Goal: Task Accomplishment & Management: Manage account settings

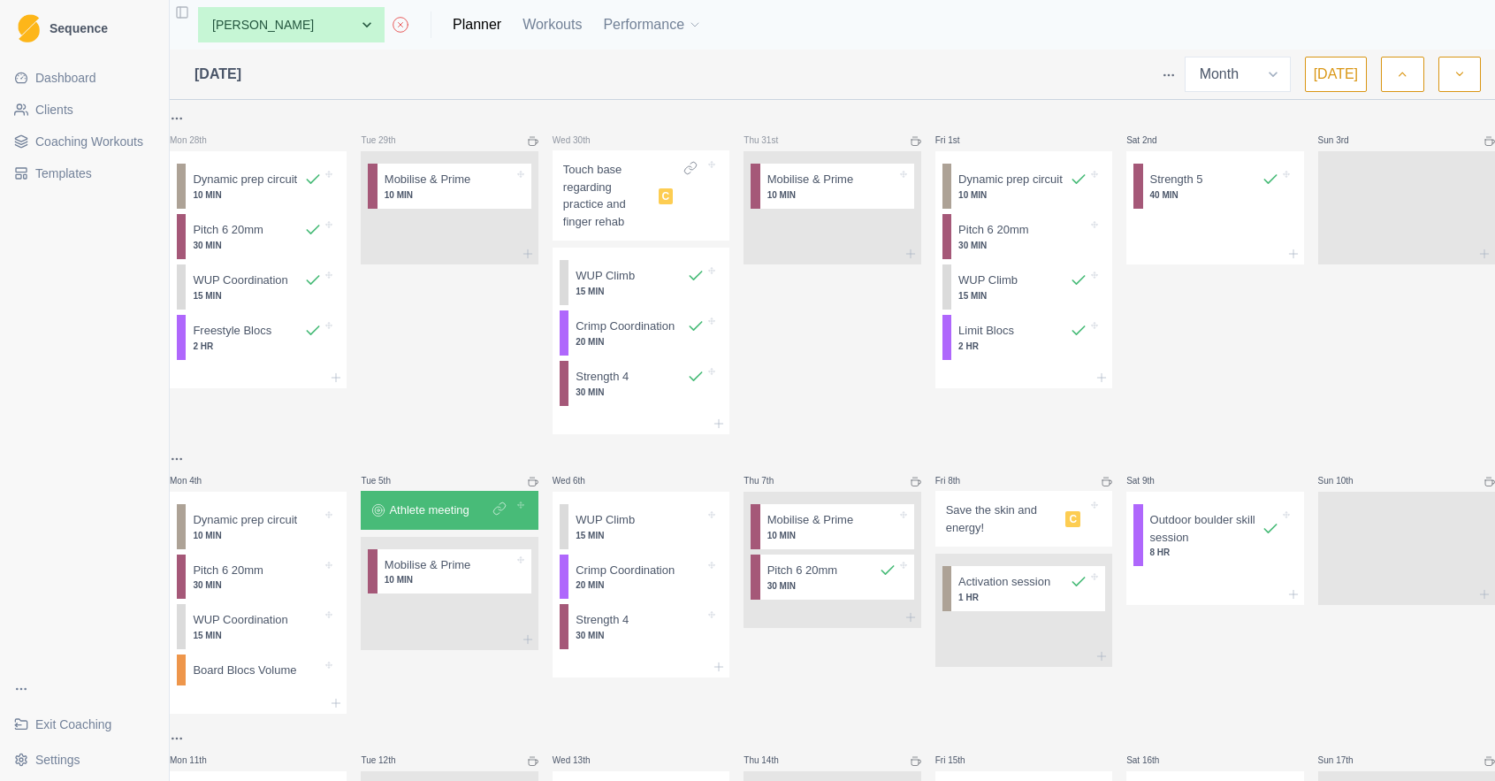
select select "month"
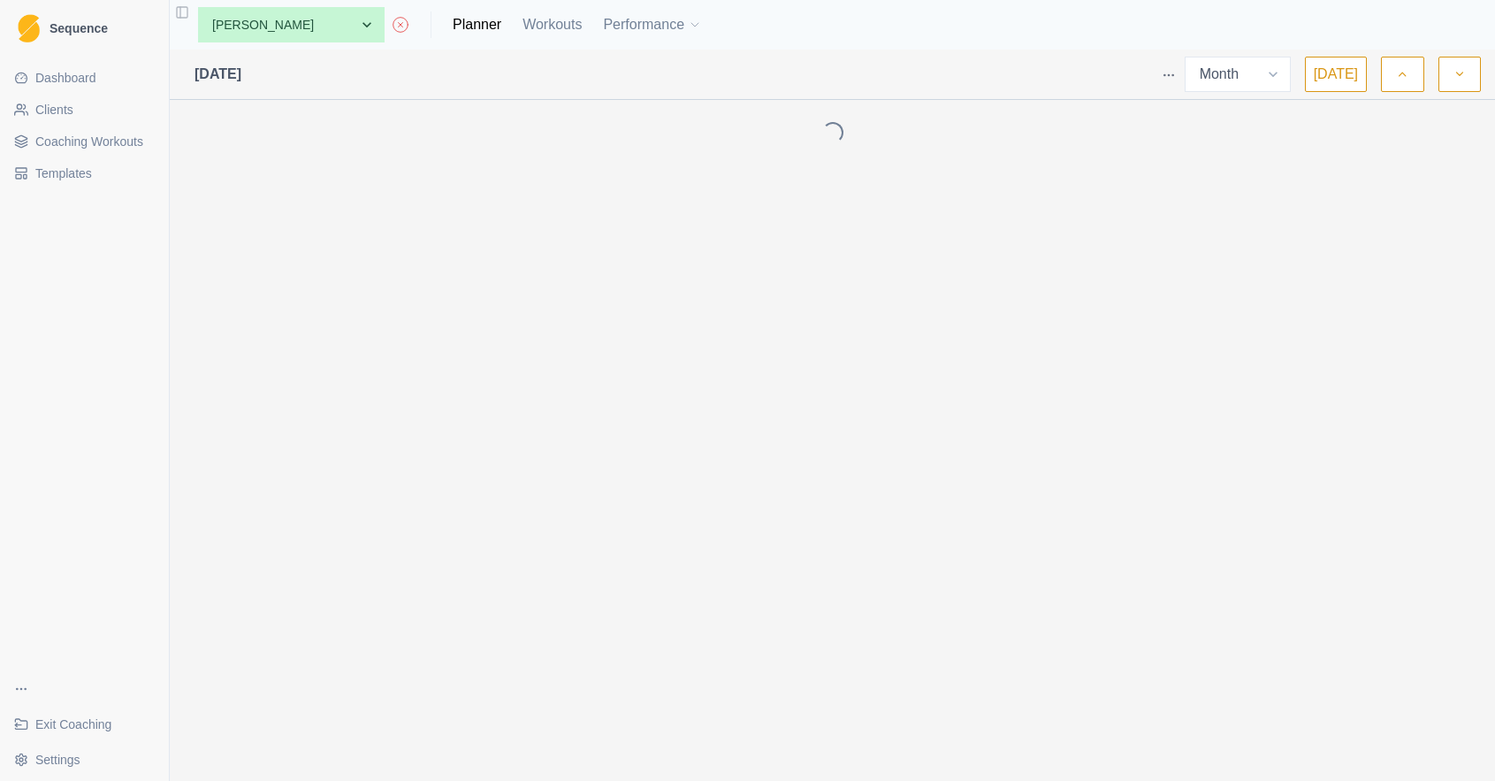
select select "month"
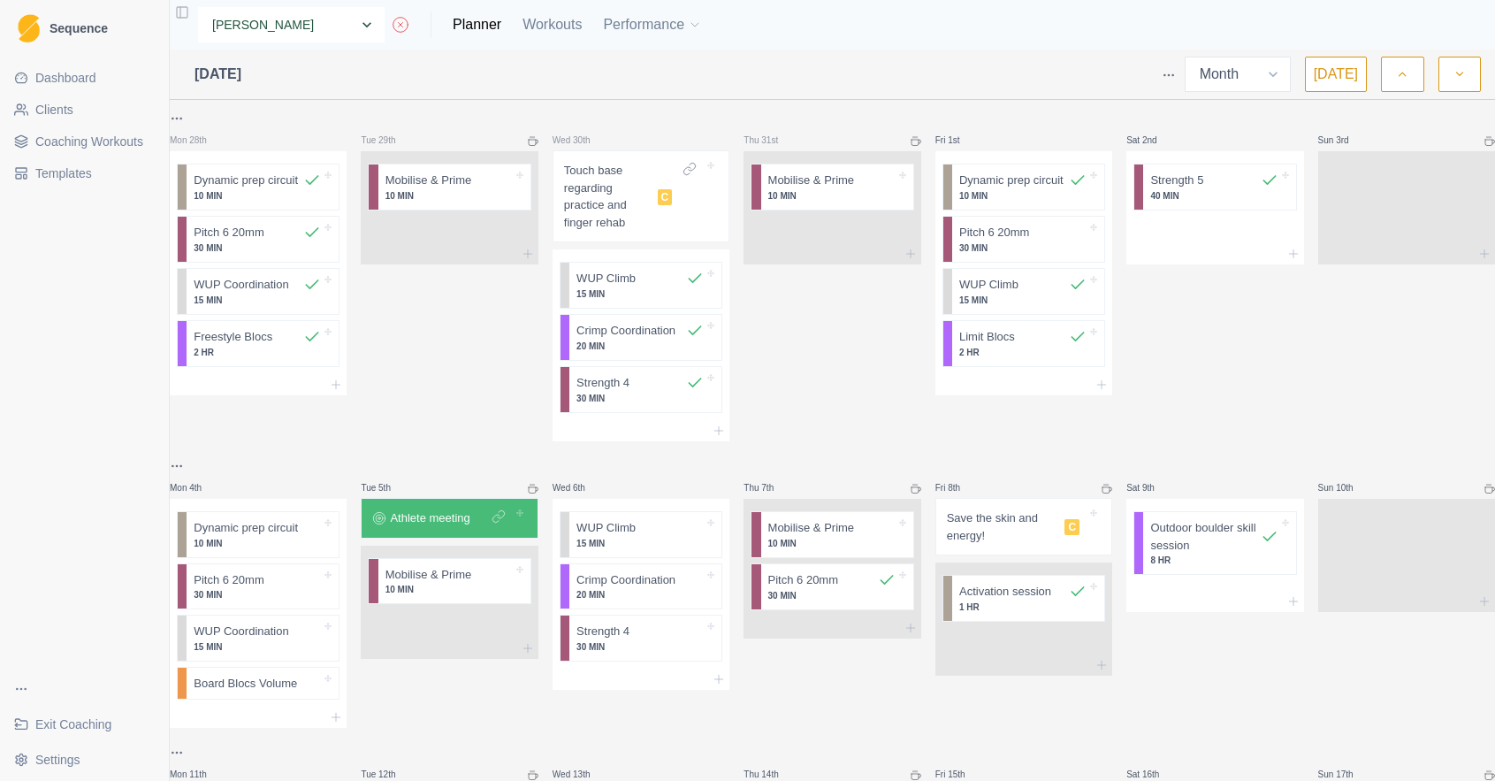
select select "0d50b06f-245e-46d8-ba55-fb398bb4c291"
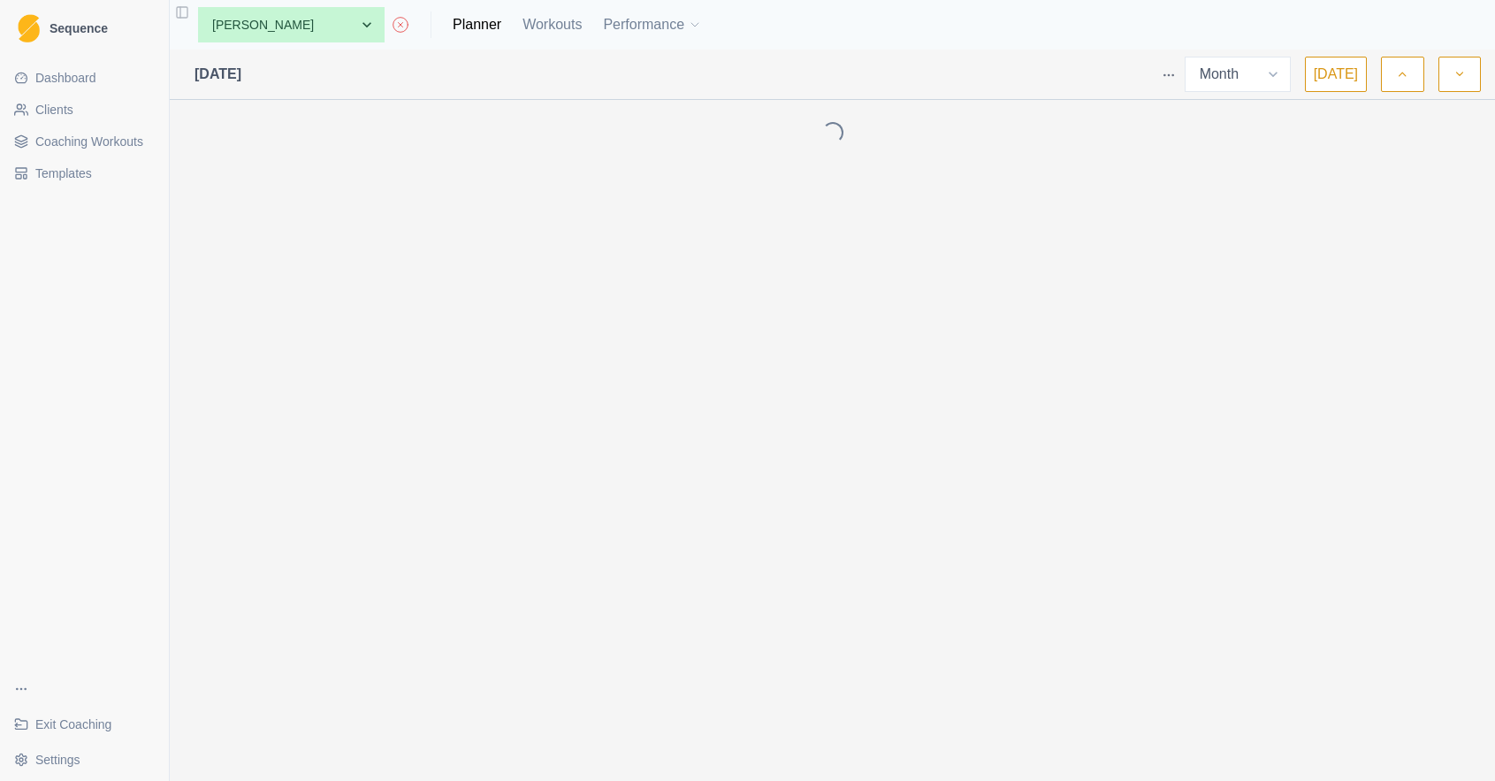
select select "month"
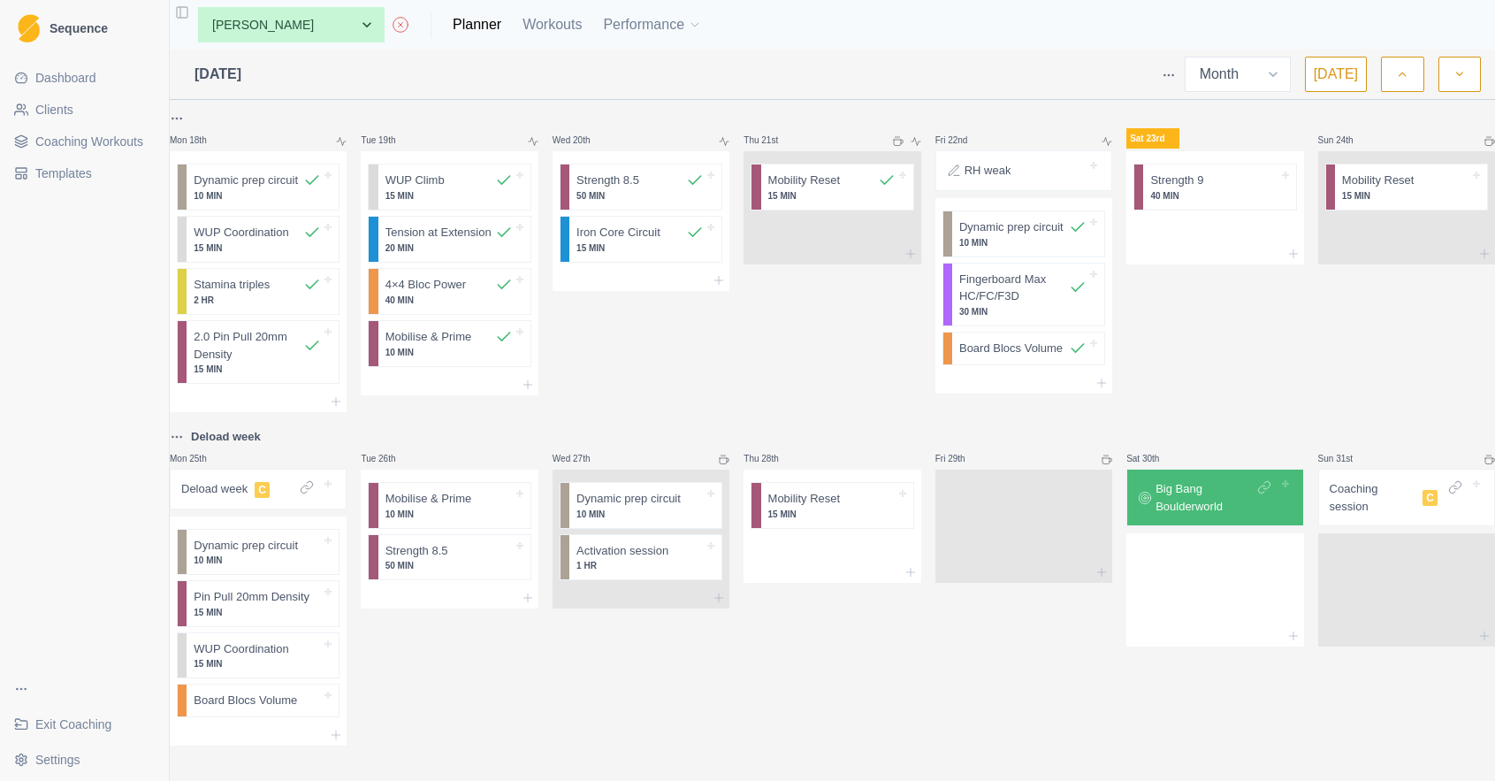
scroll to position [1019, 0]
click at [326, 706] on div "Remove from schedule" at bounding box center [357, 710] width 141 height 28
click at [489, 566] on div "Remove from schedule" at bounding box center [509, 560] width 141 height 28
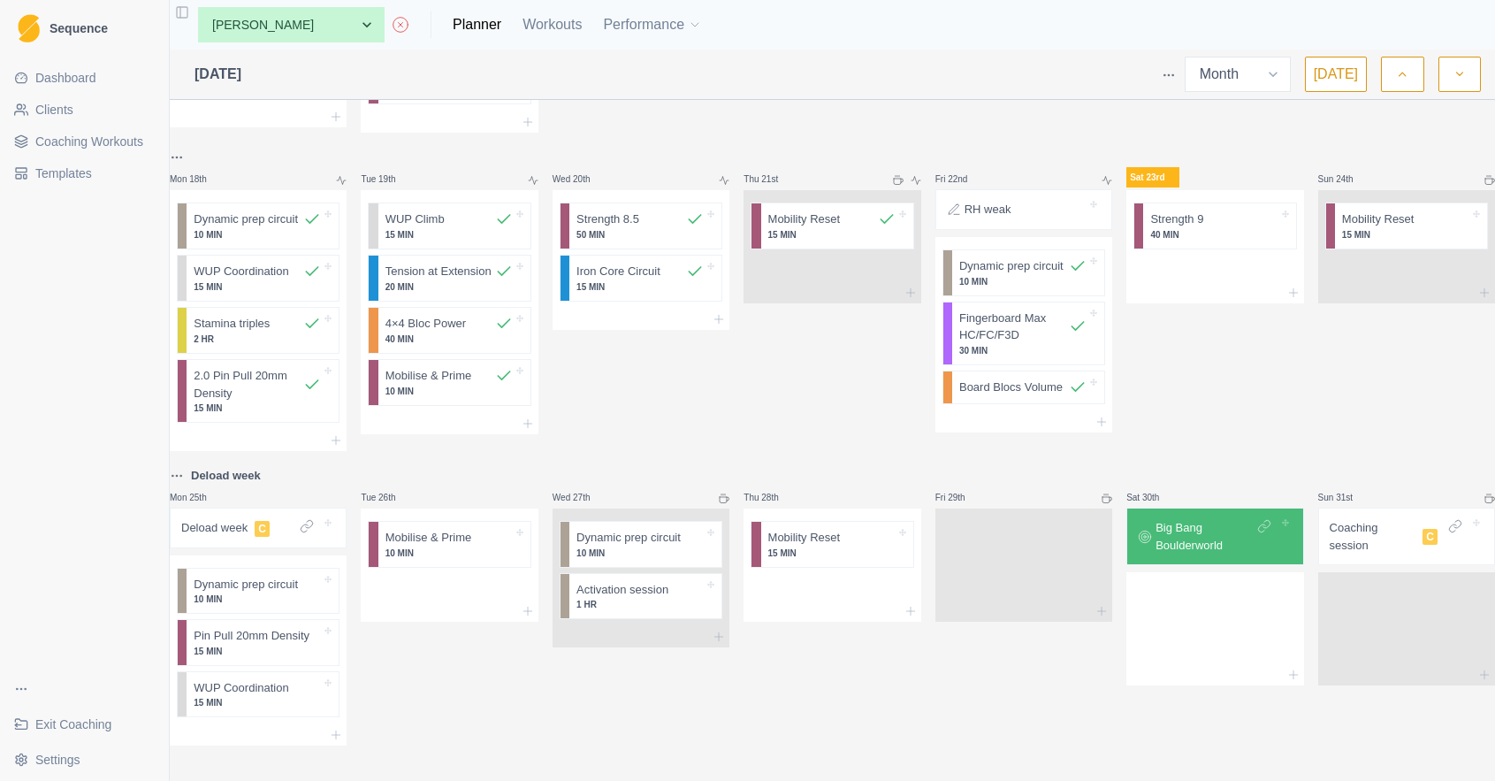
scroll to position [981, 0]
click at [256, 724] on div at bounding box center [258, 734] width 177 height 21
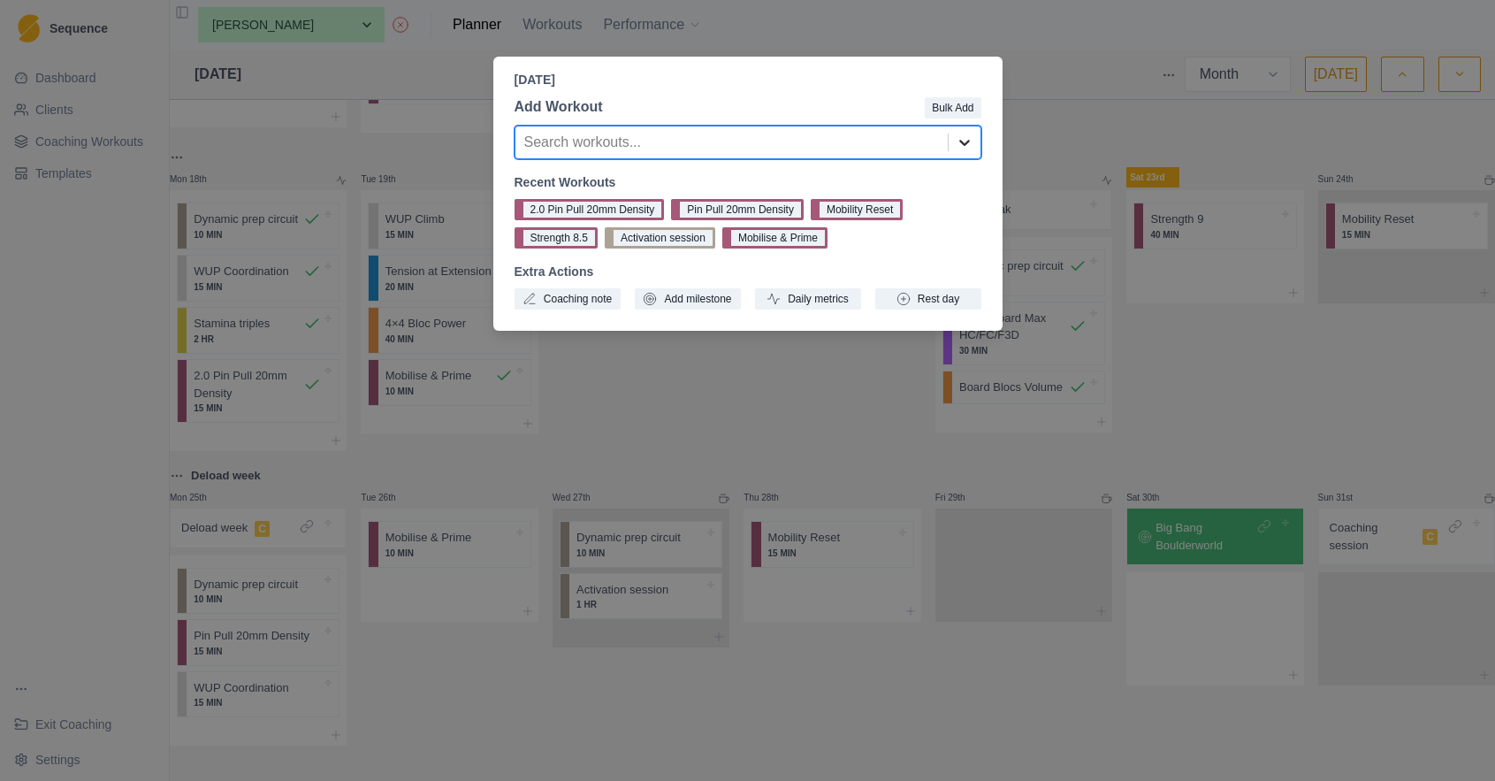
click at [960, 137] on icon at bounding box center [965, 143] width 18 height 18
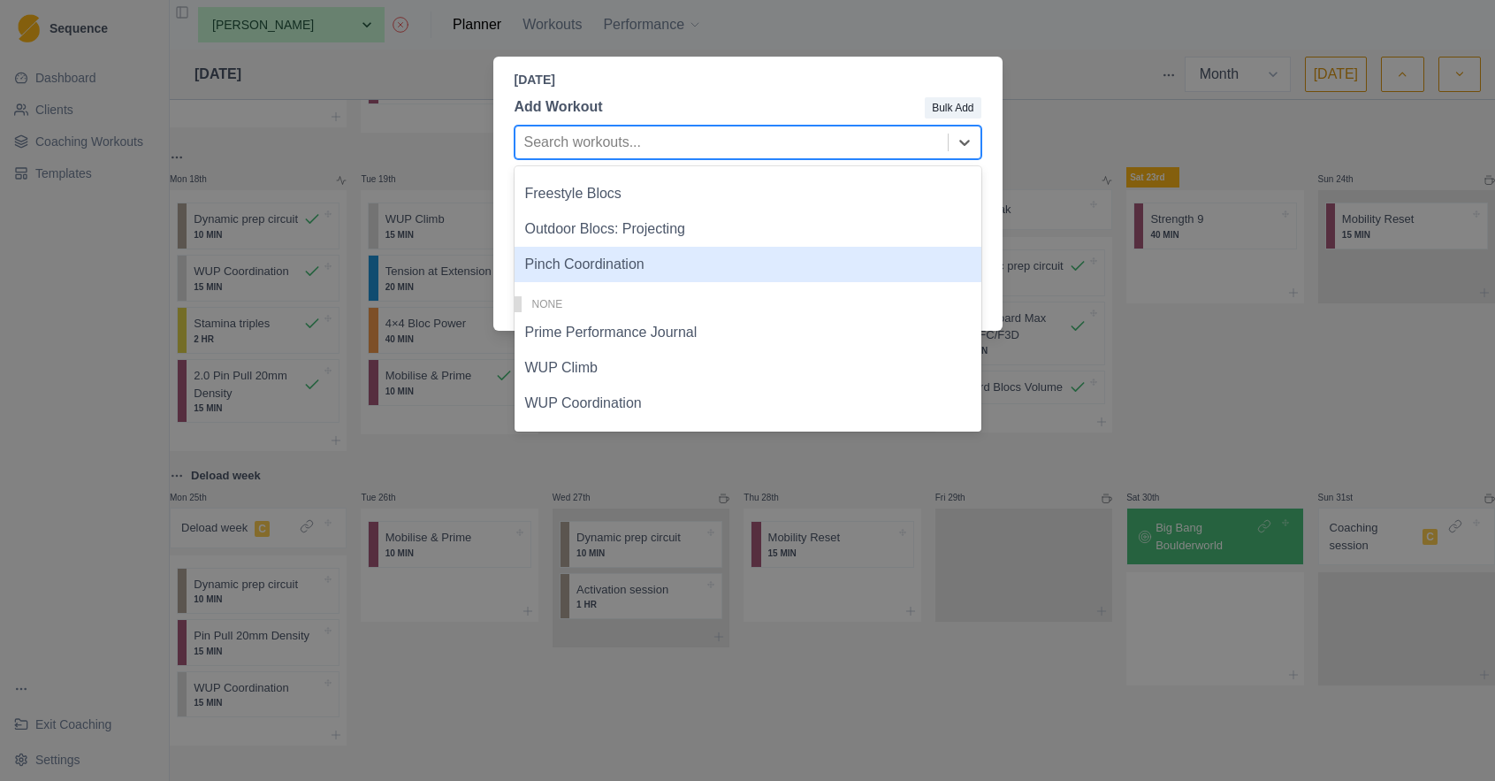
scroll to position [653, 0]
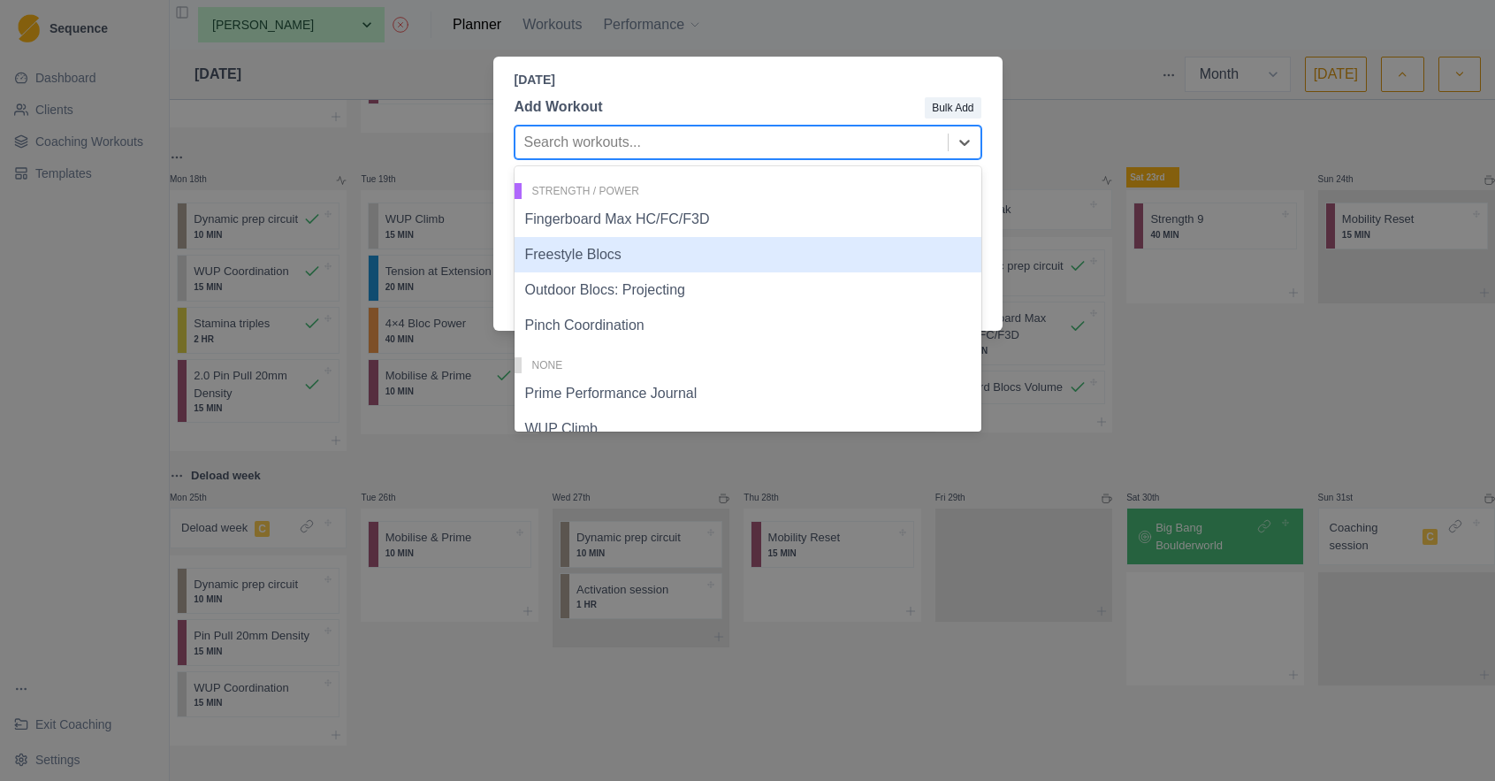
click at [651, 263] on div "Freestyle Blocs" at bounding box center [748, 254] width 467 height 35
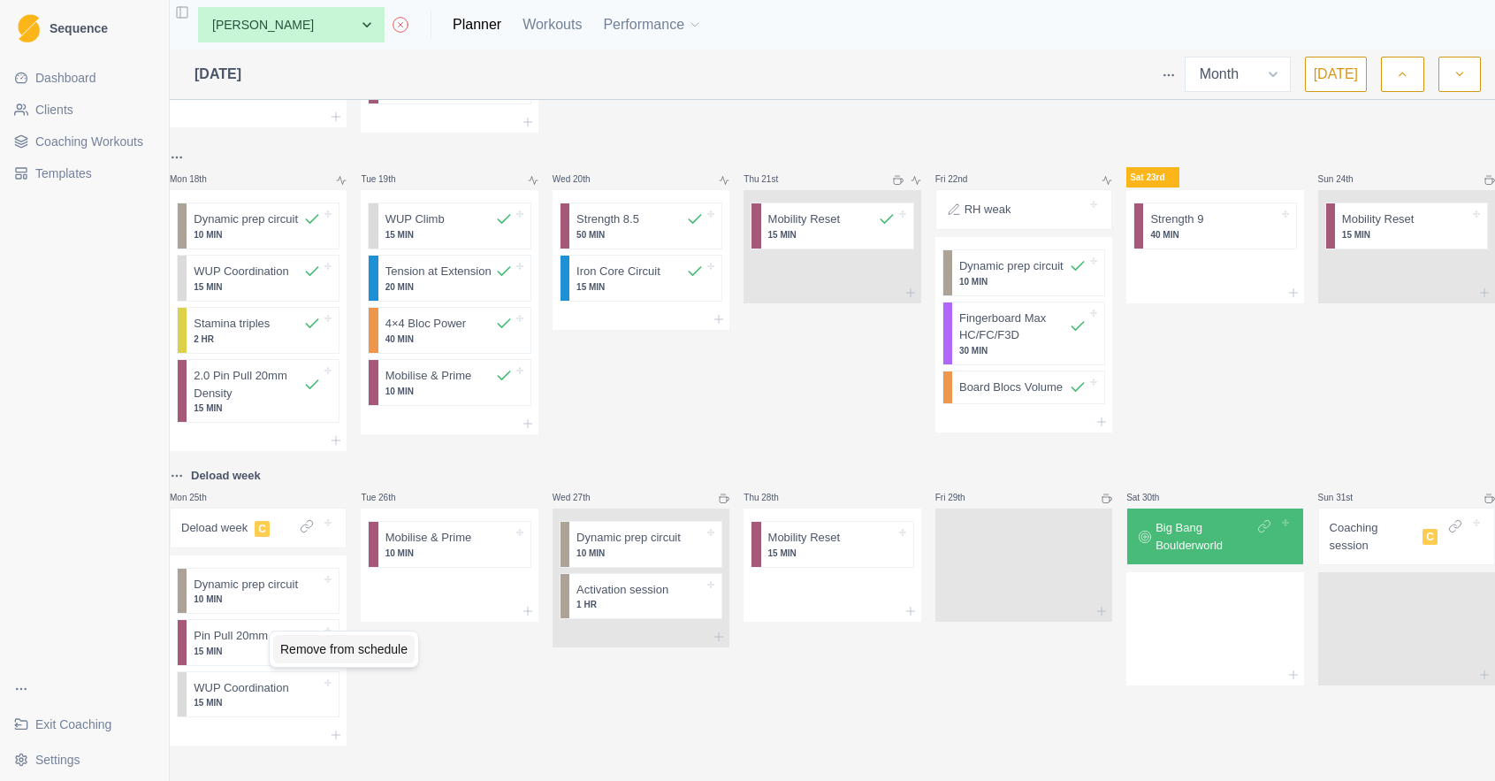
drag, startPoint x: 313, startPoint y: 644, endPoint x: 363, endPoint y: 630, distance: 51.3
click at [313, 644] on div "Remove from schedule" at bounding box center [343, 649] width 141 height 28
click at [234, 524] on div "Deload week C" at bounding box center [258, 527] width 161 height 25
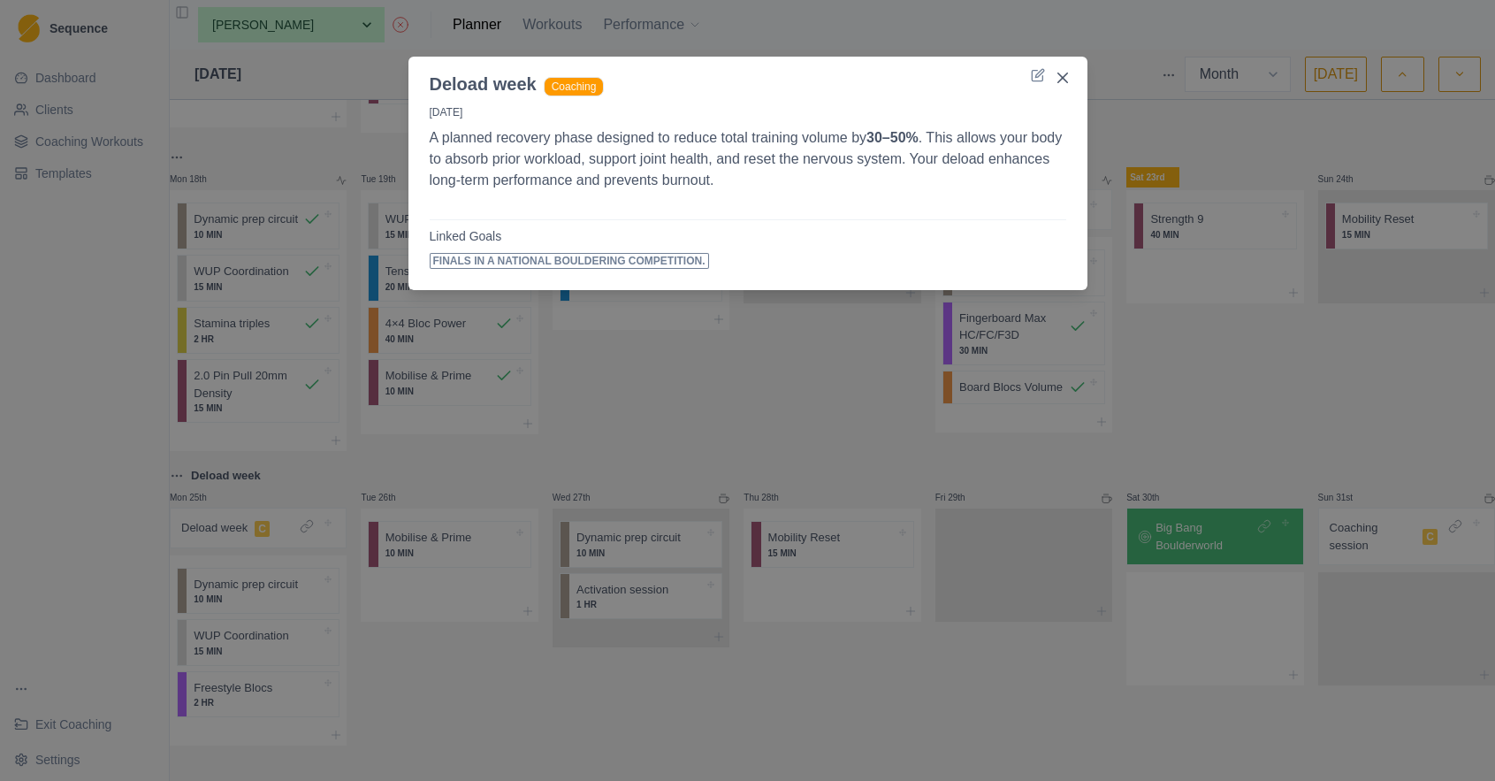
click at [433, 641] on div "Deload week Coaching 25/8/25 A planned recovery phase designed to reduce total …" at bounding box center [747, 390] width 1495 height 781
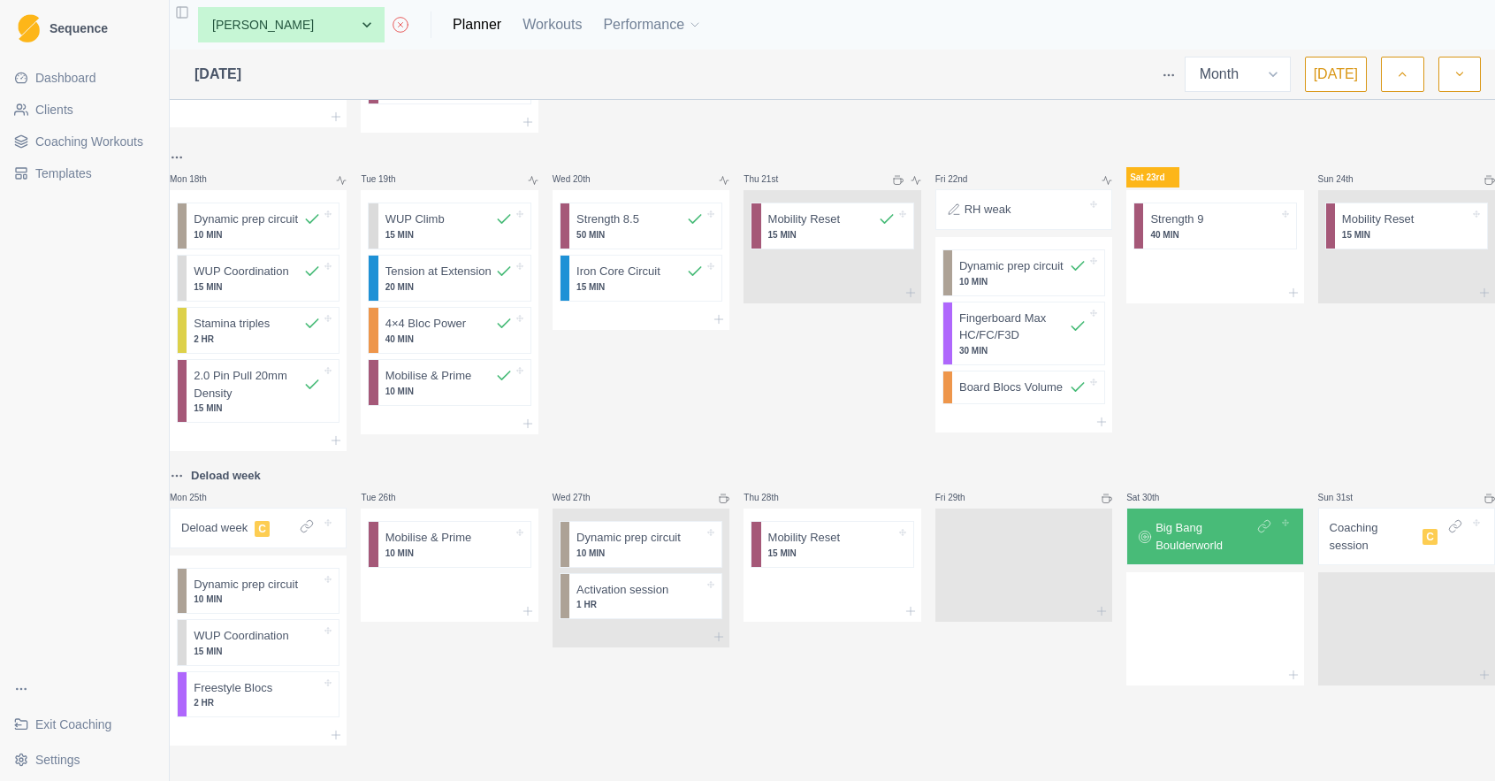
scroll to position [981, 0]
click at [1443, 76] on button "button" at bounding box center [1460, 74] width 42 height 35
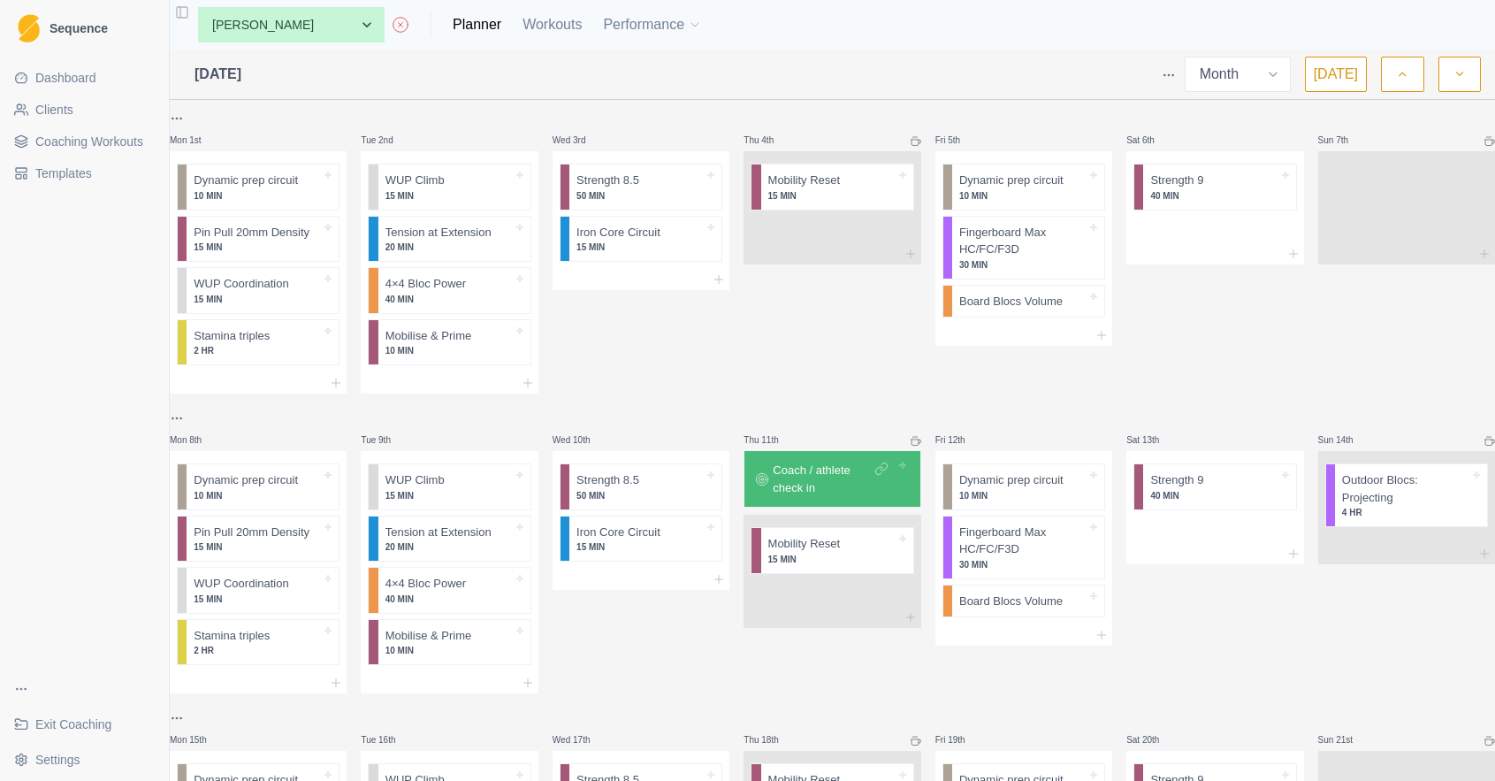
scroll to position [0, 0]
click at [302, 241] on p "15 MIN" at bounding box center [257, 246] width 127 height 13
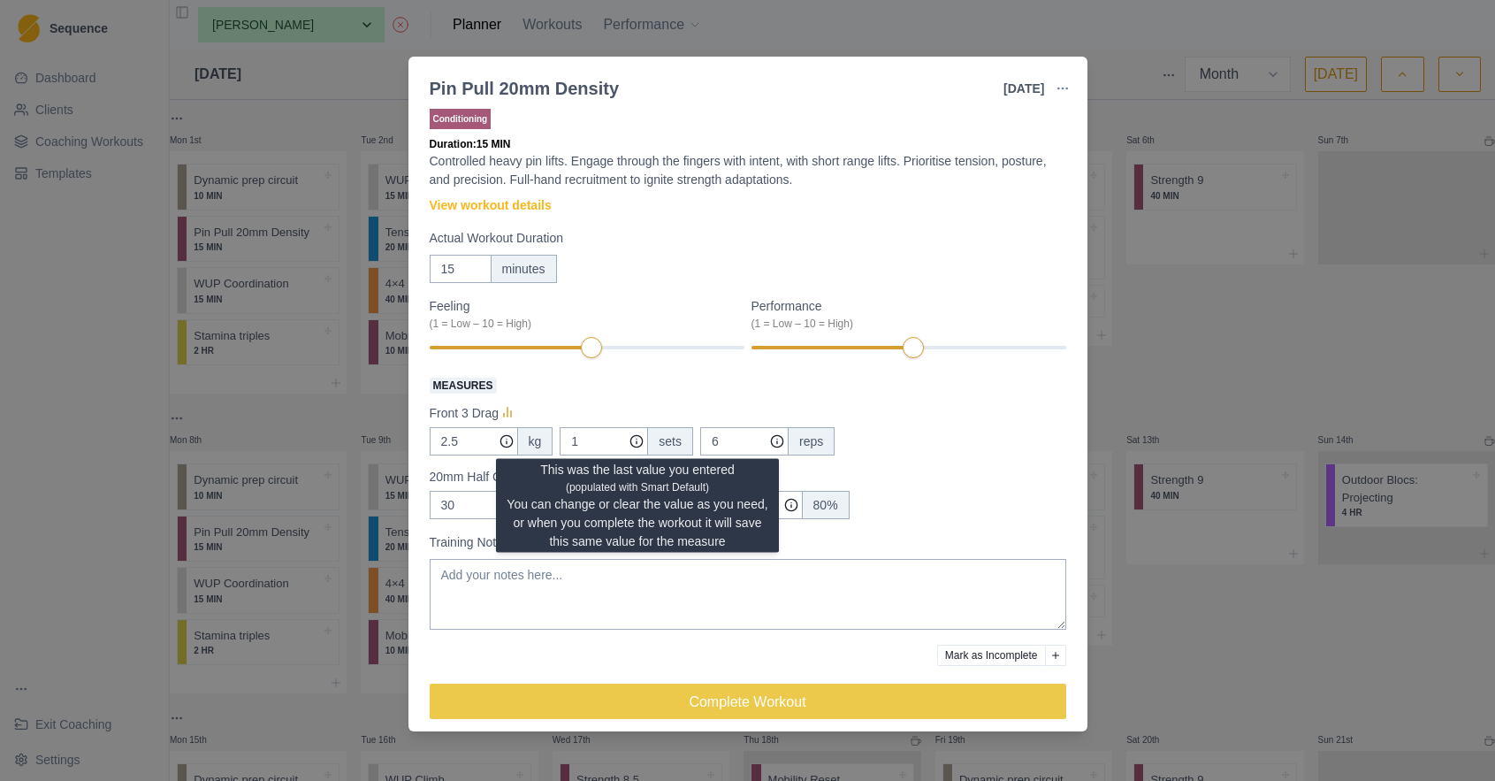
scroll to position [4, 0]
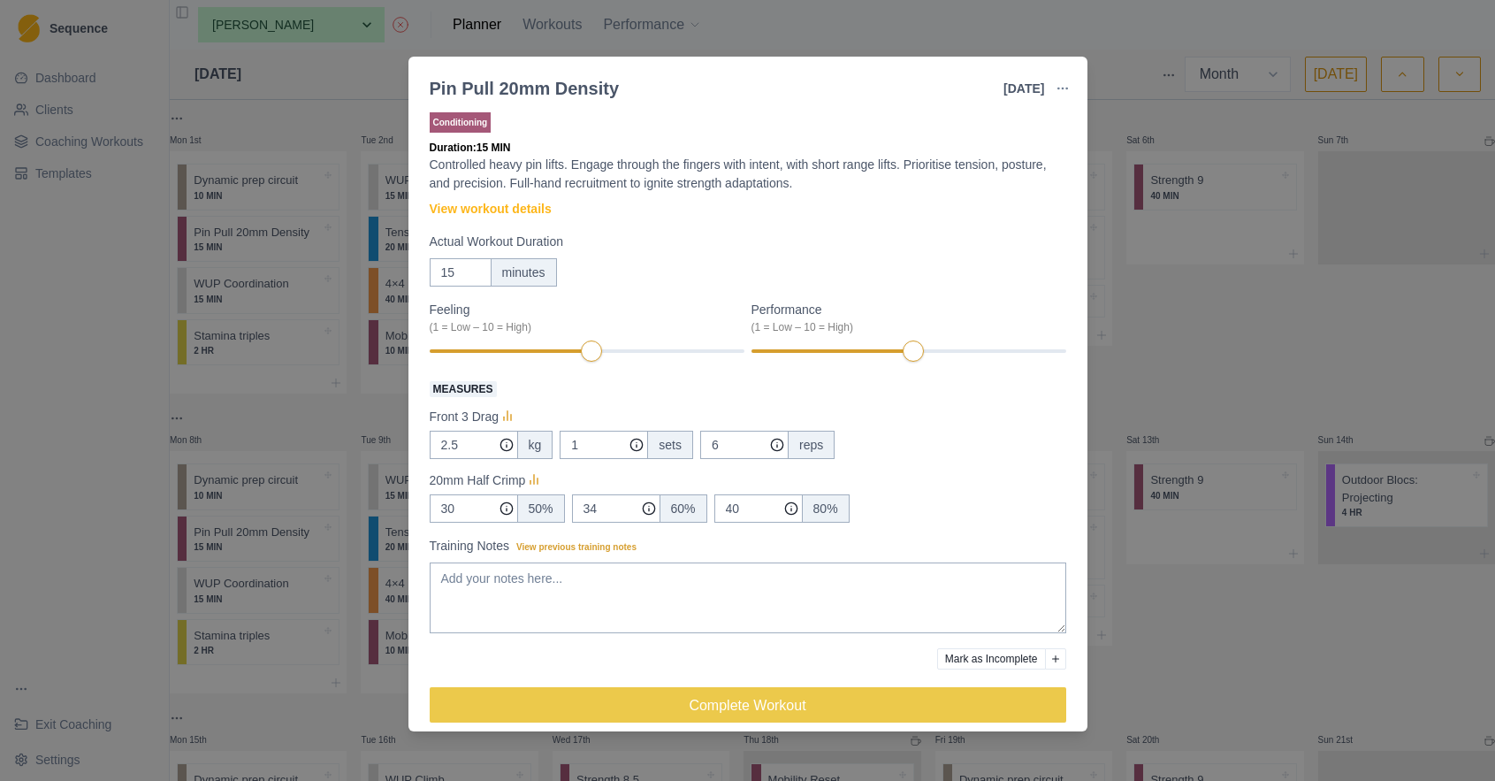
click at [1237, 318] on div "Pin Pull 20mm Density 1 Sep 2025 Link To Goal View Workout Metrics Edit Origina…" at bounding box center [747, 390] width 1495 height 781
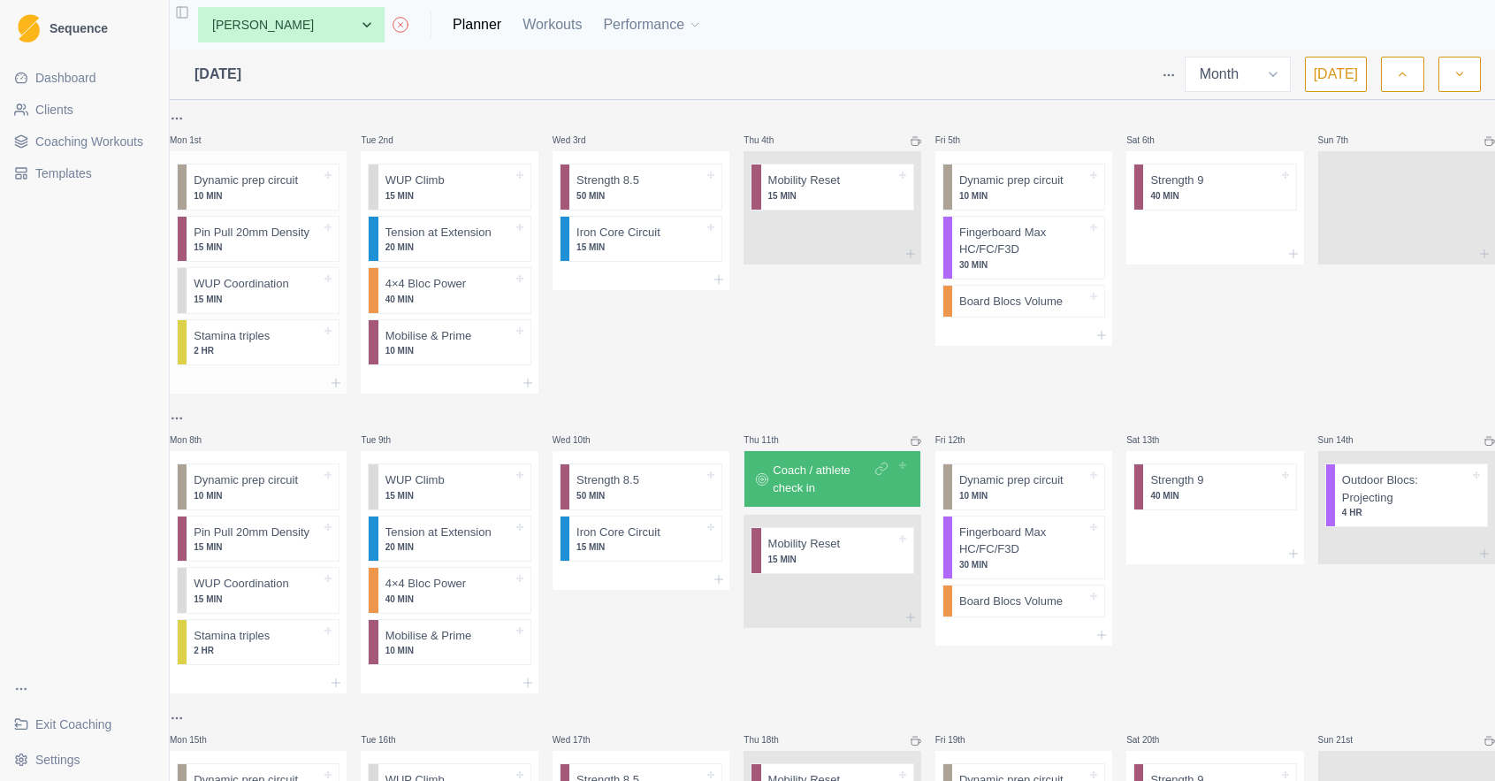
scroll to position [0, 0]
click at [1402, 76] on icon "button" at bounding box center [1402, 74] width 12 height 18
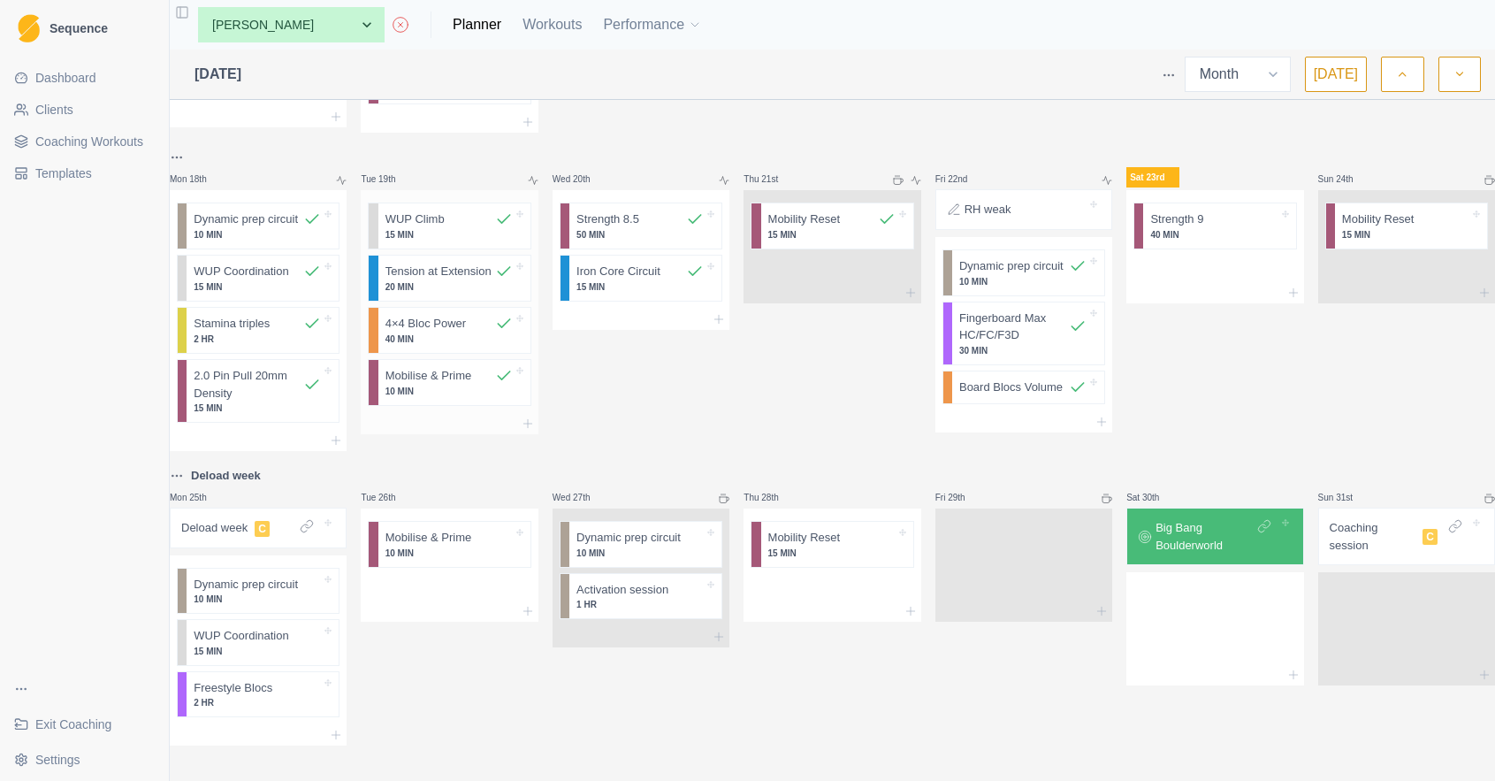
scroll to position [981, 0]
click at [248, 519] on p "Deload week" at bounding box center [214, 528] width 66 height 18
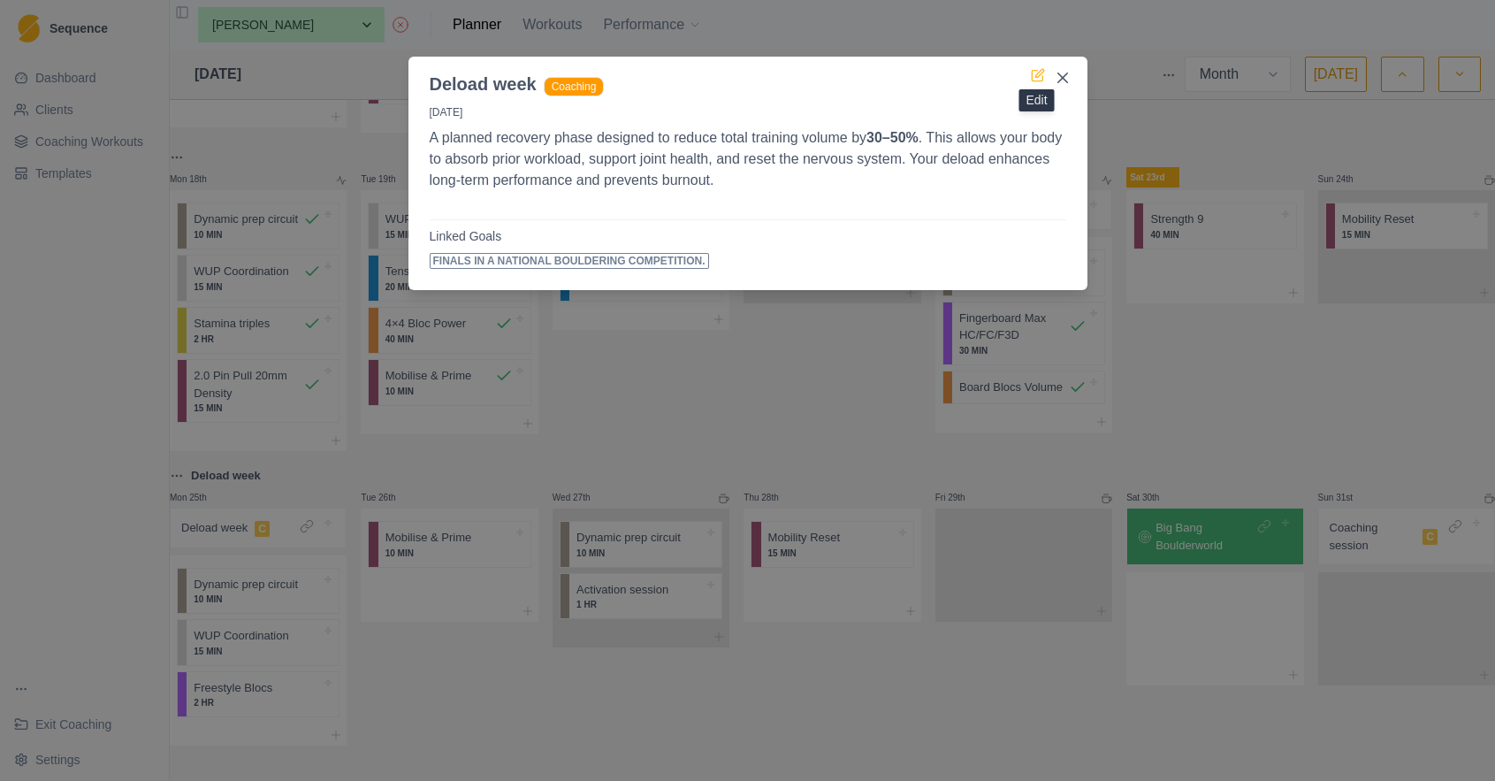
click at [1036, 72] on icon at bounding box center [1038, 75] width 14 height 14
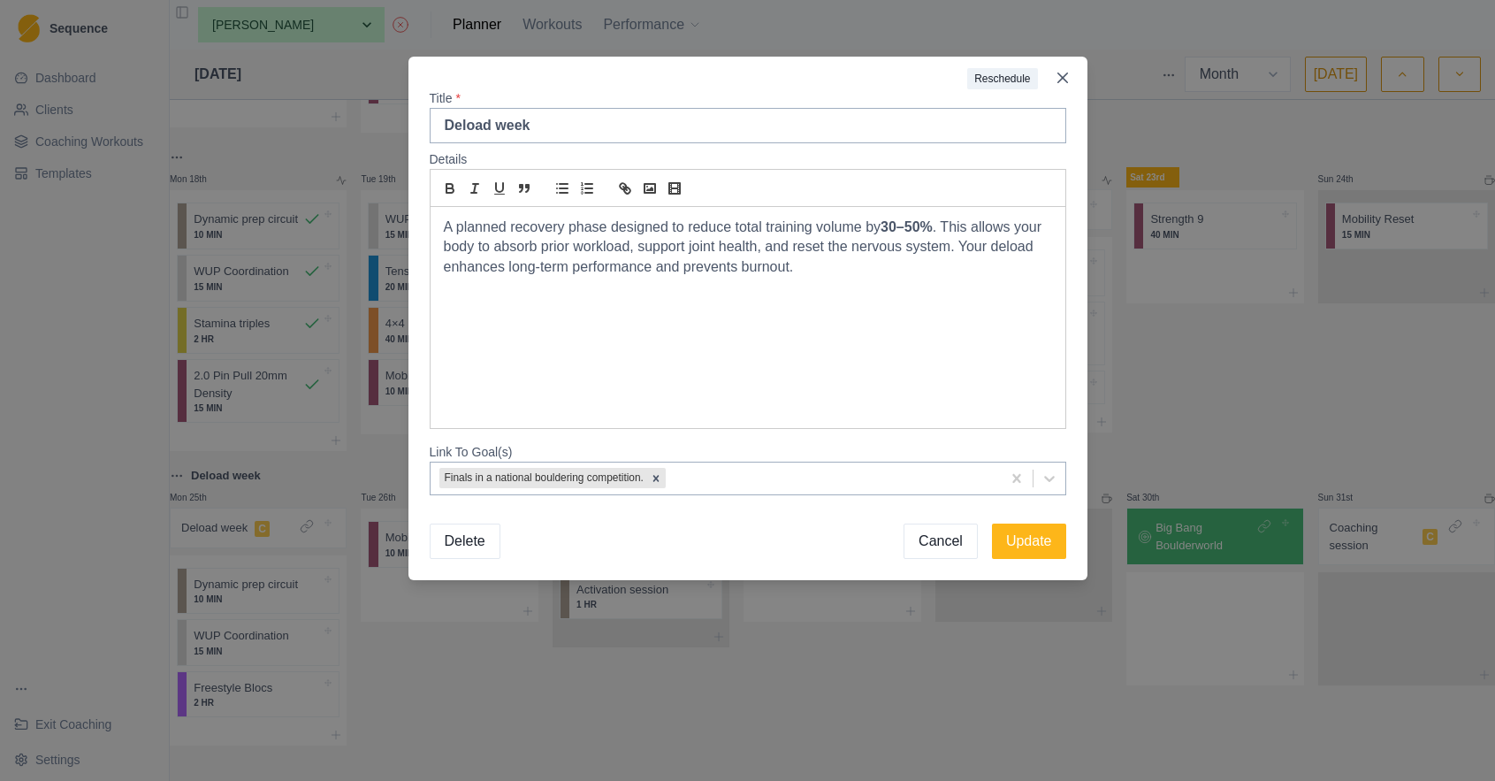
click at [607, 300] on div "A planned recovery phase designed to reduce total training volume by 30–50% . T…" at bounding box center [748, 317] width 635 height 221
click at [1032, 550] on button "Update" at bounding box center [1029, 540] width 74 height 35
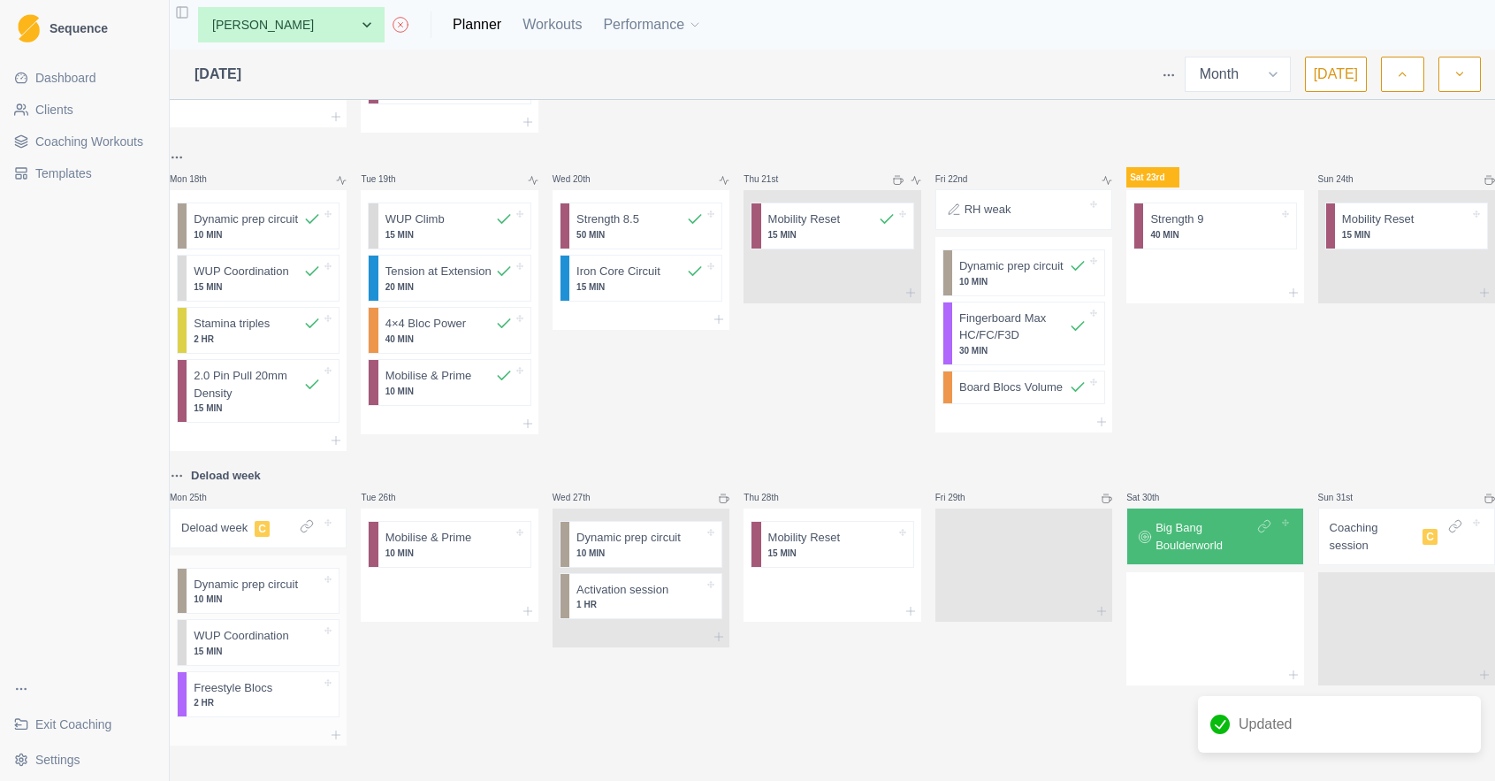
click at [269, 724] on div at bounding box center [258, 734] width 177 height 21
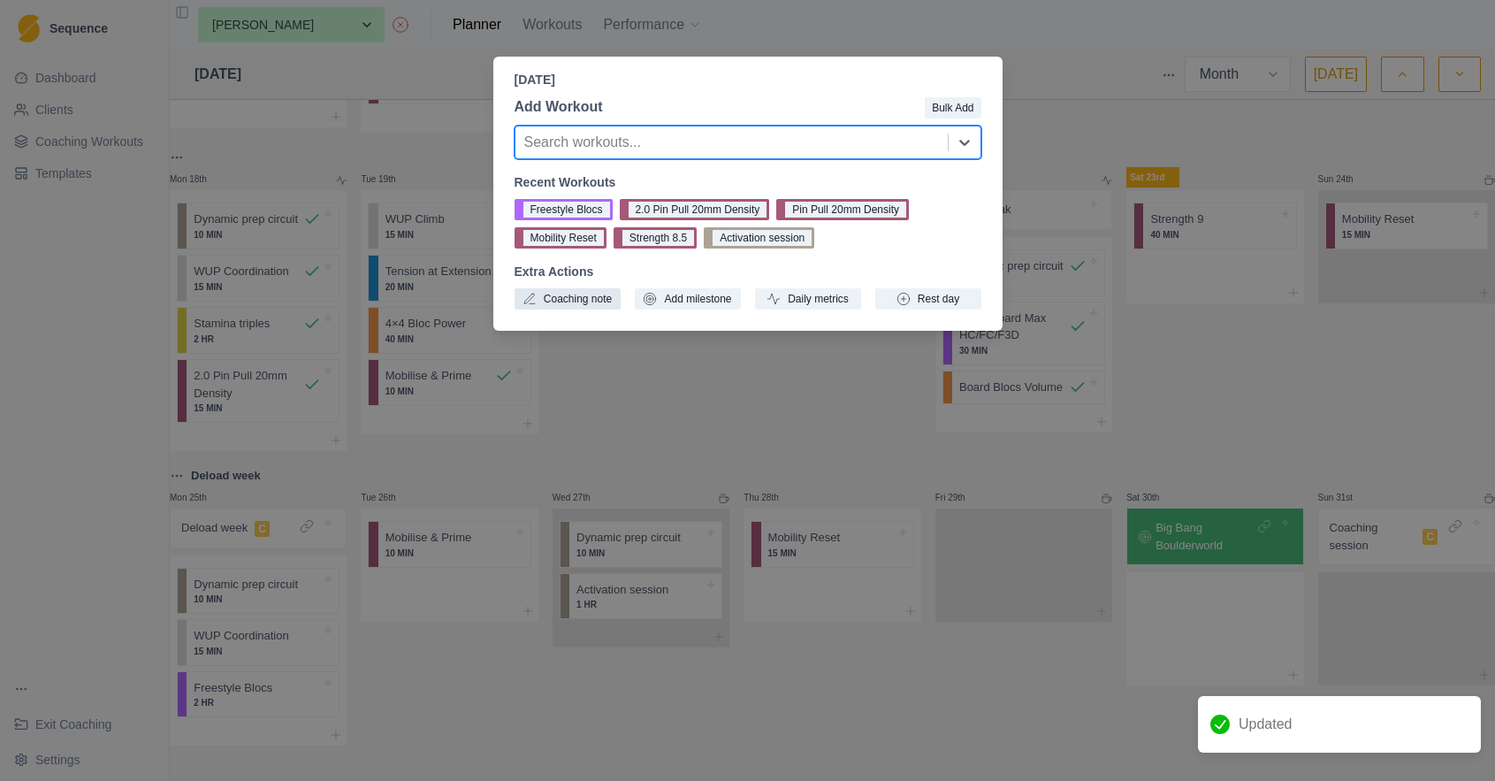
click at [601, 297] on button "Coaching note" at bounding box center [568, 298] width 106 height 21
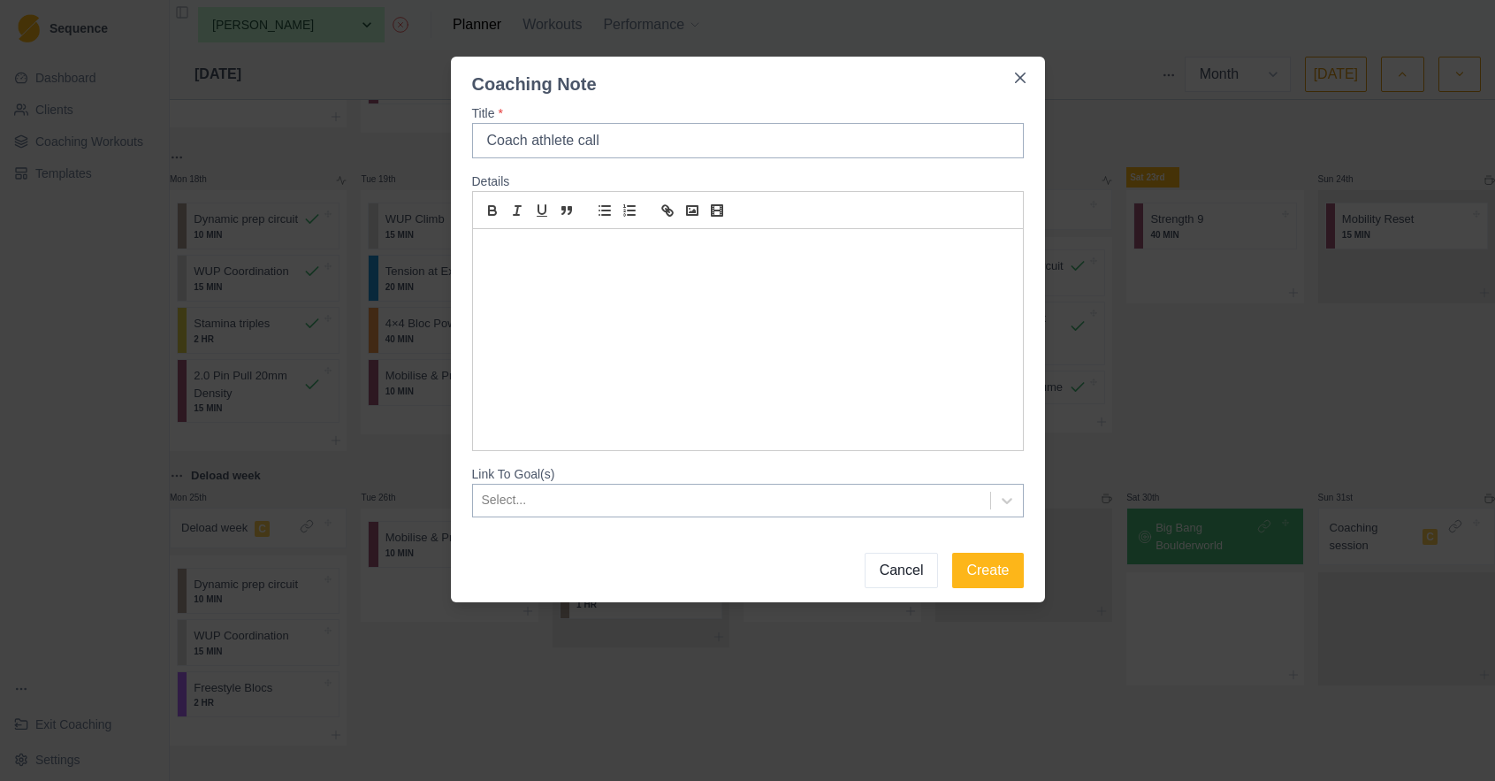
type input "Coach athlete call"
click at [524, 253] on p at bounding box center [747, 250] width 523 height 20
drag, startPoint x: 519, startPoint y: 290, endPoint x: 485, endPoint y: 286, distance: 33.8
click at [485, 291] on div "Discuss changes to program. Change out 5 blocs pre comp. Build confidence with …" at bounding box center [748, 339] width 550 height 221
click at [648, 289] on p "Enhance confidence with freestyle" at bounding box center [747, 289] width 523 height 20
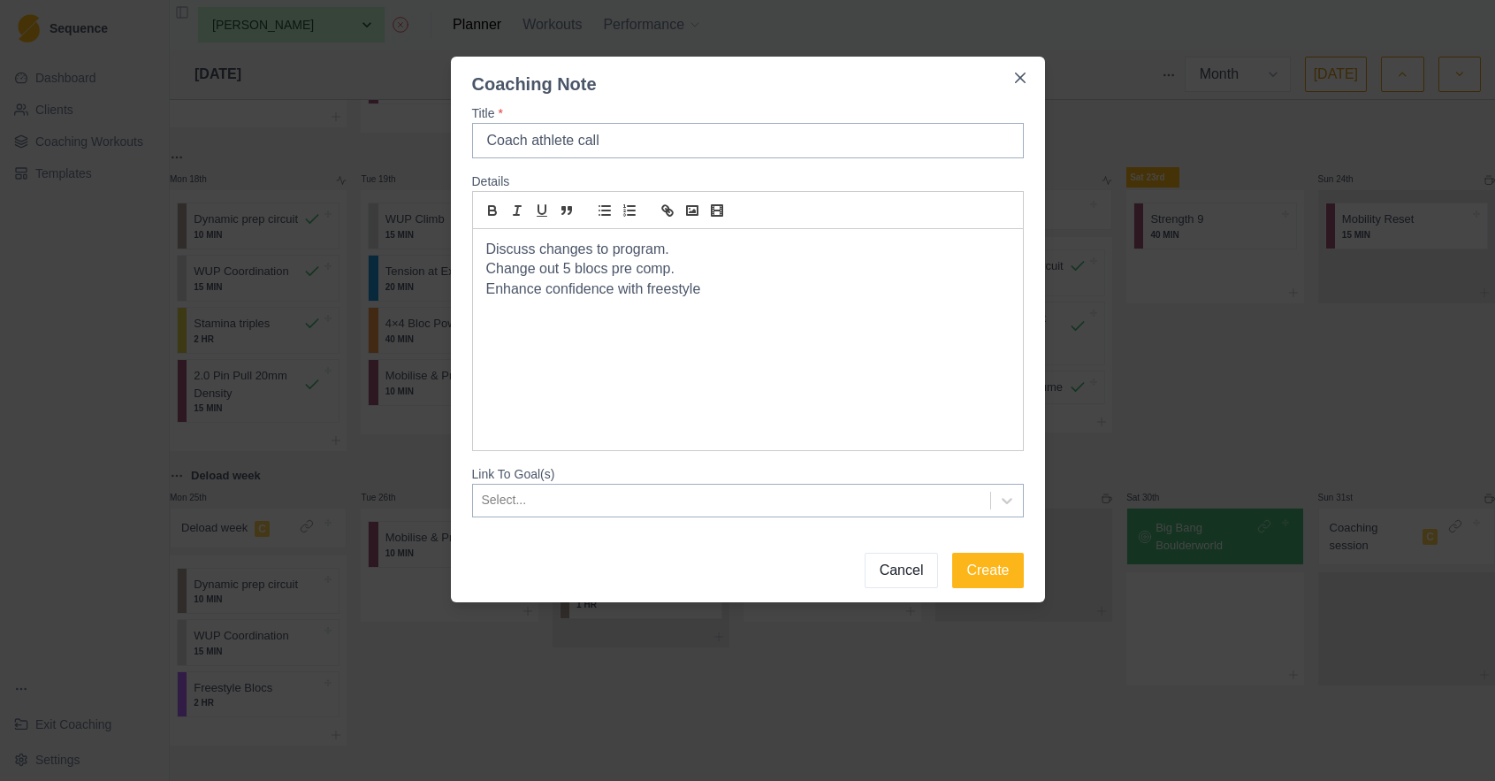
click at [618, 287] on p "Enhance confidence with freestyle" at bounding box center [747, 289] width 523 height 20
click at [808, 295] on p "Enhance confidence and flow with freestyle" at bounding box center [747, 289] width 523 height 20
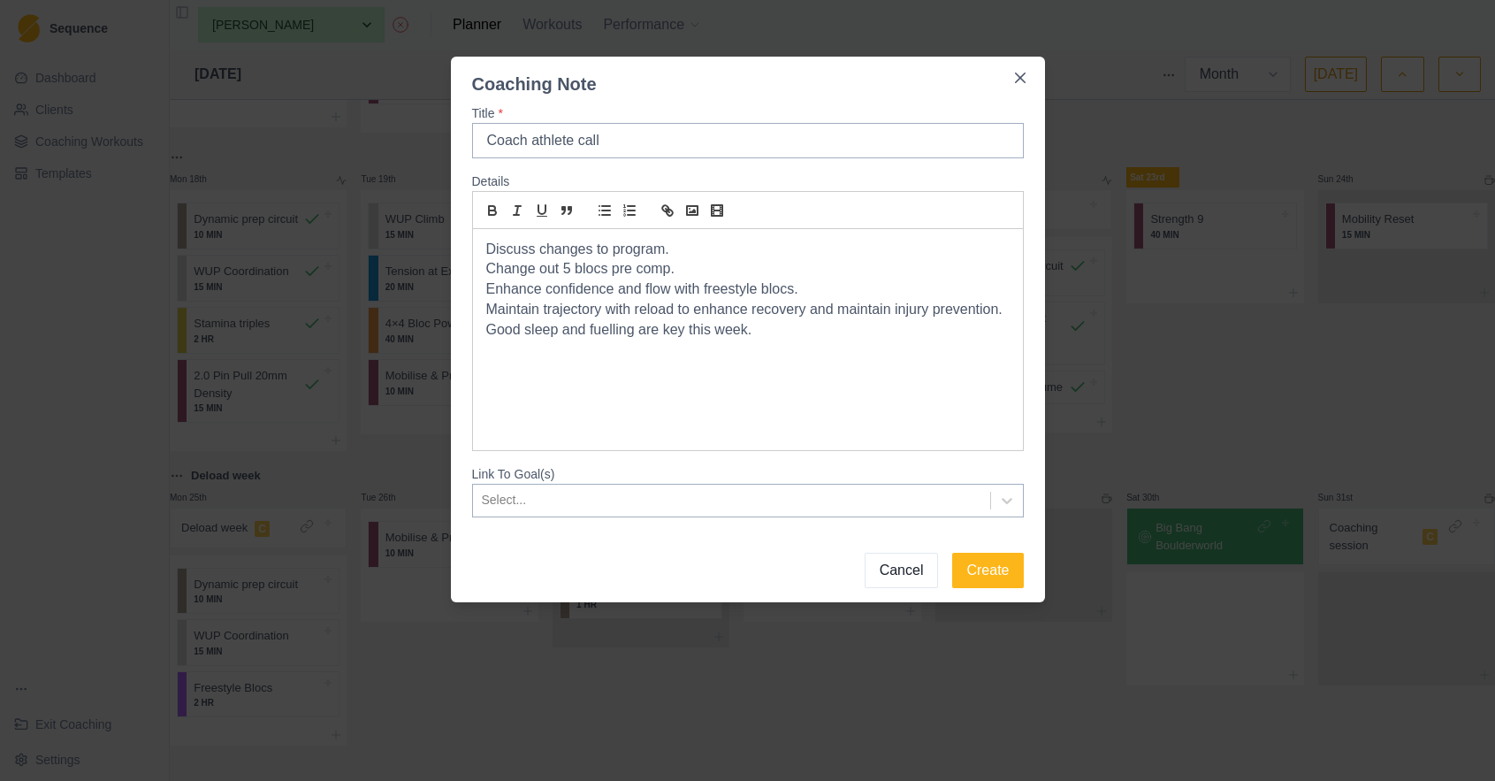
click at [986, 500] on div "Select..." at bounding box center [731, 499] width 517 height 29
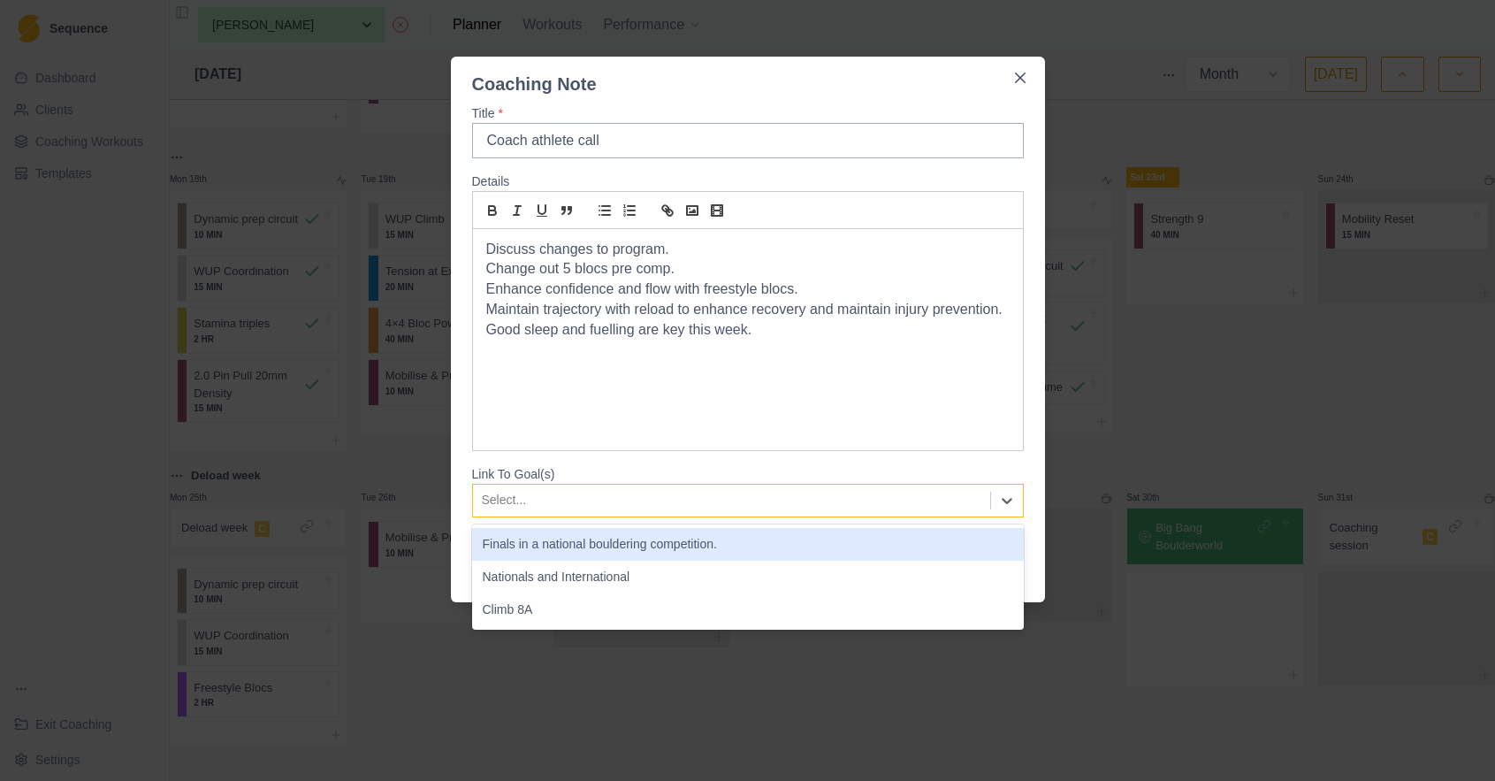
click at [914, 539] on div "Finals in a national bouldering competition." at bounding box center [748, 544] width 552 height 33
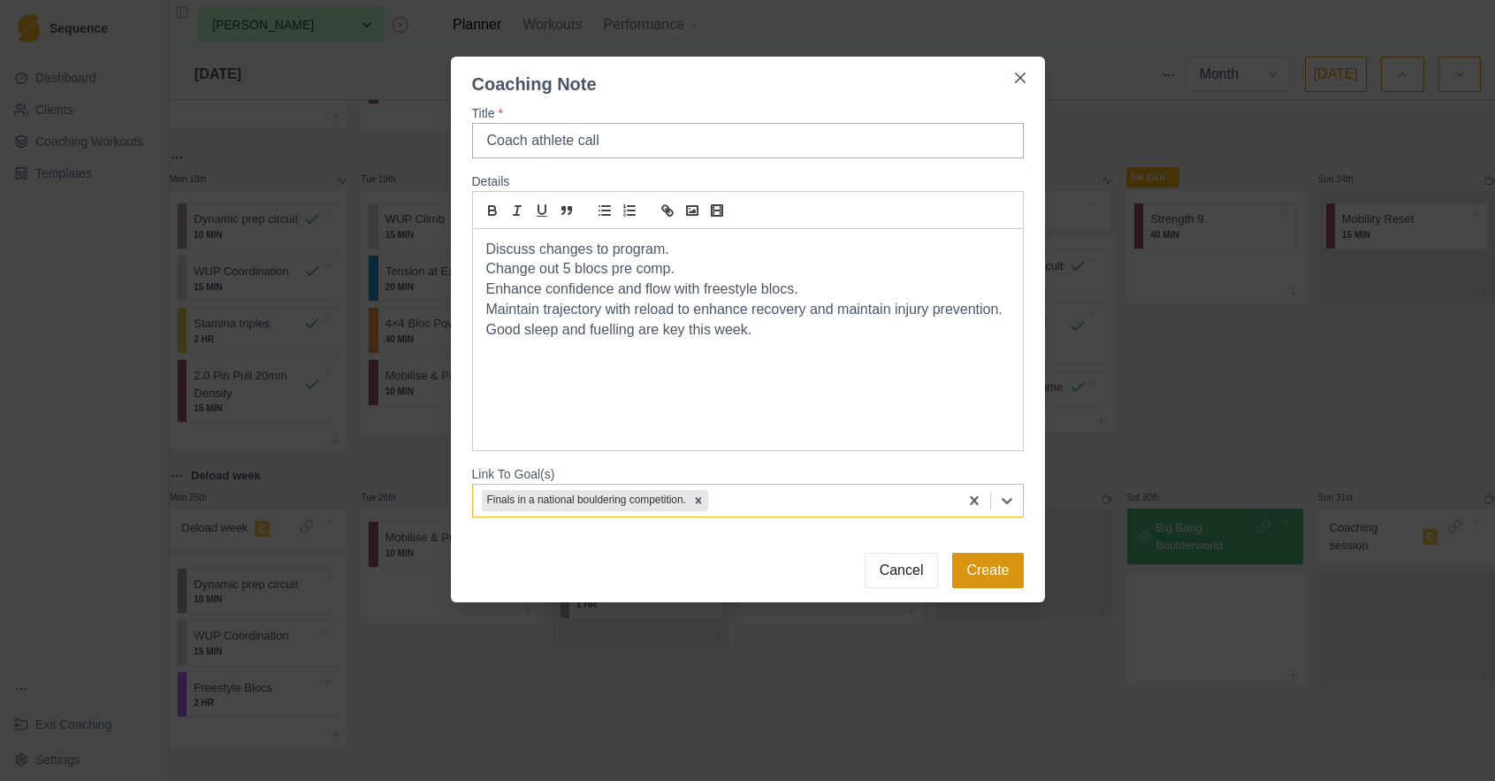
click at [991, 571] on button "Create" at bounding box center [987, 570] width 71 height 35
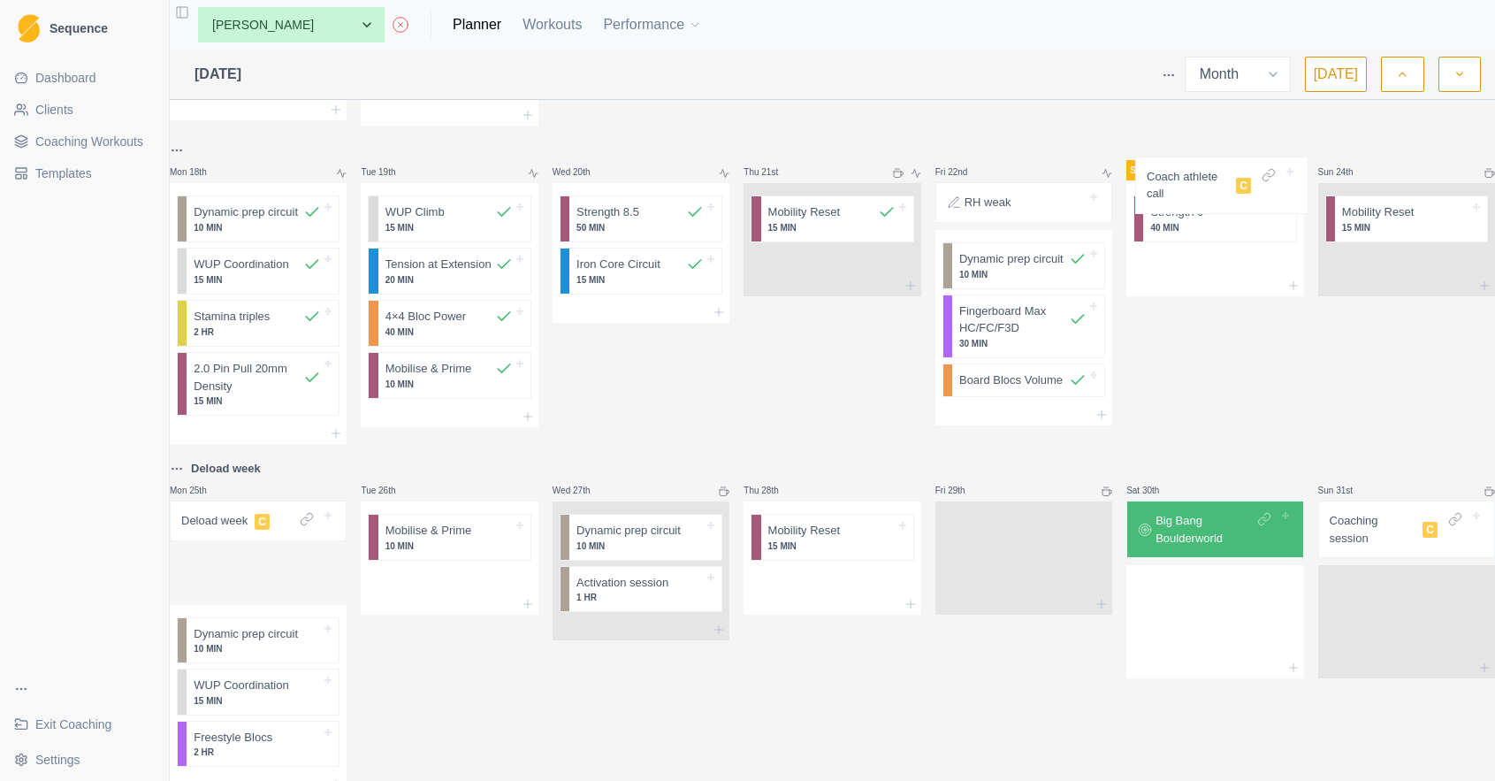
scroll to position [890, 0]
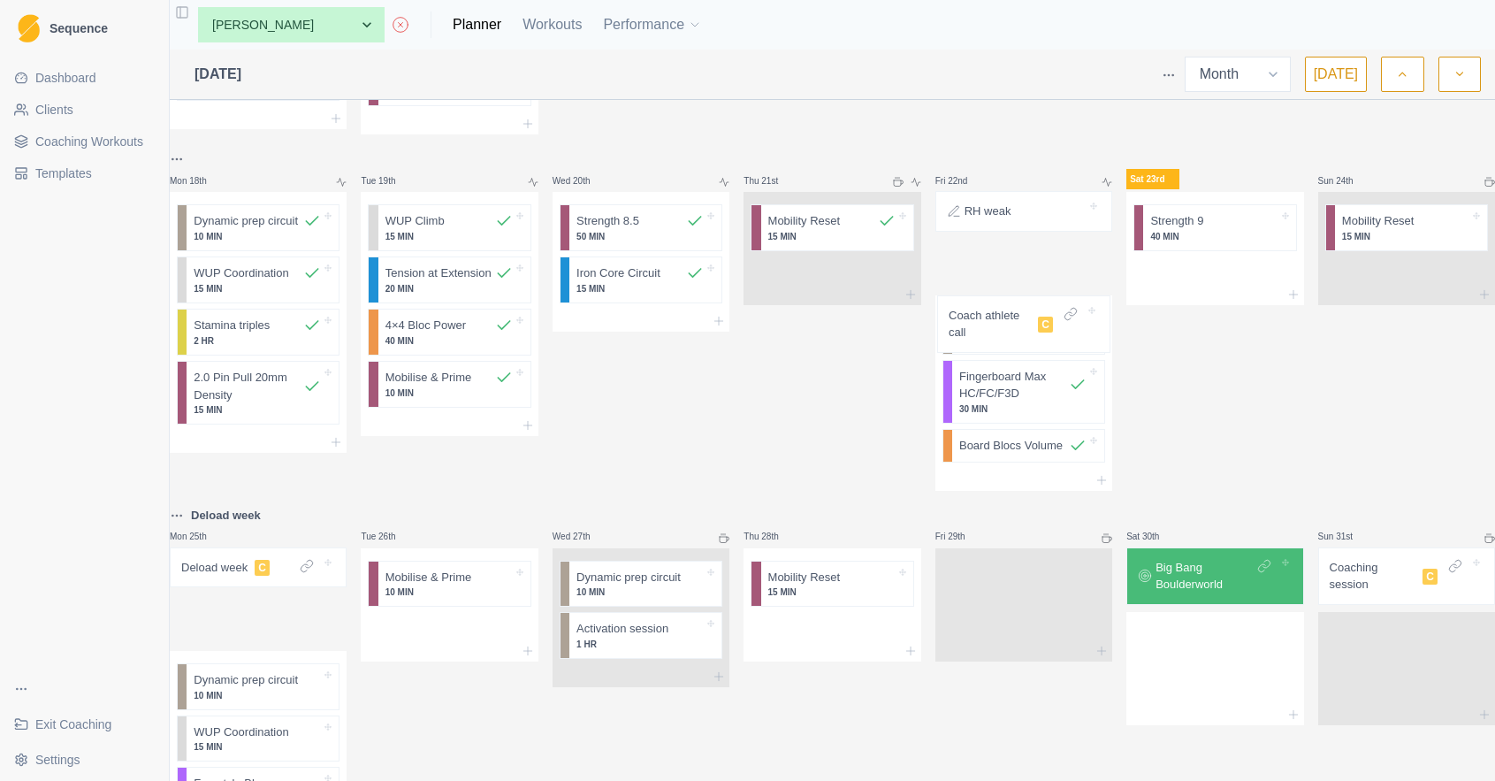
drag, startPoint x: 268, startPoint y: 580, endPoint x: 1026, endPoint y: 326, distance: 799.1
click at [1026, 326] on div "Mon 28th Congratulations 4 weeks in! Dynamic prep circuit 10 MIN WUP Coordinati…" at bounding box center [832, 29] width 1325 height 1624
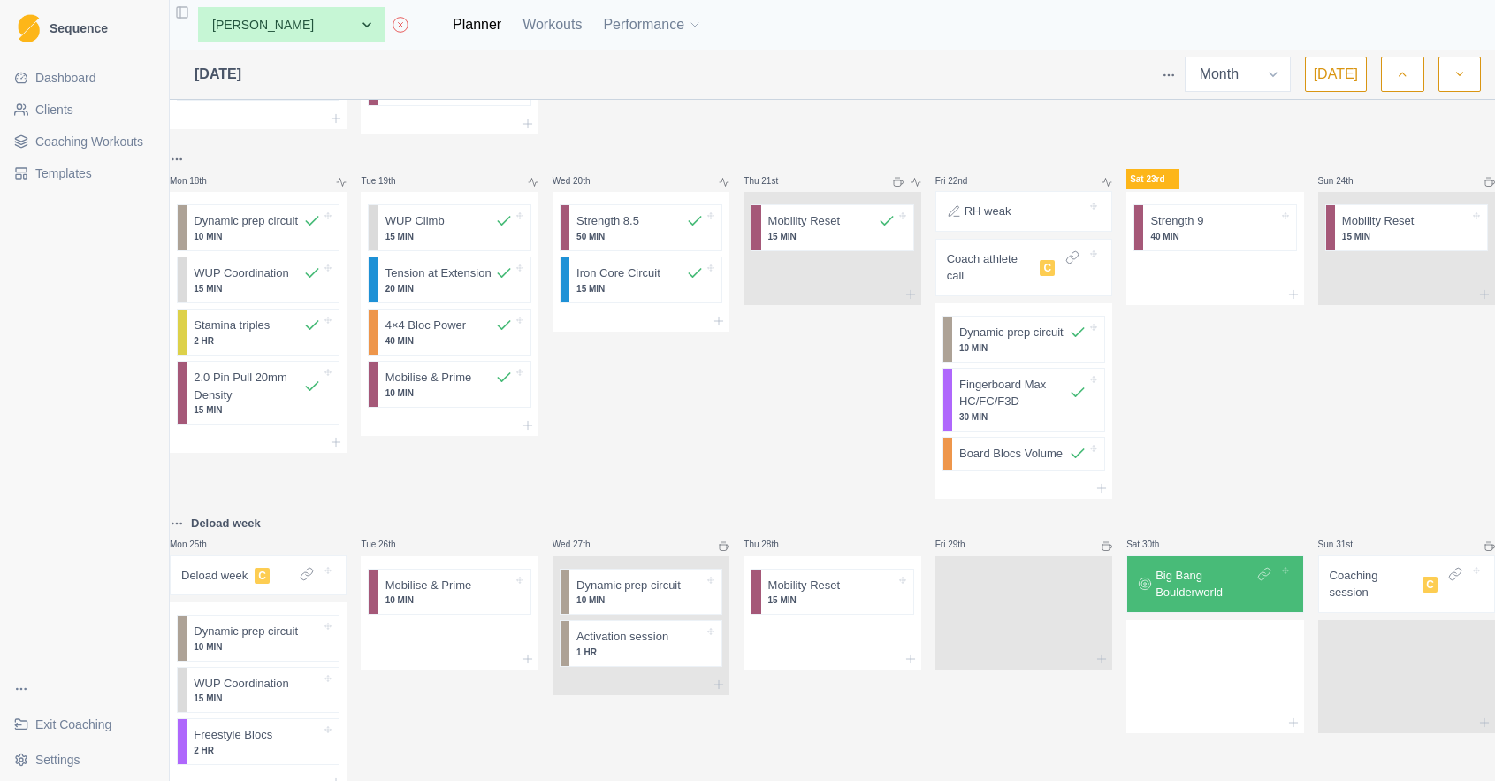
click at [1033, 220] on div at bounding box center [1049, 211] width 76 height 18
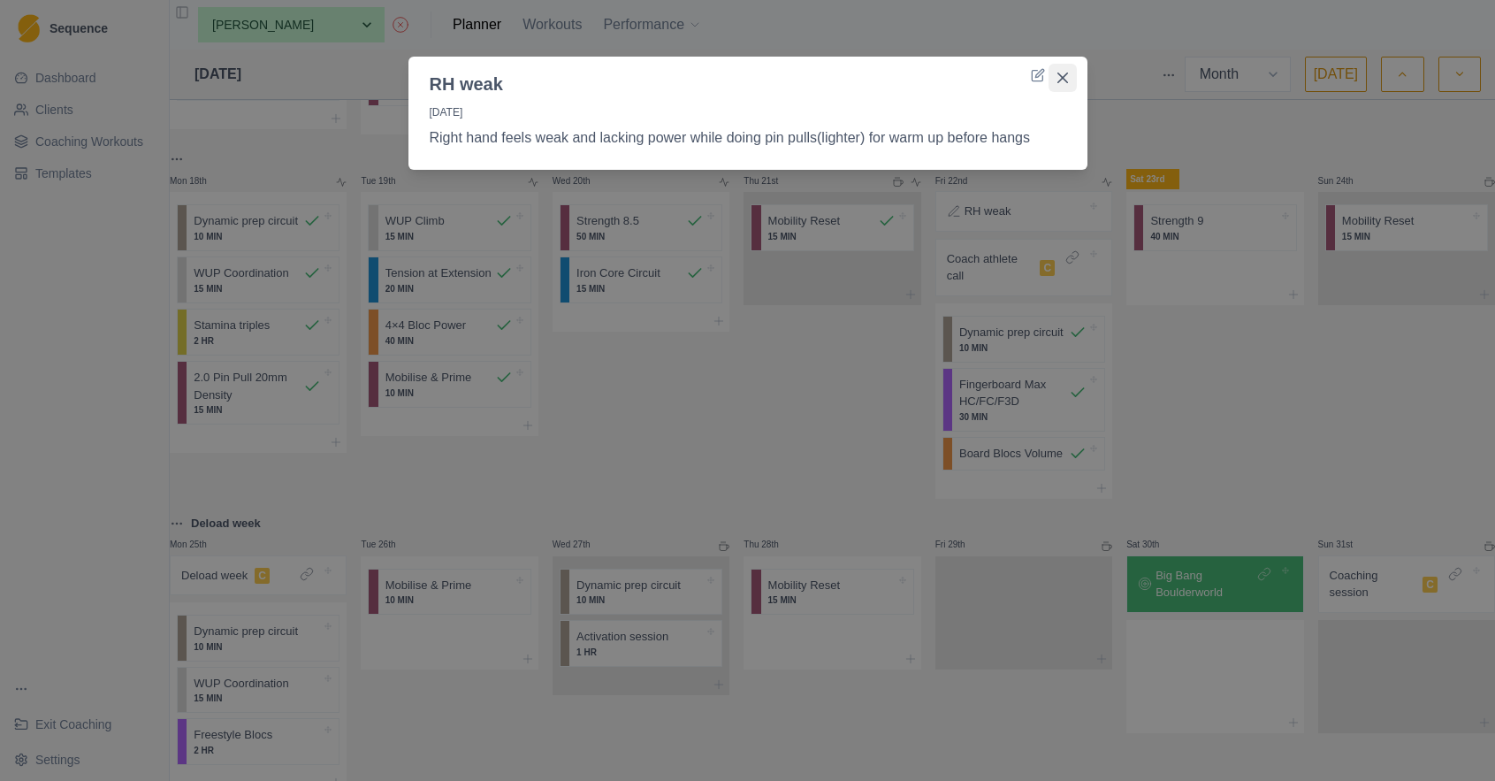
click at [1071, 77] on button "Close" at bounding box center [1063, 78] width 28 height 28
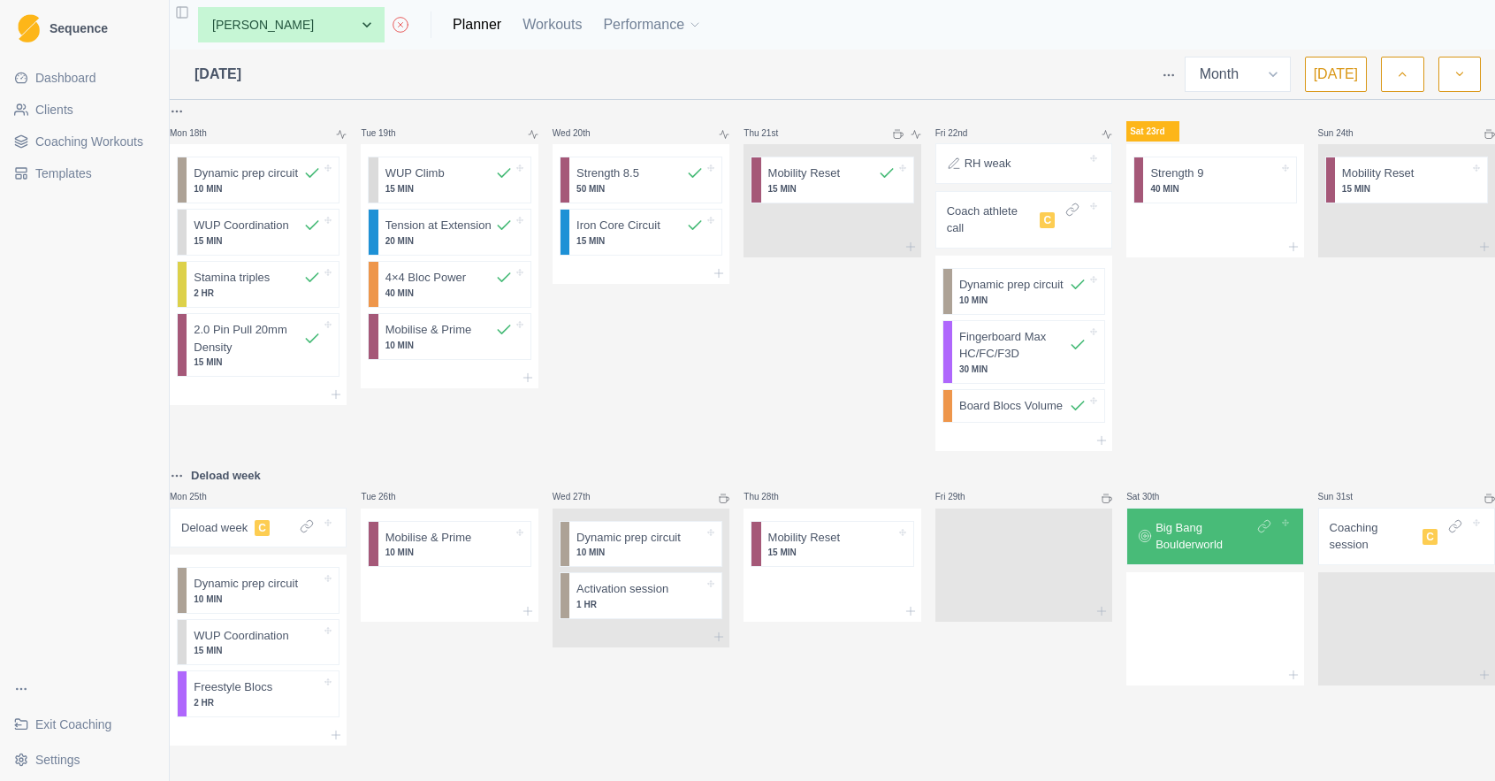
scroll to position [1042, 0]
click at [279, 523] on div "Deload week C" at bounding box center [258, 527] width 161 height 25
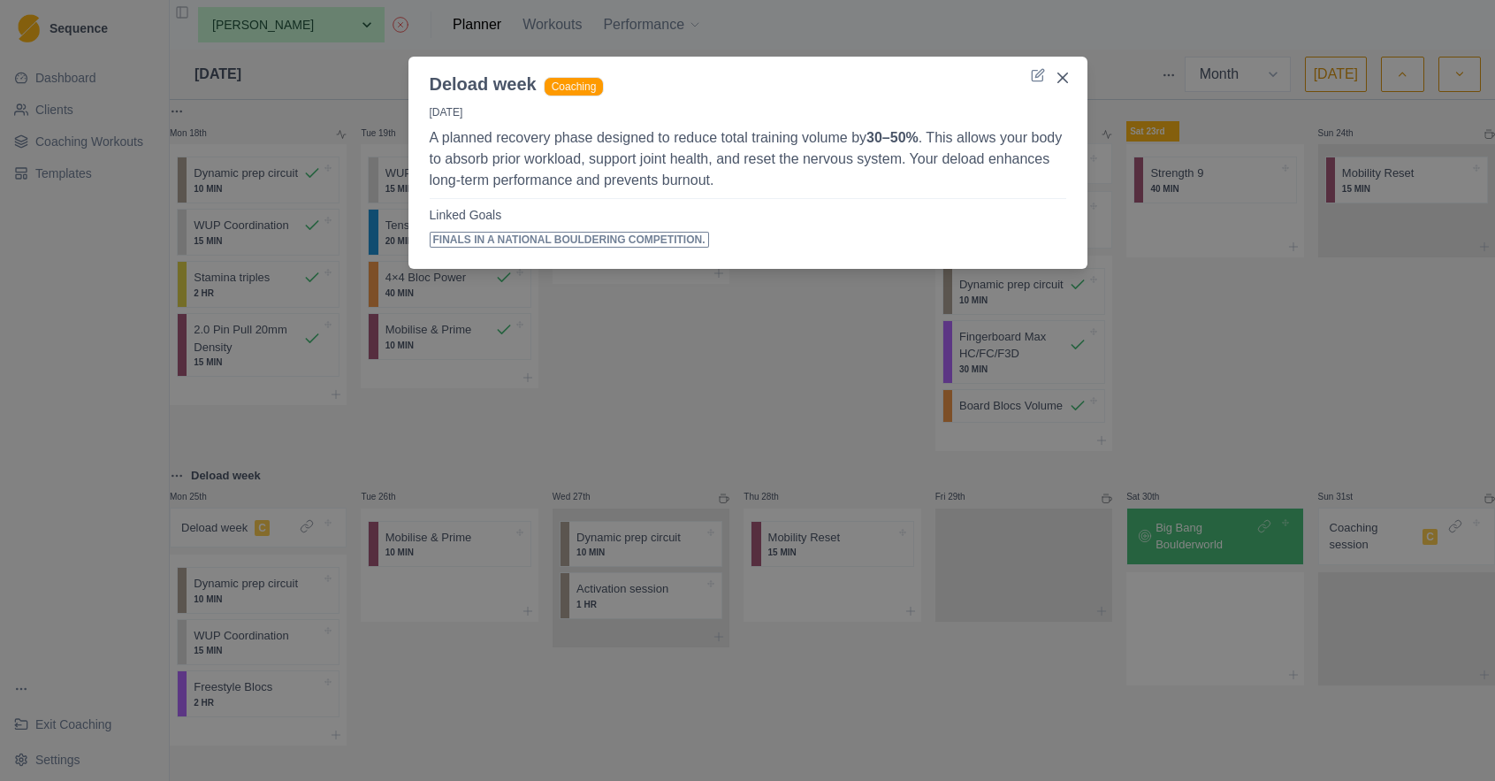
click at [1231, 243] on div "Deload week Coaching 25/8/25 A planned recovery phase designed to reduce total …" at bounding box center [747, 390] width 1495 height 781
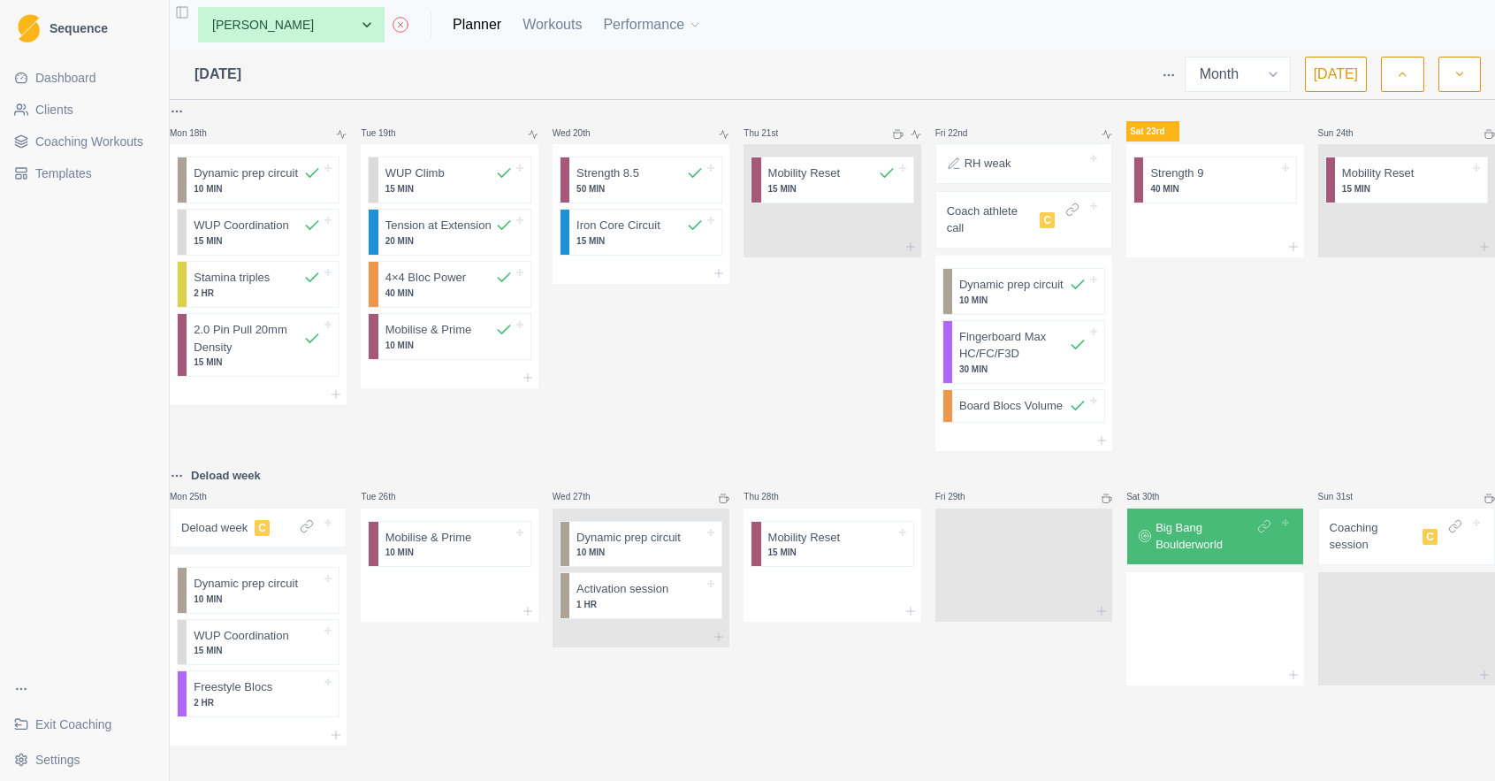
click at [1003, 202] on p "Coach athlete call" at bounding box center [990, 219] width 87 height 34
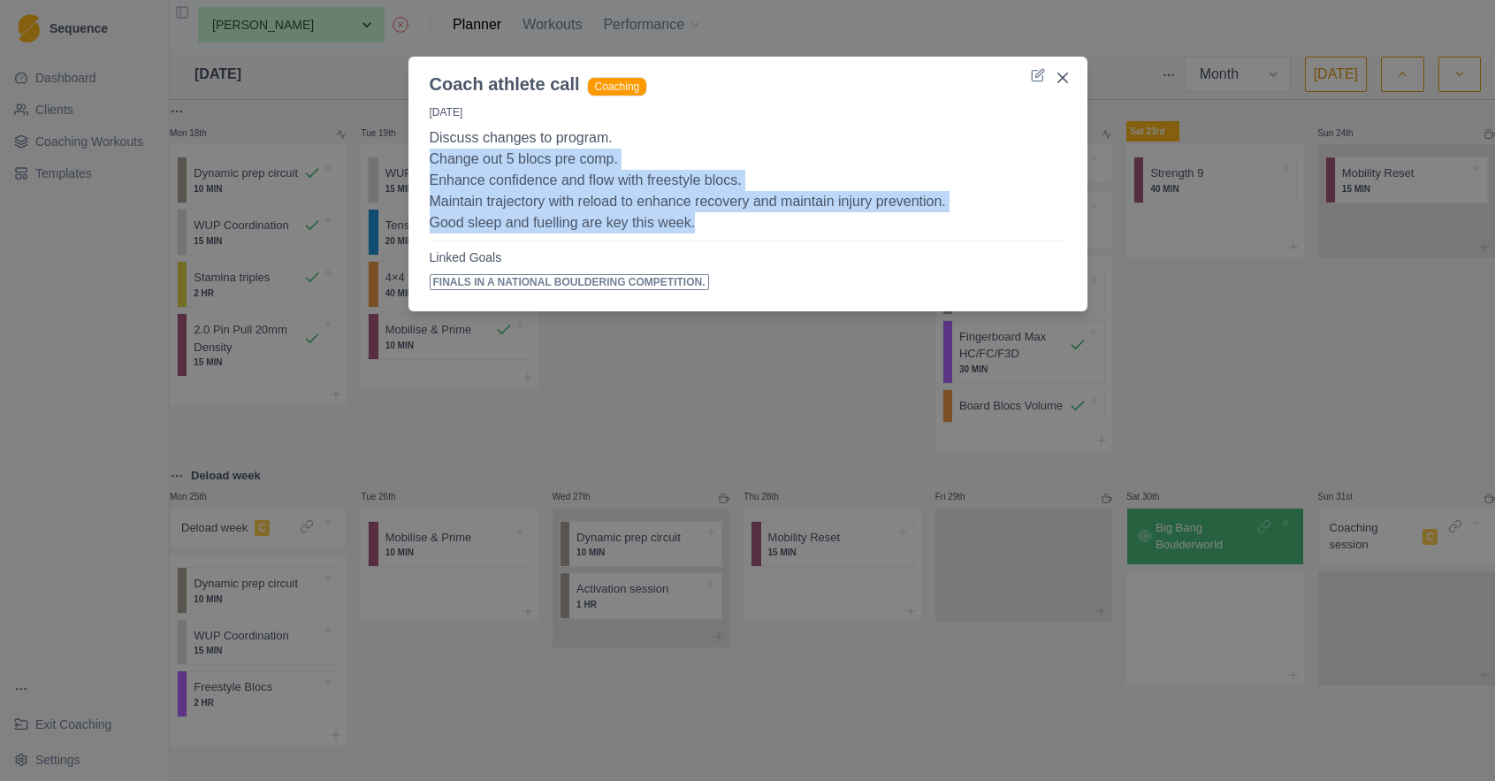
drag, startPoint x: 729, startPoint y: 229, endPoint x: 437, endPoint y: 155, distance: 301.1
click at [437, 155] on p "Discuss changes to program. Change out 5 blocs pre comp. Enhance confidence and…" at bounding box center [748, 180] width 637 height 106
drag, startPoint x: 721, startPoint y: 230, endPoint x: 452, endPoint y: 156, distance: 279.7
click at [416, 154] on div "22/8/25 Discuss changes to program. Change out 5 blocs pre comp. Enhance confid…" at bounding box center [747, 200] width 679 height 207
copy p "Change out 5 blocs pre comp. Enhance confidence and flow with freestyle blocs. …"
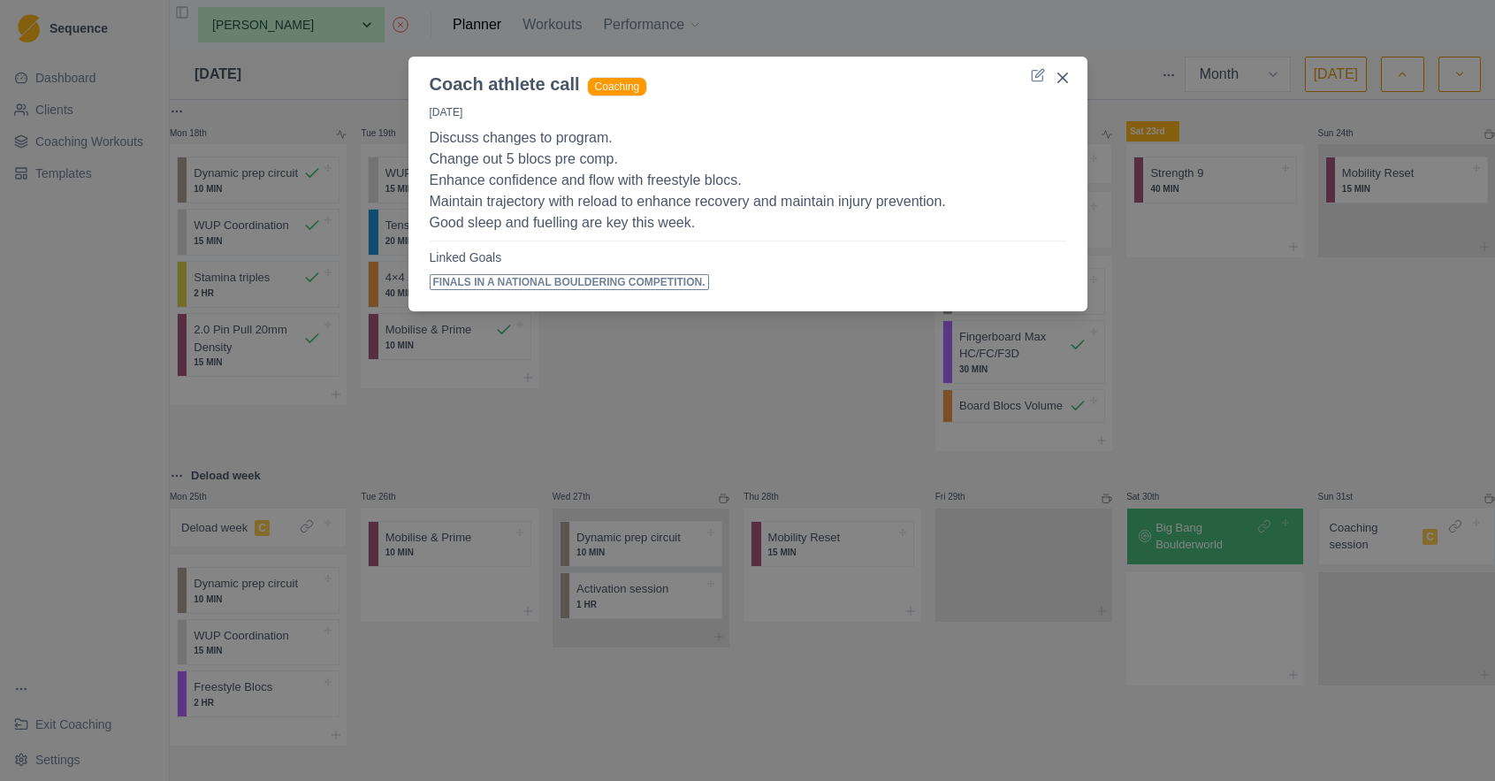
click at [235, 524] on div "Coach athlete call Coaching 22/8/25 Discuss changes to program. Change out 5 bl…" at bounding box center [747, 390] width 1495 height 781
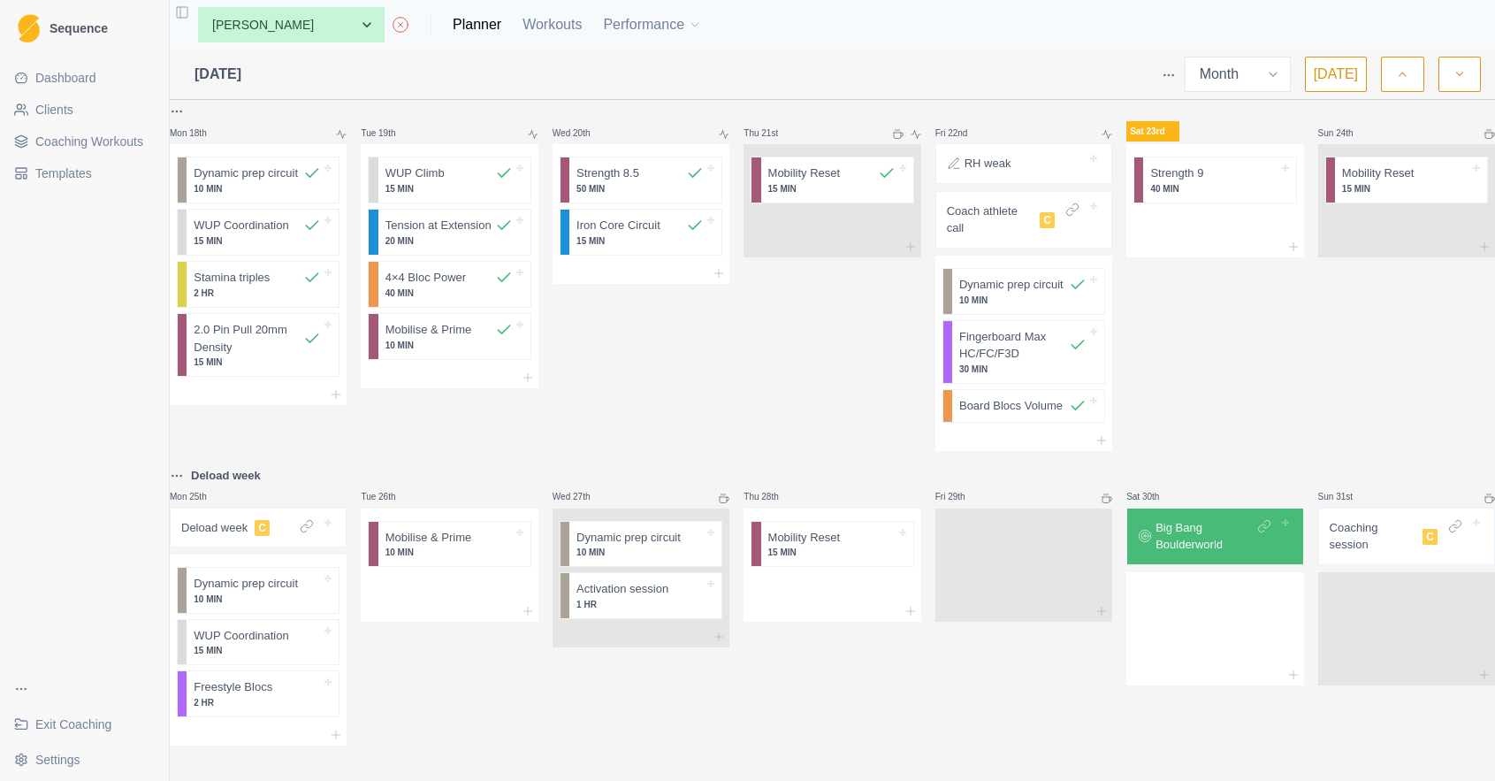
click at [241, 522] on p "Deload week" at bounding box center [214, 528] width 66 height 18
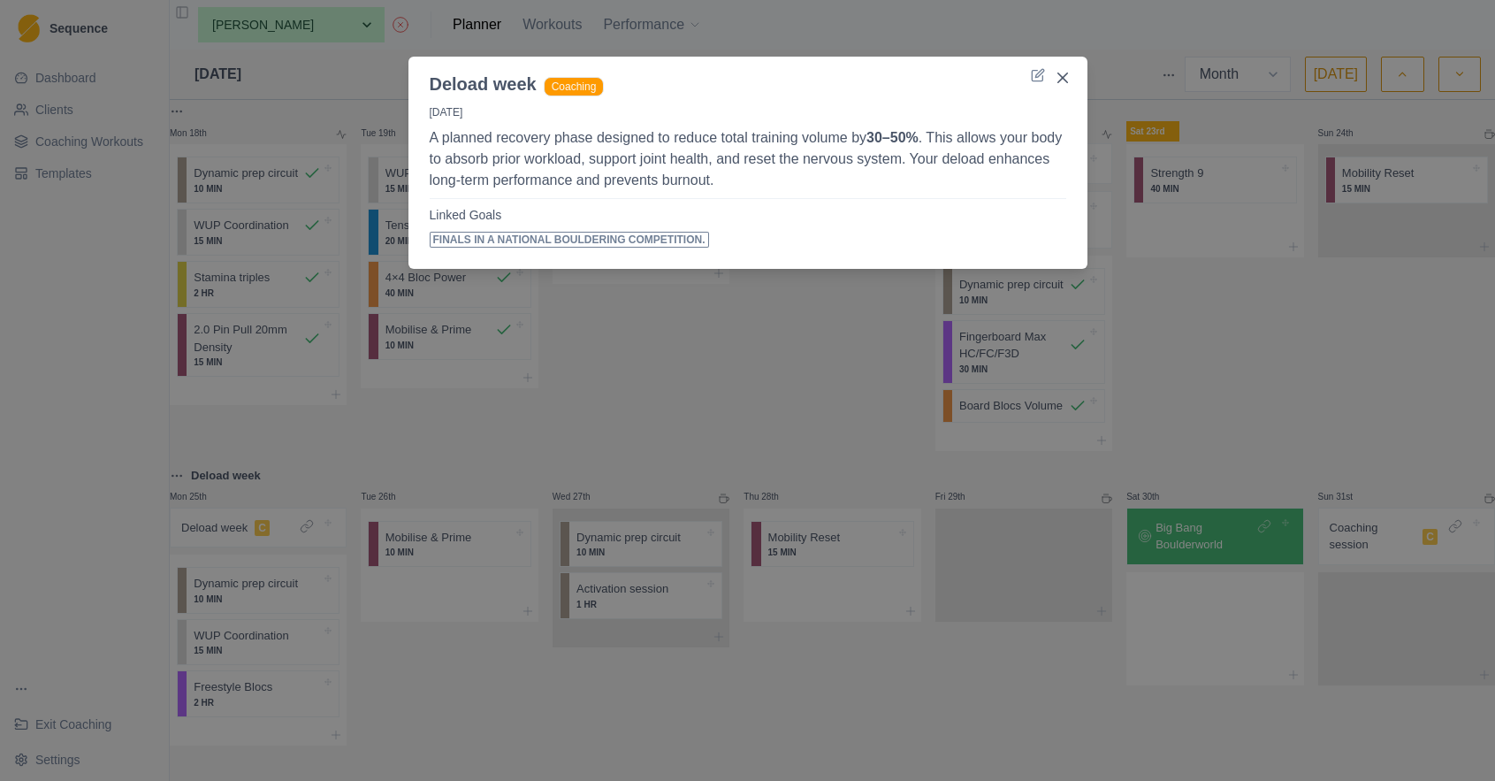
click at [1033, 82] on header "Deload week Coaching" at bounding box center [747, 77] width 679 height 41
click at [1041, 78] on icon at bounding box center [1038, 75] width 14 height 14
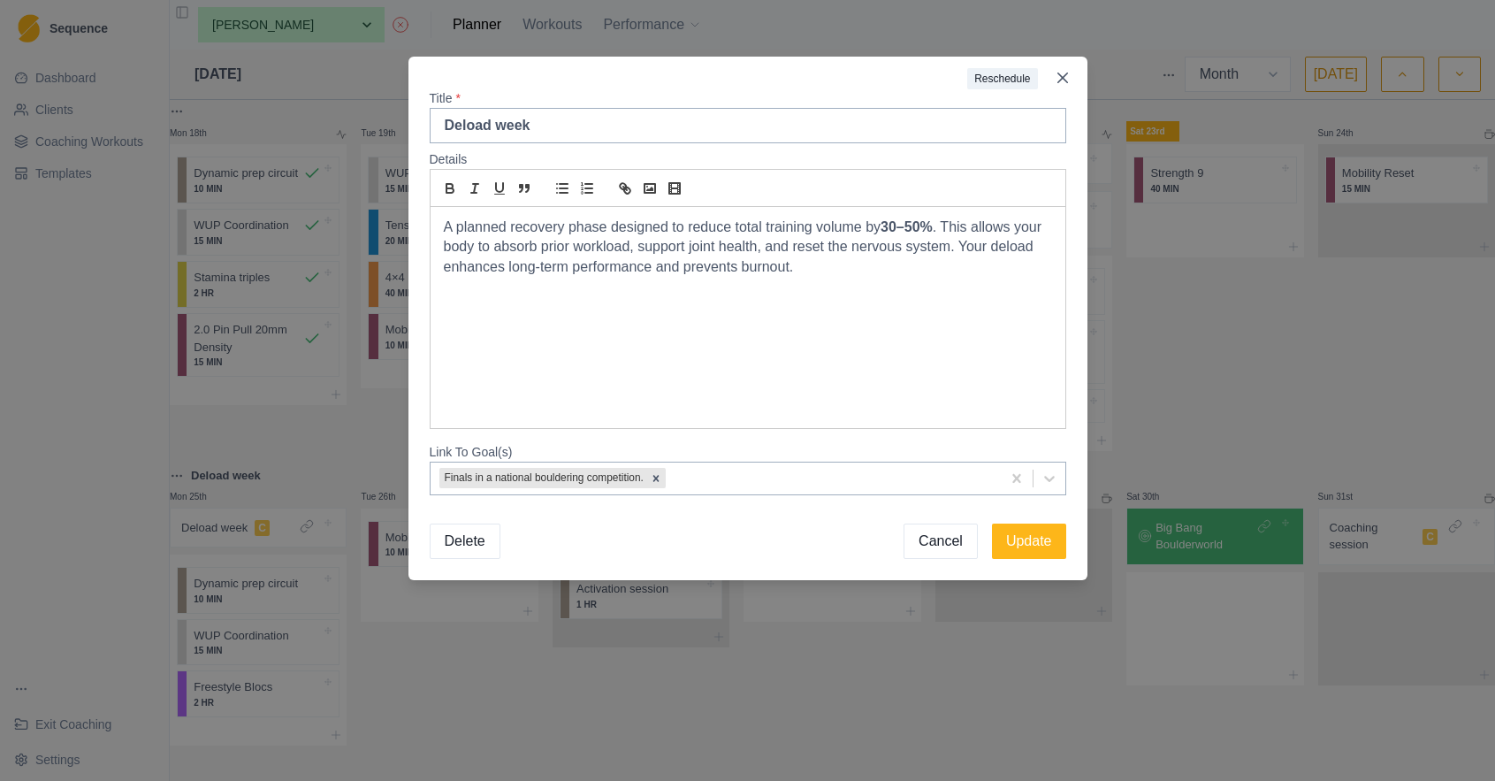
click at [859, 278] on div "A planned recovery phase designed to reduce total training volume by 30–50% . T…" at bounding box center [748, 317] width 635 height 221
paste div
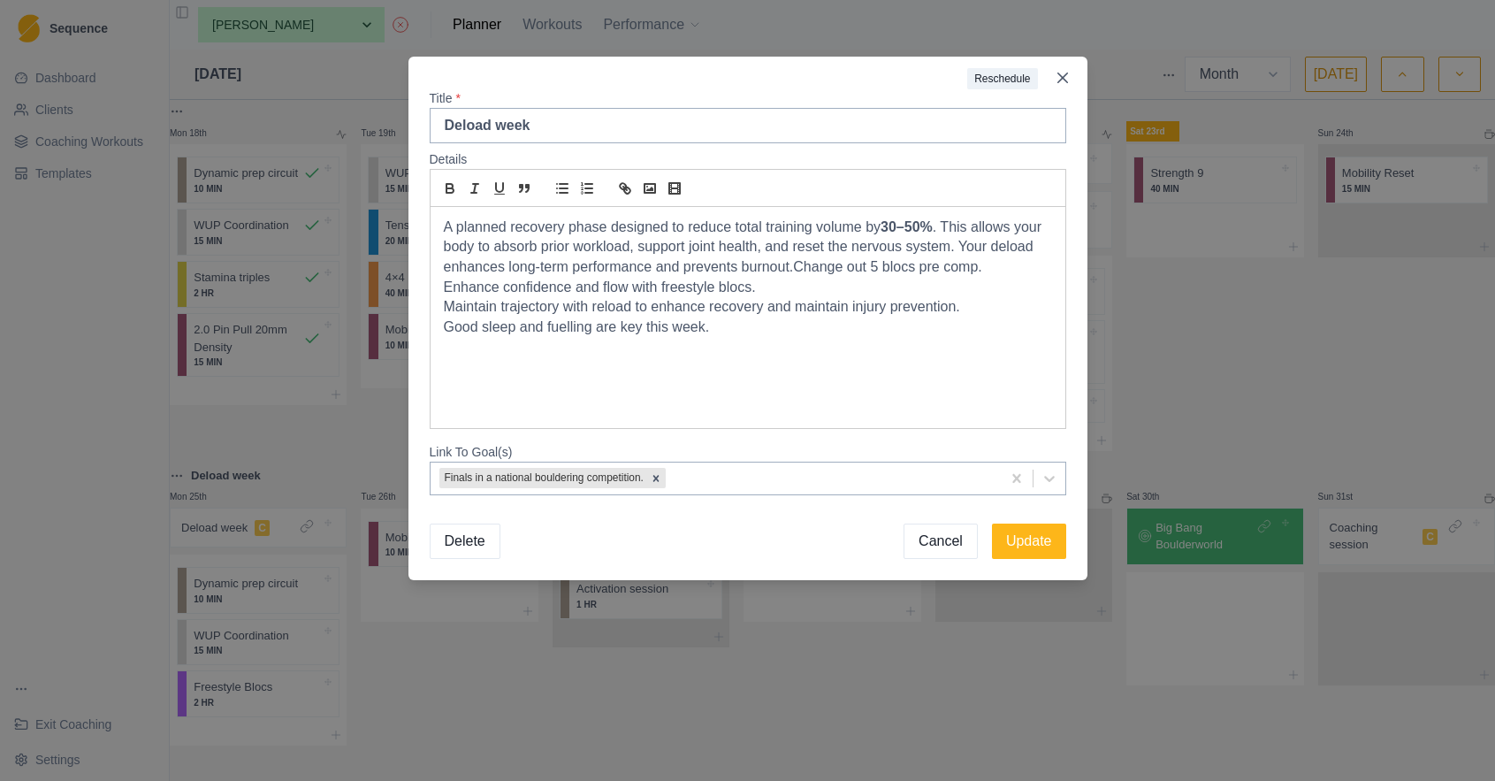
click at [796, 267] on p "A planned recovery phase designed to reduce total training volume by 30–50% . T…" at bounding box center [748, 248] width 608 height 60
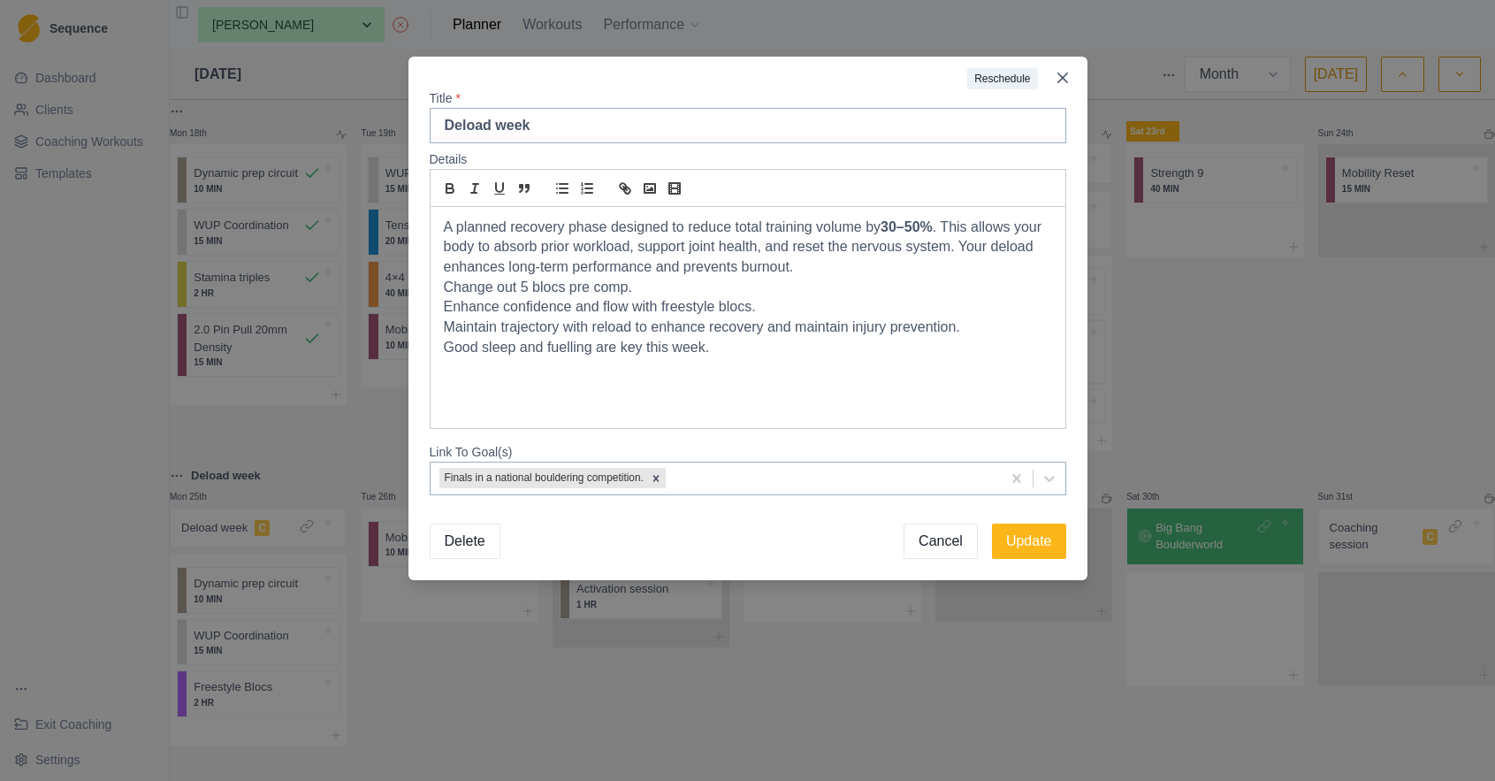
click at [947, 225] on p "A planned recovery phase designed to reduce total training volume by 30–50% . T…" at bounding box center [748, 248] width 608 height 60
click at [1012, 543] on button "Update" at bounding box center [1029, 540] width 74 height 35
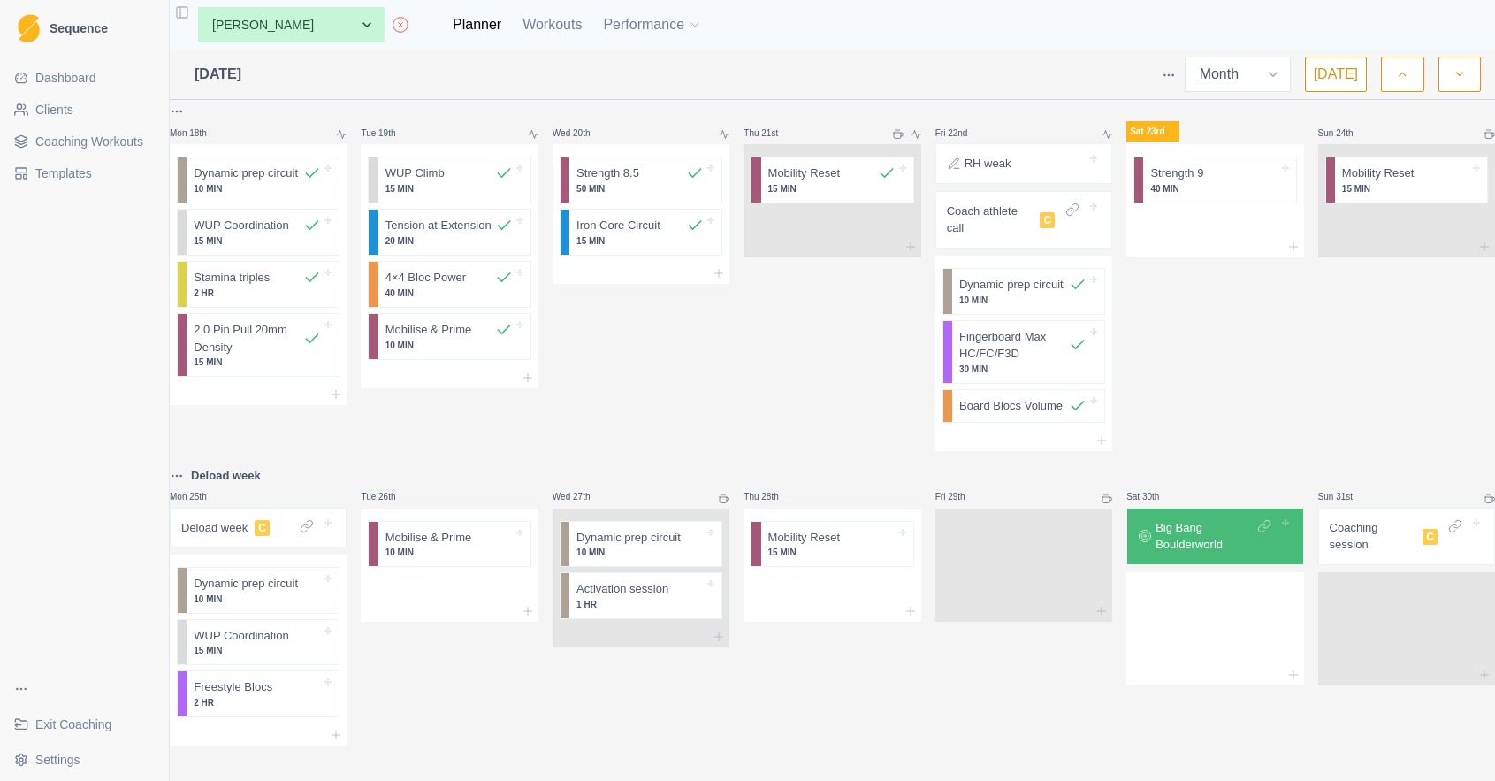
click at [88, 80] on span "Dashboard" at bounding box center [65, 78] width 61 height 18
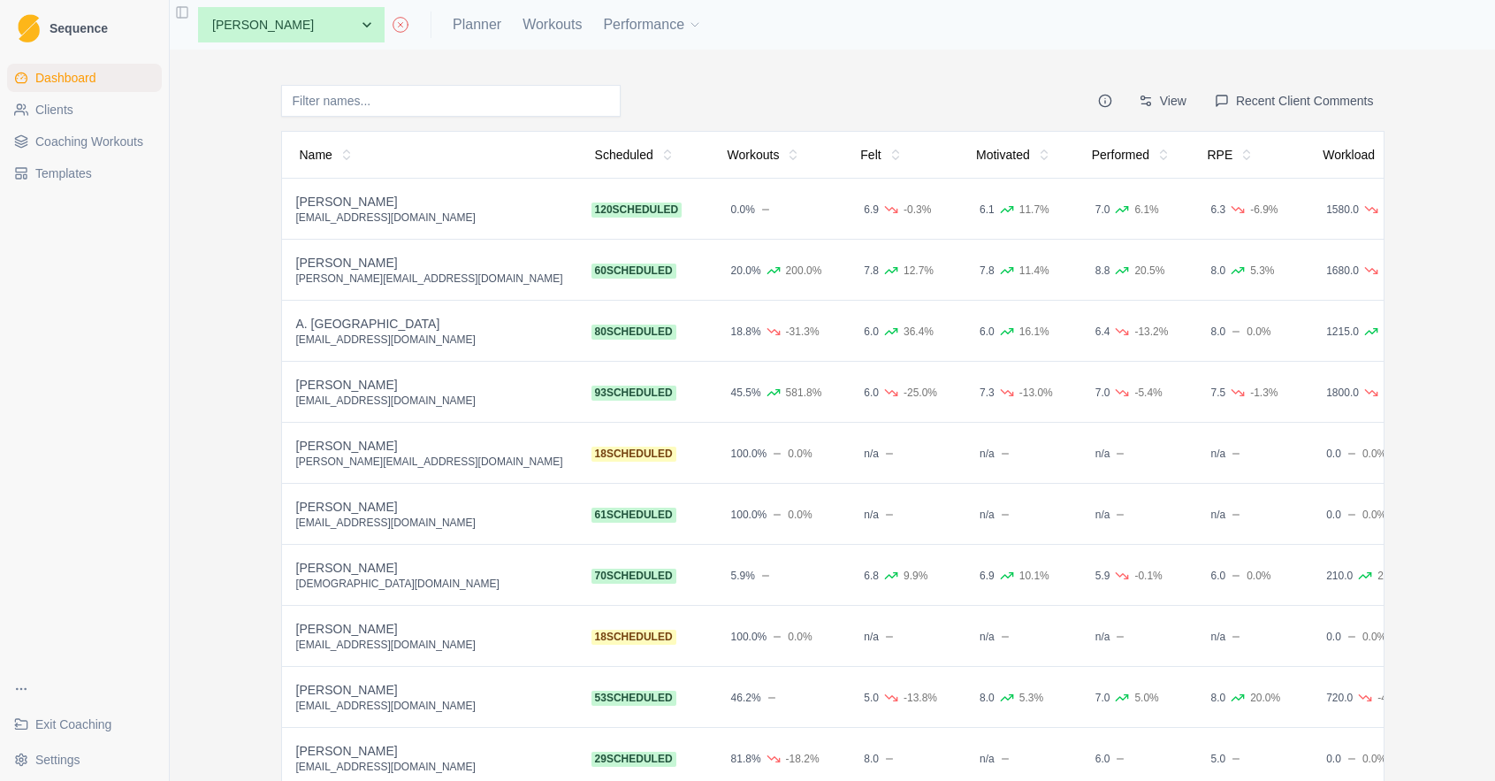
click at [1264, 100] on button "Recent Client Comments" at bounding box center [1294, 101] width 180 height 32
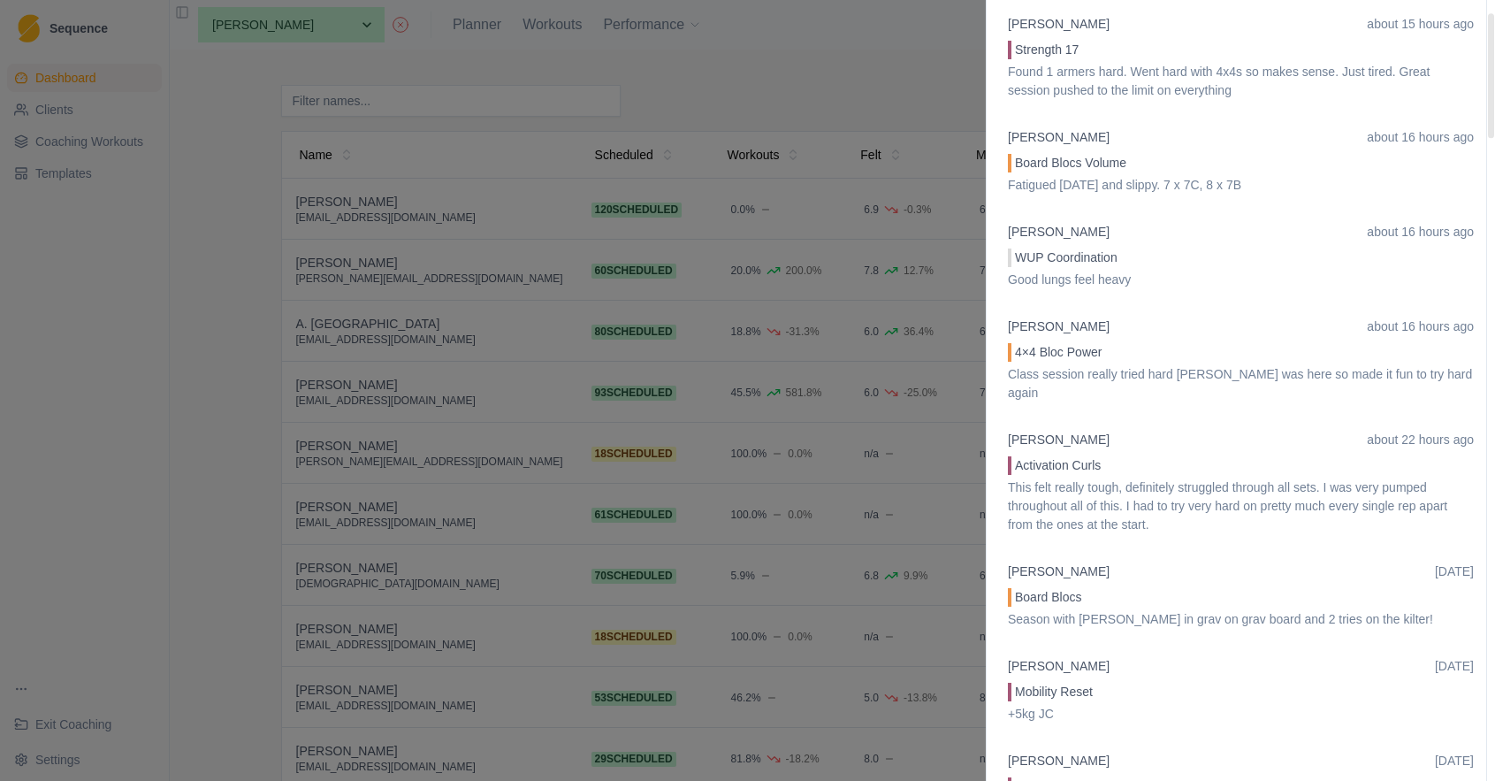
scroll to position [85, 0]
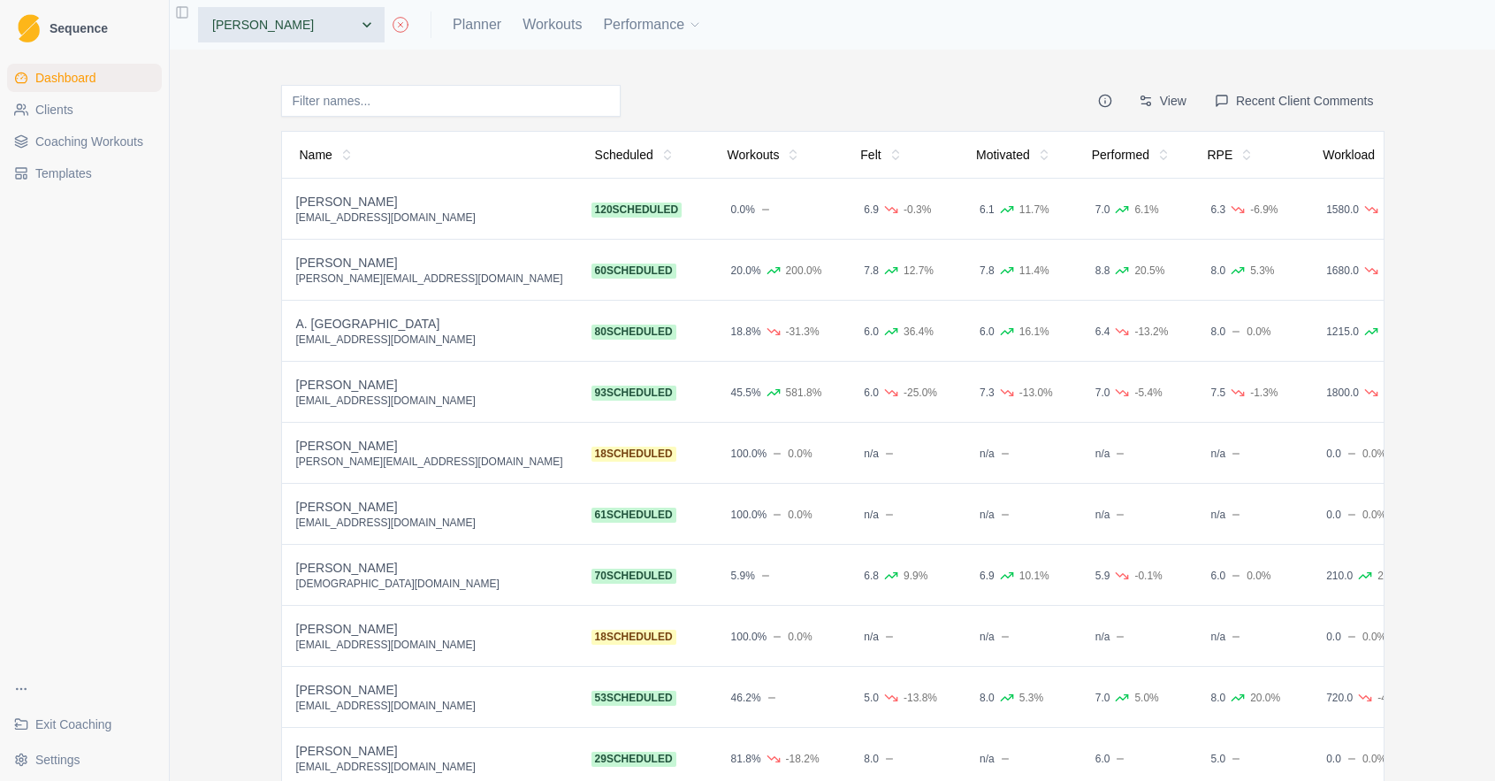
click at [292, 25] on select "None A. McIntyre A. Emms A. York C.Lawler D.Mulcahy I. Kenny J. Curran J. McIne…" at bounding box center [291, 24] width 187 height 35
select select "757168ae-d33a-4bee-8254-2e1b1dad540a"
click at [439, 26] on div "None A. McIntyre A. Emms A. York C.Lawler D.Mulcahy I. Kenny J. Curran J. McIne…" at bounding box center [443, 24] width 518 height 35
click at [453, 30] on link "Planner" at bounding box center [477, 24] width 49 height 21
select select "month"
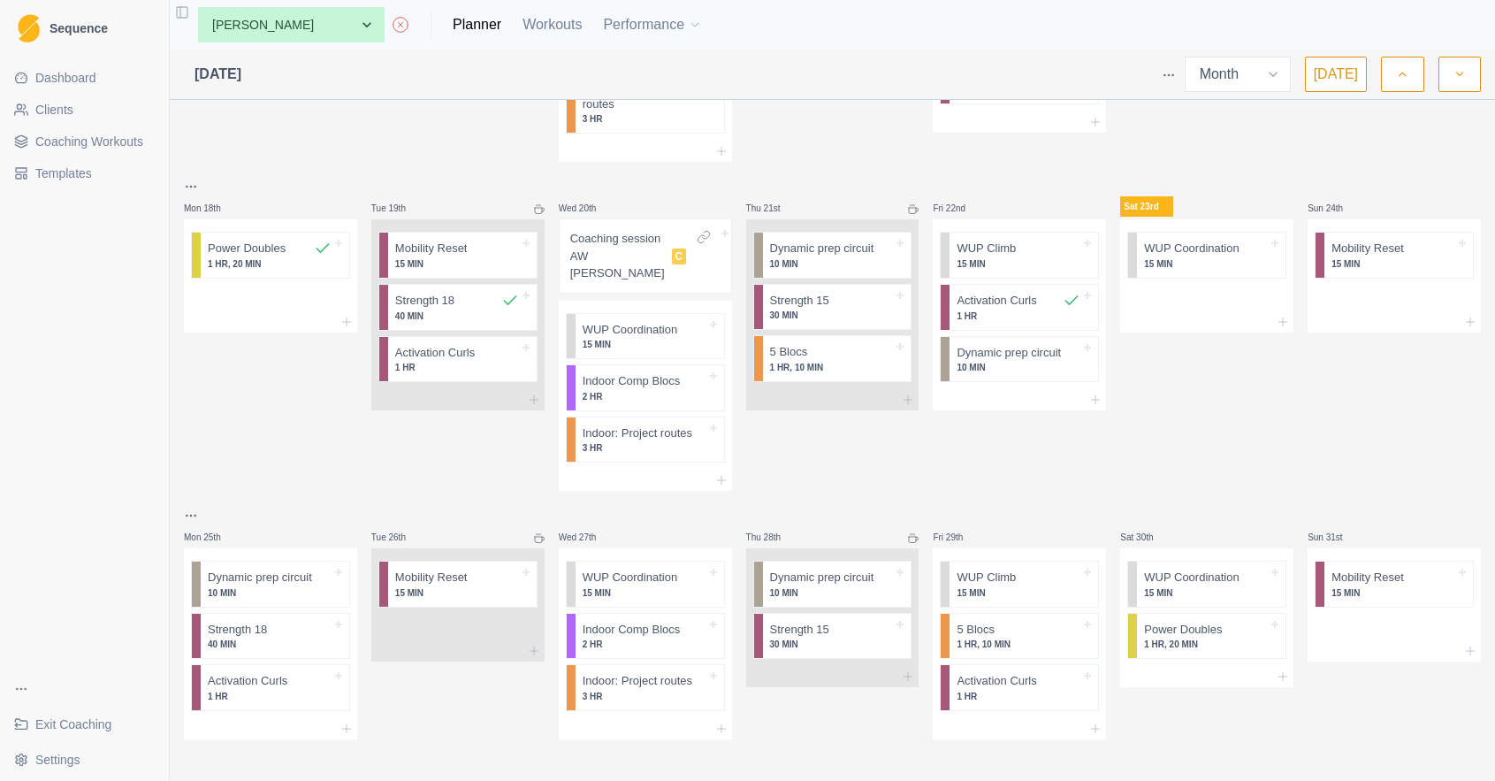
click at [1454, 74] on icon "button" at bounding box center [1460, 74] width 12 height 18
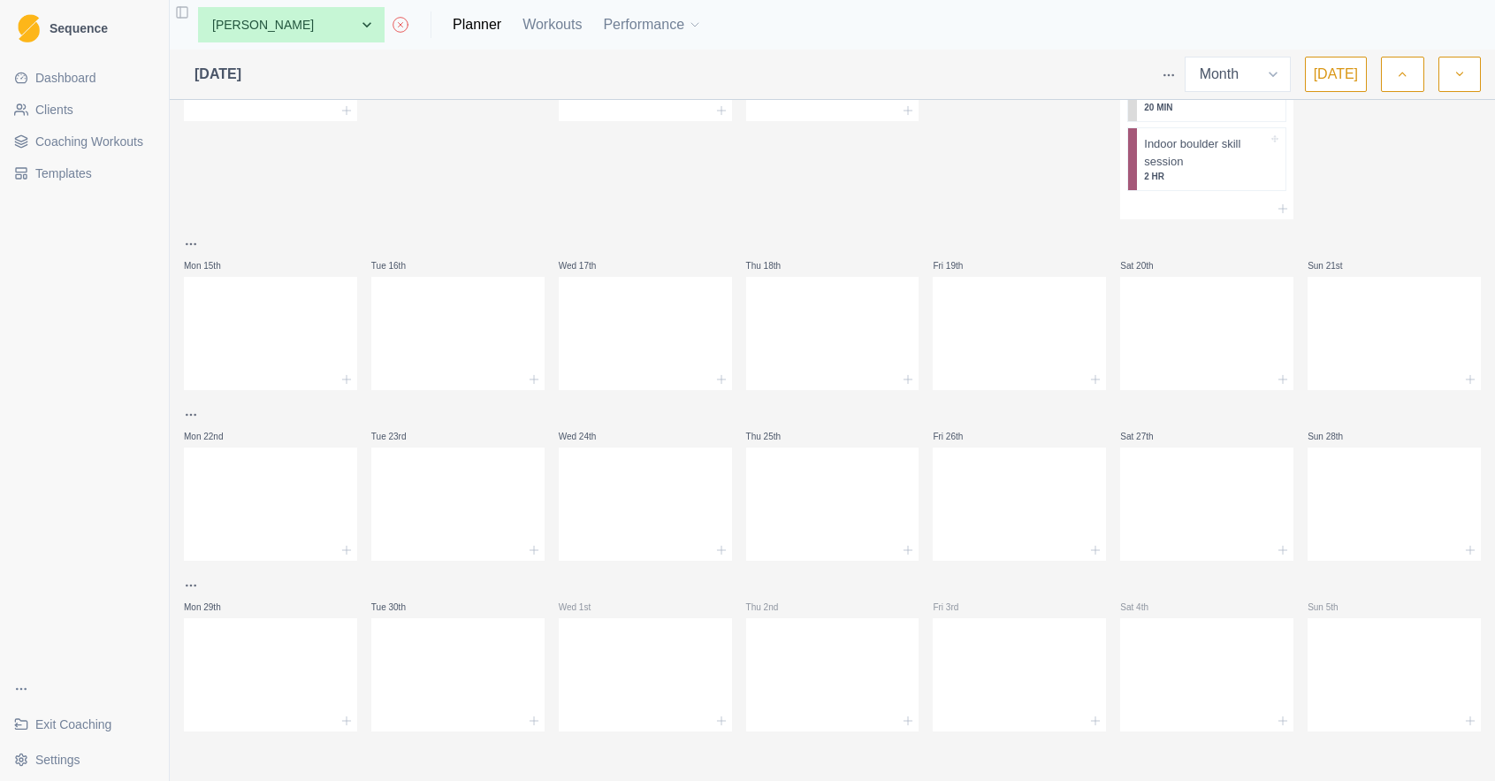
scroll to position [481, 0]
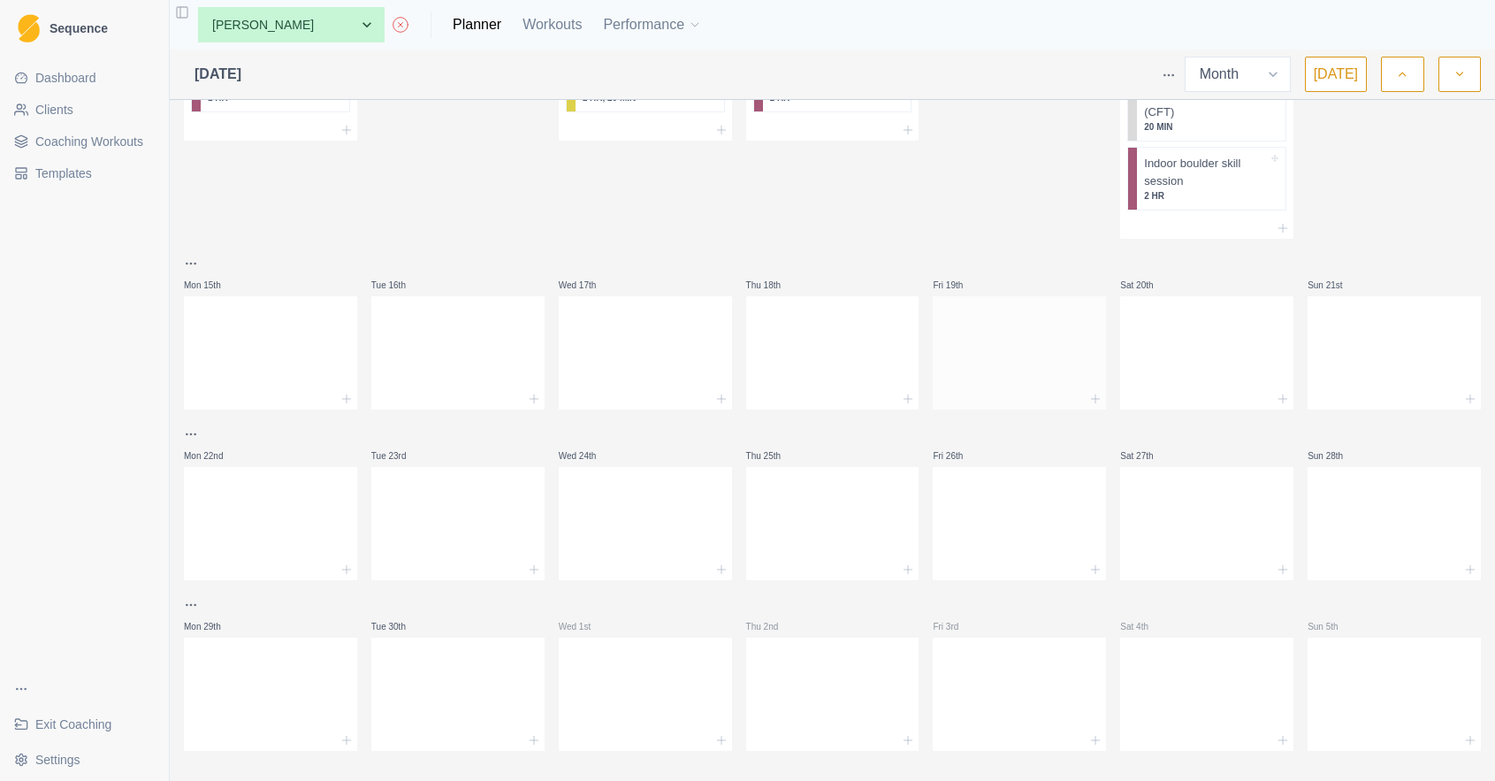
click at [944, 371] on div at bounding box center [1019, 352] width 173 height 113
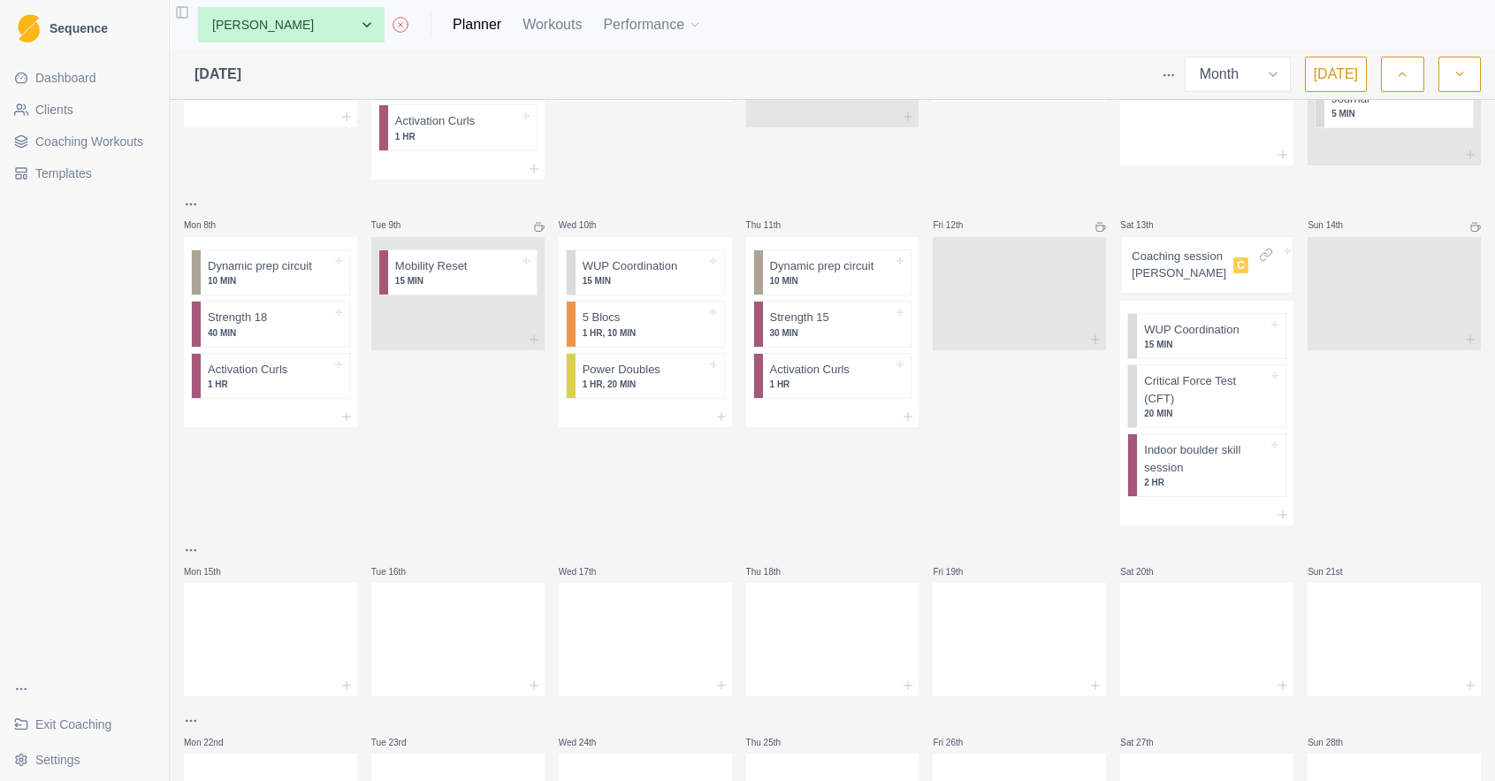
scroll to position [136, 0]
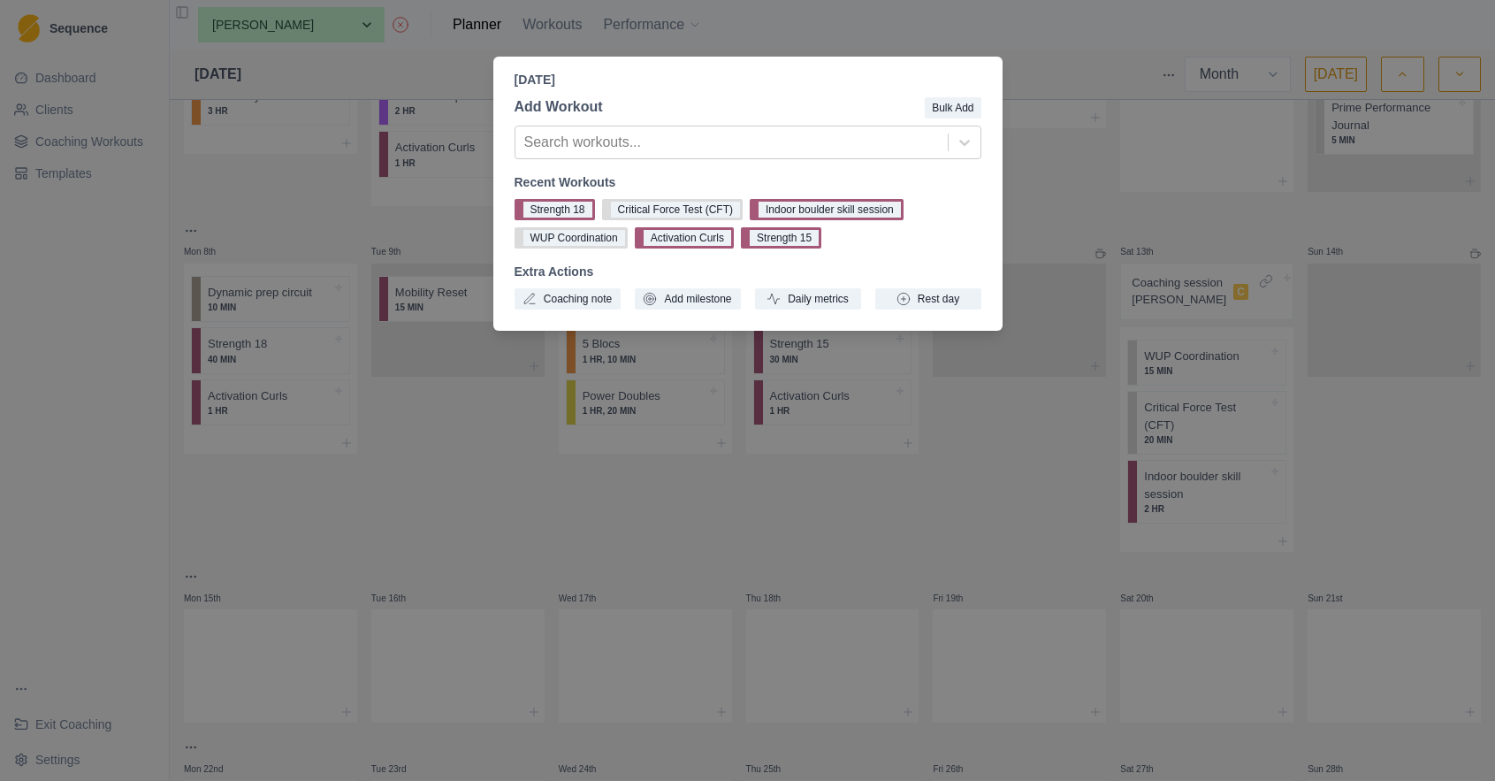
click at [1100, 236] on div "Friday, September 19th, 2025 Add Workout Bulk Add Search workouts... Recent Wor…" at bounding box center [747, 390] width 1495 height 781
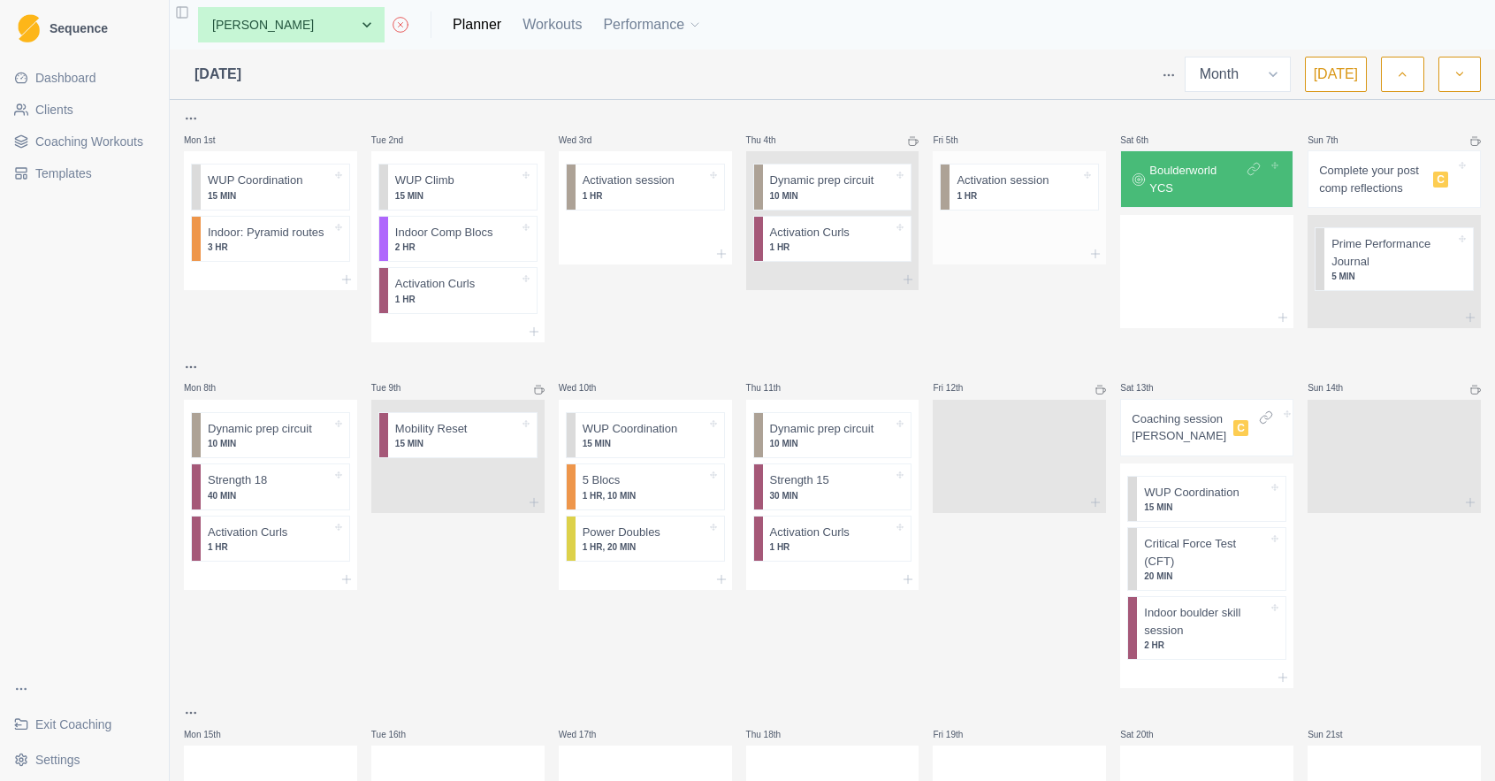
scroll to position [0, 0]
click at [1405, 76] on icon "button" at bounding box center [1402, 74] width 12 height 18
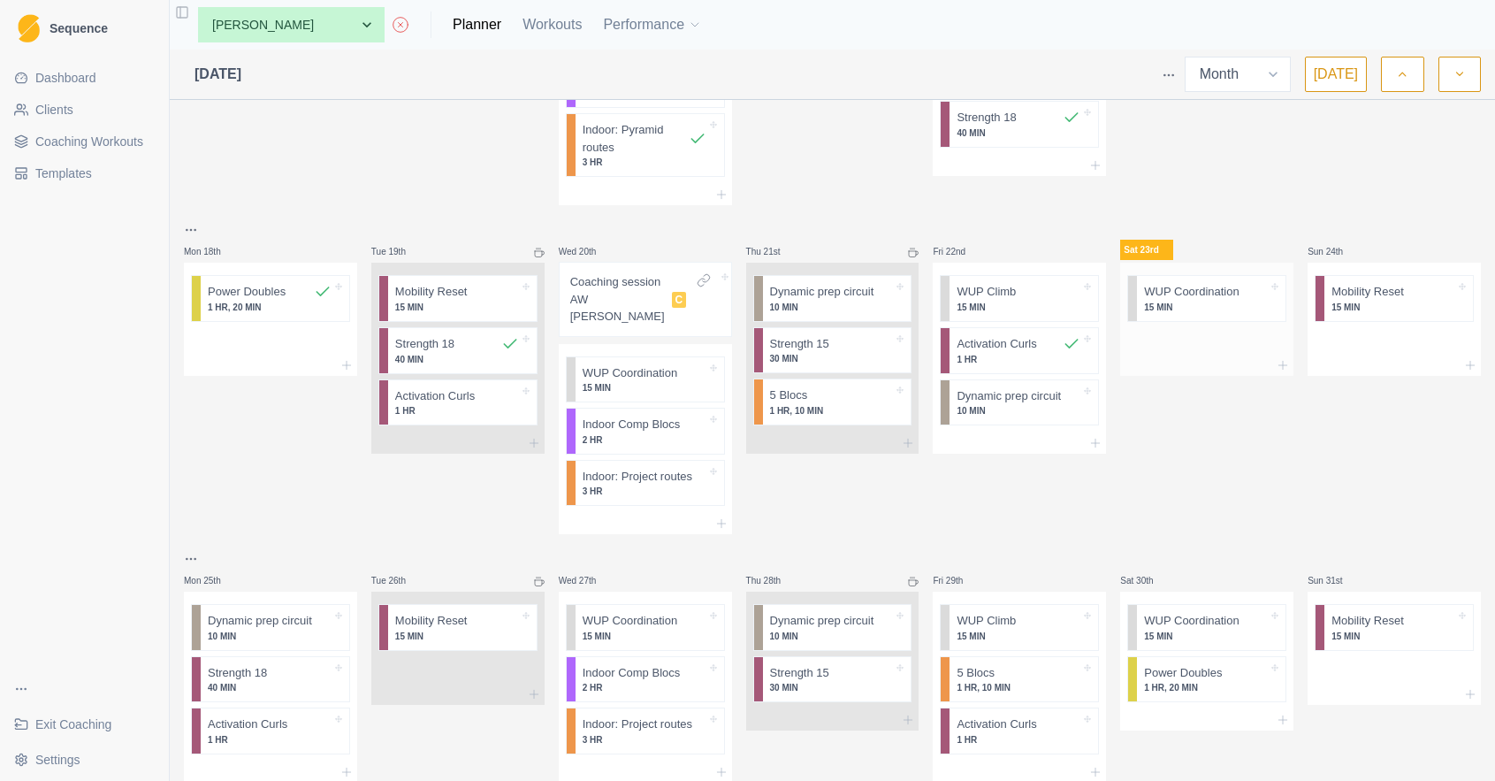
scroll to position [781, 0]
click at [1026, 354] on p "1 HR" at bounding box center [1019, 358] width 124 height 13
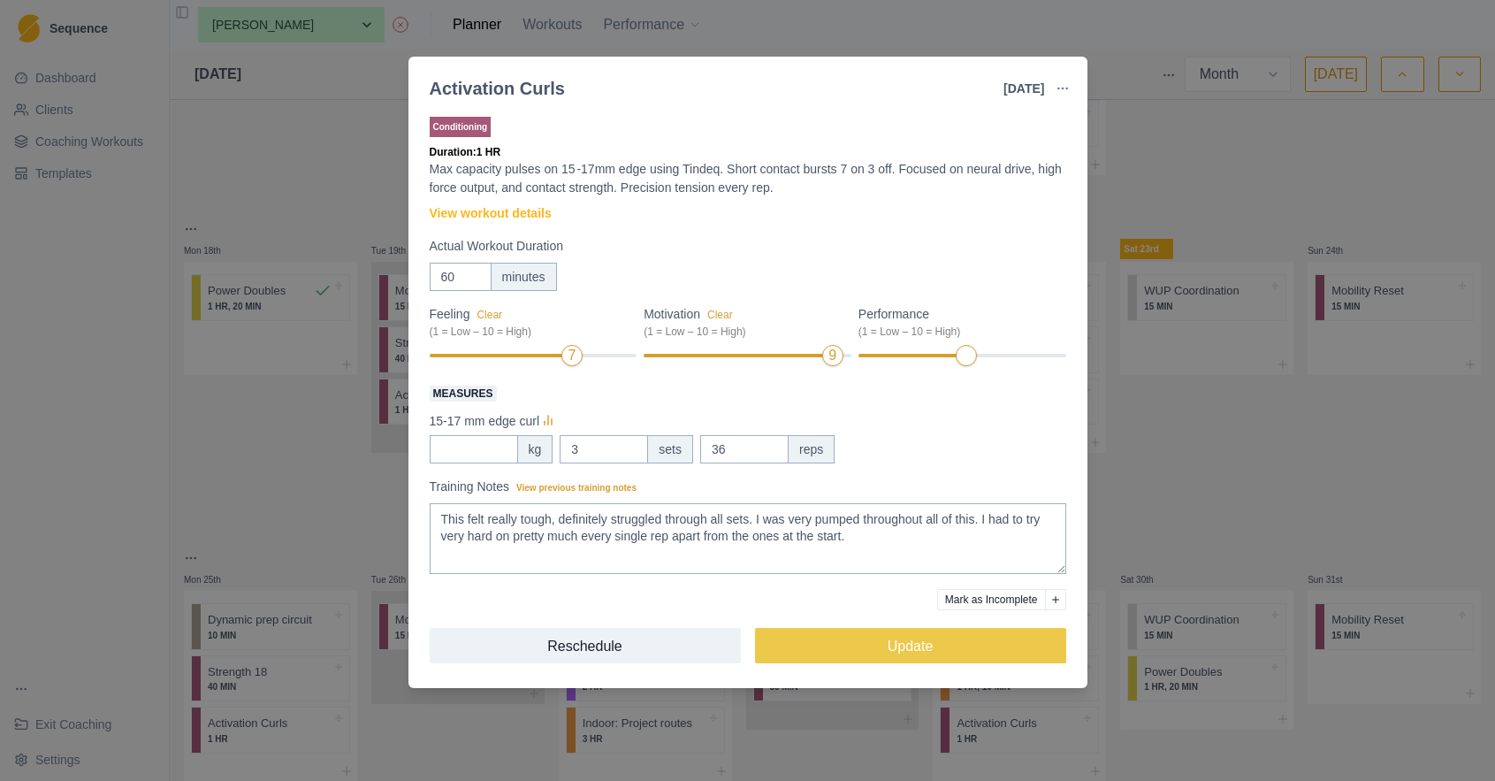
click at [1195, 465] on div "Activation Curls 22 Aug 2025 Link To Goal View Workout Metrics Edit Original Wo…" at bounding box center [747, 390] width 1495 height 781
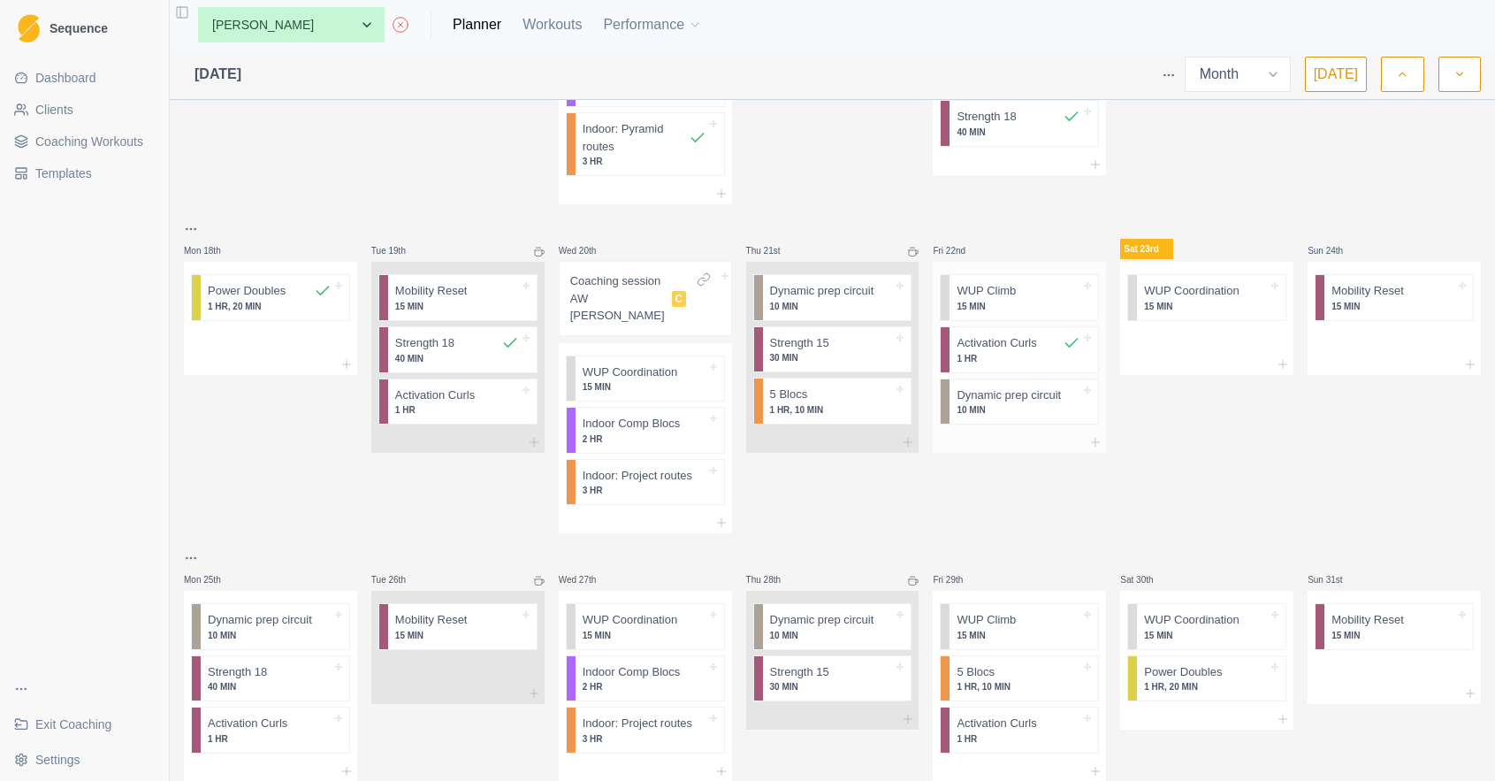
click at [1034, 431] on div at bounding box center [1019, 441] width 173 height 21
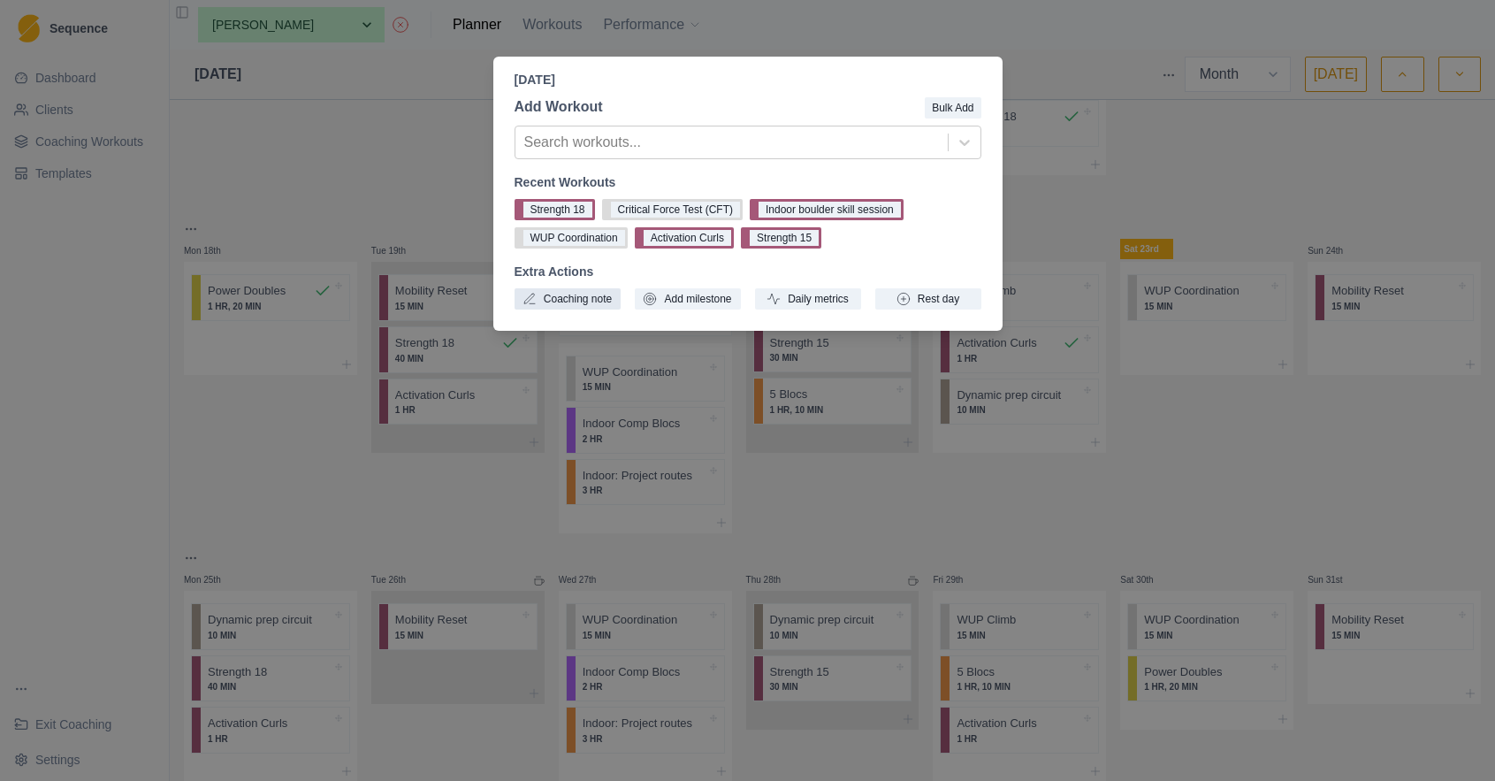
click at [577, 302] on button "Coaching note" at bounding box center [568, 298] width 106 height 21
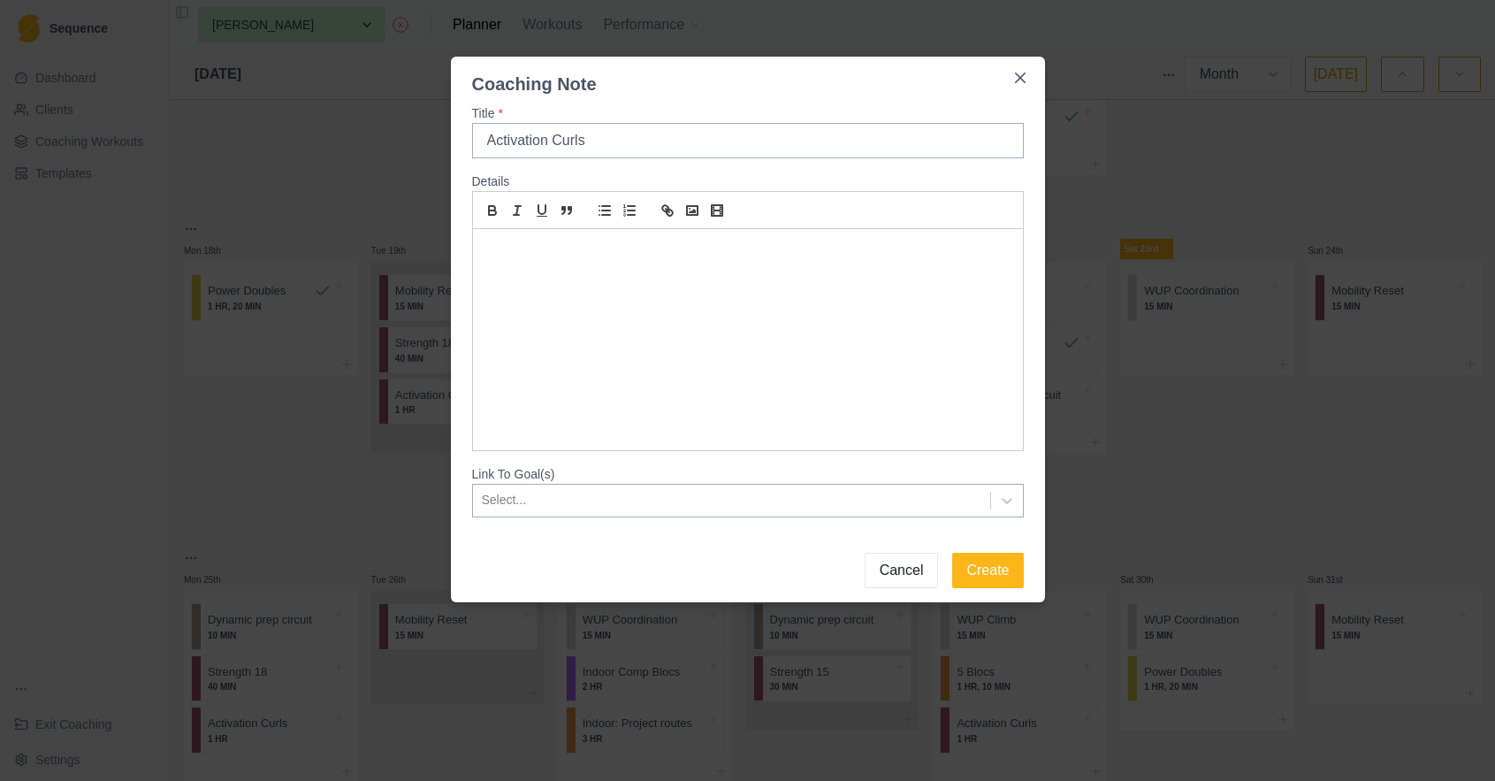
type input "Activation Curls"
click at [581, 265] on div at bounding box center [748, 339] width 550 height 221
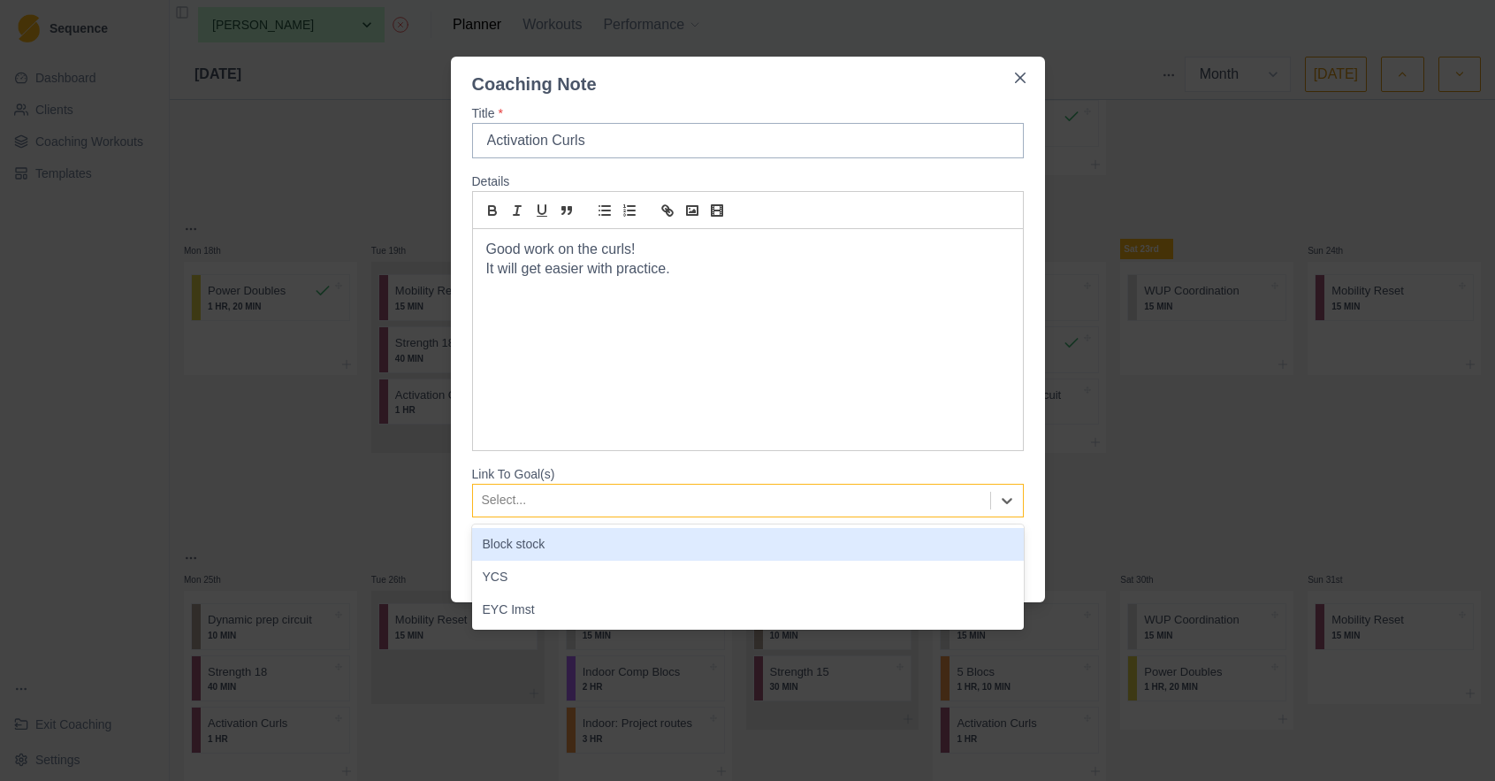
click at [672, 500] on div at bounding box center [732, 500] width 500 height 22
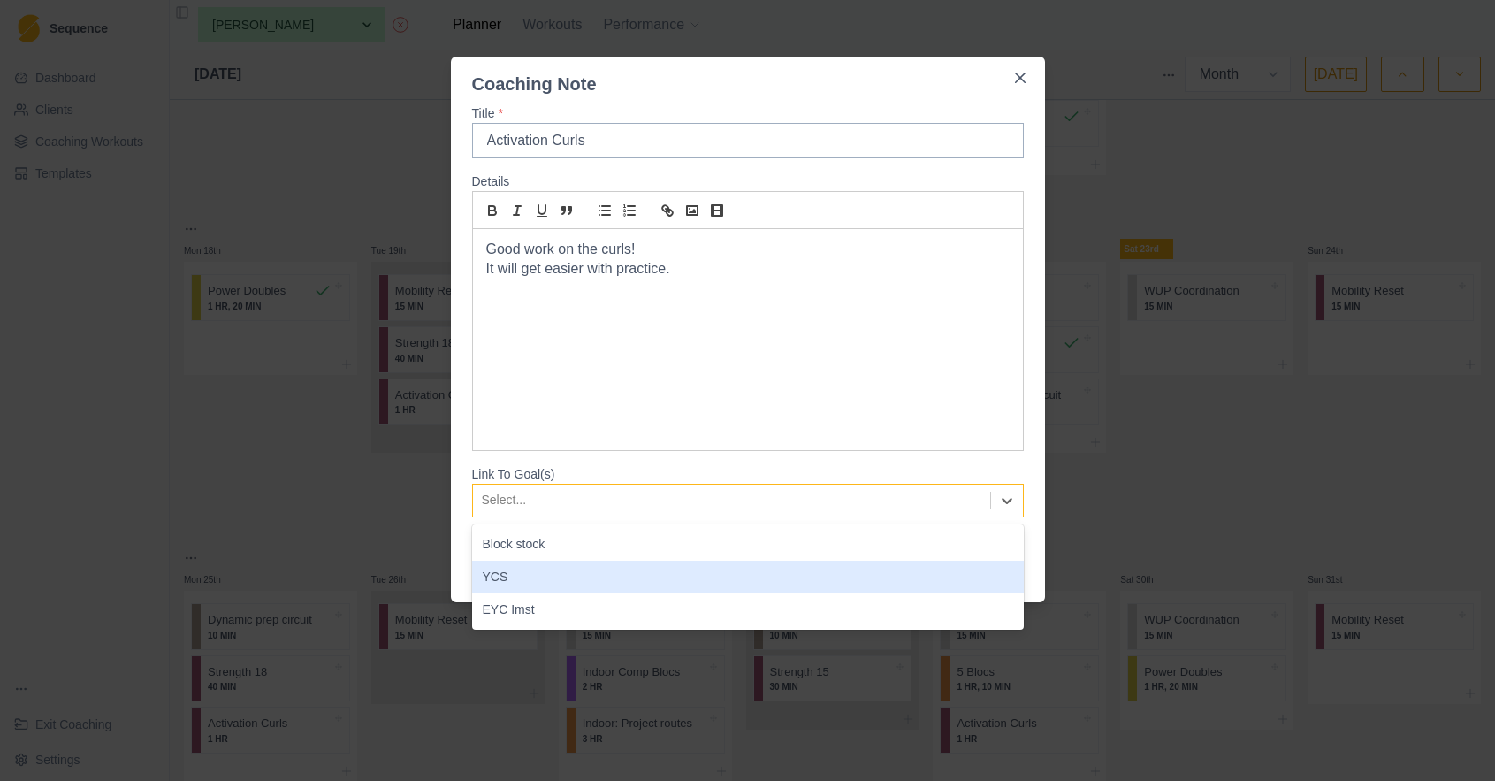
click at [630, 576] on div "YCS" at bounding box center [748, 577] width 552 height 33
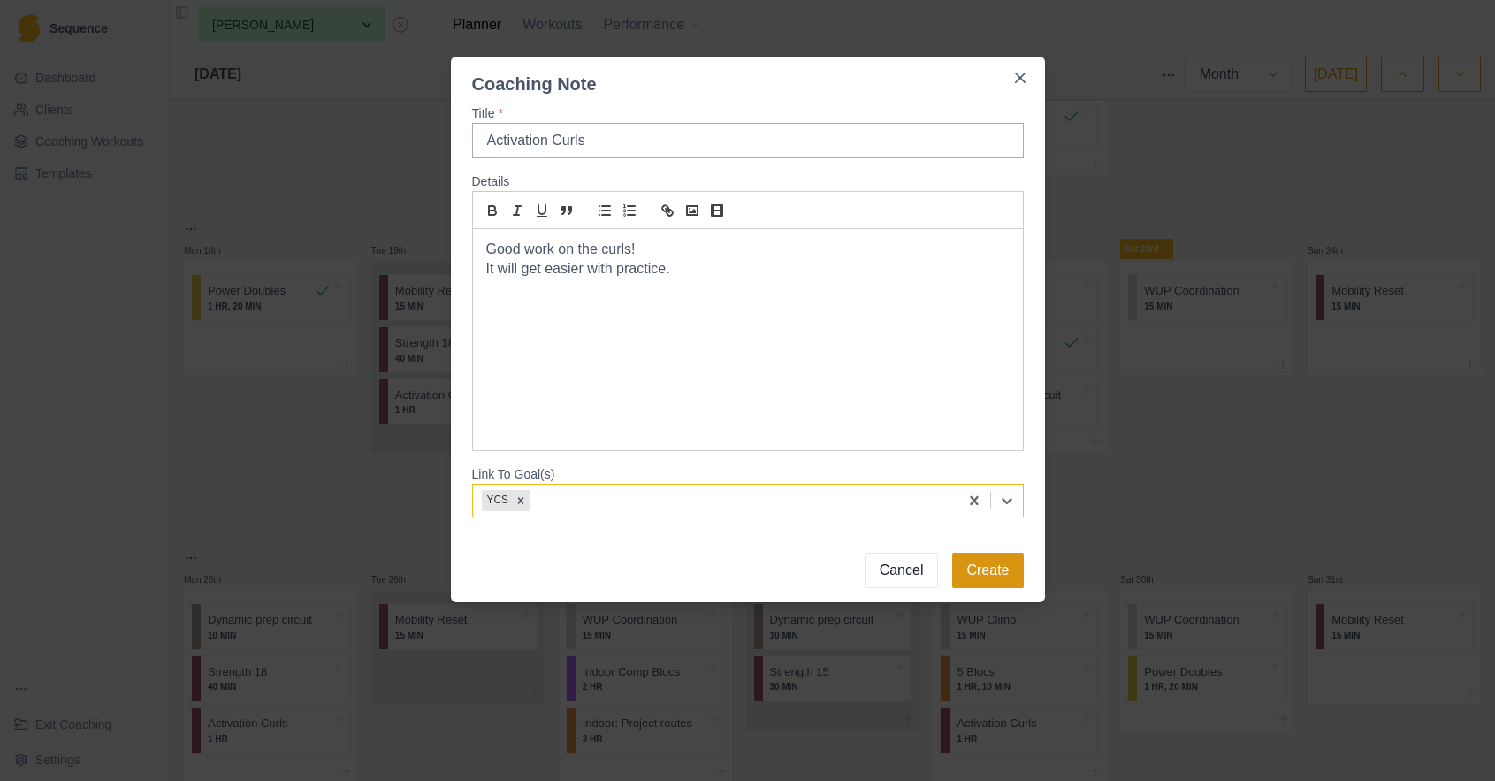
click at [981, 567] on button "Create" at bounding box center [987, 570] width 71 height 35
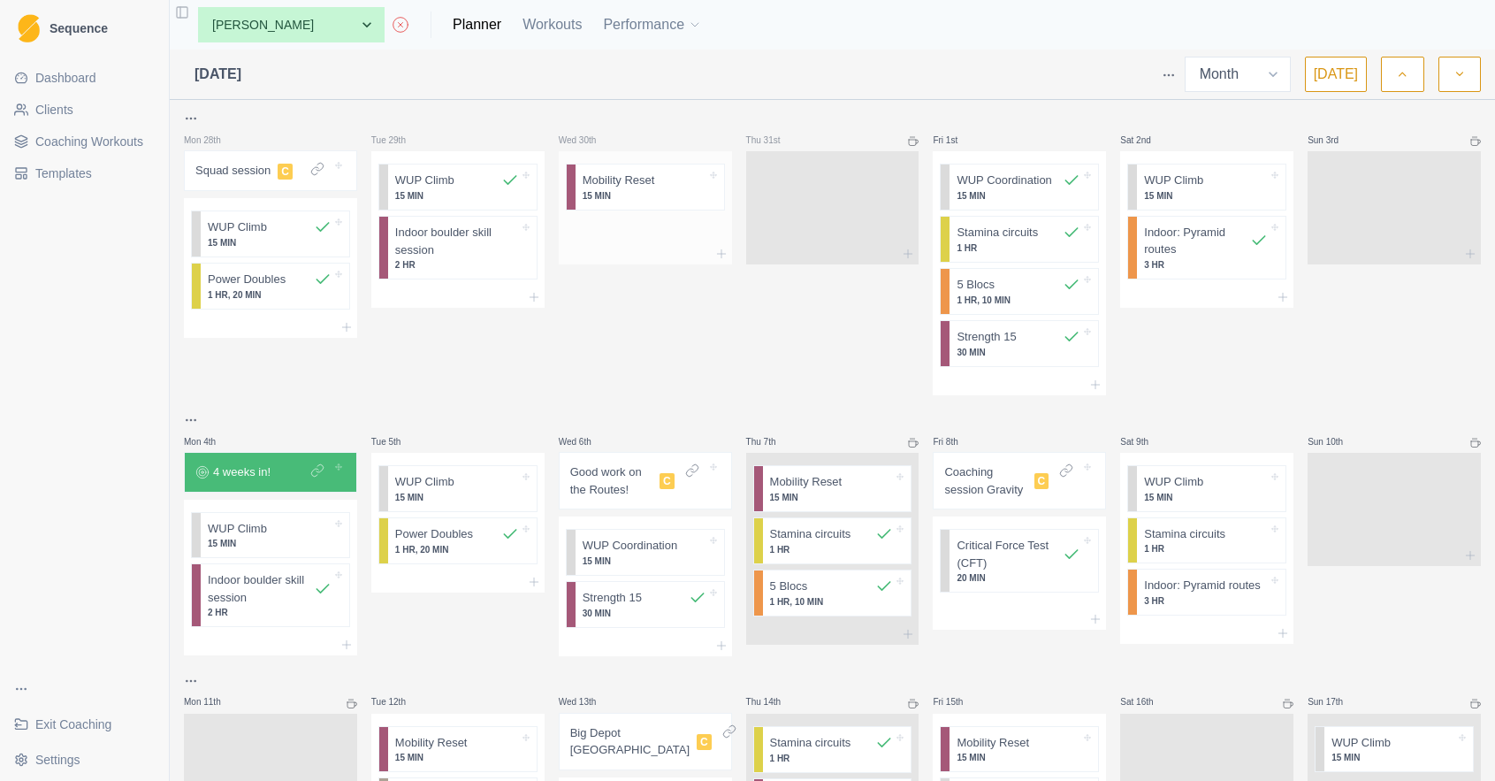
scroll to position [0, 0]
click at [1410, 79] on button "button" at bounding box center [1402, 74] width 42 height 35
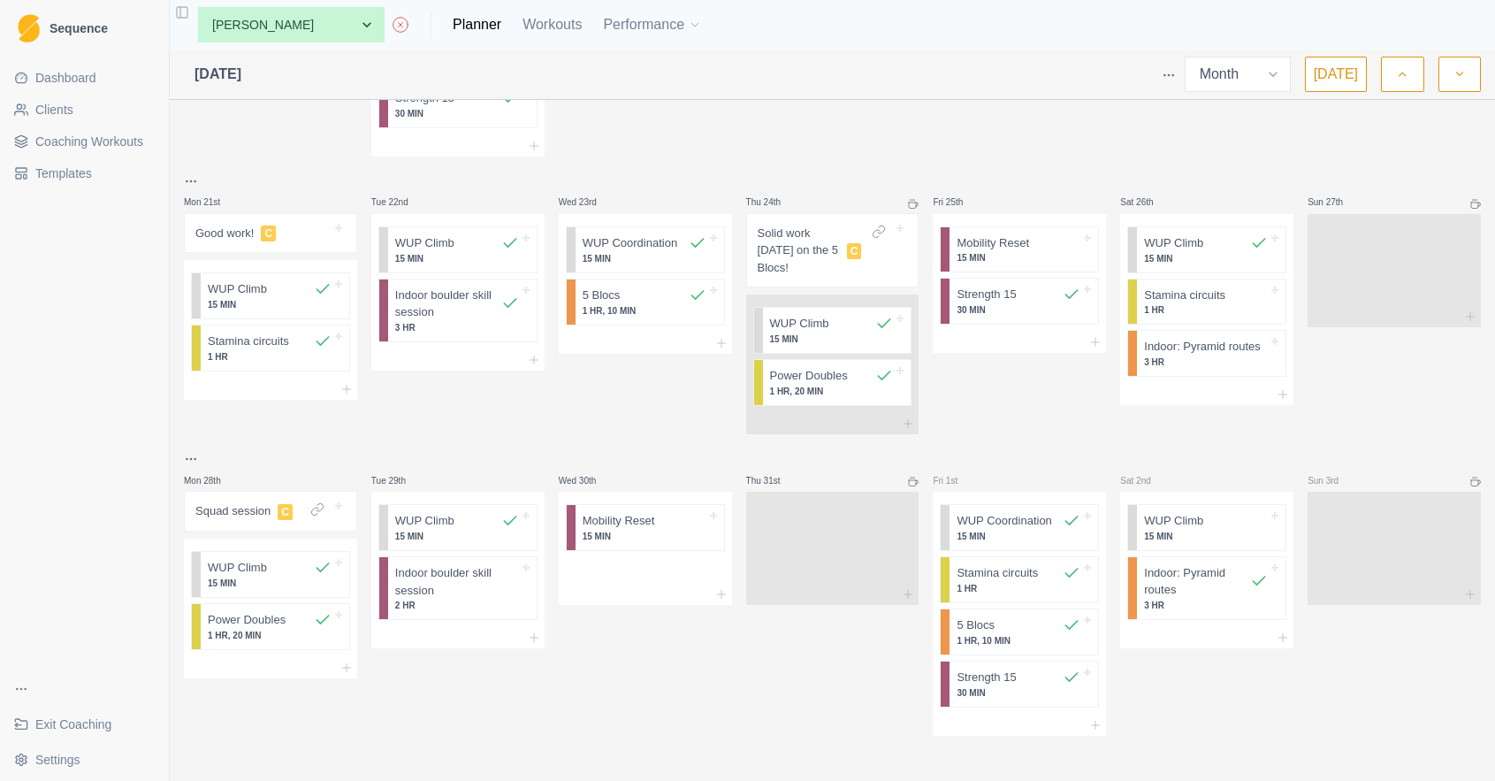
click at [1468, 84] on button "button" at bounding box center [1460, 74] width 42 height 35
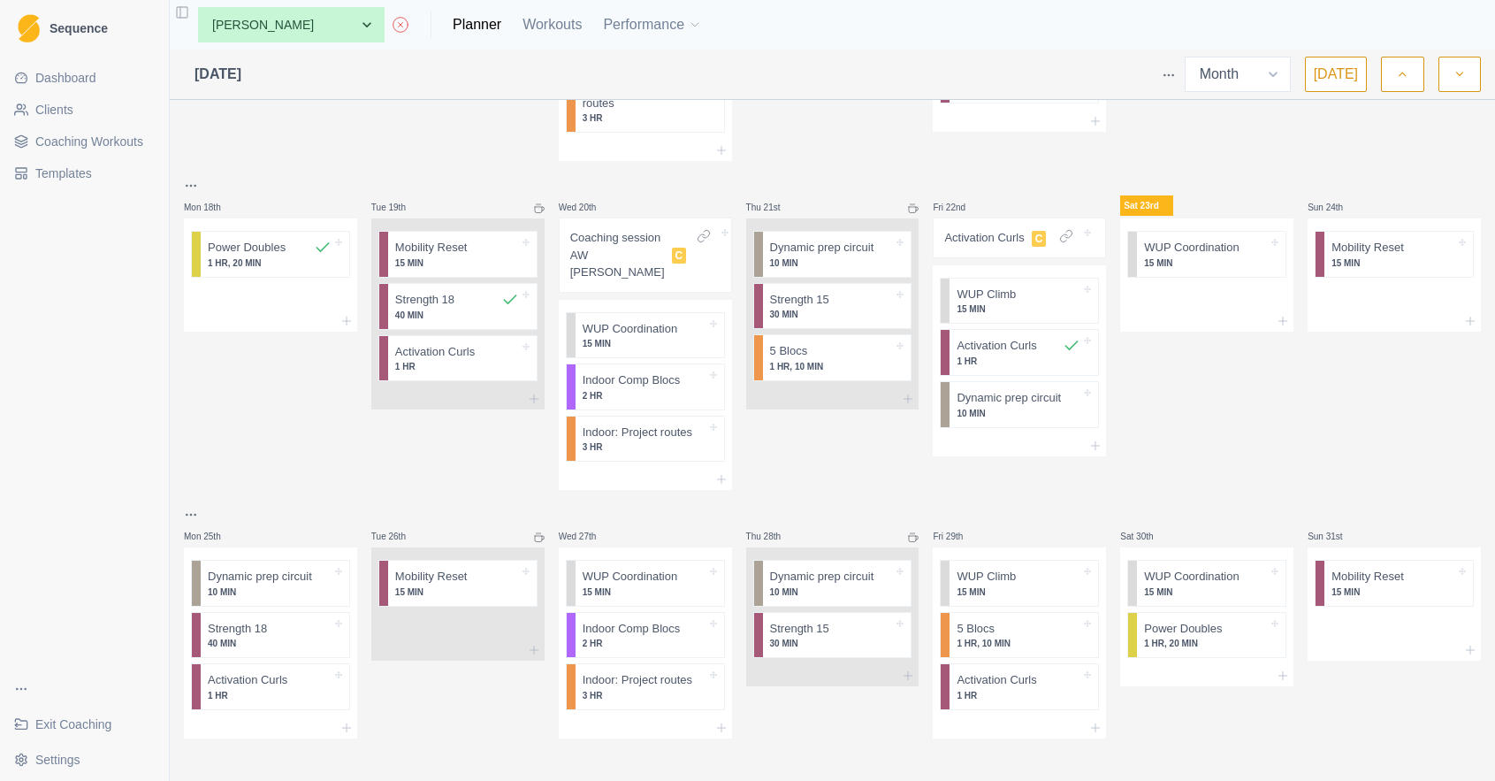
scroll to position [823, 0]
click at [661, 603] on div "Remove from schedule" at bounding box center [722, 602] width 141 height 28
click at [682, 643] on div "Remove from schedule" at bounding box center [727, 648] width 141 height 28
click at [1205, 666] on div at bounding box center [1206, 676] width 173 height 21
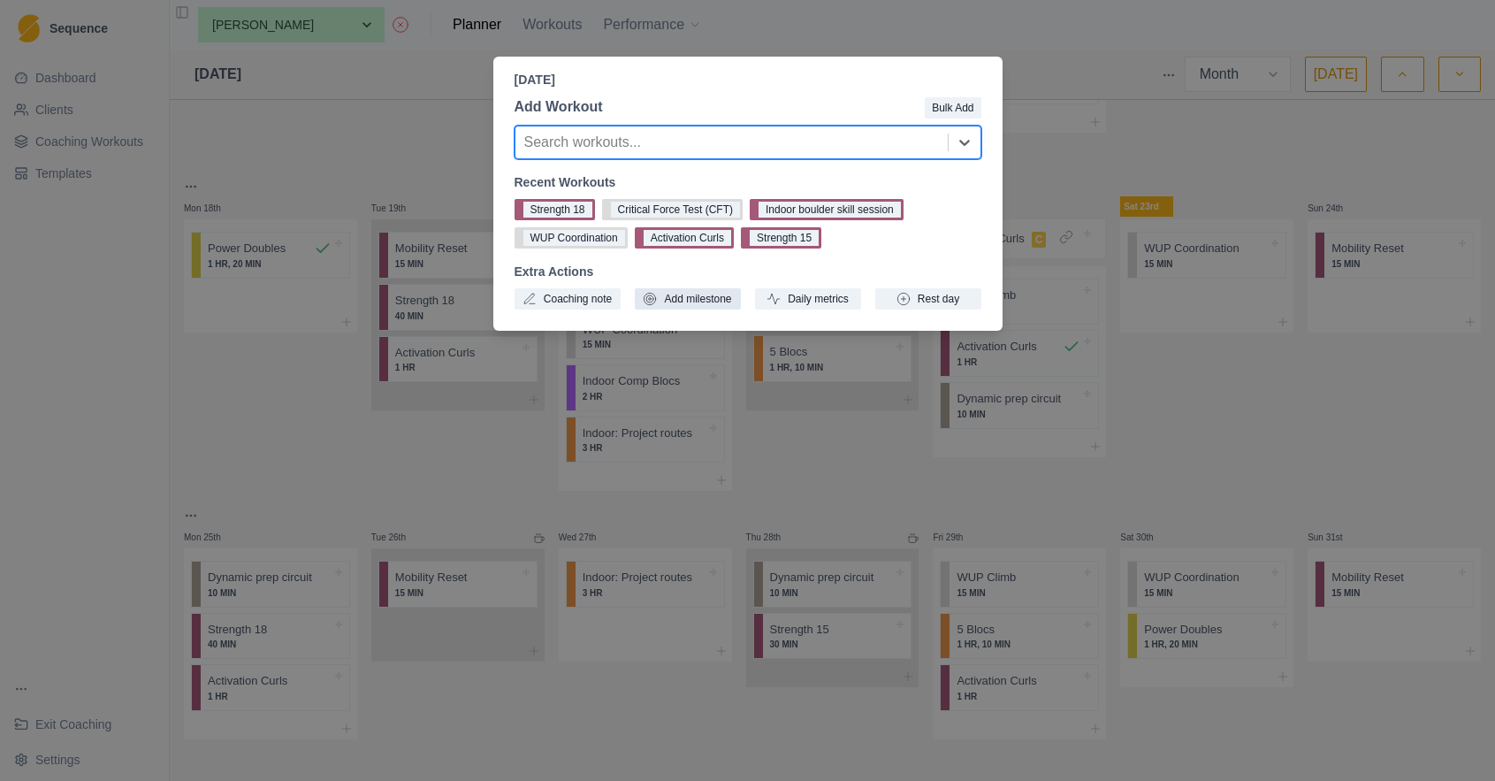
click at [703, 296] on button "Add milestone" at bounding box center [688, 298] width 106 height 21
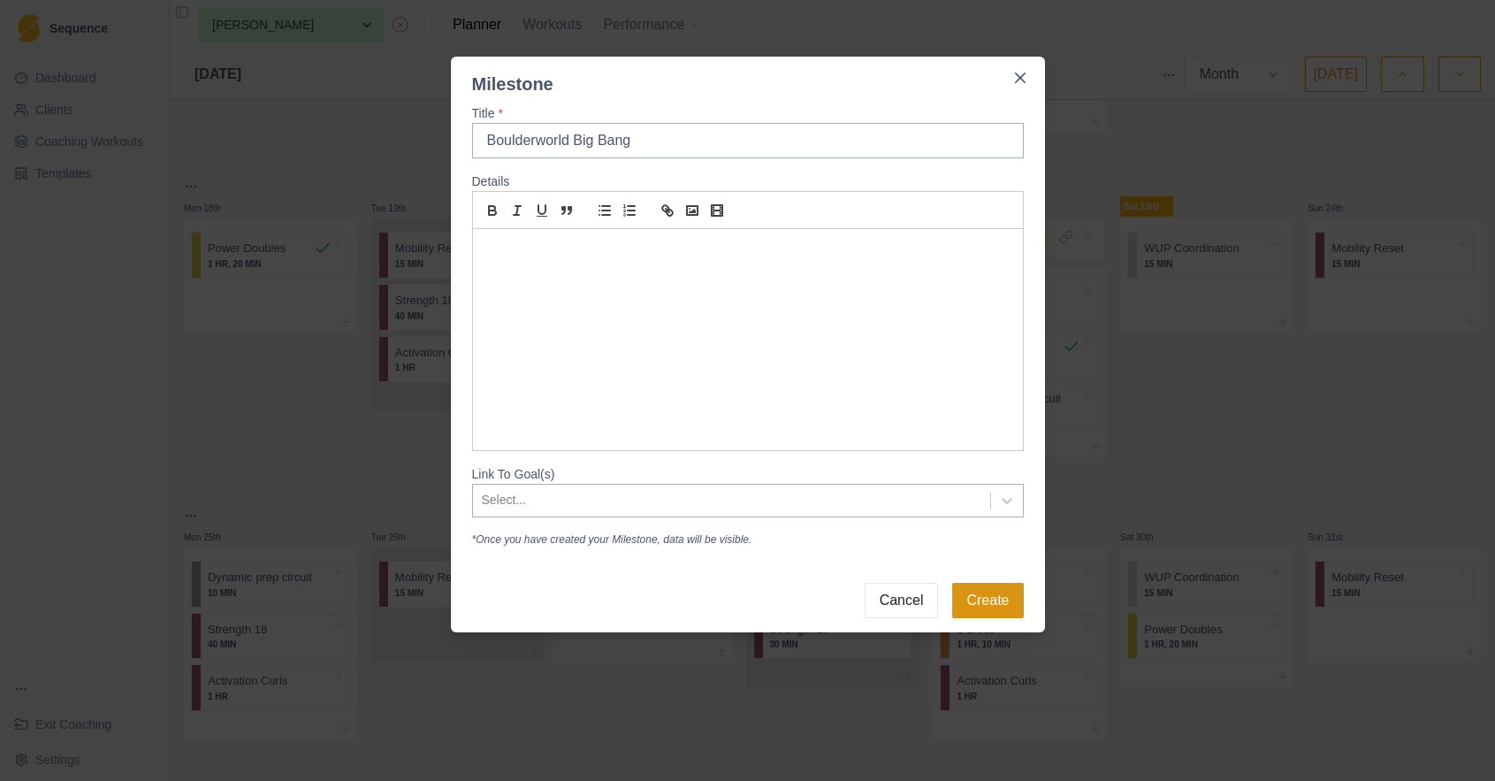
type input "Boulderworld Big Bang"
click at [1000, 599] on button "Create" at bounding box center [987, 600] width 71 height 35
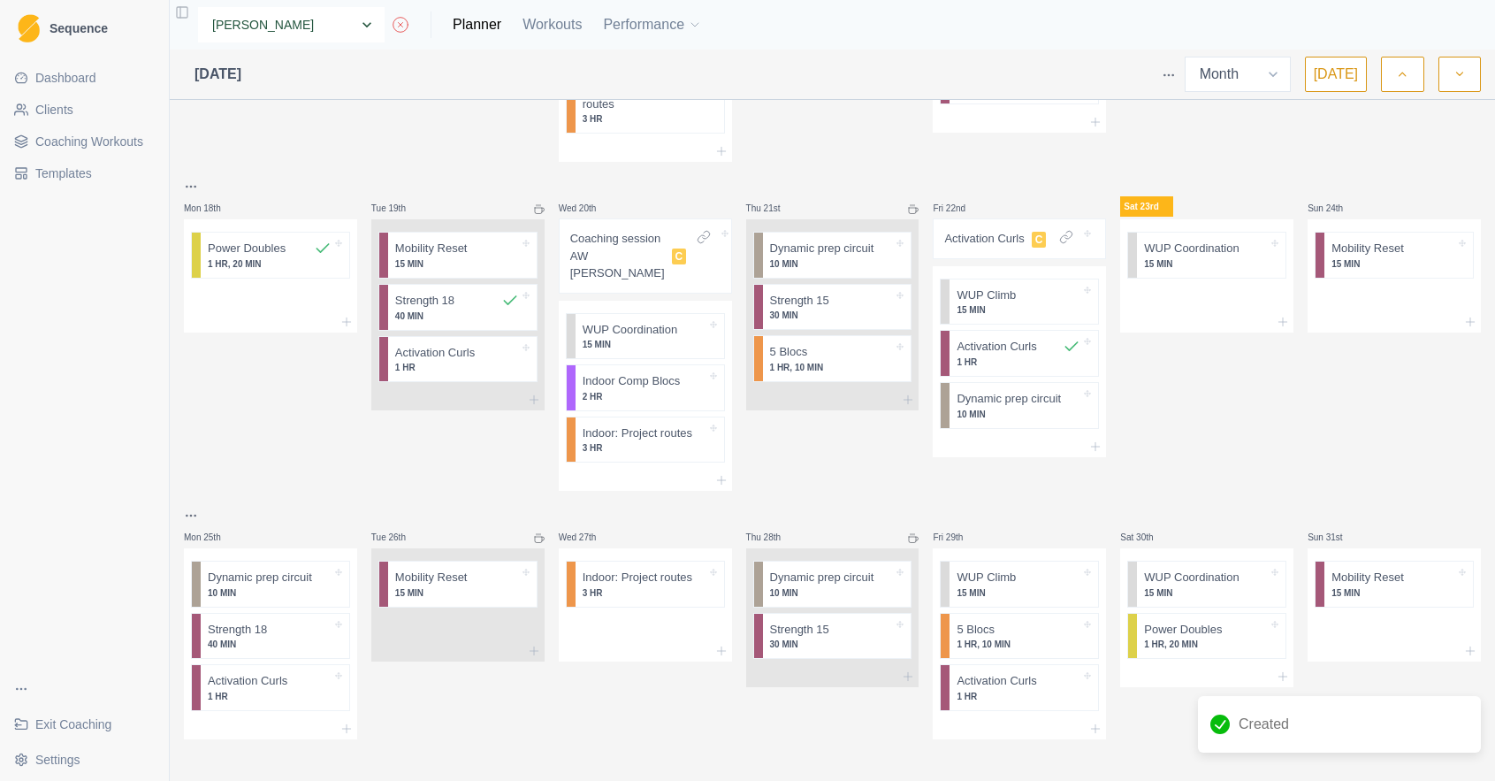
select select "13a4dd83-3e86-46f9-9ef2-45f199cc920d"
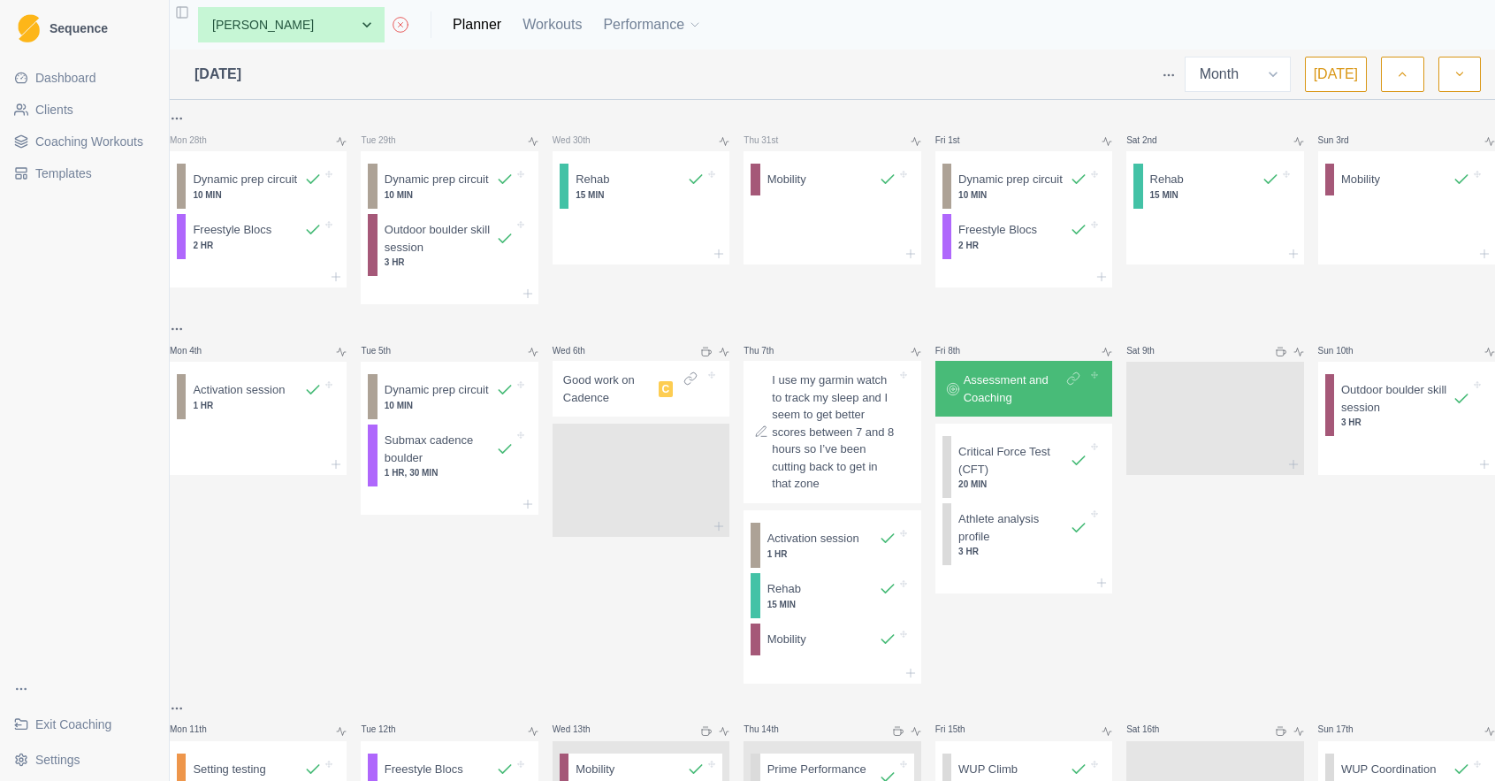
select select "month"
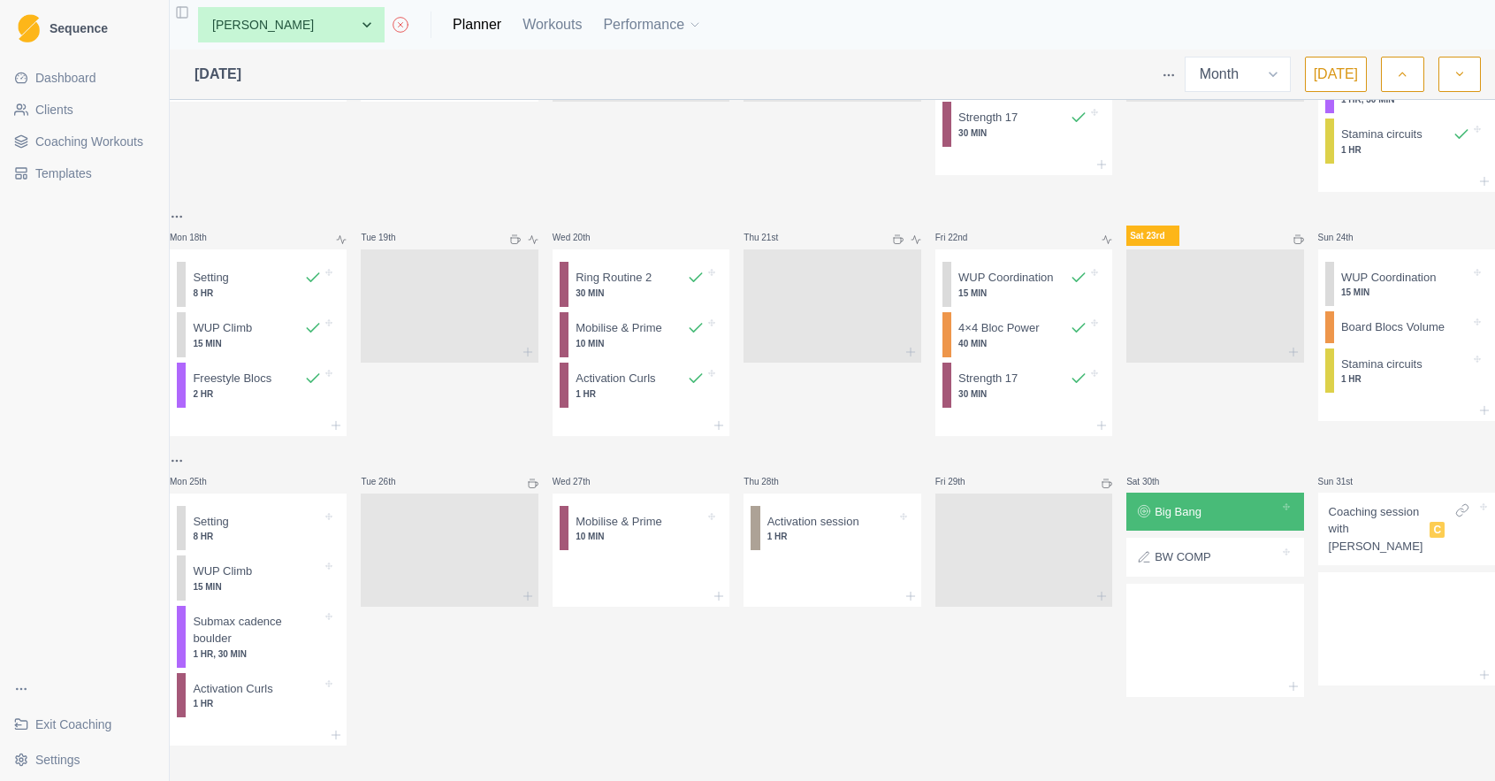
scroll to position [821, 0]
click at [1199, 501] on div "Big Bang" at bounding box center [1215, 512] width 163 height 25
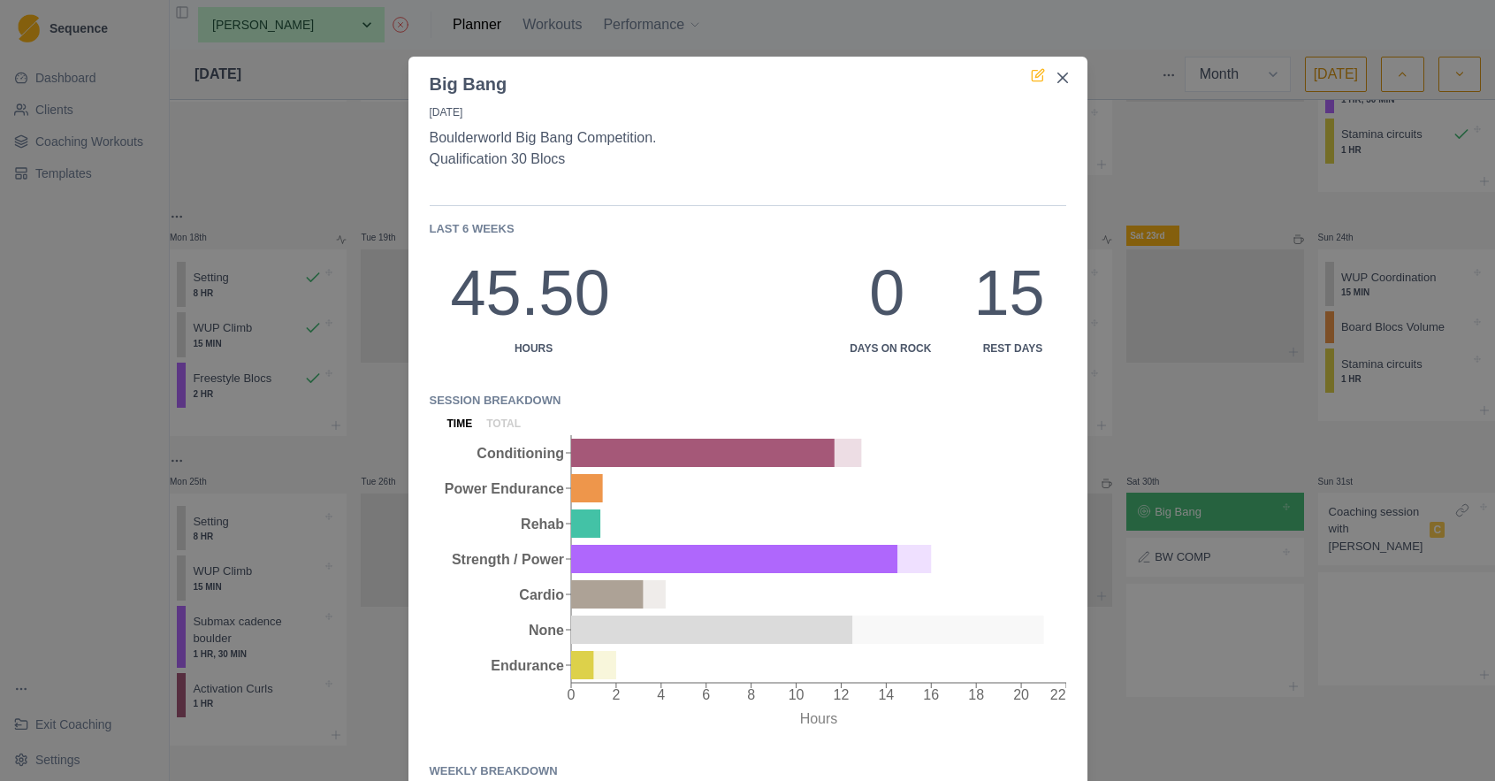
click at [1035, 80] on icon at bounding box center [1037, 76] width 11 height 11
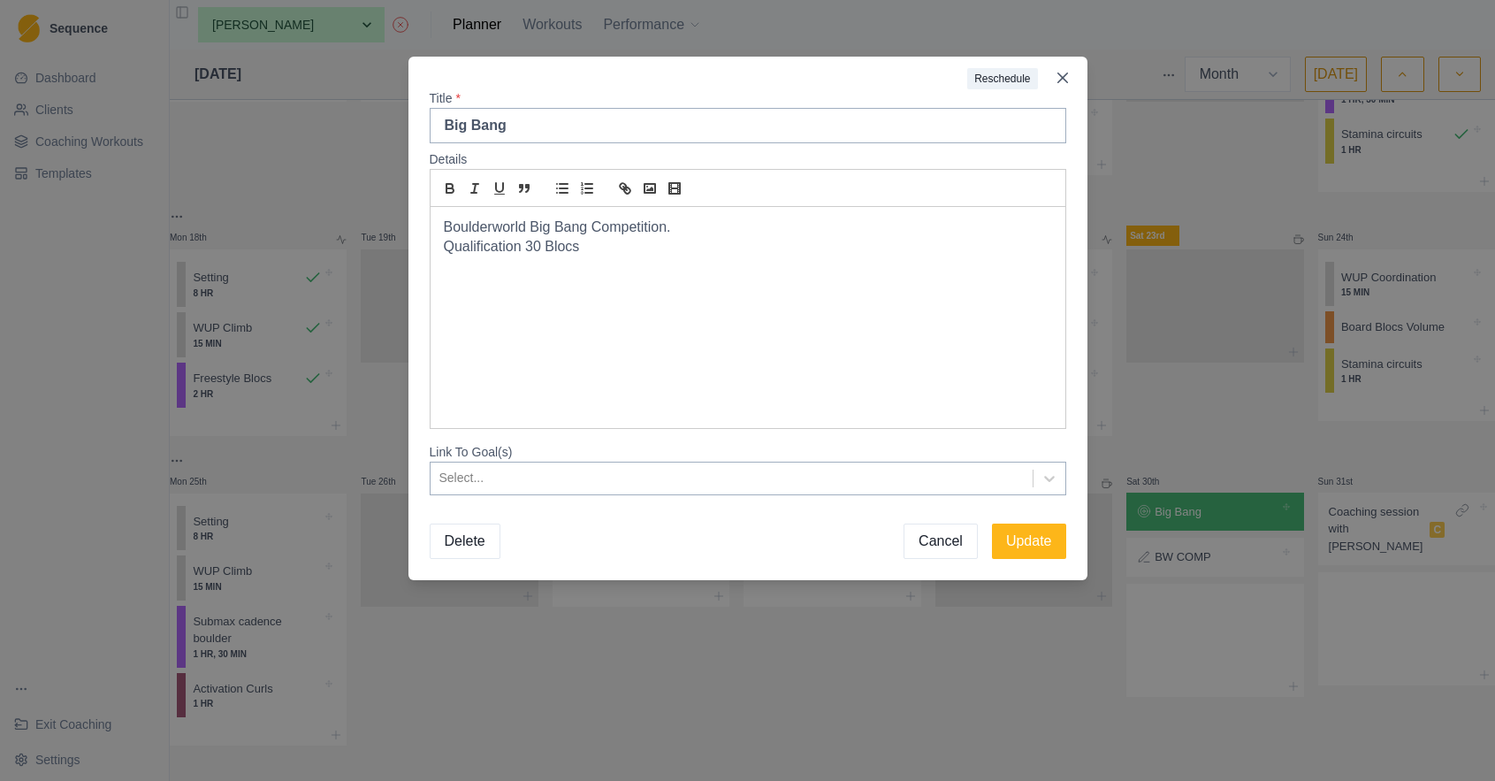
click at [947, 544] on button "Cancel" at bounding box center [941, 540] width 74 height 35
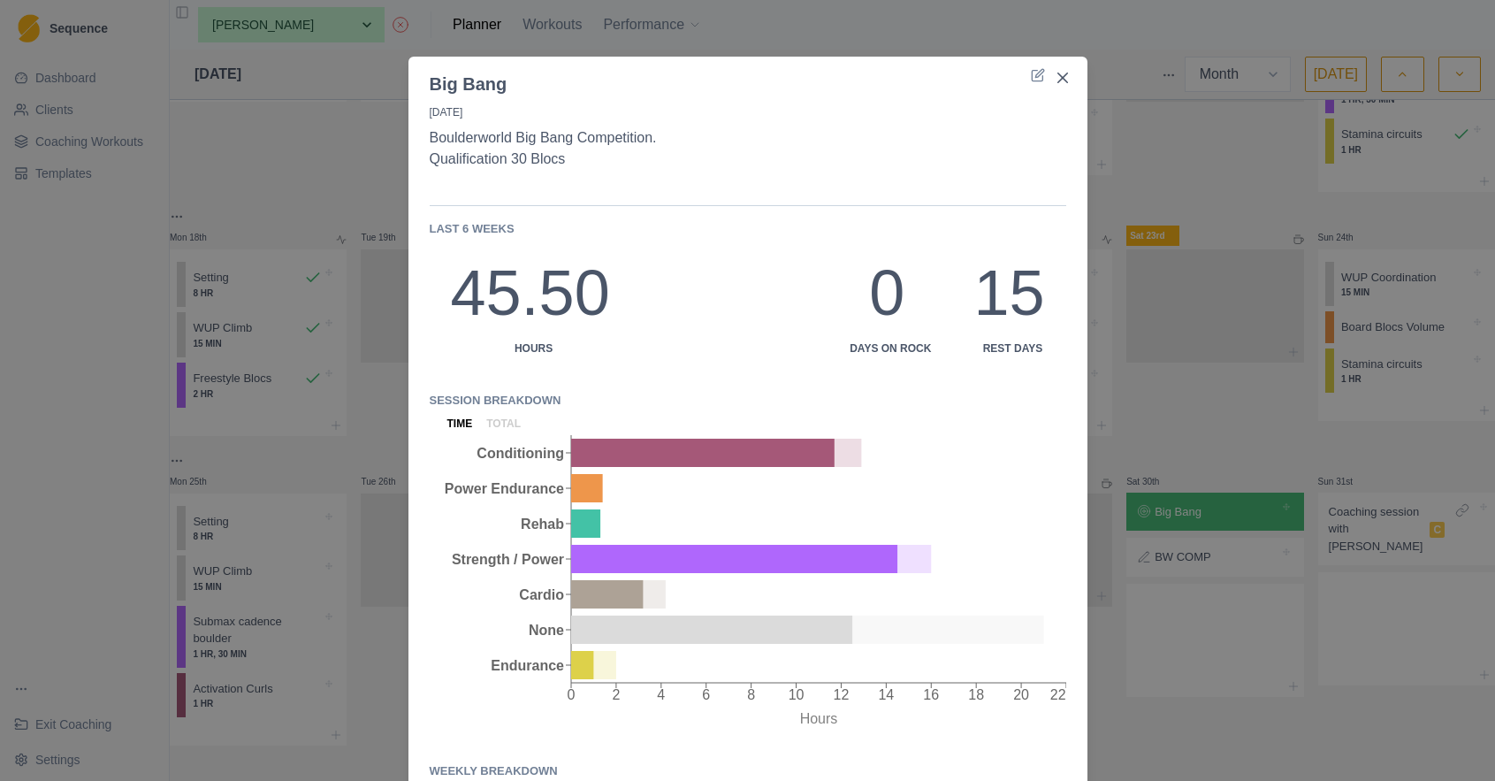
click at [1218, 498] on div "Big Bang 30/8/25 Boulderworld Big Bang Competition. Qualification 30 Blocs Last…" at bounding box center [747, 390] width 1495 height 781
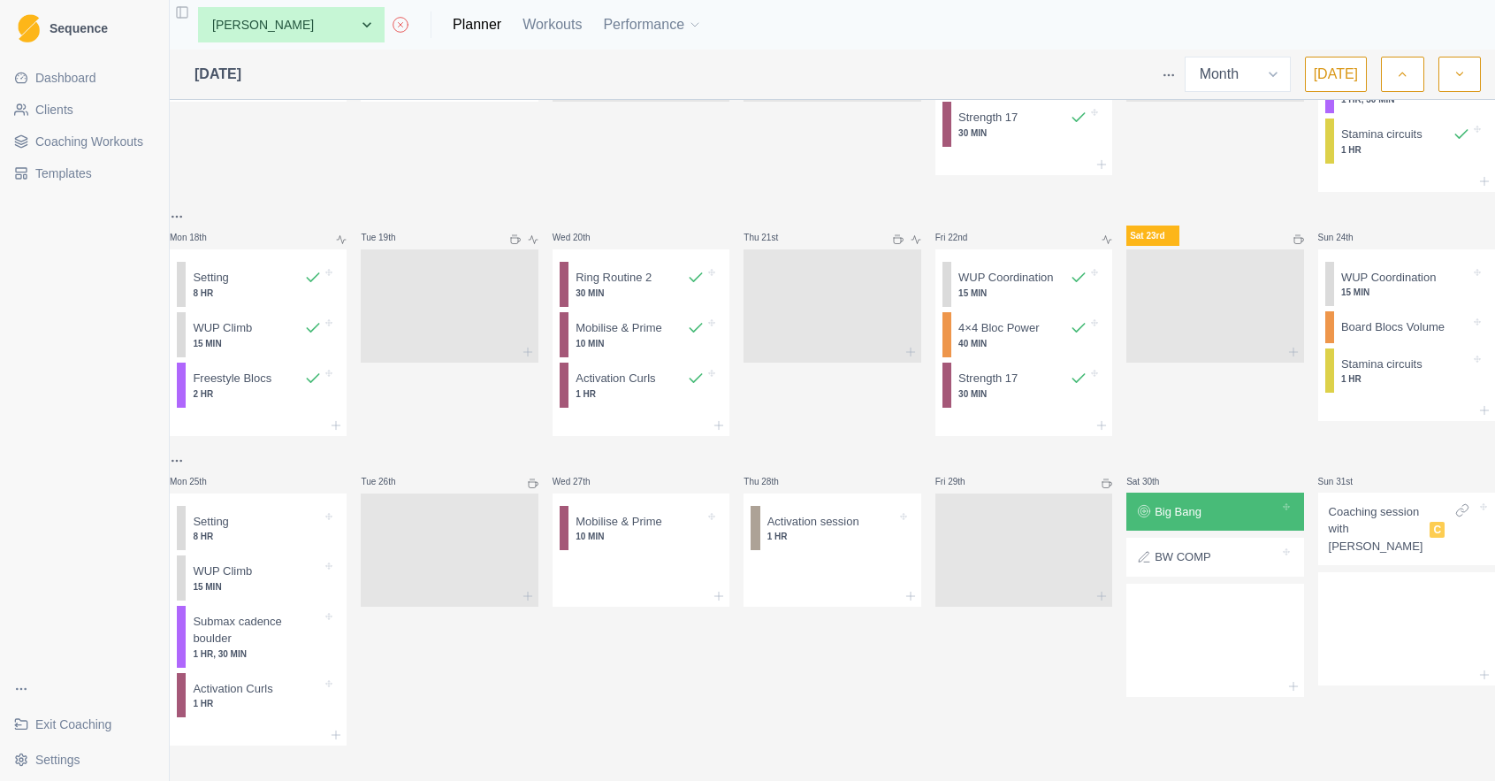
click at [1228, 503] on div at bounding box center [1241, 512] width 78 height 18
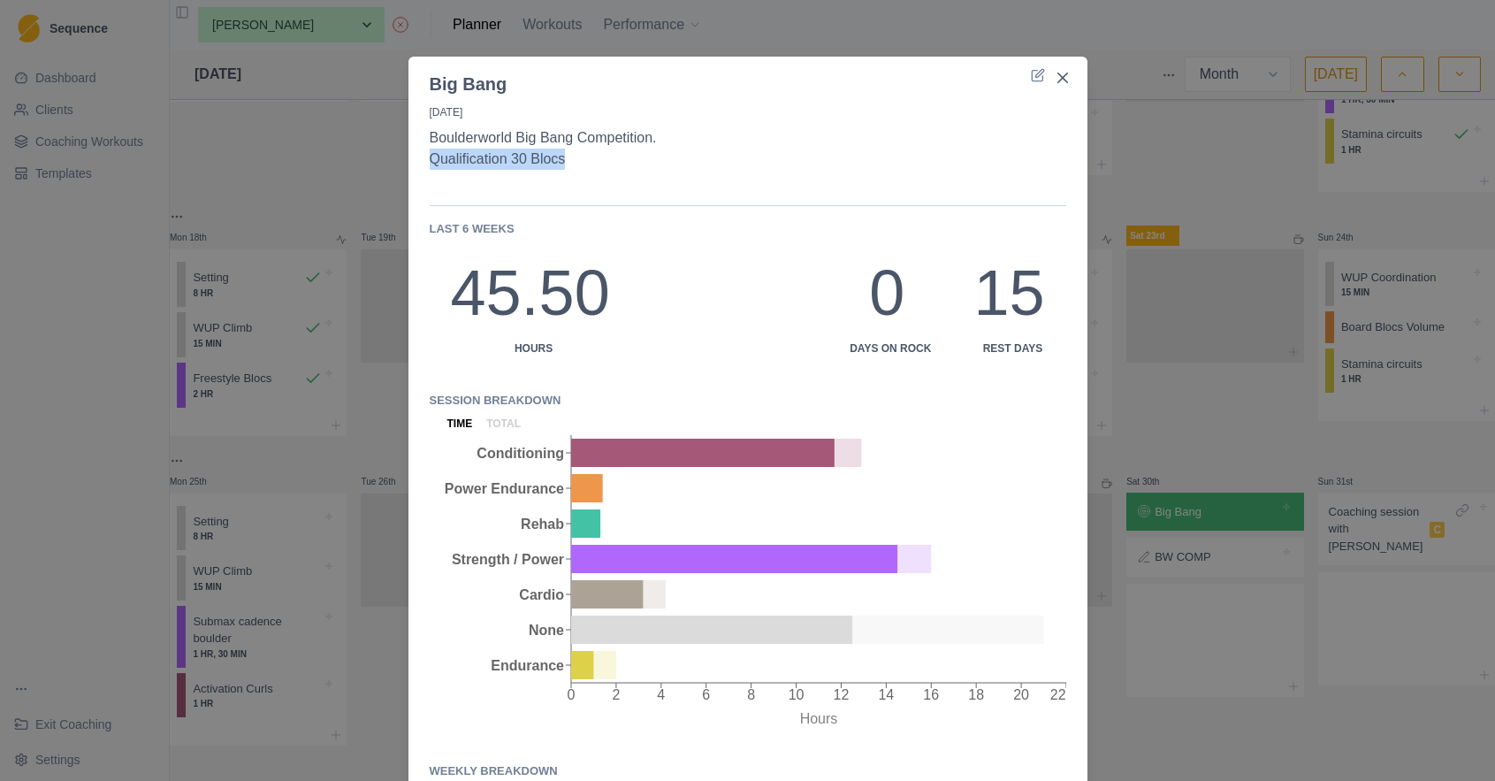
drag, startPoint x: 587, startPoint y: 164, endPoint x: 423, endPoint y: 153, distance: 164.8
click at [423, 153] on div "30/8/25 Boulderworld Big Bang Competition. Qualification 30 Blocs Last 6 weeks …" at bounding box center [747, 561] width 679 height 929
copy p "Qualification 30 Blocs"
click at [1237, 381] on div "Big Bang 30/8/25 Boulderworld Big Bang Competition. Qualification 30 Blocs Last…" at bounding box center [747, 390] width 1495 height 781
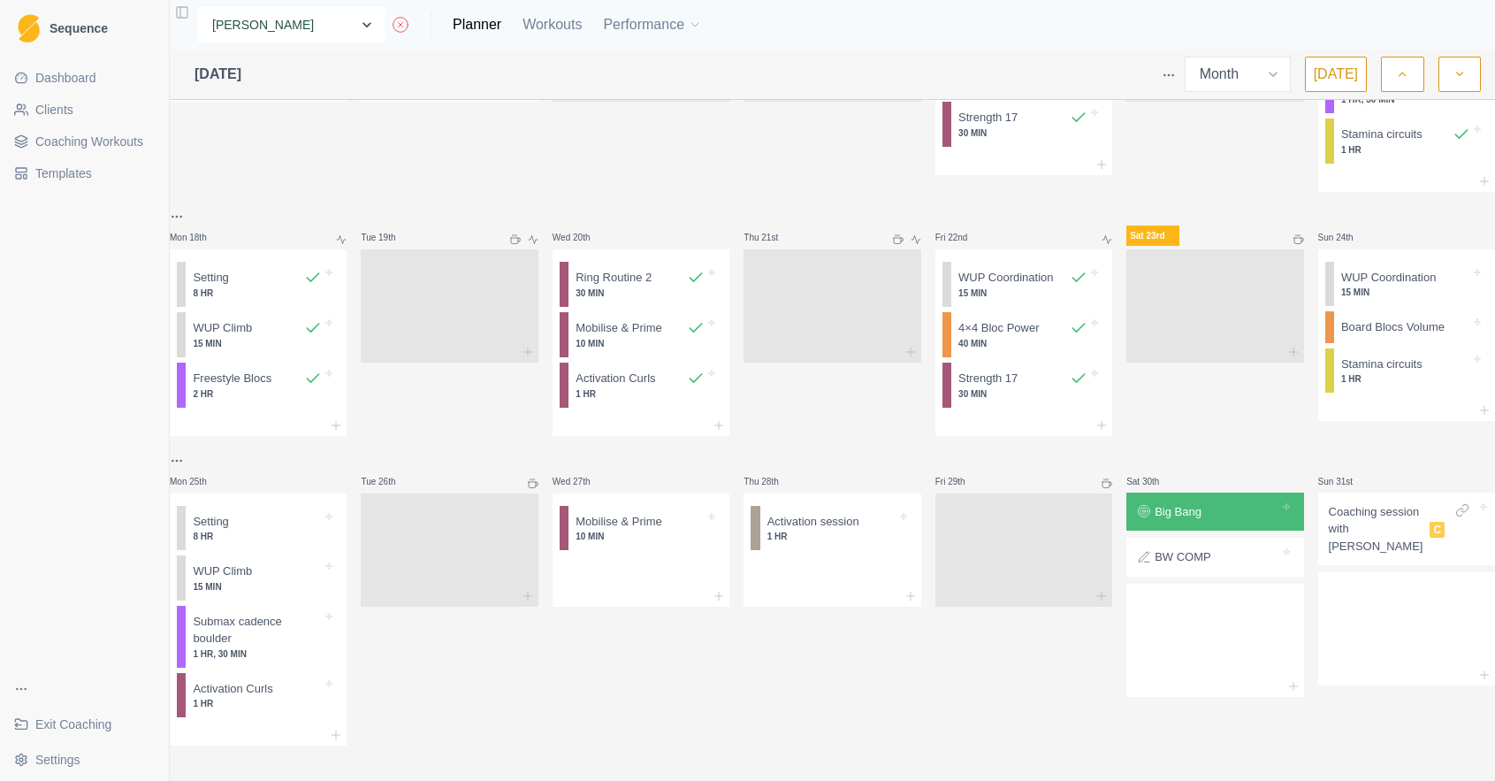
select select "757168ae-d33a-4bee-8254-2e1b1dad540a"
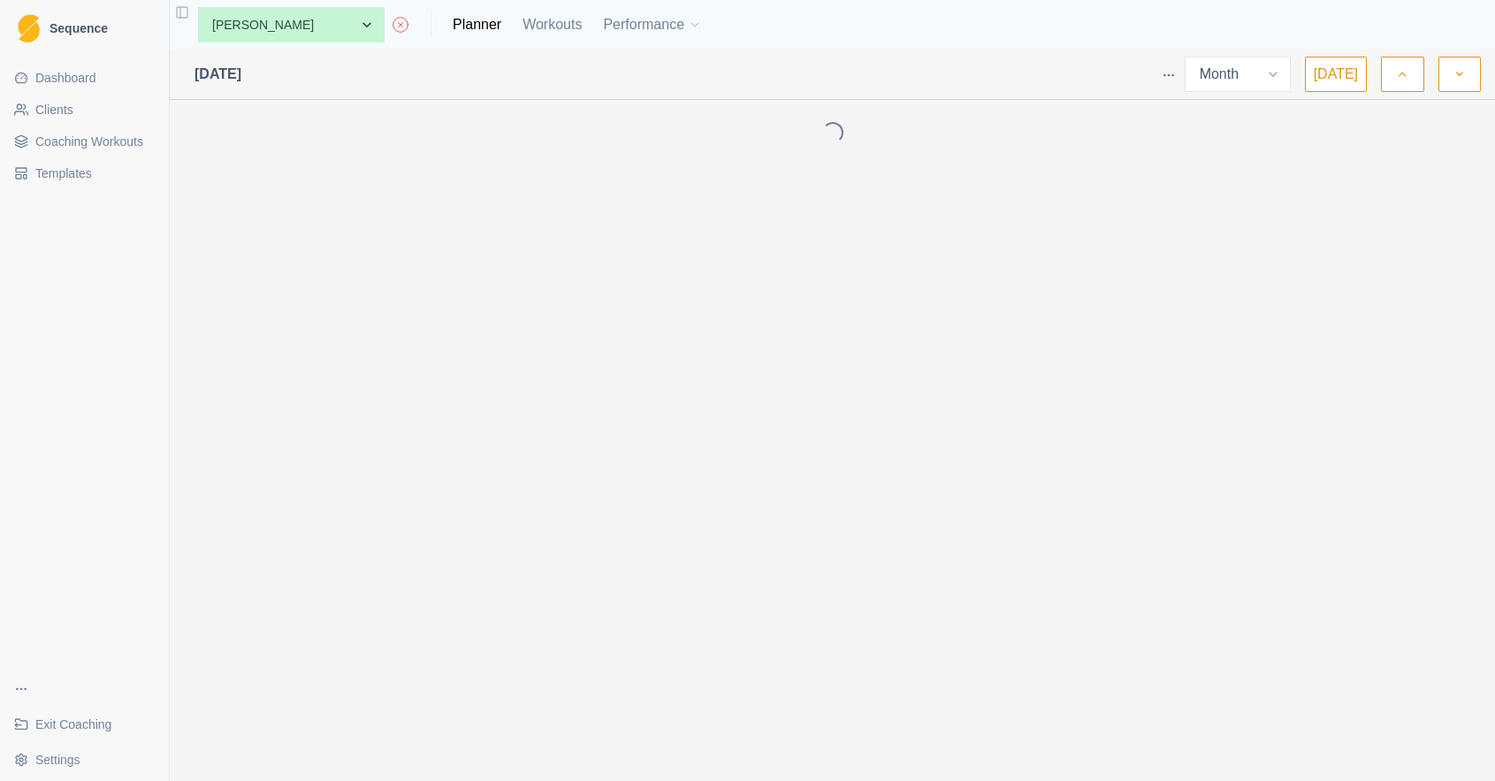
select select "month"
drag, startPoint x: 400, startPoint y: 26, endPoint x: 406, endPoint y: 34, distance: 10.8
click at [453, 26] on link "Planner" at bounding box center [477, 24] width 49 height 21
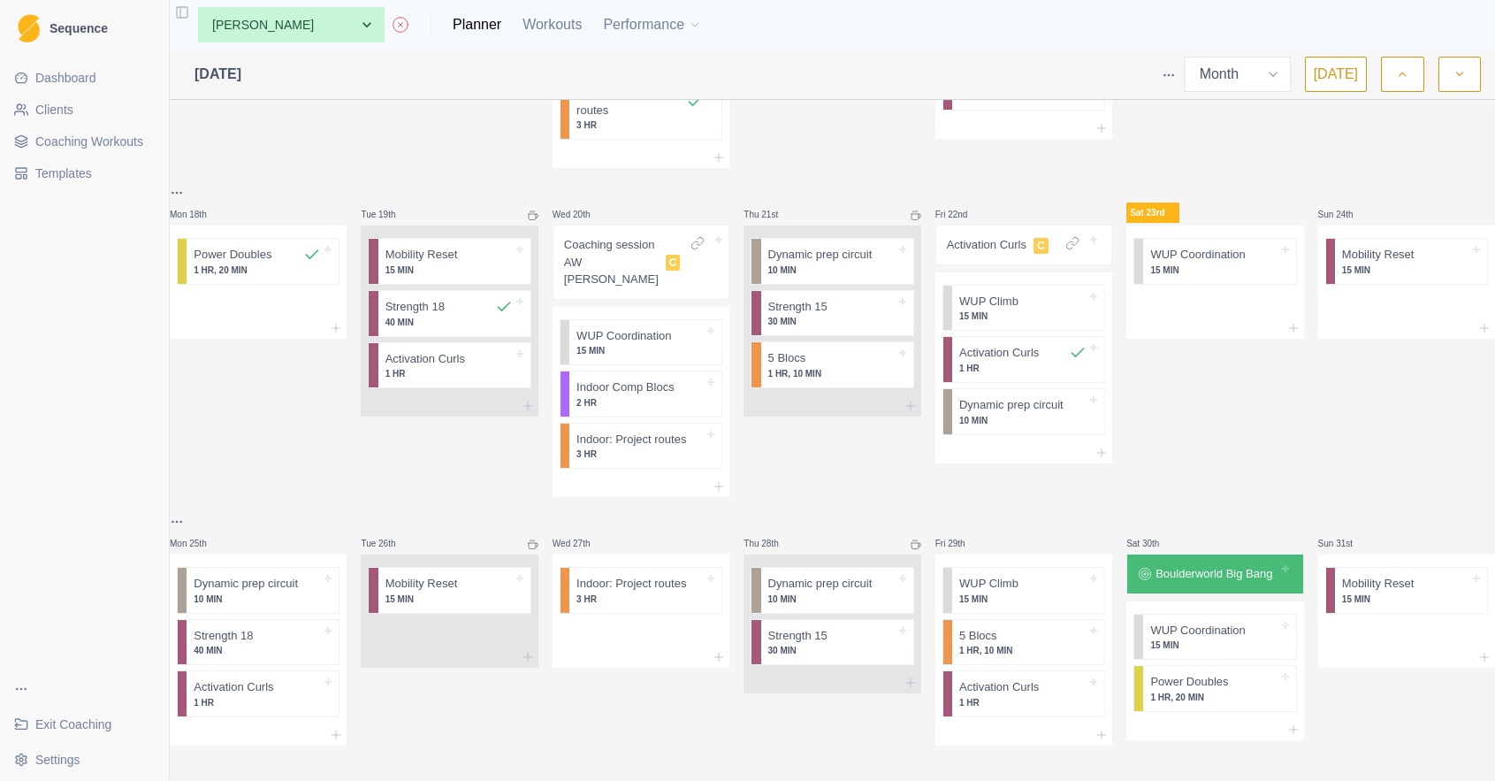
click at [1215, 575] on div "Boulderworld Big Bang" at bounding box center [1214, 573] width 161 height 25
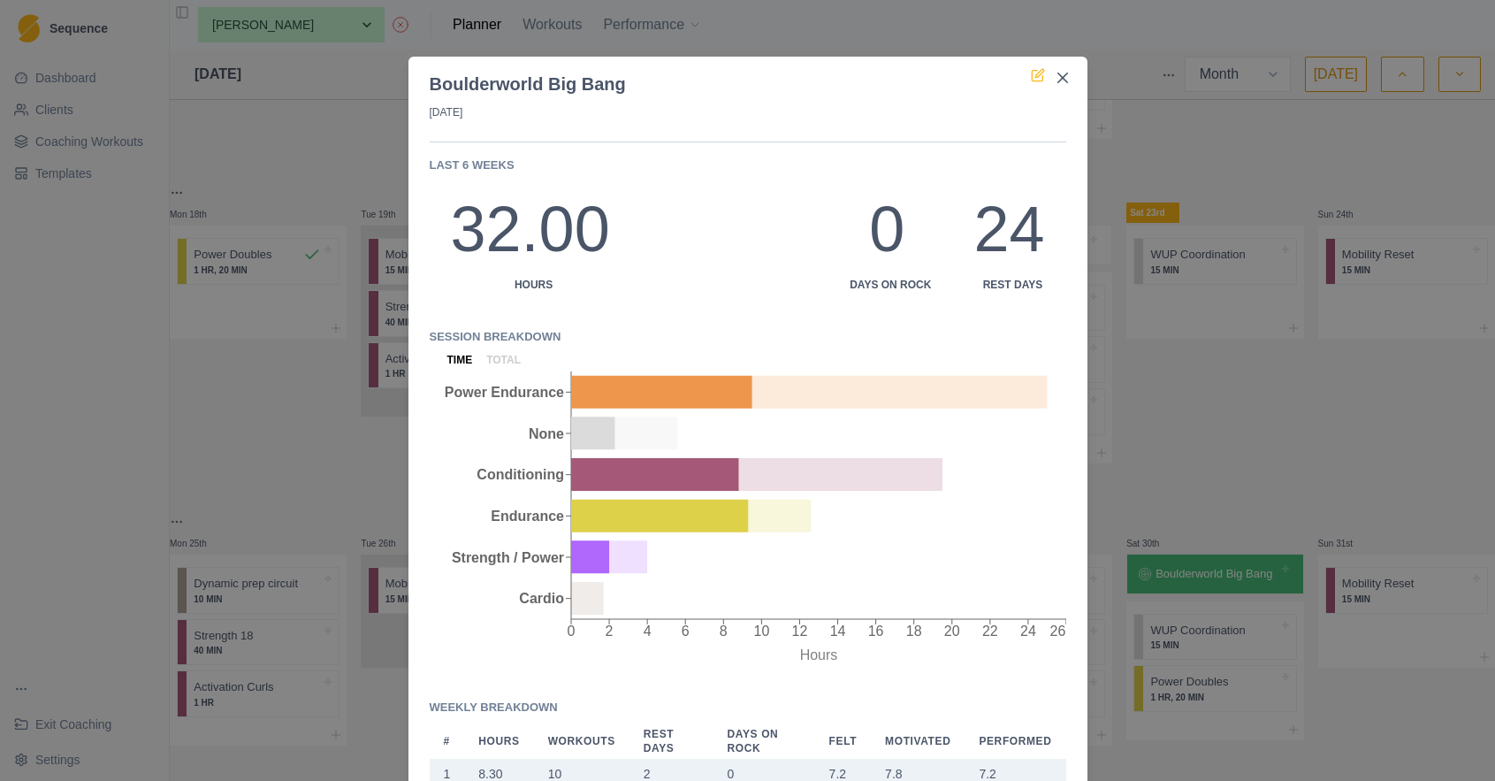
click at [1039, 74] on icon at bounding box center [1038, 75] width 14 height 14
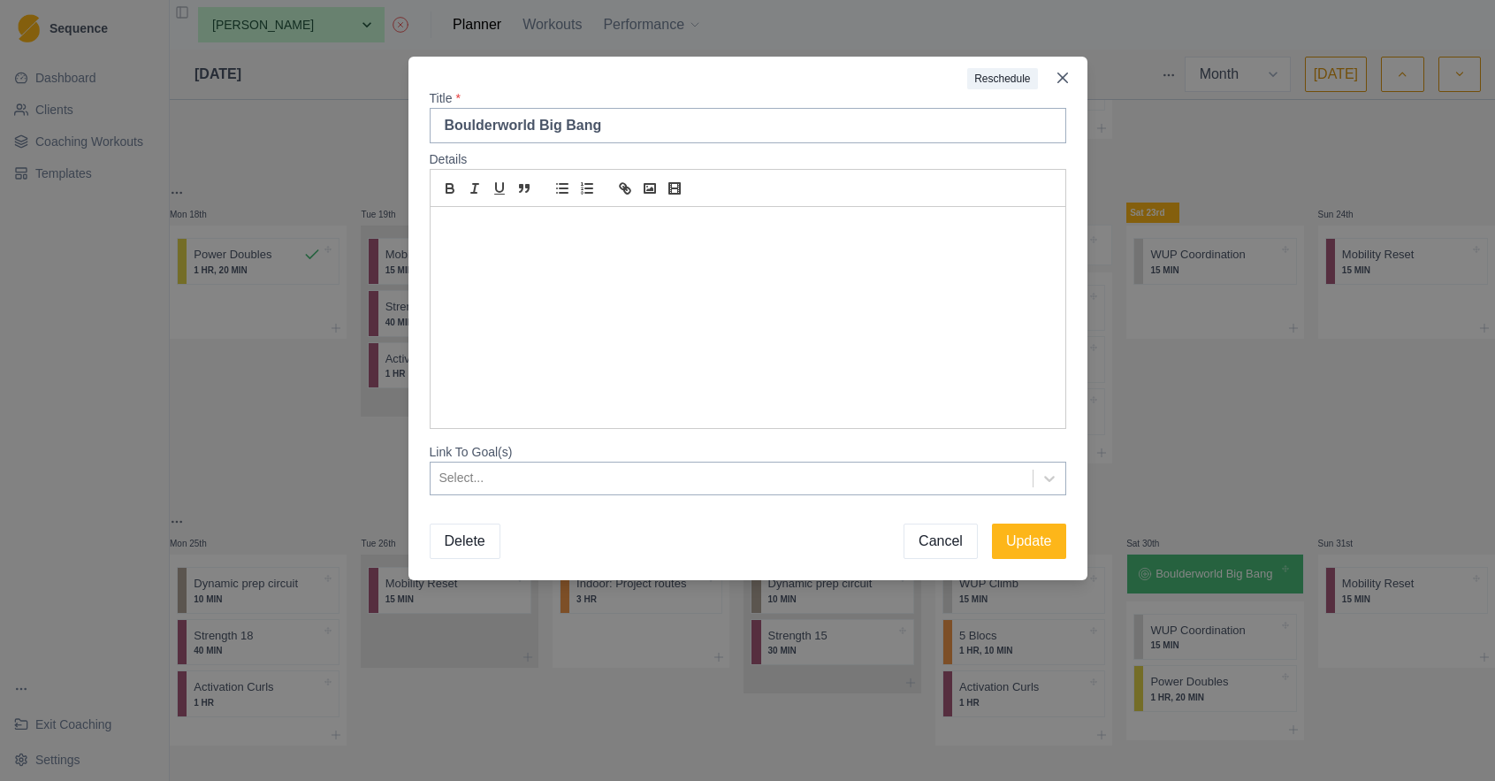
click at [510, 225] on p at bounding box center [748, 228] width 608 height 20
click at [593, 256] on div "Qualification 30 Blocs" at bounding box center [748, 317] width 635 height 221
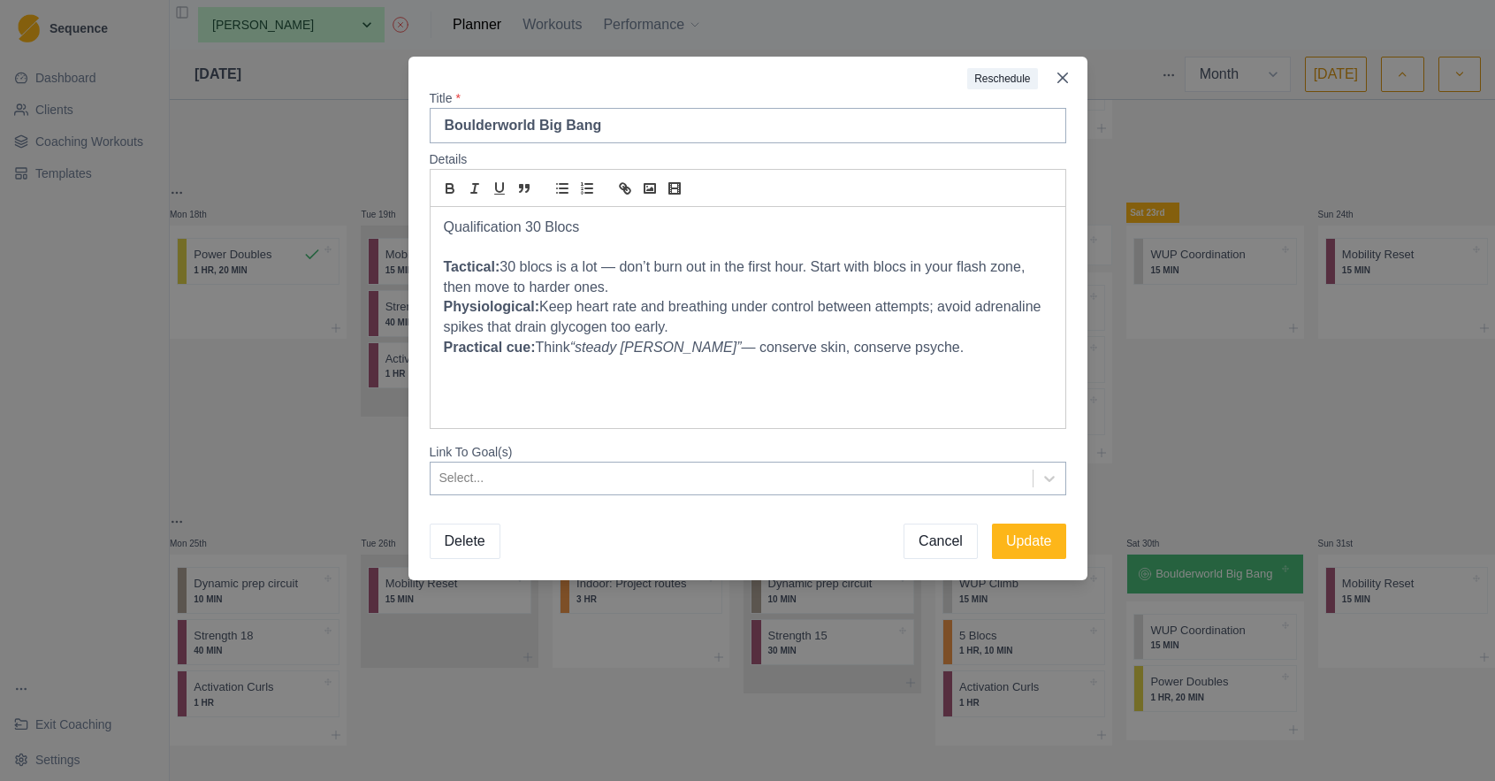
click at [649, 285] on p "Tactical: 30 blocs is a lot — don’t burn out in the first hour. Start with bloc…" at bounding box center [748, 277] width 608 height 40
click at [495, 373] on div "Qualification 30 Blocs Tactical: 30 blocs is a lot — don’t burn out in the firs…" at bounding box center [748, 317] width 635 height 221
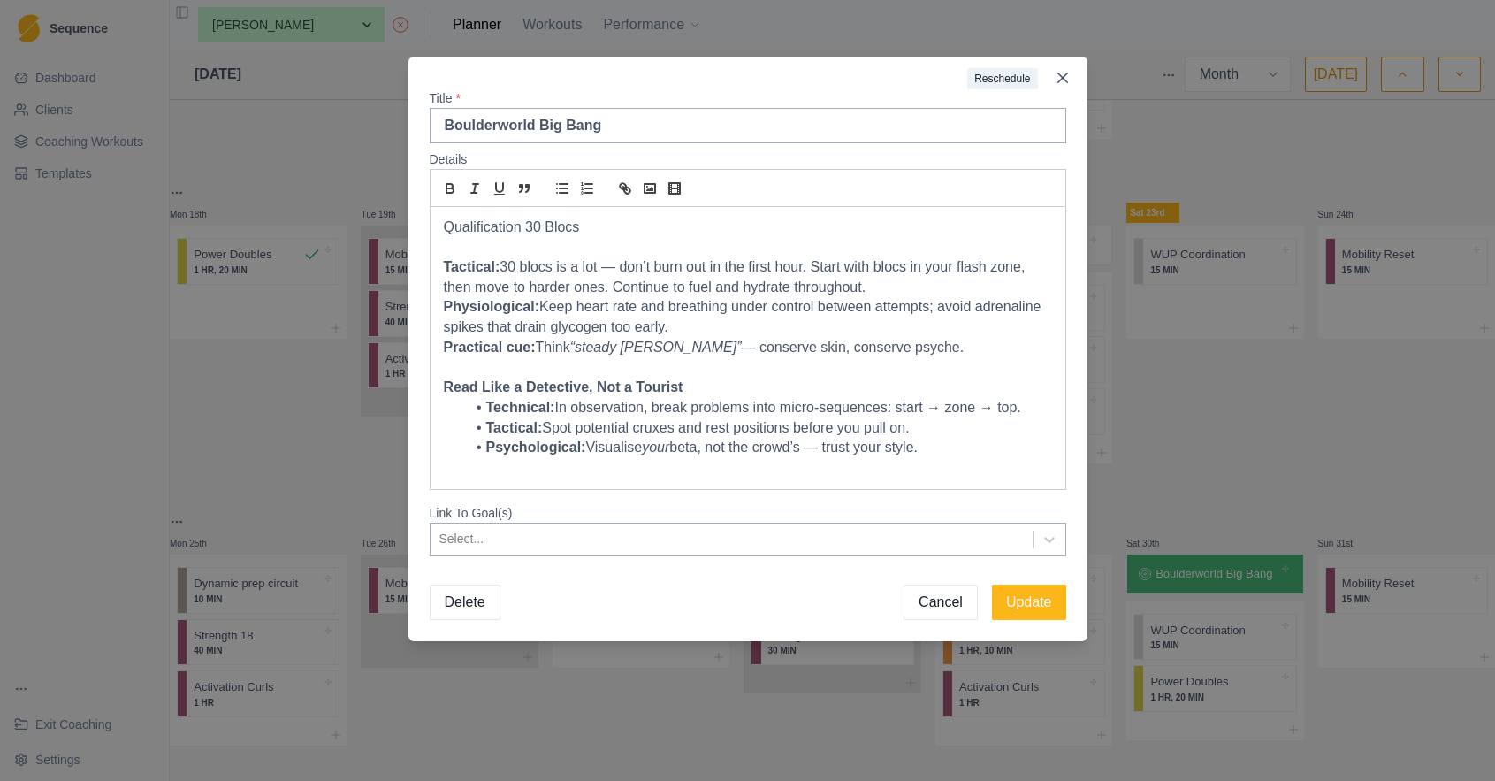
click at [458, 250] on p at bounding box center [748, 247] width 608 height 20
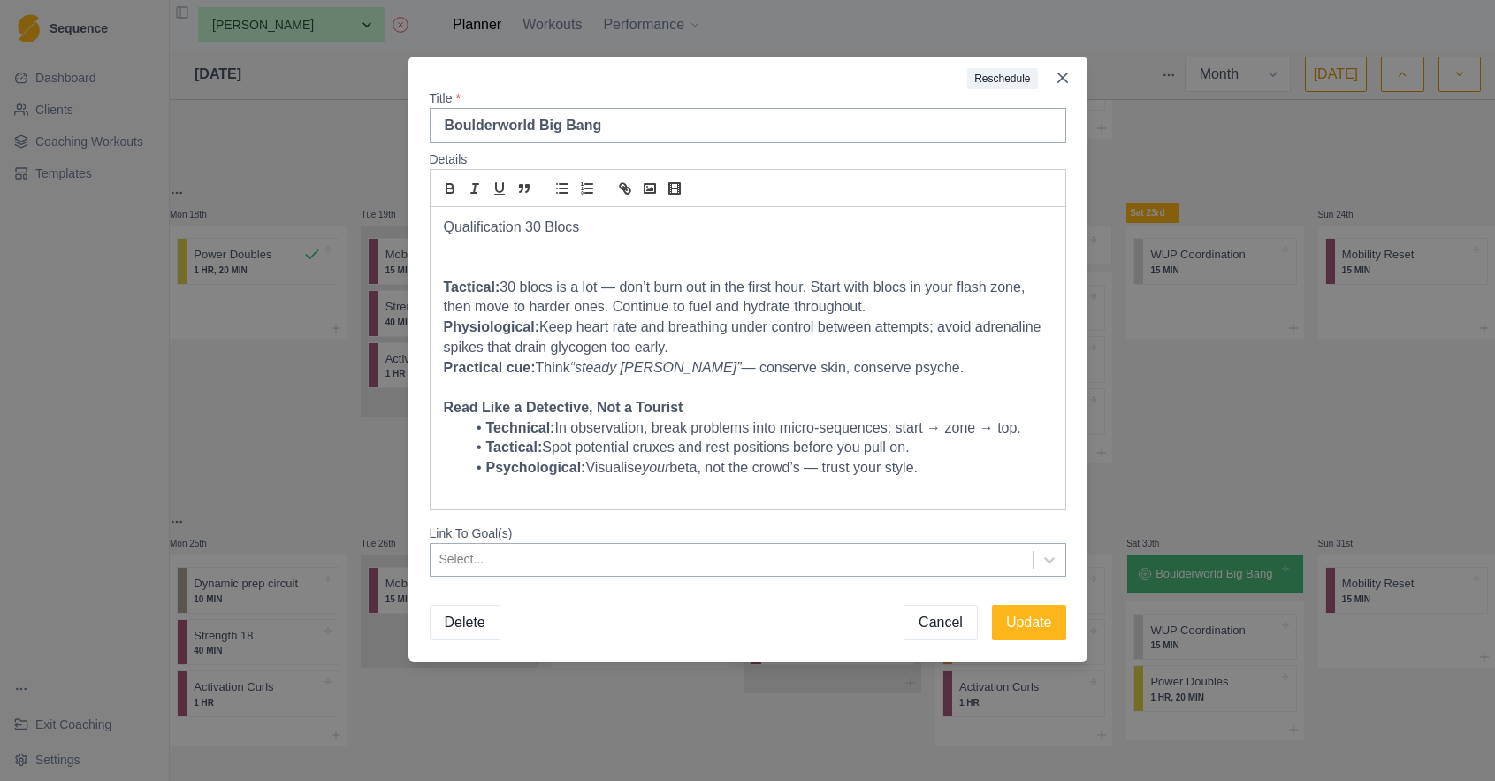
click at [950, 460] on li "Psychological: Visualise your beta, not the crowd’s — trust your style." at bounding box center [758, 468] width 587 height 20
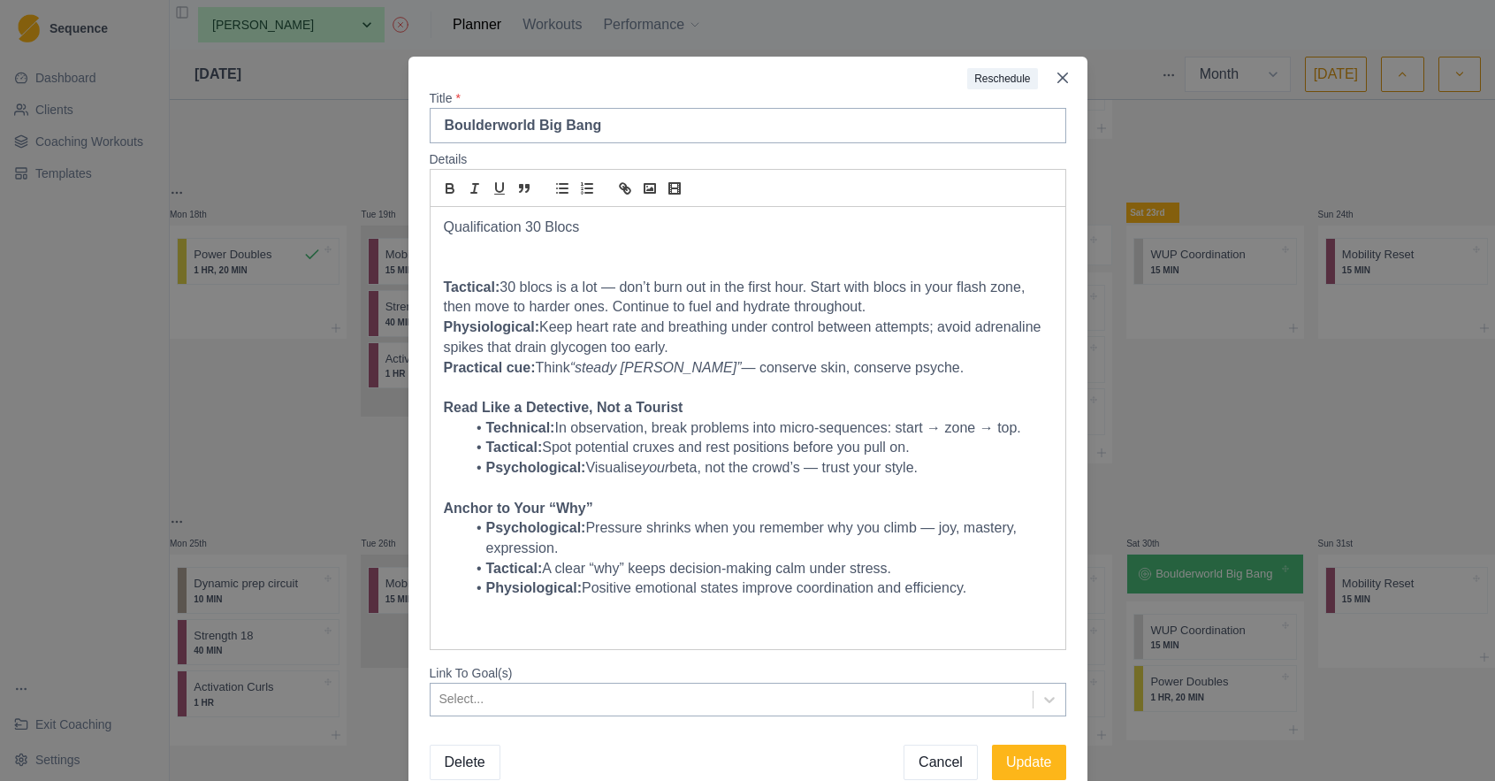
click at [832, 464] on li "Psychological: Visualise your beta, not the crowd’s — trust your style." at bounding box center [758, 468] width 587 height 20
click at [683, 364] on p "Practical cue: Think “steady hunt” — conserve skin, conserve psyche." at bounding box center [748, 368] width 608 height 20
click at [939, 520] on li "Psychological: Pressure shrinks when you remember why you climb — joy, mastery,…" at bounding box center [758, 538] width 587 height 40
drag, startPoint x: 630, startPoint y: 287, endPoint x: 503, endPoint y: 284, distance: 126.5
click at [503, 284] on p "Tactical: 30 blocs is a lot — don’t burn out in the first hour. Start with bloc…" at bounding box center [748, 298] width 608 height 40
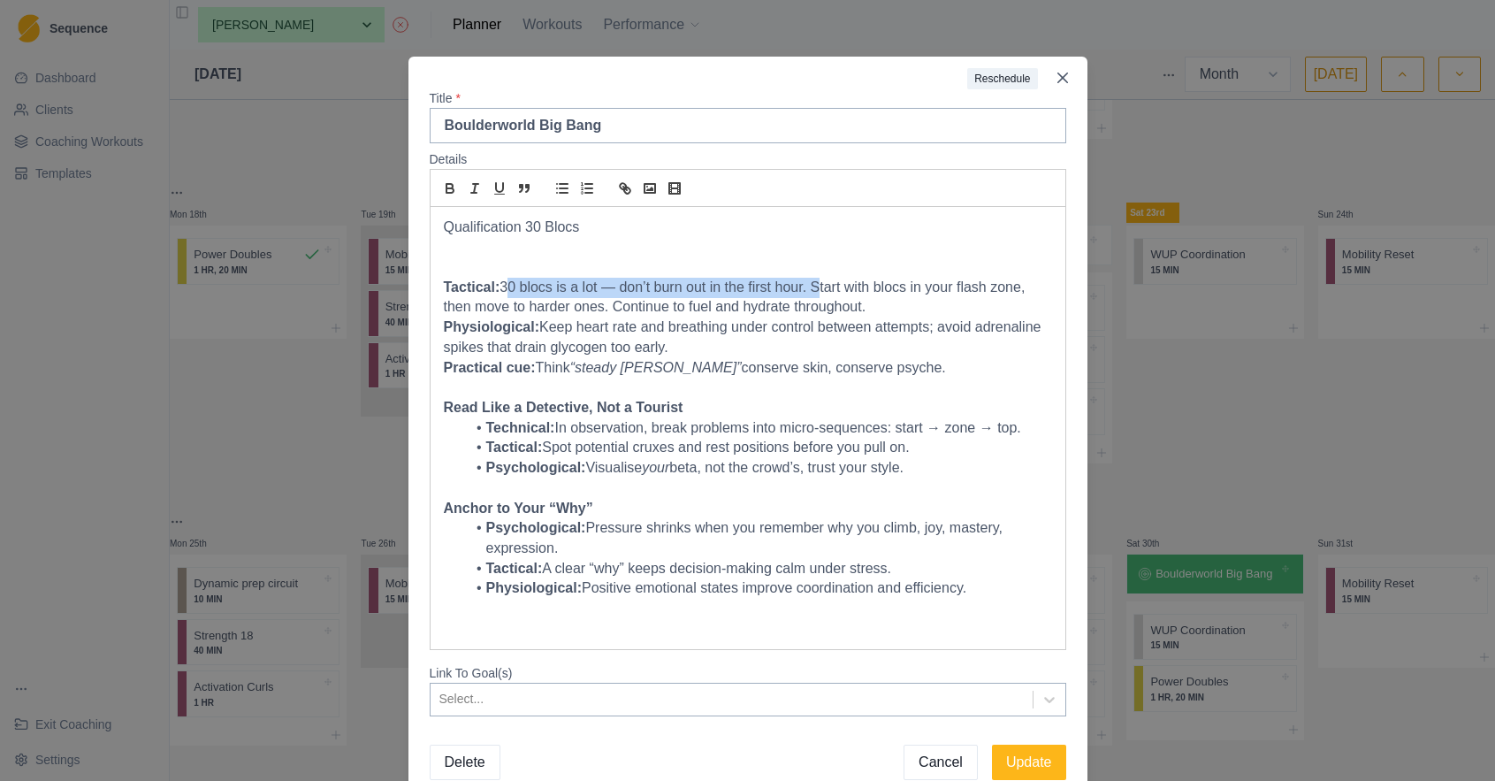
drag, startPoint x: 813, startPoint y: 285, endPoint x: 506, endPoint y: 282, distance: 307.7
click at [506, 282] on p "Tactical: 30 blocs is a lot — don’t burn out in the first hour. Start with bloc…" at bounding box center [748, 298] width 608 height 40
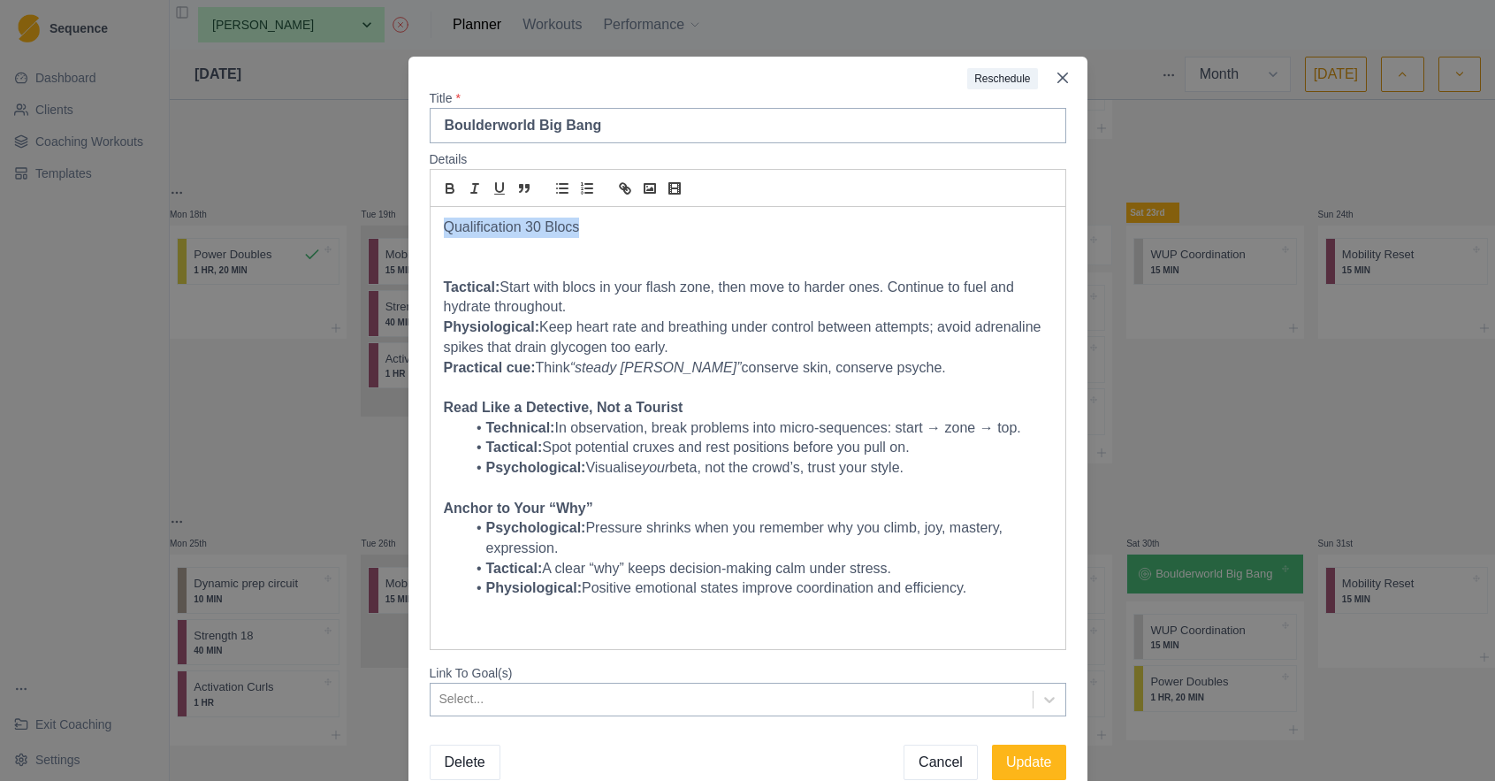
drag, startPoint x: 592, startPoint y: 227, endPoint x: 404, endPoint y: 231, distance: 187.5
click at [404, 231] on div "Reschedule Title * Boulderworld Big Bang Details Qualification 30 Blocs Tactica…" at bounding box center [747, 390] width 1495 height 781
click at [448, 193] on icon "bold" at bounding box center [450, 190] width 7 height 4
click at [463, 619] on p at bounding box center [748, 629] width 608 height 20
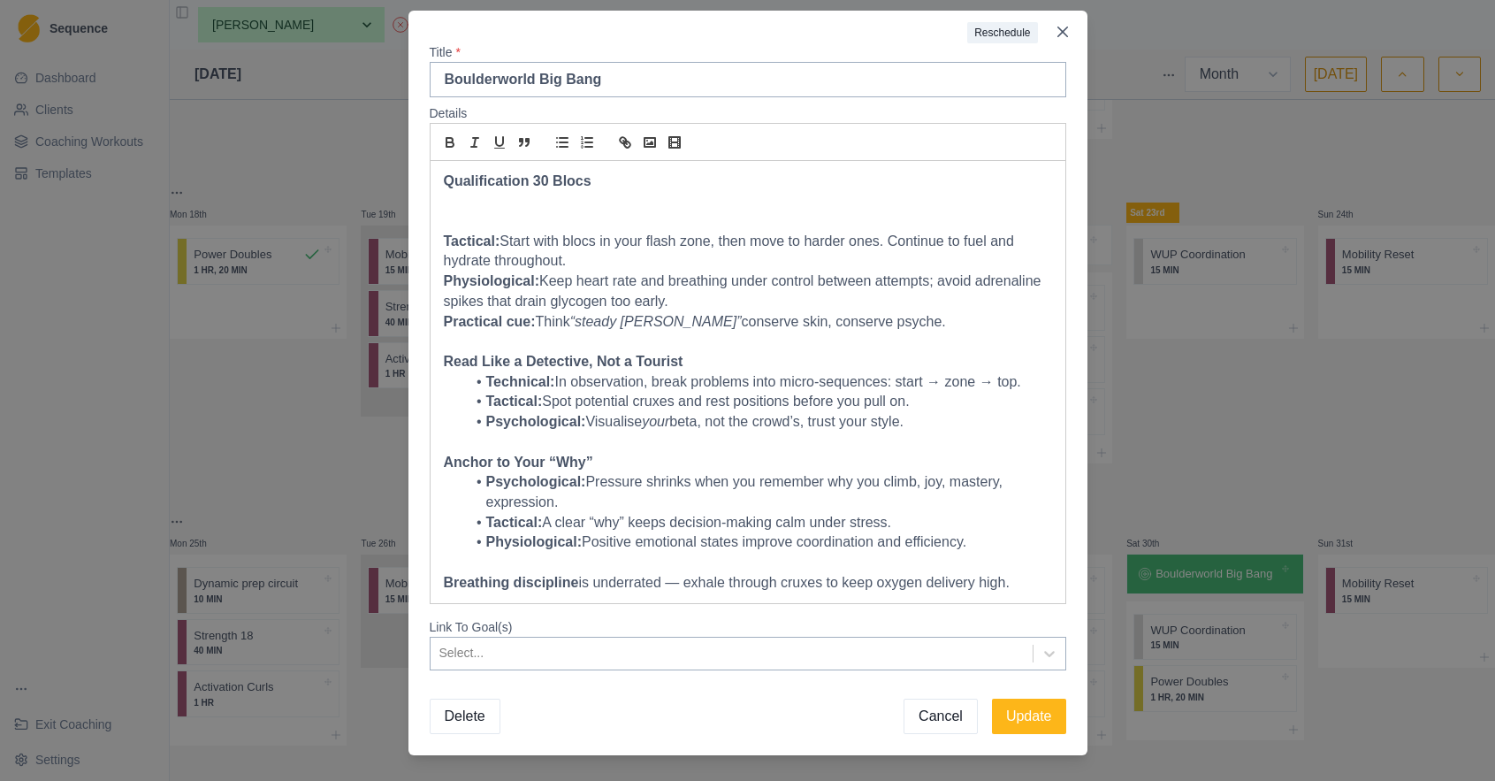
scroll to position [47, 0]
click at [689, 572] on p "Breathing discipline is underrated — exhale through cruxes to keep oxygen deliv…" at bounding box center [748, 582] width 608 height 20
click at [684, 572] on p "Breathing discipline is underrated — exhale through cruxes to keep oxygen deliv…" at bounding box center [748, 582] width 608 height 20
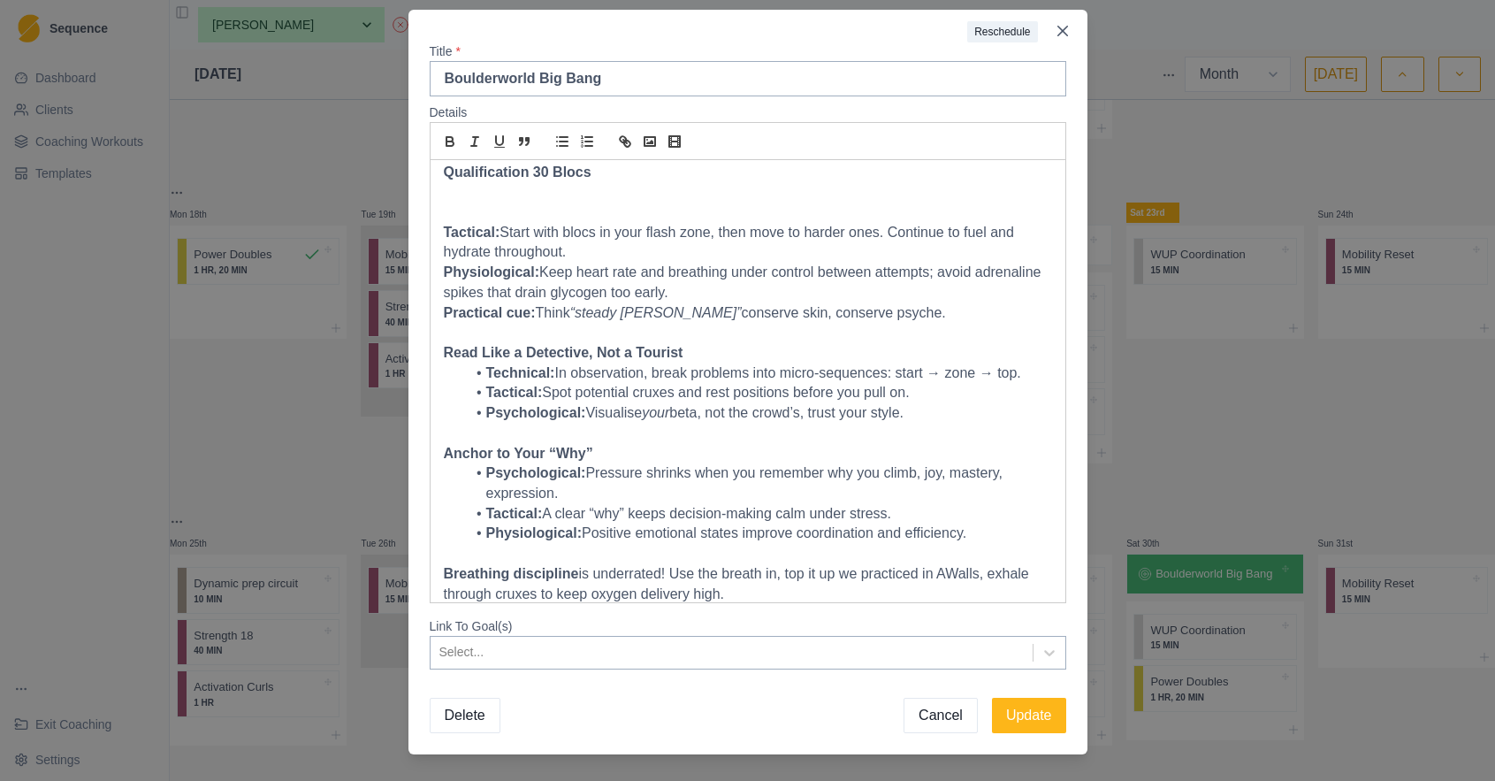
scroll to position [7, 0]
click at [1027, 710] on button "Update" at bounding box center [1029, 715] width 74 height 35
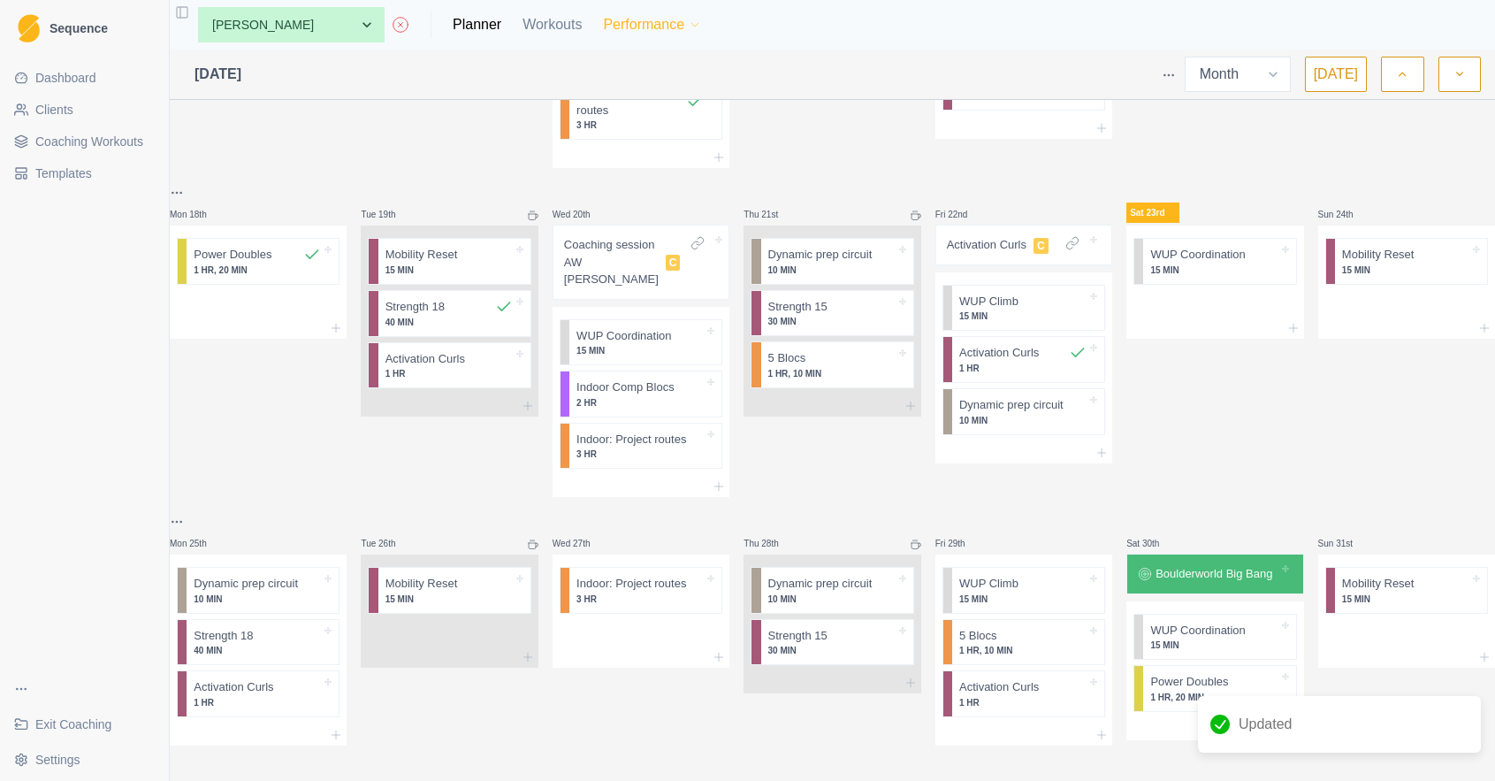
click at [603, 22] on button "Performance" at bounding box center [652, 24] width 99 height 35
click at [596, 101] on link "Goals" at bounding box center [638, 105] width 191 height 35
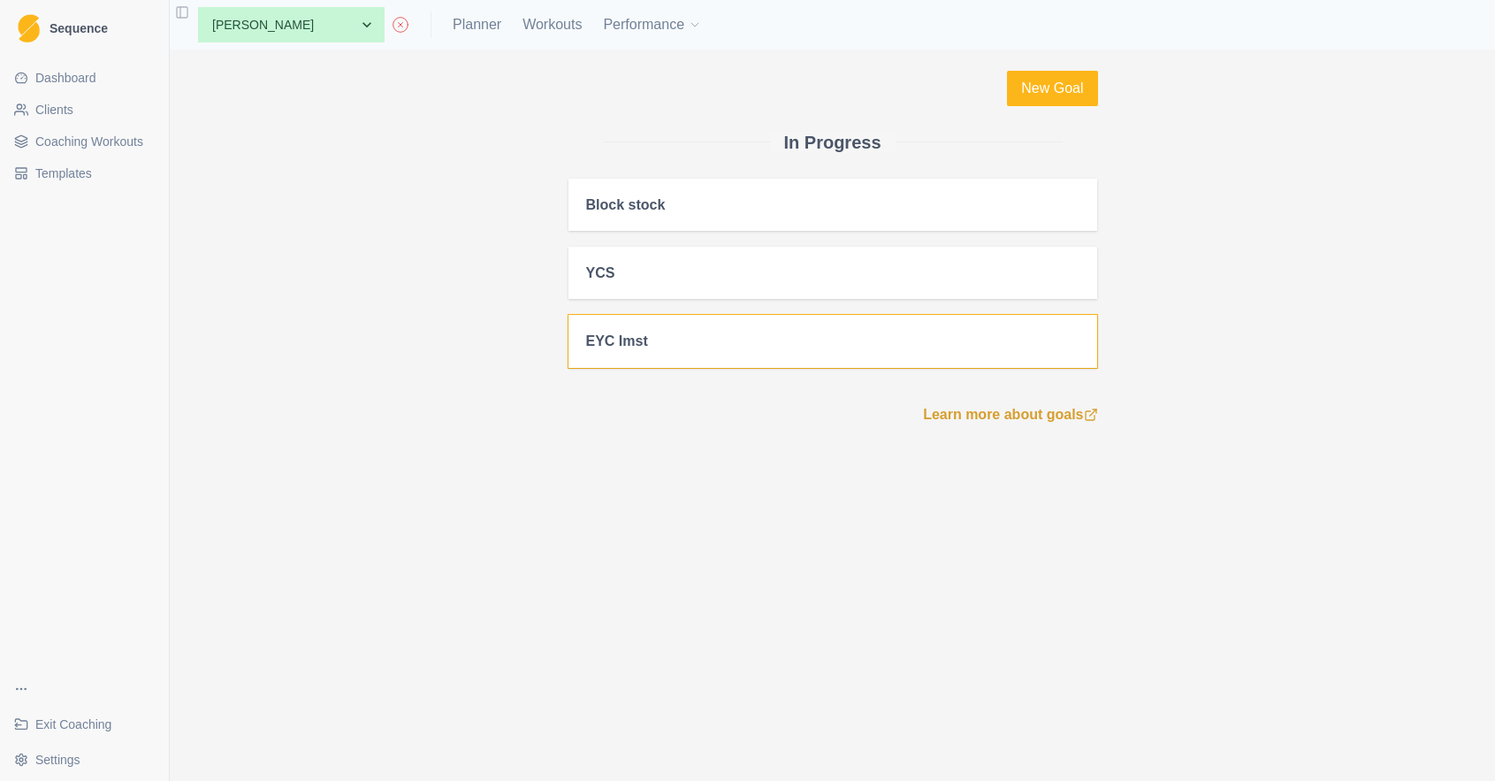
click at [684, 336] on div "EYC Imst" at bounding box center [832, 340] width 493 height 17
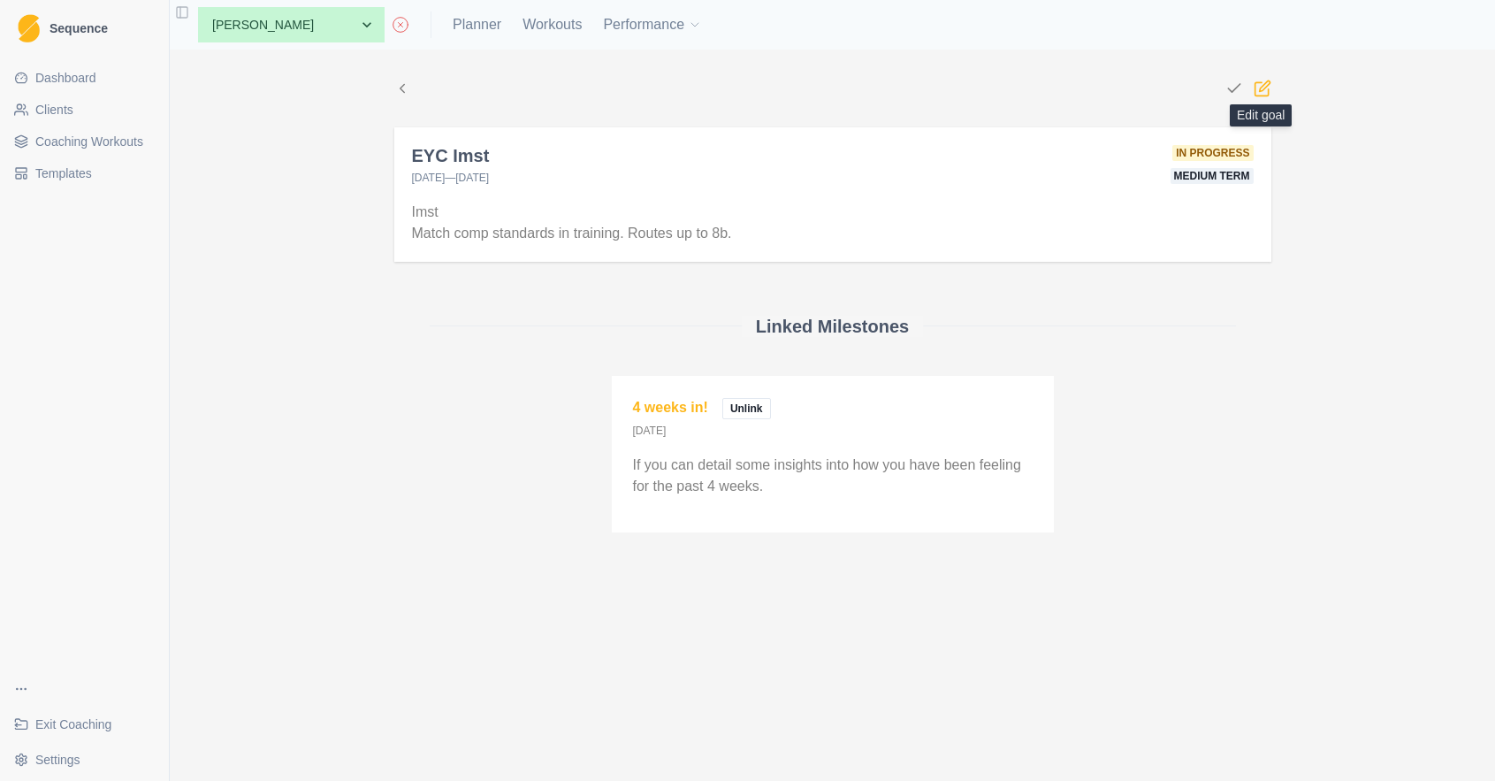
click at [1268, 90] on icon at bounding box center [1261, 88] width 13 height 13
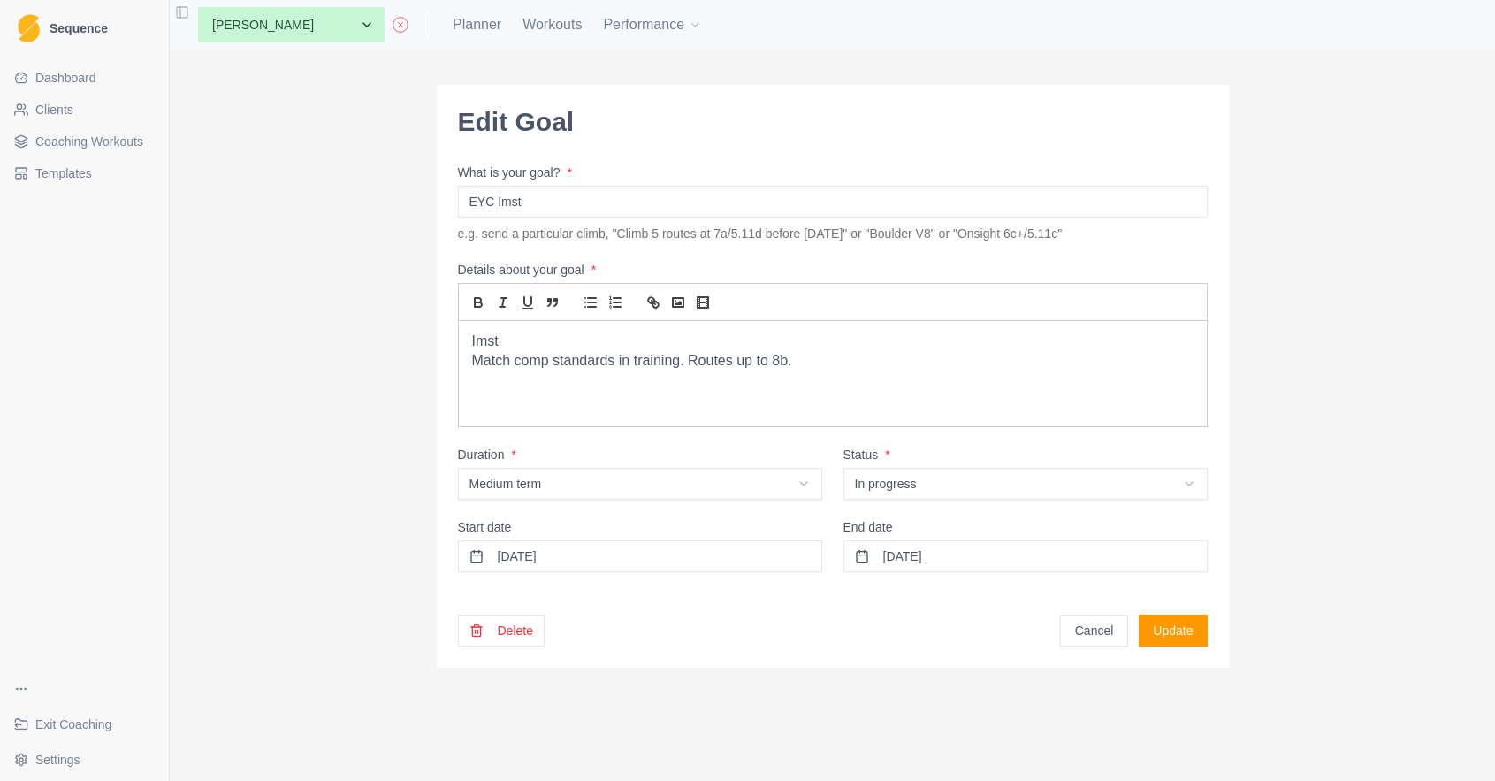
click at [511, 626] on button "Delete" at bounding box center [501, 631] width 87 height 32
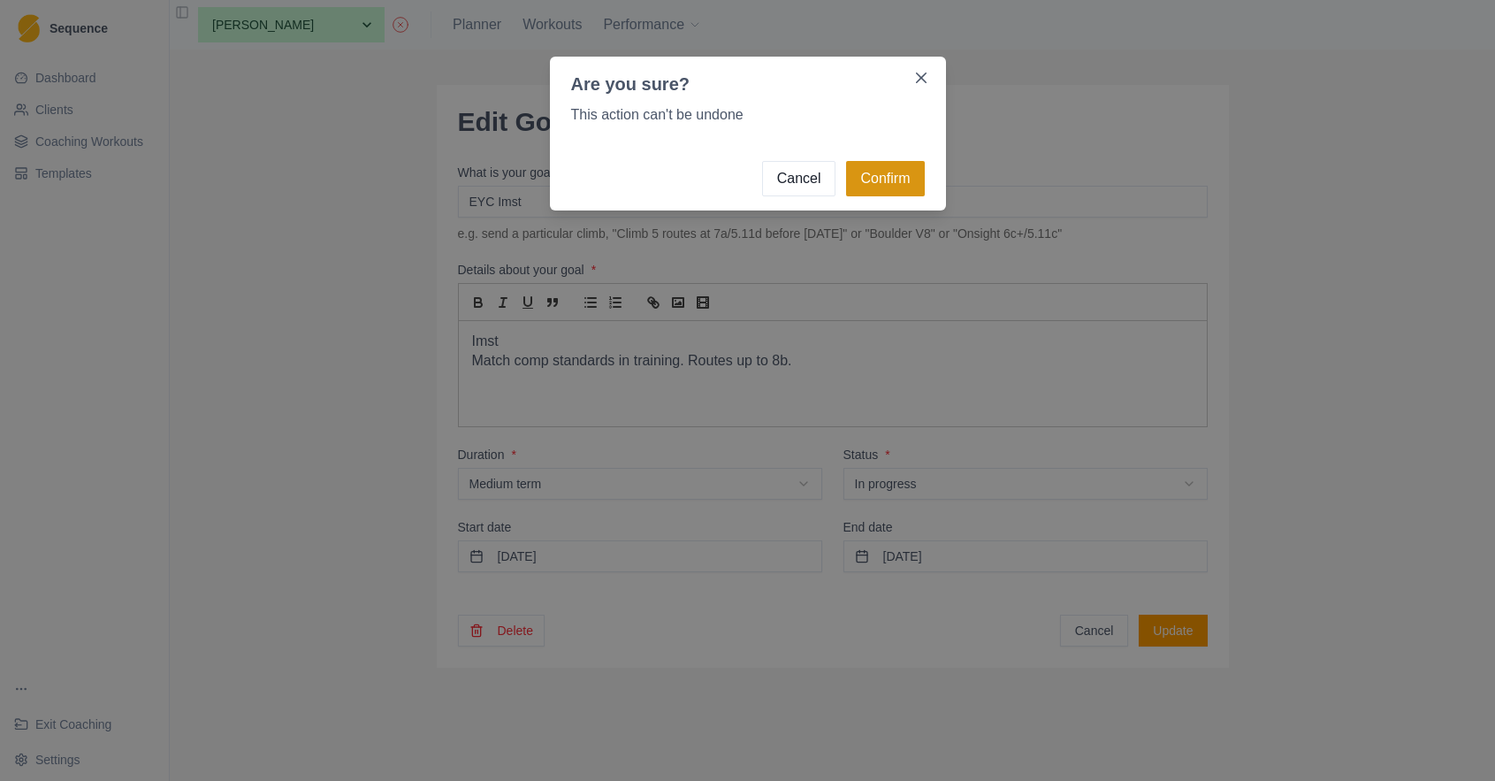
click at [868, 187] on button "Confirm" at bounding box center [885, 178] width 78 height 35
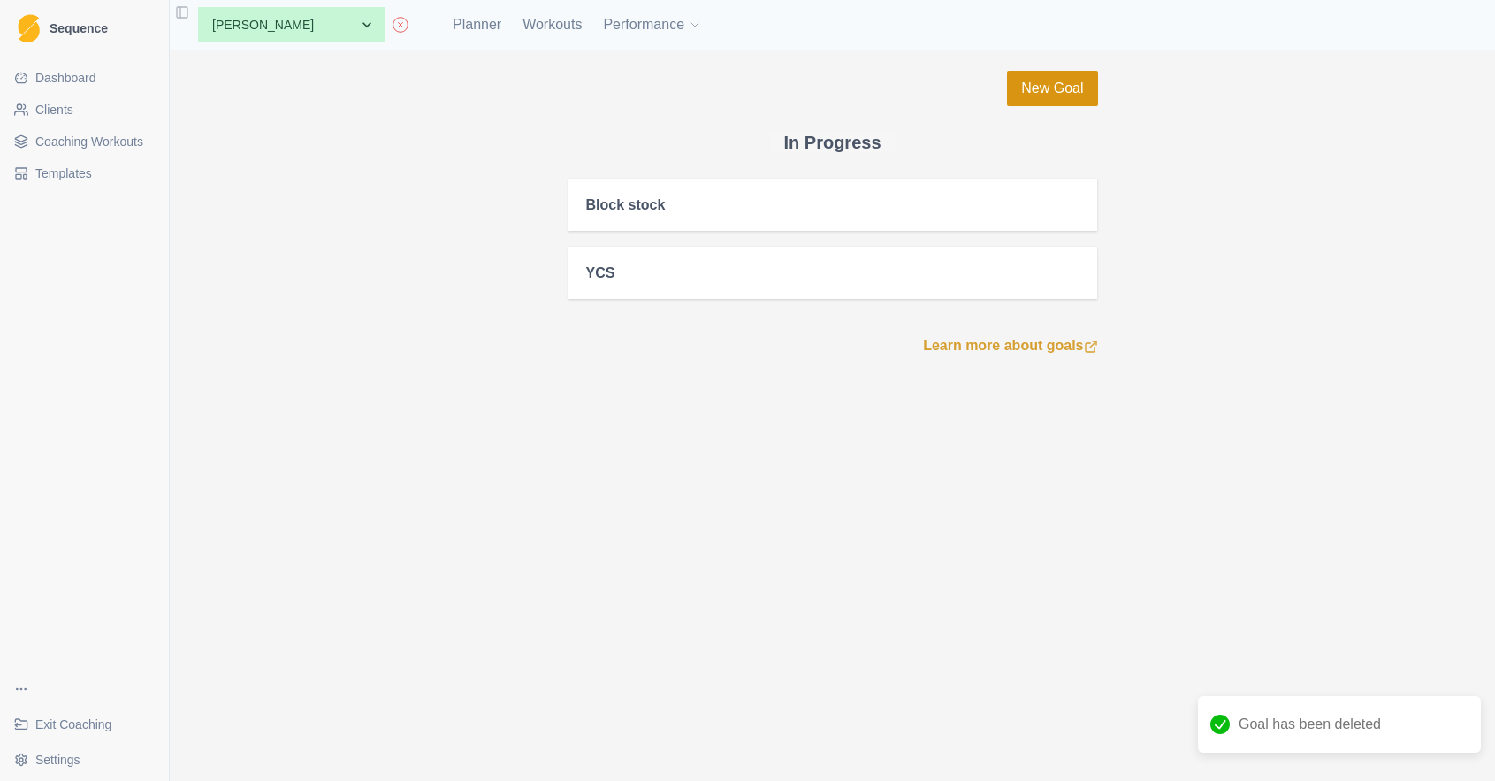
click at [1068, 92] on link "New Goal" at bounding box center [1052, 88] width 90 height 35
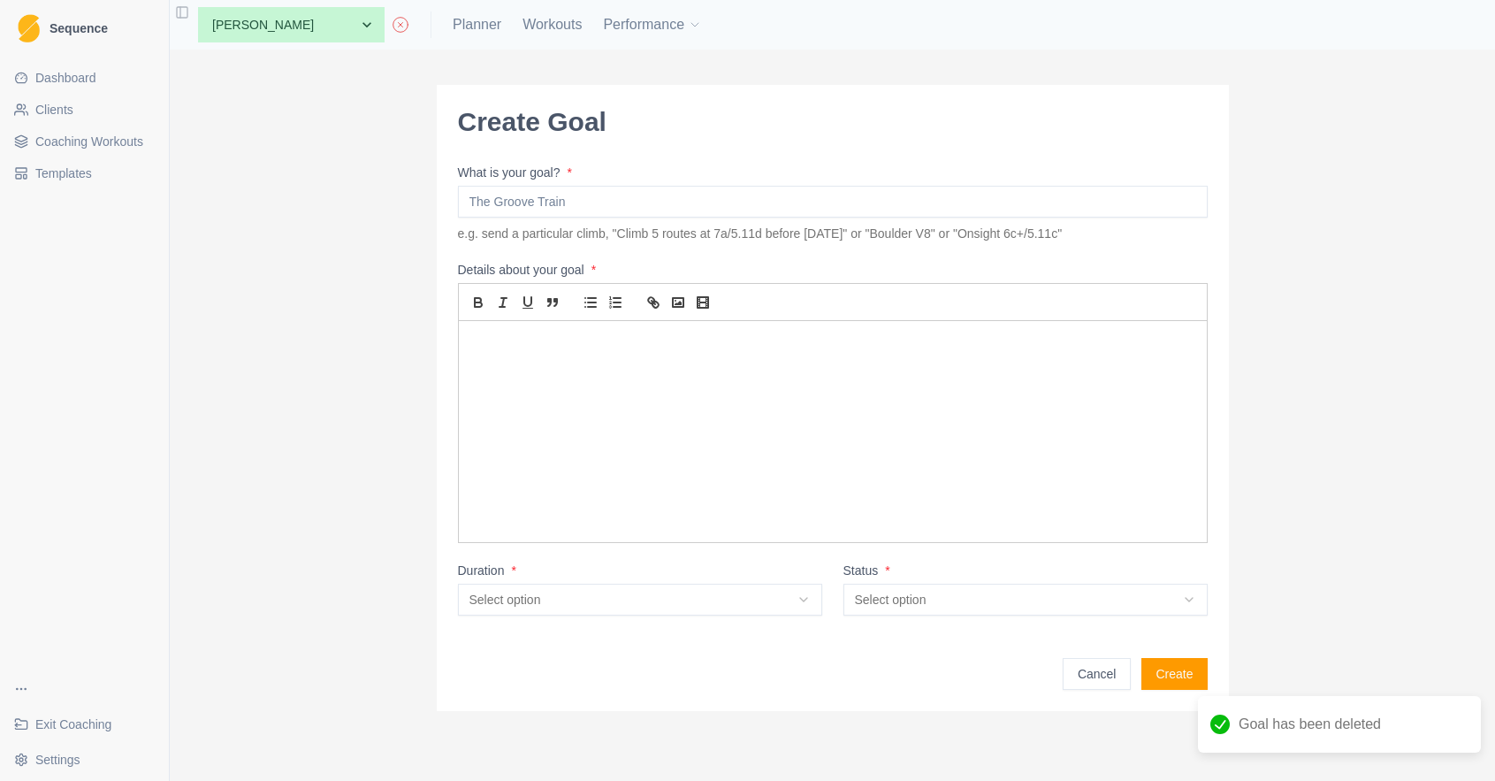
click at [682, 202] on input "What is your goal? *" at bounding box center [833, 202] width 750 height 32
click at [512, 202] on input "Bouldwerworld Big Bang" at bounding box center [833, 202] width 750 height 32
type input "Boulderworld Big Bang"
click at [557, 353] on div at bounding box center [833, 431] width 748 height 221
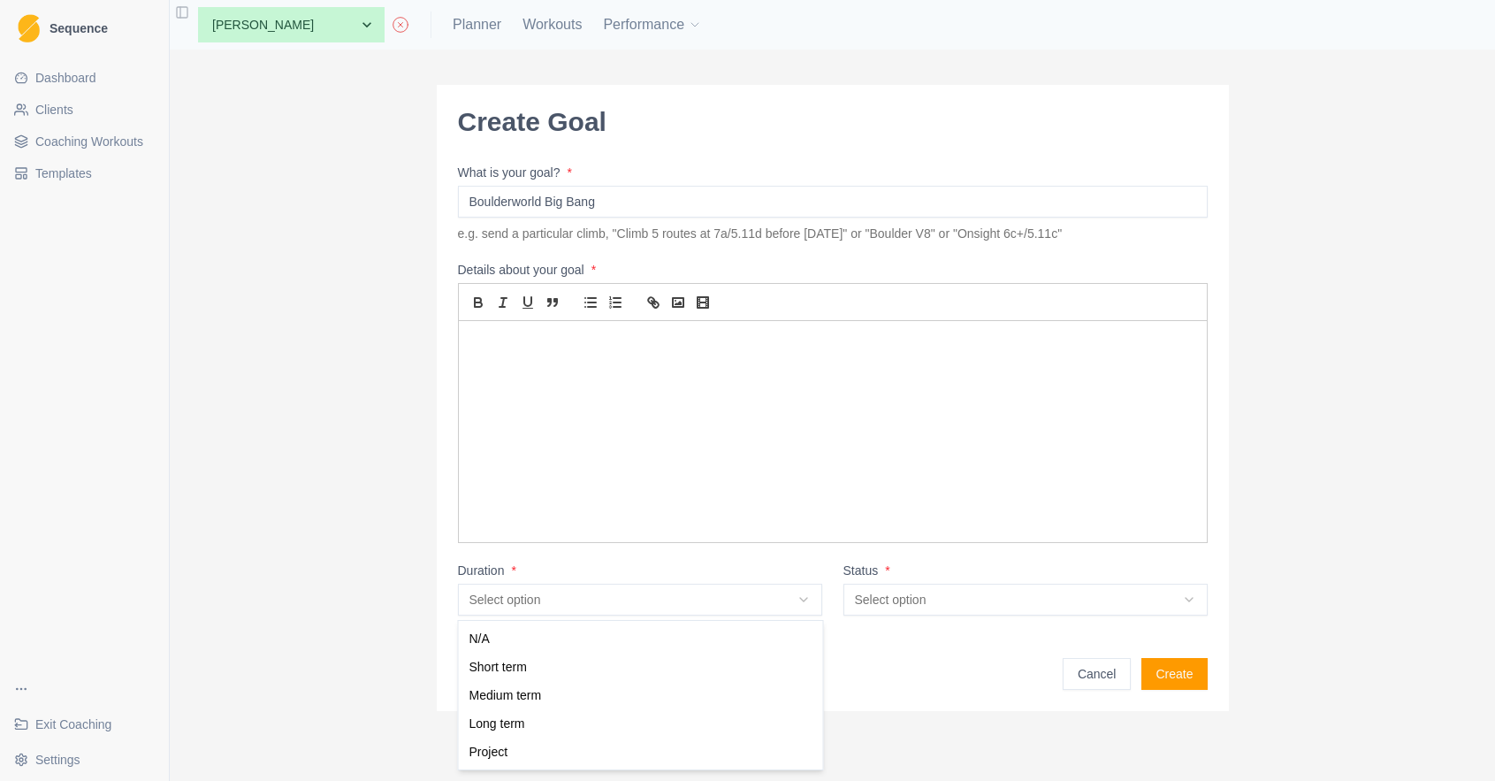
click at [630, 600] on html "Sequence Dashboard Clients Coaching Workouts Templates Exit Coaching Settings T…" at bounding box center [747, 390] width 1495 height 781
select select "short_term"
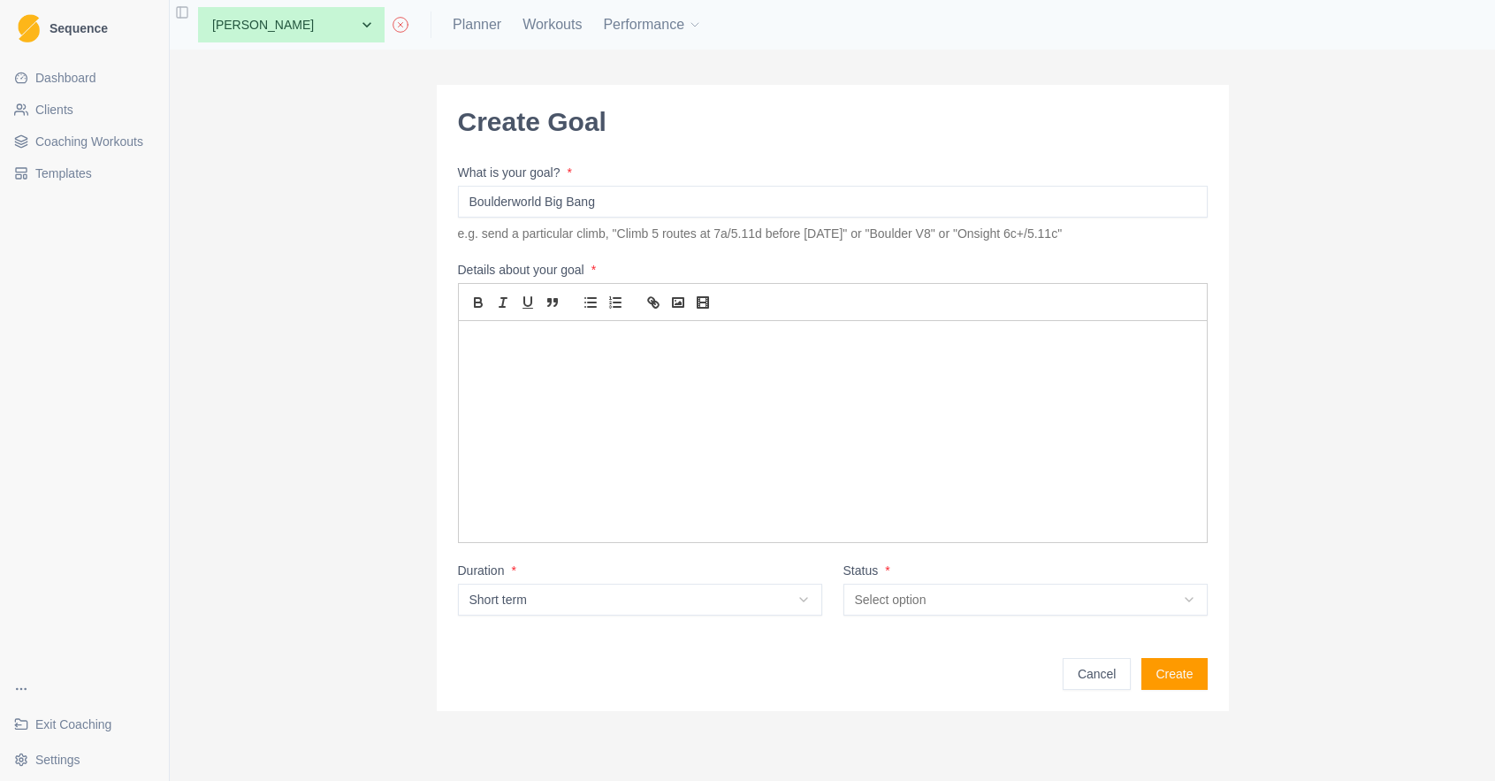
click at [984, 597] on html "Sequence Dashboard Clients Coaching Workouts Templates Exit Coaching Settings T…" at bounding box center [747, 390] width 1495 height 781
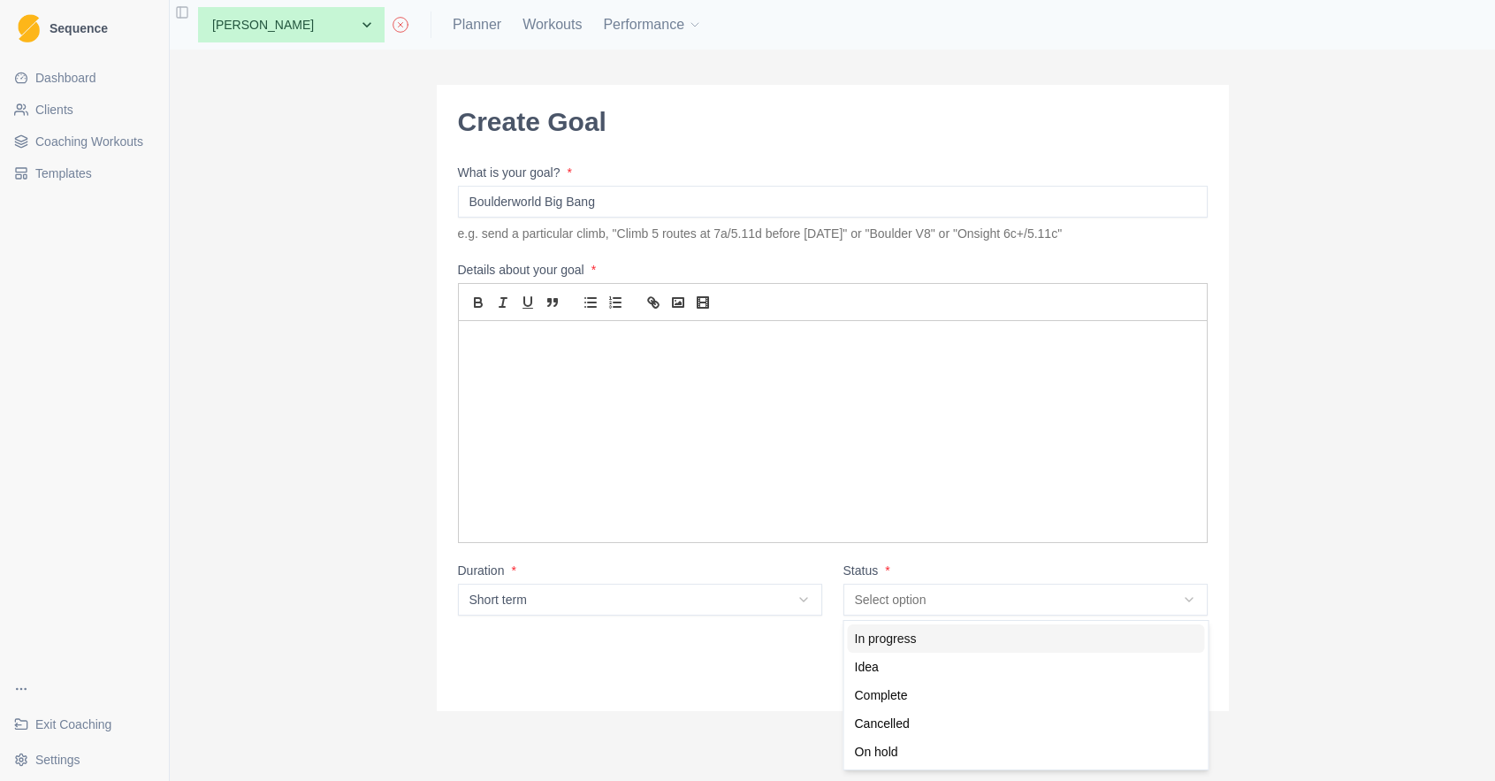
select select "in_progress"
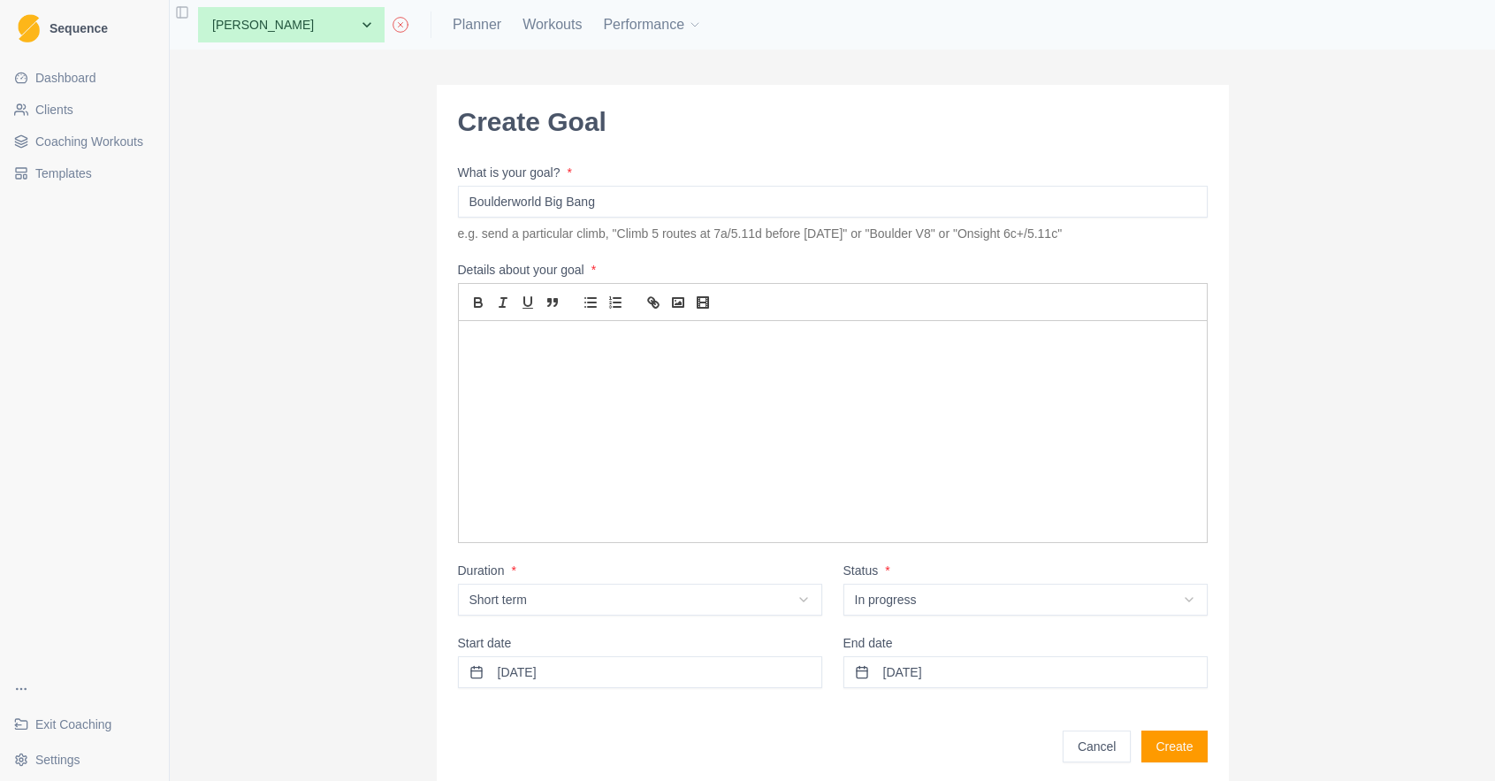
click at [607, 670] on button "23/08/2025" at bounding box center [640, 672] width 364 height 32
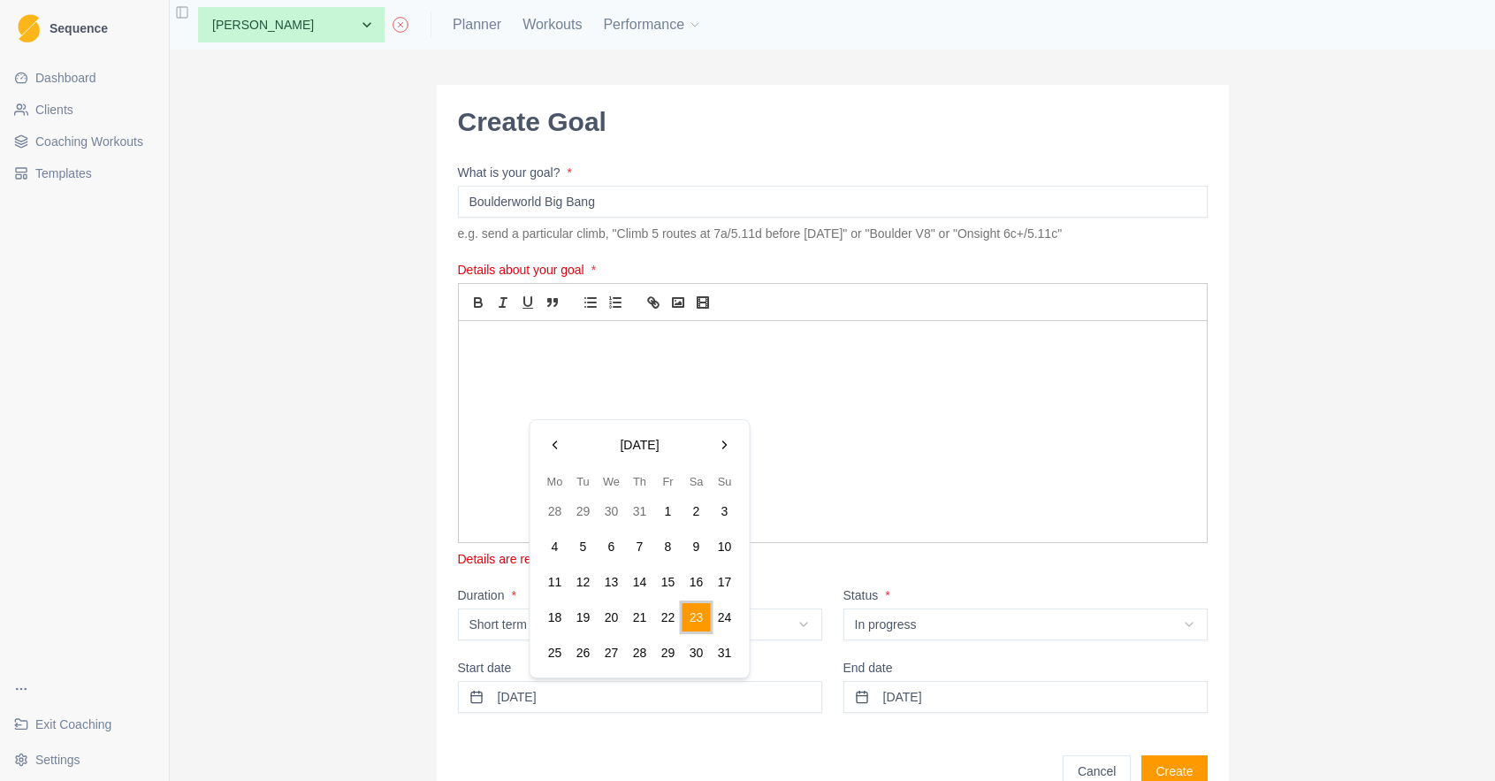
click at [699, 653] on button "30" at bounding box center [697, 652] width 28 height 28
click at [941, 695] on button "23/09/2025" at bounding box center [1026, 697] width 364 height 32
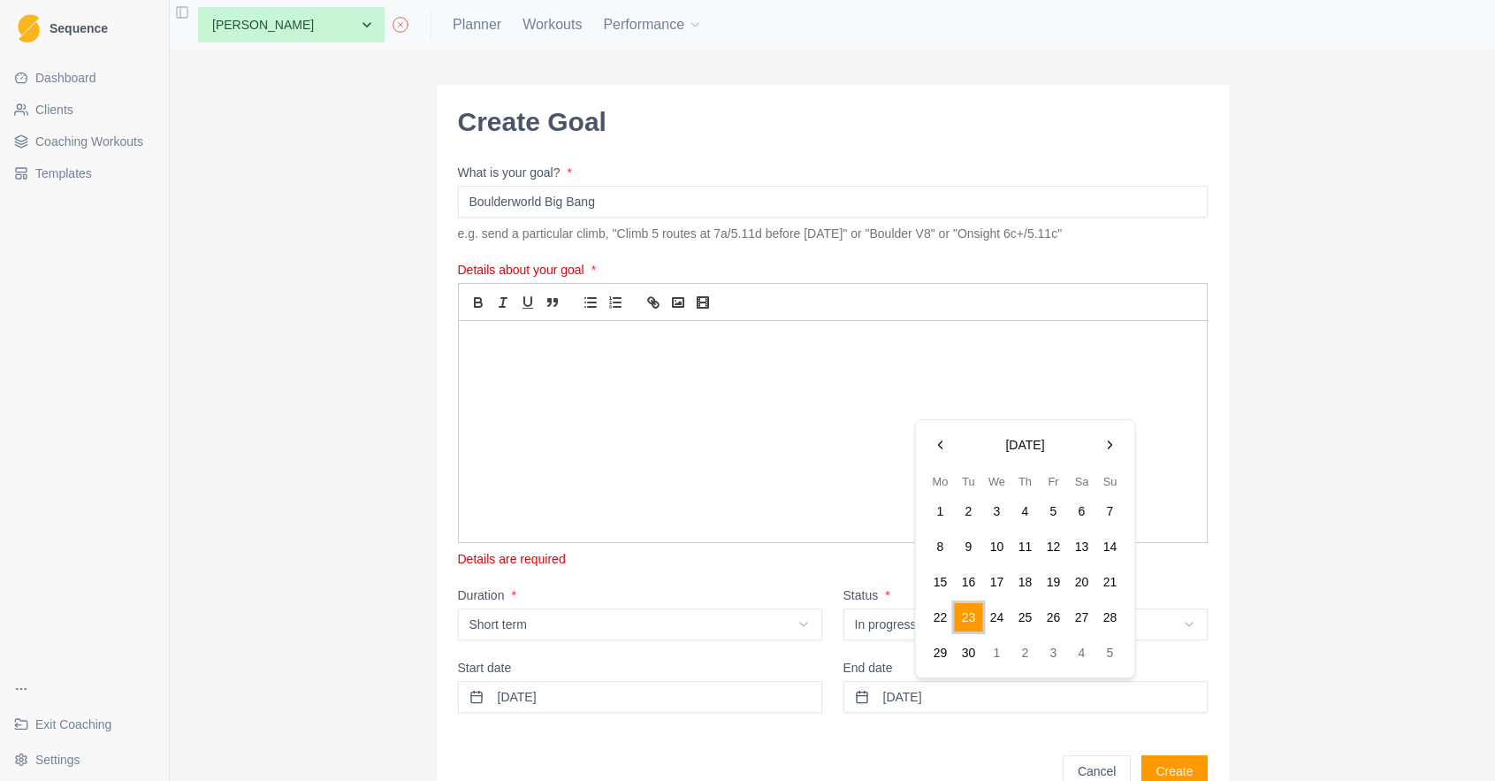
click at [948, 442] on button "Go to the Previous Month" at bounding box center [941, 445] width 28 height 28
click at [1086, 648] on button "30" at bounding box center [1082, 652] width 28 height 28
click at [522, 347] on p at bounding box center [832, 342] width 721 height 20
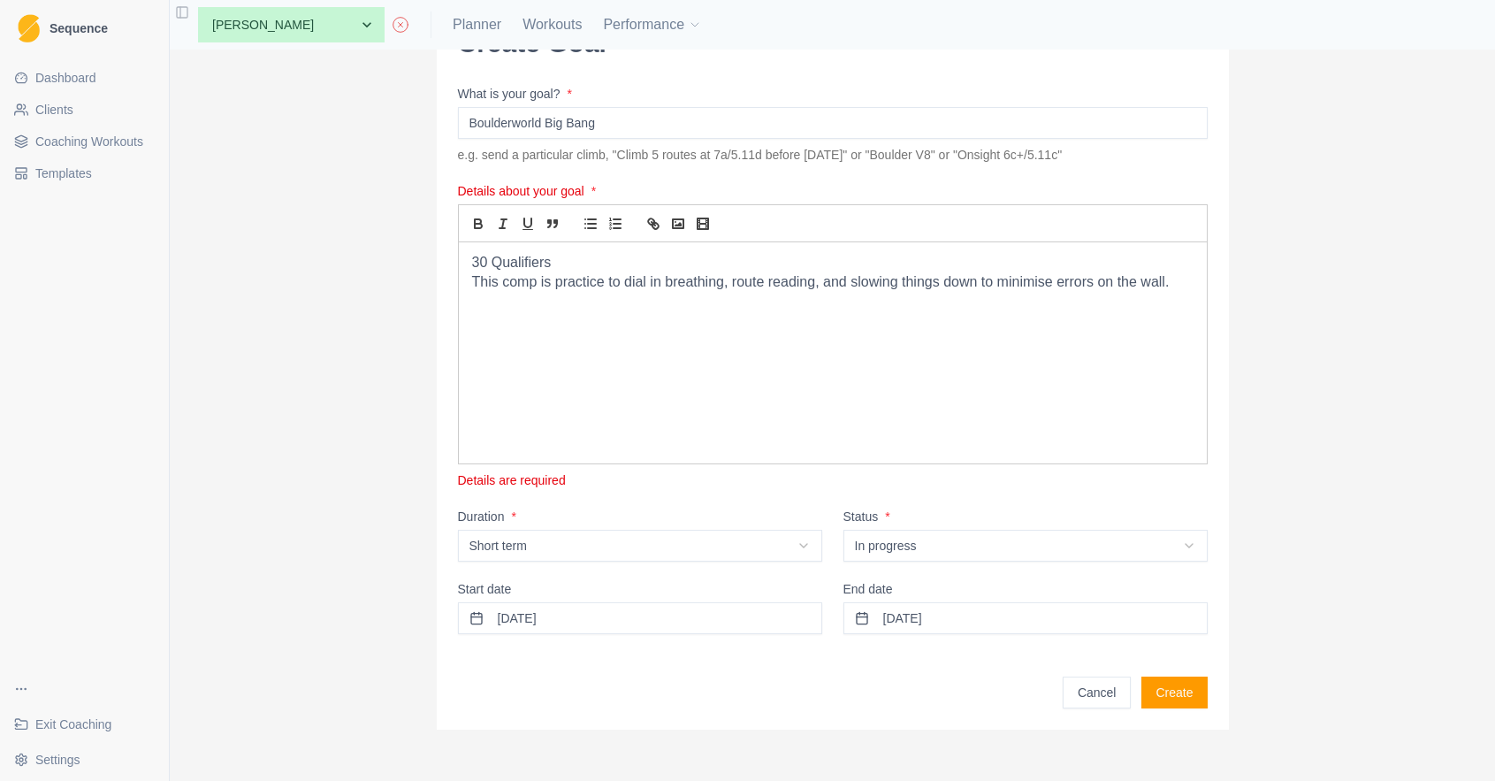
scroll to position [80, 0]
click at [1180, 694] on button "Create" at bounding box center [1173, 692] width 65 height 32
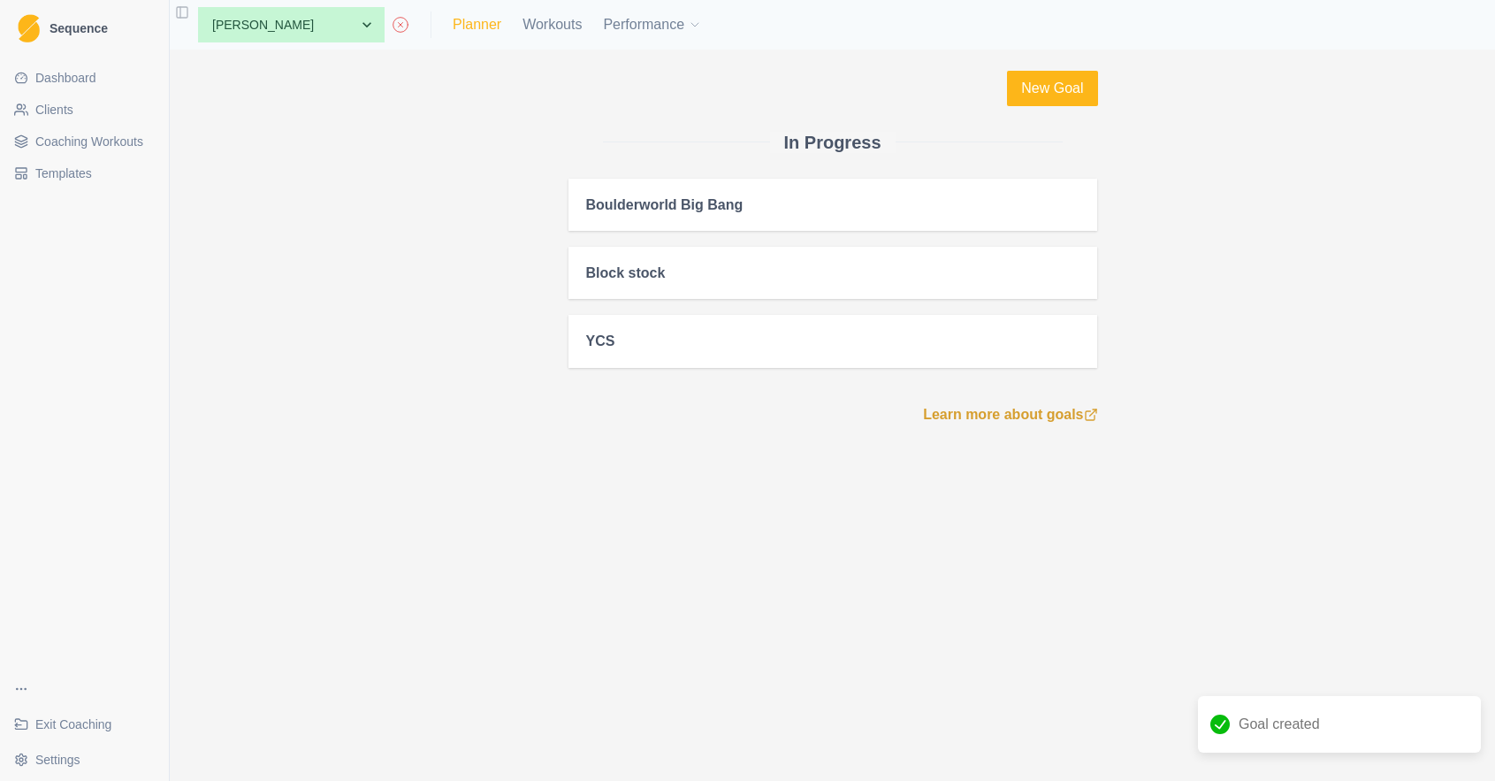
click at [453, 25] on link "Planner" at bounding box center [477, 24] width 49 height 21
select select "month"
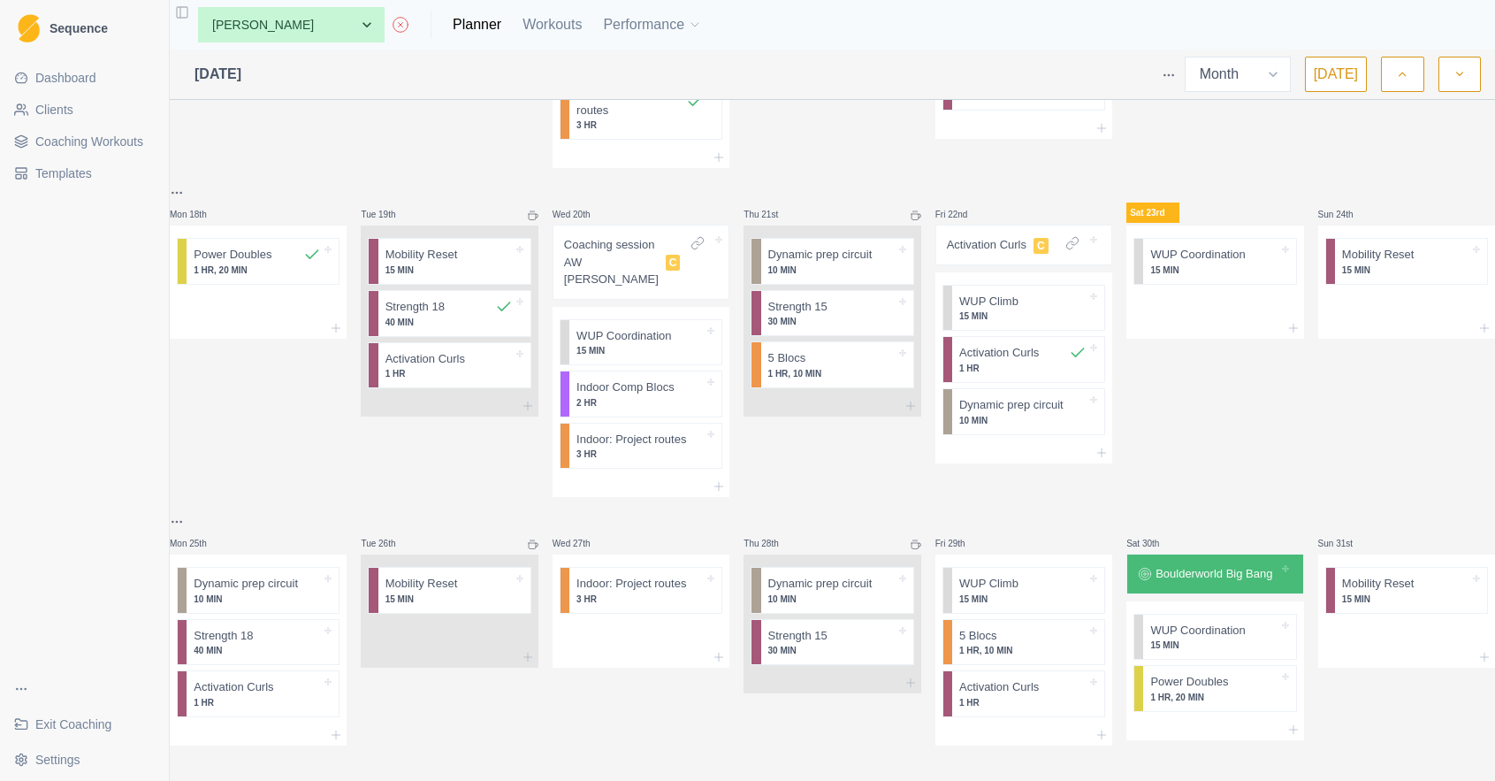
scroll to position [835, 0]
click at [1226, 565] on p "Boulderworld Big Bang" at bounding box center [1214, 574] width 117 height 18
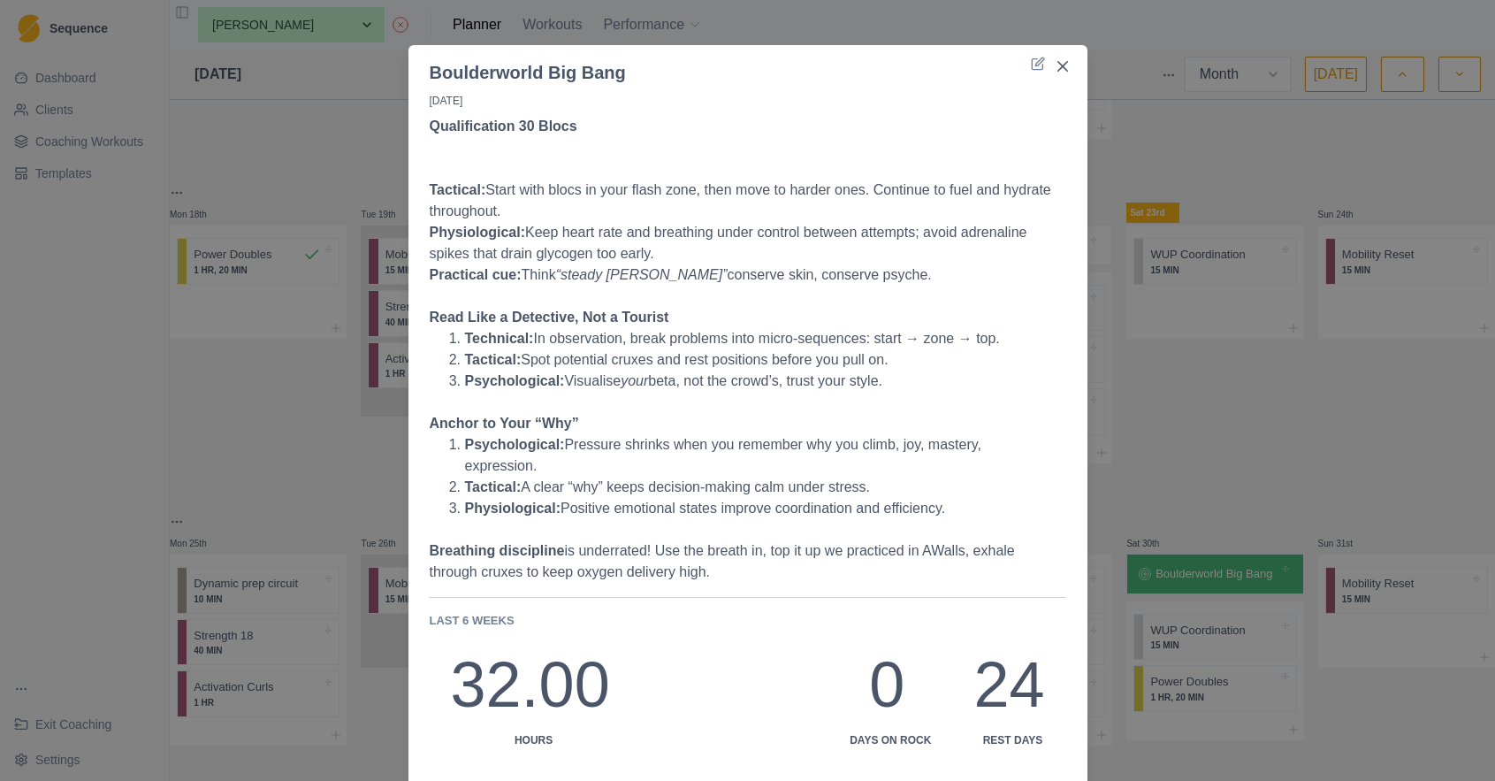
scroll to position [0, 0]
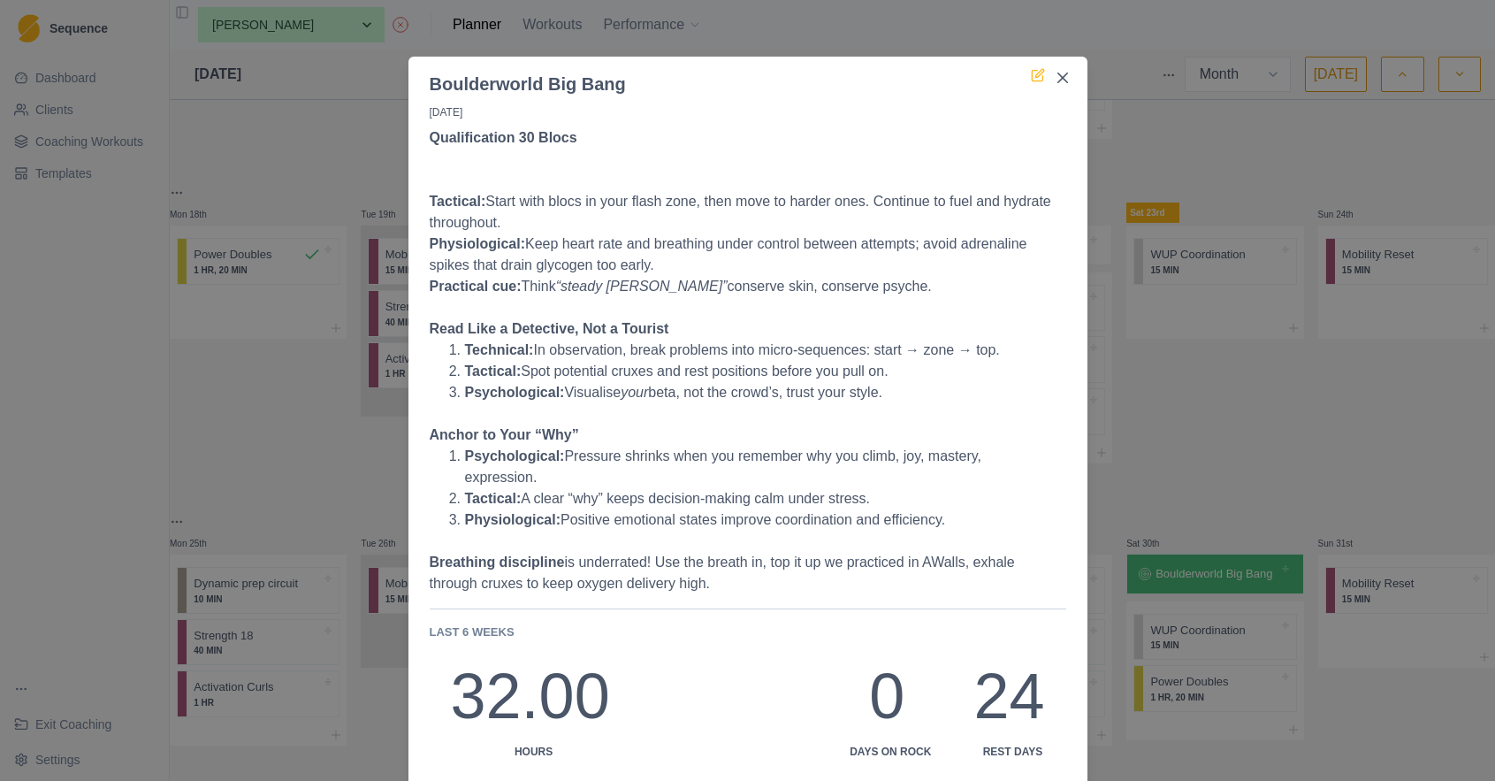
click at [1033, 72] on icon at bounding box center [1038, 75] width 14 height 14
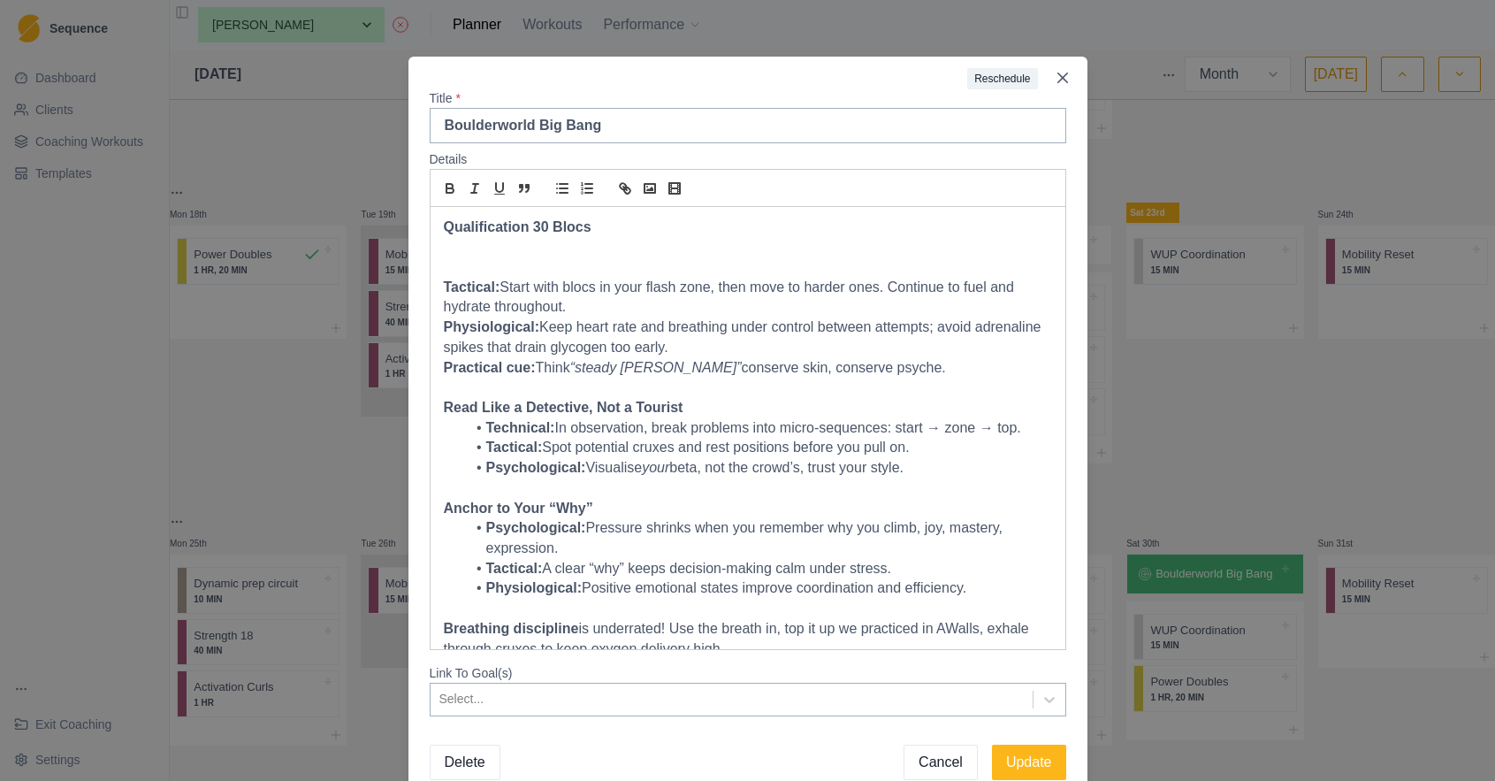
click at [721, 693] on div "Select..." at bounding box center [748, 700] width 637 height 34
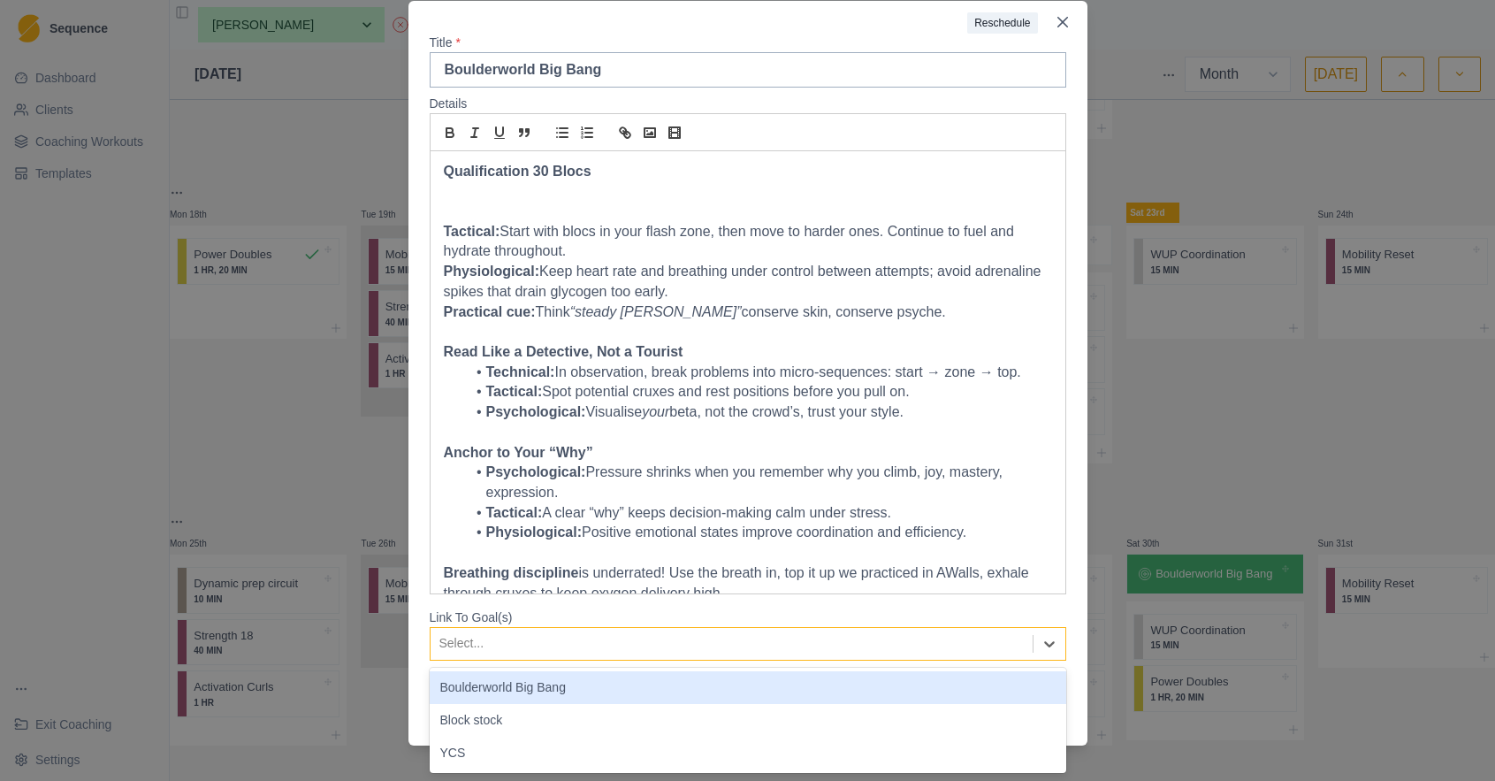
click at [691, 697] on div "Boulderworld Big Bang" at bounding box center [748, 687] width 637 height 33
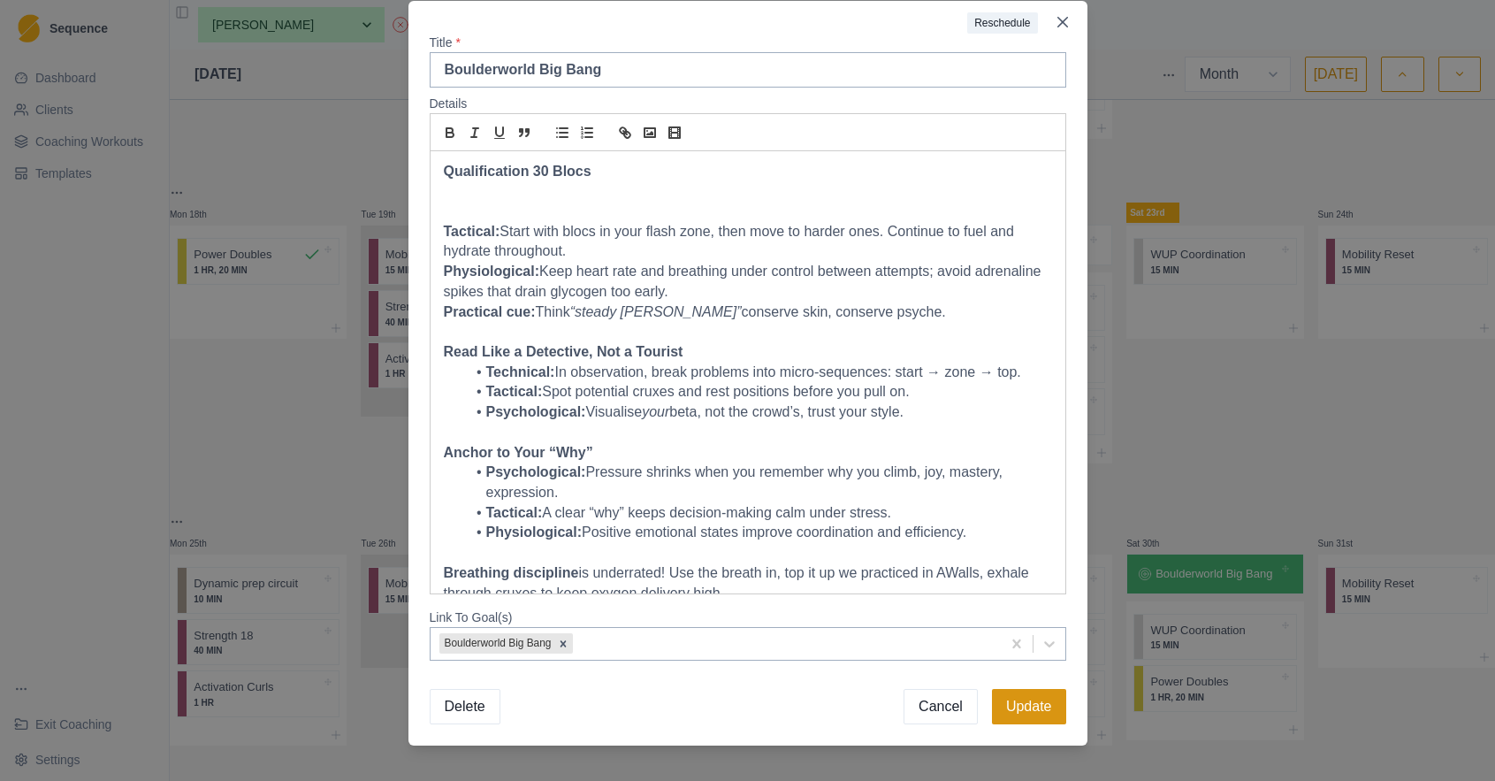
click at [1040, 707] on button "Update" at bounding box center [1029, 706] width 74 height 35
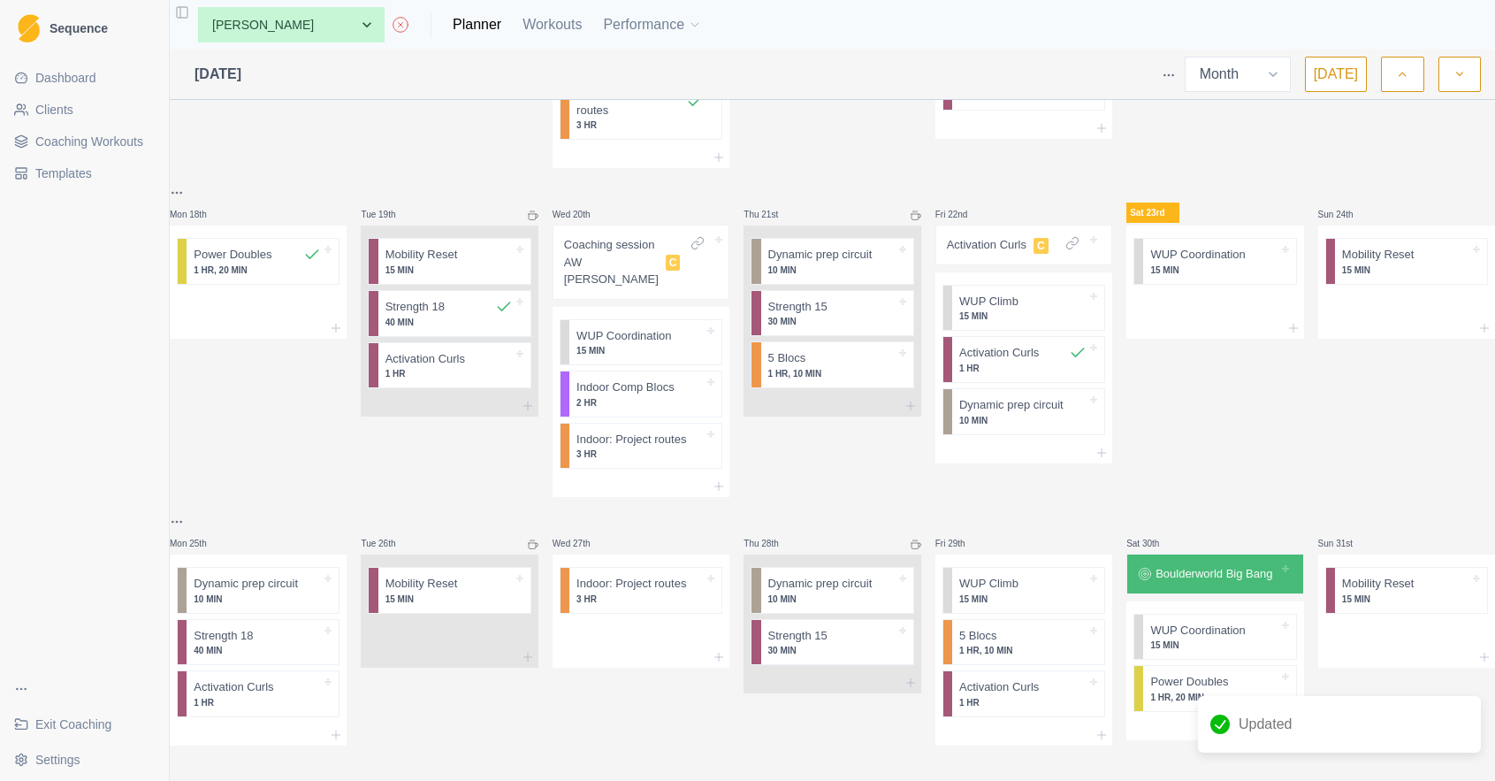
click at [1194, 565] on p "Boulderworld Big Bang" at bounding box center [1214, 574] width 117 height 18
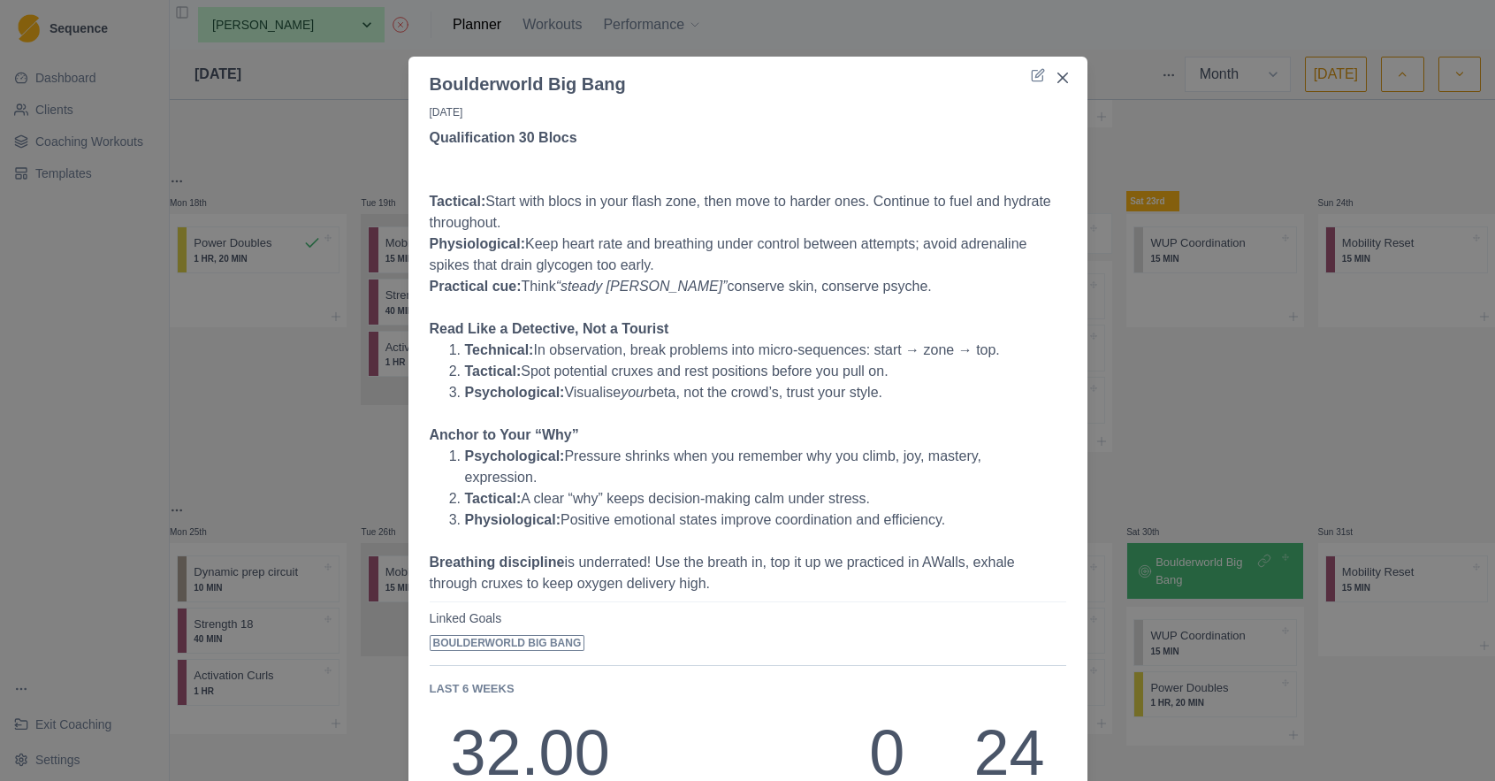
drag, startPoint x: 788, startPoint y: 588, endPoint x: 474, endPoint y: 260, distance: 454.0
click at [474, 260] on p "Qualification 30 Blocs Tactical: Start with blocs in your flash zone, then move…" at bounding box center [748, 360] width 637 height 467
click at [471, 248] on p "Physiological: Keep heart rate and breathing under control between attempts; av…" at bounding box center [748, 254] width 637 height 42
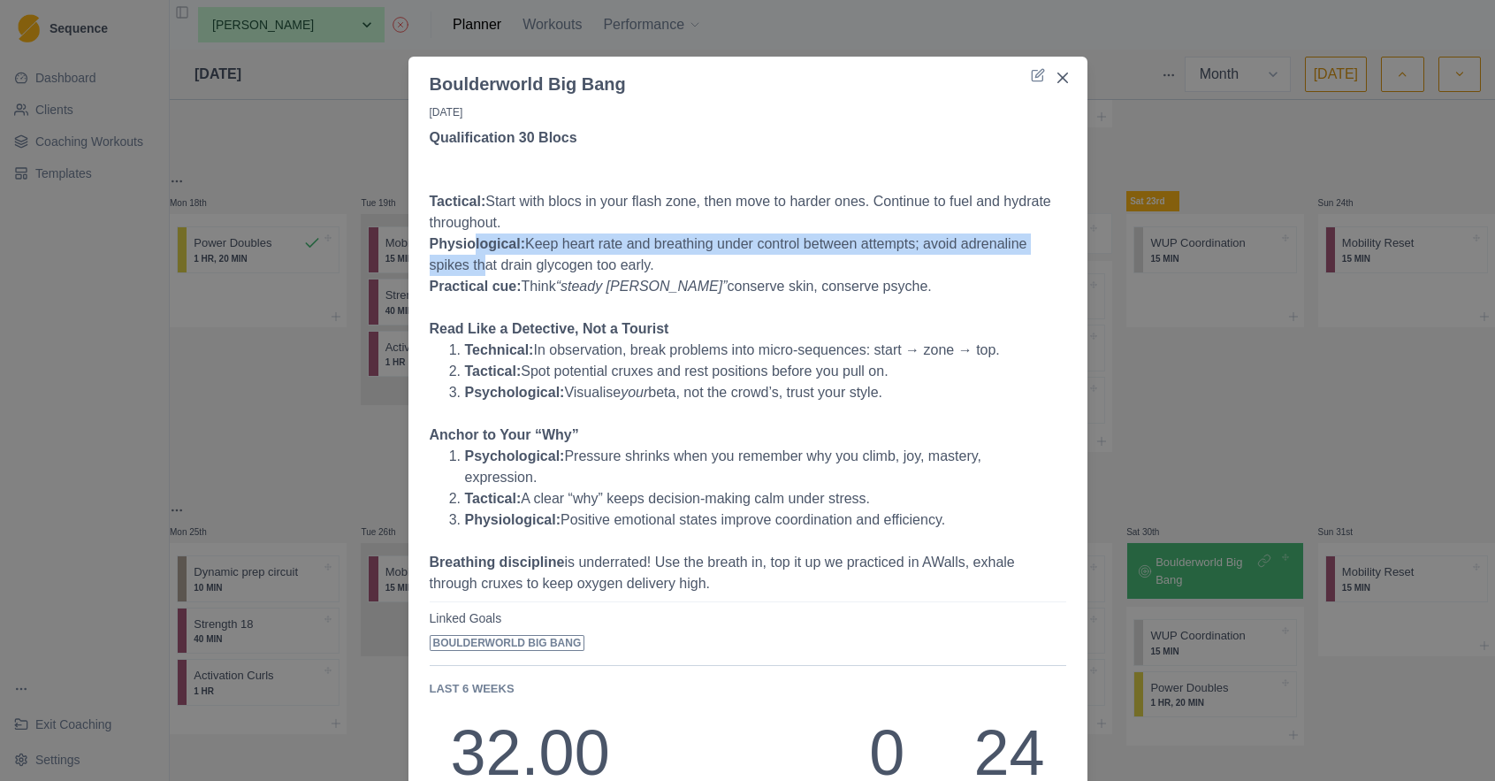
drag, startPoint x: 727, startPoint y: 589, endPoint x: 383, endPoint y: 184, distance: 531.3
click at [383, 184] on div "Boulderworld Big Bang 30/8/25 Qualification 30 Blocs Tactical: Start with blocs…" at bounding box center [747, 390] width 1495 height 781
copy p "Tactical: Start with blocs in your flash zone, then move to harder ones. Contin…"
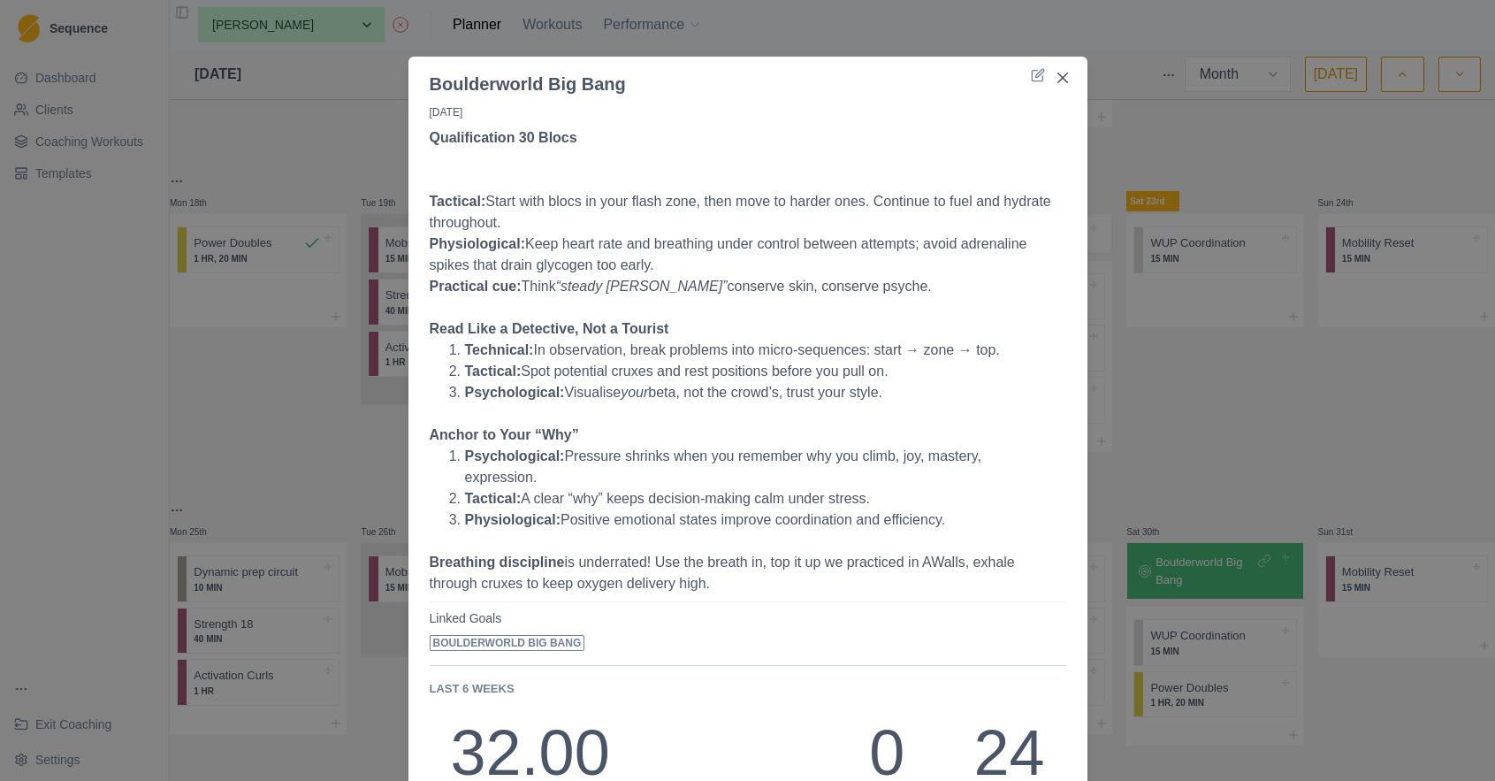
click at [259, 129] on div "Boulderworld Big Bang 30/8/25 Qualification 30 Blocs Tactical: Start with blocs…" at bounding box center [747, 390] width 1495 height 781
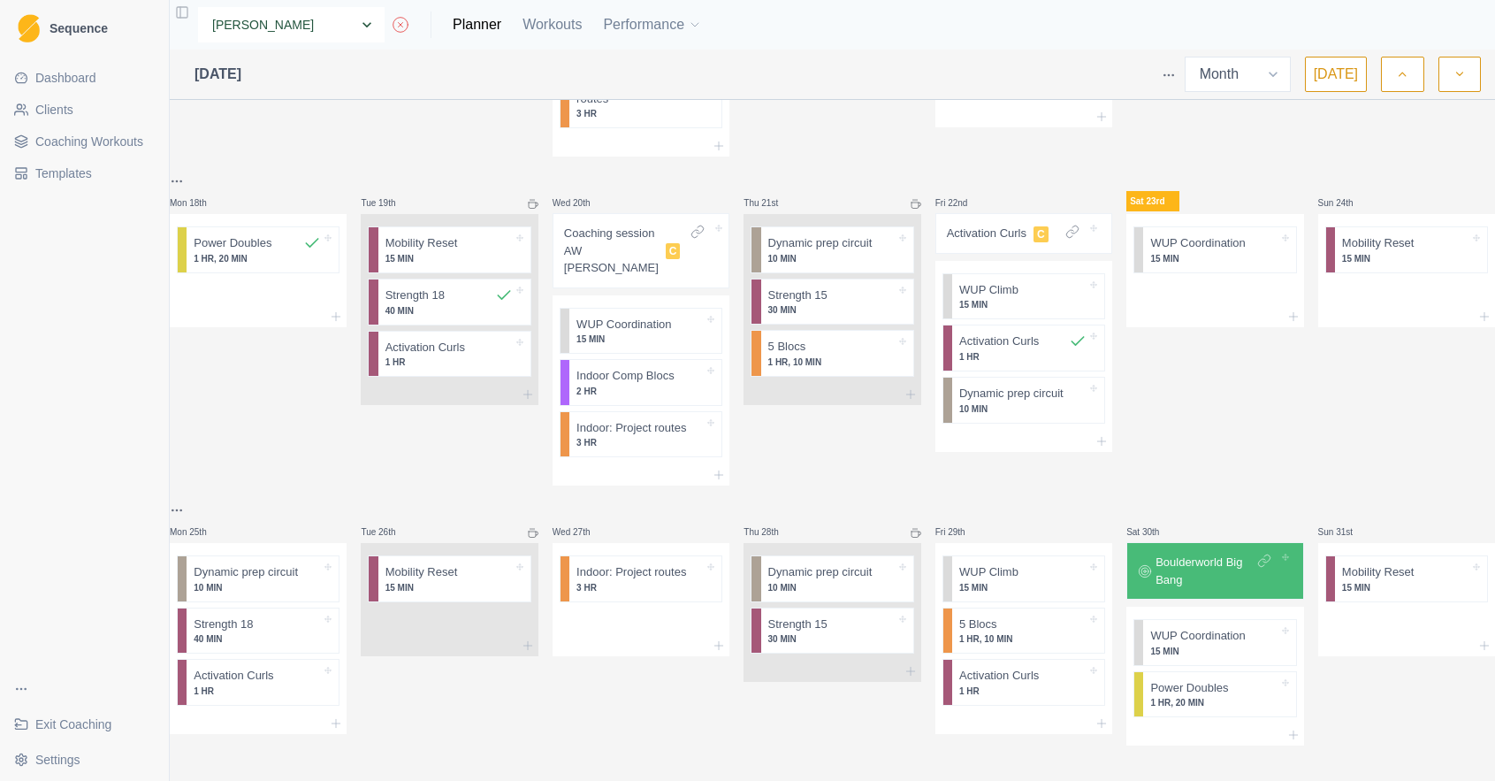
select select "0d50b06f-245e-46d8-ba55-fb398bb4c291"
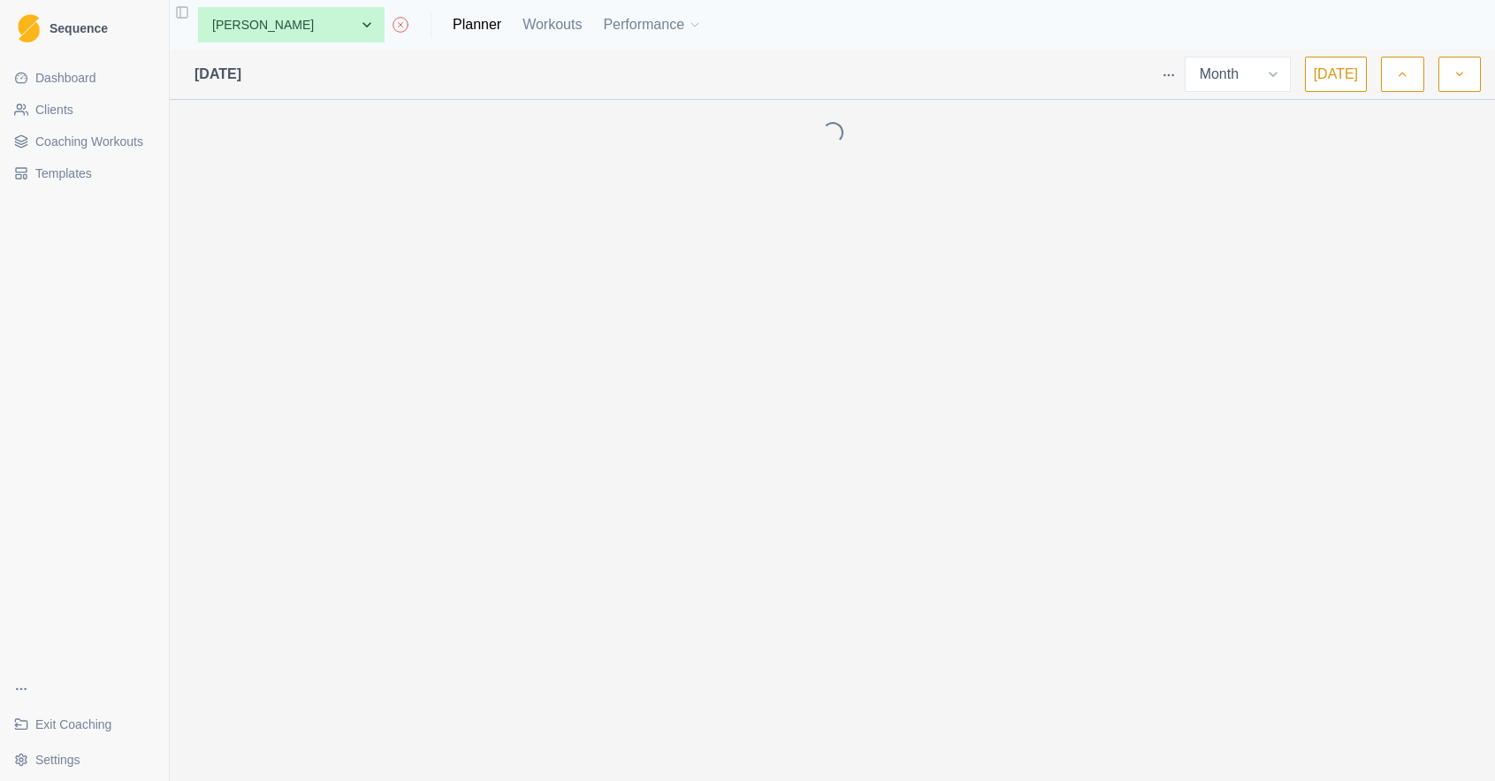
select select "month"
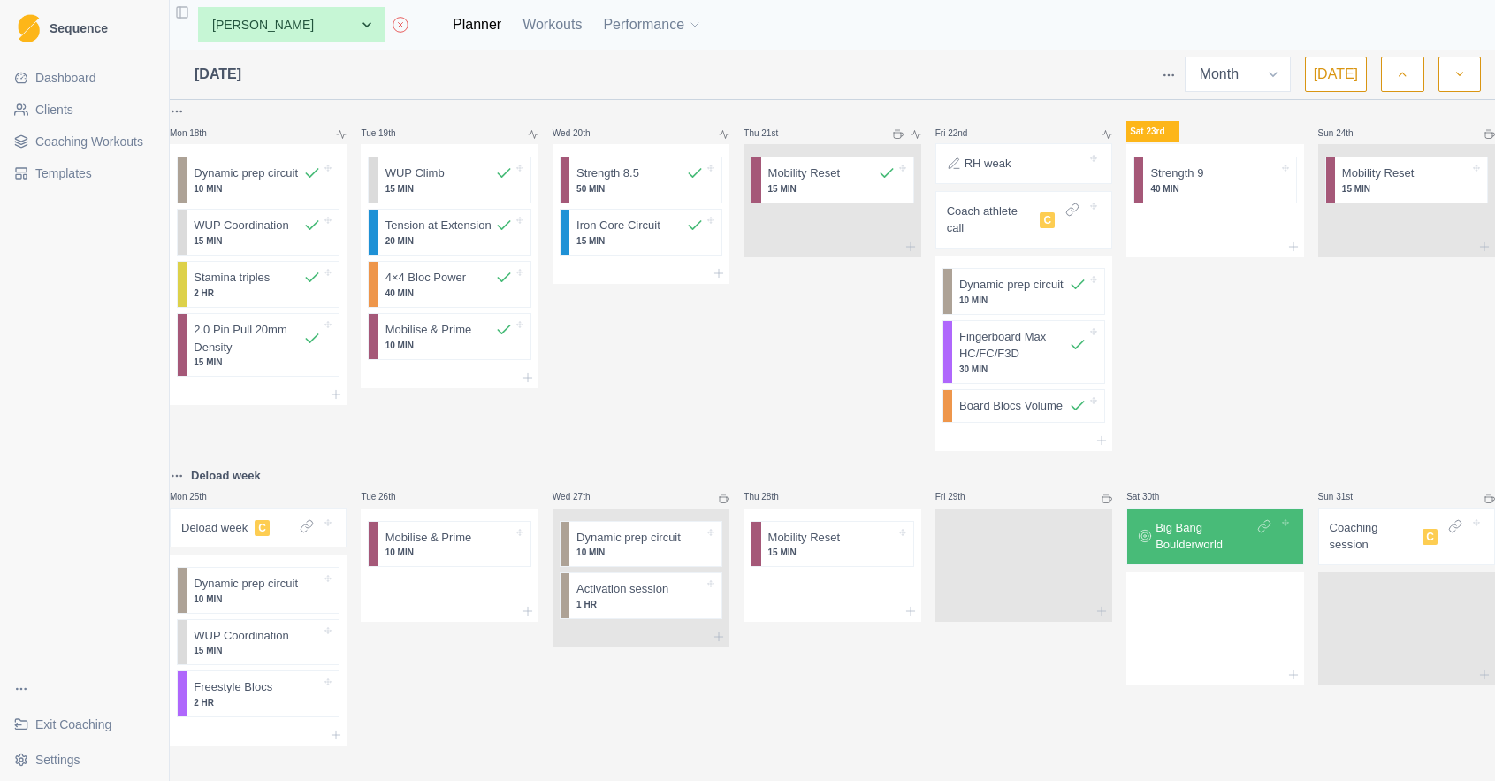
scroll to position [1042, 0]
click at [1217, 538] on p "Big Bang Boulderworld" at bounding box center [1204, 536] width 97 height 34
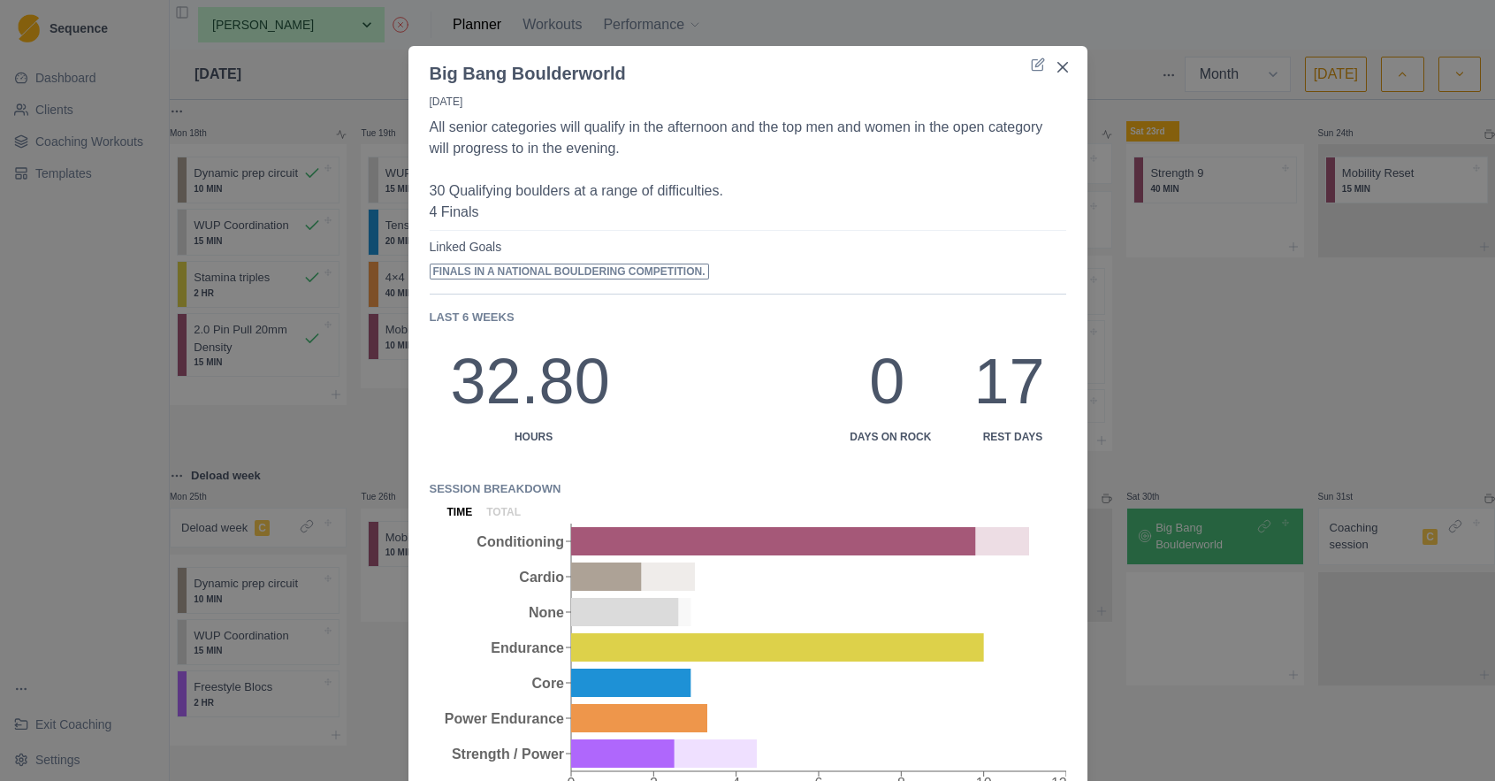
scroll to position [5, 0]
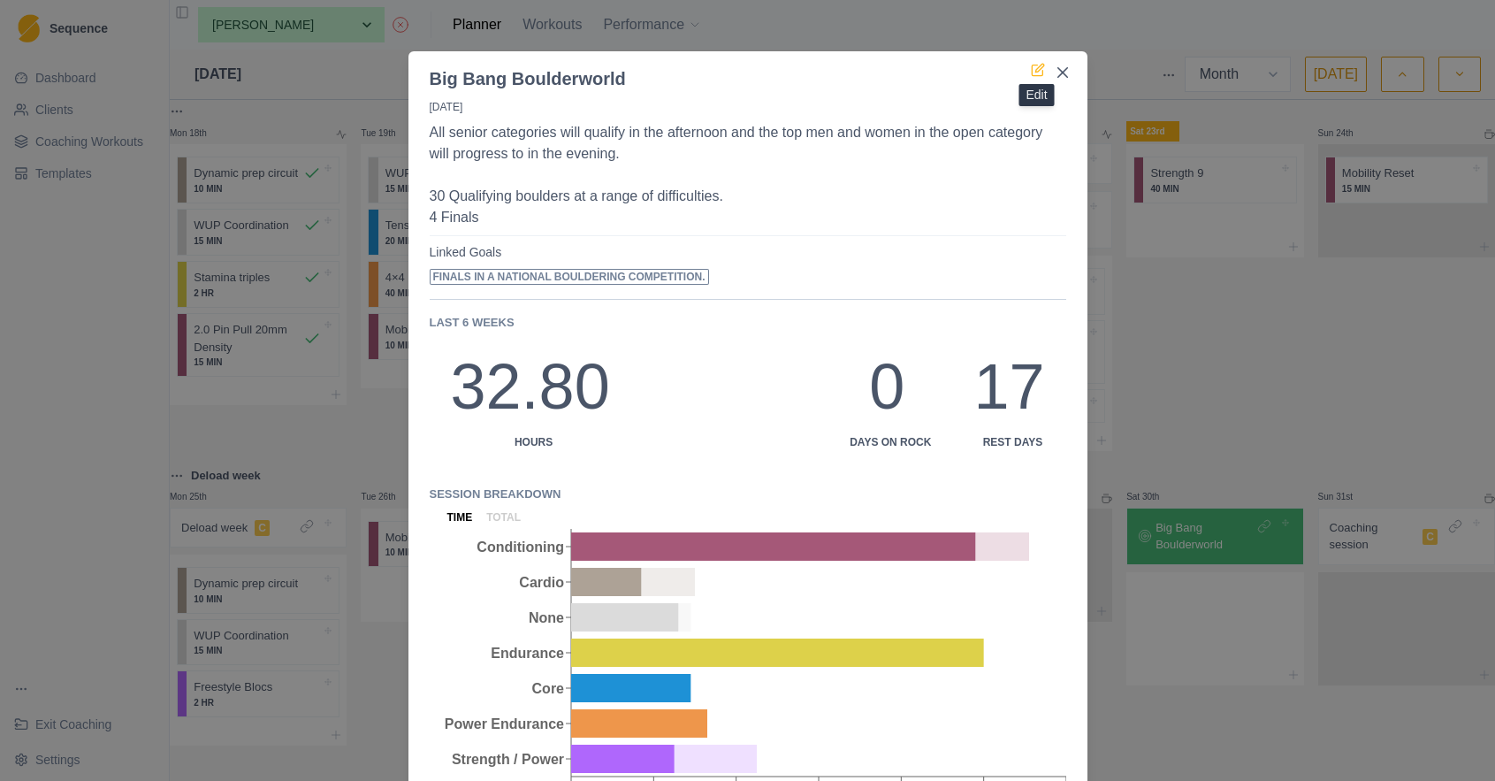
click at [1042, 72] on icon at bounding box center [1038, 70] width 14 height 14
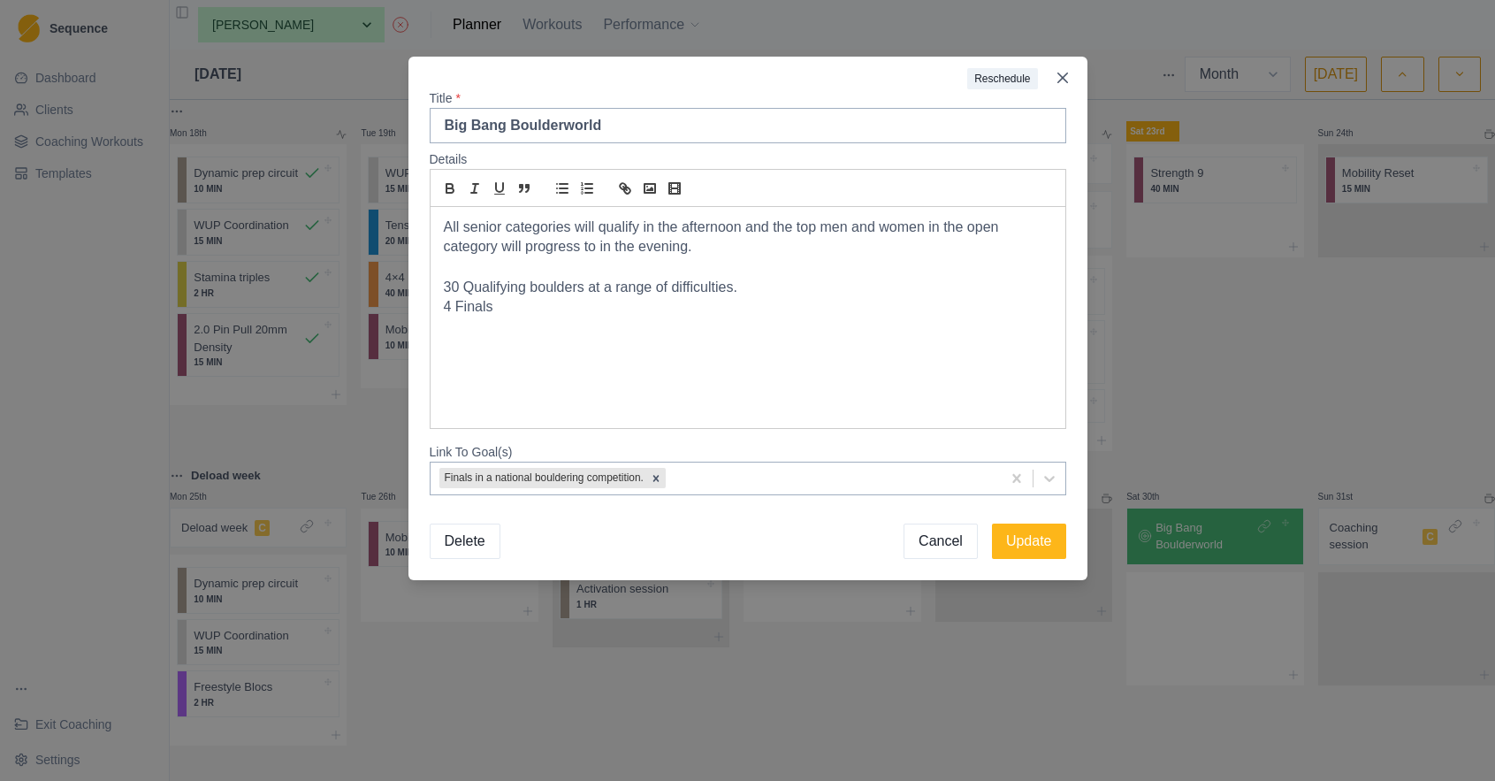
click at [506, 352] on div "All senior categories will qualify in the afternoon and the top men and women i…" at bounding box center [748, 317] width 635 height 221
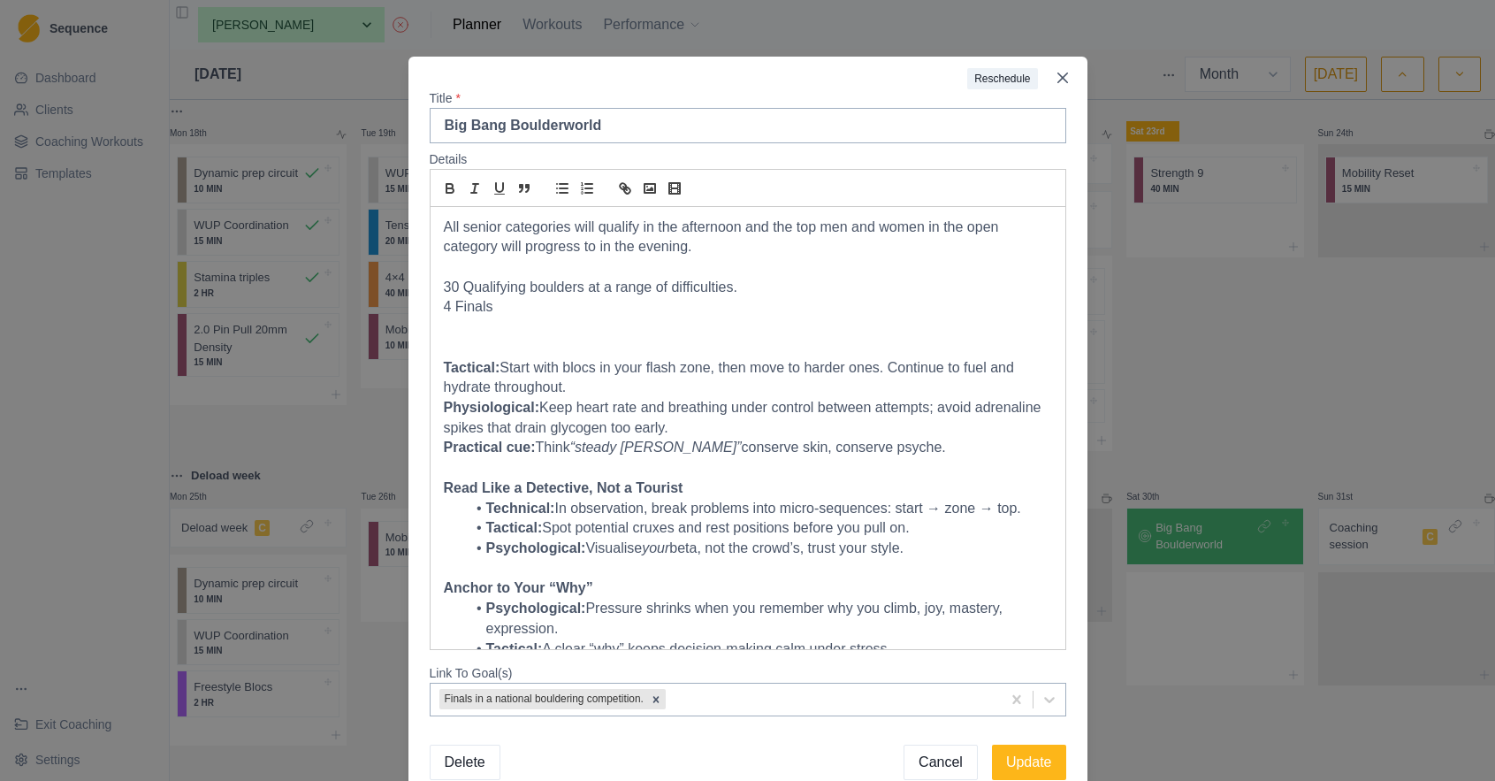
scroll to position [73, 0]
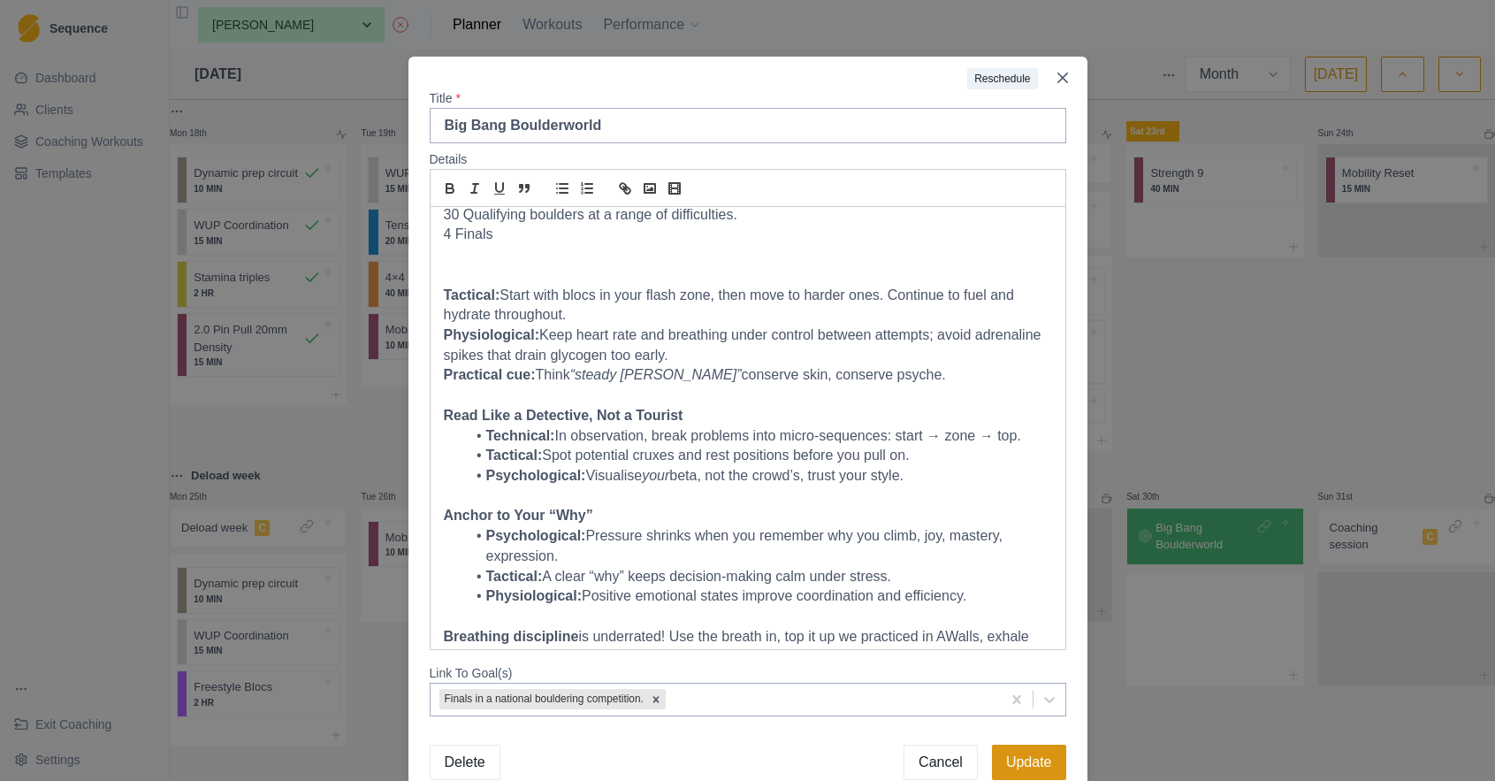
click at [1034, 767] on button "Update" at bounding box center [1029, 761] width 74 height 35
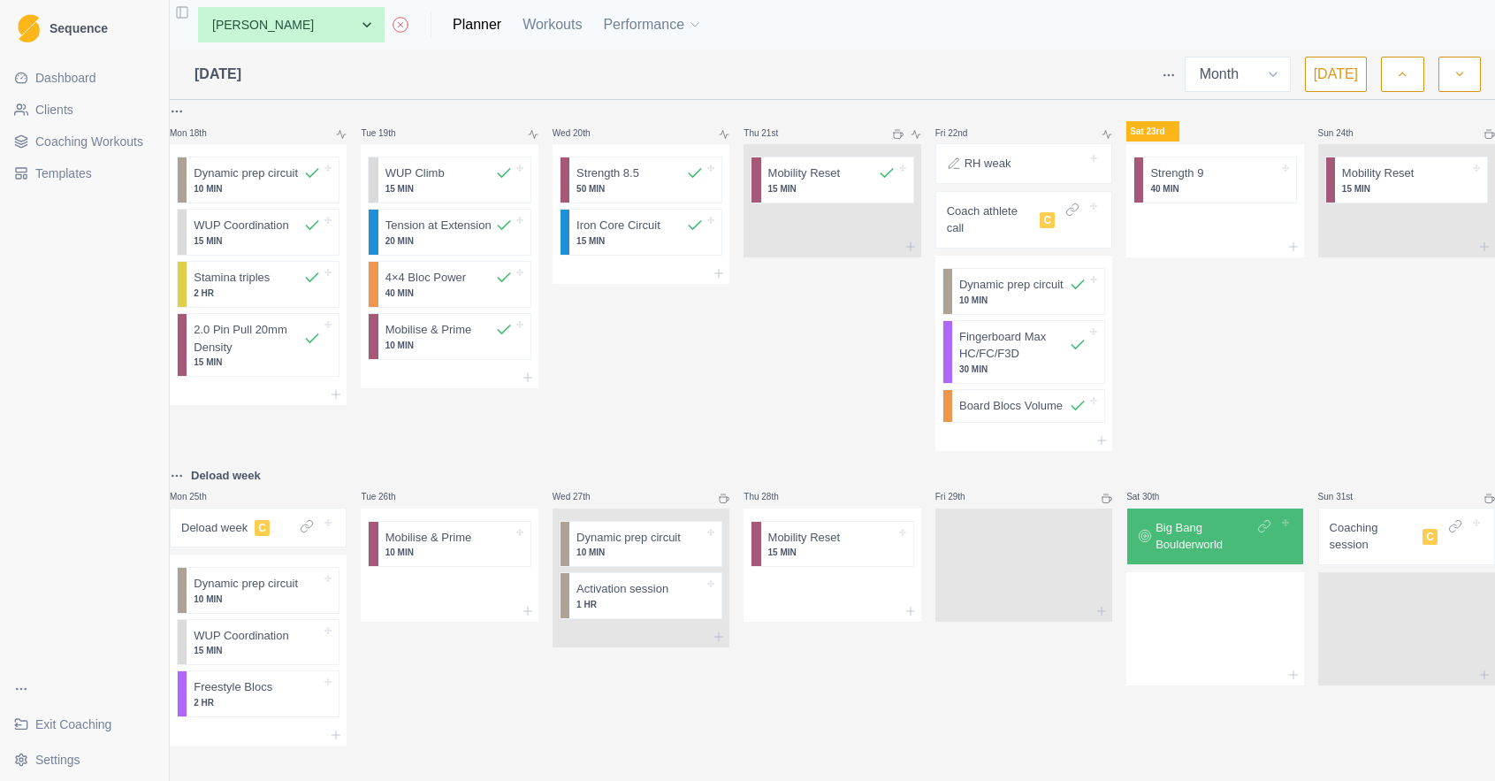
scroll to position [0, 0]
select select "757168ae-d33a-4bee-8254-2e1b1dad540a"
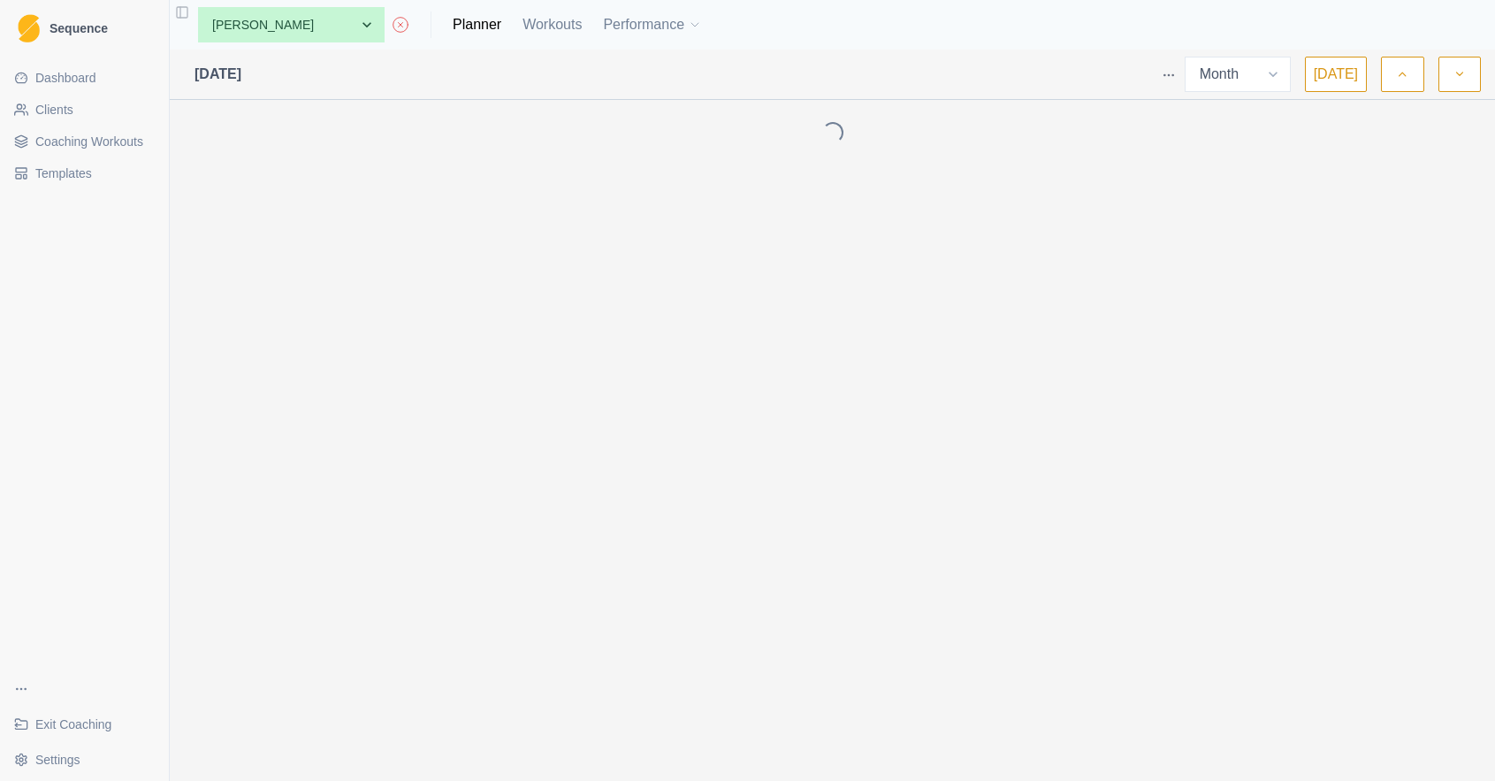
select select "month"
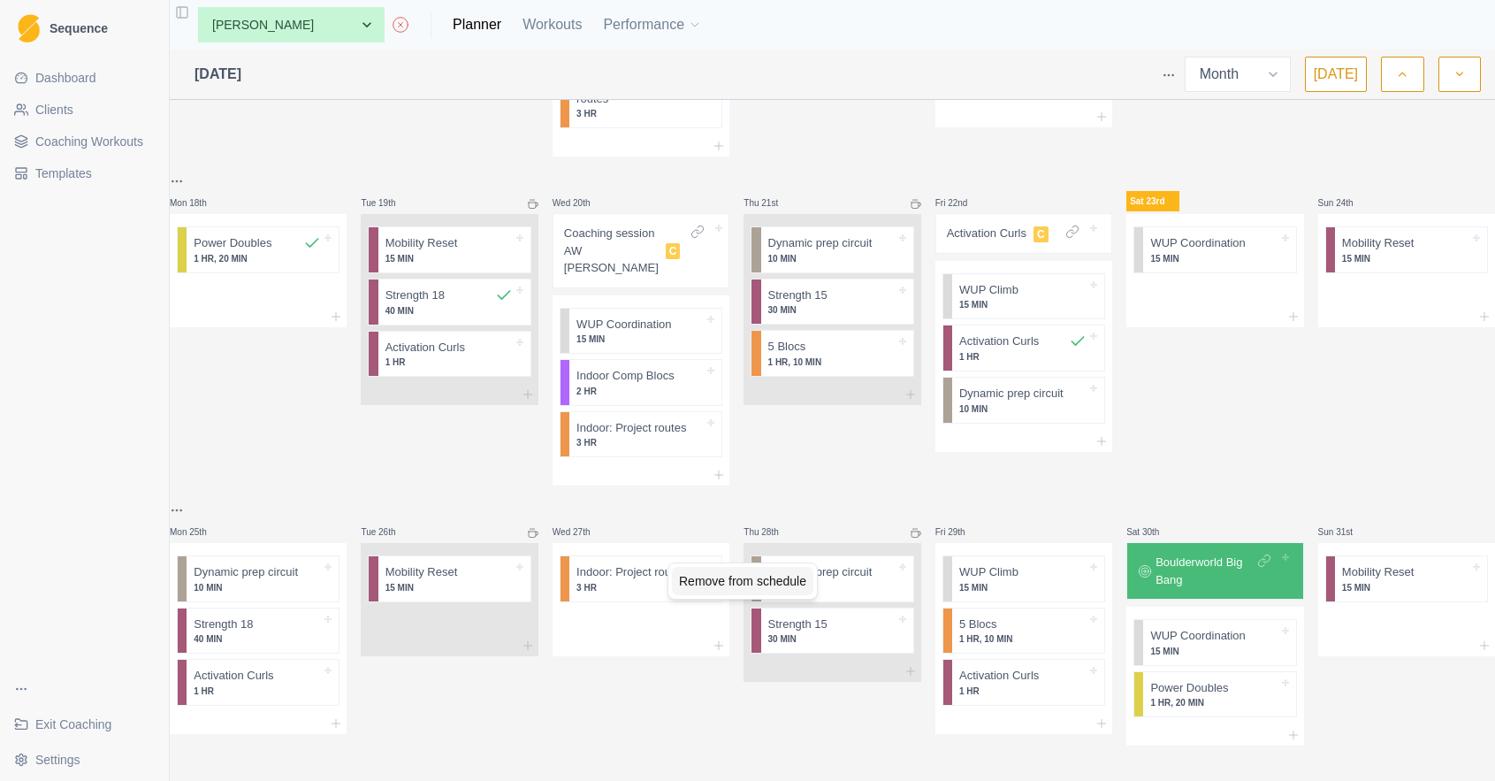
click at [759, 580] on div "Remove from schedule" at bounding box center [742, 581] width 141 height 28
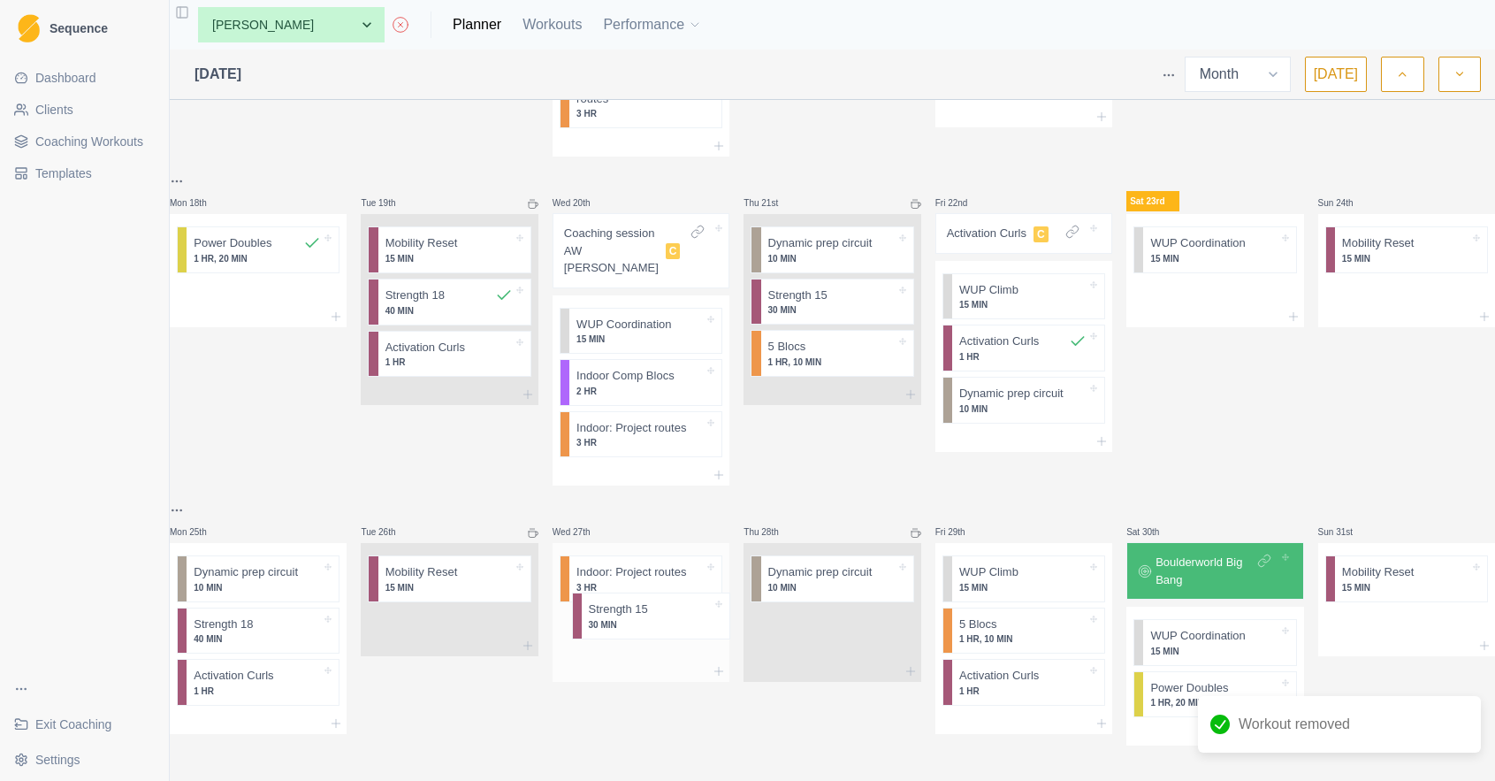
drag, startPoint x: 818, startPoint y: 626, endPoint x: 630, endPoint y: 624, distance: 187.5
click at [630, 624] on div "Mon 28th Squad session C WUP Climb 15 MIN Power Doubles 1 HR, 20 MIN Tue 29th W…" at bounding box center [832, 12] width 1325 height 1466
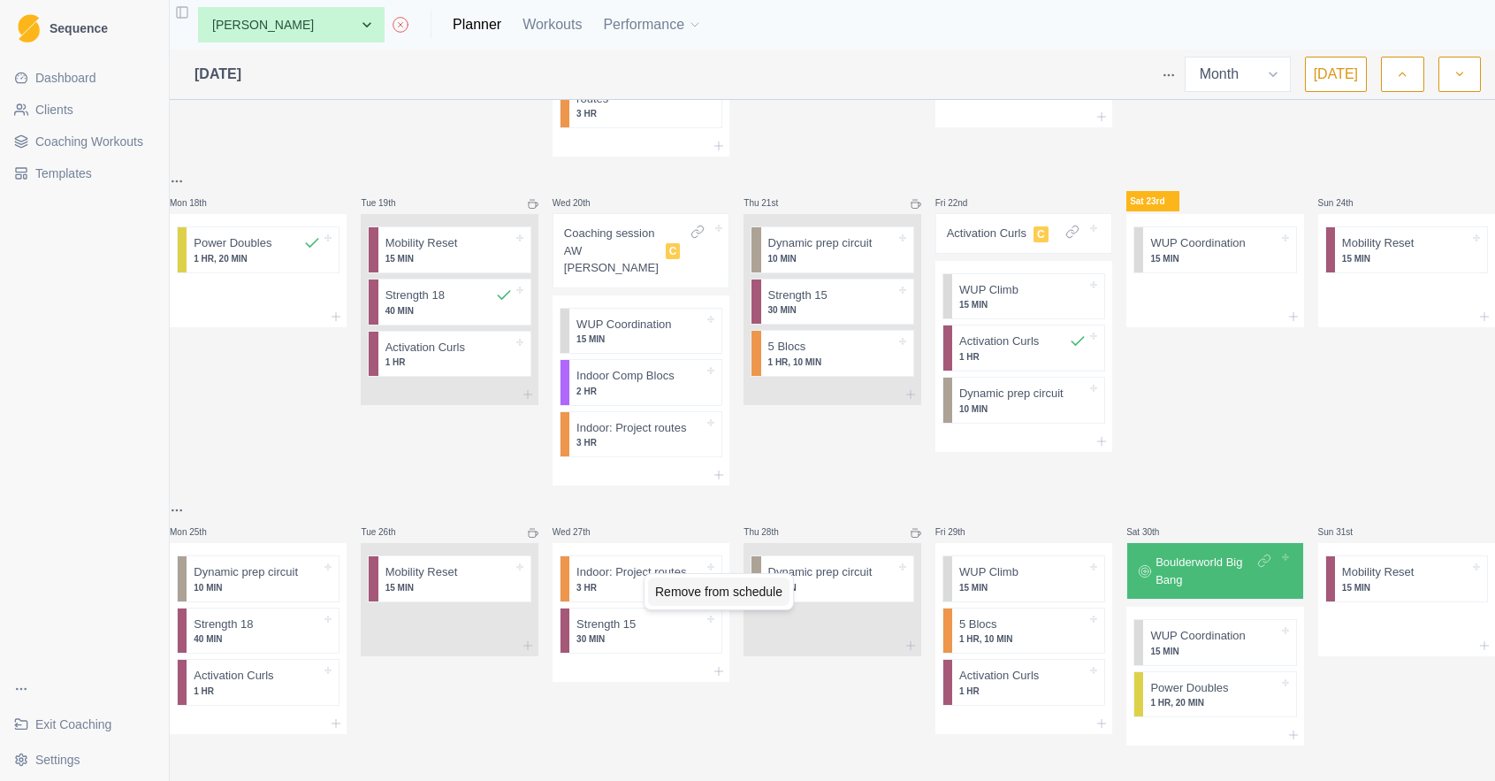
click at [671, 592] on div "Remove from schedule" at bounding box center [718, 591] width 141 height 28
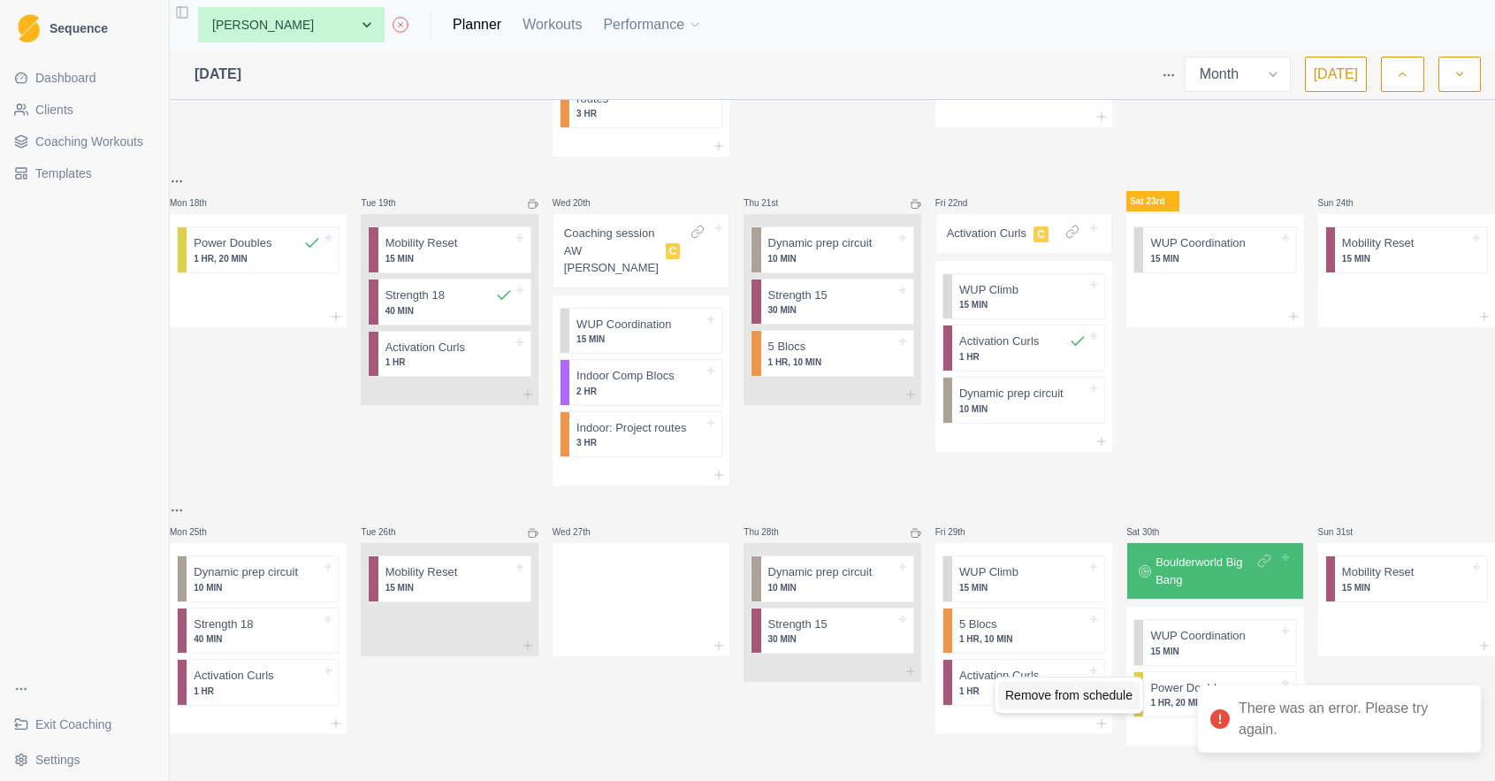
click at [1034, 695] on div "Remove from schedule" at bounding box center [1068, 695] width 141 height 28
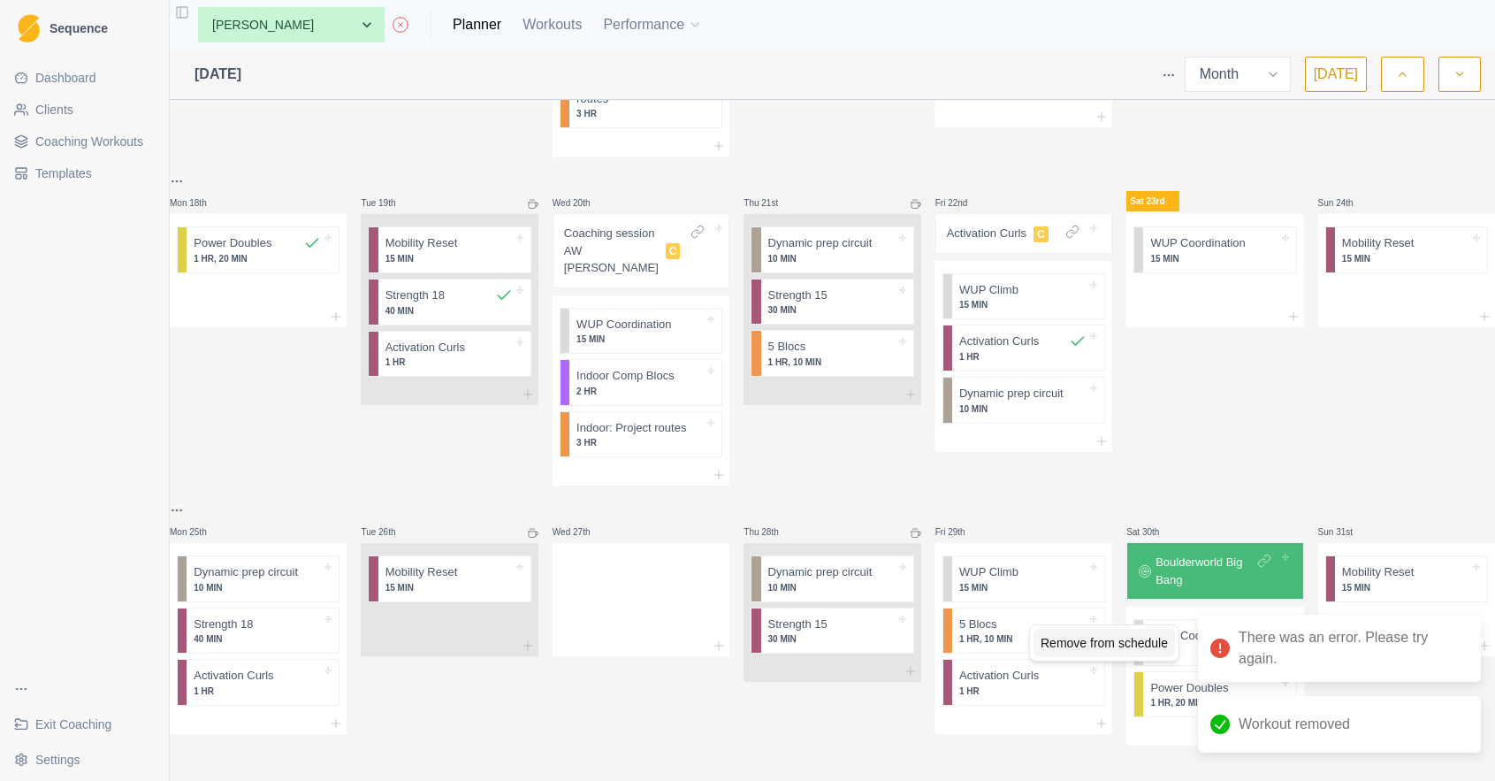
click at [1056, 645] on div "Remove from schedule" at bounding box center [1104, 643] width 141 height 28
click at [1095, 578] on div "Remove from schedule" at bounding box center [1108, 577] width 141 height 28
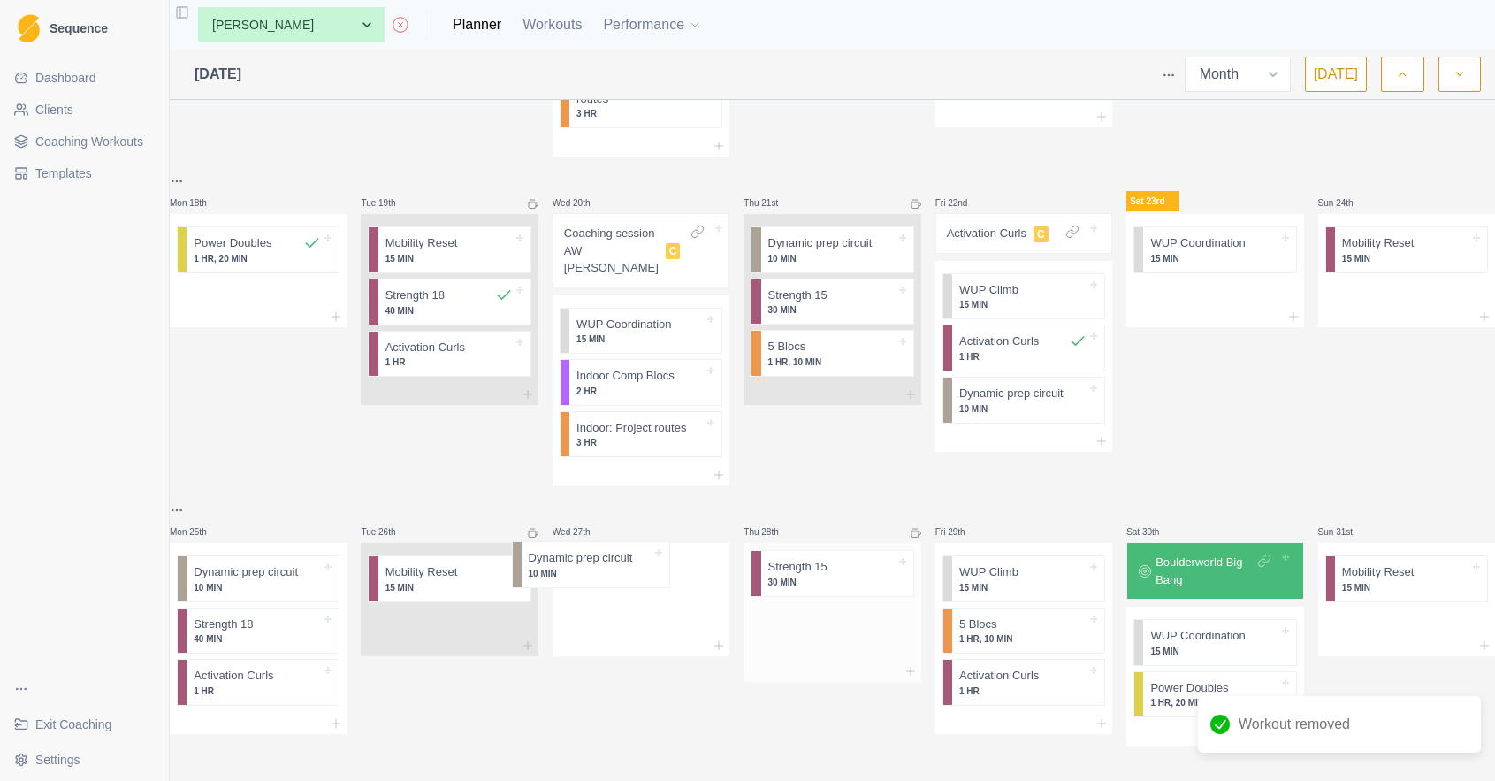
drag, startPoint x: 896, startPoint y: 573, endPoint x: 748, endPoint y: 570, distance: 147.7
click at [647, 571] on div "Mon 28th Squad session C WUP Climb 15 MIN Power Doubles 1 HR, 20 MIN Tue 29th W…" at bounding box center [832, 12] width 1325 height 1466
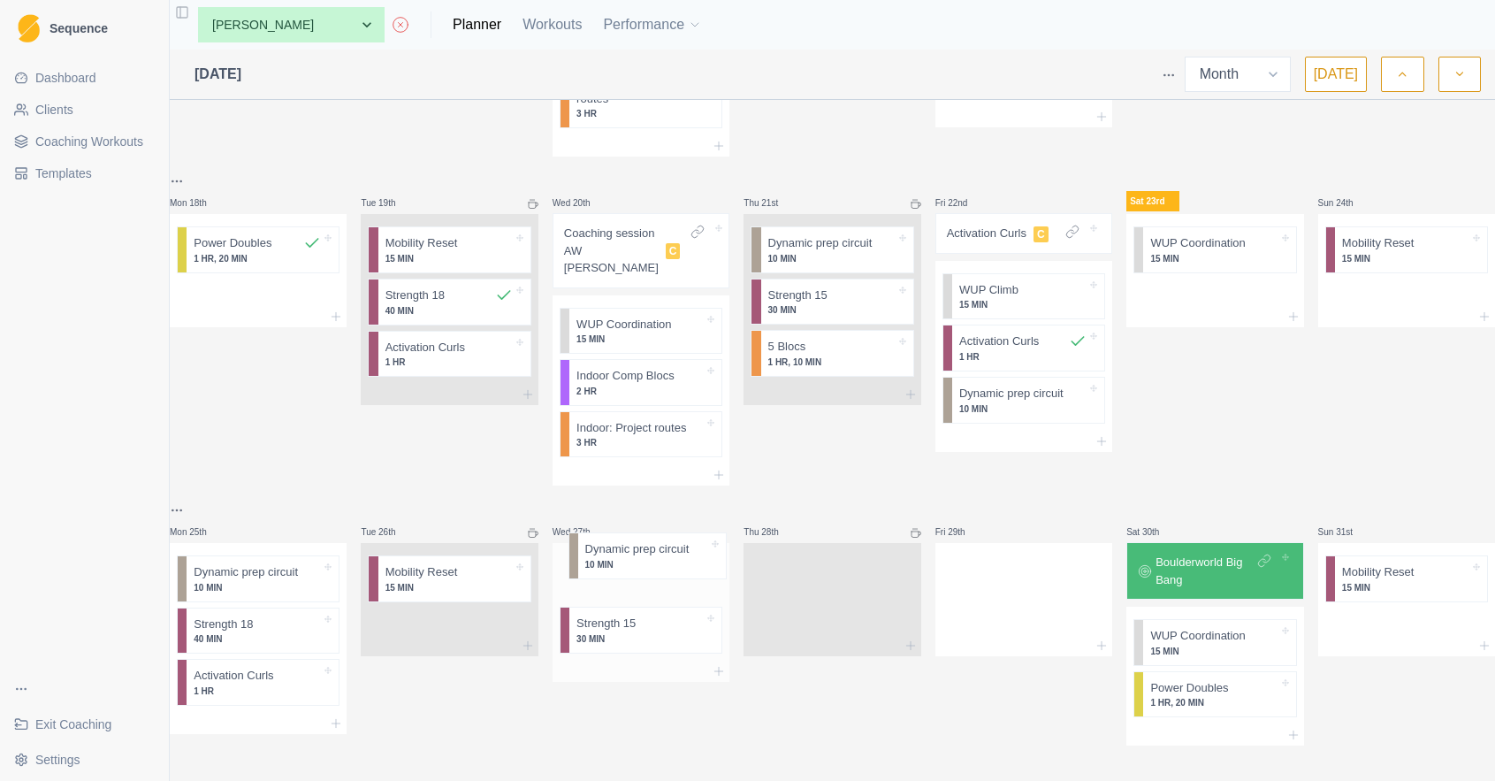
drag, startPoint x: 823, startPoint y: 568, endPoint x: 637, endPoint y: 559, distance: 186.8
click at [630, 560] on div "Mon 28th Squad session C WUP Climb 15 MIN Power Doubles 1 HR, 20 MIN Tue 29th W…" at bounding box center [832, 12] width 1325 height 1466
click at [981, 576] on div at bounding box center [1023, 596] width 177 height 78
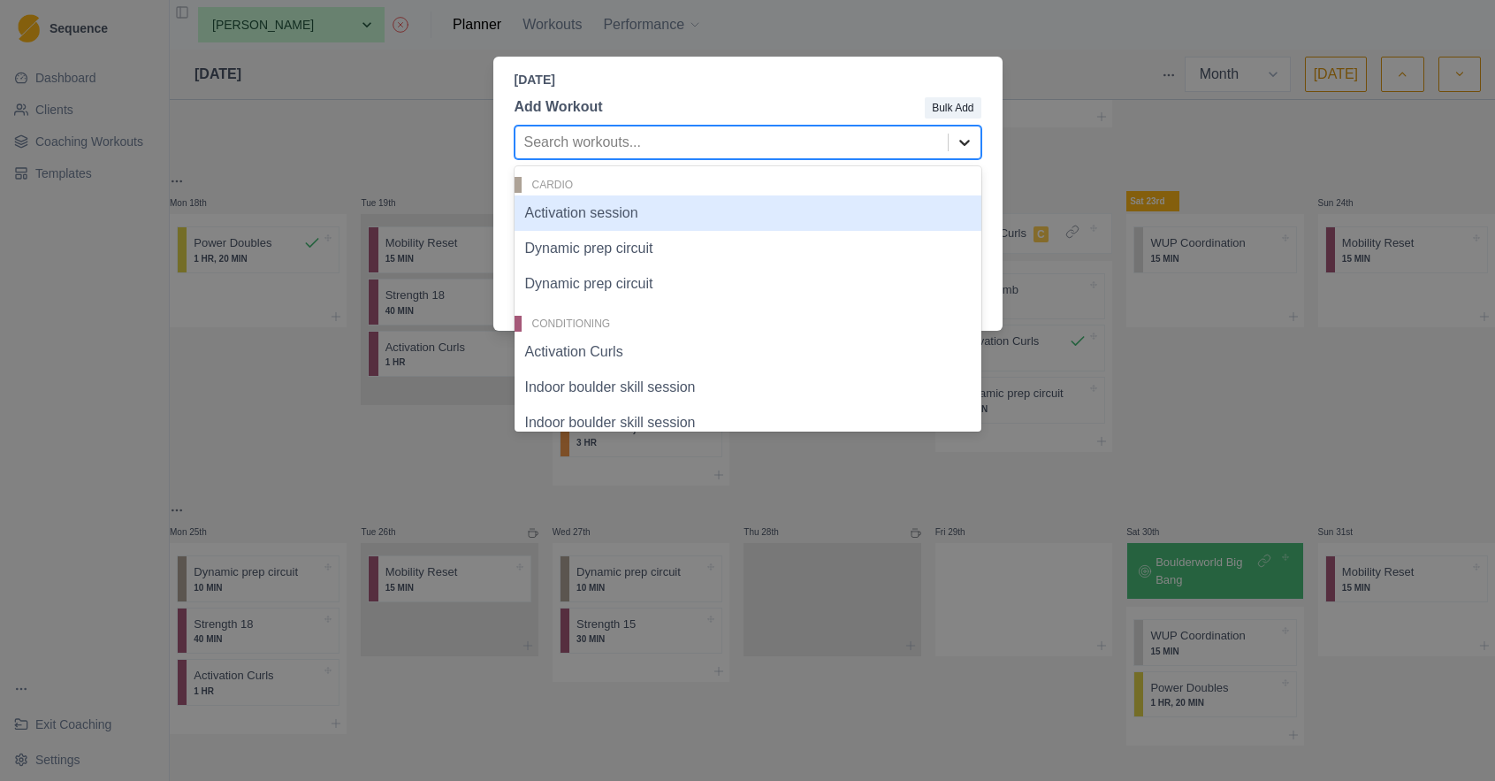
click at [970, 151] on icon at bounding box center [965, 143] width 18 height 18
click at [805, 215] on div "Activation session" at bounding box center [748, 212] width 467 height 35
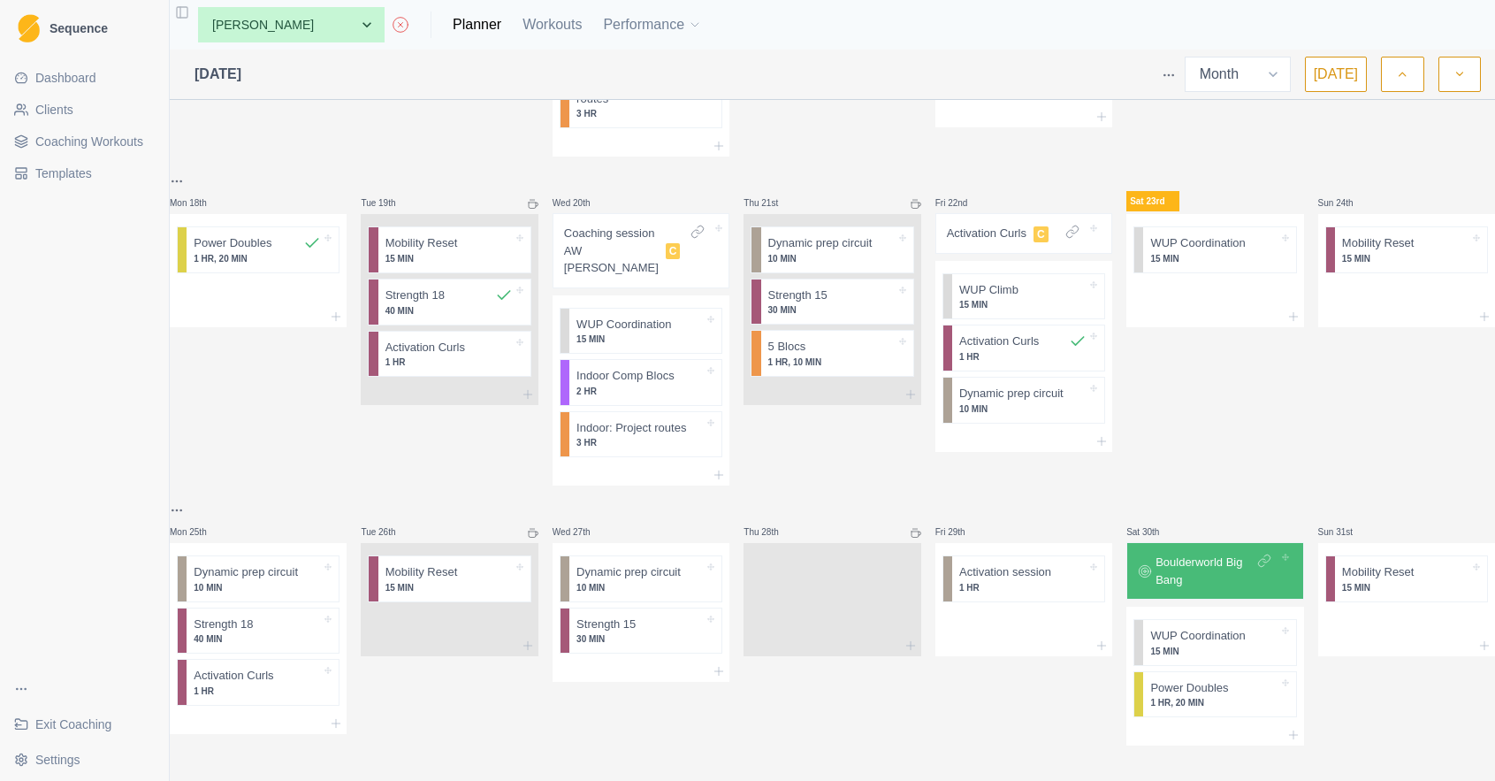
scroll to position [833, 0]
click at [1248, 707] on div "Remove from schedule" at bounding box center [1284, 701] width 141 height 28
click at [1279, 660] on div "Remove from schedule" at bounding box center [1289, 659] width 141 height 28
click at [1458, 74] on polyline "button" at bounding box center [1459, 75] width 6 height 4
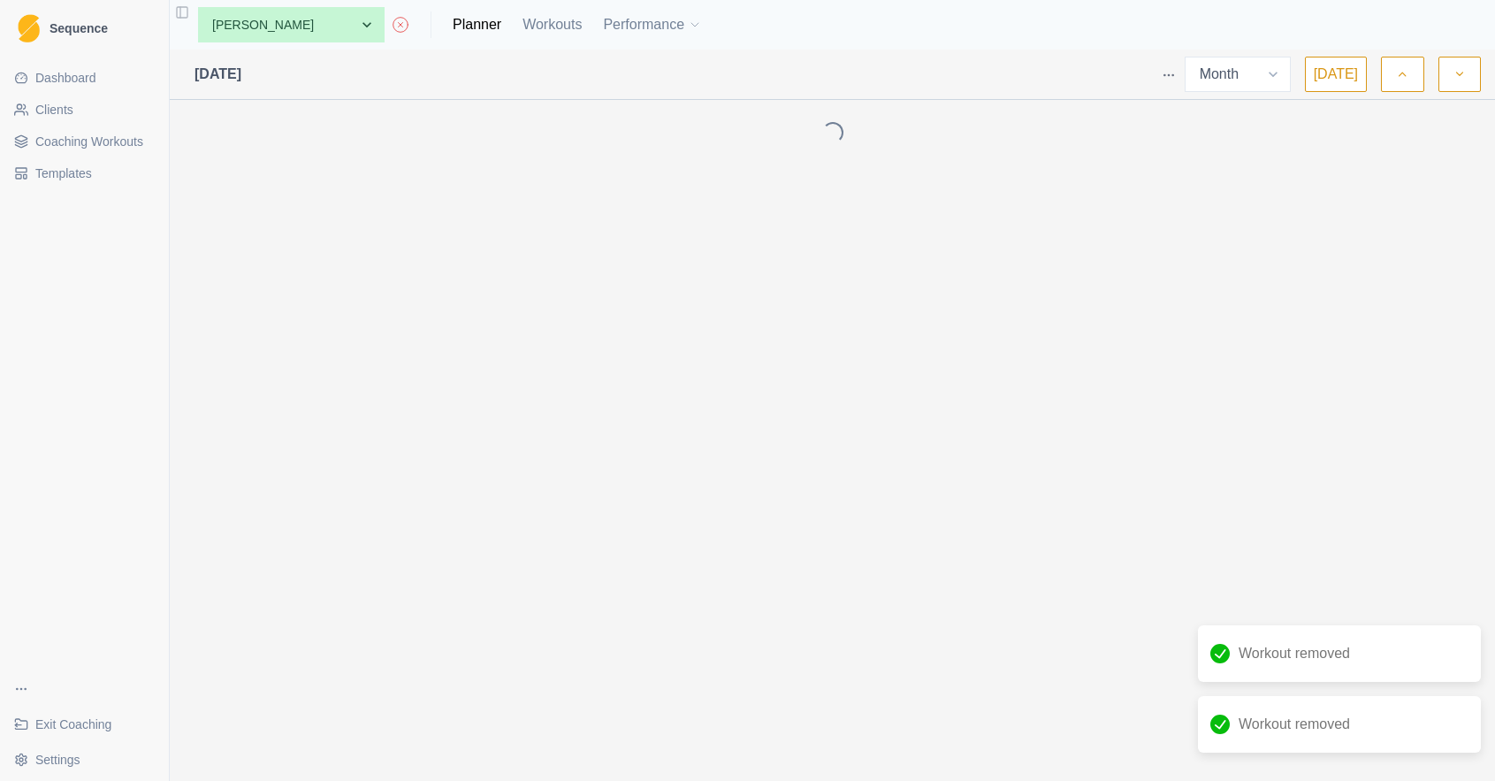
scroll to position [0, 0]
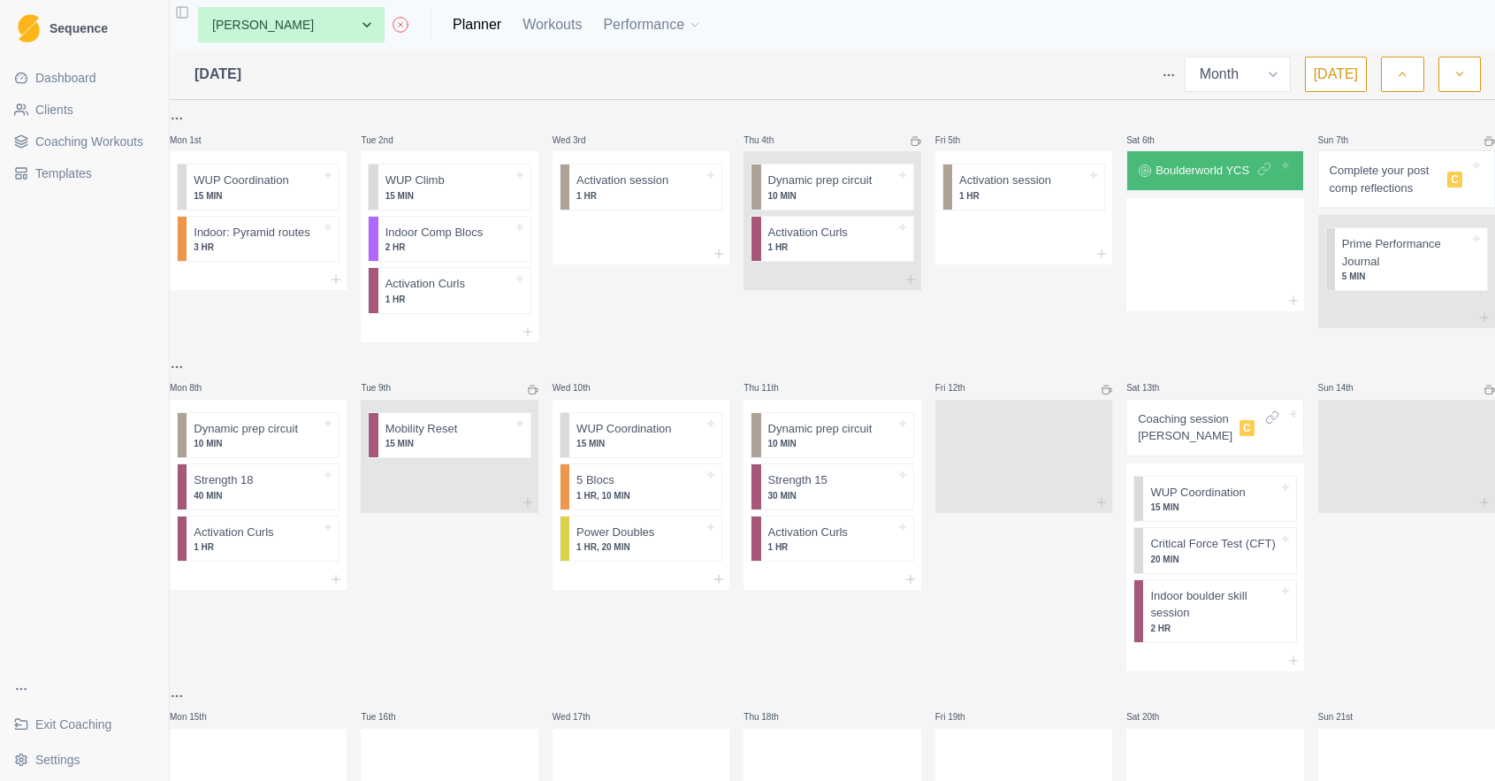
click at [1408, 72] on icon "button" at bounding box center [1402, 74] width 12 height 18
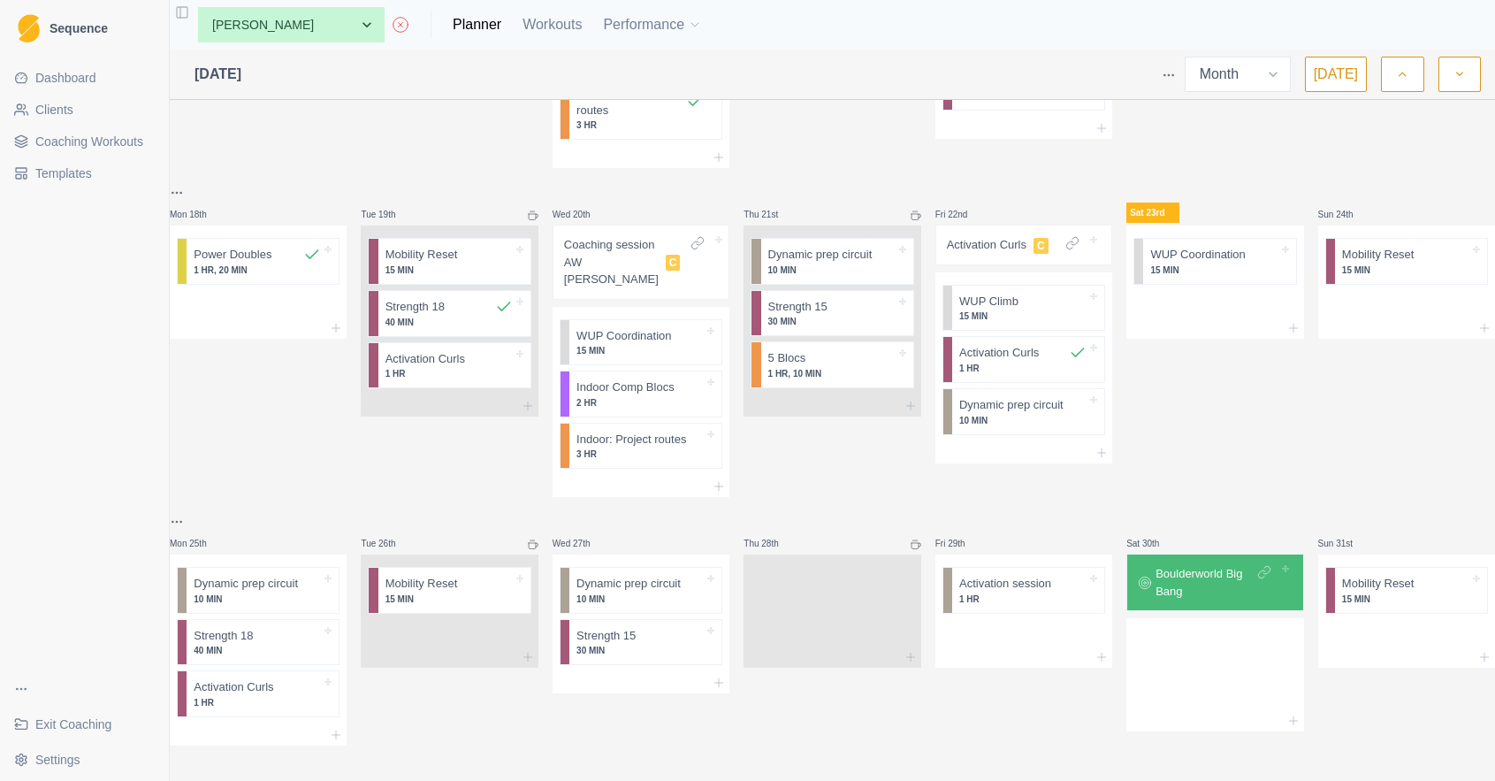
scroll to position [823, 0]
click at [1462, 72] on icon "button" at bounding box center [1460, 74] width 12 height 18
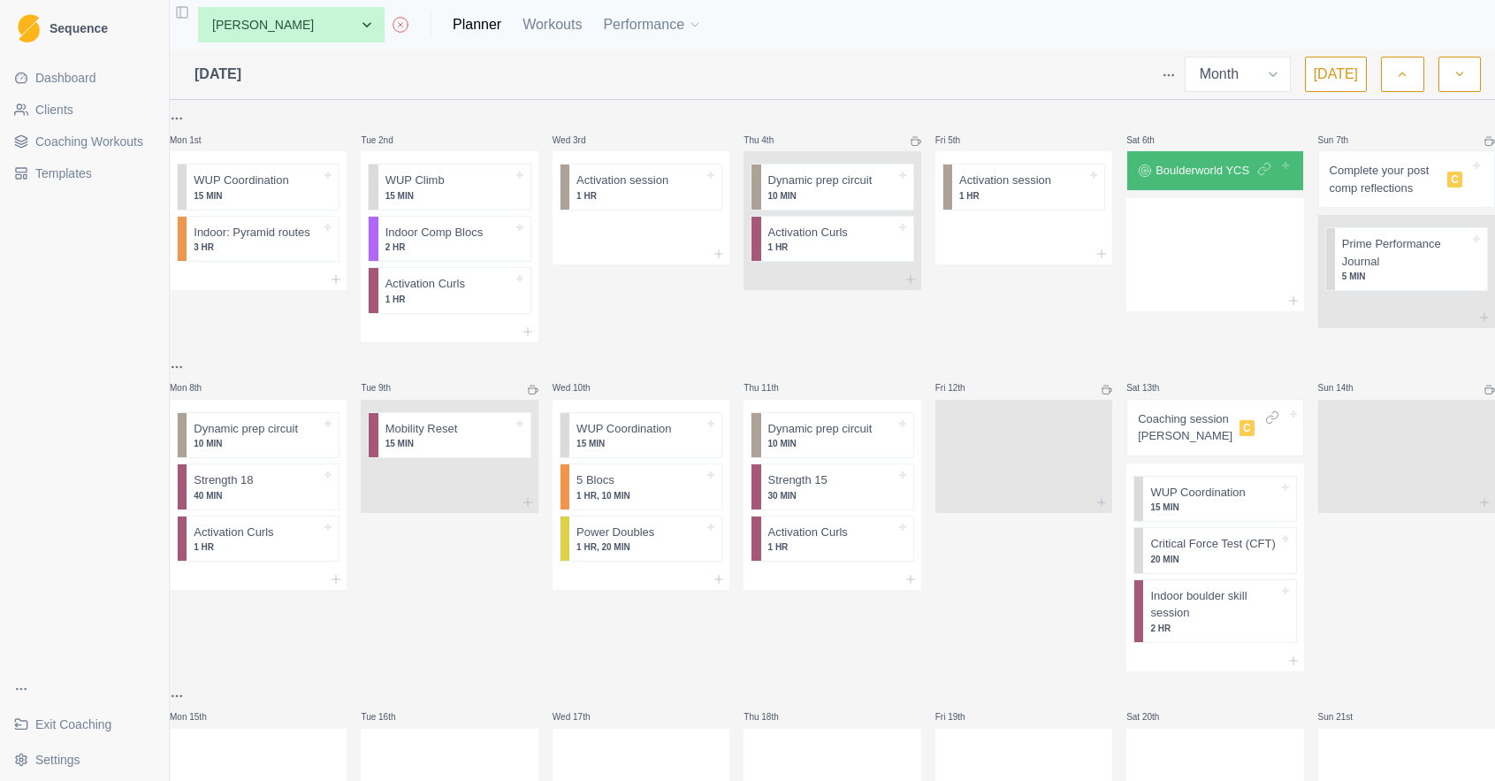
scroll to position [0, 0]
click at [1409, 71] on button "button" at bounding box center [1402, 74] width 42 height 35
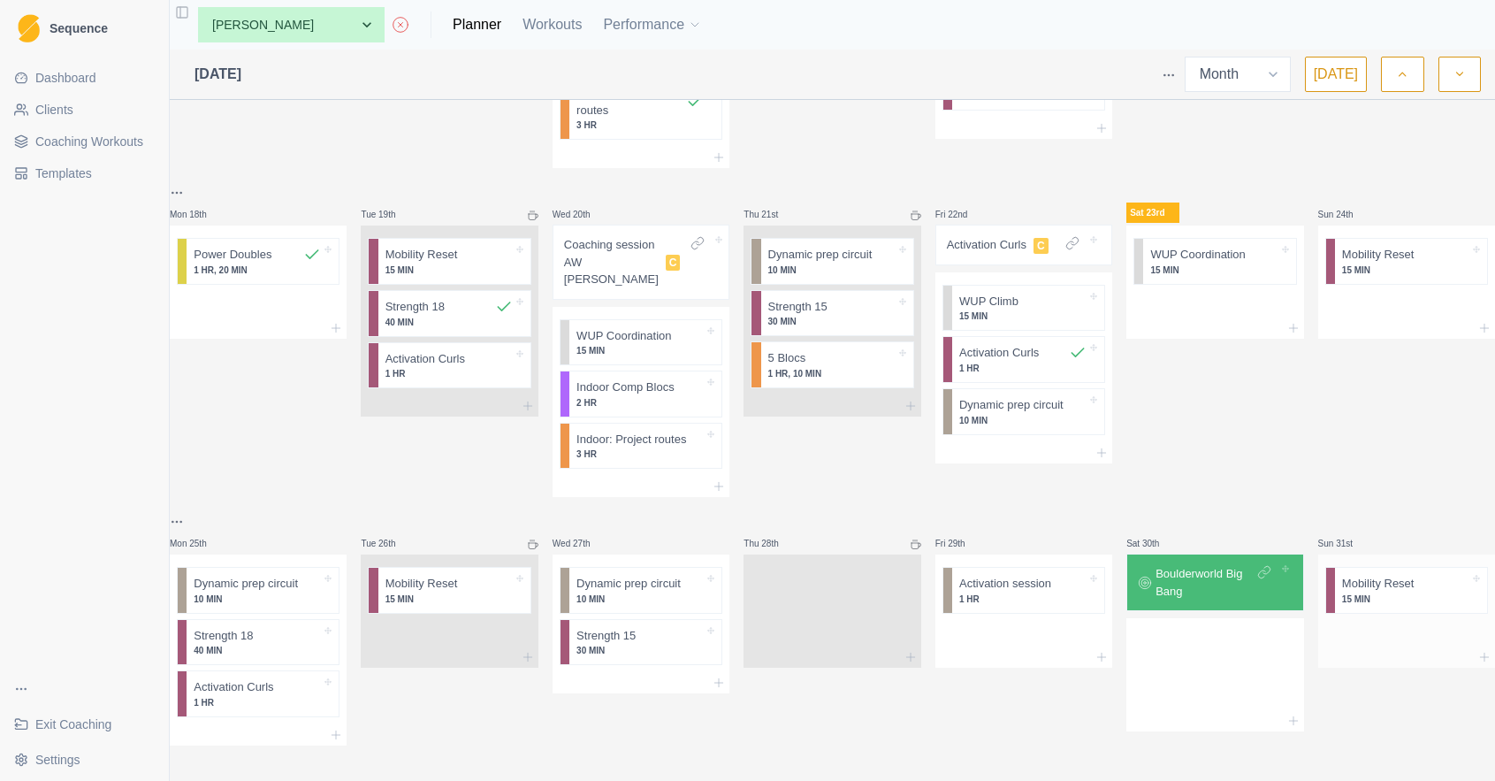
scroll to position [823, 0]
click at [1352, 627] on div at bounding box center [1406, 634] width 177 height 27
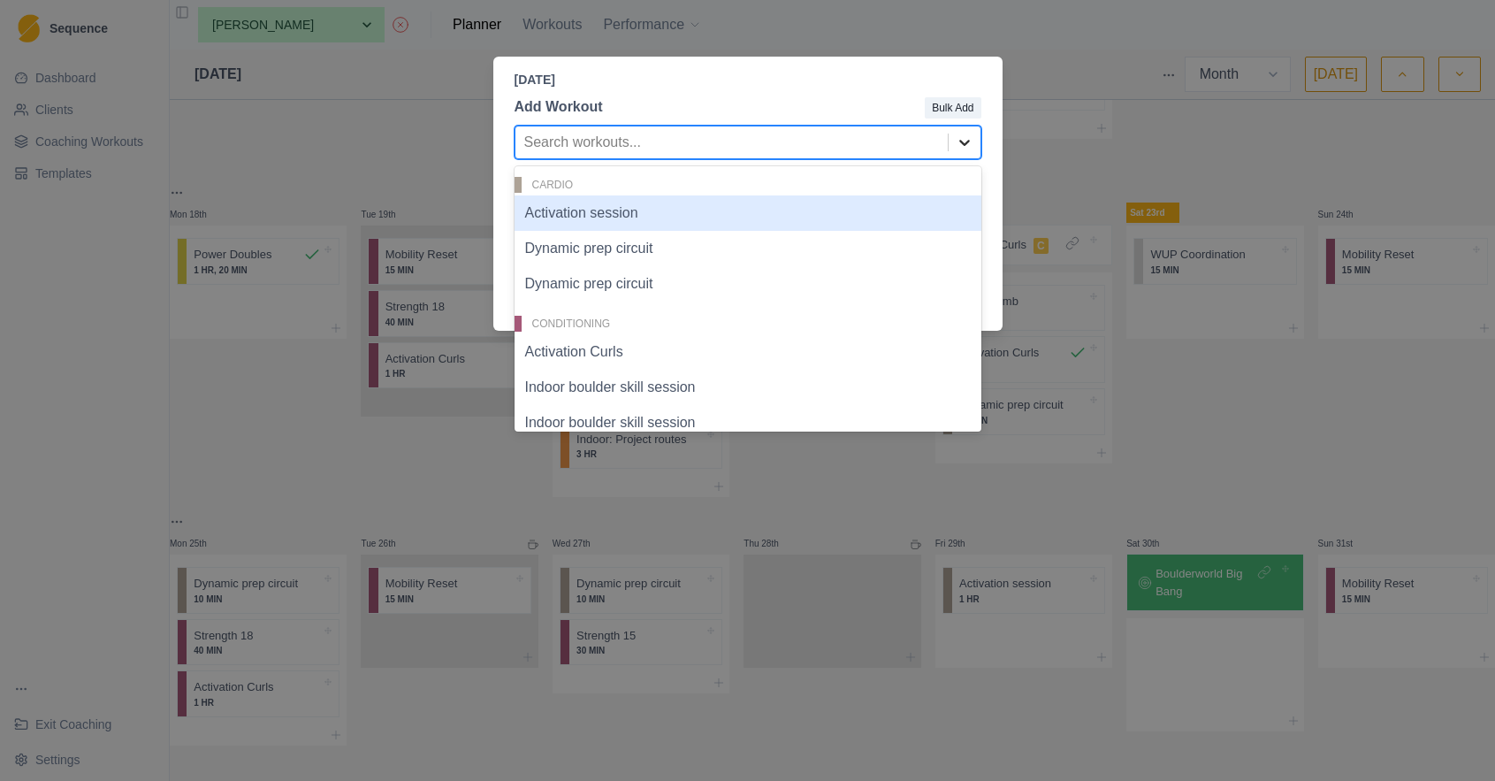
click at [959, 141] on icon at bounding box center [965, 143] width 18 height 18
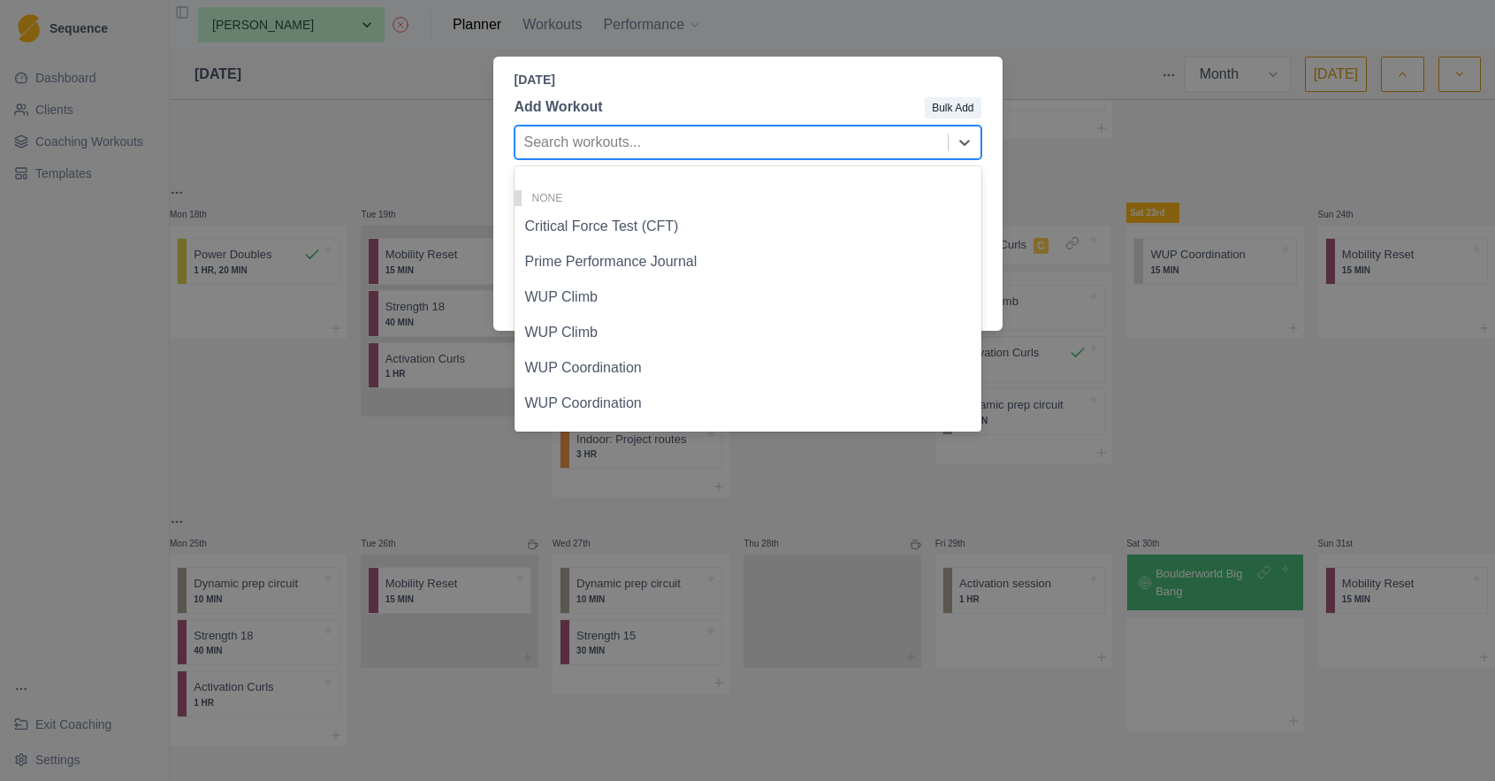
scroll to position [922, 0]
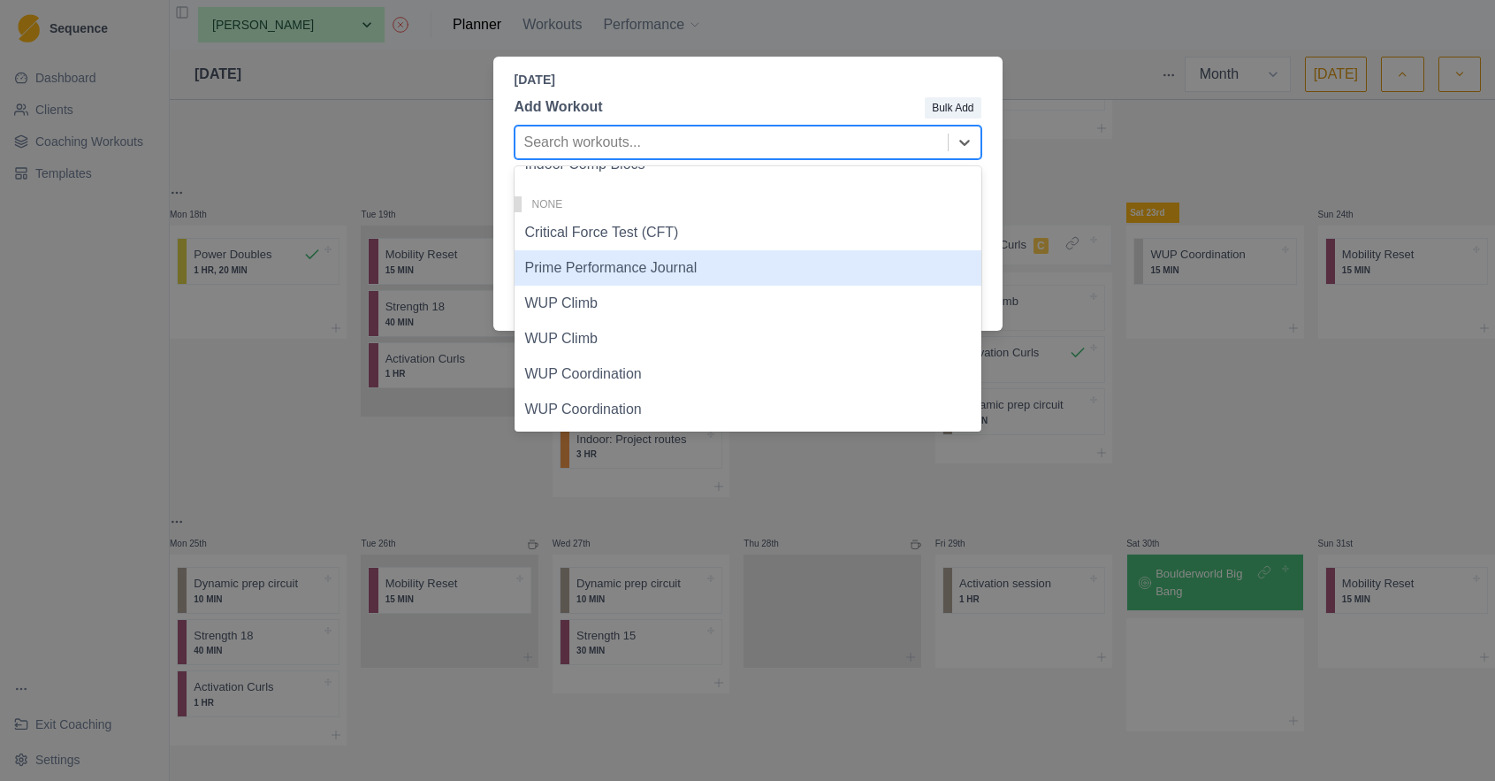
click at [727, 281] on div "Prime Performance Journal" at bounding box center [748, 267] width 467 height 35
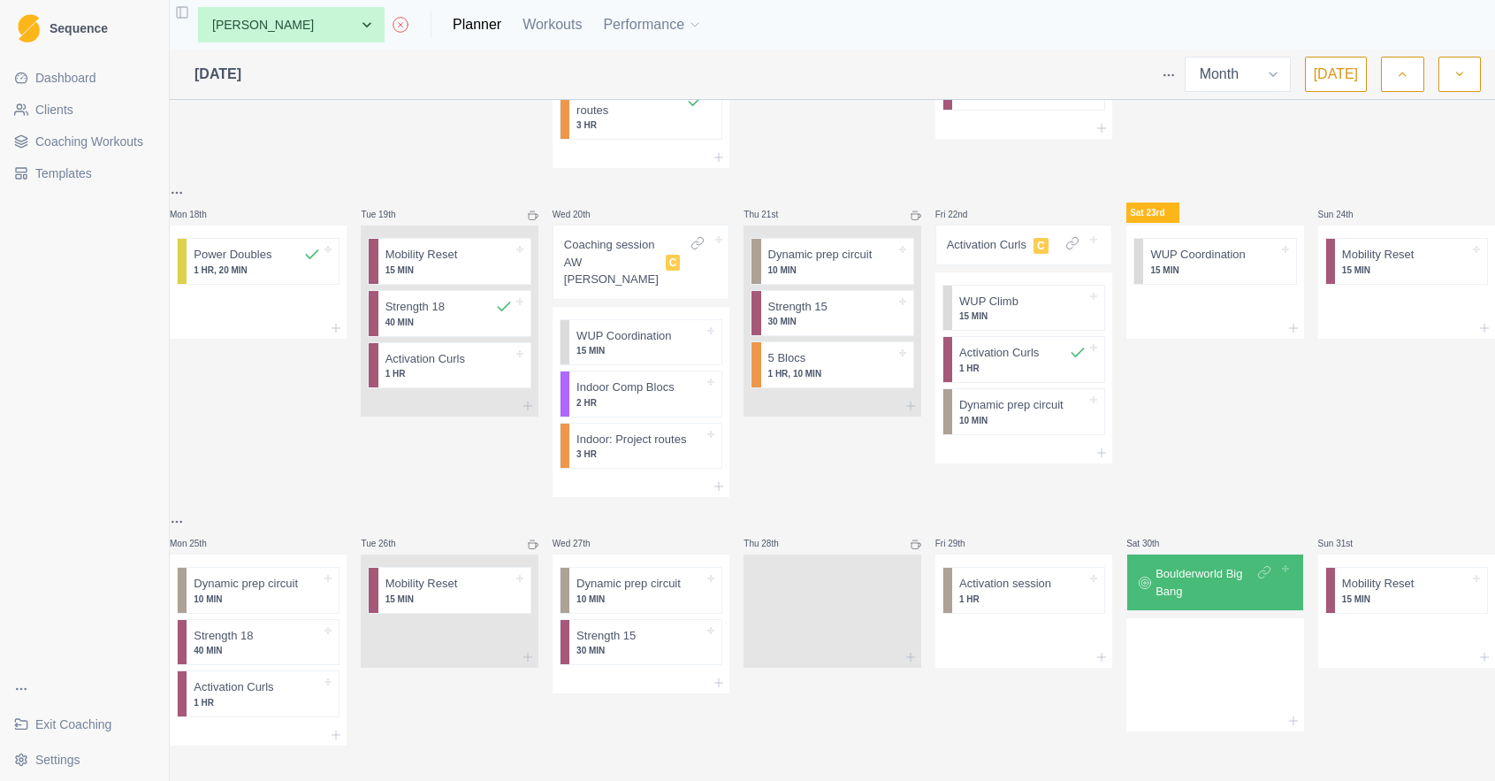
click at [190, 508] on html "Sequence Dashboard Clients Coaching Workouts Templates Exit Coaching Settings T…" at bounding box center [747, 390] width 1495 height 781
click at [222, 585] on div "Add a week label" at bounding box center [272, 582] width 168 height 28
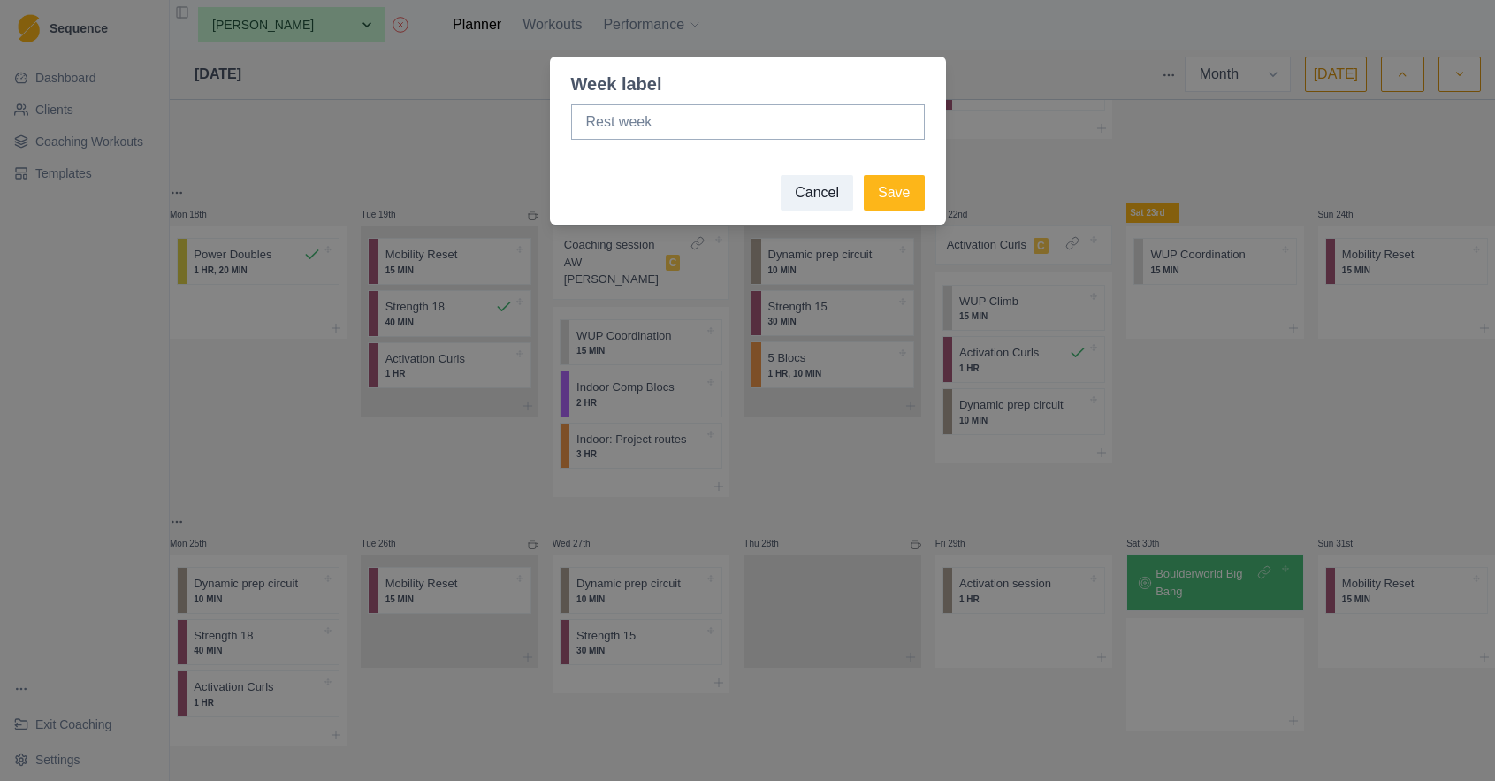
drag, startPoint x: 203, startPoint y: 515, endPoint x: 874, endPoint y: 286, distance: 708.5
click at [214, 511] on div "Week label Cancel Save" at bounding box center [747, 390] width 1495 height 781
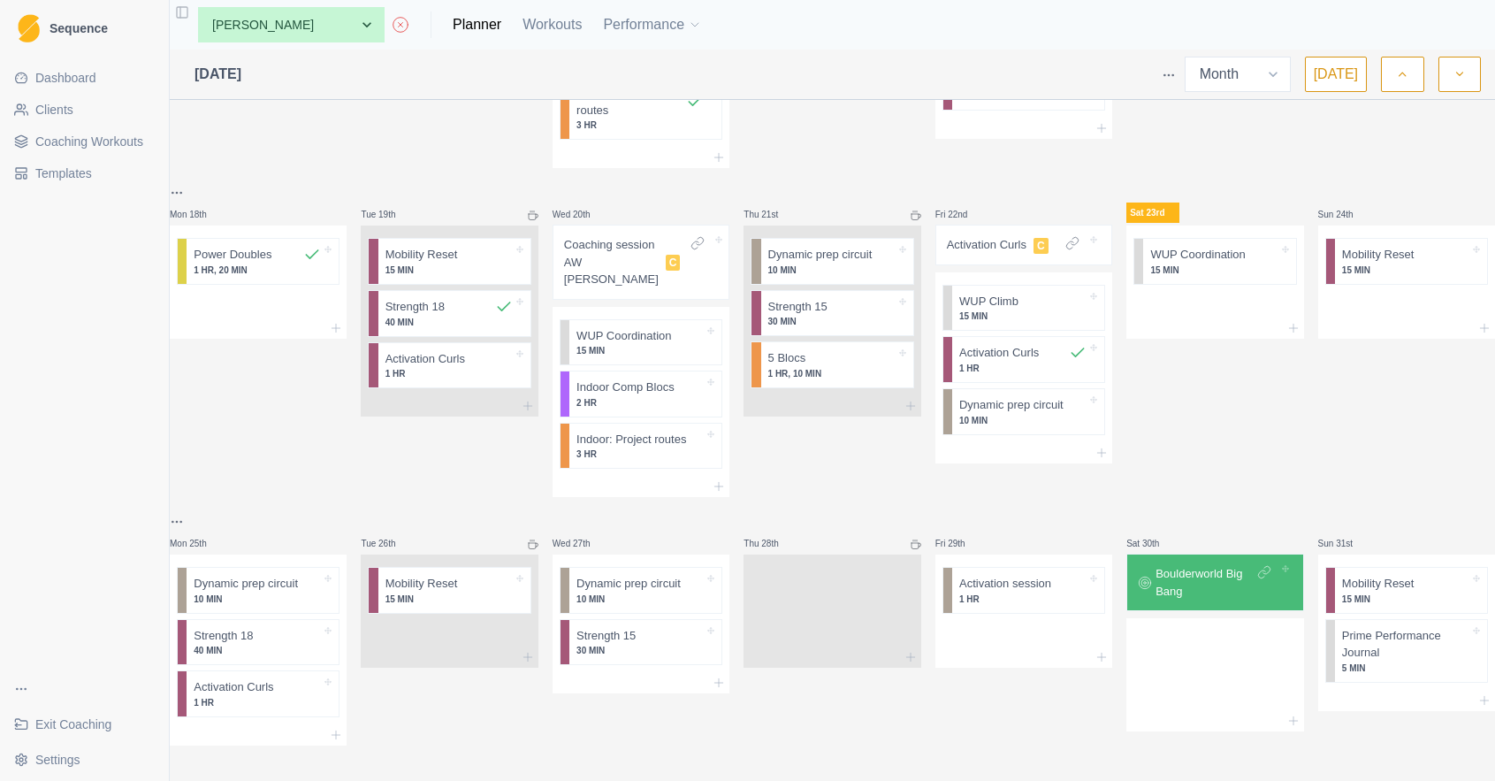
click at [179, 510] on div "[DATE] Week Month [DATE] Mon 28th Squad session C WUP Climb 15 MIN Power Double…" at bounding box center [832, 415] width 1325 height 731
click at [185, 510] on html "Sequence Dashboard Clients Coaching Workouts Templates Exit Coaching Settings T…" at bounding box center [747, 390] width 1495 height 781
click at [393, 481] on html "Sequence Dashboard Clients Coaching Workouts Templates Exit Coaching Settings T…" at bounding box center [747, 390] width 1495 height 781
click at [286, 724] on div at bounding box center [258, 734] width 177 height 21
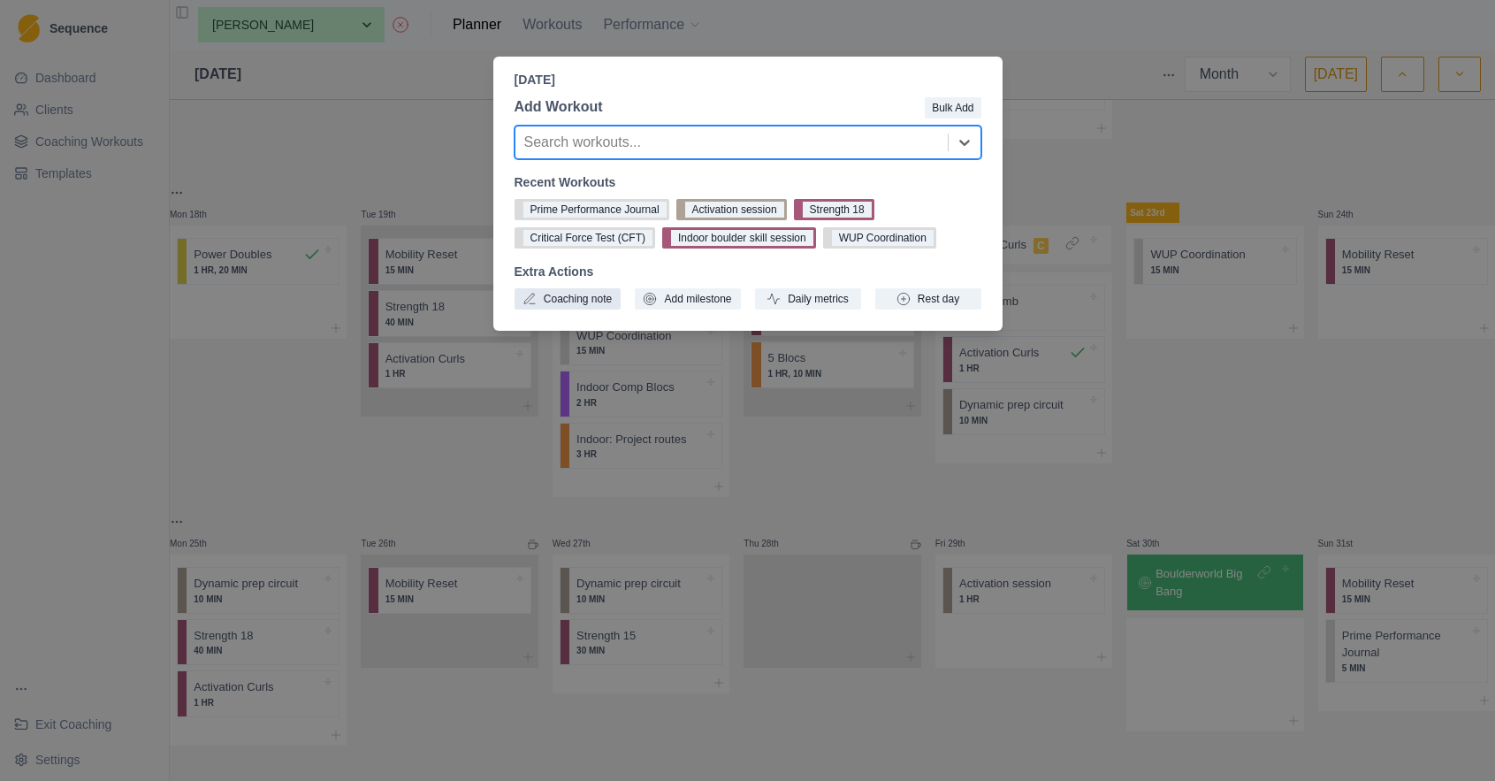
click at [557, 304] on button "Coaching note" at bounding box center [568, 298] width 106 height 21
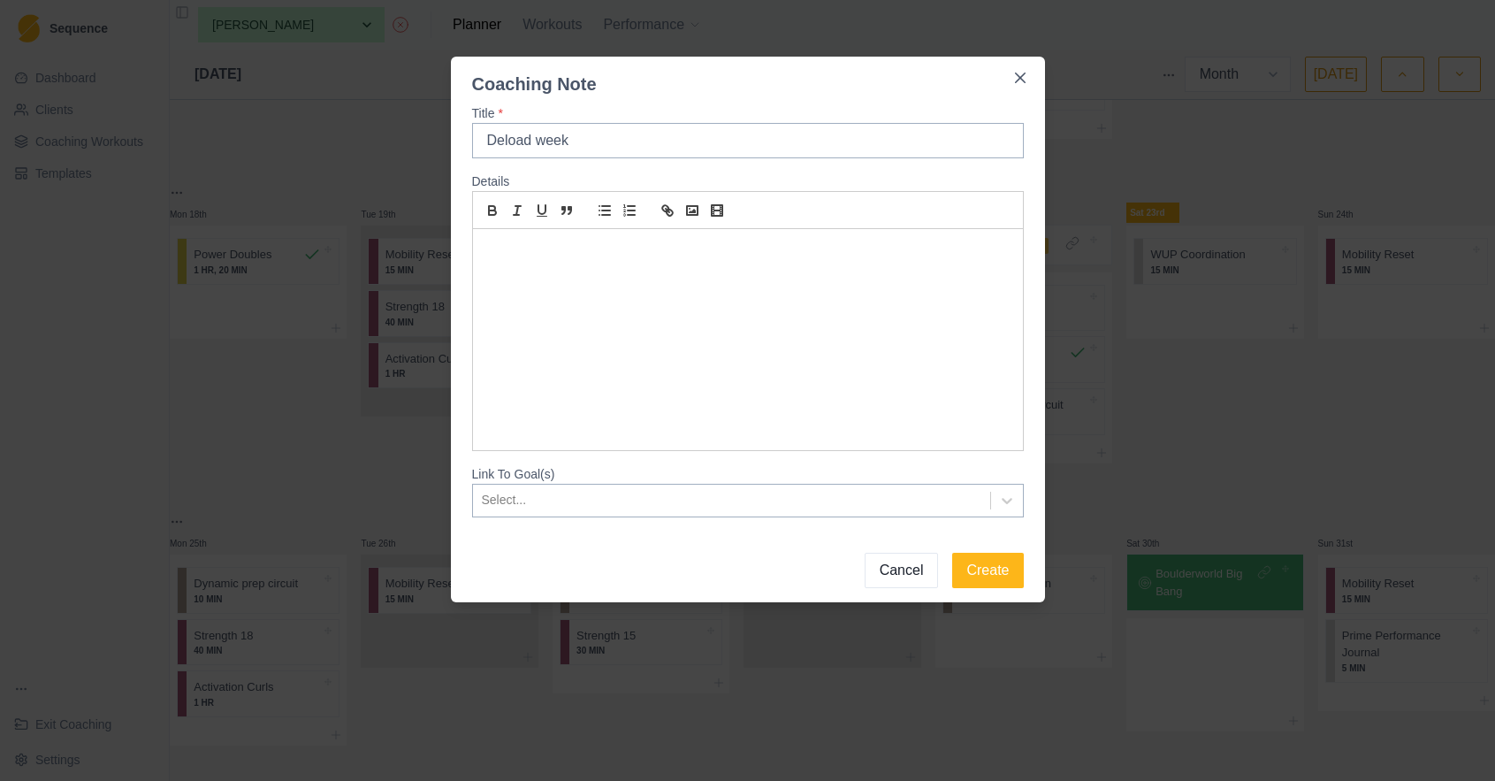
type input "Deload week"
click at [508, 243] on p at bounding box center [747, 250] width 523 height 20
click at [983, 564] on button "Create" at bounding box center [987, 570] width 71 height 35
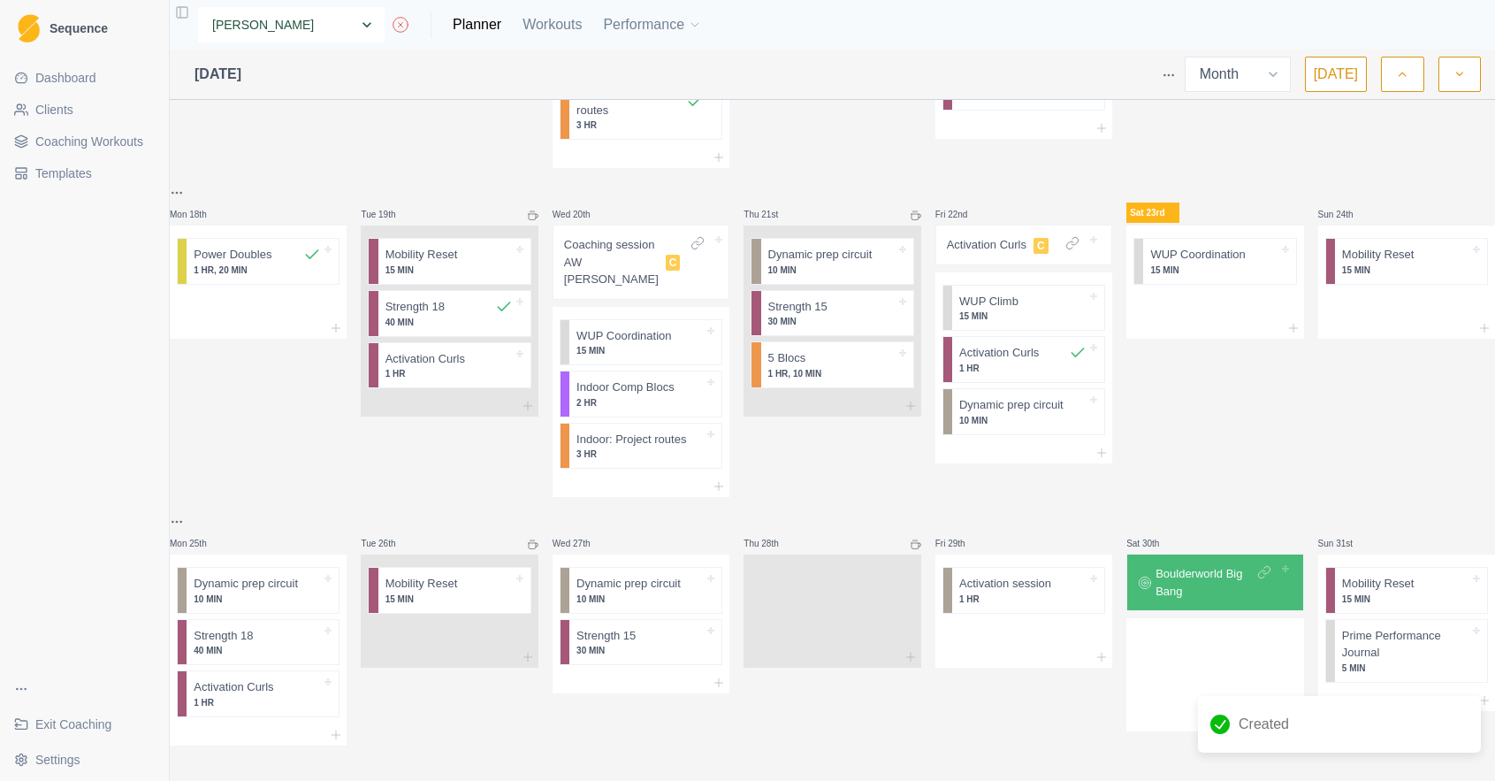
select select "13a4dd83-3e86-46f9-9ef2-45f199cc920d"
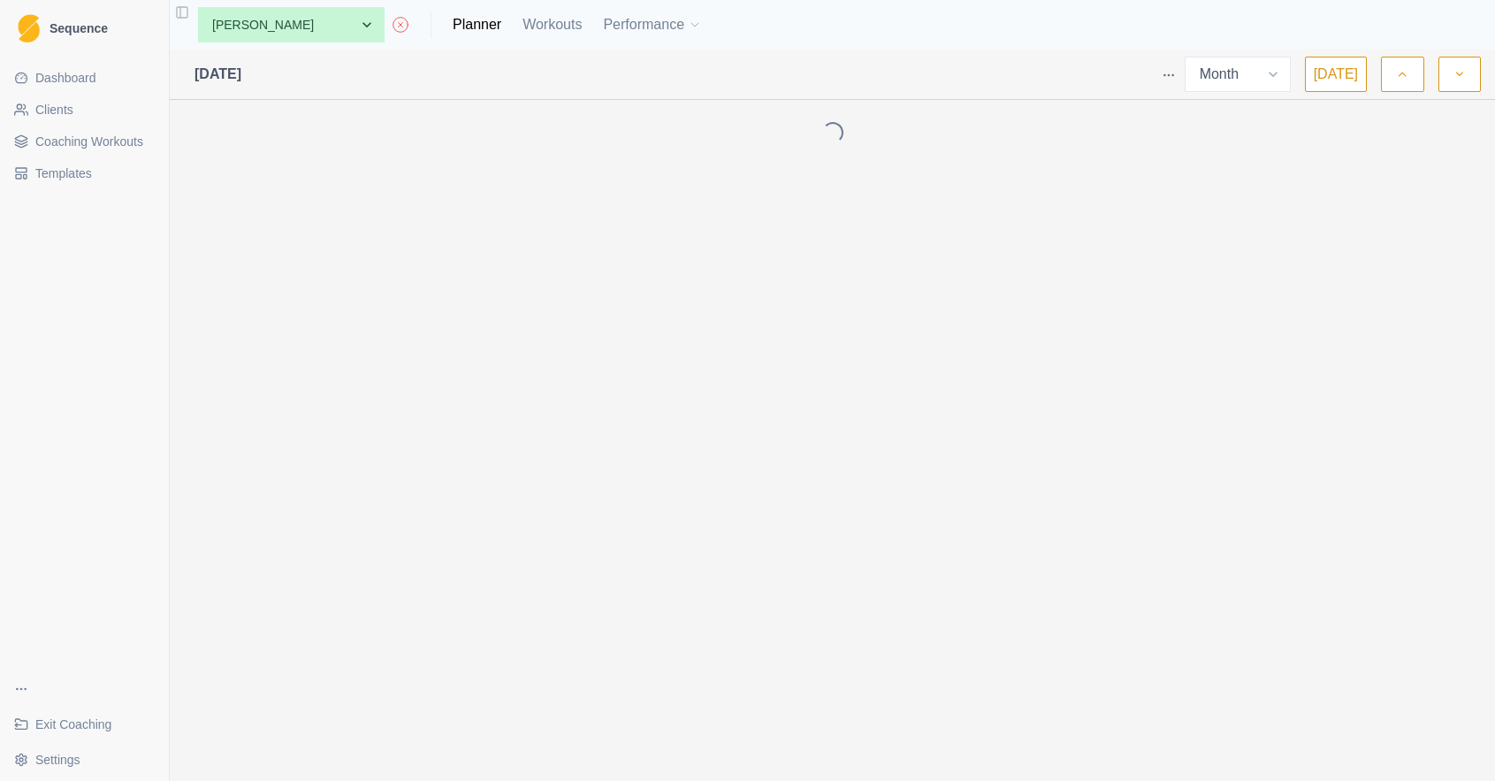
select select "month"
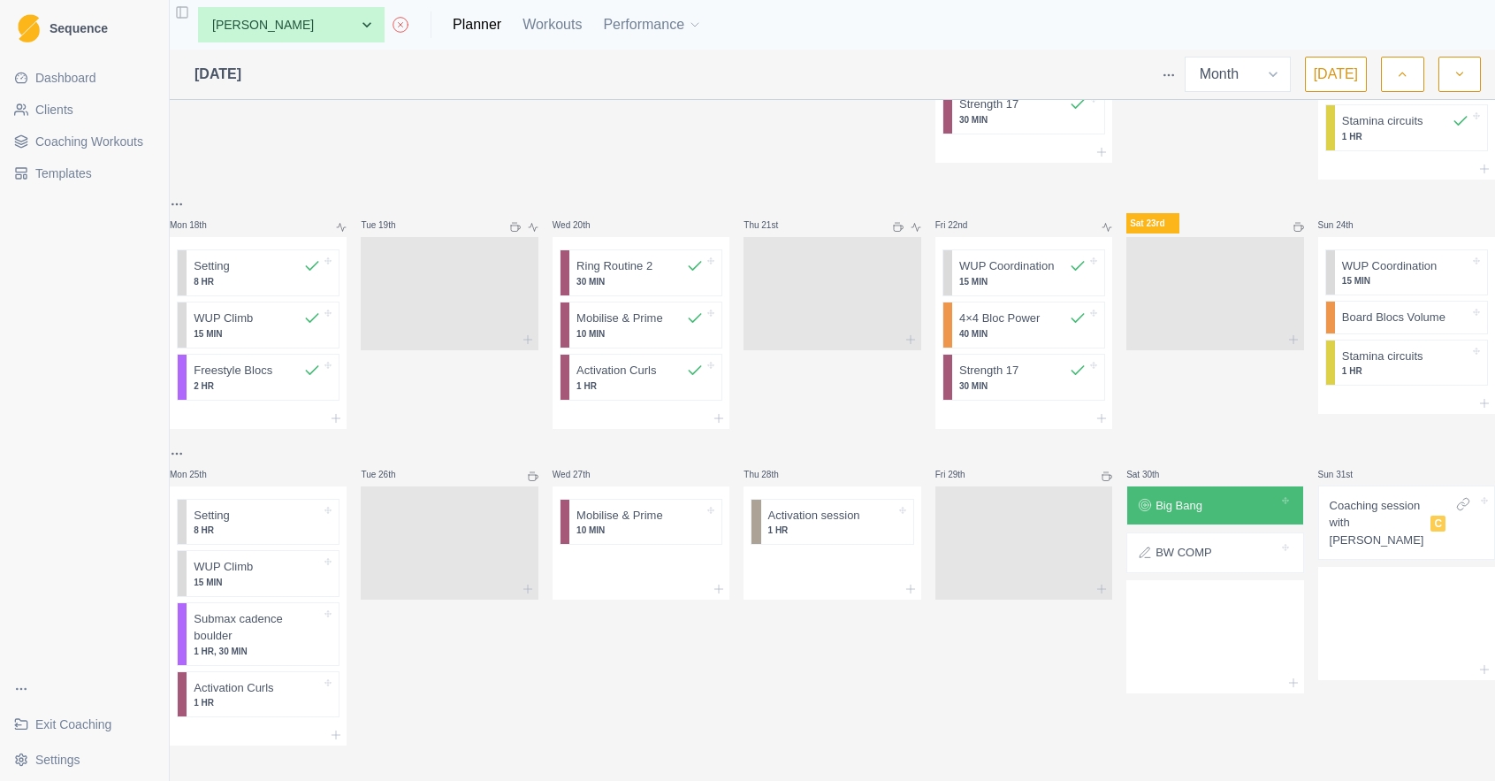
click at [1194, 544] on p "BW COMP" at bounding box center [1184, 553] width 57 height 18
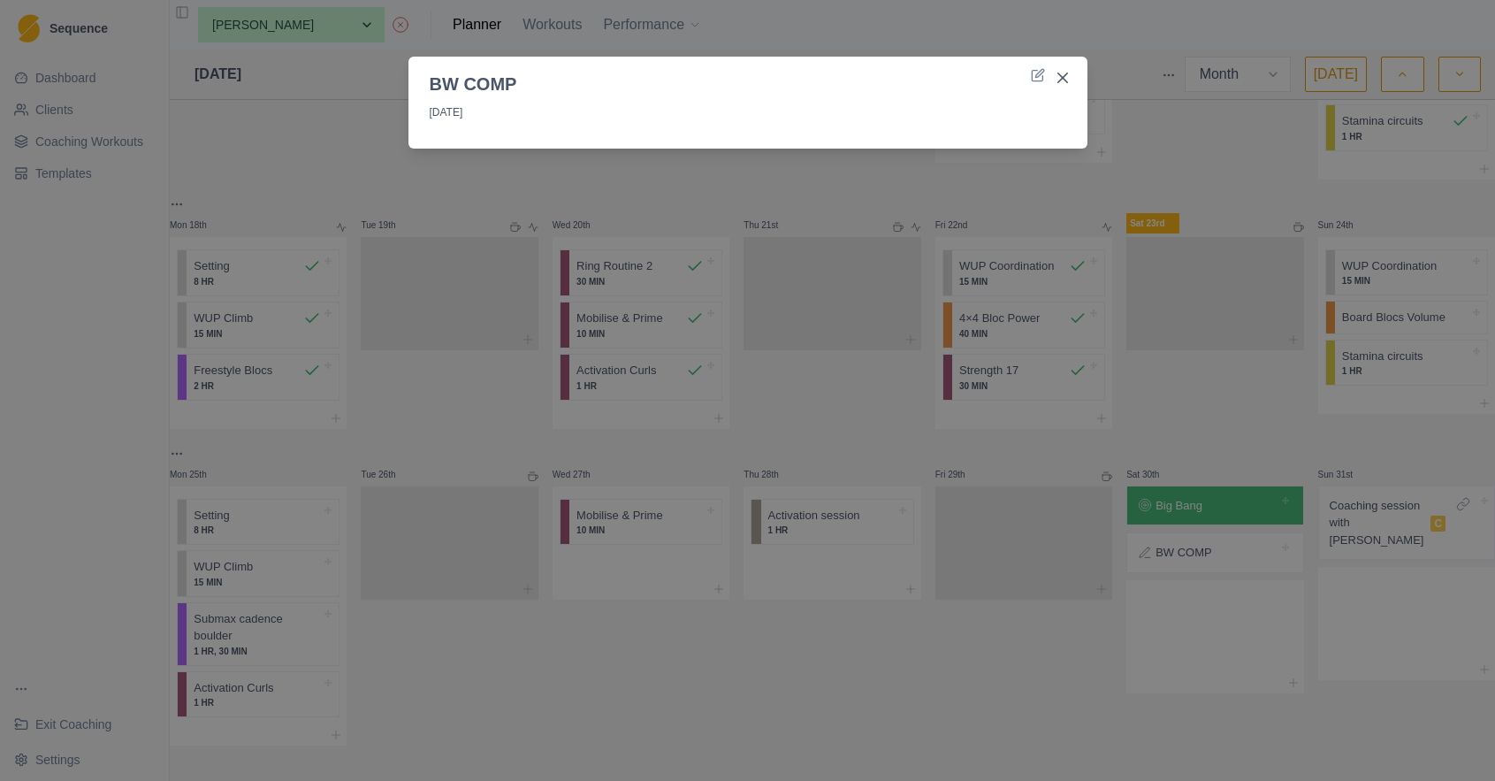
click at [1204, 494] on div "BW COMP 30/8/25" at bounding box center [747, 390] width 1495 height 781
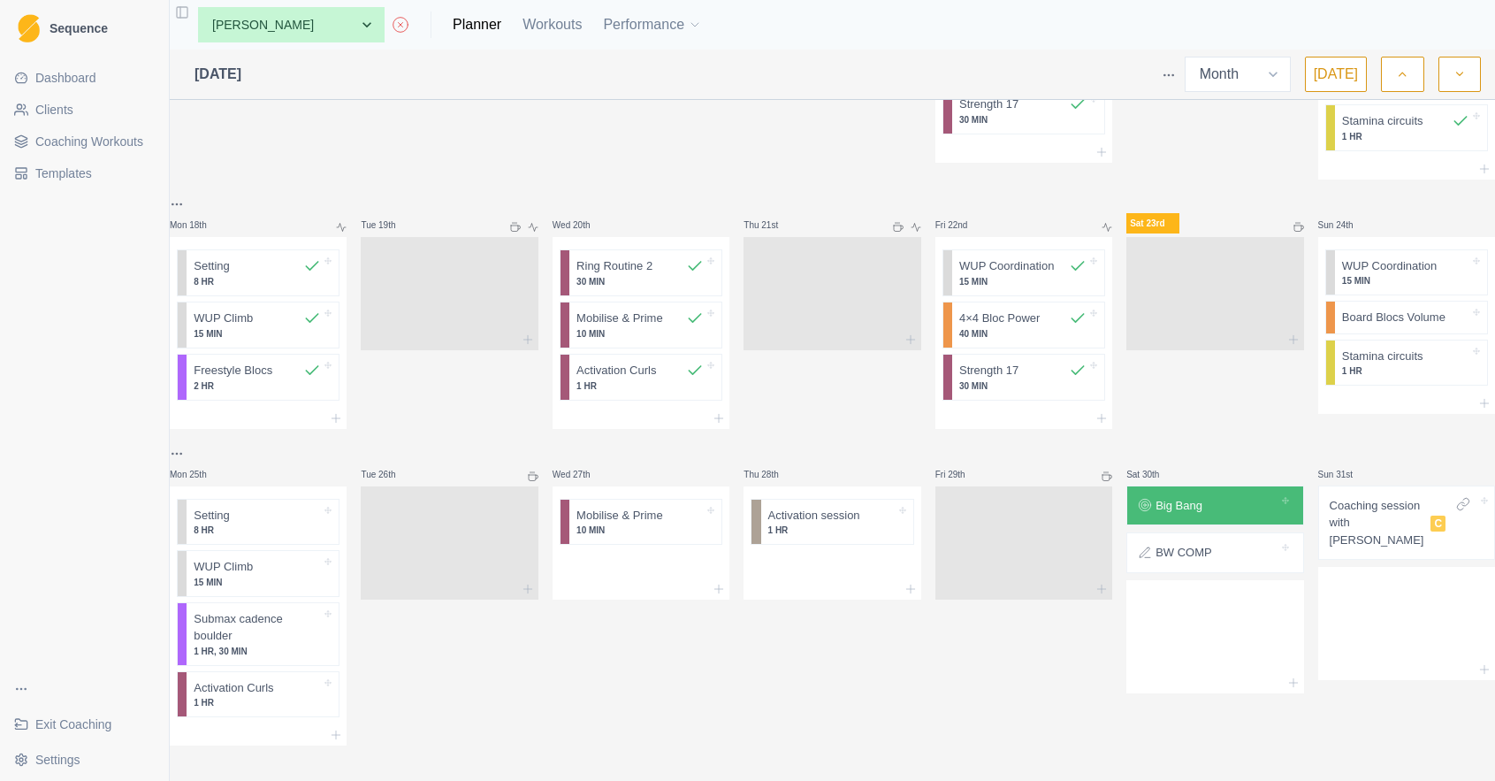
click at [1204, 497] on div at bounding box center [1240, 506] width 76 height 18
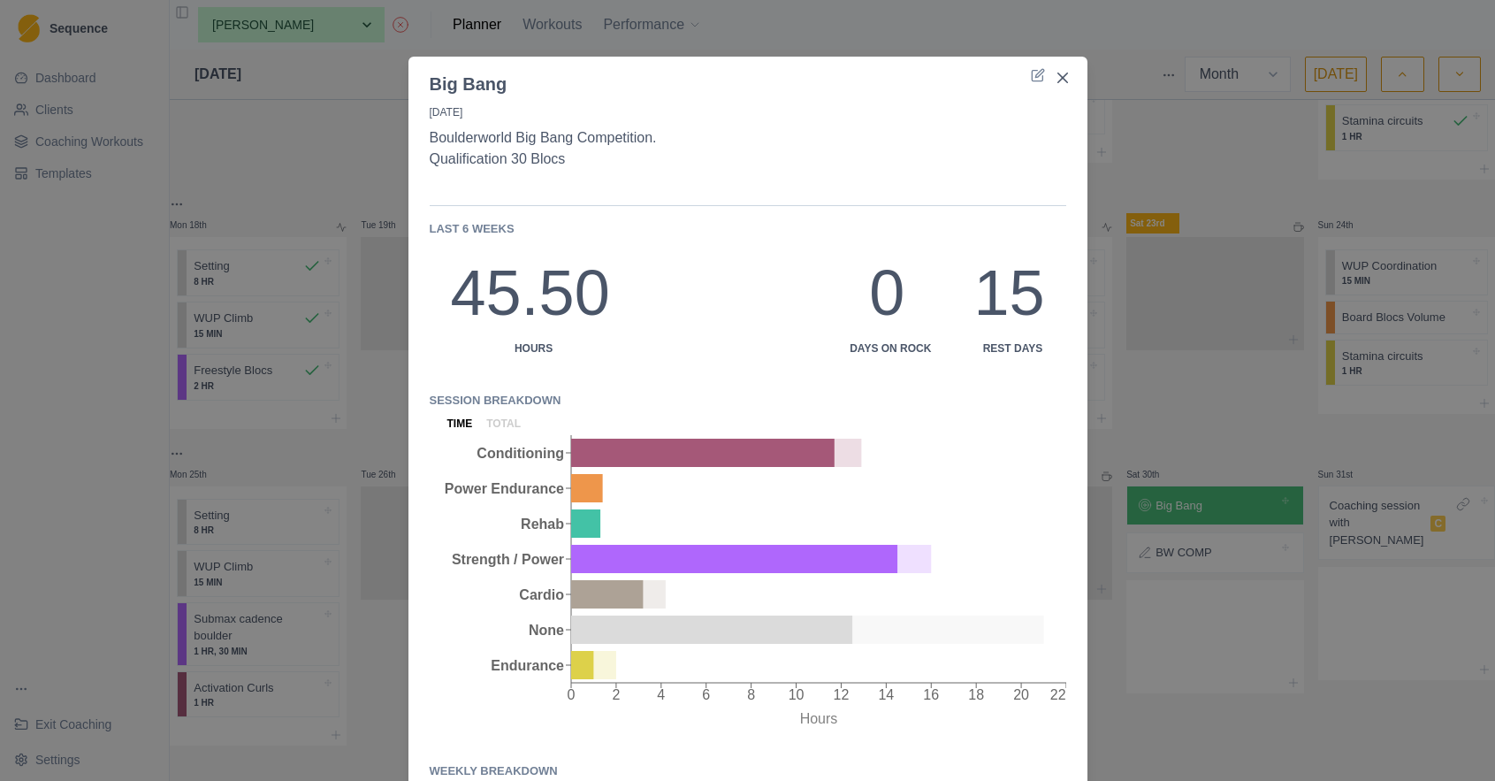
click at [1355, 586] on div "Big Bang 30/8/25 Boulderworld Big Bang Competition. Qualification 30 Blocs Last…" at bounding box center [747, 390] width 1495 height 781
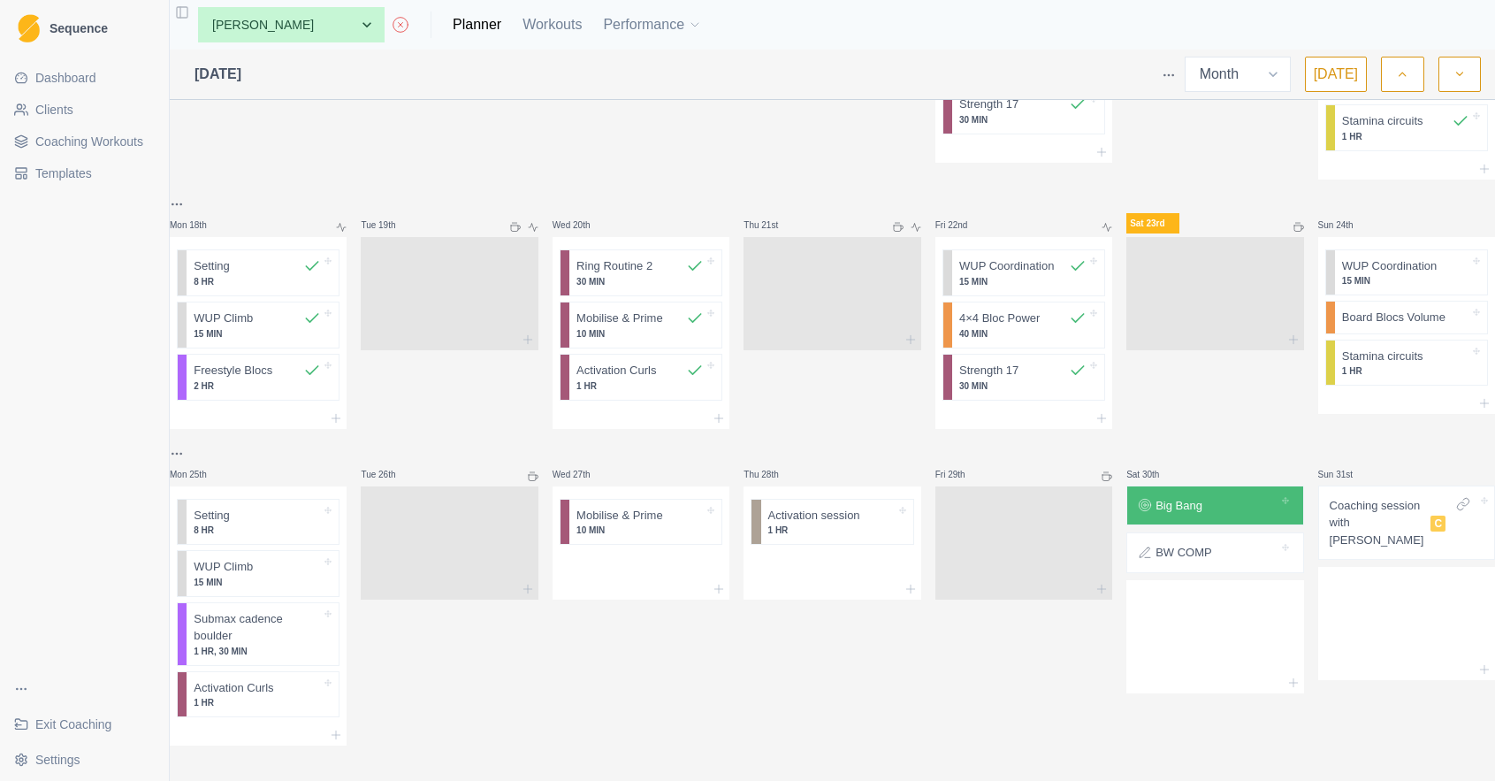
scroll to position [821, 0]
select select "0d50b06f-245e-46d8-ba55-fb398bb4c291"
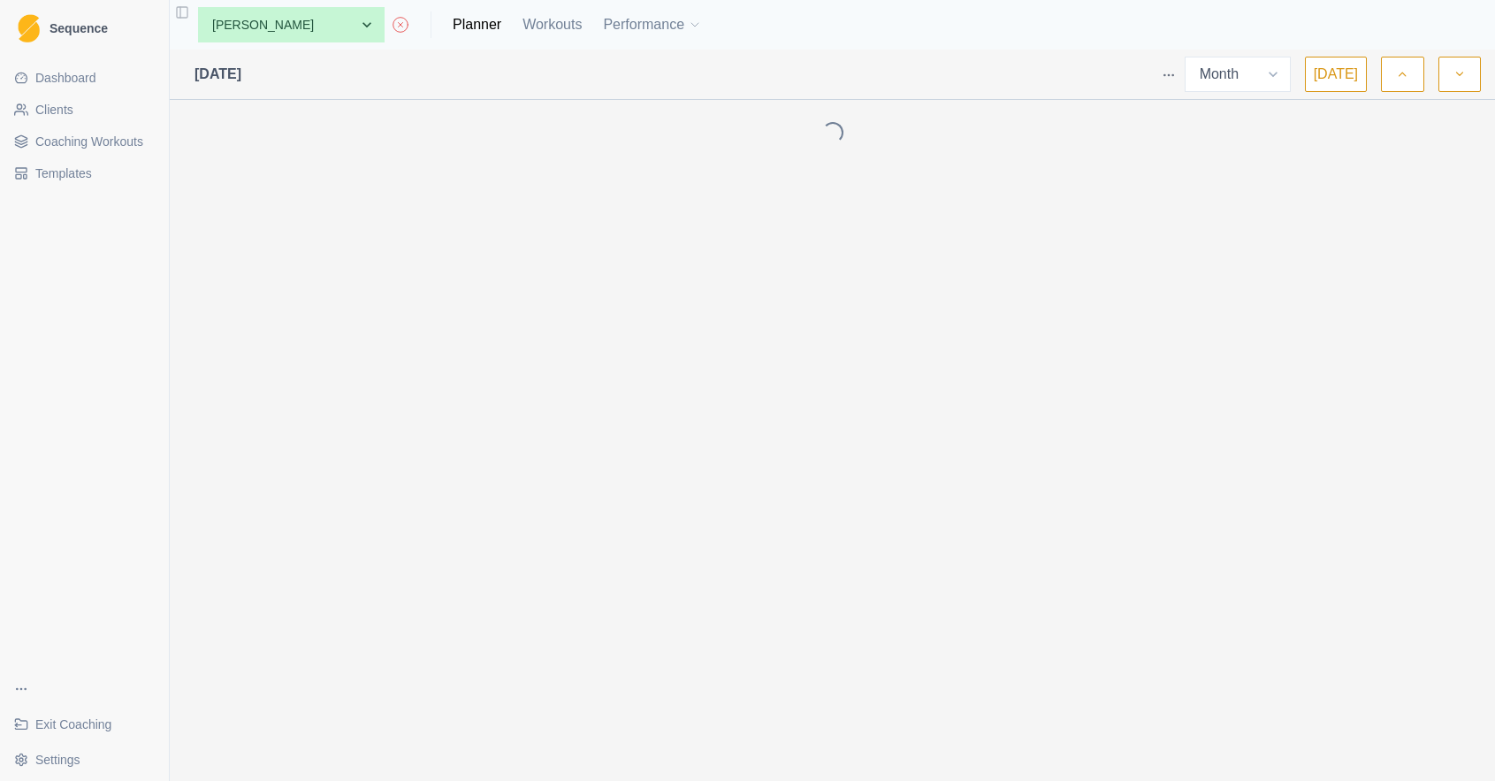
select select "month"
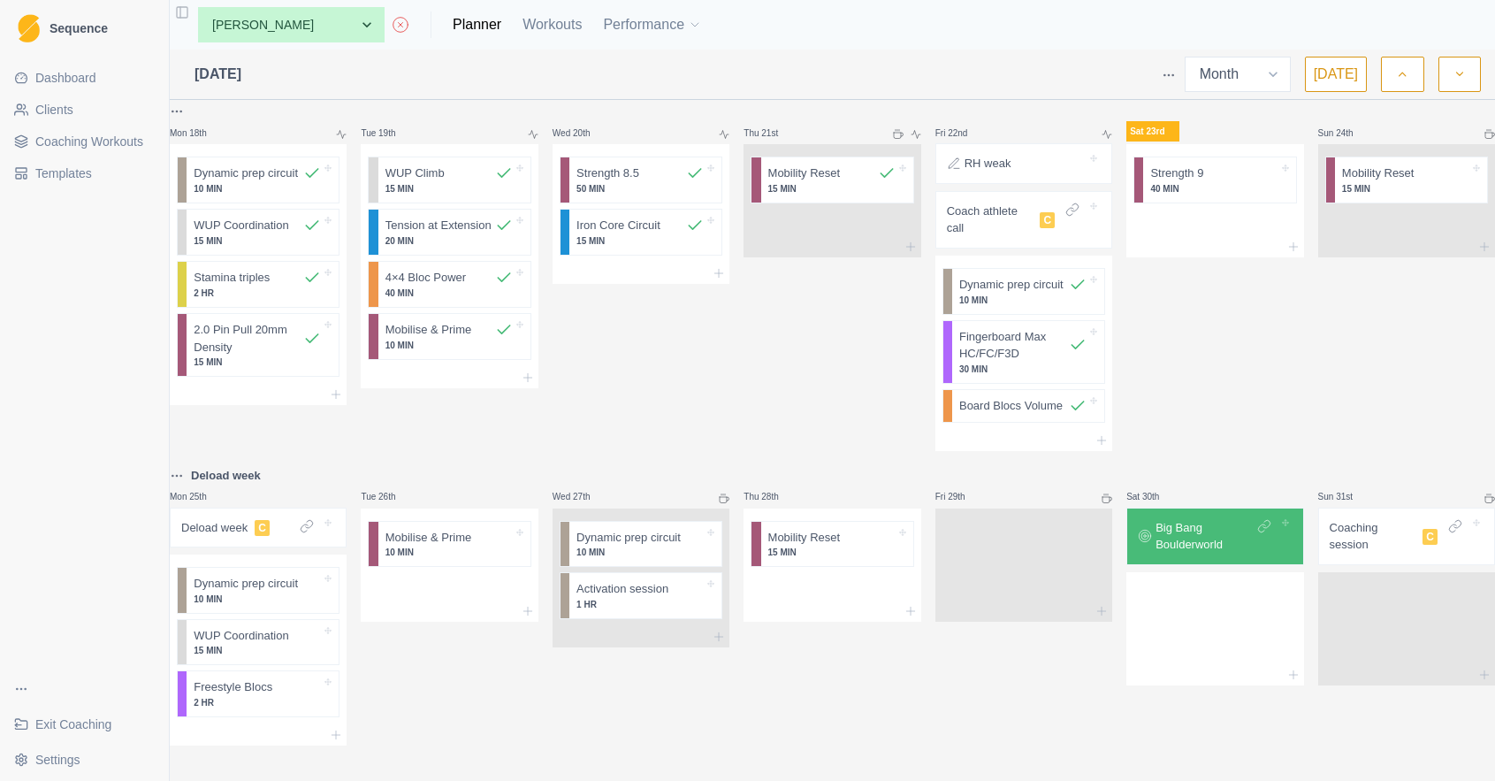
scroll to position [1038, 0]
click at [228, 519] on p "Deload week" at bounding box center [214, 528] width 66 height 18
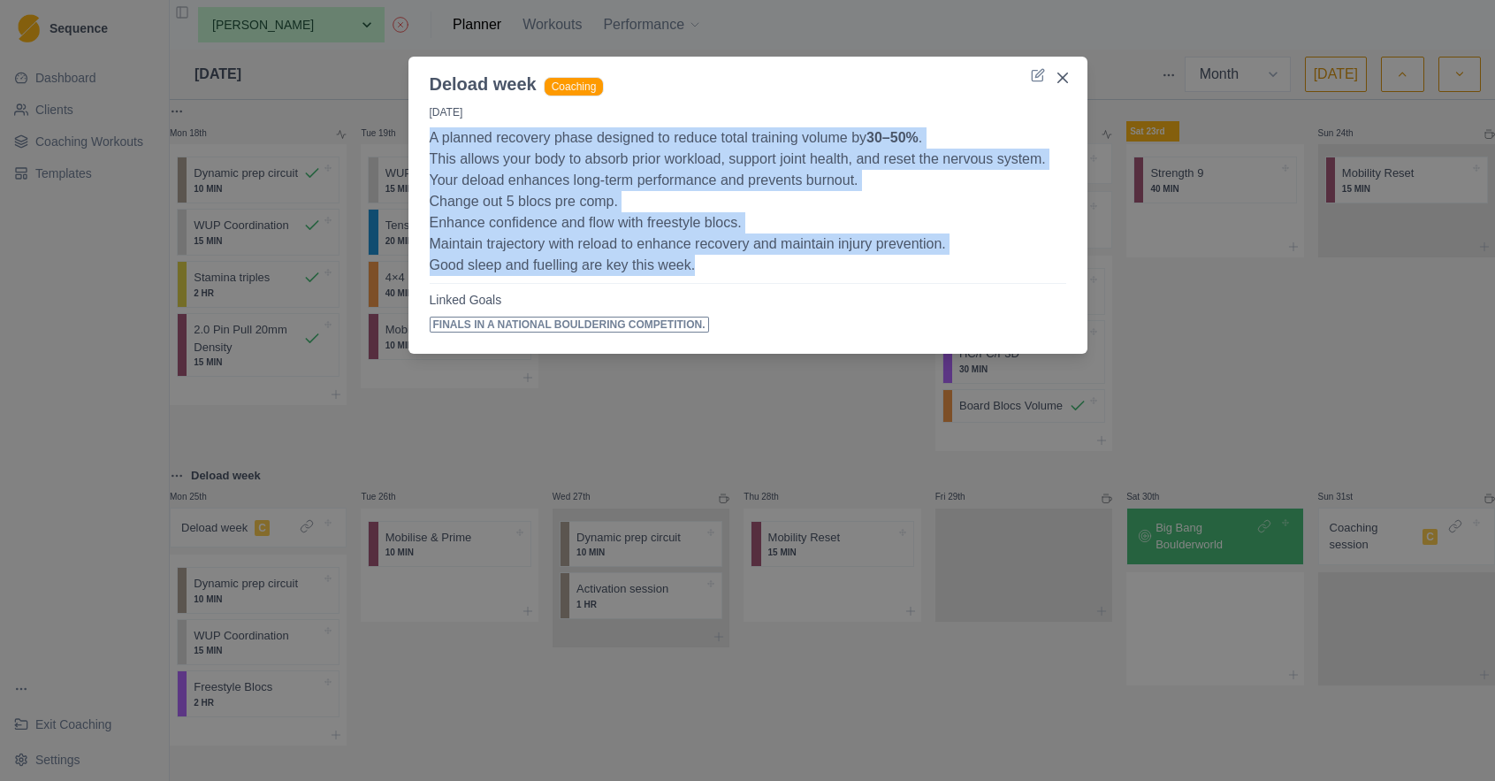
drag, startPoint x: 631, startPoint y: 259, endPoint x: 462, endPoint y: 146, distance: 203.3
click at [426, 135] on div "[DATE] A planned recovery phase designed to reduce total training volume by 30–…" at bounding box center [747, 221] width 679 height 249
copy p "A planned recovery phase designed to reduce total training volume by 30–50% . T…"
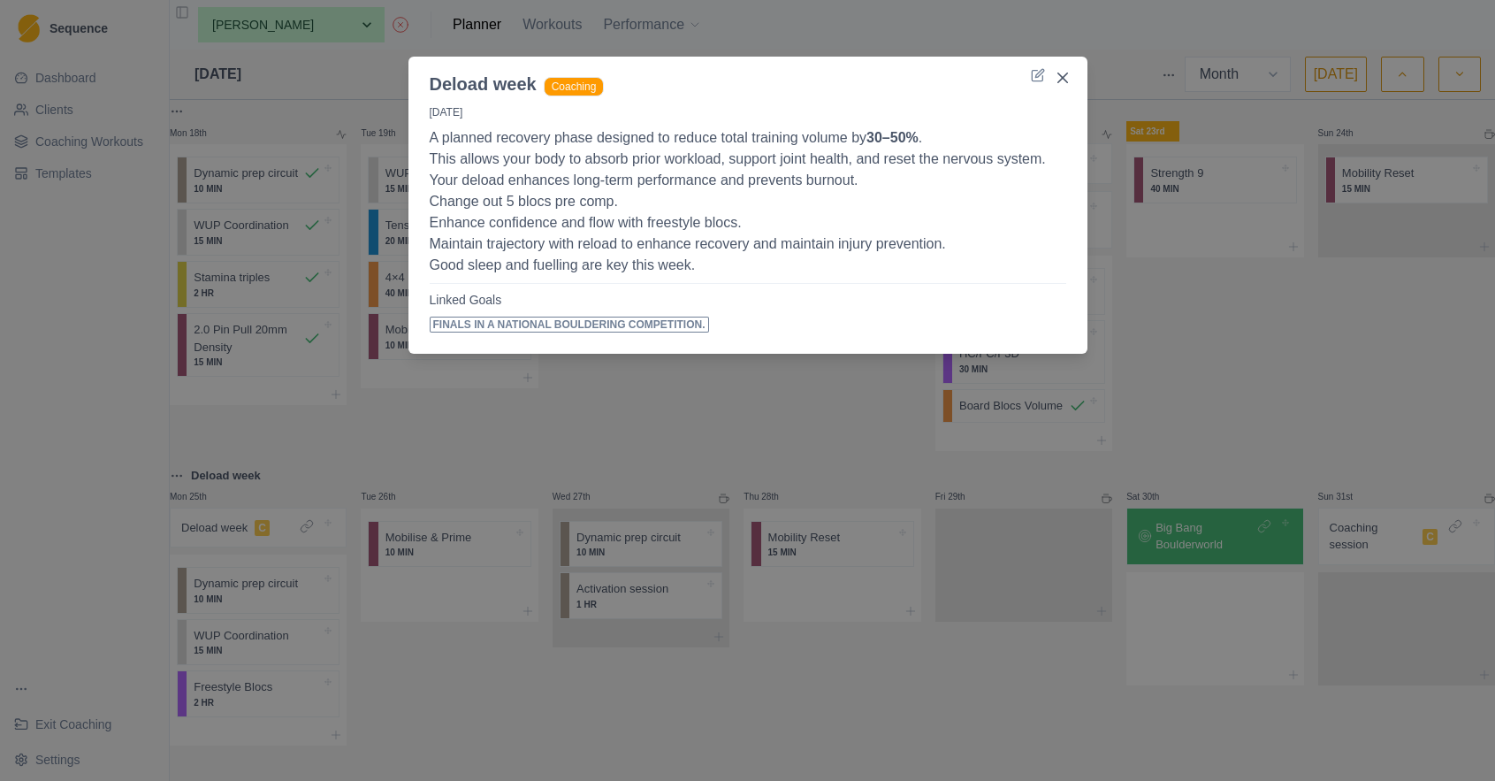
click at [1328, 314] on div "Deload week Coaching [DATE] A planned recovery phase designed to reduce total t…" at bounding box center [747, 390] width 1495 height 781
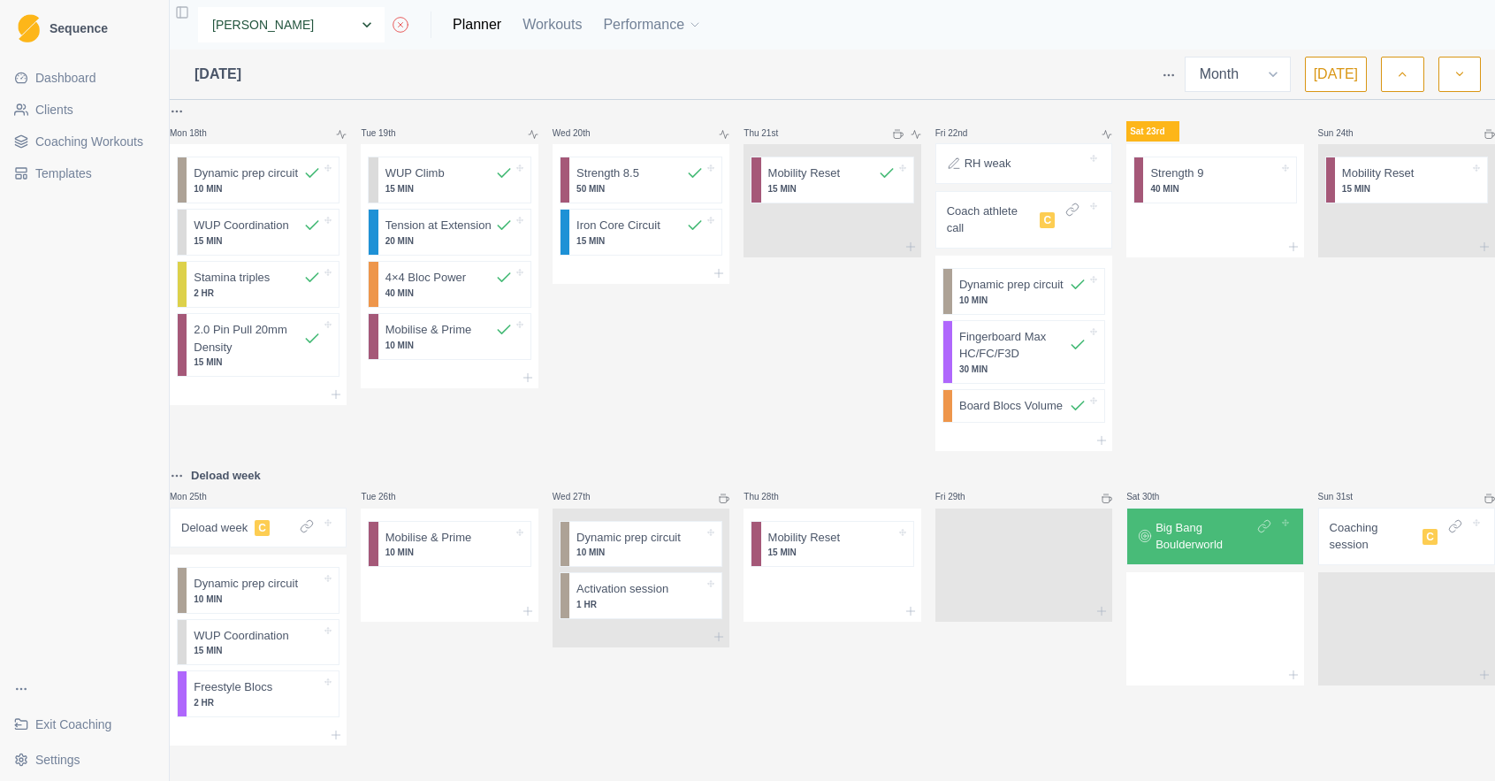
select select "757168ae-d33a-4bee-8254-2e1b1dad540a"
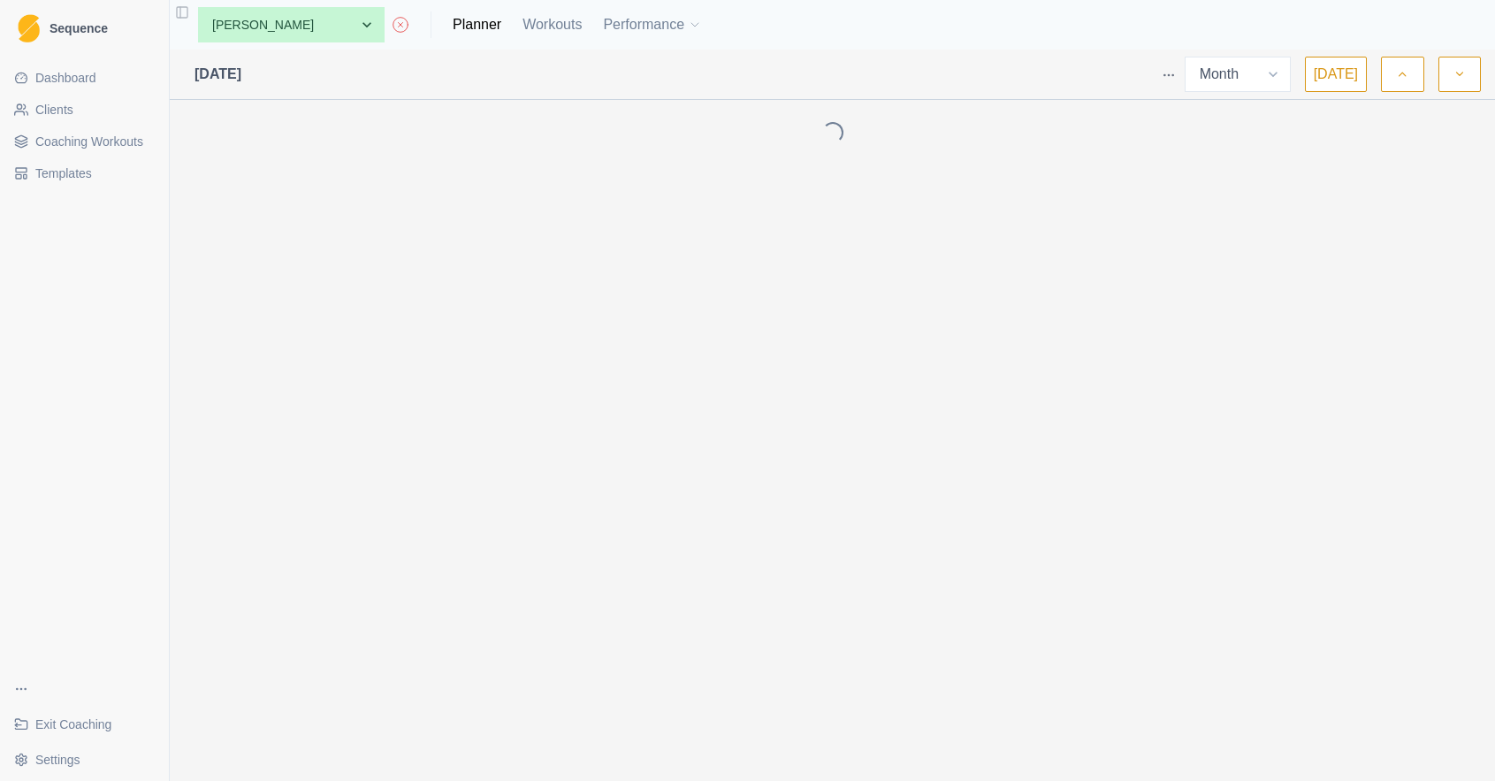
select select "month"
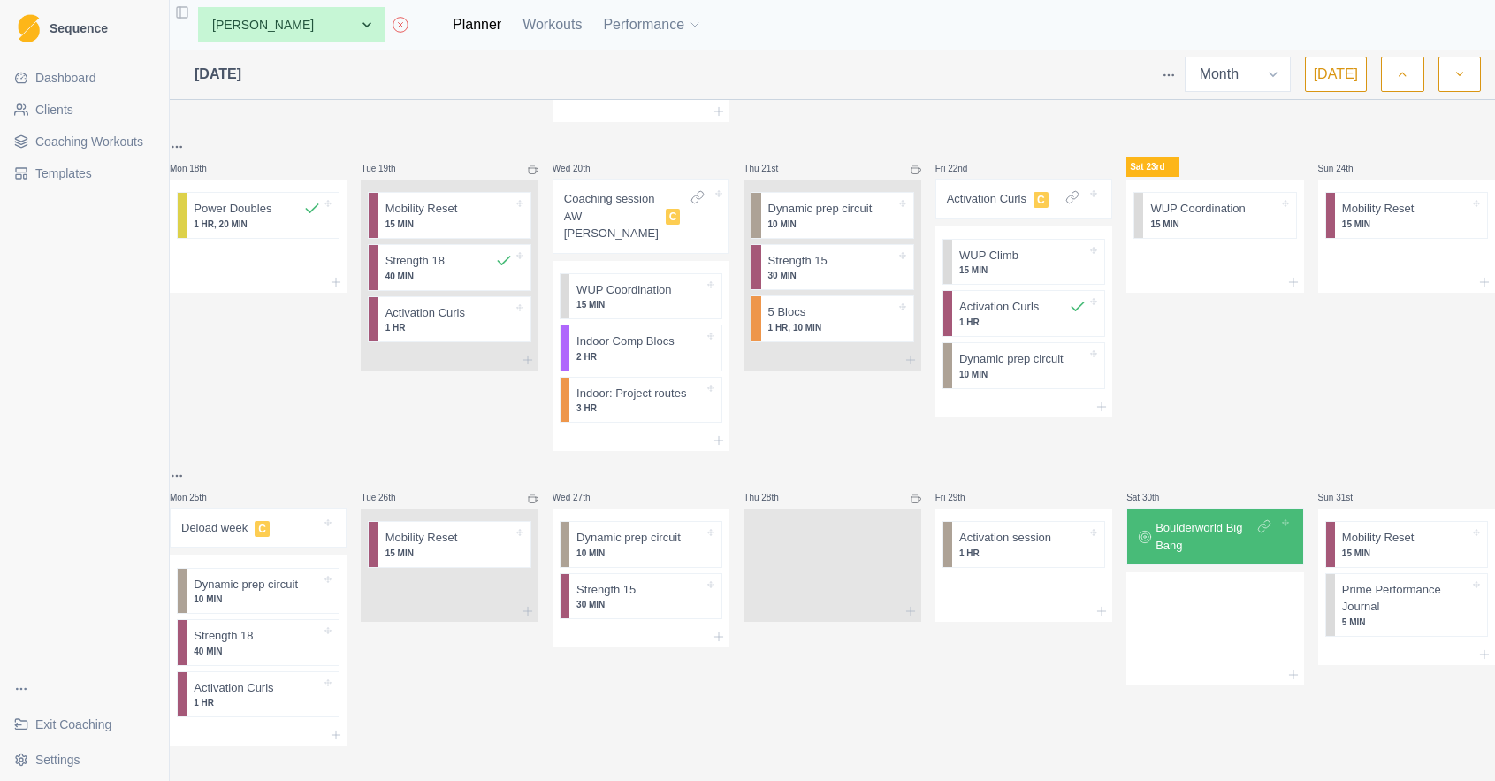
scroll to position [870, 0]
click at [214, 522] on p "Deload week" at bounding box center [214, 528] width 66 height 18
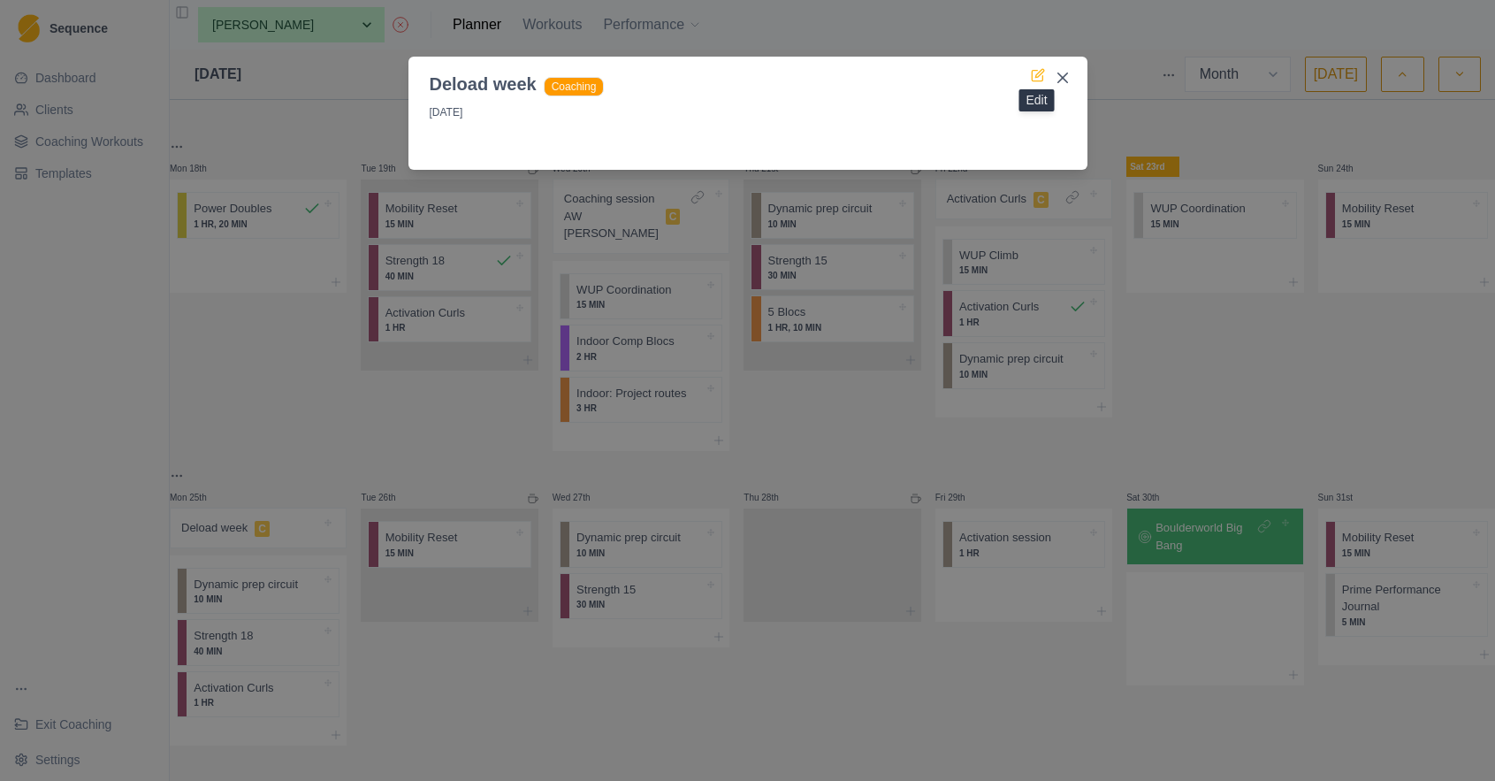
click at [1034, 75] on icon at bounding box center [1038, 75] width 14 height 14
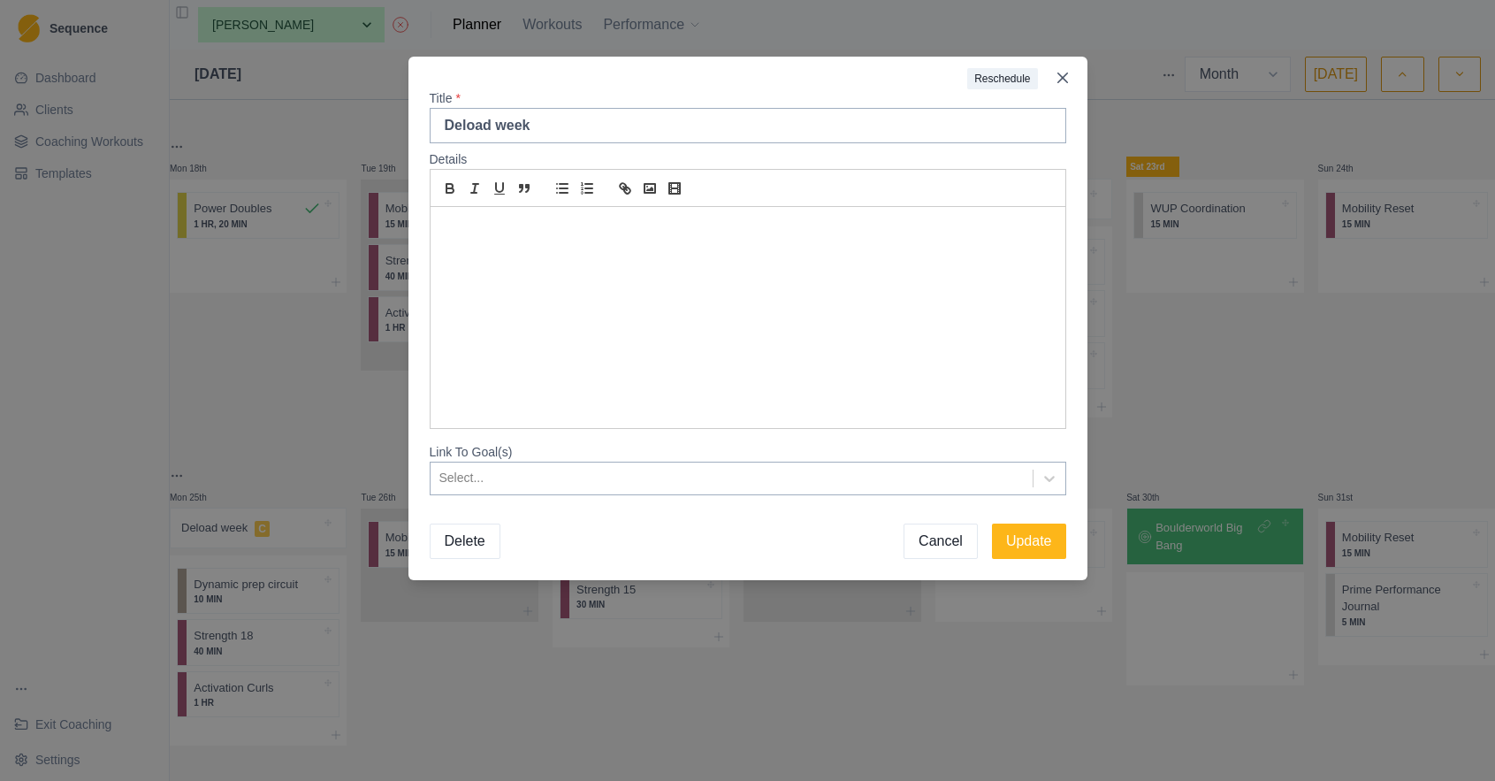
click at [540, 233] on p at bounding box center [748, 228] width 608 height 20
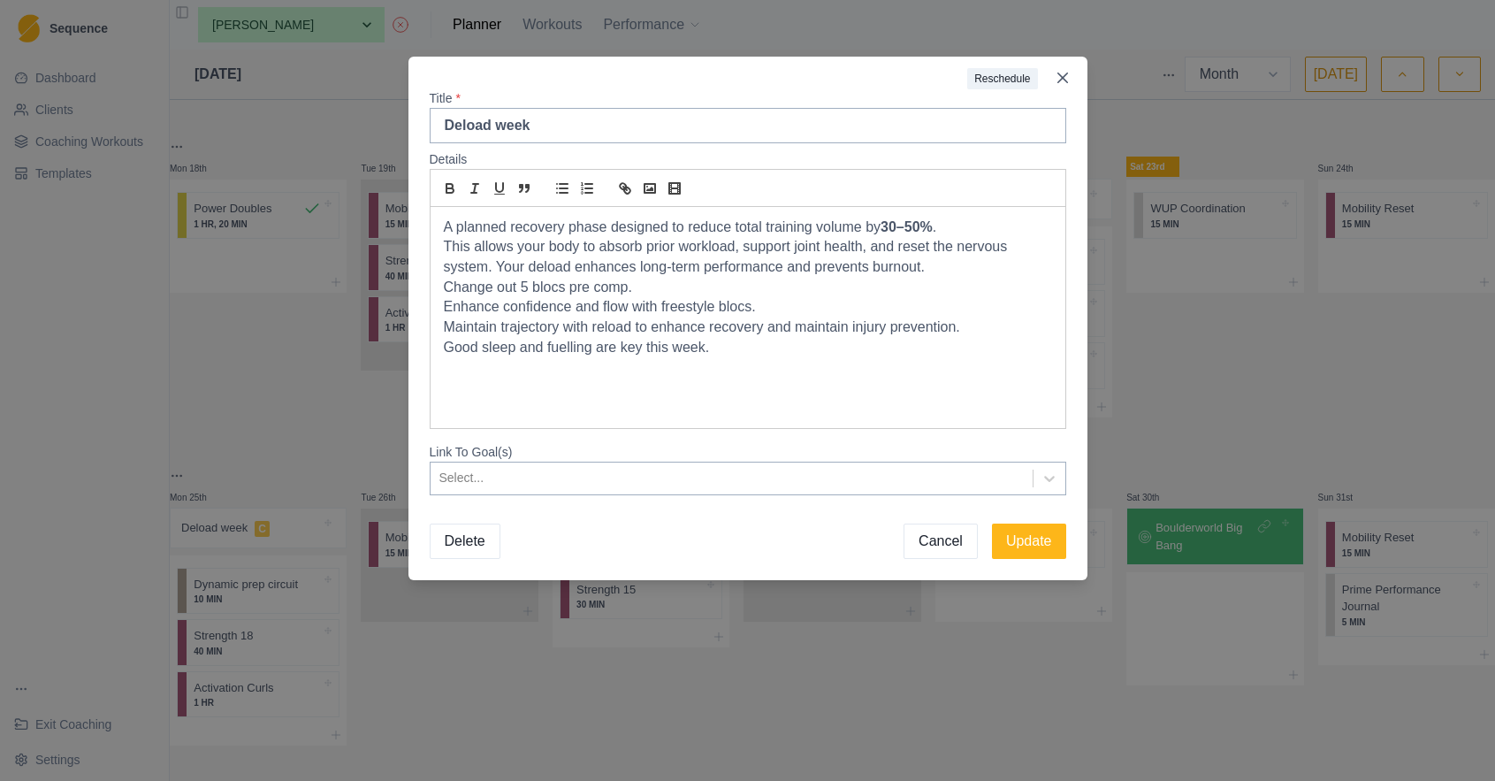
drag, startPoint x: 641, startPoint y: 286, endPoint x: 435, endPoint y: 286, distance: 206.0
click at [436, 286] on div "A planned recovery phase designed to reduce total training volume by 30–50% . T…" at bounding box center [748, 317] width 635 height 221
click at [597, 324] on p "Maintain trajectory with reload to enhance recovery and maintain injury prevent…" at bounding box center [748, 327] width 608 height 20
click at [735, 342] on p "Good sleep and fuelling are key this week." at bounding box center [748, 348] width 608 height 20
drag, startPoint x: 517, startPoint y: 382, endPoint x: 439, endPoint y: 224, distance: 176.8
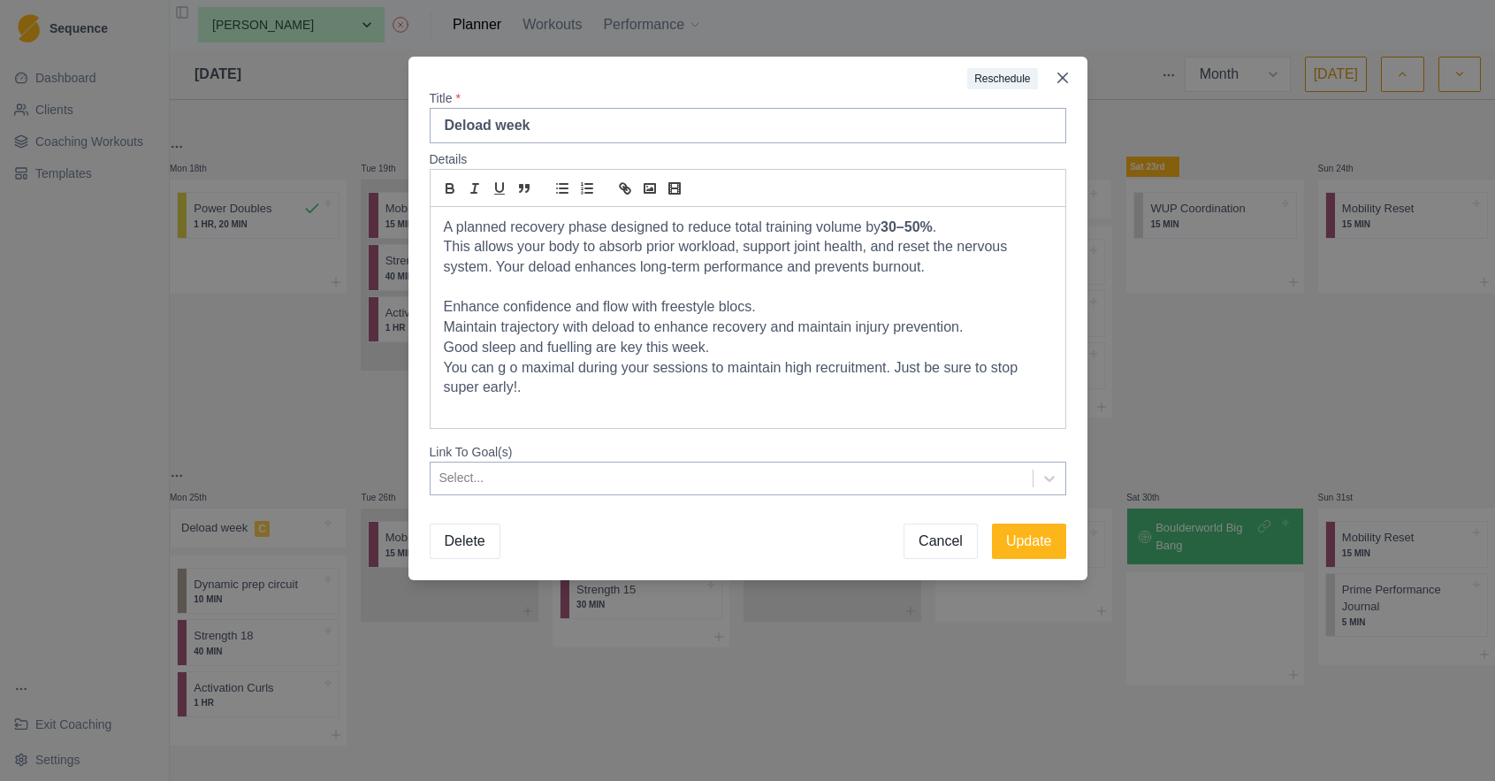
click at [430, 224] on div "A planned recovery phase designed to reduce total training volume by 30–50% . T…" at bounding box center [748, 318] width 637 height 222
copy div "A planned recovery phase designed to reduce total training volume by 30–50% . T…"
click at [1027, 546] on button "Update" at bounding box center [1029, 540] width 74 height 35
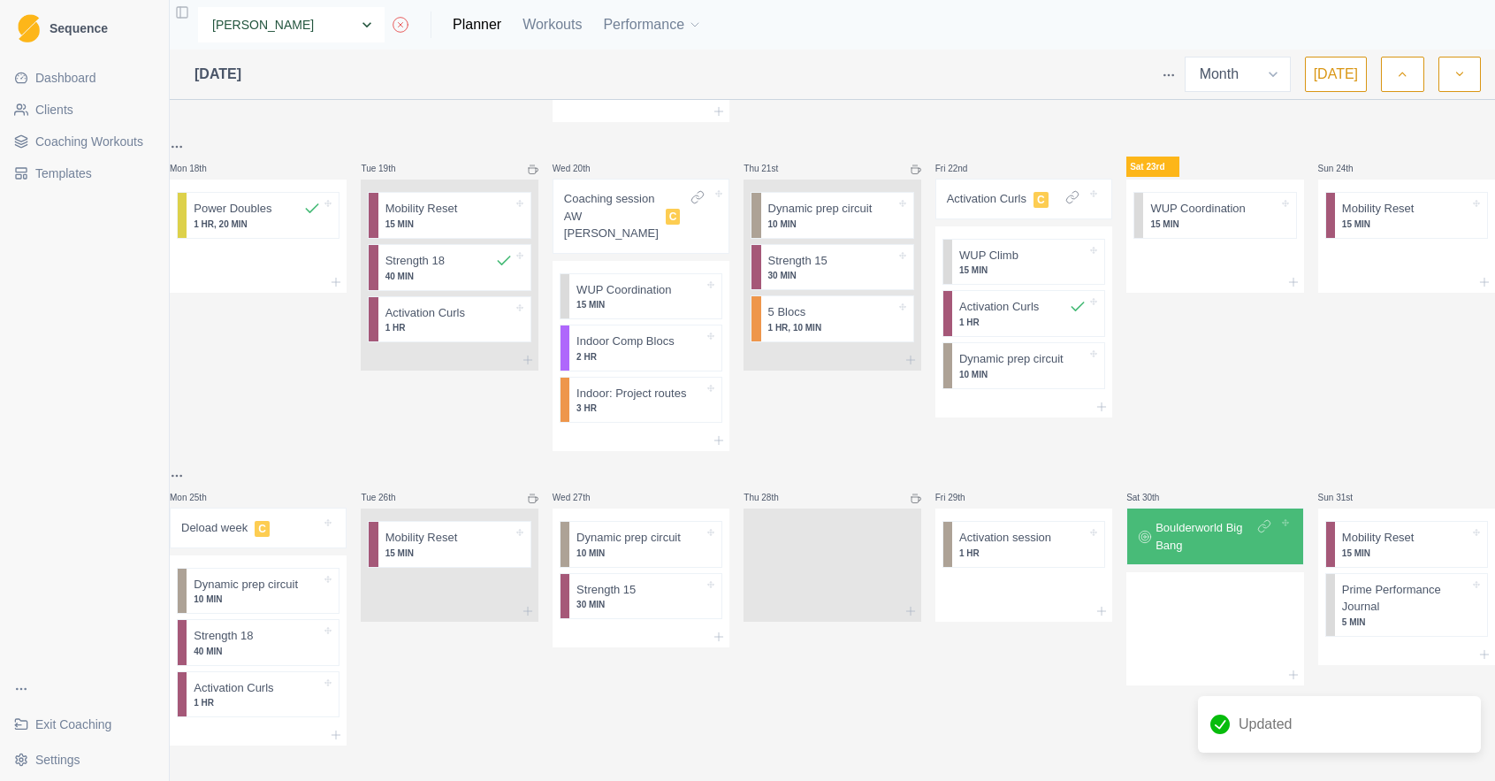
select select "0d50b06f-245e-46d8-ba55-fb398bb4c291"
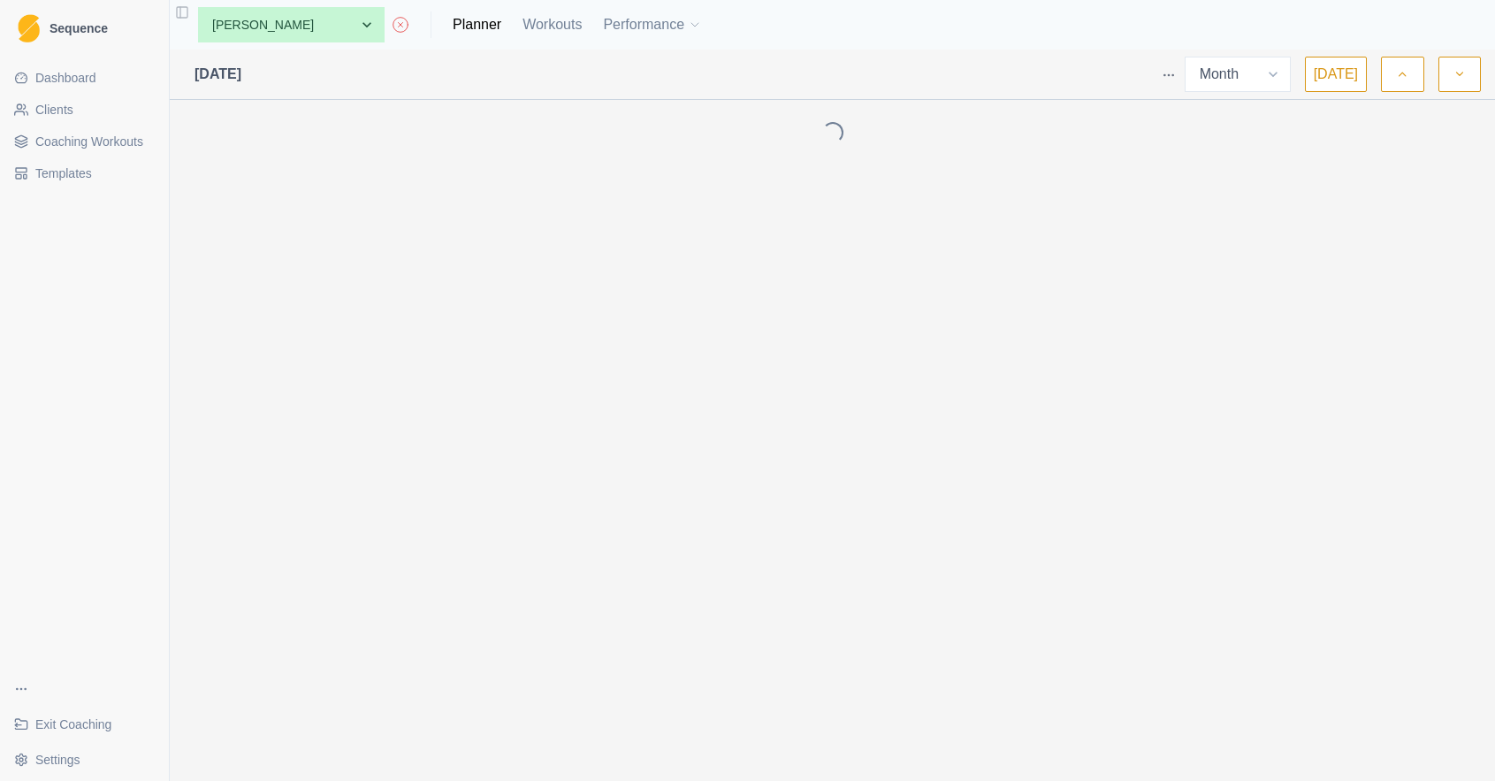
select select "month"
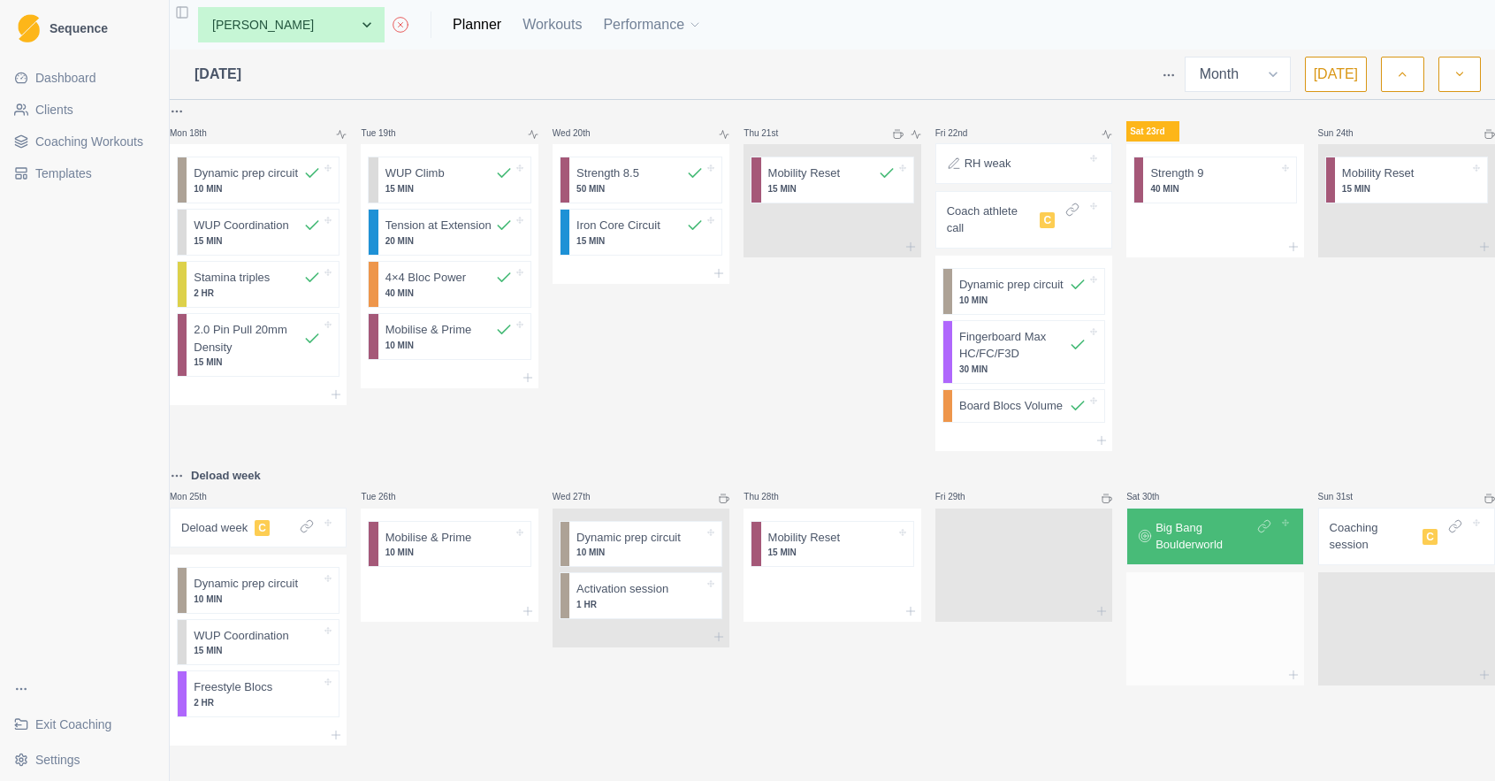
scroll to position [1042, 0]
click at [1224, 527] on p "Big Bang Boulderworld" at bounding box center [1204, 536] width 97 height 34
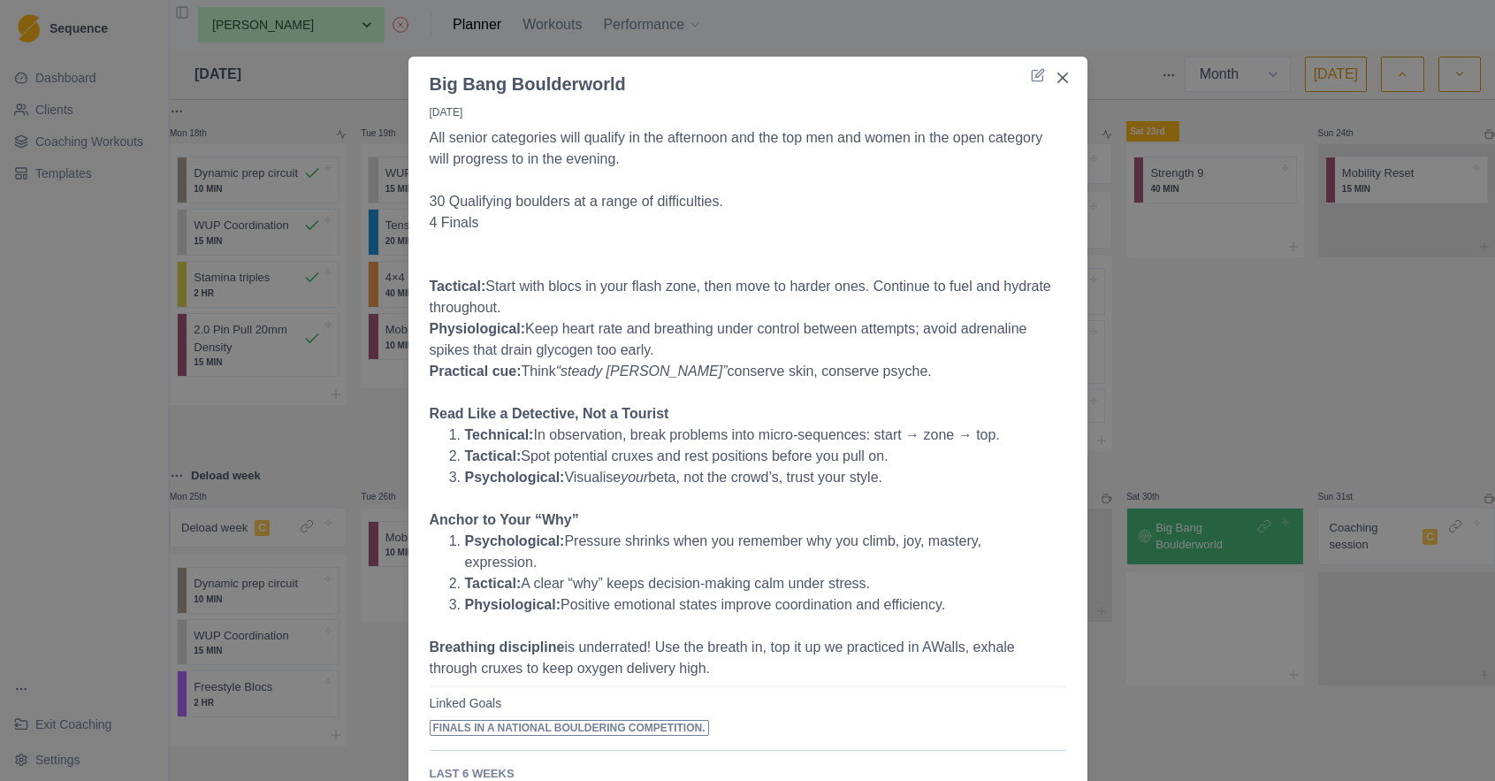
click at [248, 523] on div "Big Bang Boulderworld 30/8/25 All senior categories will qualify in the afterno…" at bounding box center [747, 390] width 1495 height 781
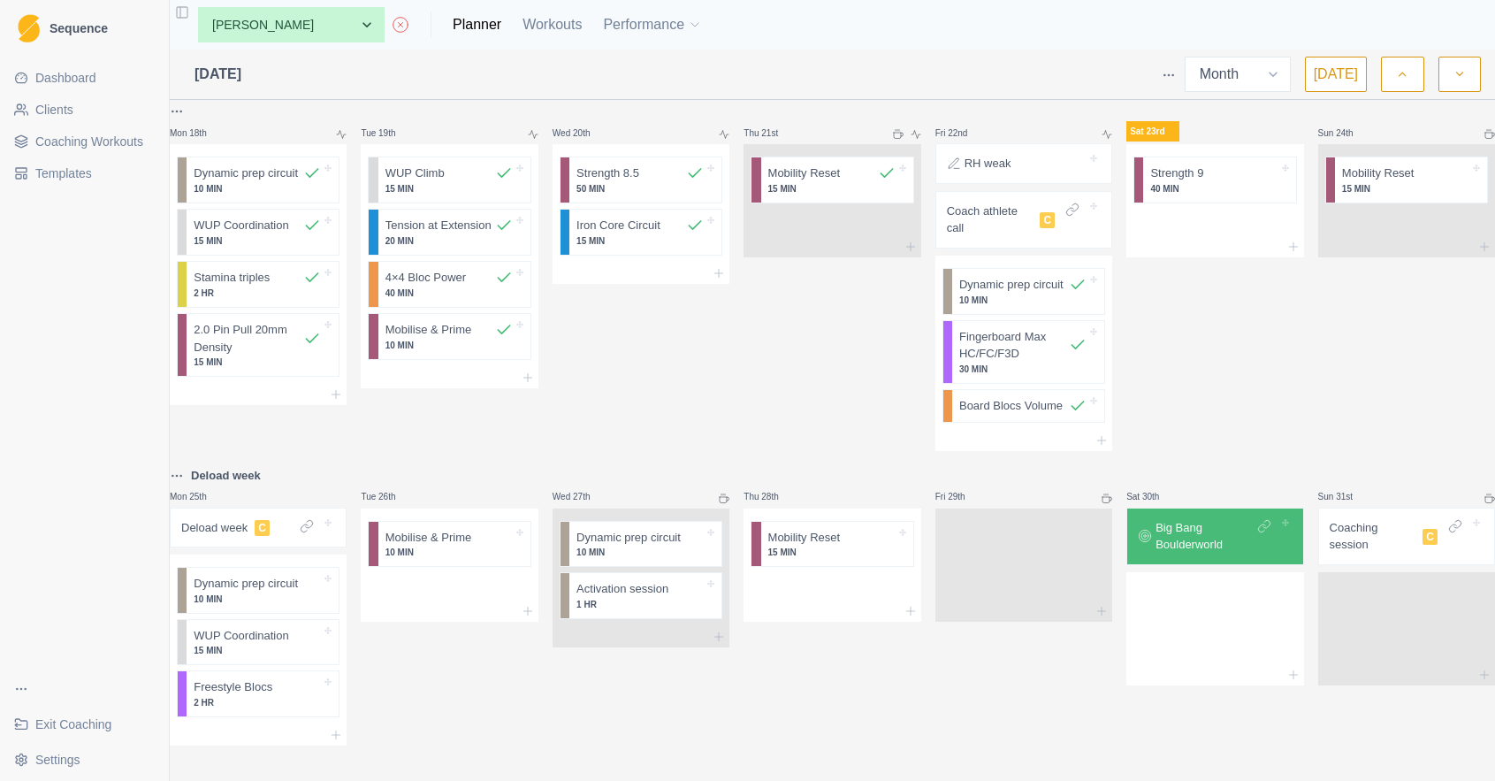
click at [248, 522] on p "Deload week" at bounding box center [214, 528] width 66 height 18
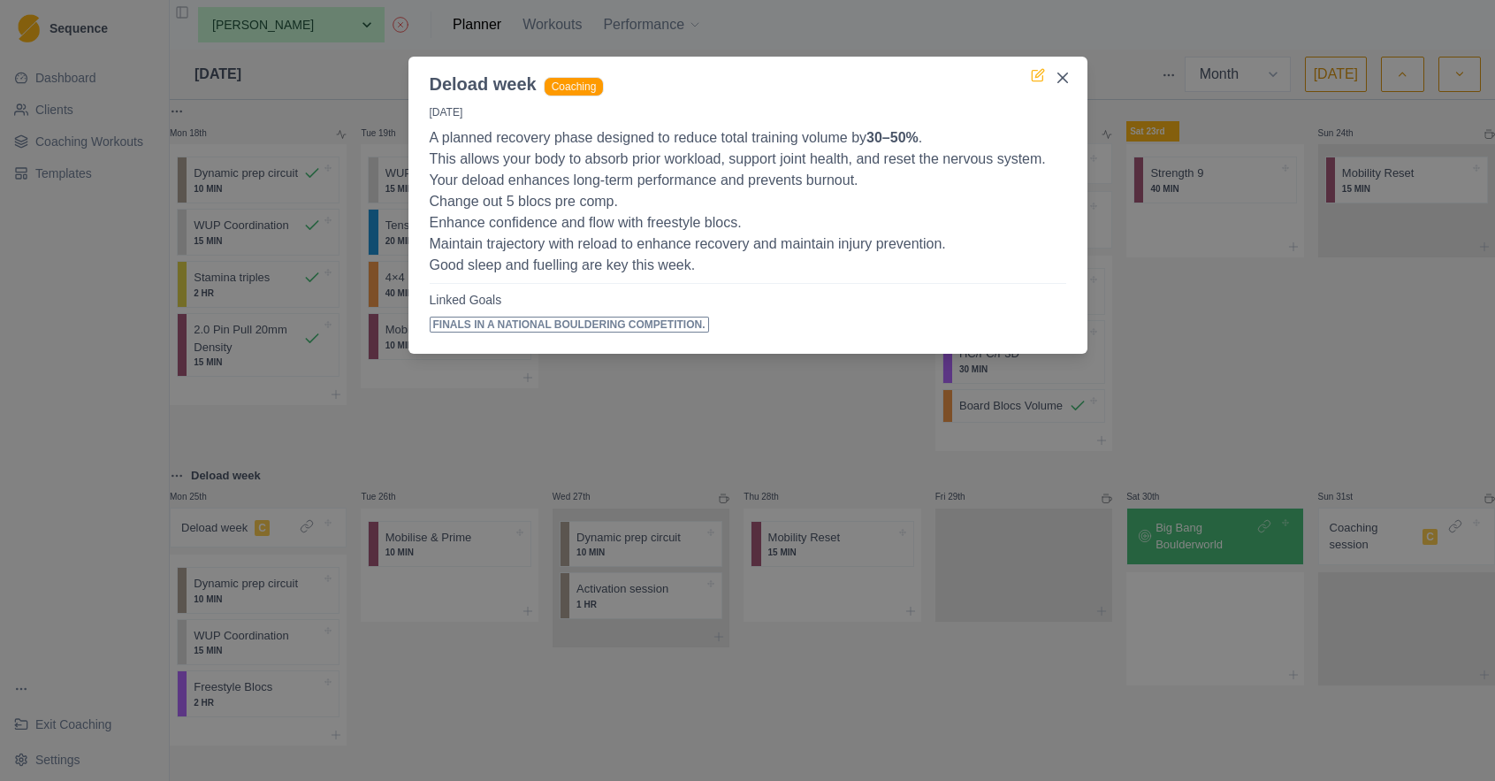
click at [1036, 72] on icon at bounding box center [1038, 75] width 14 height 14
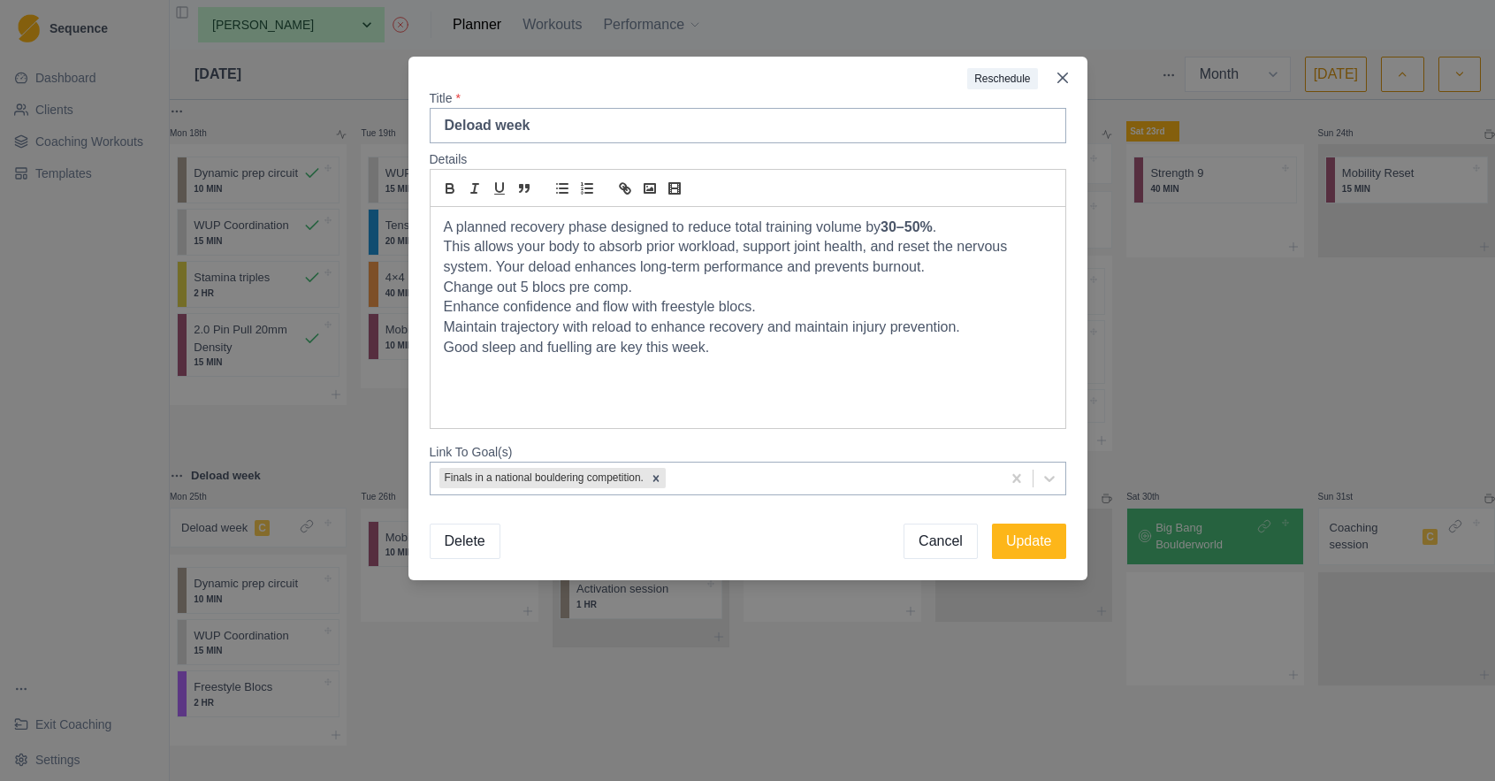
click at [635, 384] on div "A planned recovery phase designed to reduce total training volume by 30–50% . T…" at bounding box center [748, 317] width 635 height 221
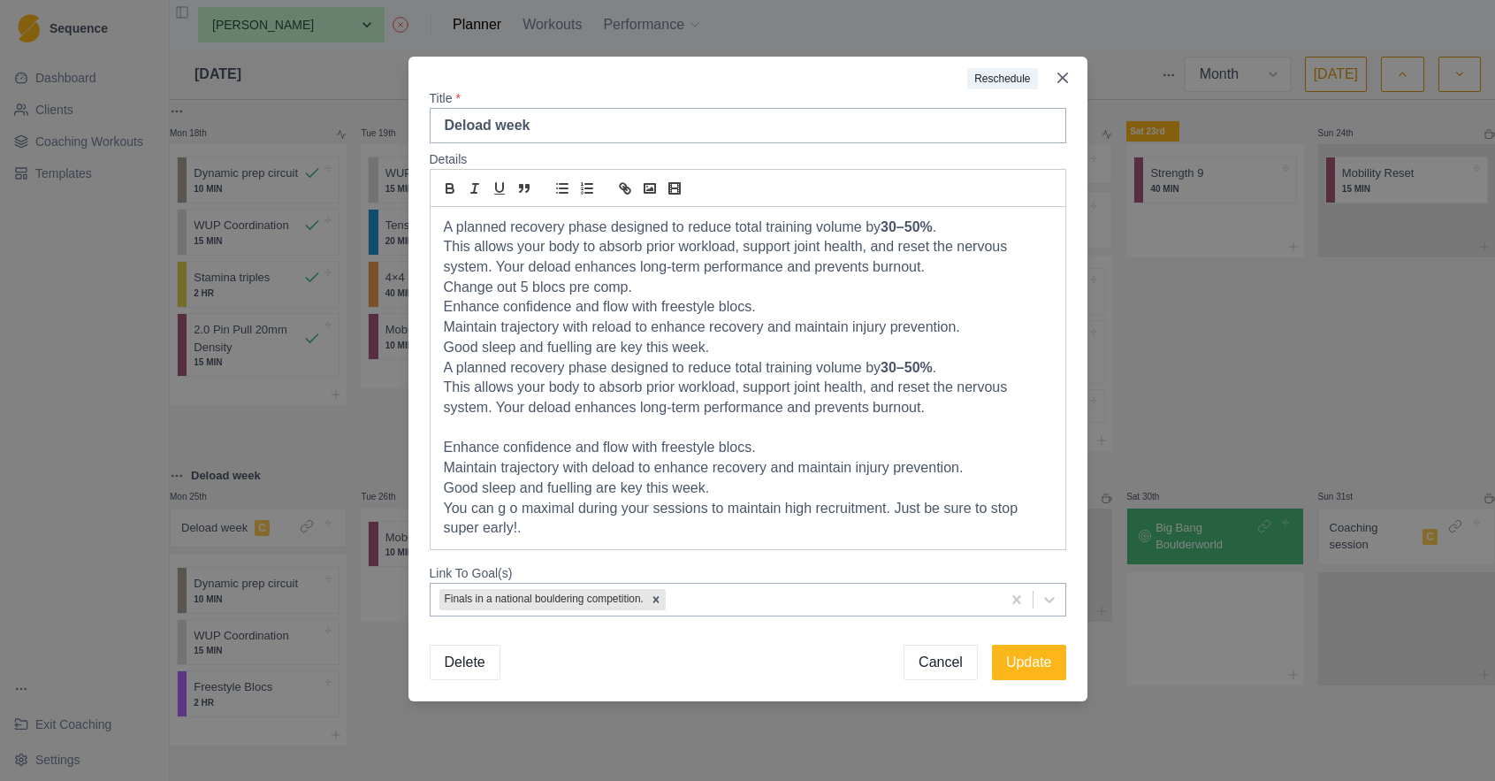
click at [597, 326] on p "Maintain trajectory with reload to enhance recovery and maintain injury prevent…" at bounding box center [748, 327] width 608 height 20
click at [513, 500] on p "You can g o maximal during your sessions to maintain high recruitment. Just be …" at bounding box center [748, 519] width 608 height 40
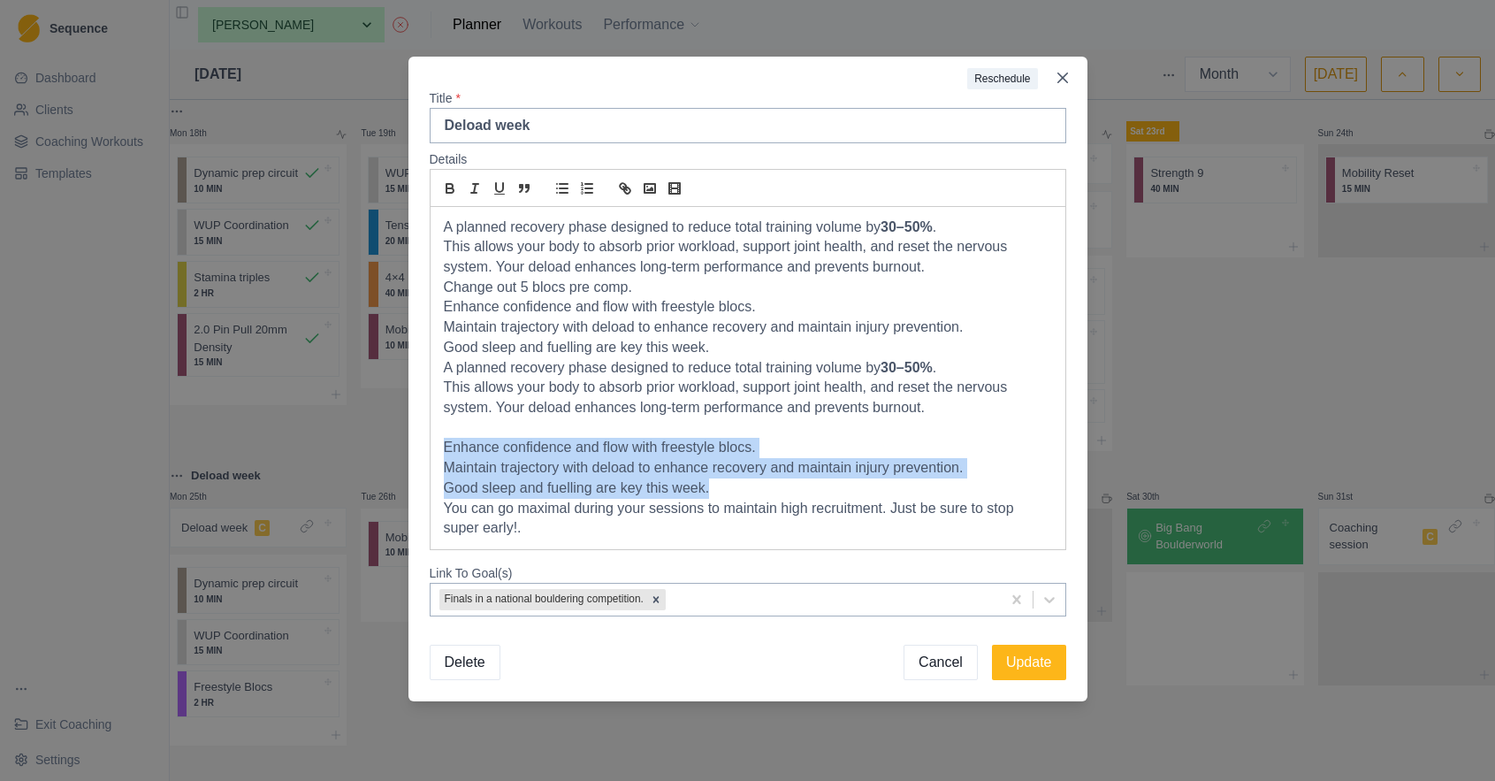
drag, startPoint x: 714, startPoint y: 473, endPoint x: 429, endPoint y: 435, distance: 287.2
click at [430, 435] on div "A planned recovery phase designed to reduce total training volume by 30–50% . T…" at bounding box center [748, 379] width 637 height 344
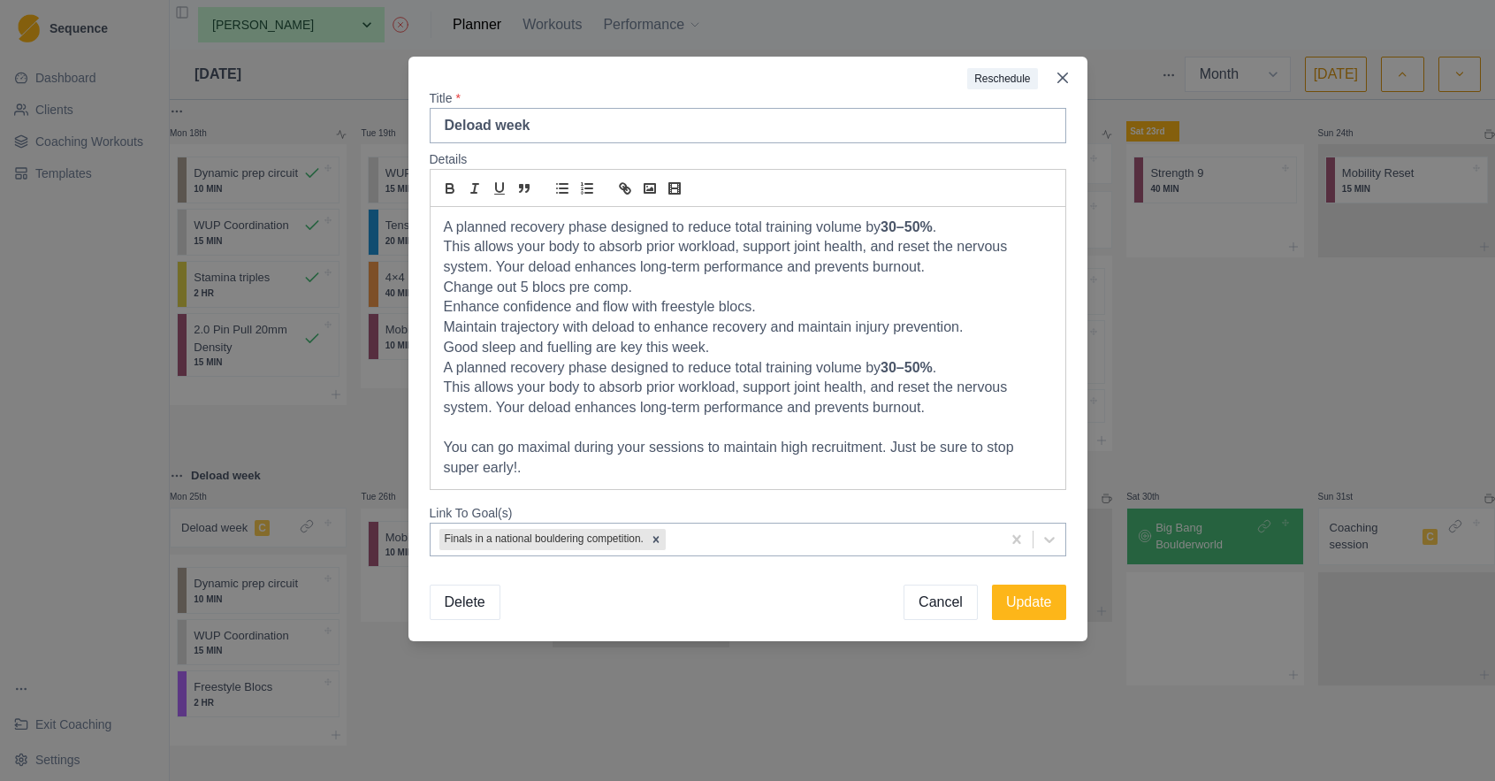
click at [523, 460] on p "You can go maximal during your sessions to maintain high recruitment. Just be s…" at bounding box center [748, 458] width 608 height 40
click at [1019, 440] on p "You can go maximal during your sessions to maintain high recruitment. Just be s…" at bounding box center [748, 458] width 608 height 40
drag, startPoint x: 702, startPoint y: 461, endPoint x: 633, endPoint y: 462, distance: 69.0
click at [633, 462] on p "You can go maximal during your sessions to maintain high recruitment. Just be s…" at bounding box center [748, 458] width 608 height 40
drag, startPoint x: 471, startPoint y: 461, endPoint x: 451, endPoint y: 417, distance: 47.9
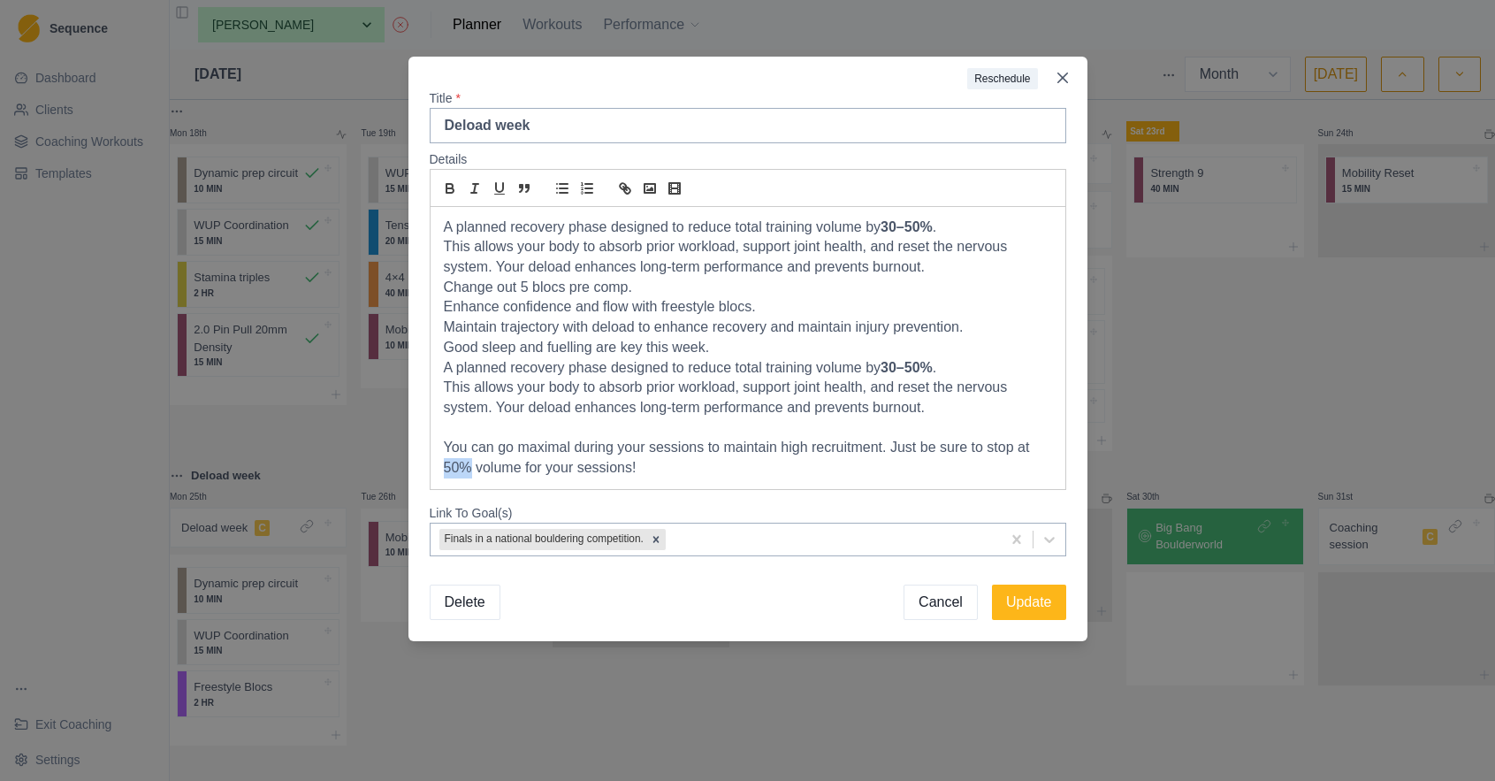
click at [434, 460] on div "A planned recovery phase designed to reduce total training volume by 30–50% . T…" at bounding box center [748, 348] width 635 height 282
click at [451, 191] on icon "bold" at bounding box center [450, 188] width 16 height 16
click at [1050, 602] on button "Update" at bounding box center [1029, 601] width 74 height 35
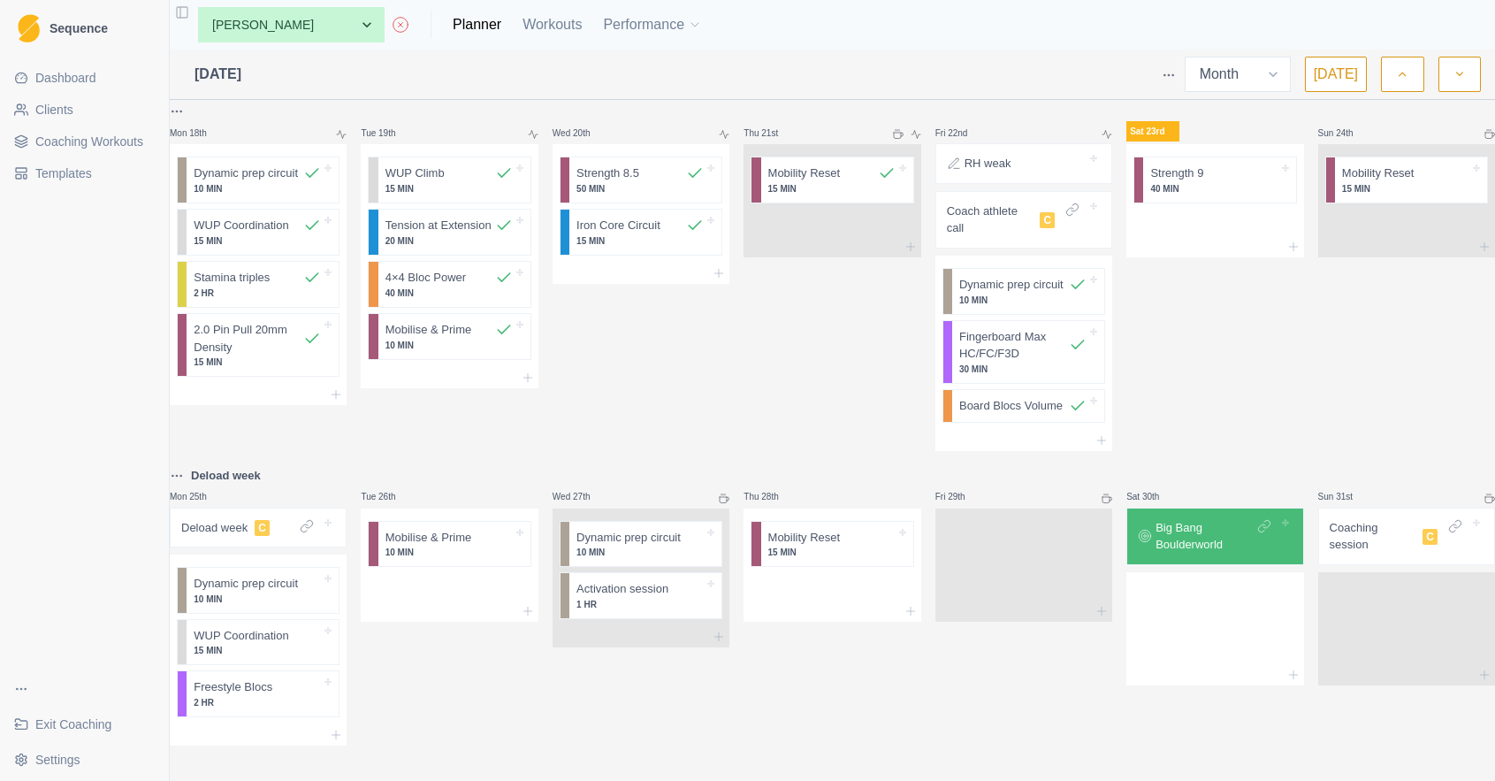
click at [1218, 523] on p "Big Bang Boulderworld" at bounding box center [1204, 536] width 97 height 34
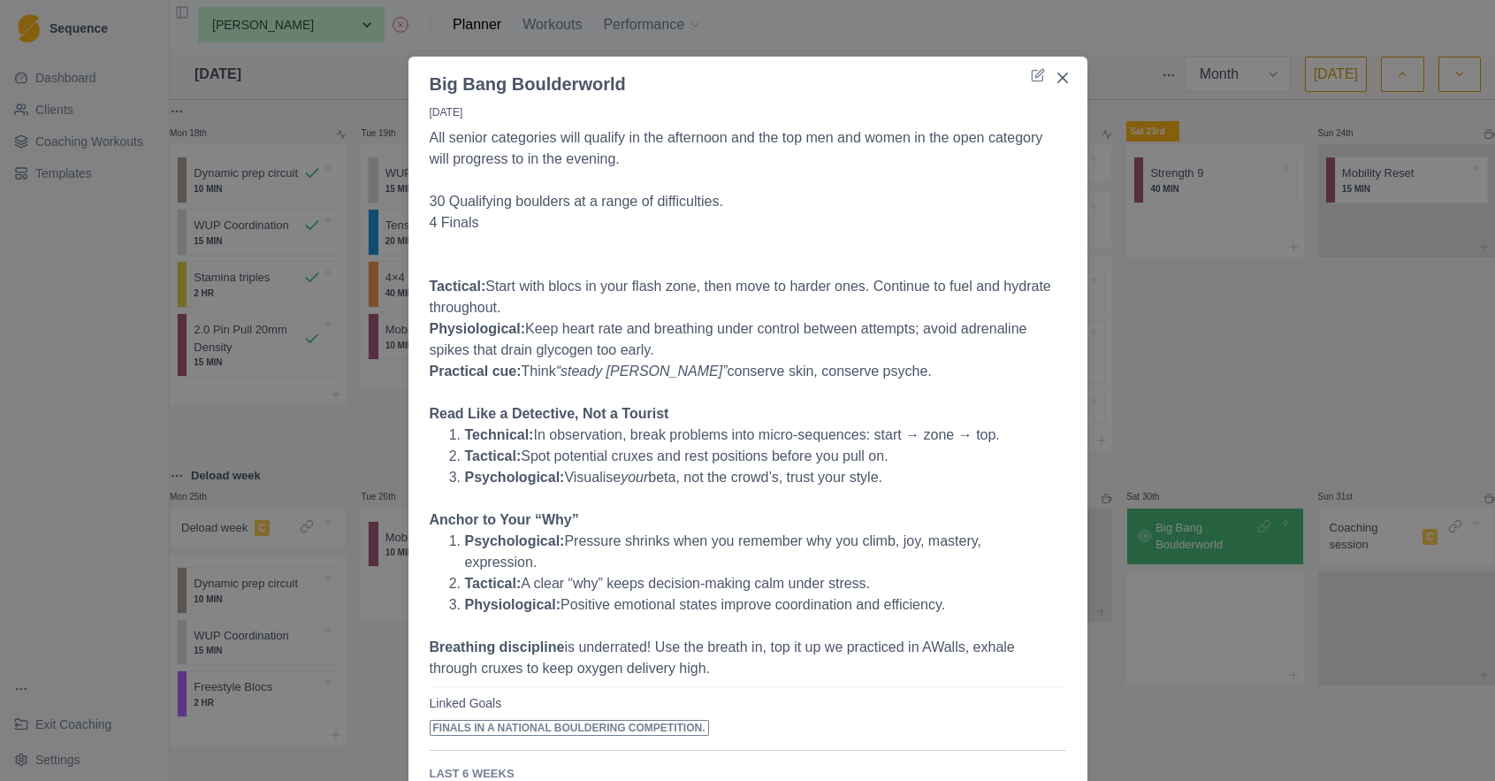
click at [1227, 332] on div "Big Bang Boulderworld 30/8/25 All senior categories will qualify in the afterno…" at bounding box center [747, 390] width 1495 height 781
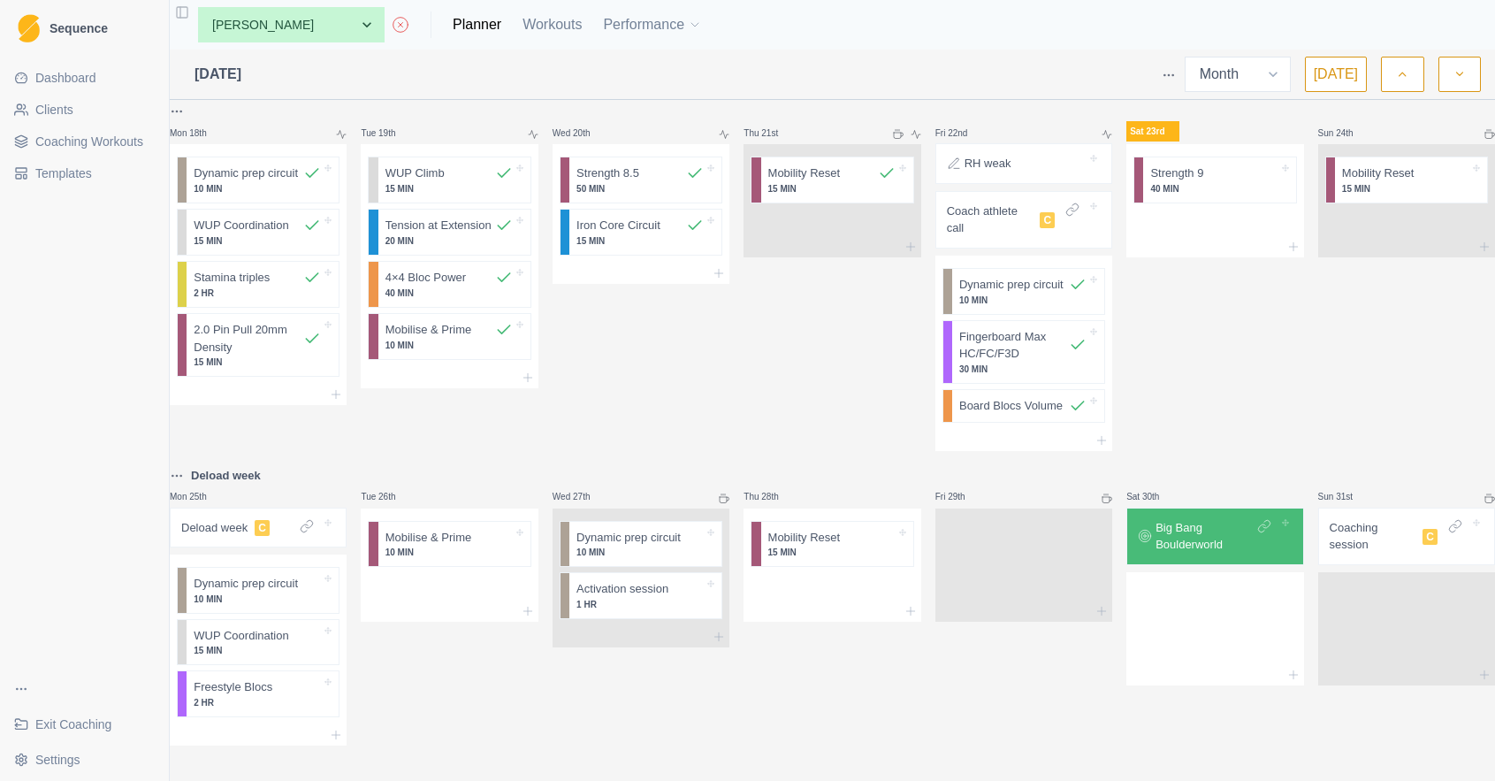
click at [247, 519] on p "Deload week" at bounding box center [214, 528] width 66 height 18
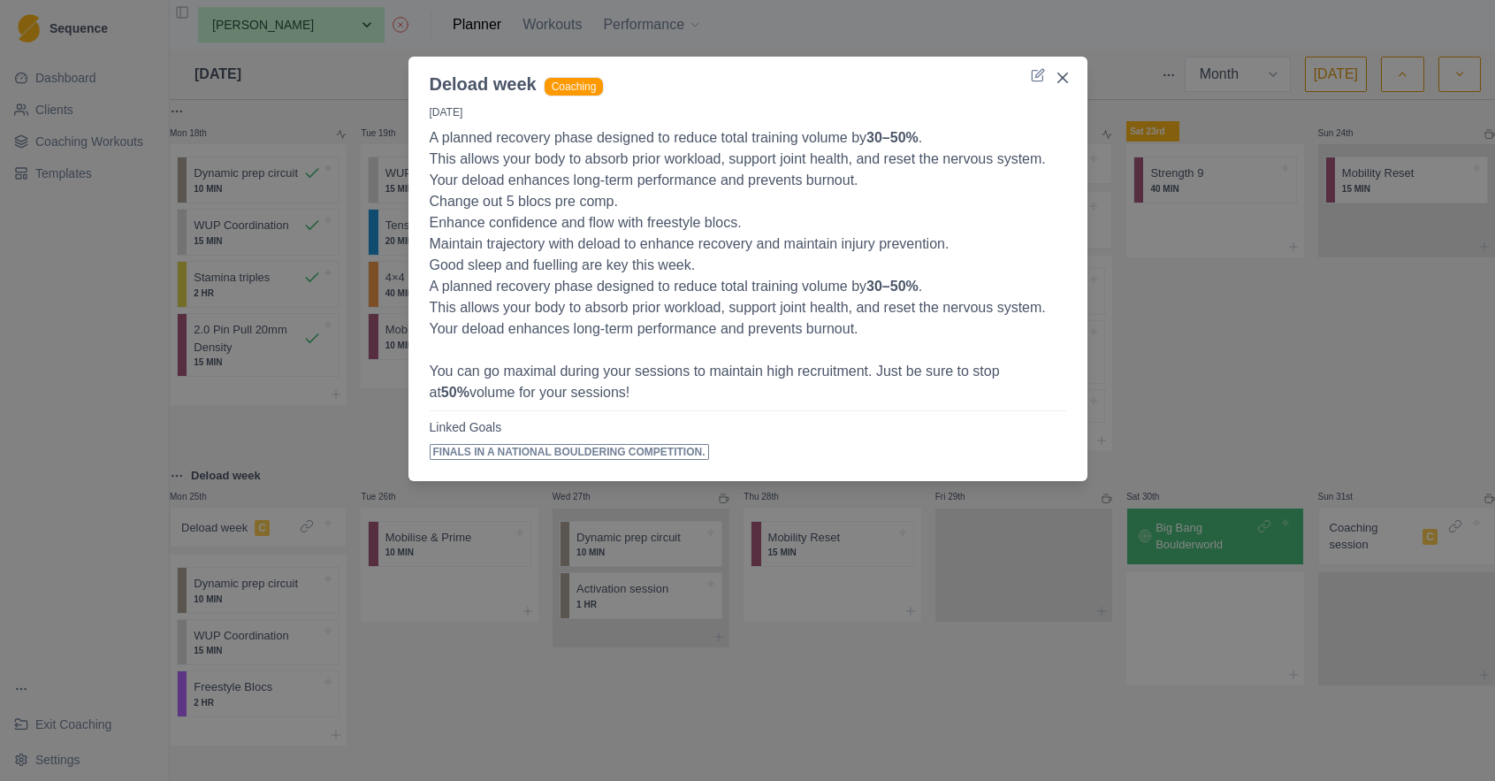
drag, startPoint x: 630, startPoint y: 402, endPoint x: 407, endPoint y: 134, distance: 349.0
click at [407, 134] on div "Deload week Coaching 25/8/25 A planned recovery phase designed to reduce total …" at bounding box center [747, 390] width 1495 height 781
copy p "A planned recovery phase designed to reduce total training volume by 30–50% . T…"
click at [289, 27] on div "Deload week Coaching 25/8/25 A planned recovery phase designed to reduce total …" at bounding box center [747, 390] width 1495 height 781
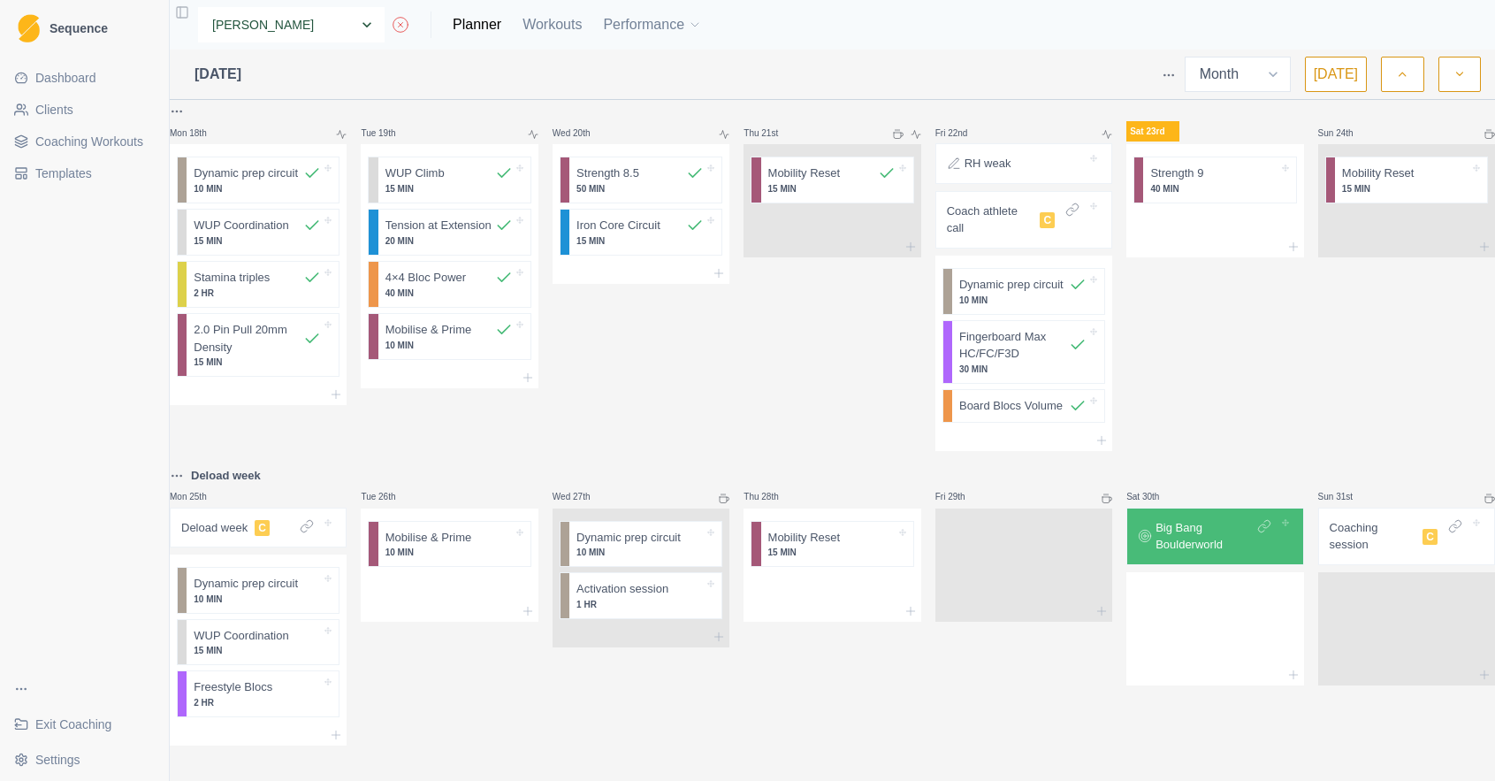
select select "757168ae-d33a-4bee-8254-2e1b1dad540a"
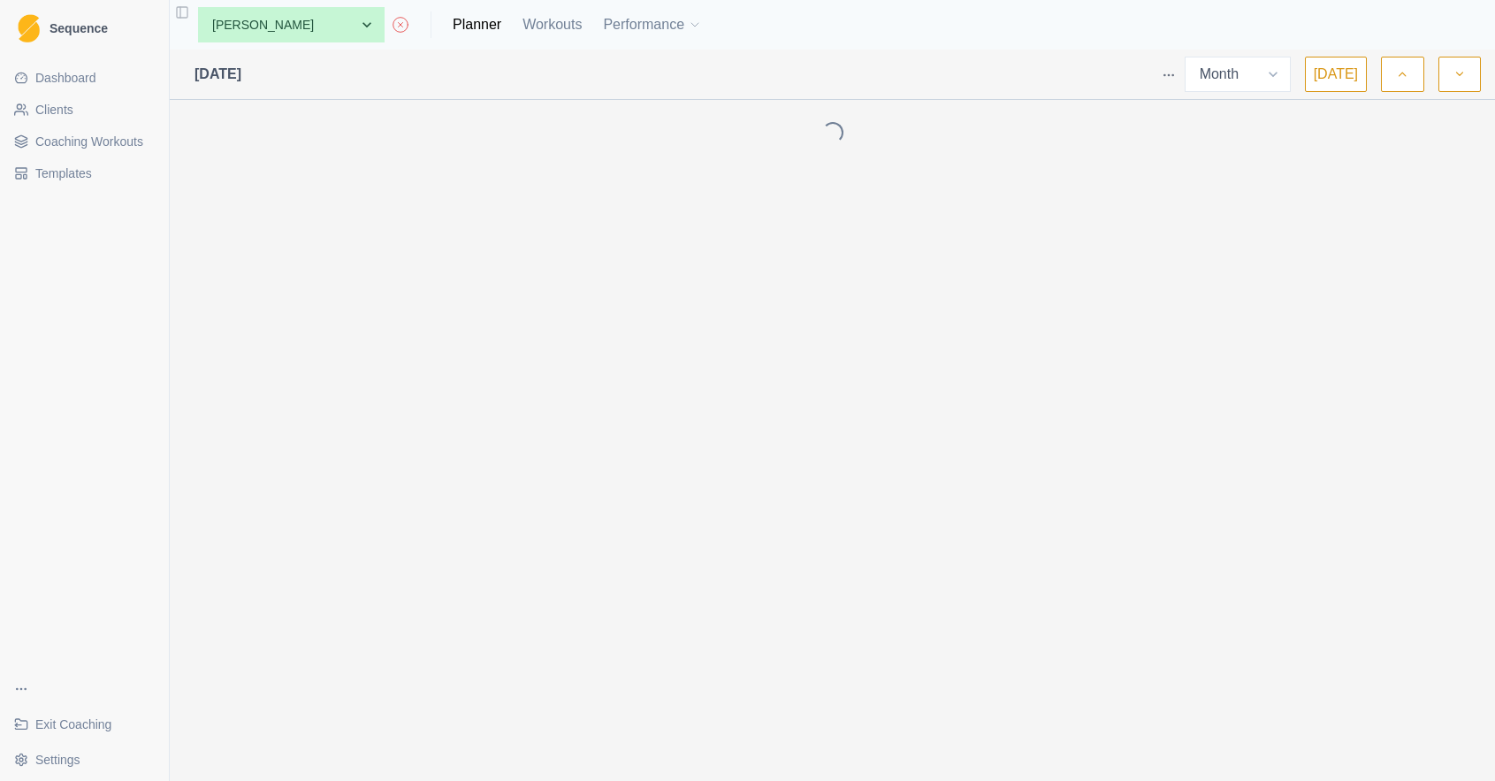
select select "month"
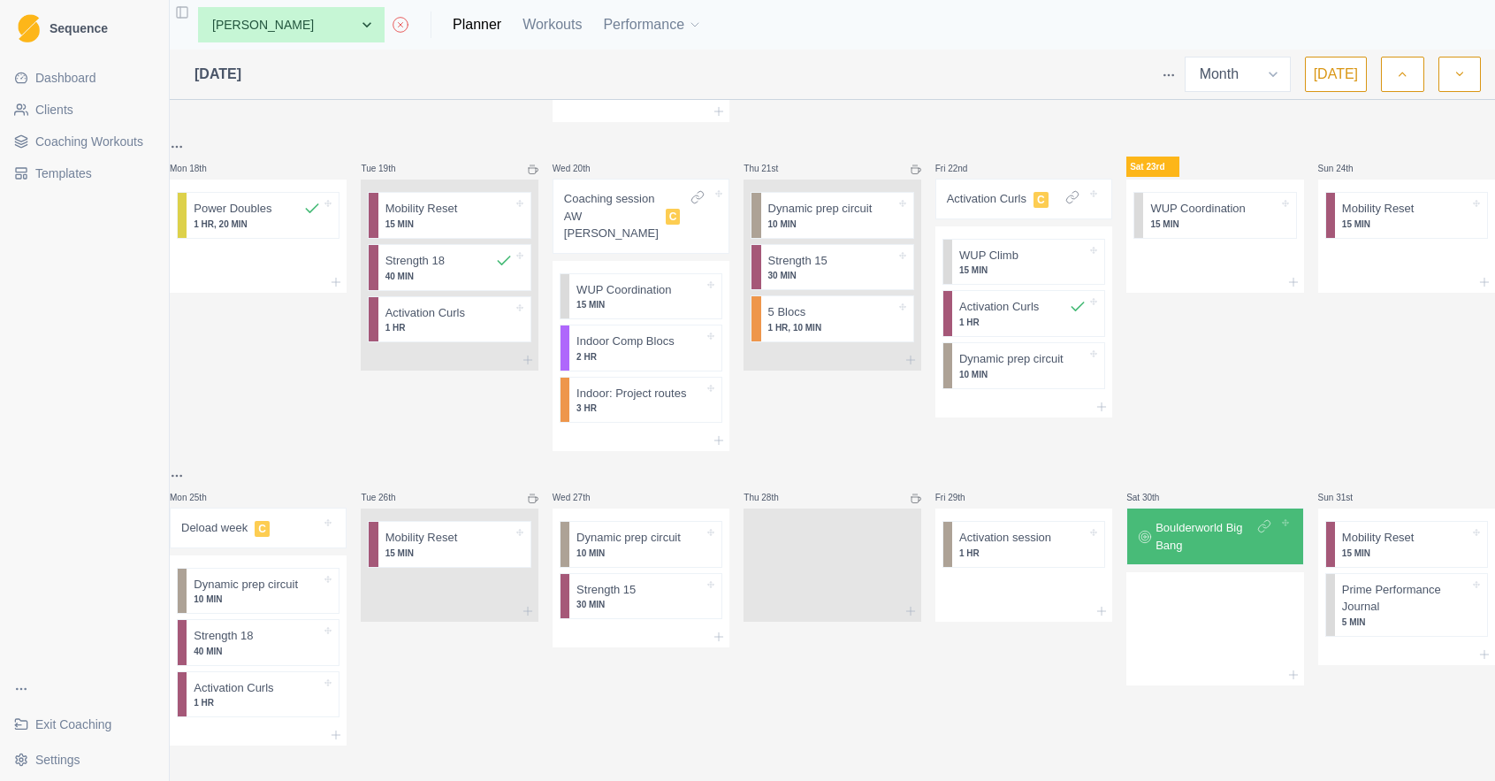
scroll to position [870, 0]
click at [212, 519] on p "Deload week" at bounding box center [214, 528] width 66 height 18
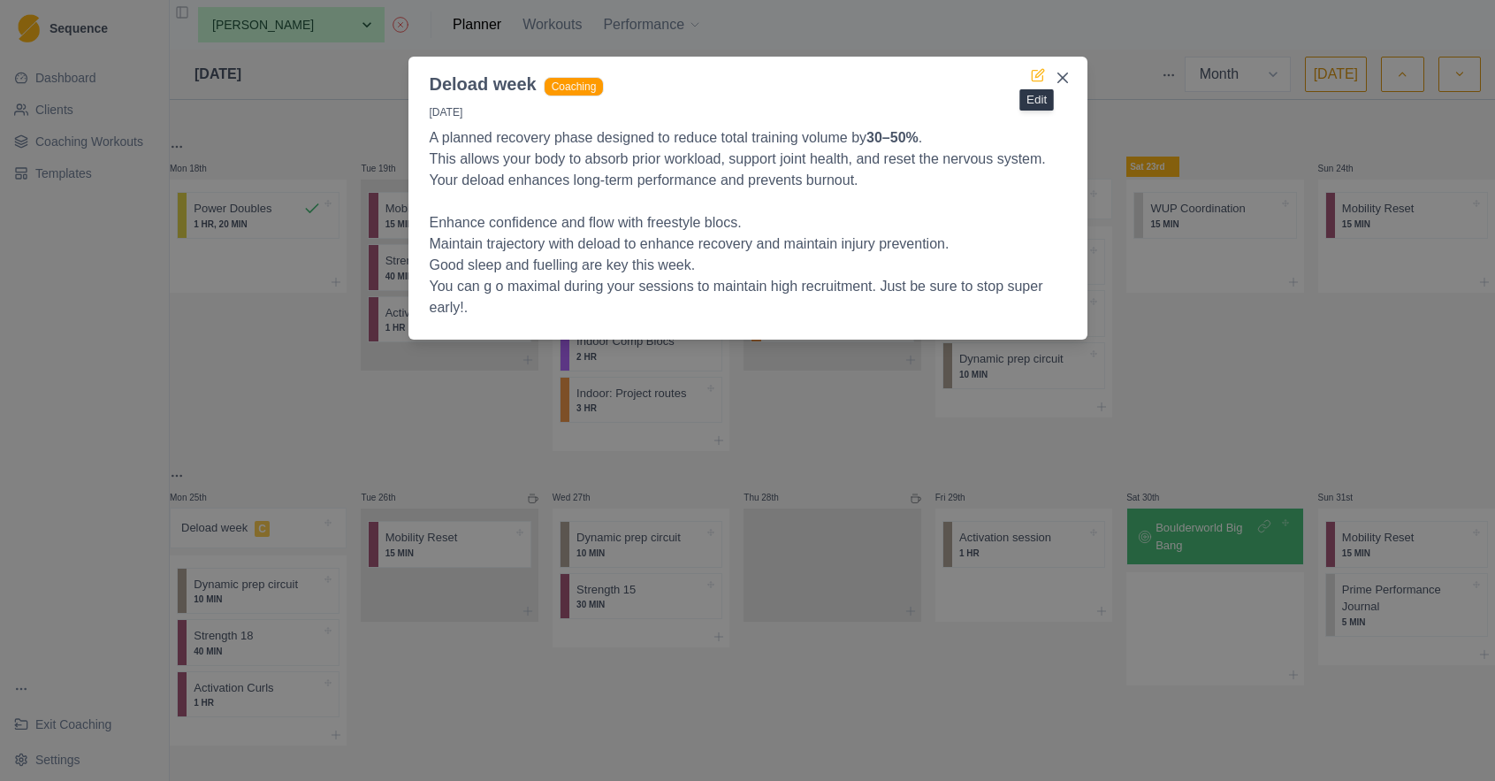
click at [1037, 80] on icon at bounding box center [1038, 75] width 14 height 14
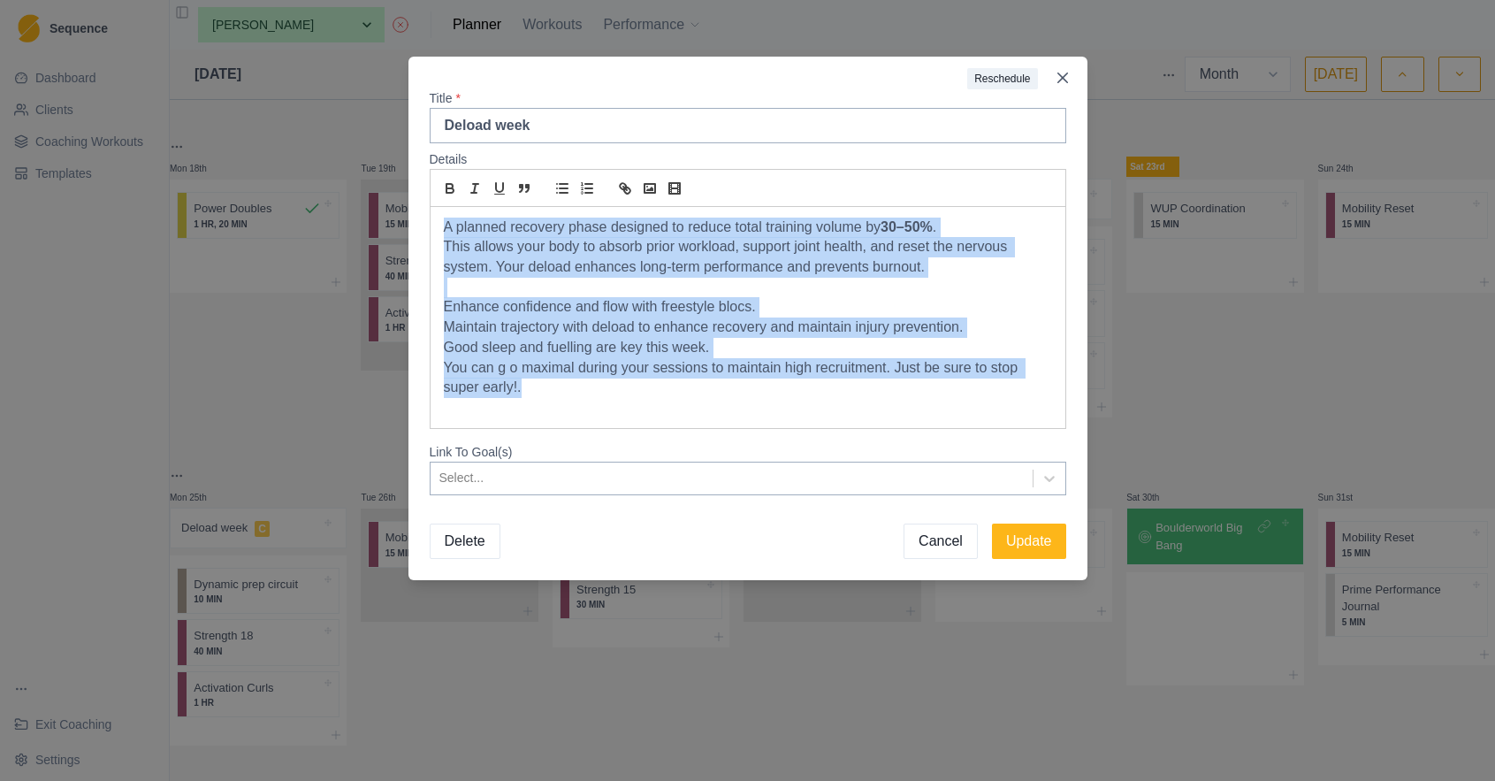
drag, startPoint x: 525, startPoint y: 387, endPoint x: 439, endPoint y: 218, distance: 190.6
click at [439, 219] on div "A planned recovery phase designed to reduce total training volume by 30–50% . T…" at bounding box center [748, 317] width 635 height 221
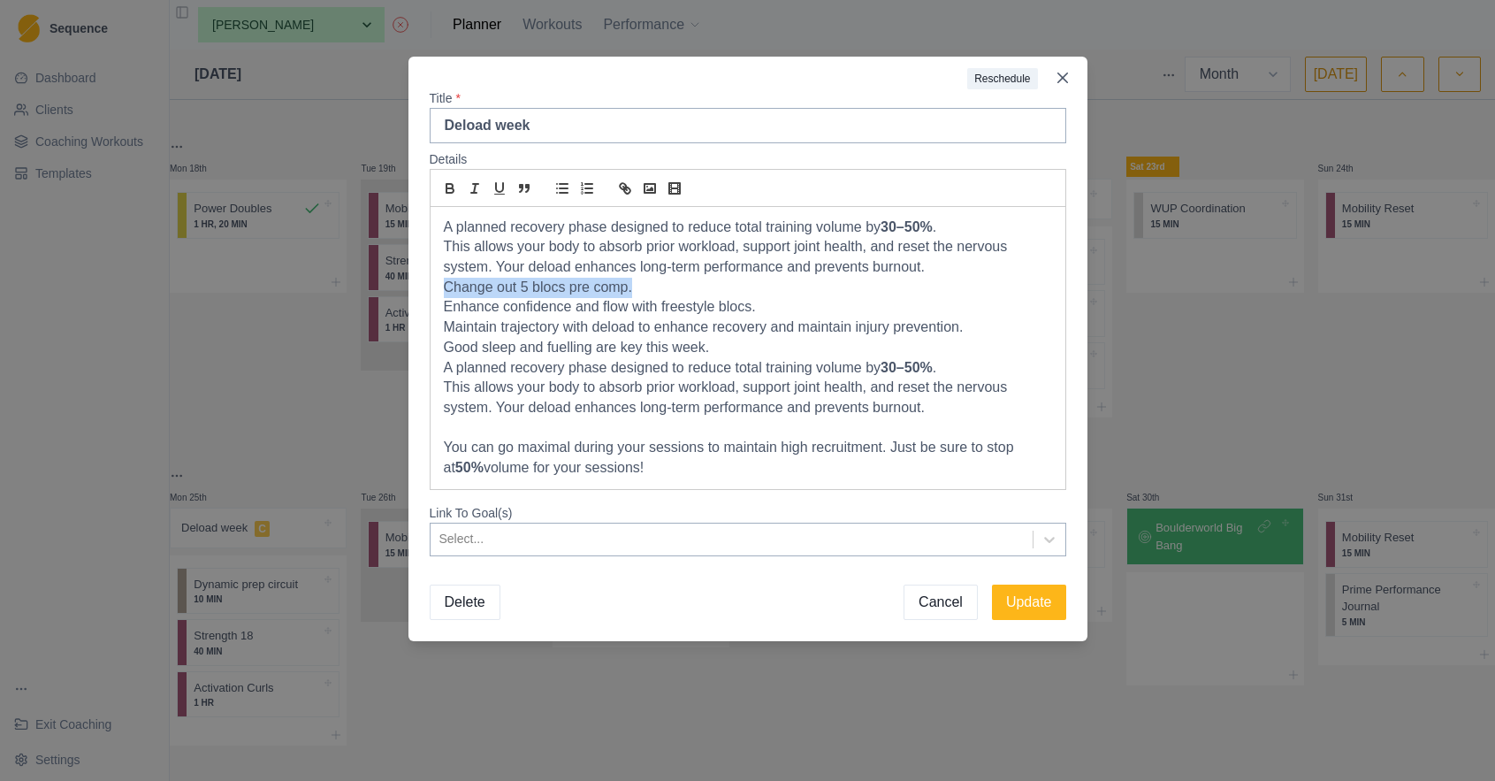
drag, startPoint x: 664, startPoint y: 292, endPoint x: 419, endPoint y: 290, distance: 244.9
click at [419, 290] on div "Details A planned recovery phase designed to reduce total training volume by 30…" at bounding box center [747, 353] width 679 height 420
click at [1045, 595] on button "Update" at bounding box center [1029, 601] width 74 height 35
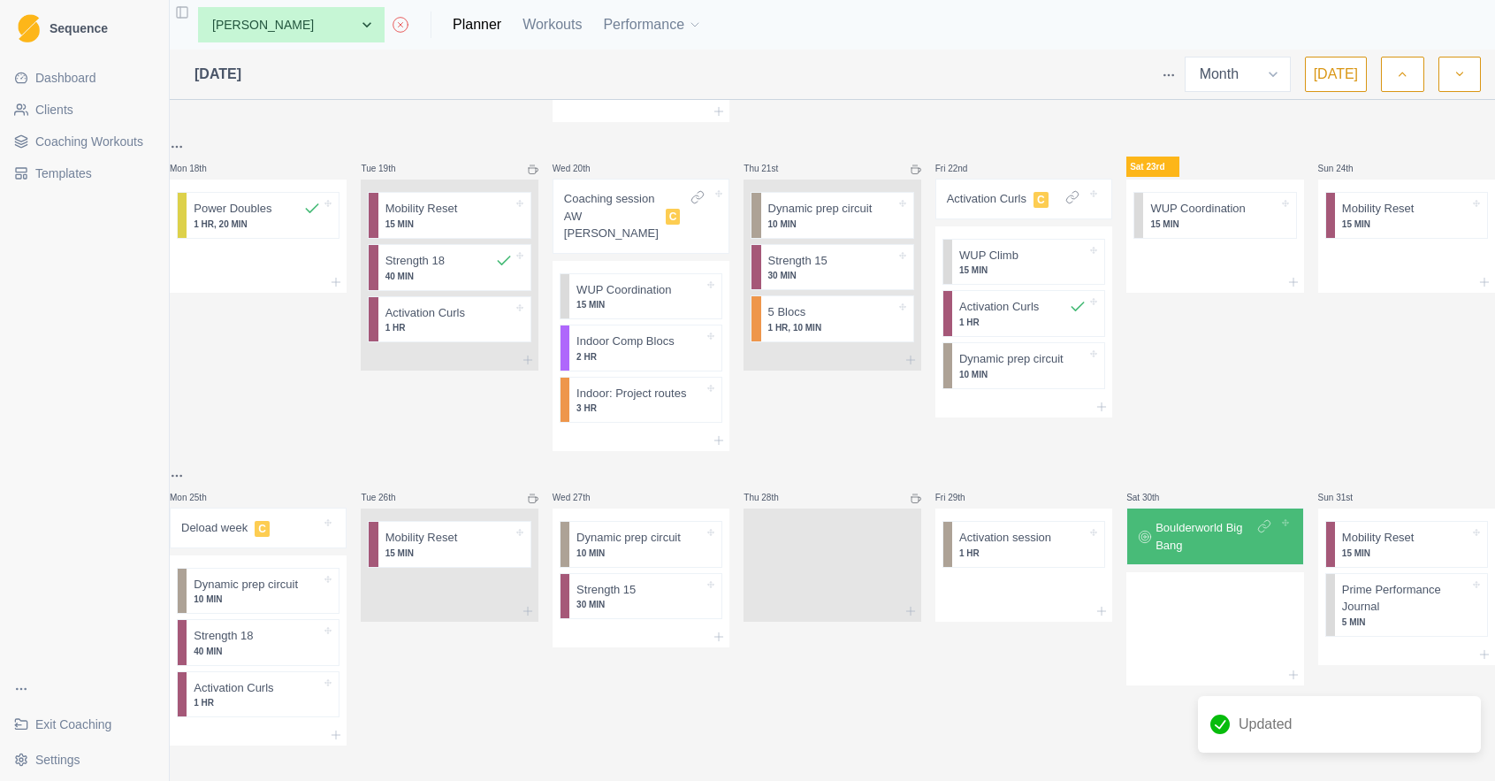
scroll to position [0, 0]
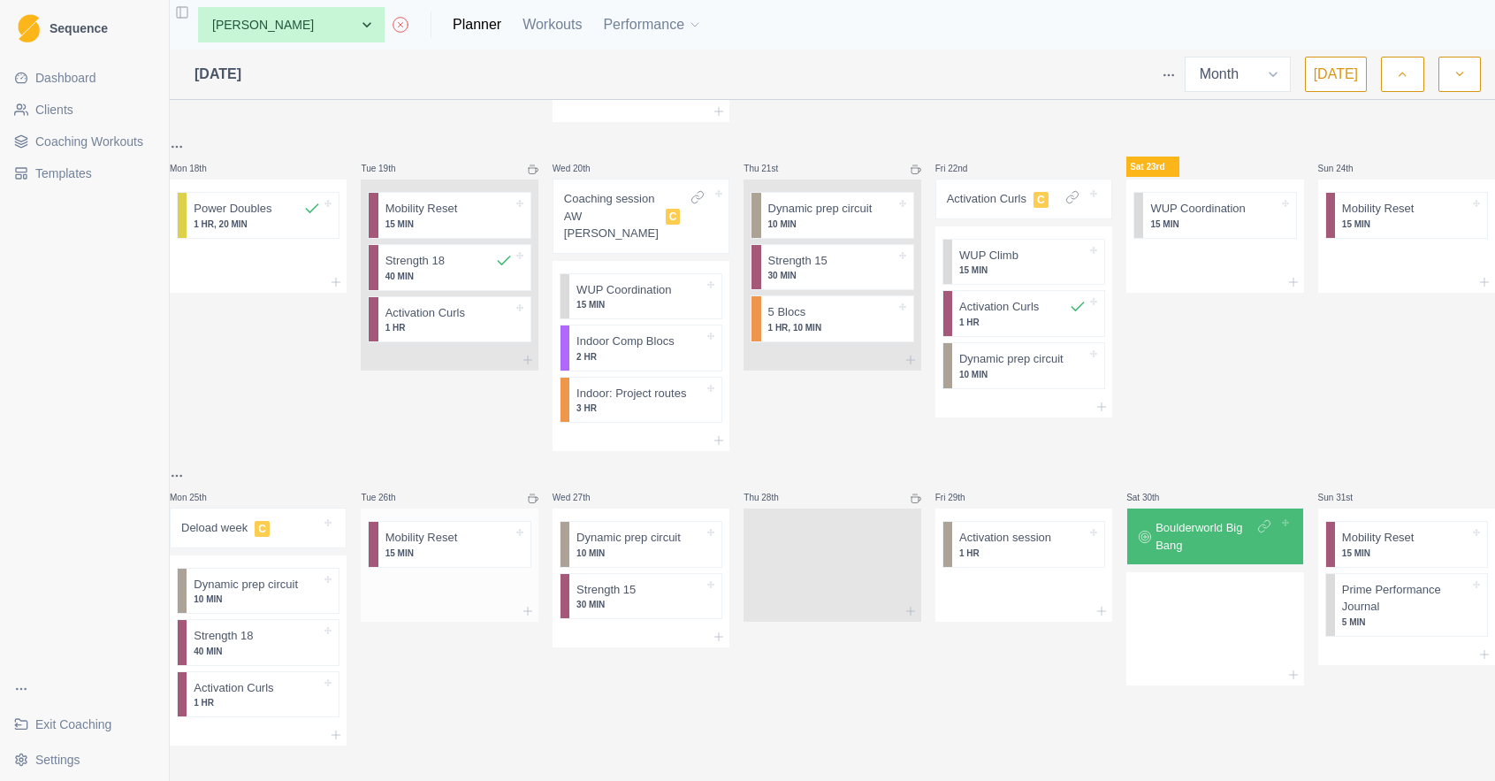
click at [456, 585] on div at bounding box center [449, 588] width 177 height 27
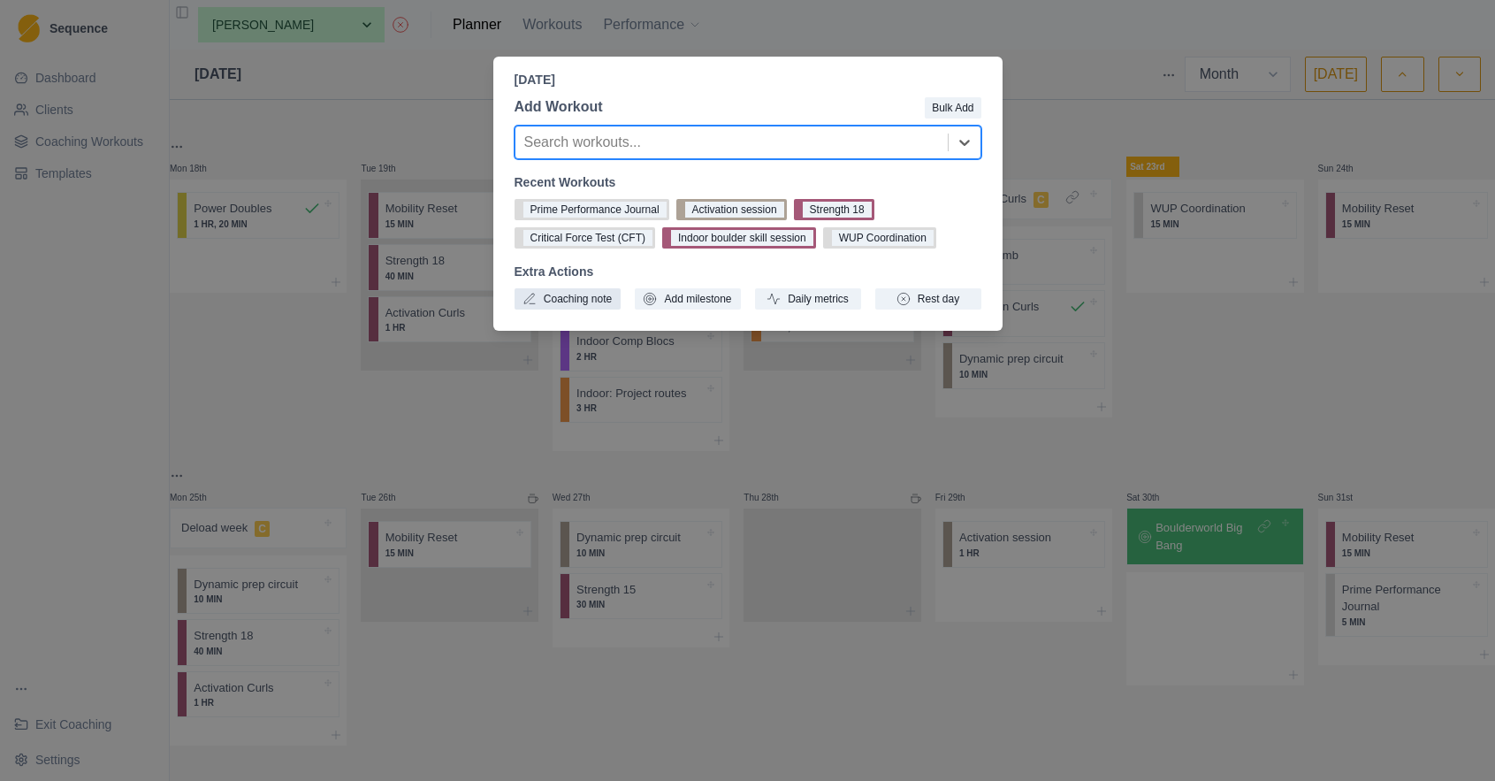
click at [575, 309] on button "Coaching note" at bounding box center [568, 298] width 106 height 21
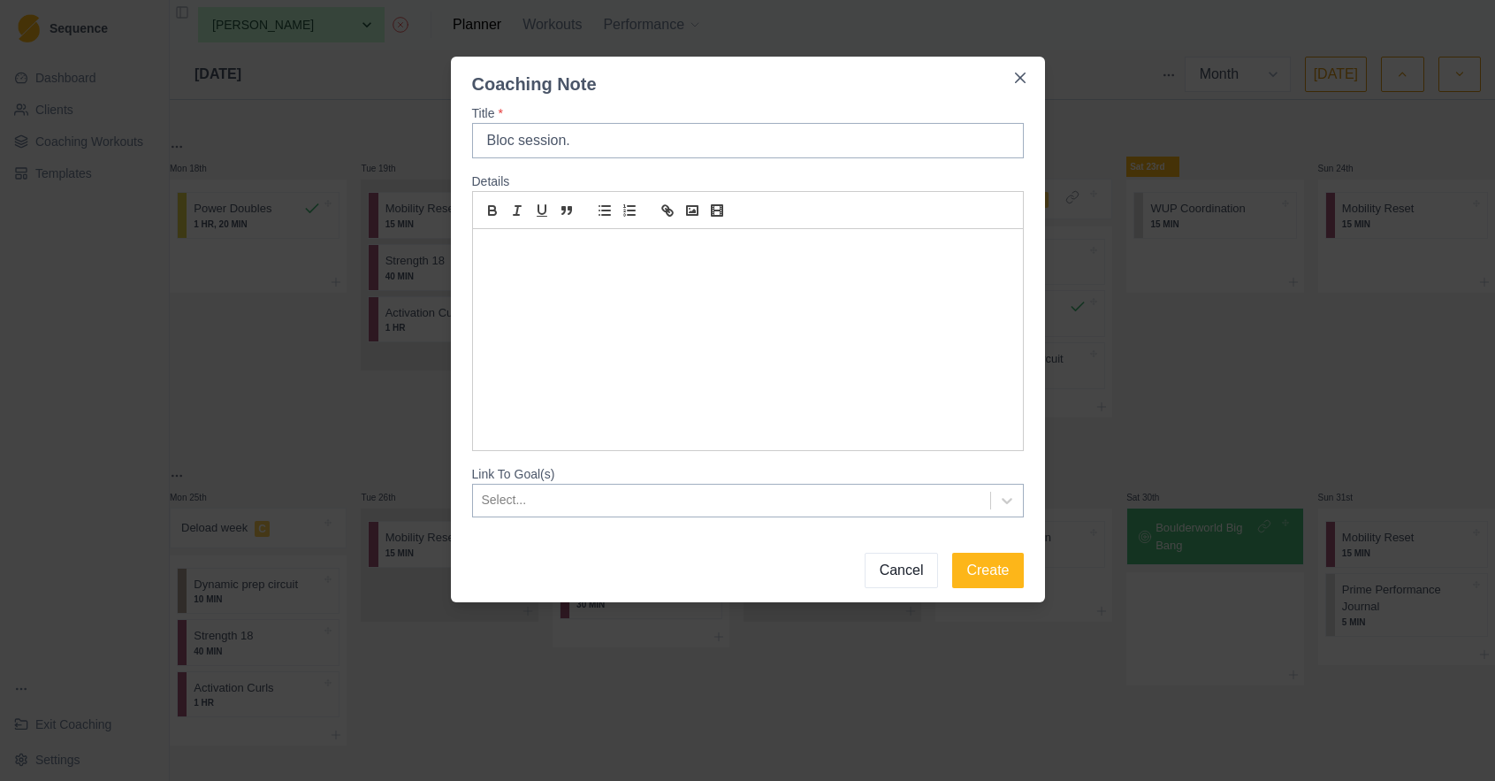
type input "Bloc session."
click at [561, 236] on div at bounding box center [748, 339] width 550 height 221
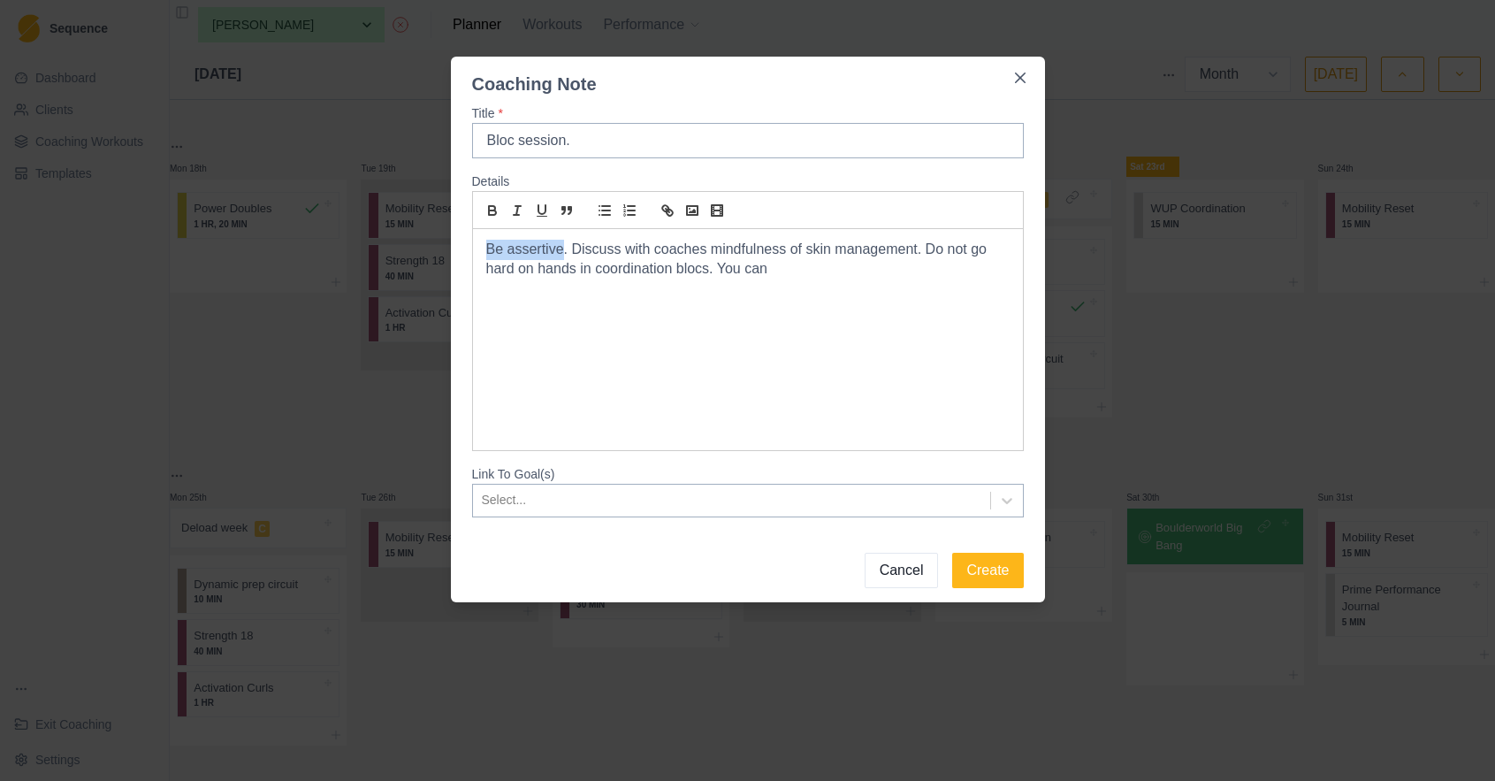
drag, startPoint x: 562, startPoint y: 250, endPoint x: 483, endPoint y: 247, distance: 79.7
click at [483, 247] on div "Be assertive. Discuss with coaches mindfulness of skin management. Do not go ha…" at bounding box center [748, 339] width 550 height 221
click at [492, 207] on icon "bold" at bounding box center [492, 208] width 6 height 4
click at [573, 255] on p "Be assertive . Discuss with coaches mindfulness of skin management. Do not go h…" at bounding box center [747, 260] width 523 height 40
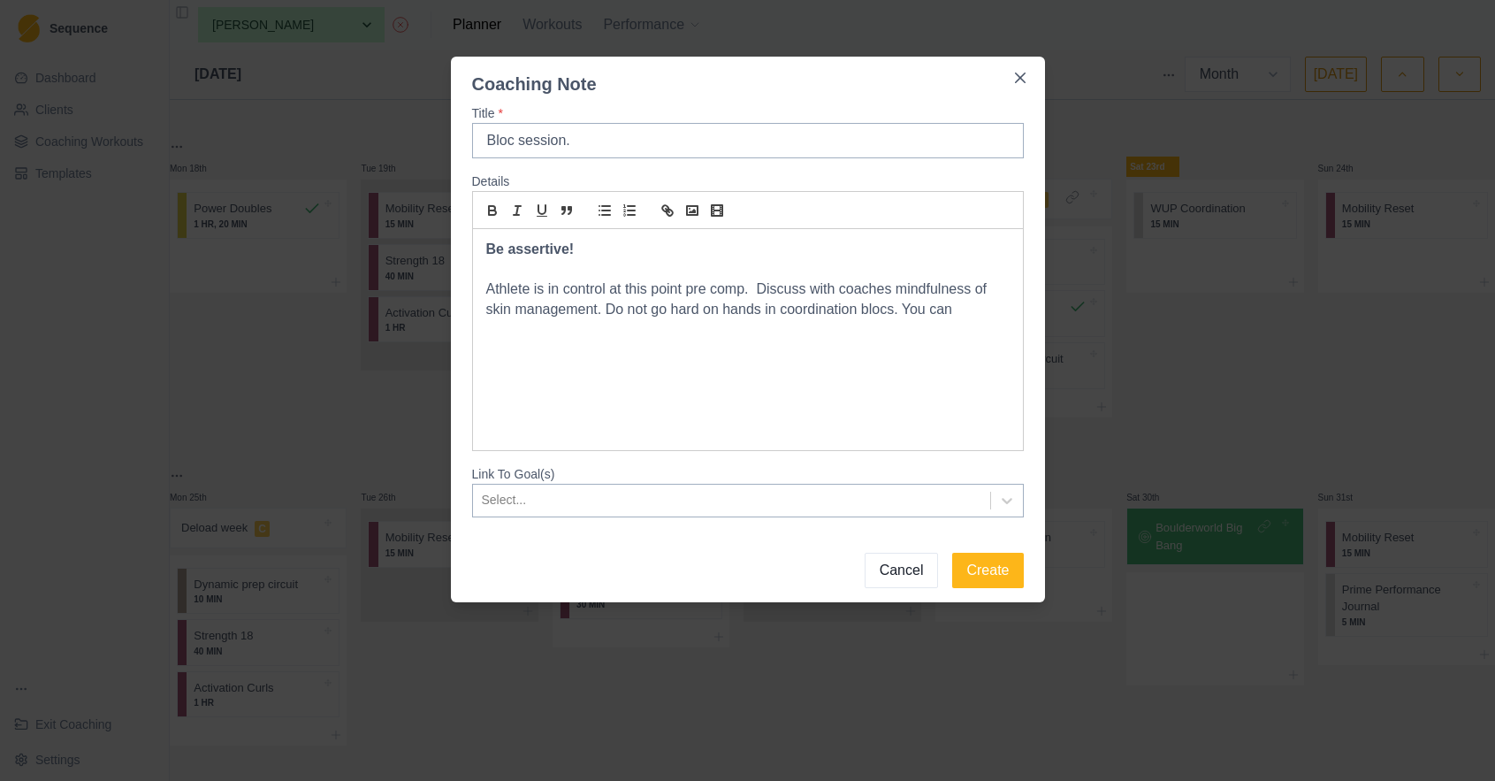
click at [971, 309] on p "Athlete is in control at this point pre comp. Discuss with coaches mindfulness …" at bounding box center [747, 299] width 523 height 40
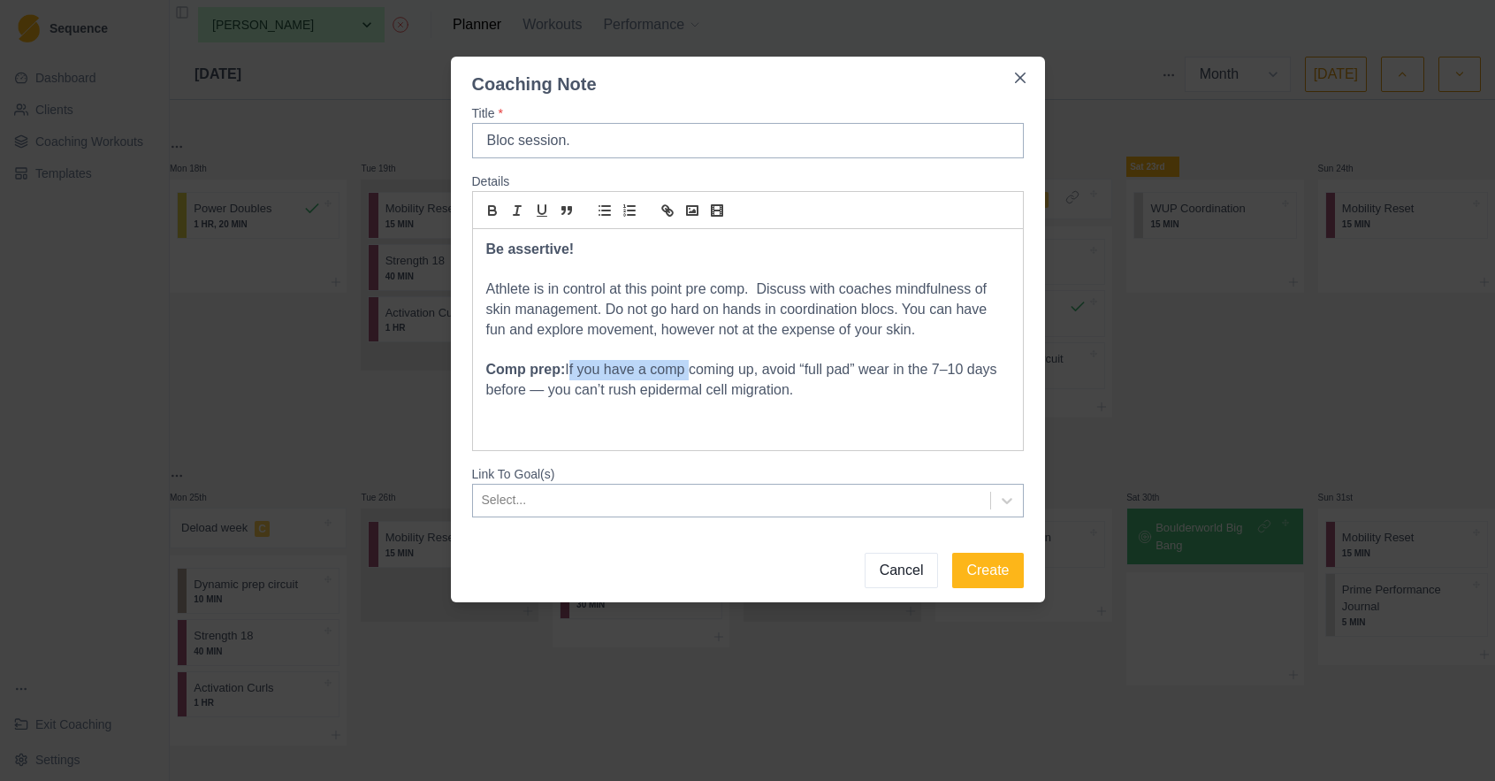
drag, startPoint x: 689, startPoint y: 367, endPoint x: 569, endPoint y: 363, distance: 119.4
click at [569, 363] on p "Comp prep: If you have a comp coming up, avoid “full pad” wear in the 7–10 days…" at bounding box center [747, 380] width 523 height 40
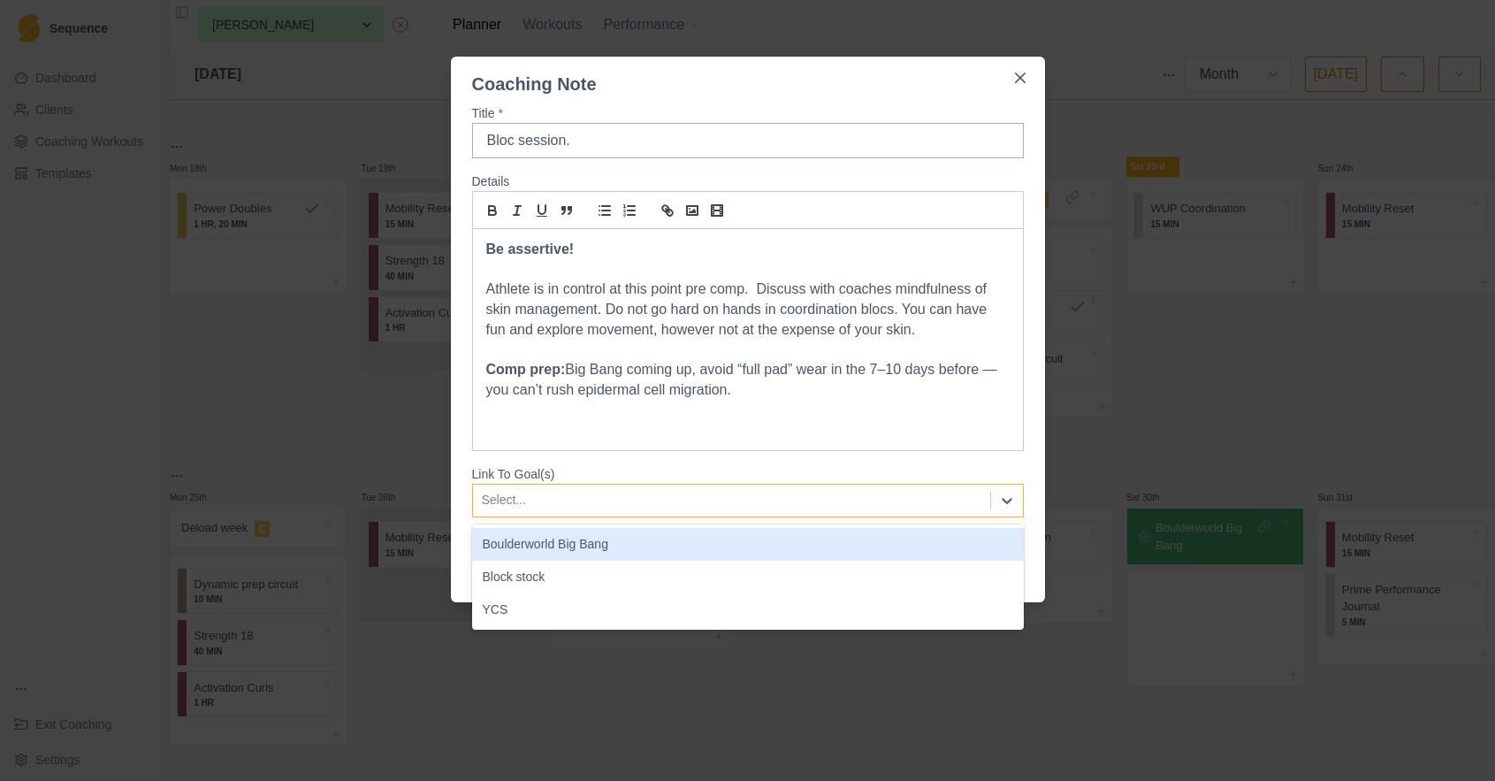
click at [780, 501] on div at bounding box center [732, 500] width 500 height 22
click at [712, 541] on div "Boulderworld Big Bang" at bounding box center [748, 544] width 552 height 33
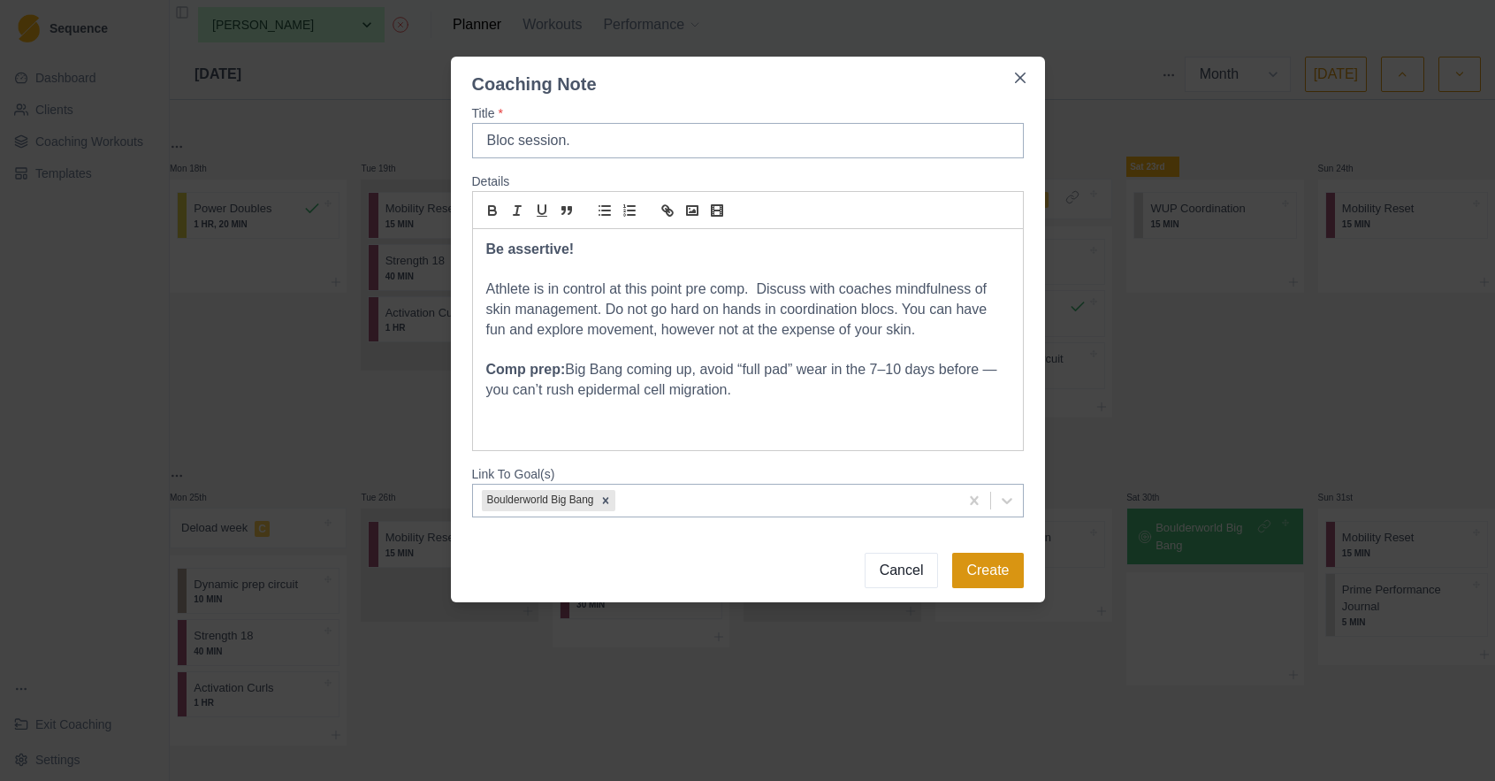
click at [983, 570] on button "Create" at bounding box center [987, 570] width 71 height 35
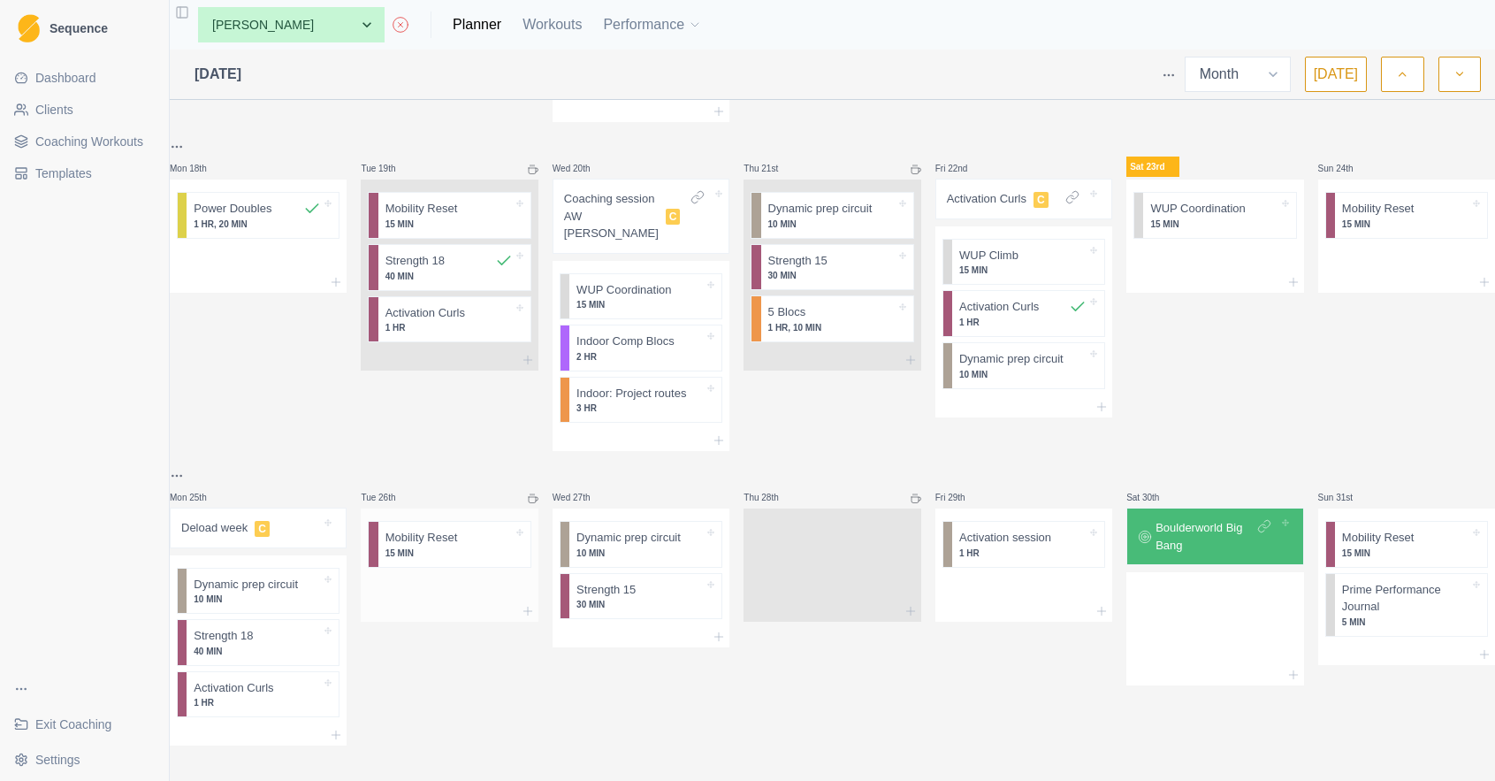
click at [475, 580] on div at bounding box center [449, 588] width 177 height 27
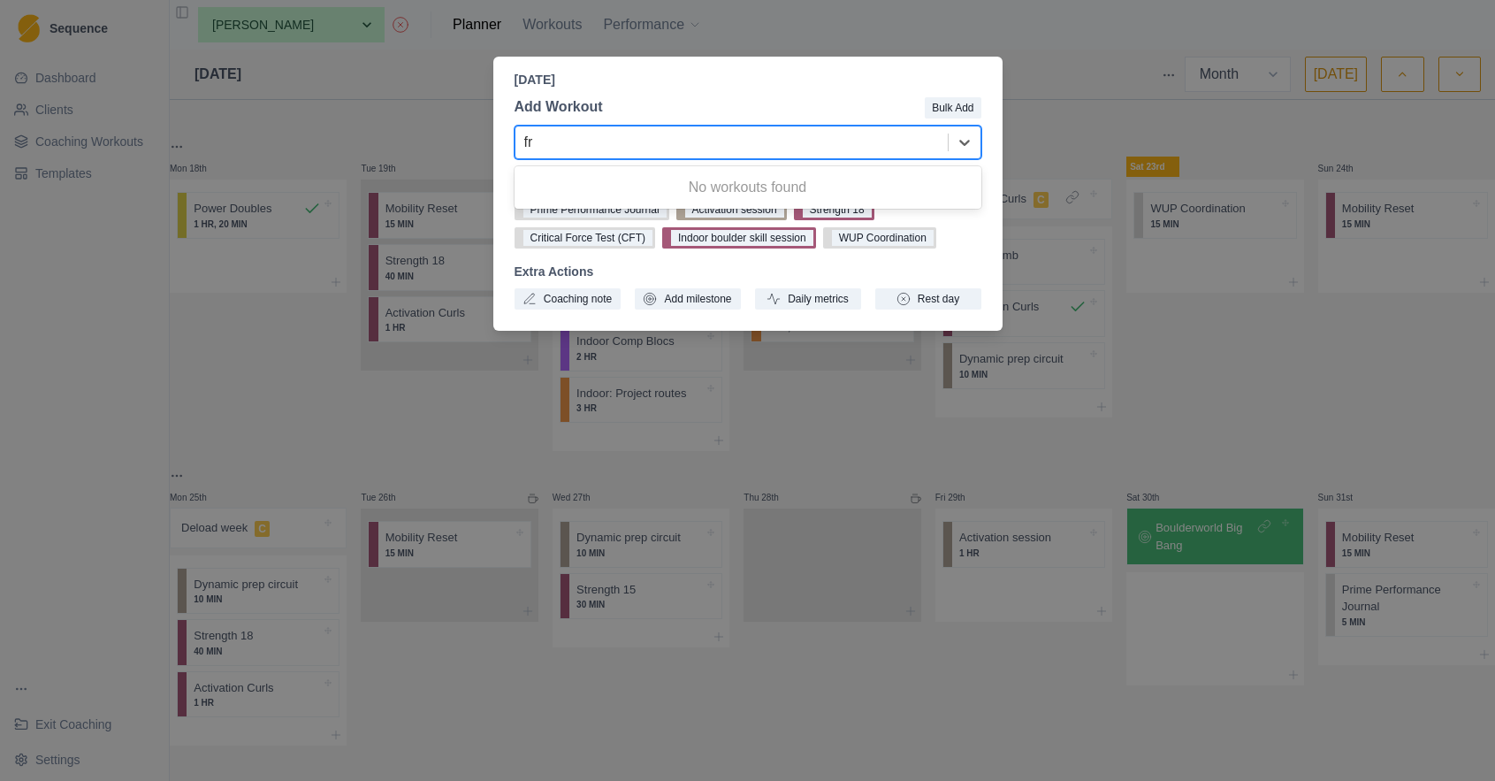
type input "f"
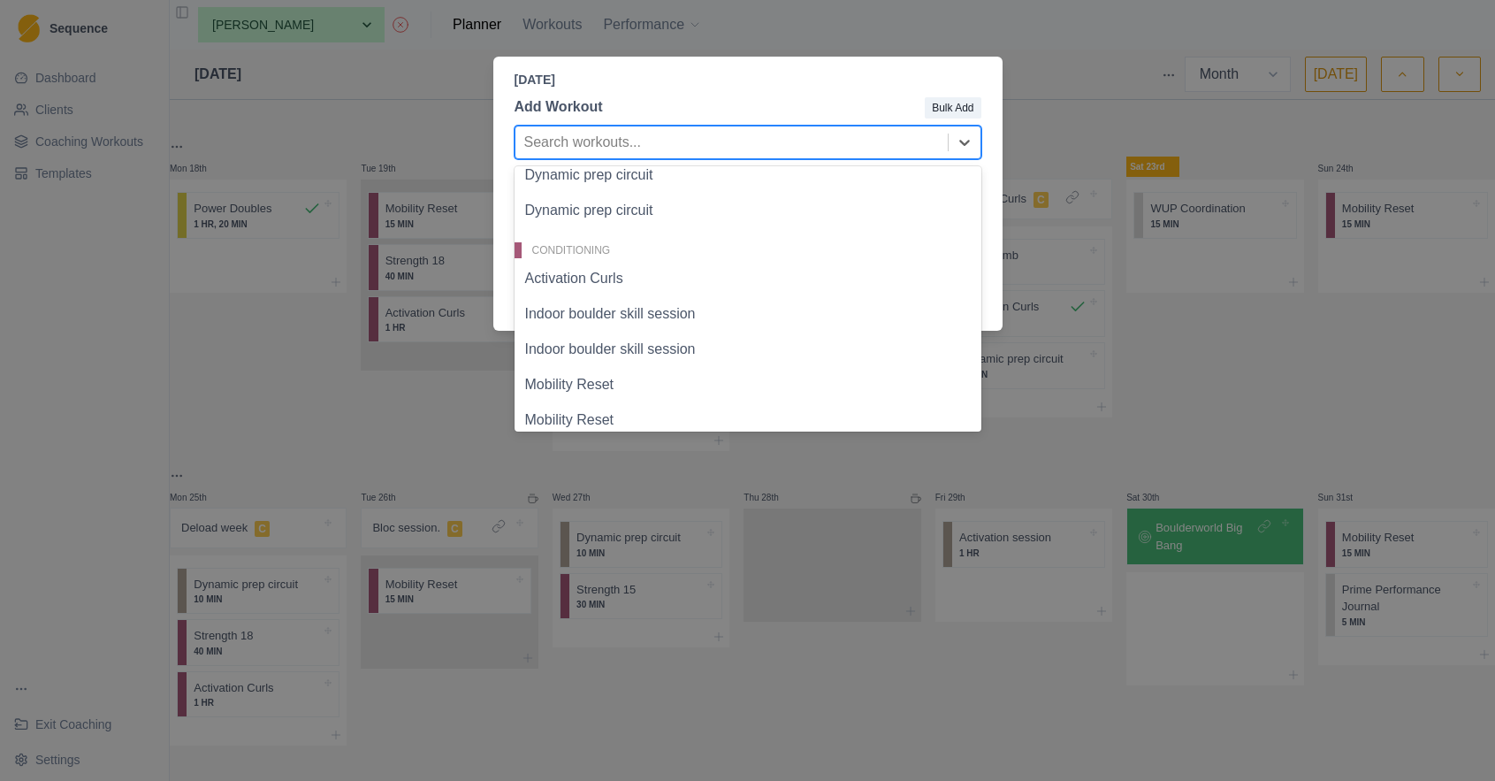
scroll to position [88, 0]
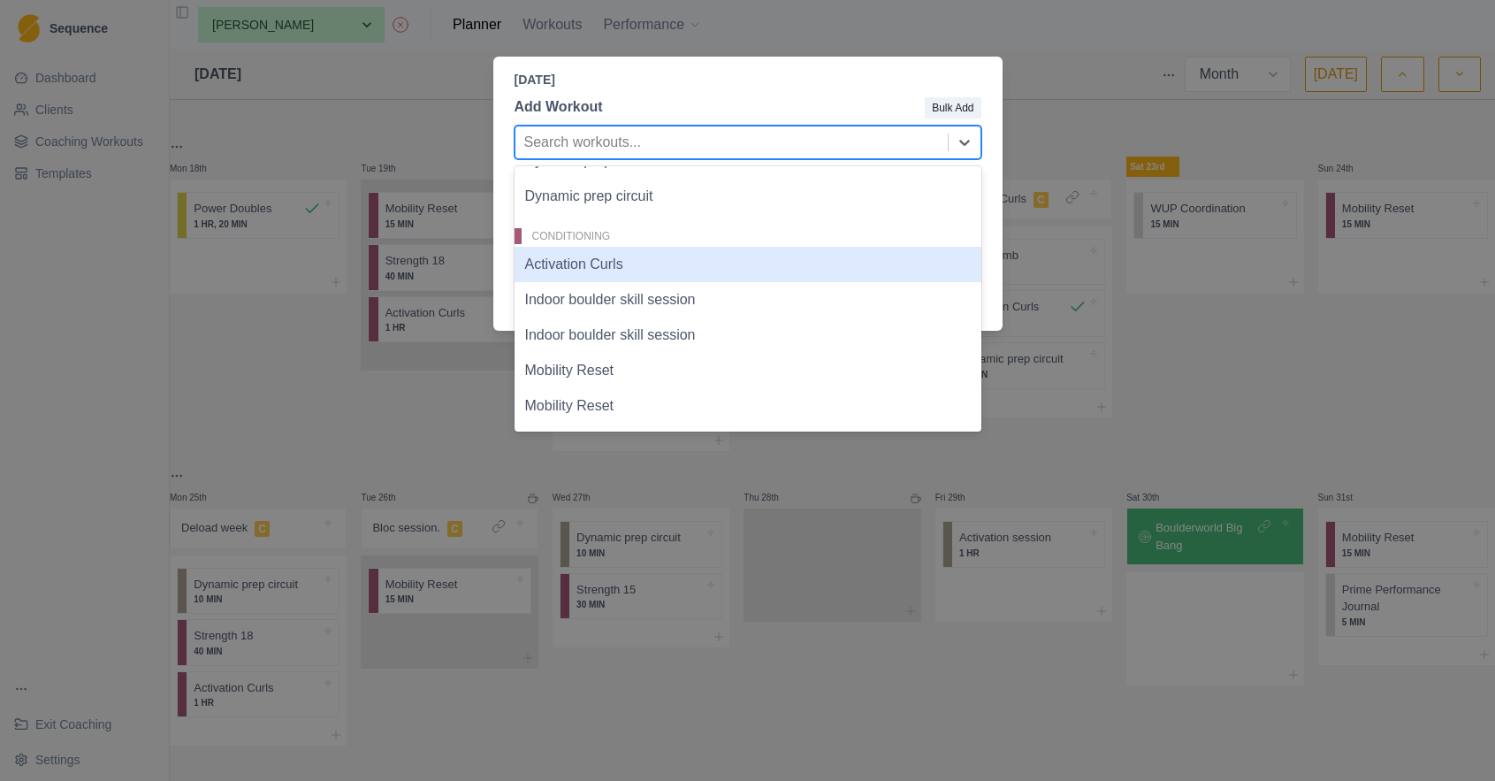
click at [717, 281] on div "Activation Curls" at bounding box center [748, 264] width 467 height 35
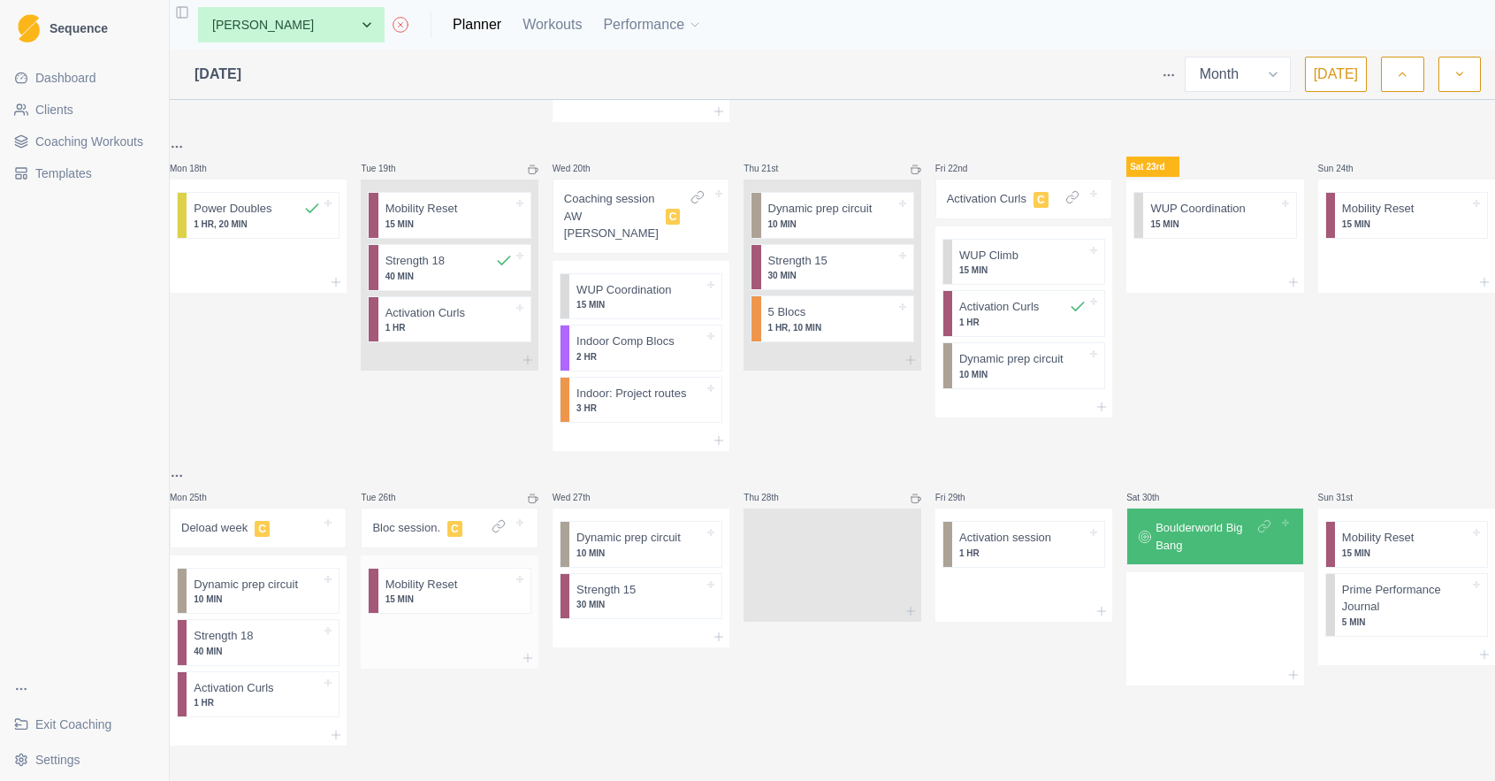
click at [476, 622] on div at bounding box center [449, 634] width 177 height 27
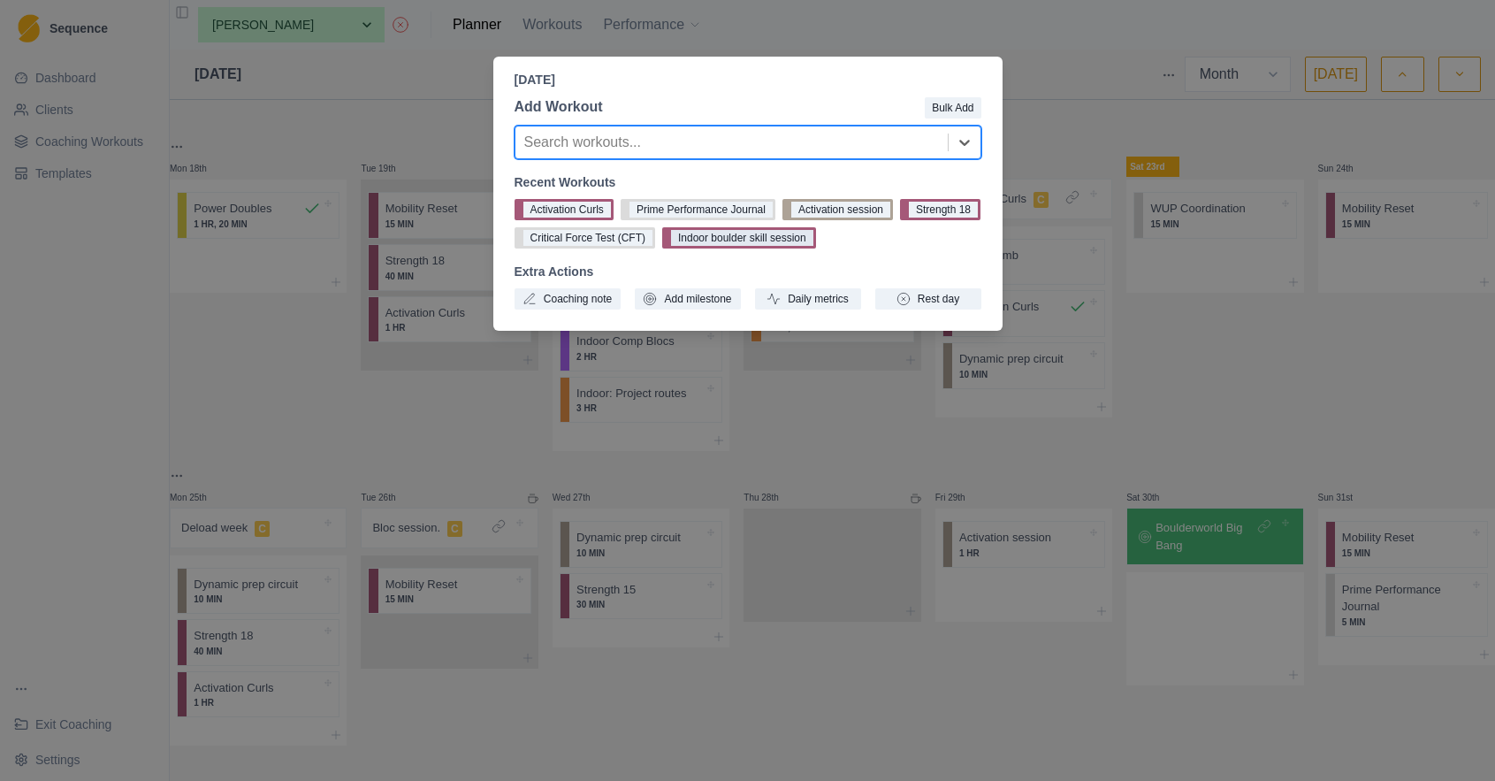
click at [816, 239] on button "Indoor boulder skill session" at bounding box center [739, 237] width 154 height 21
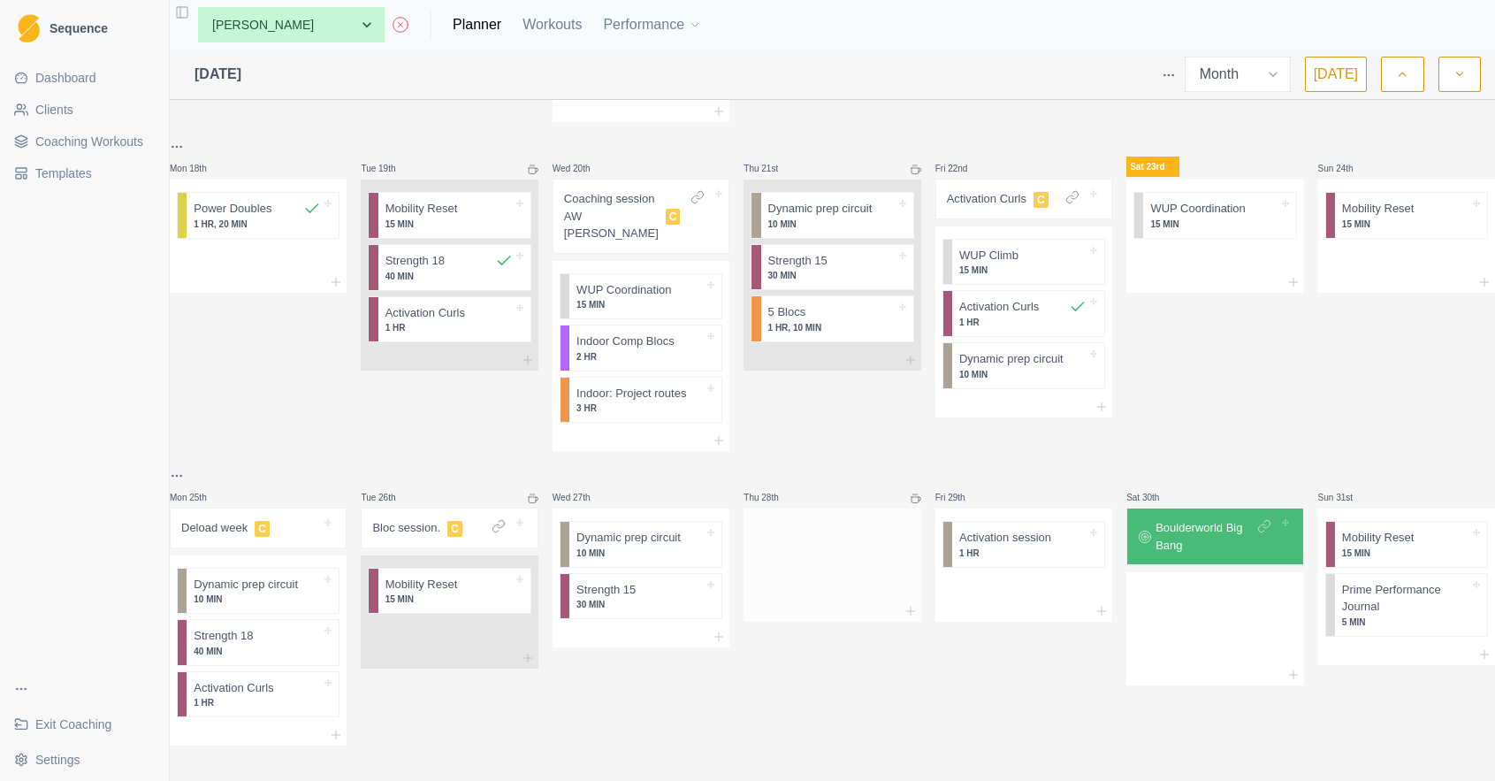
scroll to position [0, 0]
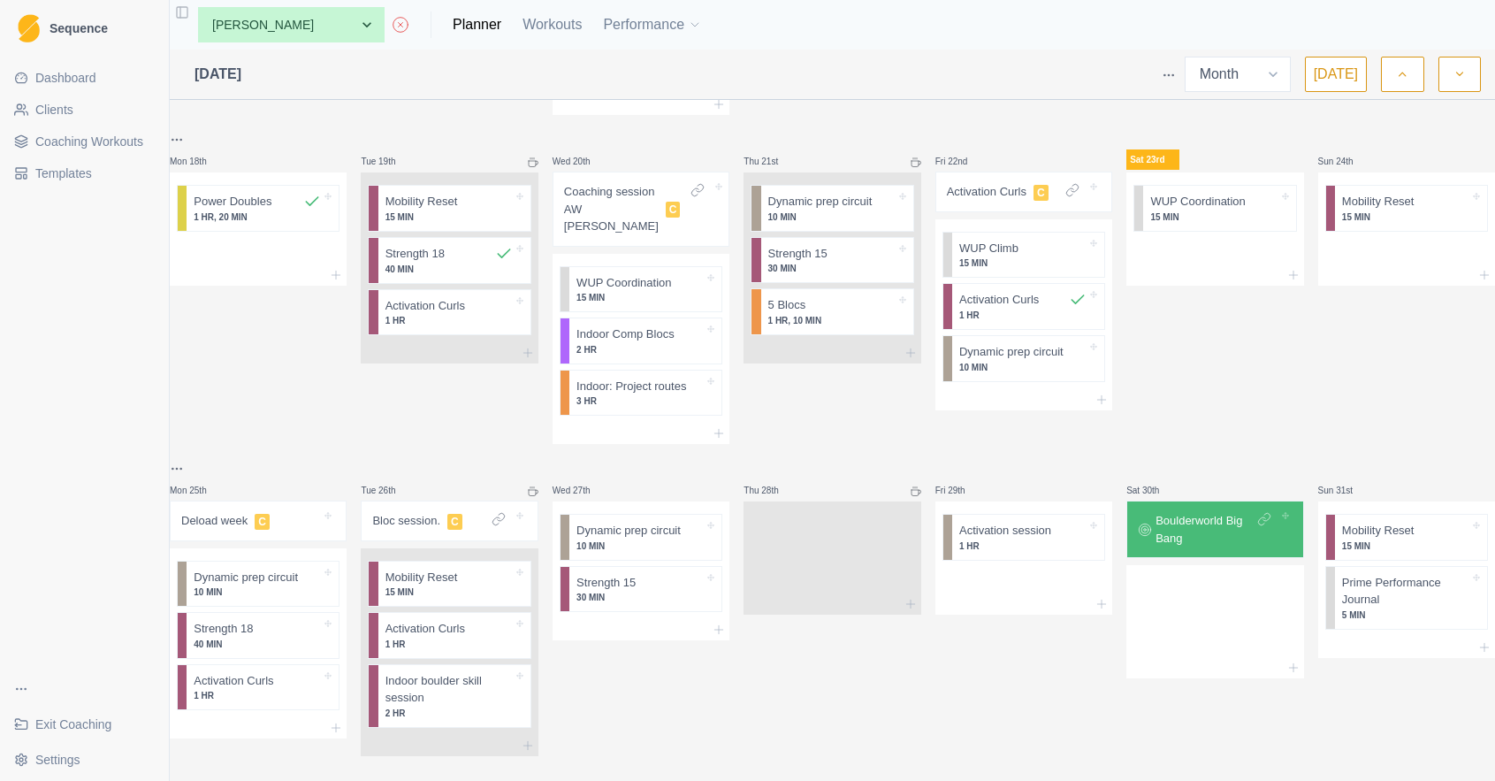
click at [440, 512] on p "Bloc session." at bounding box center [406, 521] width 68 height 18
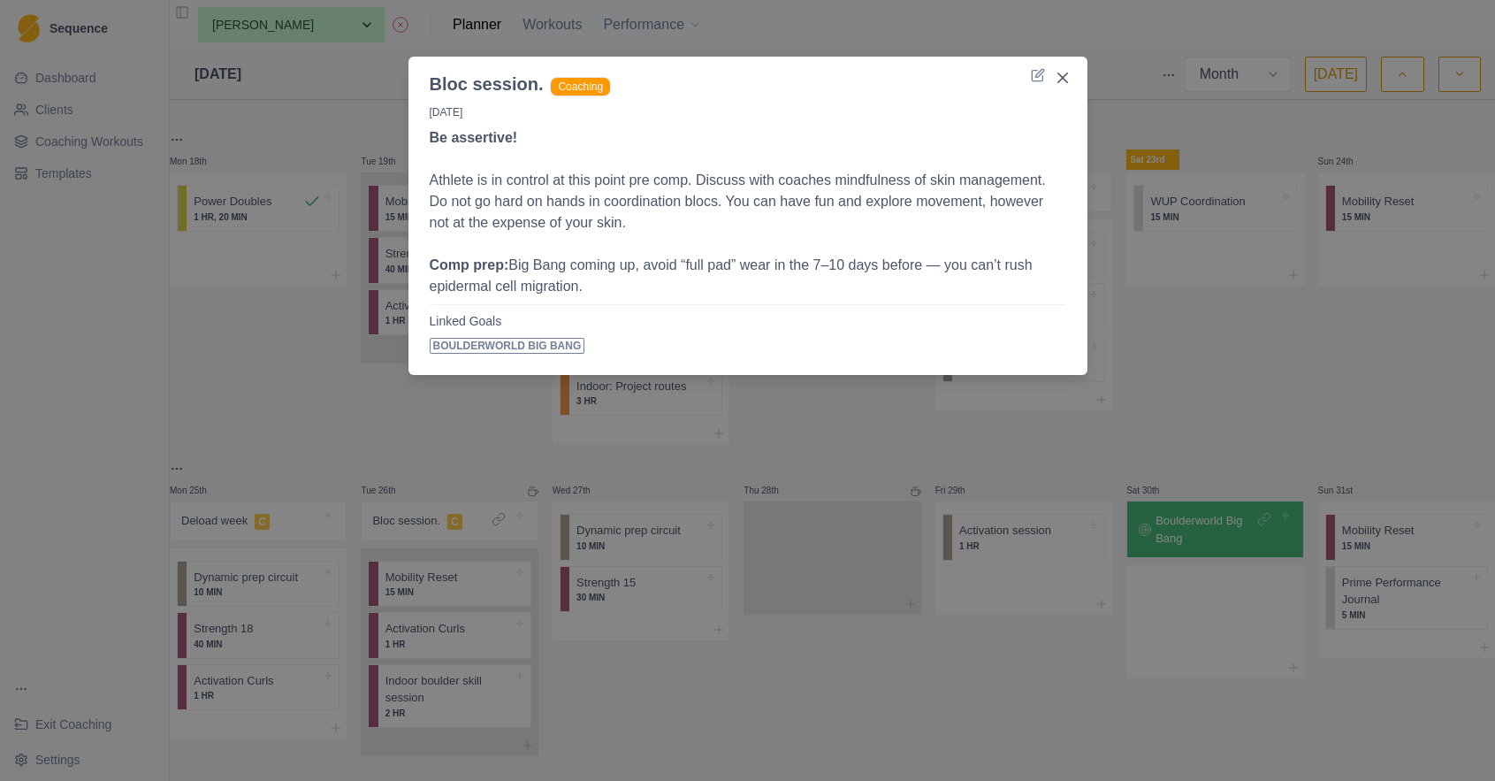
click at [957, 268] on p "Comp prep: Big Bang coming up, avoid “full pad” wear in the 7–10 days before — …" at bounding box center [748, 276] width 637 height 42
click at [950, 268] on p "Comp prep: Big Bang coming up, avoid “full pad” wear in the 7–10 days before — …" at bounding box center [748, 276] width 637 height 42
click at [1039, 76] on icon at bounding box center [1039, 73] width 8 height 8
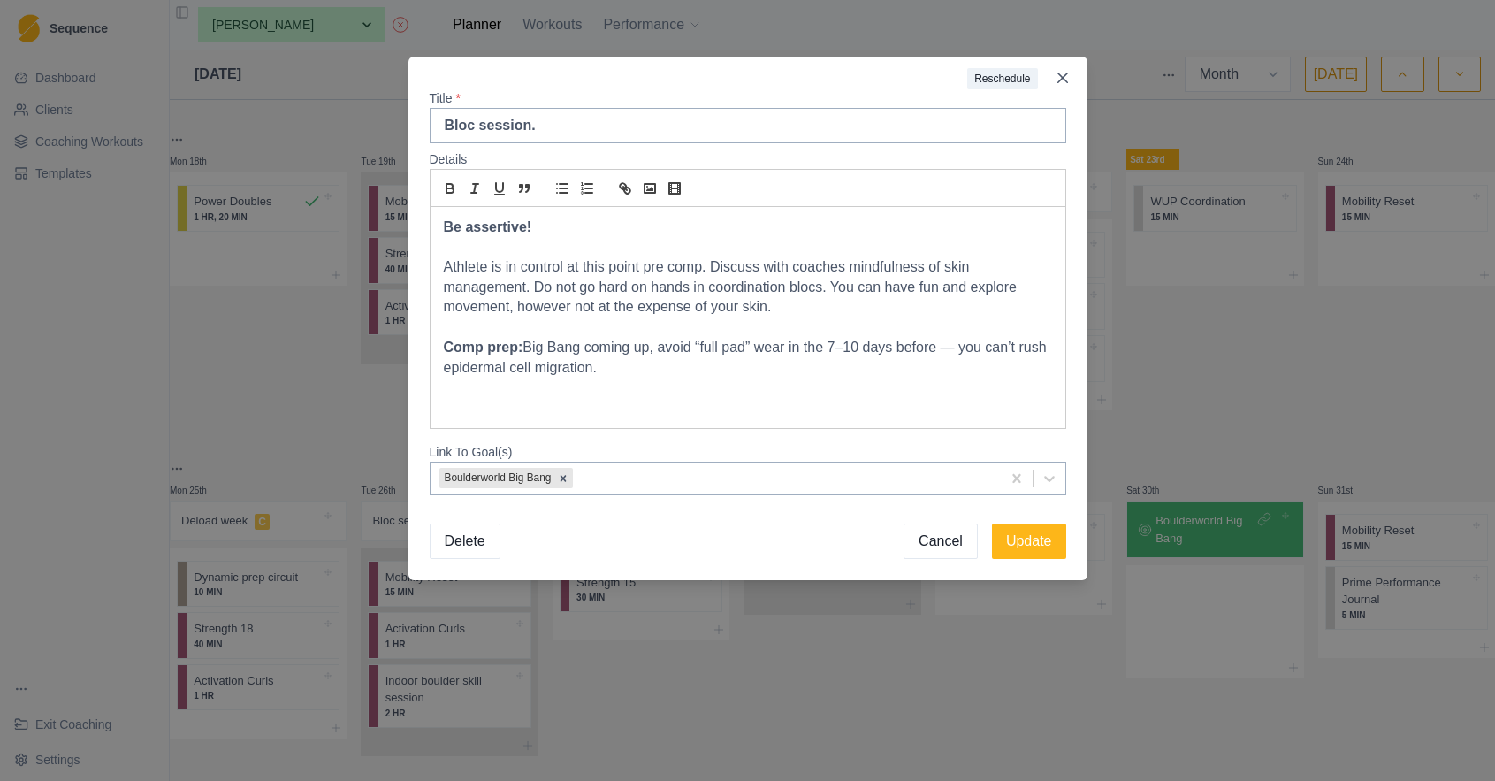
click at [959, 346] on p "Comp prep: Big Bang coming up, avoid “full pad” wear in the 7–10 days before — …" at bounding box center [748, 358] width 608 height 40
click at [1032, 540] on button "Update" at bounding box center [1029, 540] width 74 height 35
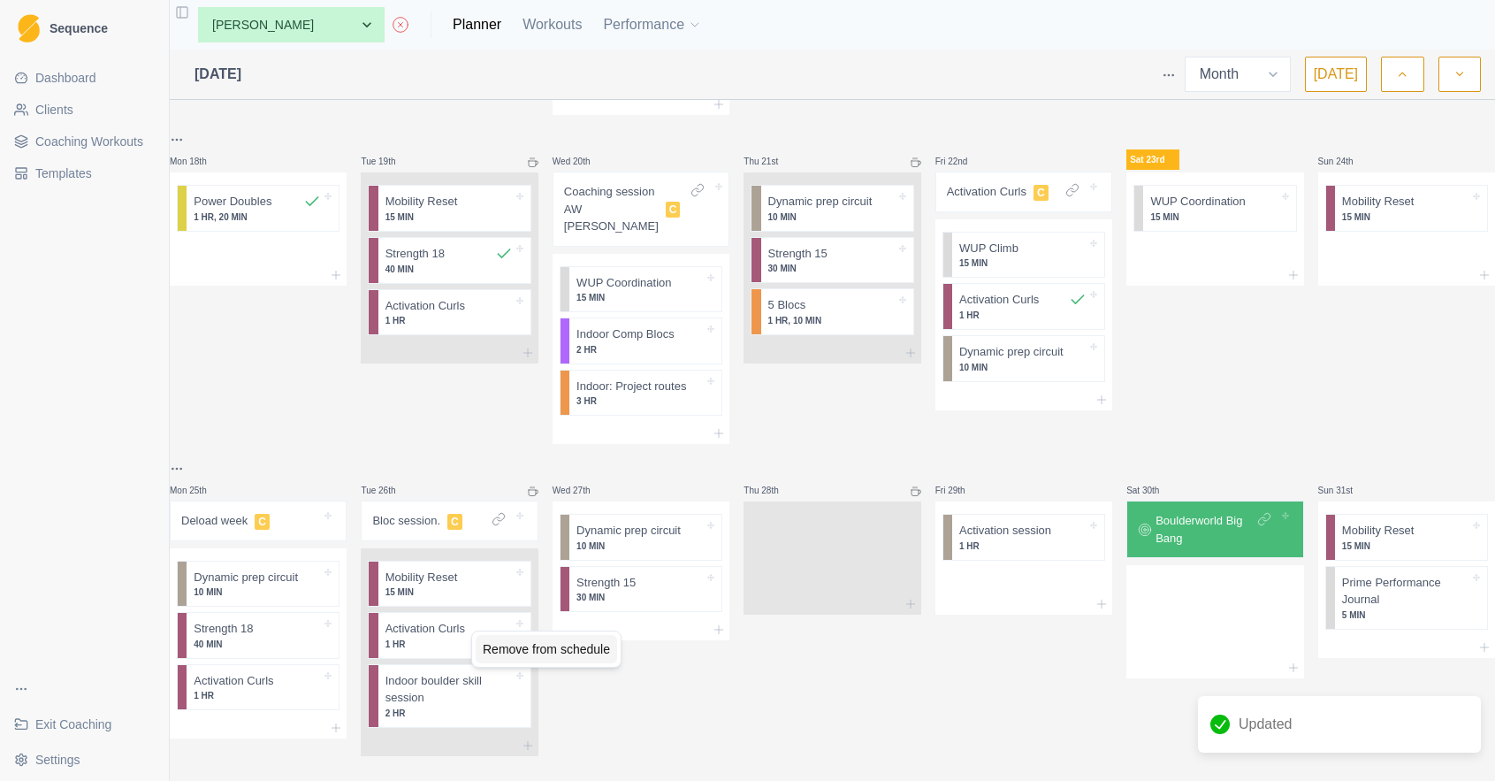
click at [531, 653] on div "Remove from schedule" at bounding box center [546, 649] width 141 height 28
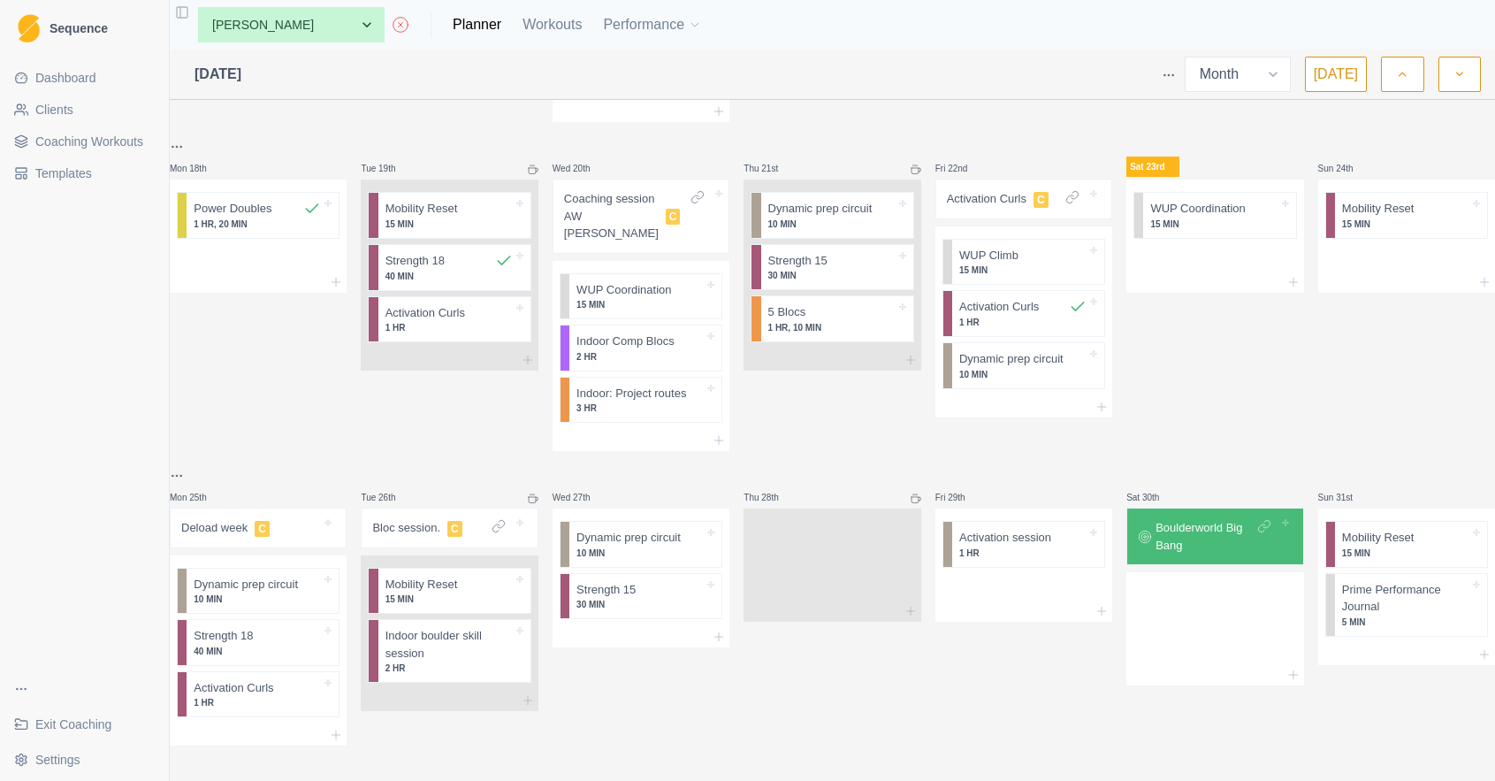
click at [116, 77] on link "Dashboard" at bounding box center [84, 78] width 155 height 28
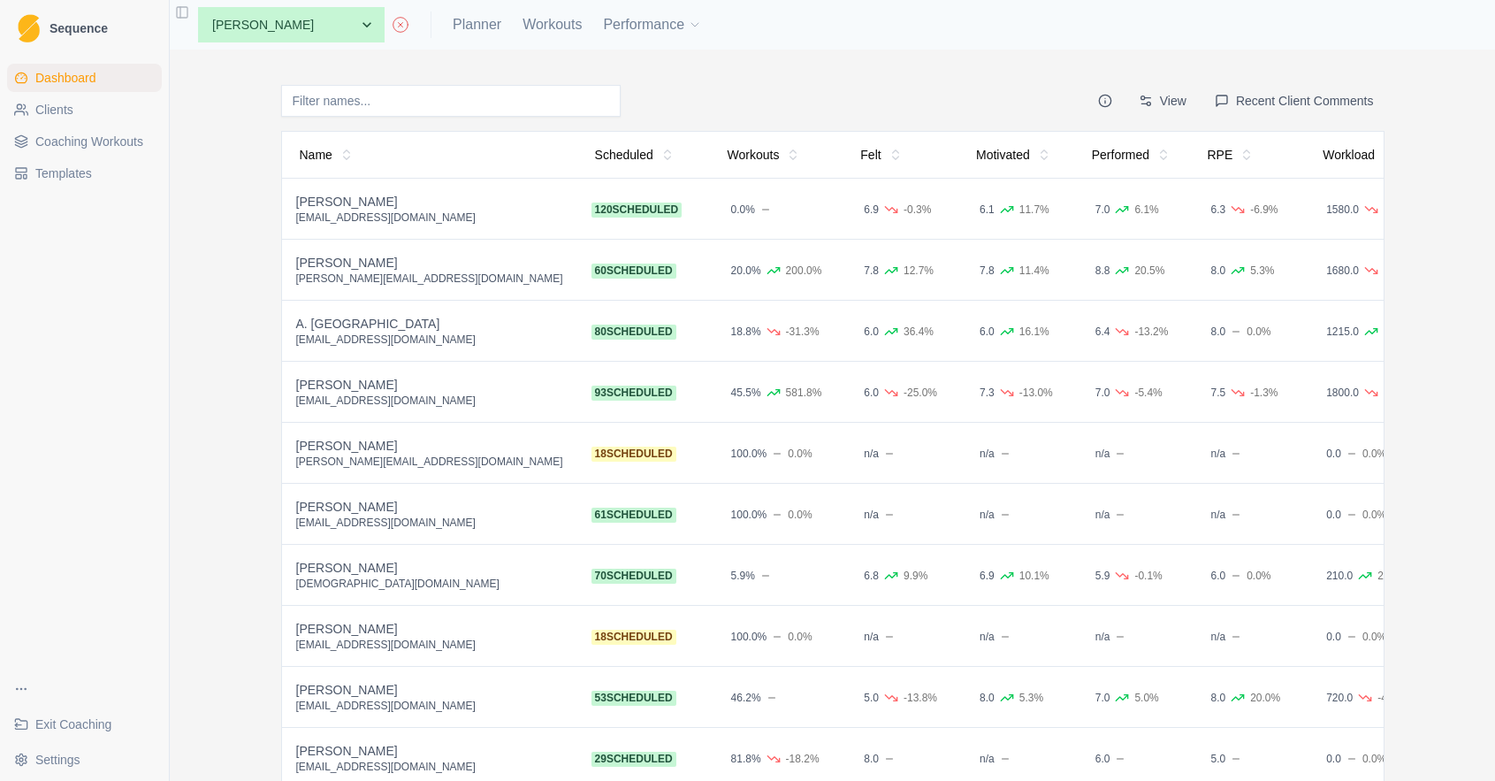
click at [57, 111] on span "Clients" at bounding box center [54, 110] width 38 height 18
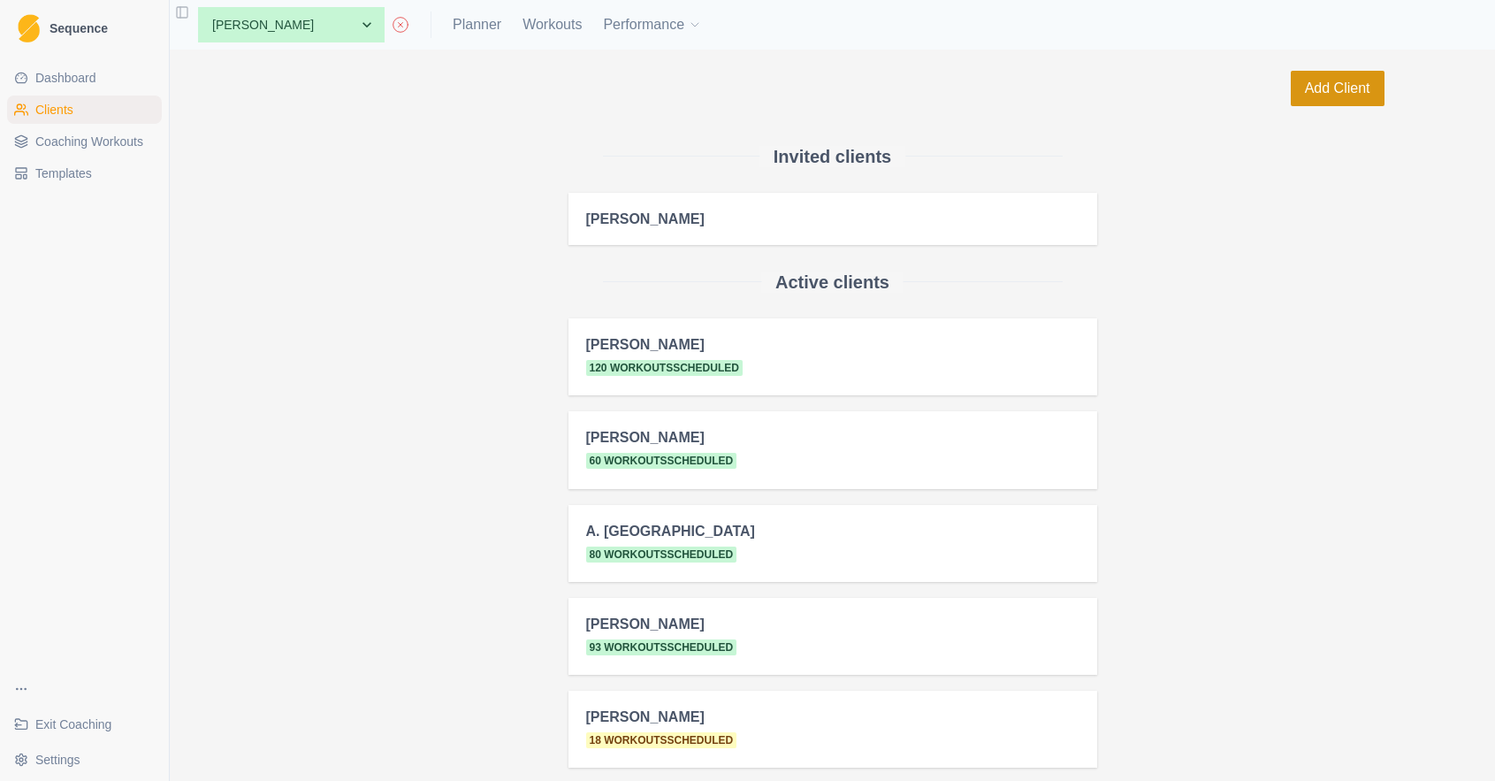
click at [1350, 92] on button "Add Client" at bounding box center [1338, 88] width 94 height 35
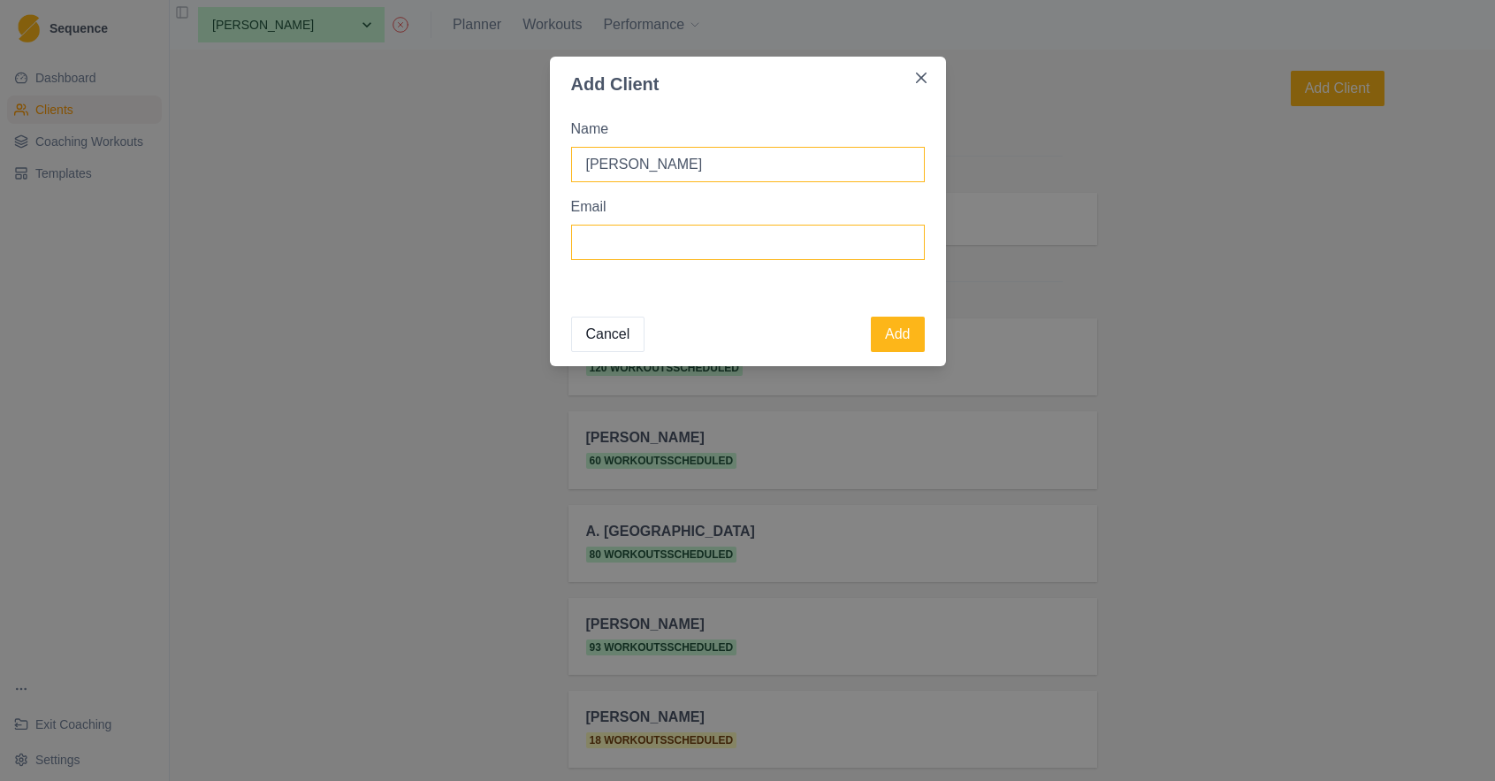
type input "[PERSON_NAME]"
drag, startPoint x: 718, startPoint y: 240, endPoint x: 736, endPoint y: 255, distance: 22.6
paste input "john_mcconville@hotmail.com"
type input "john_mcconville@hotmail.com"
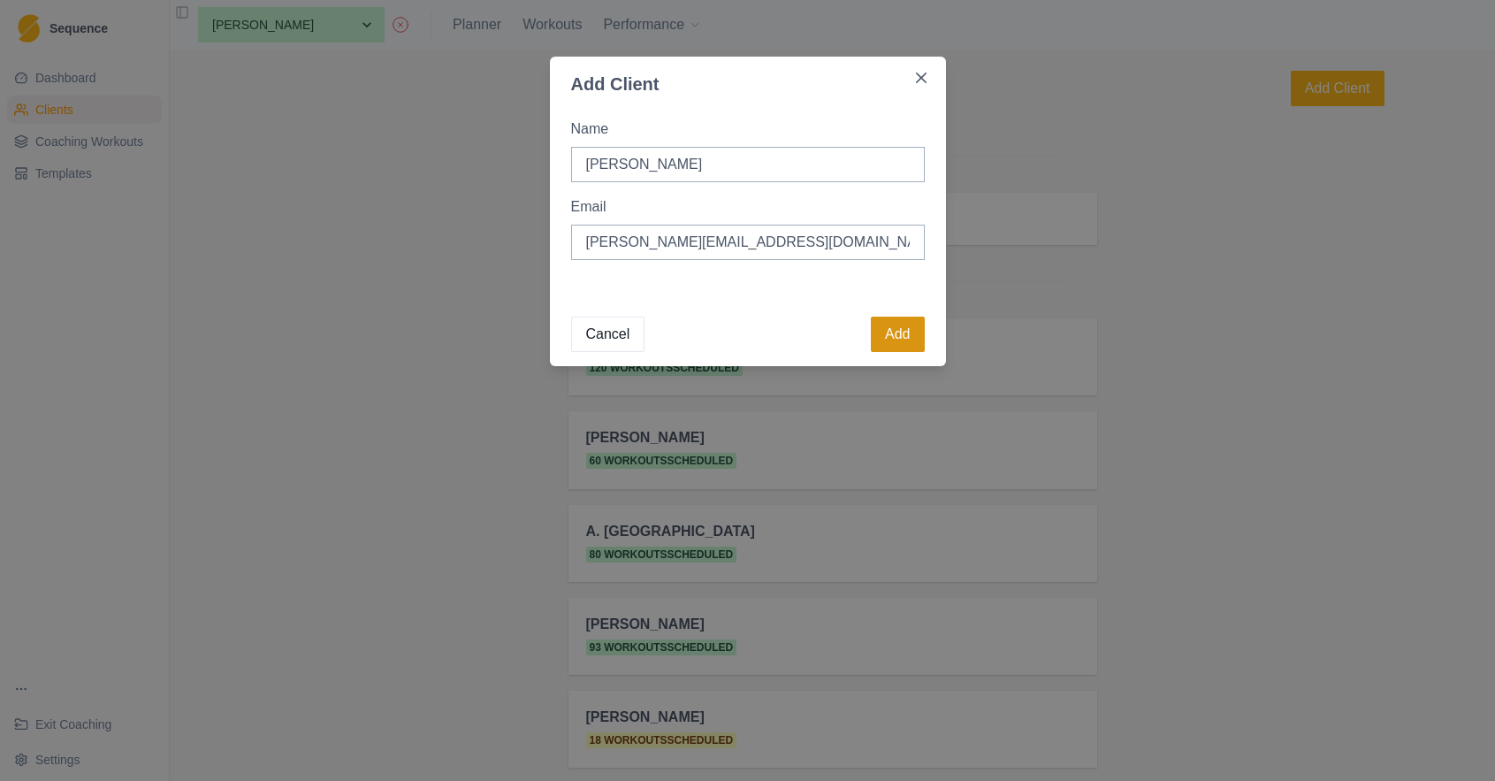
click at [899, 338] on button "Add" at bounding box center [897, 334] width 53 height 35
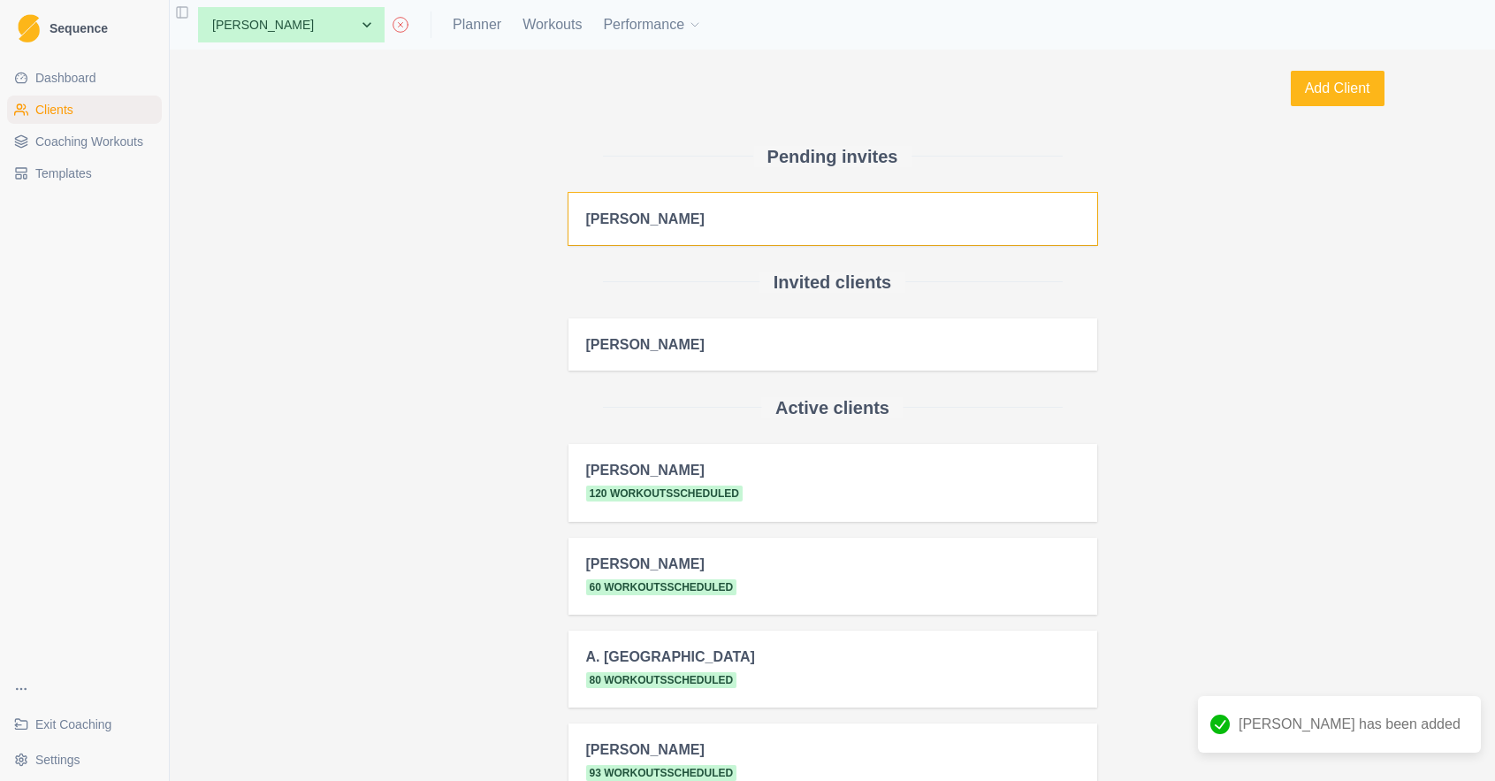
click at [794, 222] on h2 "[PERSON_NAME]" at bounding box center [832, 218] width 493 height 17
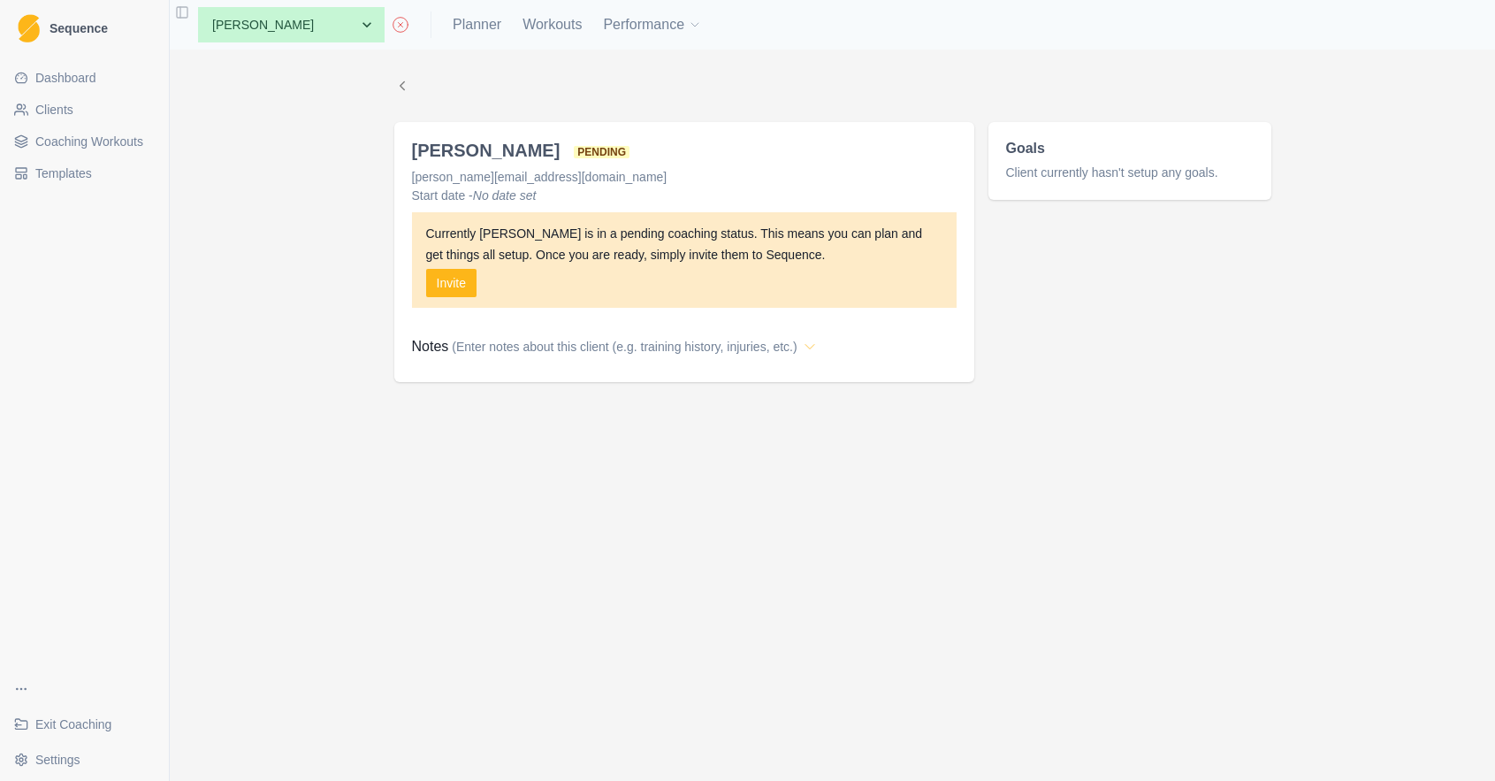
click at [819, 352] on icon at bounding box center [810, 347] width 18 height 18
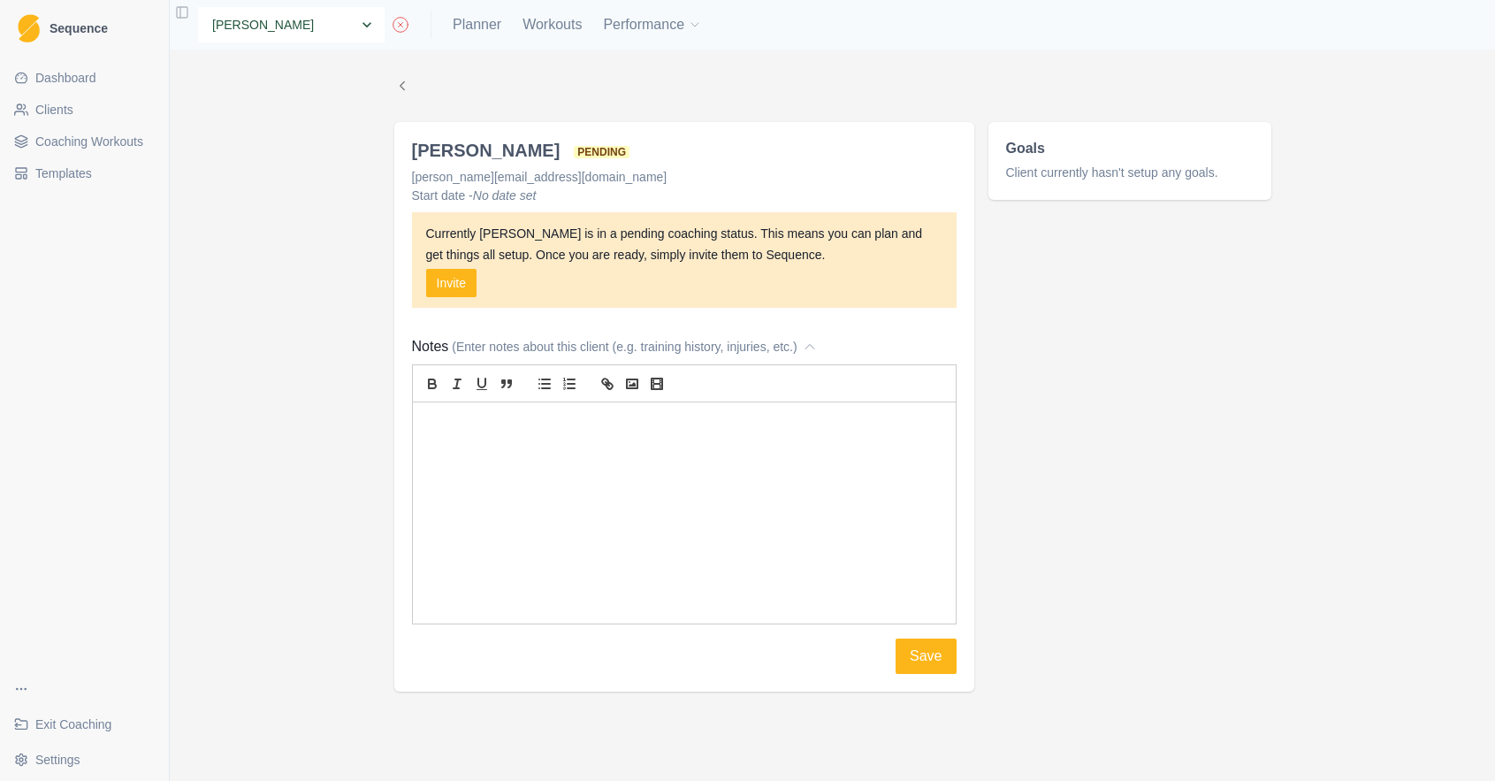
select select "073cdfcc-2a1a-4ef2-a16a-1cc96419fa9a"
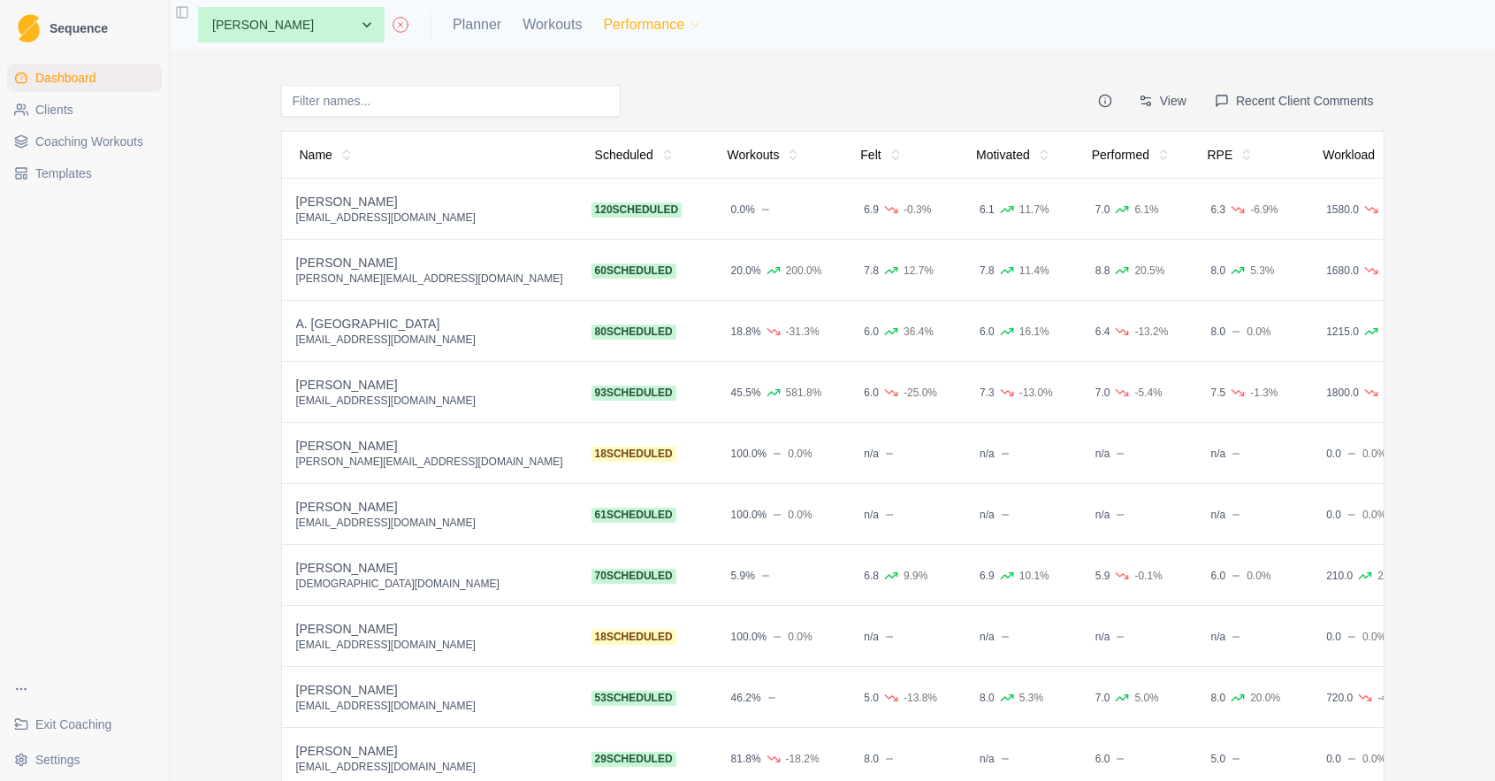
click at [603, 17] on button "Performance" at bounding box center [652, 24] width 99 height 35
click at [597, 69] on link "Metrics" at bounding box center [638, 70] width 191 height 35
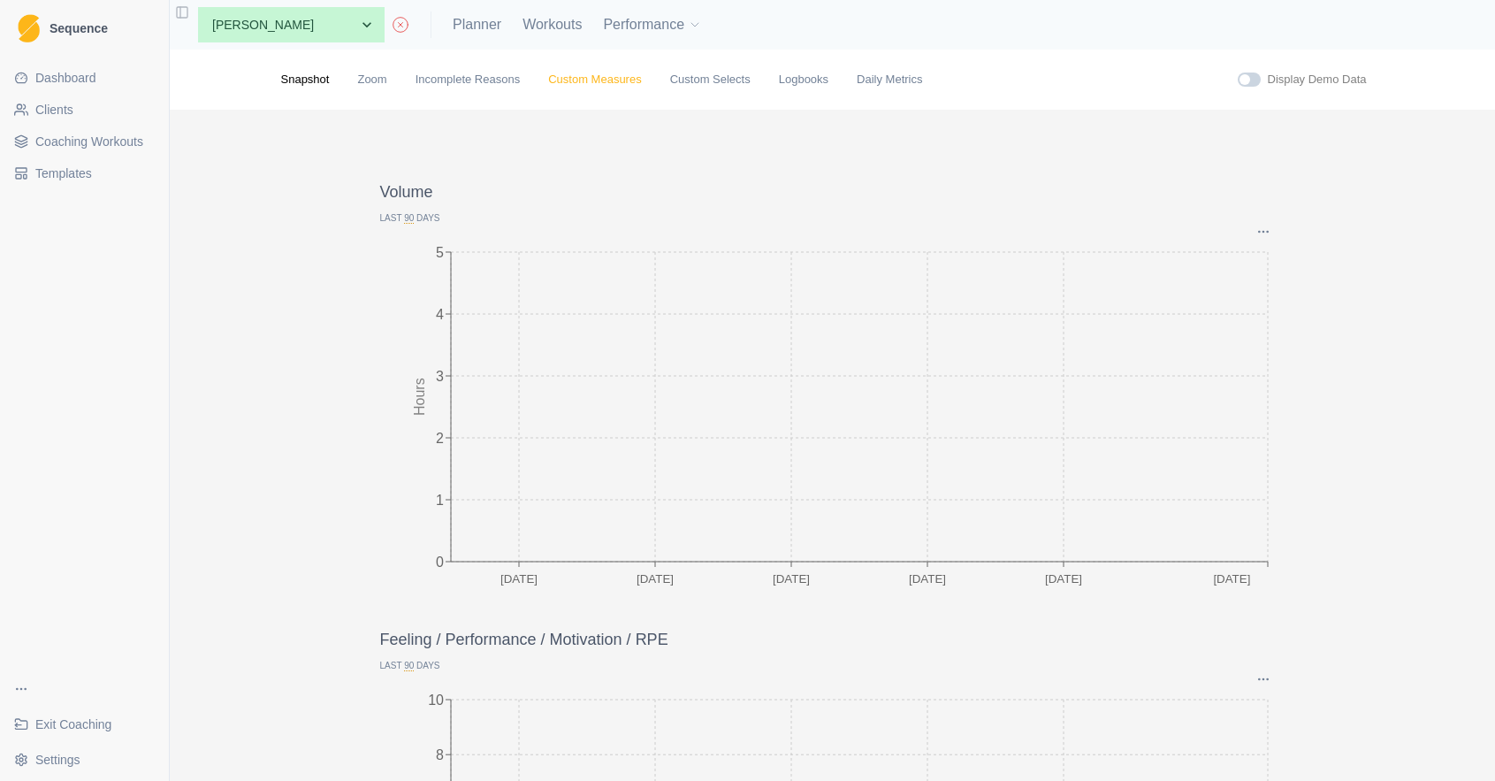
click at [622, 83] on link "Custom Measures" at bounding box center [594, 80] width 93 height 18
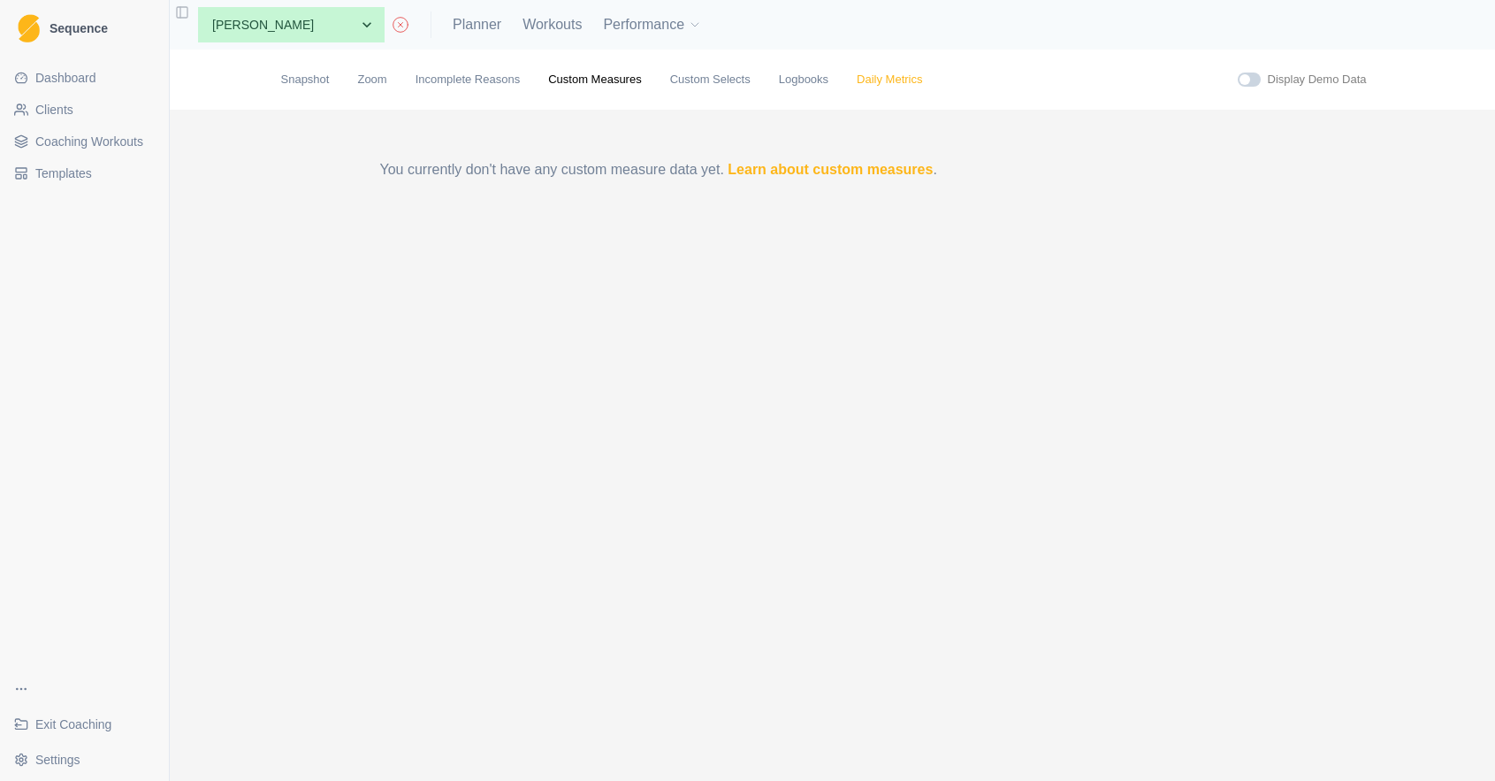
click at [897, 79] on link "Daily Metrics" at bounding box center [889, 80] width 65 height 18
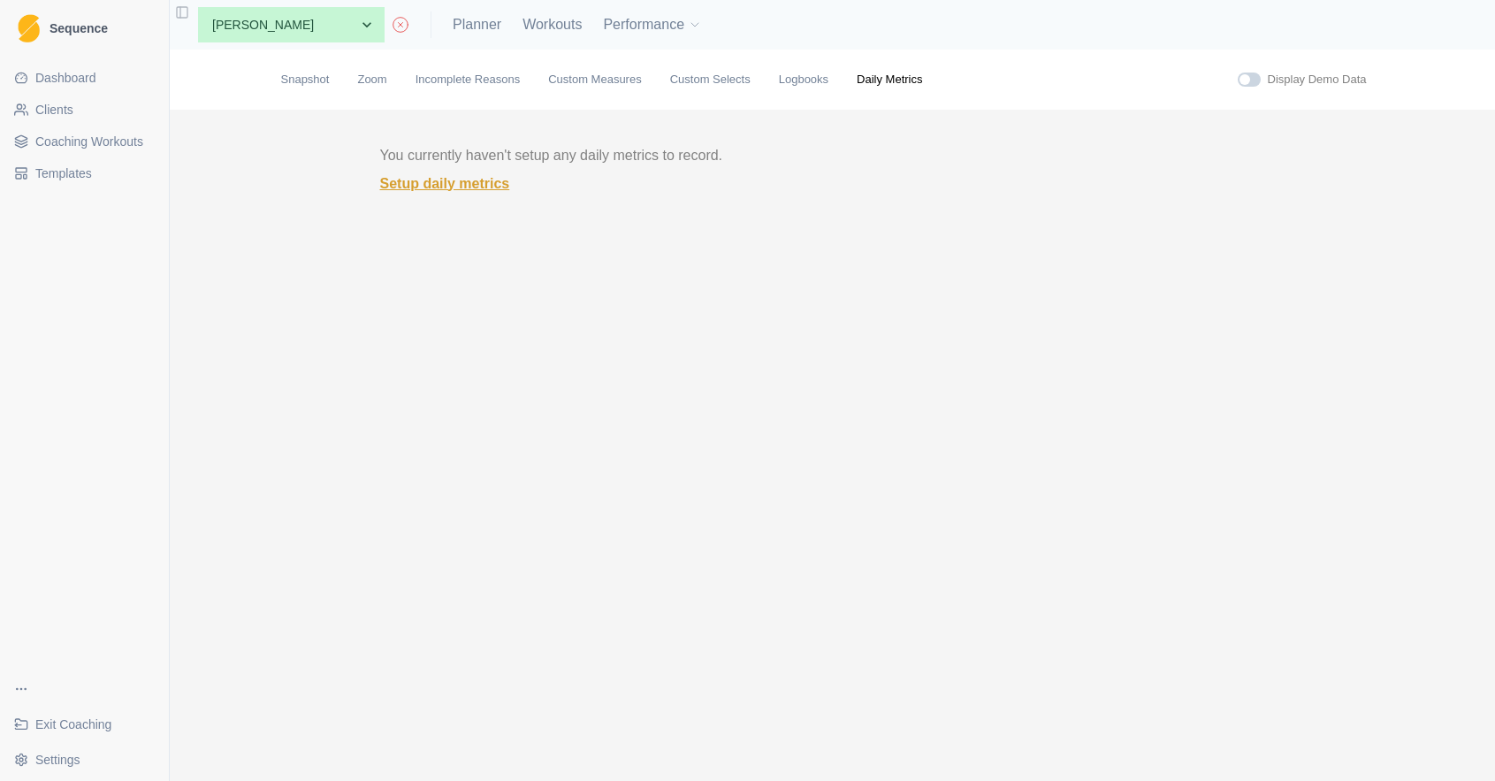
click at [453, 186] on link "Setup daily metrics" at bounding box center [832, 183] width 905 height 21
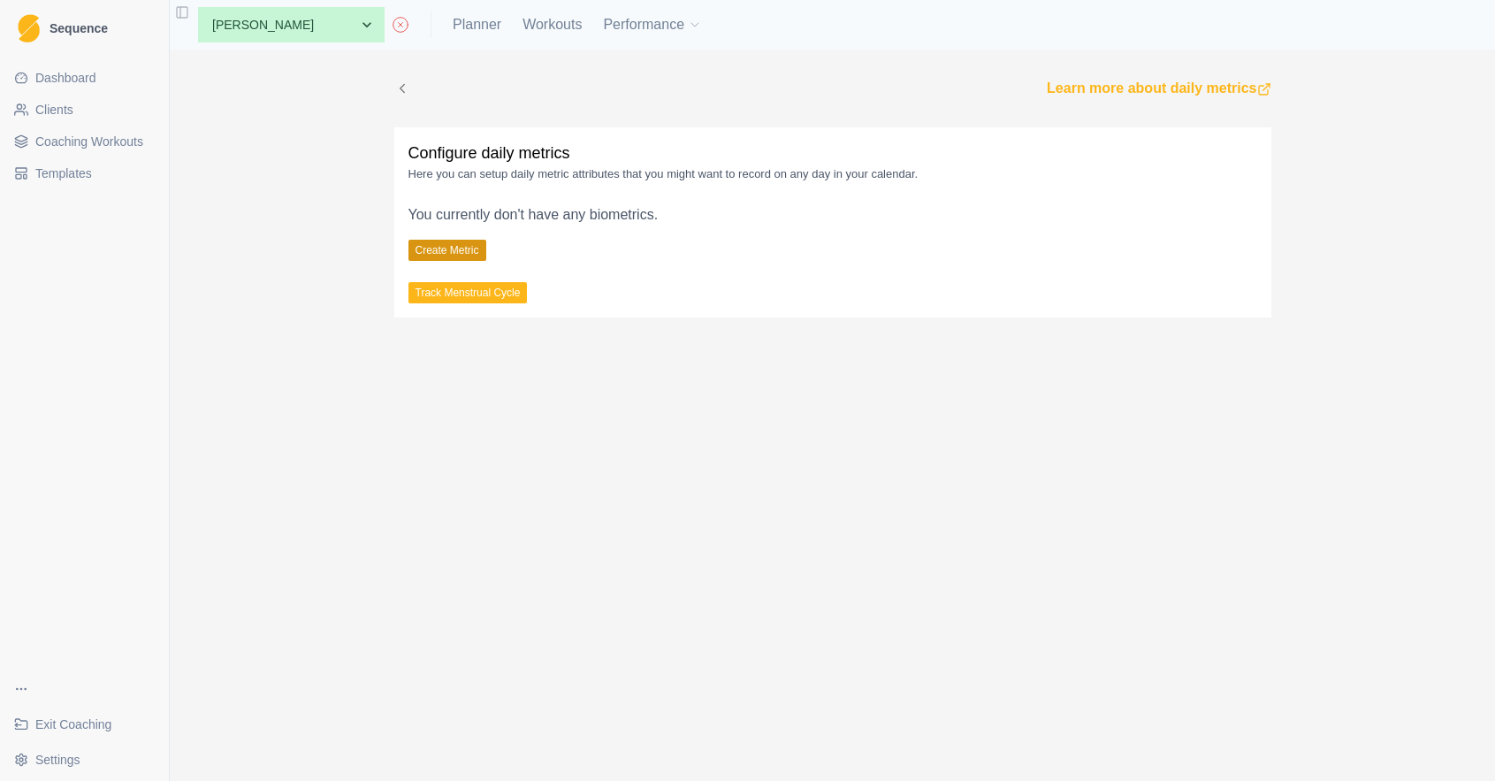
click at [457, 249] on button "Create Metric" at bounding box center [447, 250] width 78 height 21
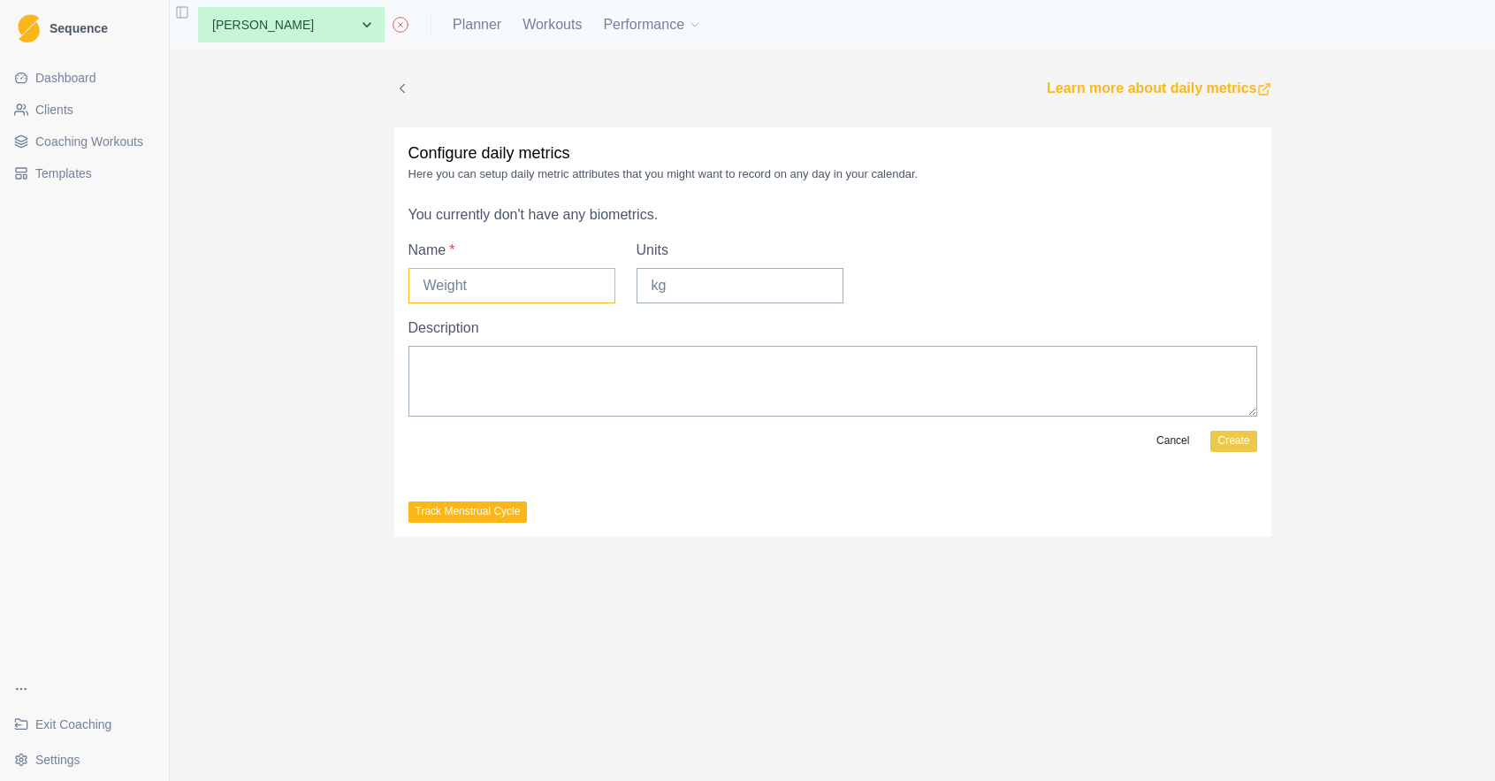
click at [500, 286] on input "Name *" at bounding box center [511, 285] width 207 height 35
type input "Weight"
click at [688, 285] on input "Units" at bounding box center [740, 285] width 207 height 35
type input "kg"
drag, startPoint x: 525, startPoint y: 374, endPoint x: 576, endPoint y: 328, distance: 68.9
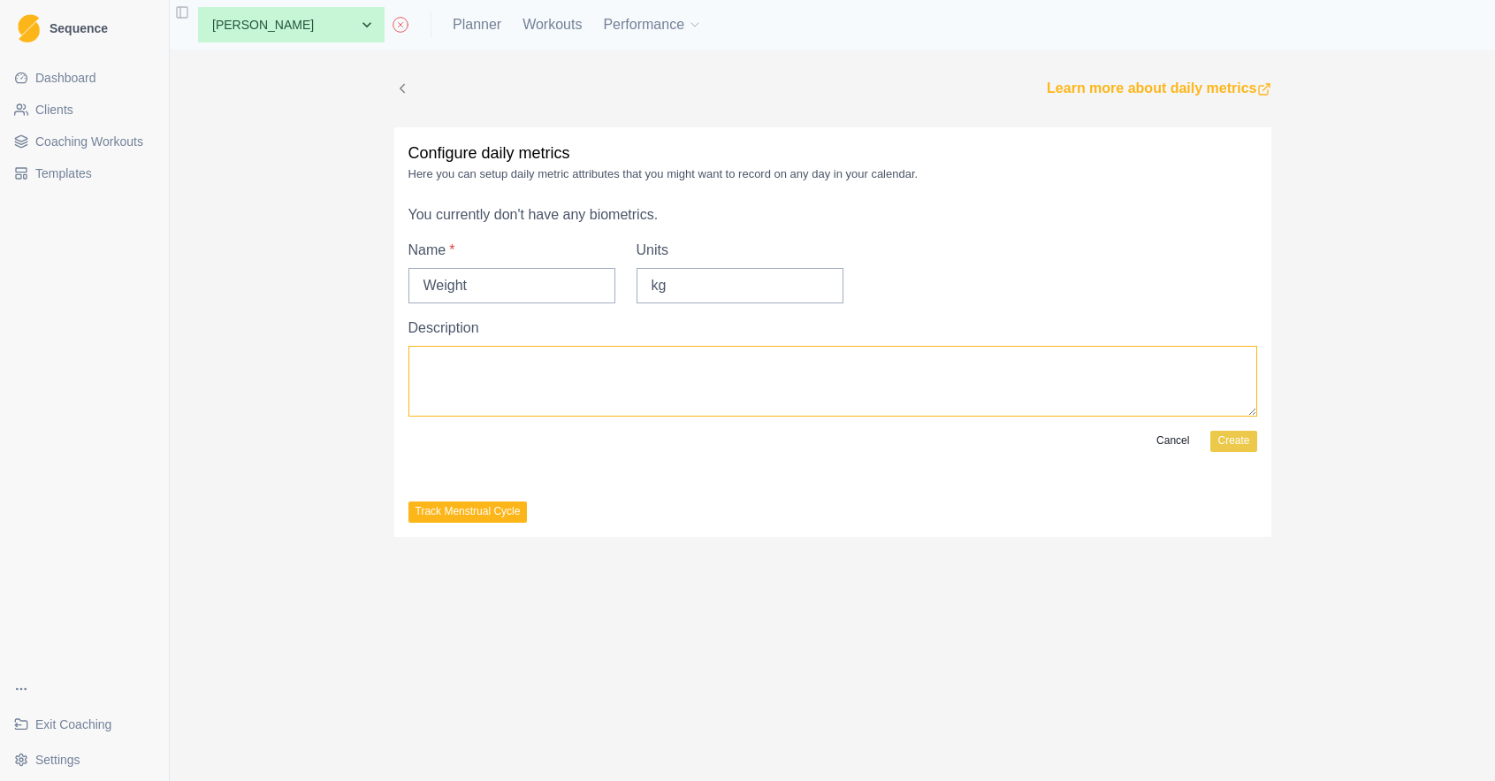
click at [525, 374] on textarea "Description" at bounding box center [832, 381] width 849 height 71
paste textarea "Record weight occasionally to observe long-term trends relevant to performance …"
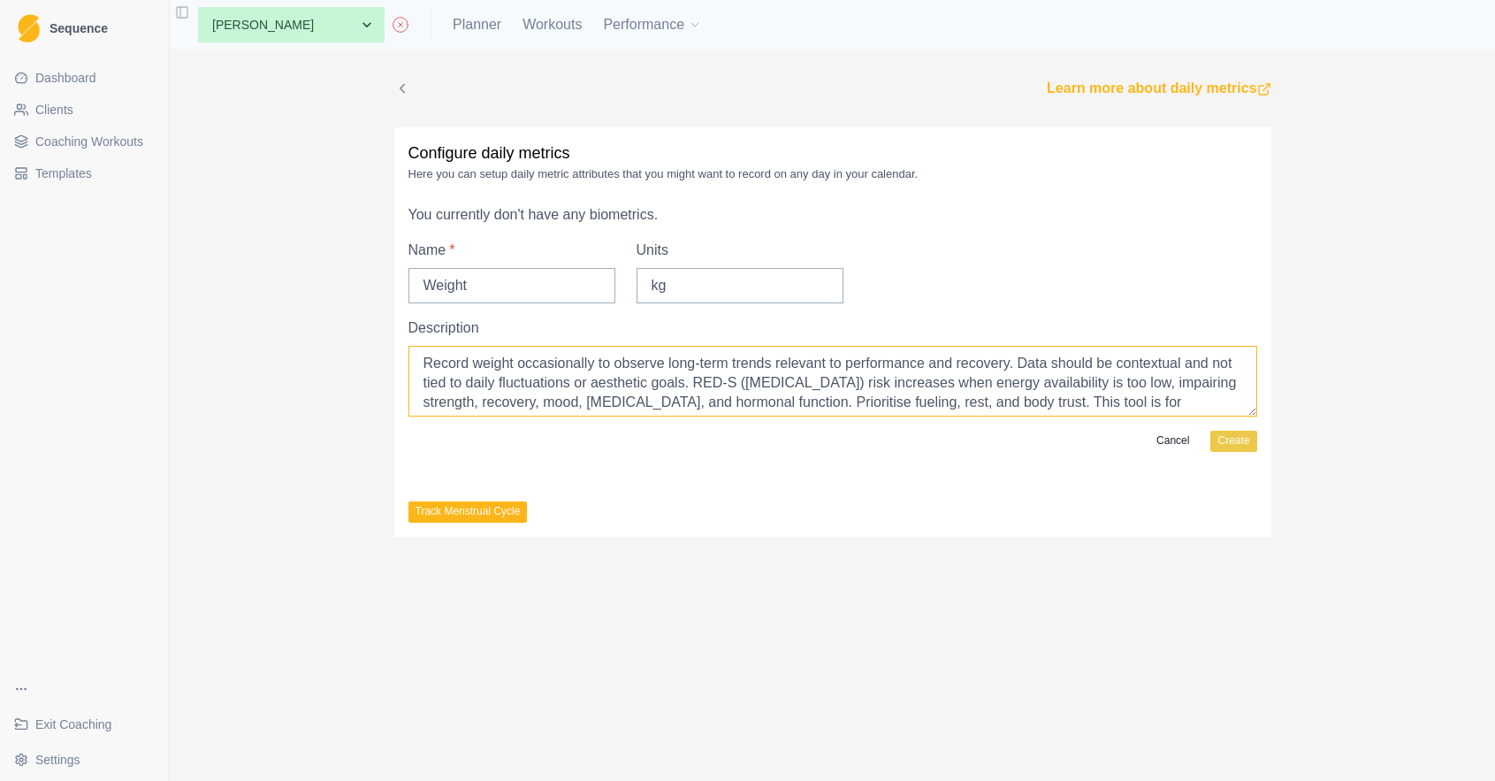
scroll to position [14, 0]
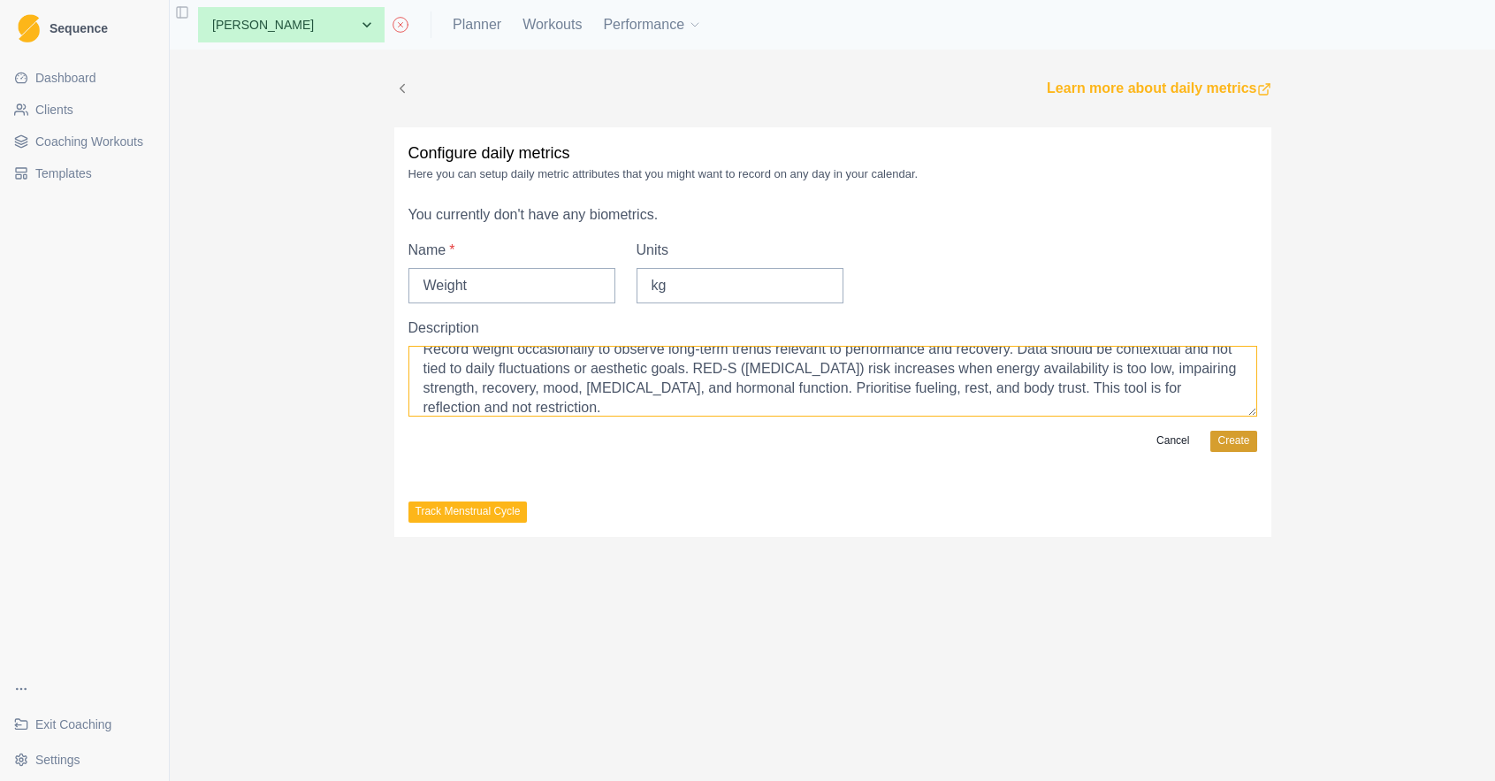
type textarea "Record weight occasionally to observe long-term trends relevant to performance …"
click at [1234, 441] on button "Create" at bounding box center [1233, 441] width 46 height 21
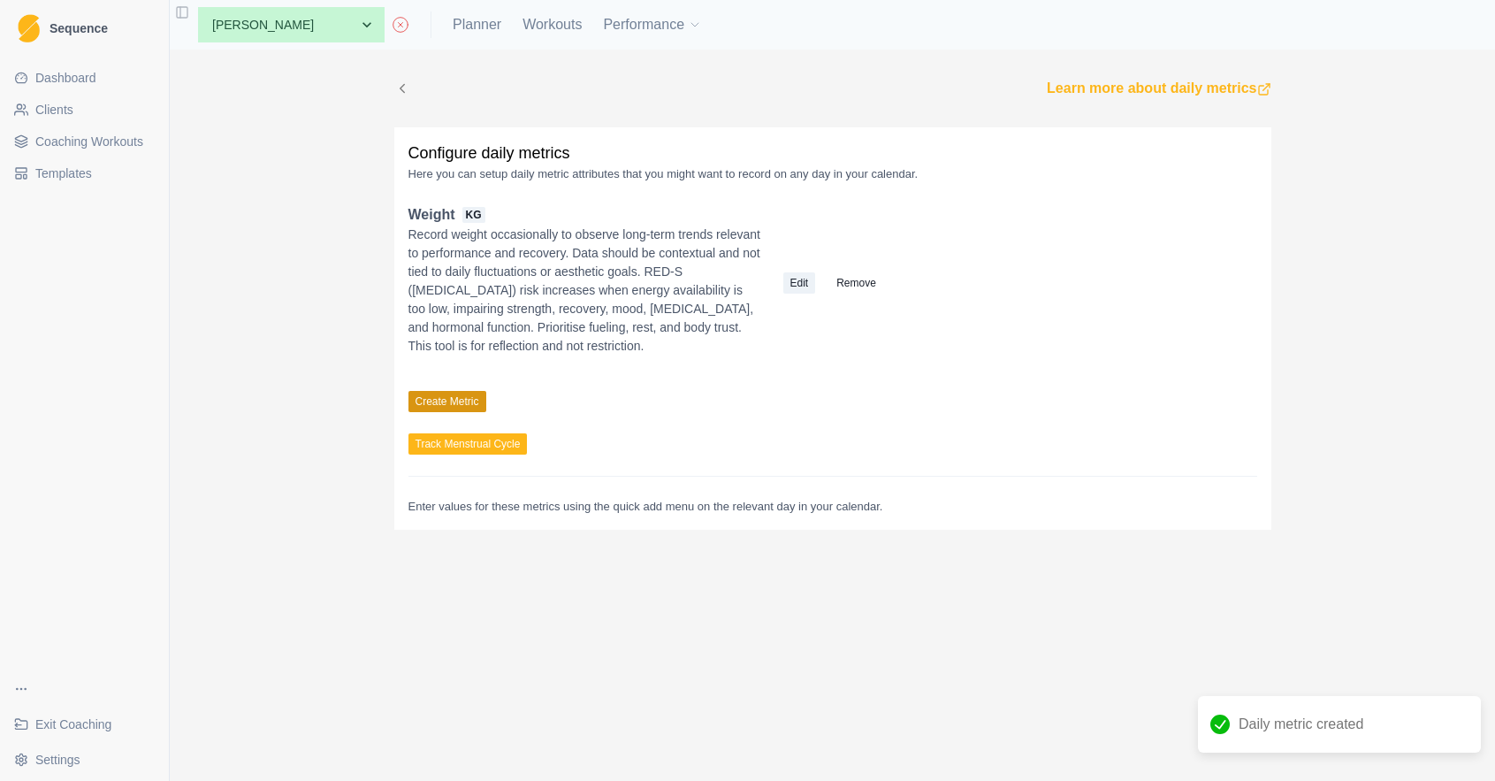
click at [433, 412] on button "Create Metric" at bounding box center [447, 401] width 78 height 21
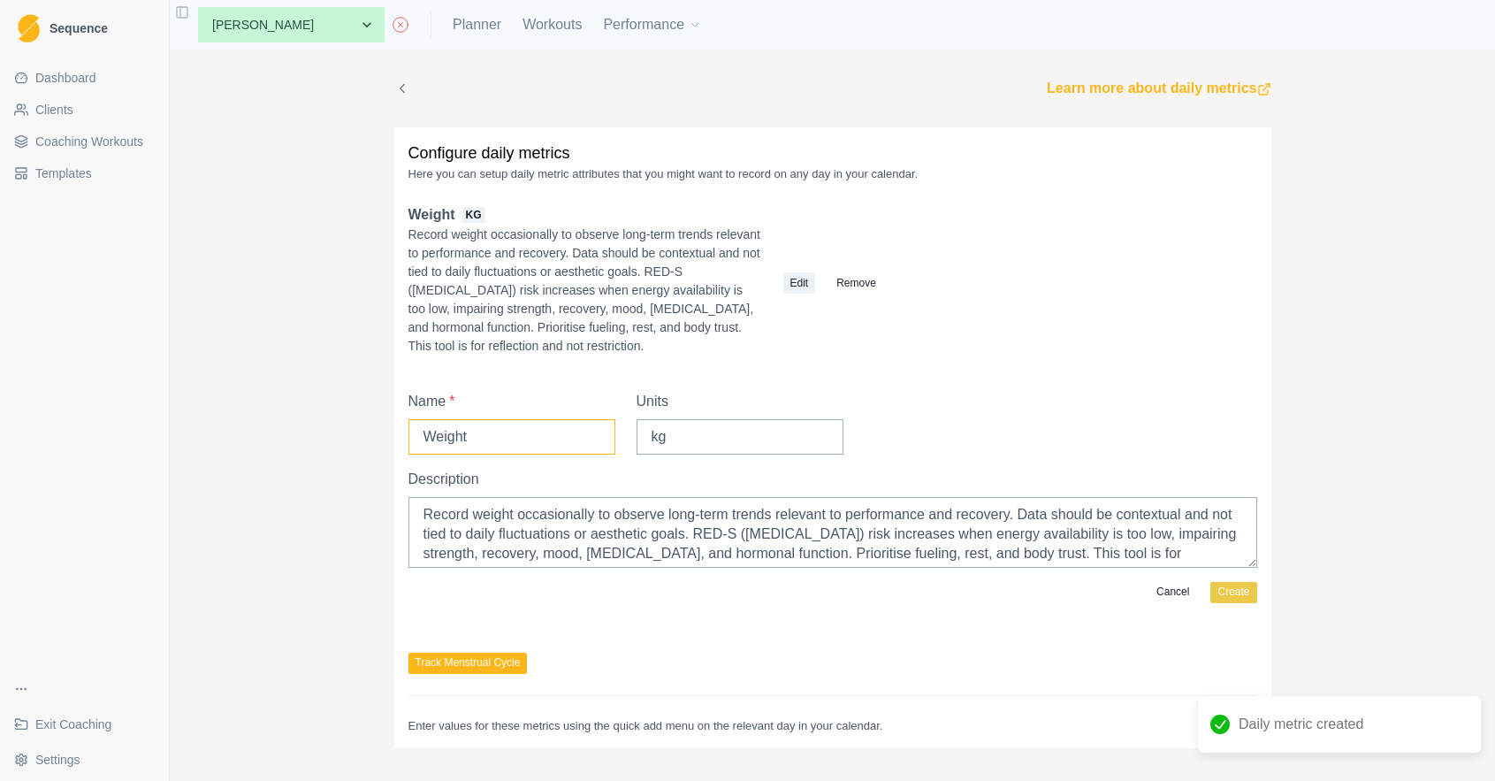
drag, startPoint x: 484, startPoint y: 454, endPoint x: 315, endPoint y: 441, distance: 169.4
click at [315, 441] on div "Learn more about daily metrics Configure daily metrics Here you can setup daily…" at bounding box center [832, 415] width 1325 height 731
type input "Sleep Cycle"
drag, startPoint x: 687, startPoint y: 453, endPoint x: 631, endPoint y: 451, distance: 55.7
click at [631, 451] on div "Name * Sleep Cycle Units kg" at bounding box center [832, 430] width 849 height 78
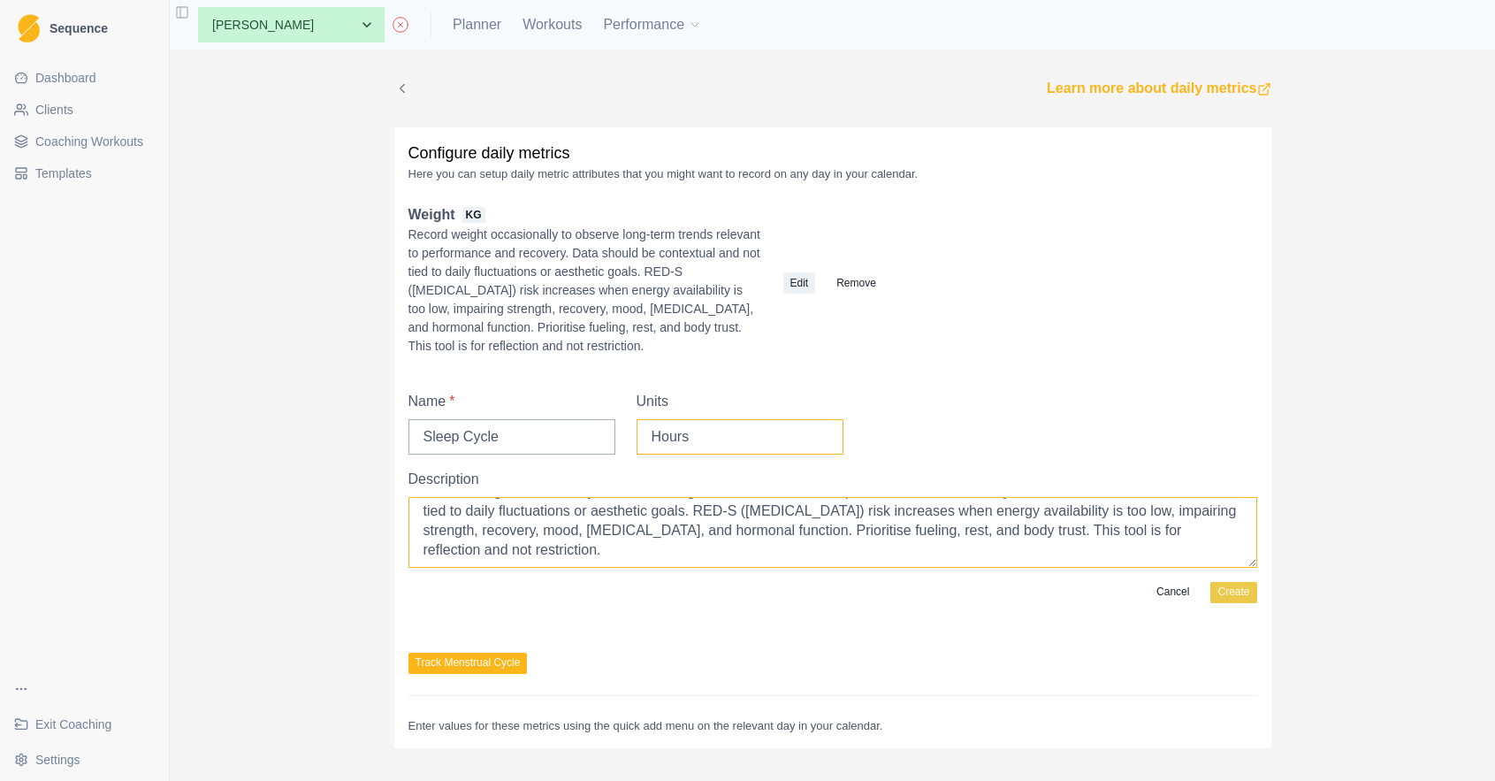
scroll to position [23, 0]
type input "Hours"
drag, startPoint x: 706, startPoint y: 562, endPoint x: 464, endPoint y: 502, distance: 248.8
click at [464, 502] on div "Description Record weight occasionally to observe long-term trends relevant to …" at bounding box center [832, 518] width 849 height 99
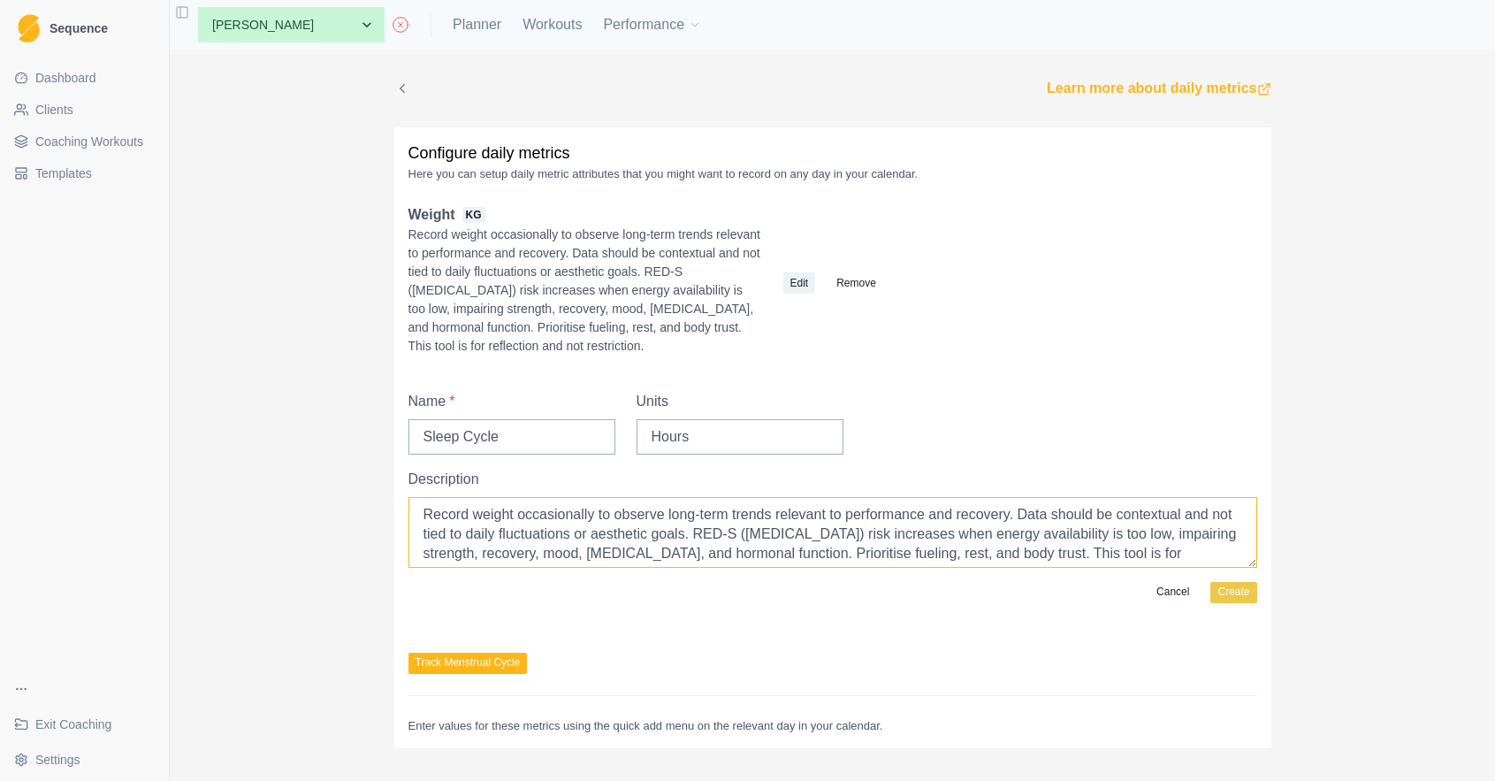
paste textarea "Log total sleep time to monitor recovery and rhythm. Aim for consistency. Track…"
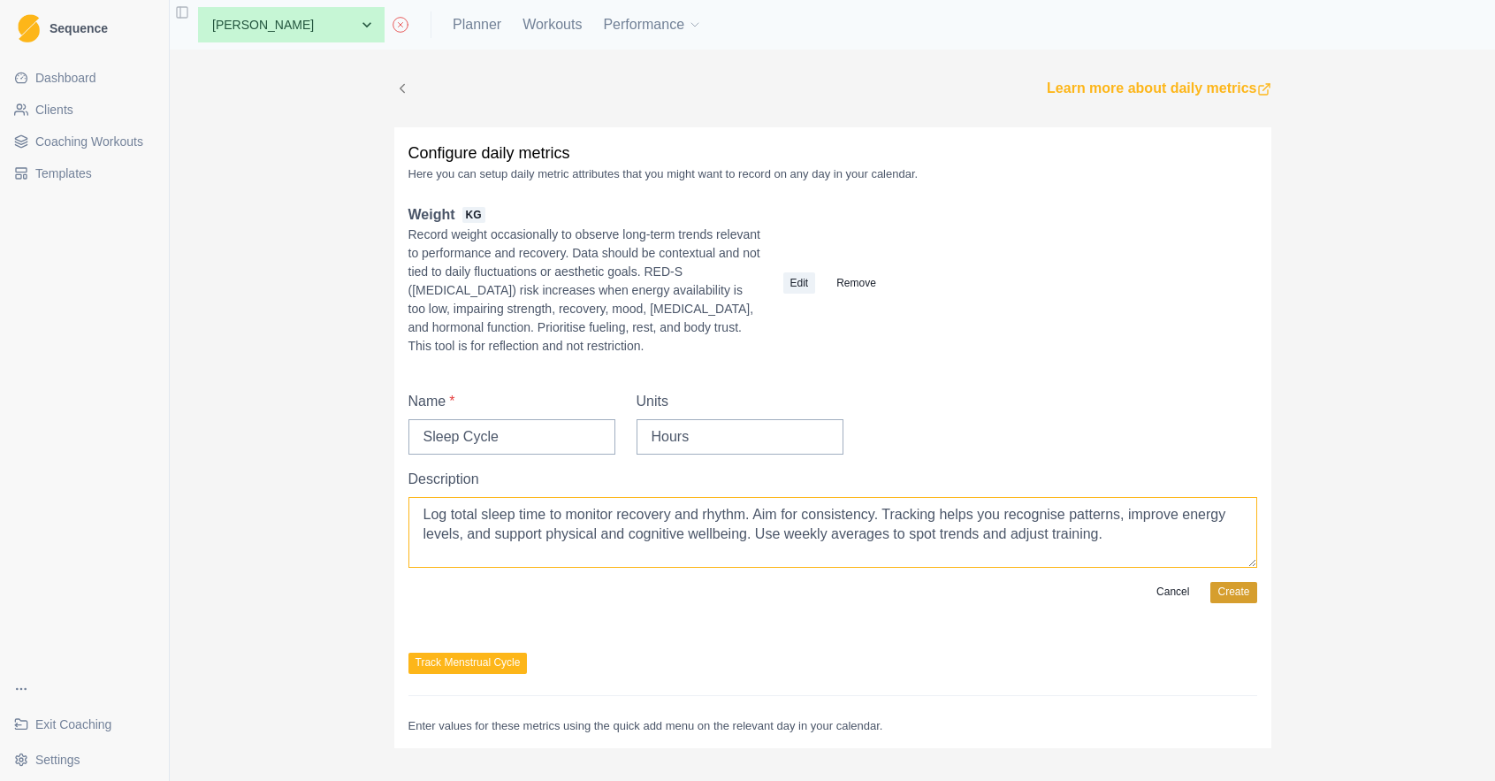
type textarea "Log total sleep time to monitor recovery and rhythm. Aim for consistency. Track…"
click at [1246, 603] on button "Create" at bounding box center [1233, 592] width 46 height 21
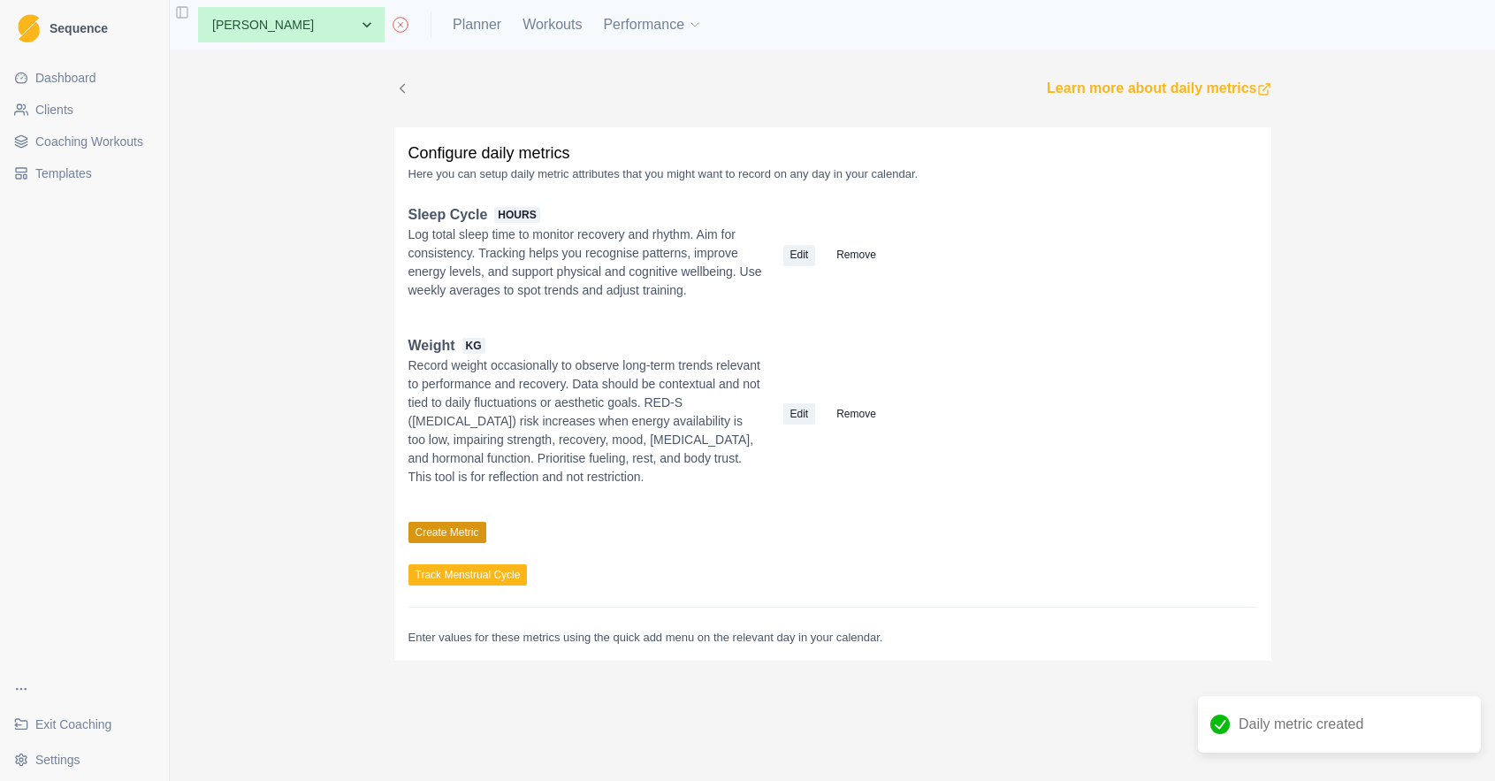
click at [439, 543] on button "Create Metric" at bounding box center [447, 532] width 78 height 21
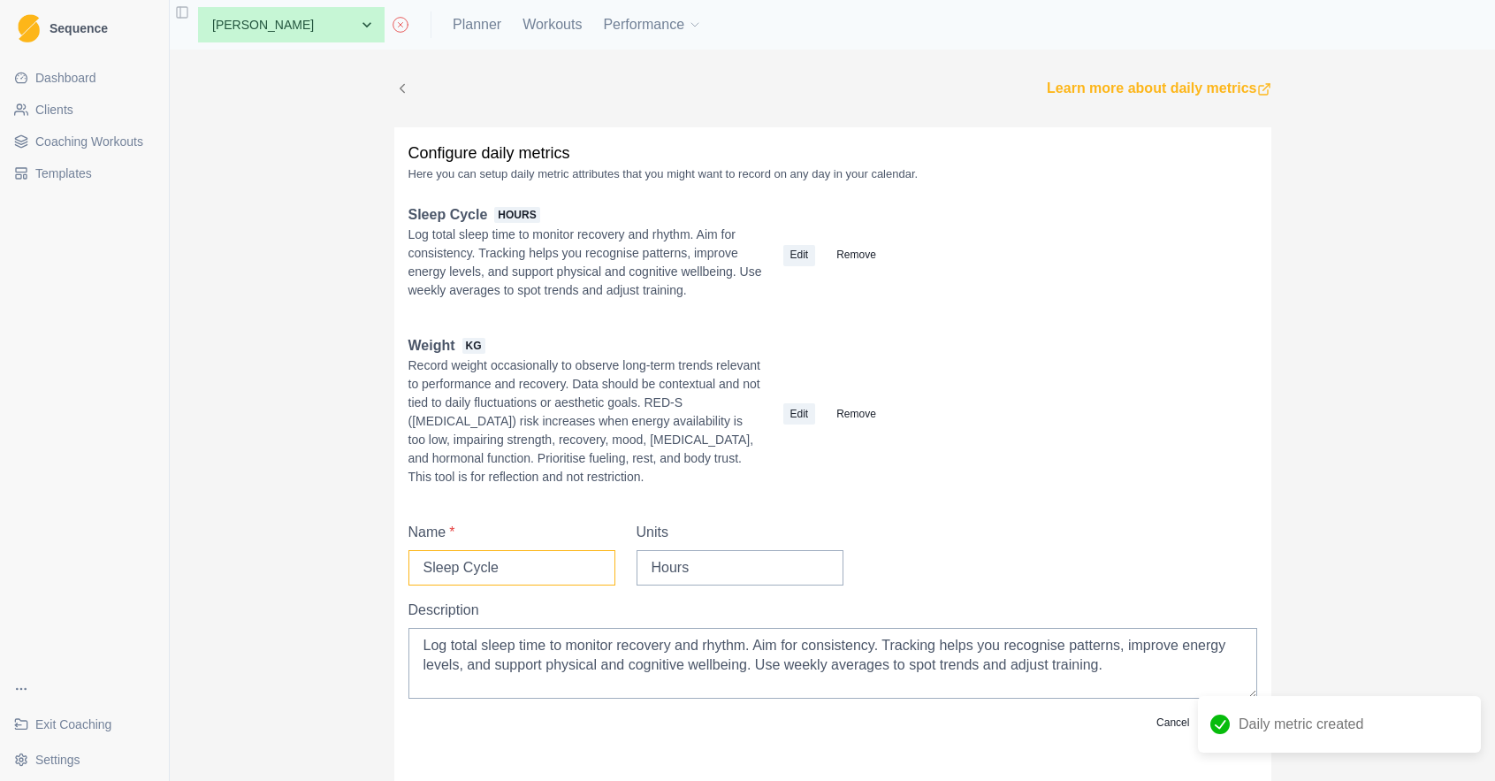
drag, startPoint x: 530, startPoint y: 590, endPoint x: 344, endPoint y: 586, distance: 185.7
click at [344, 586] on div "Learn more about daily metrics Configure daily metrics Here you can setup daily…" at bounding box center [832, 415] width 1325 height 731
type input "Wake Score"
drag, startPoint x: 736, startPoint y: 590, endPoint x: 584, endPoint y: 580, distance: 152.4
click at [584, 580] on div "Name * Wake Score Units Hours" at bounding box center [832, 561] width 849 height 78
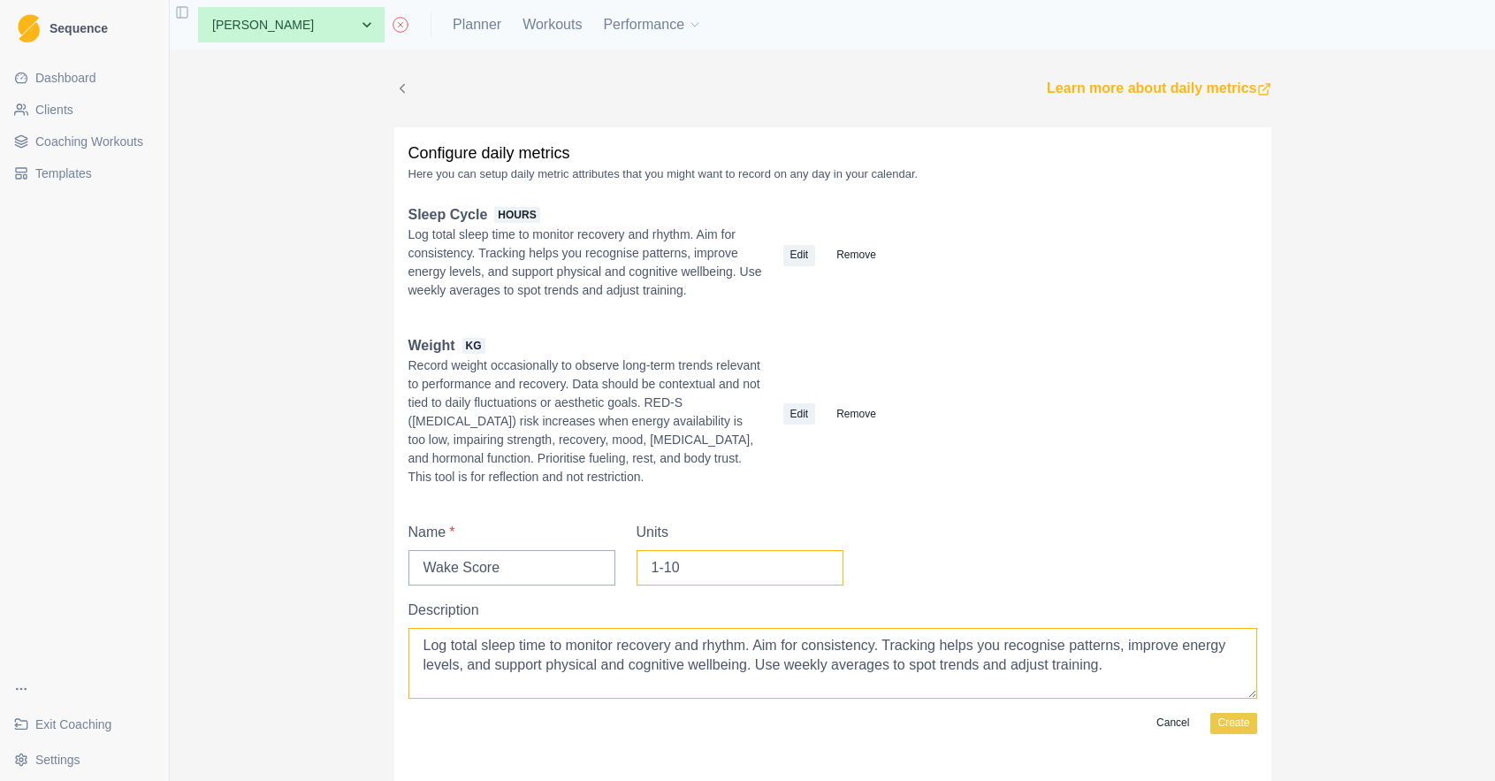
type input "1-10"
drag, startPoint x: 1198, startPoint y: 686, endPoint x: 408, endPoint y: 642, distance: 791.7
click at [409, 642] on div "Description Log total sleep time to monitor recovery and rhythm. Aim for consis…" at bounding box center [832, 648] width 849 height 99
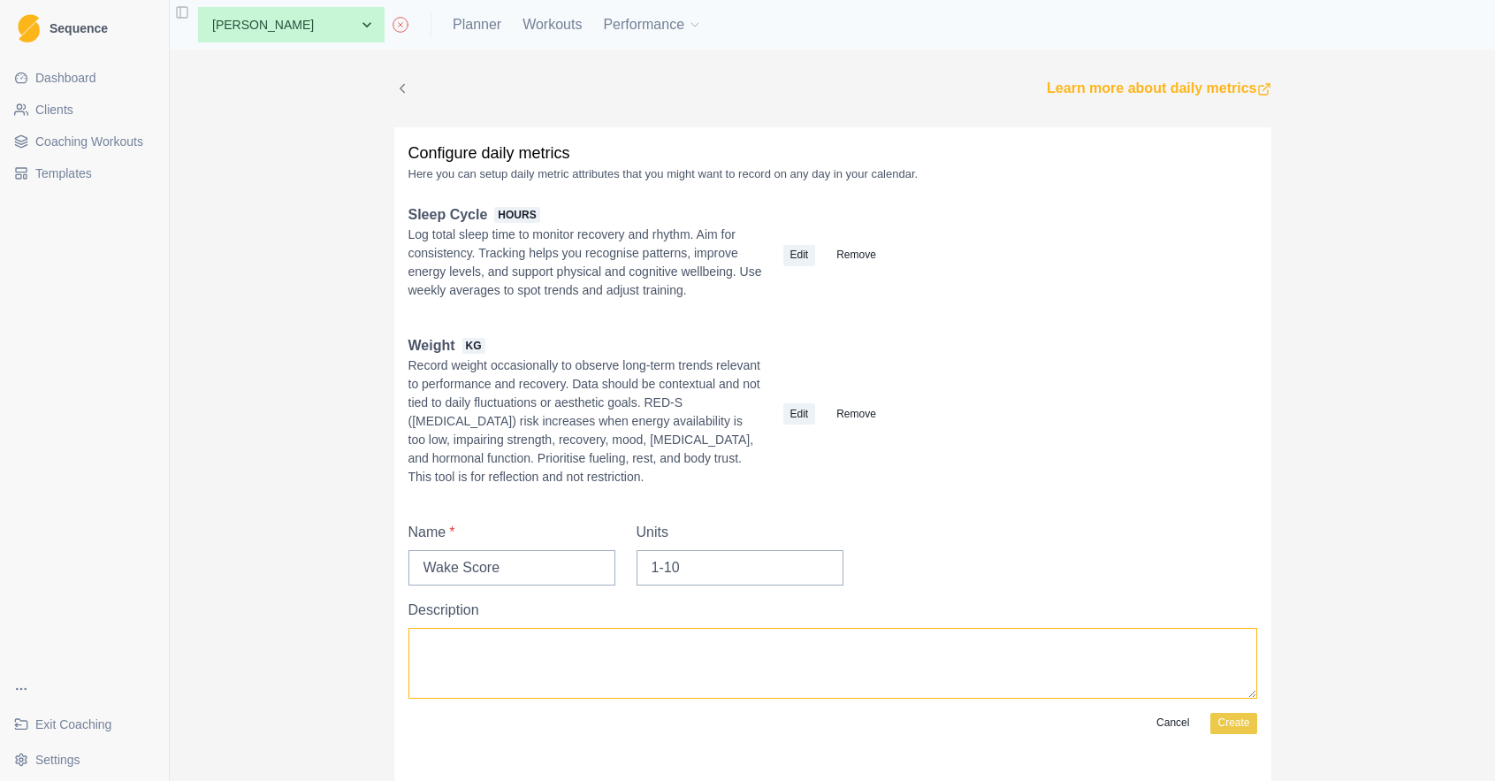
paste textarea "1–3: Groggy and low-energy 4–6: Functional but not firing on all cylinders 7–10…"
type textarea "1–3: Groggy and low-energy 4–6: Functional but not firing on all cylinders 7–10…"
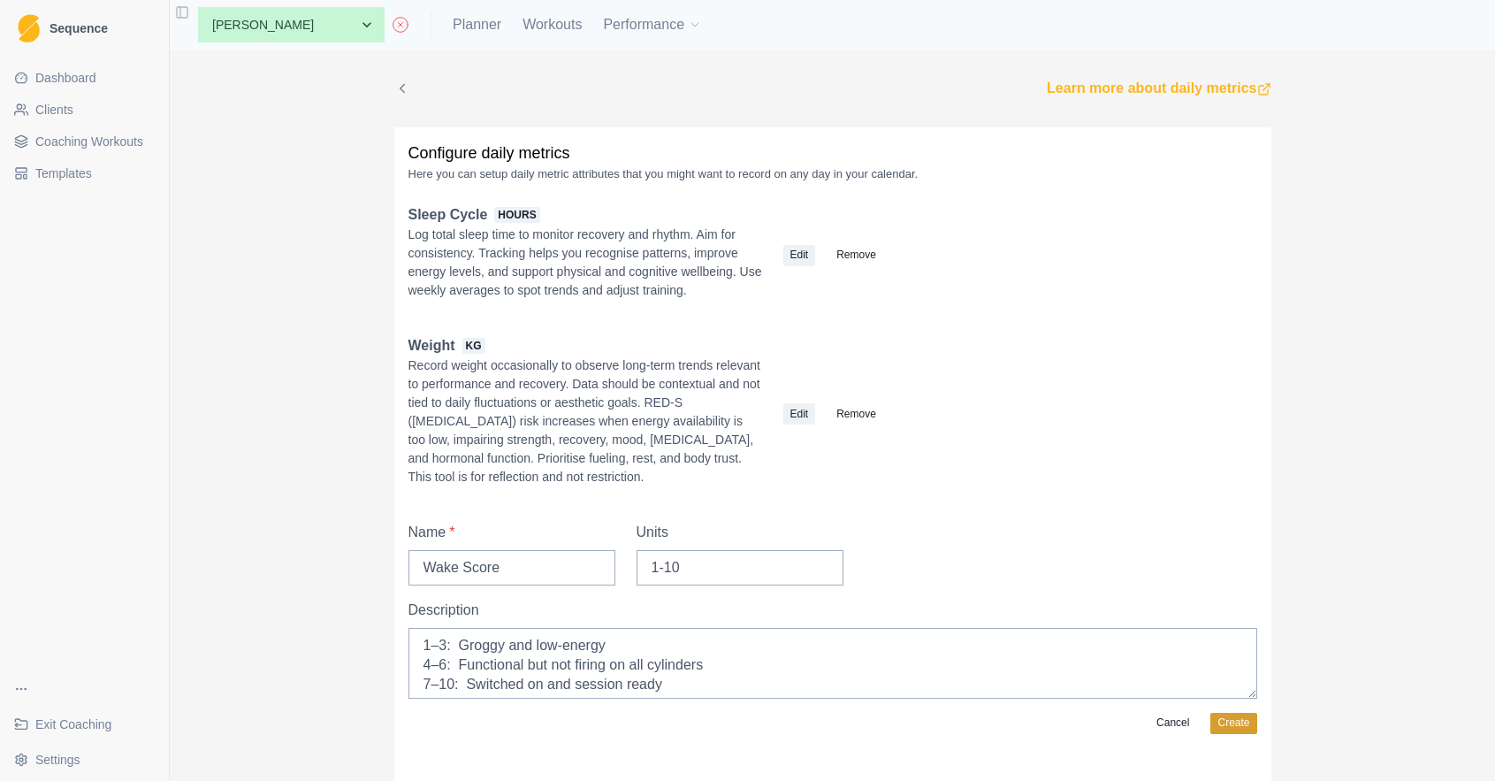
click at [1229, 734] on button "Create" at bounding box center [1233, 723] width 46 height 21
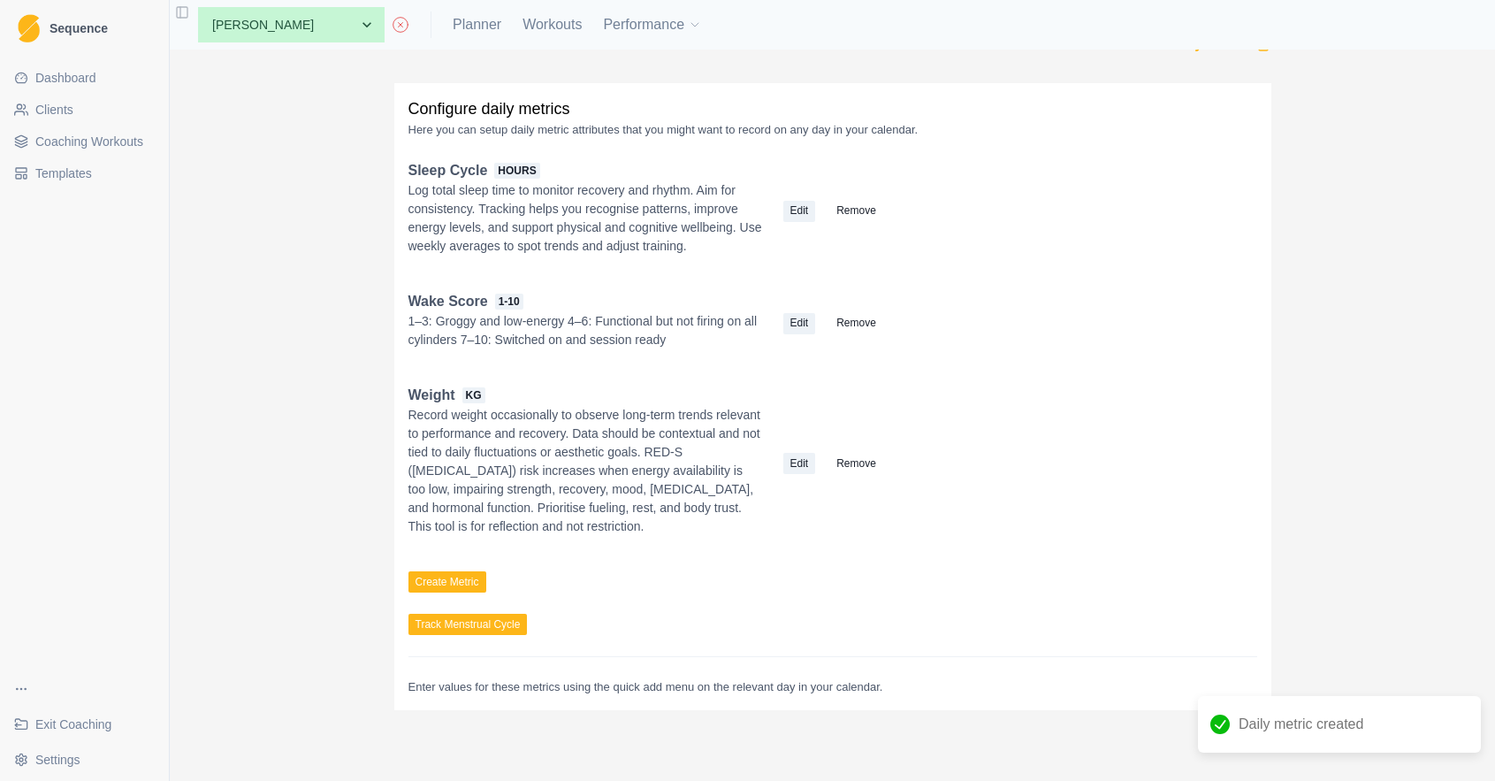
scroll to position [60, 0]
click at [480, 580] on button "Create Metric" at bounding box center [447, 581] width 78 height 21
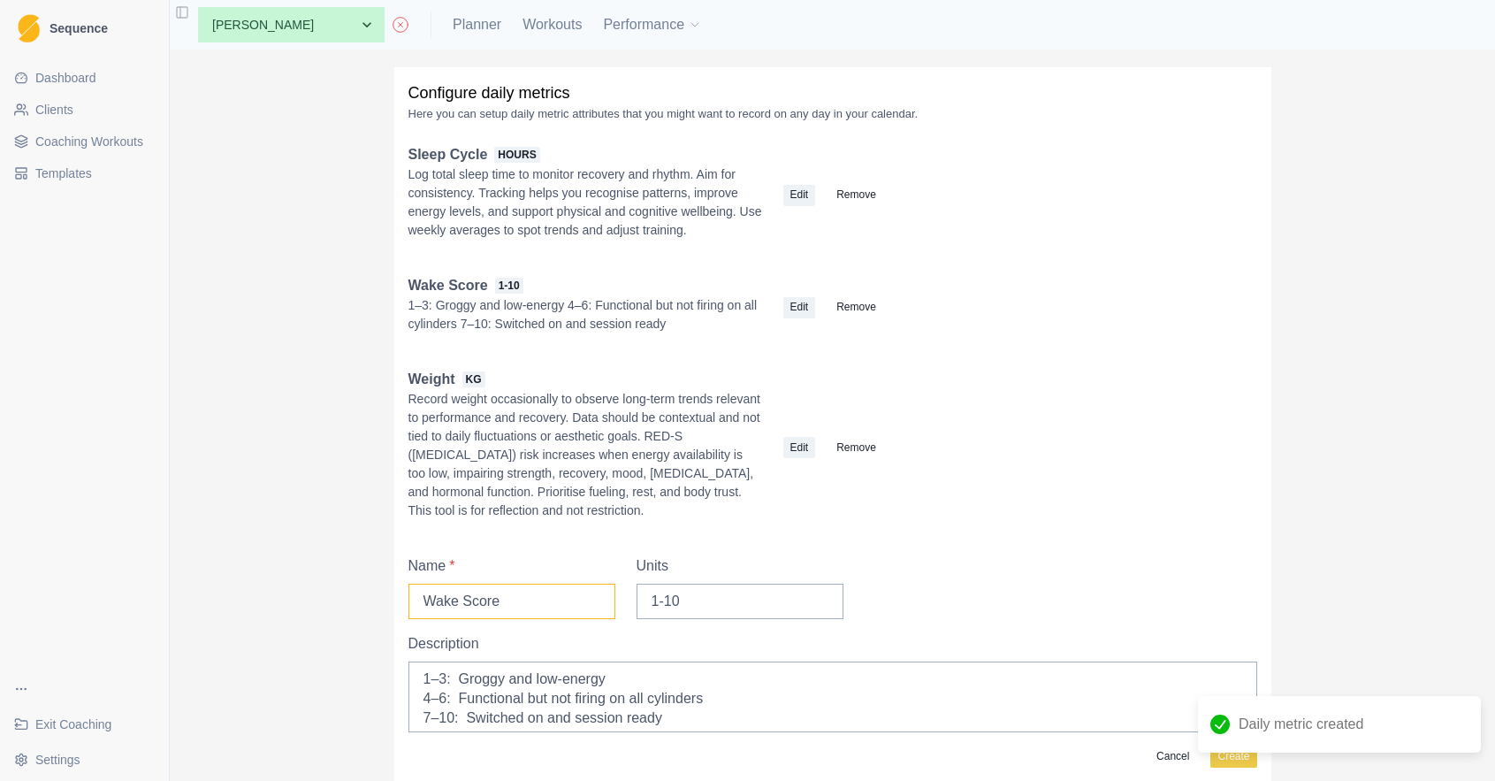
drag, startPoint x: 523, startPoint y: 618, endPoint x: 338, endPoint y: 616, distance: 184.8
click at [338, 616] on div "Learn more about daily metrics Configure daily metrics Here you can setup daily…" at bounding box center [832, 415] width 1325 height 731
type input "Tweaks and injuries"
drag, startPoint x: 724, startPoint y: 744, endPoint x: 355, endPoint y: 681, distance: 374.0
click at [355, 681] on div "Learn more about daily metrics Configure daily metrics Here you can setup daily…" at bounding box center [832, 415] width 1325 height 731
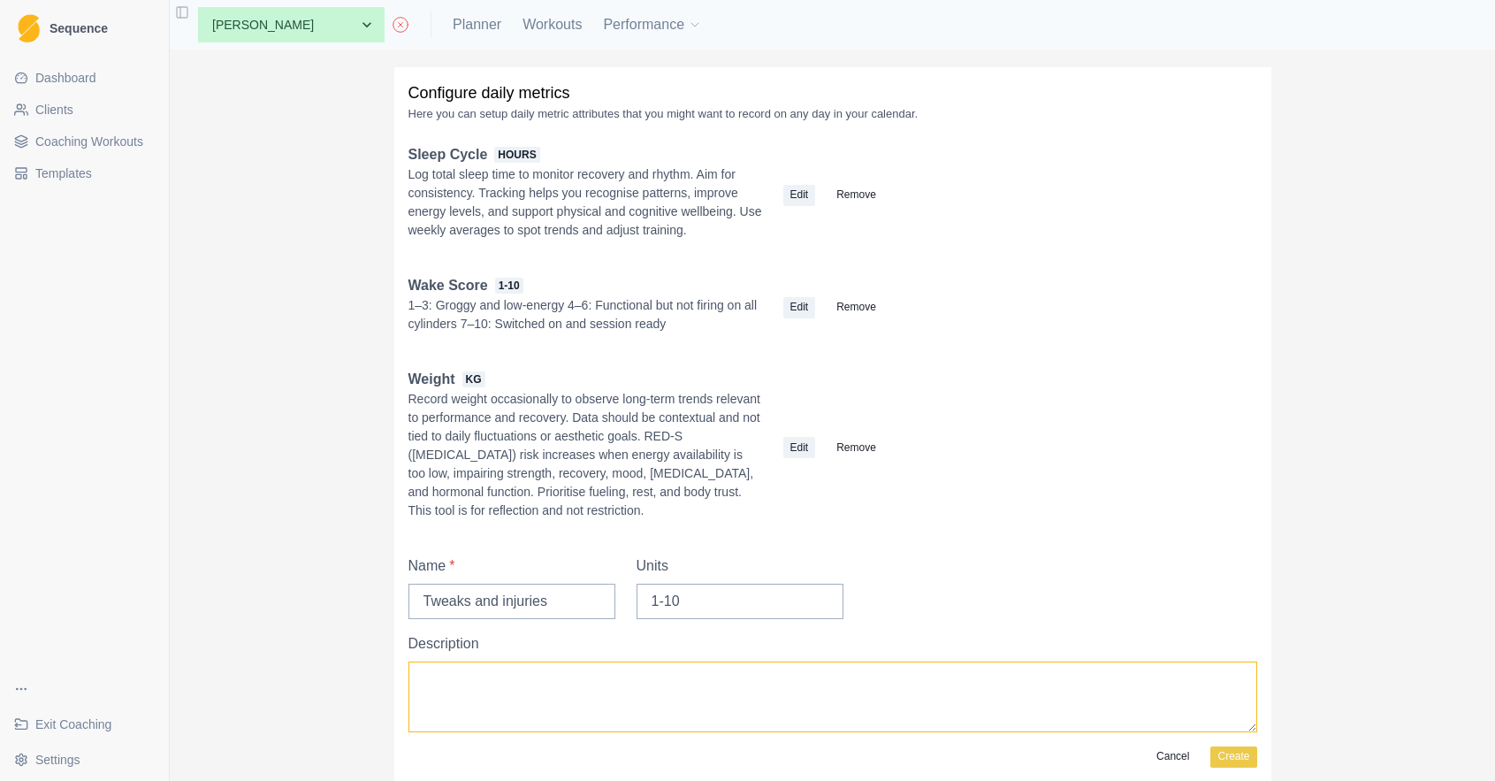
paste textarea "In any instance contact your coach! This monitoring tool is designed to identif…"
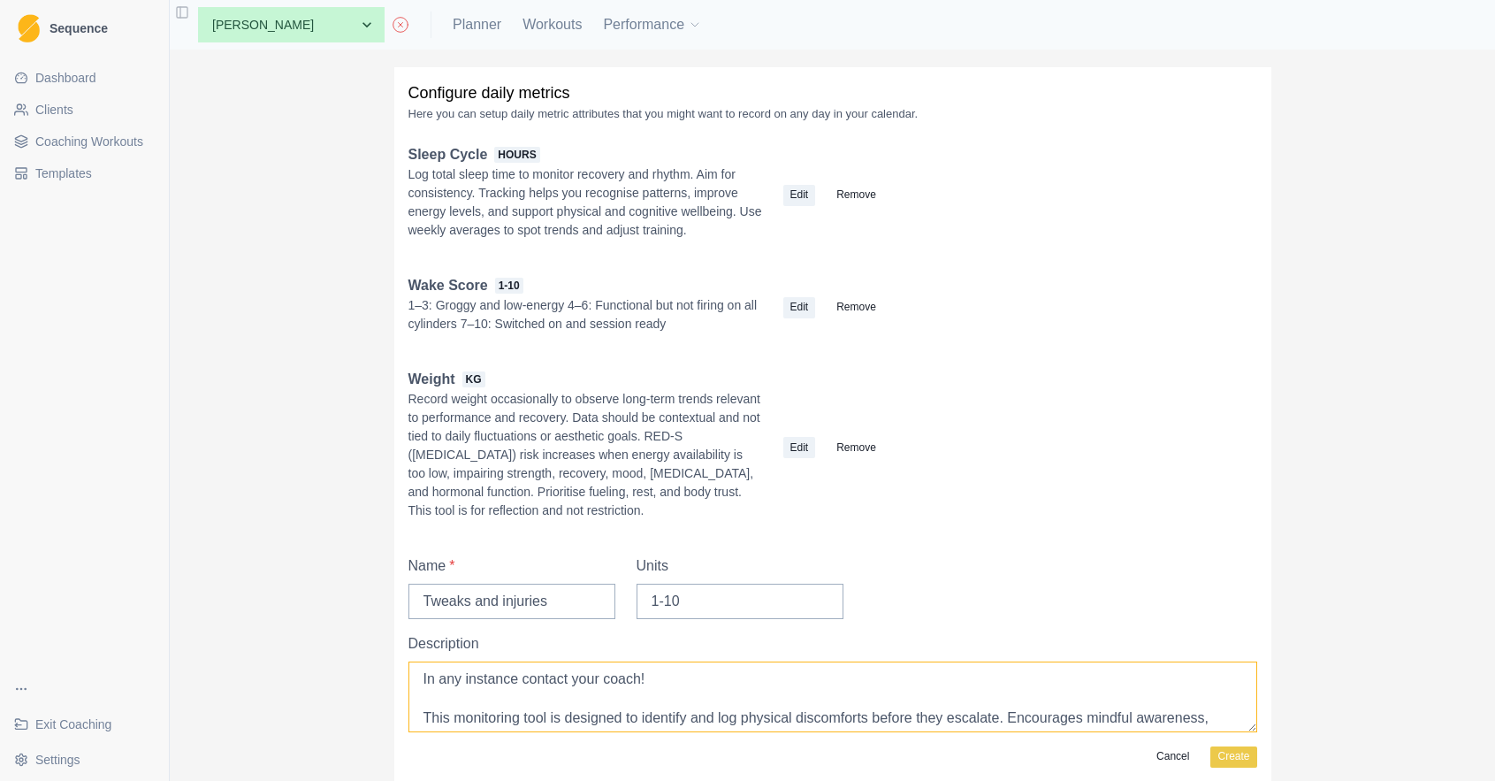
scroll to position [101, 0]
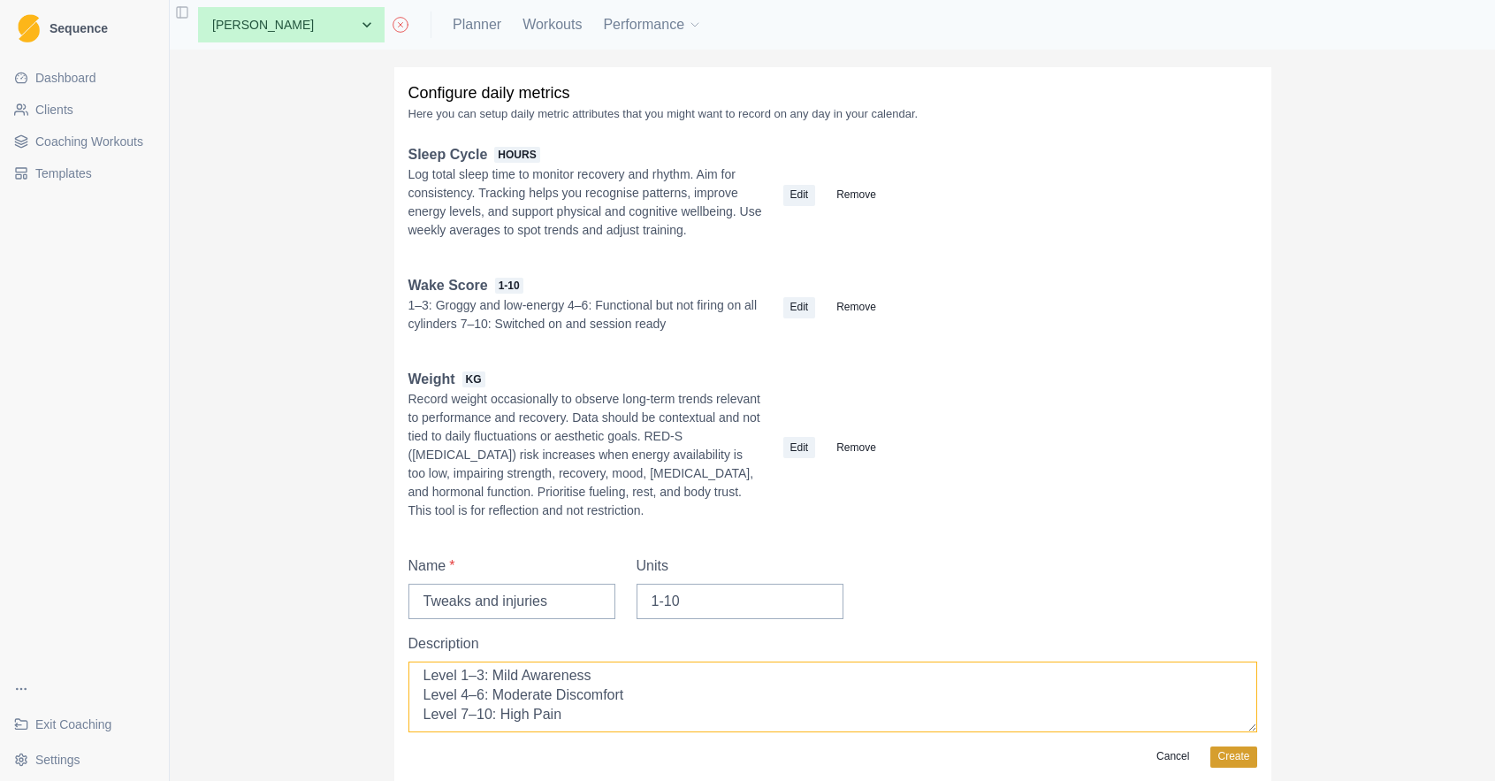
type textarea "In any instance contact your coach! This monitoring tool is designed to identif…"
click at [1235, 767] on button "Create" at bounding box center [1233, 756] width 46 height 21
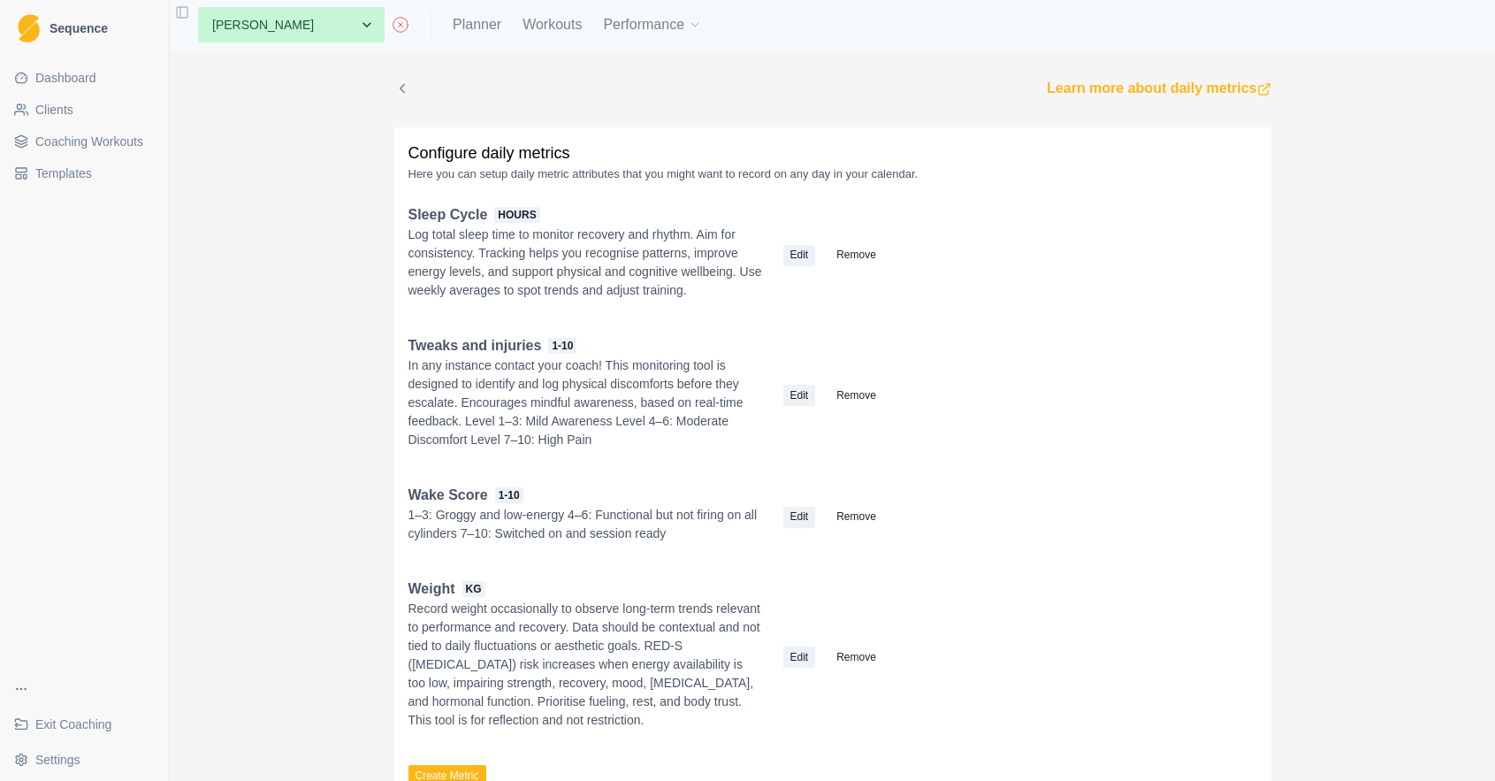
scroll to position [0, 0]
click at [453, 27] on link "Planner" at bounding box center [477, 24] width 49 height 21
select select "month"
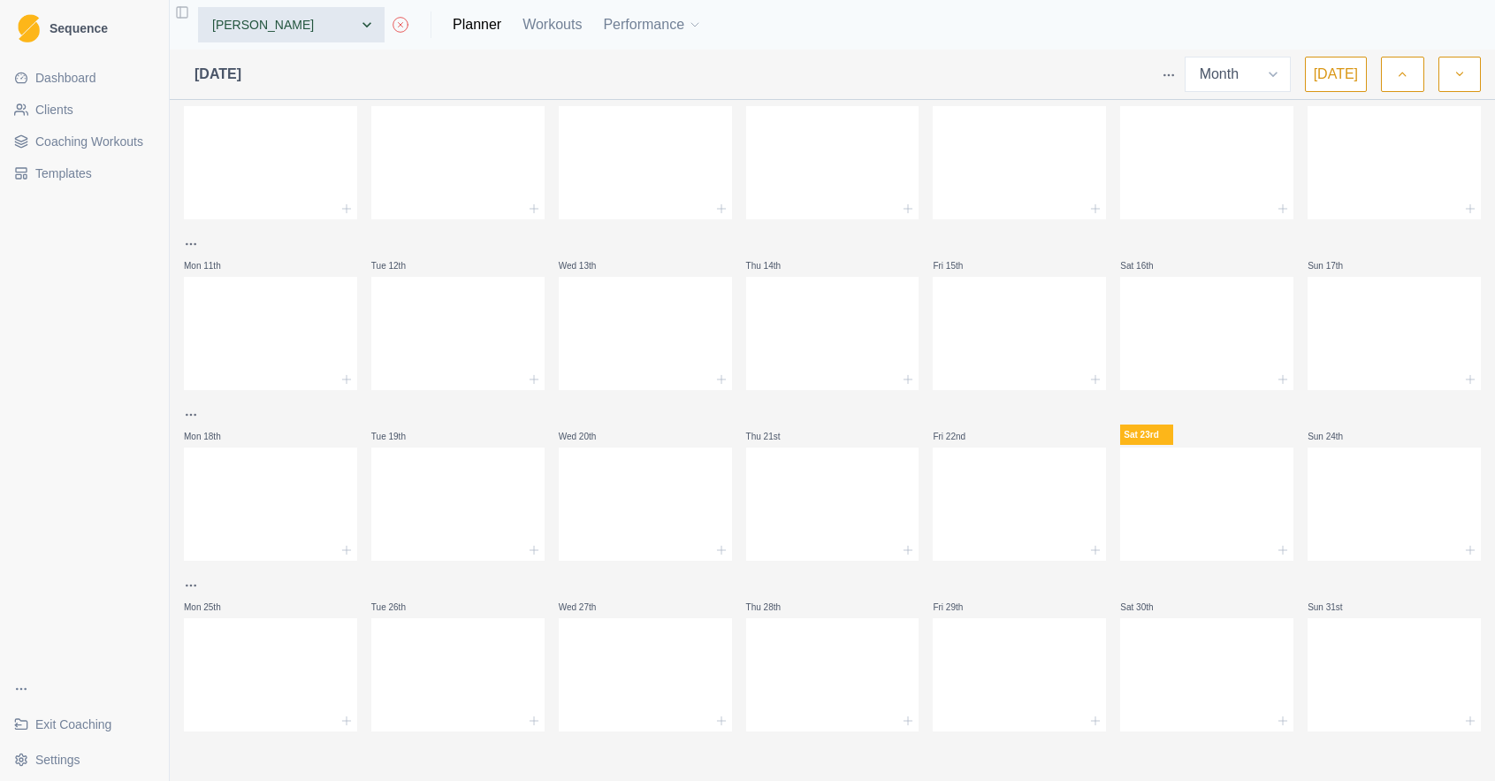
scroll to position [3, 2]
select select "ab3e8199-3b4c-4ab4-bbd4-19107e3ea98f"
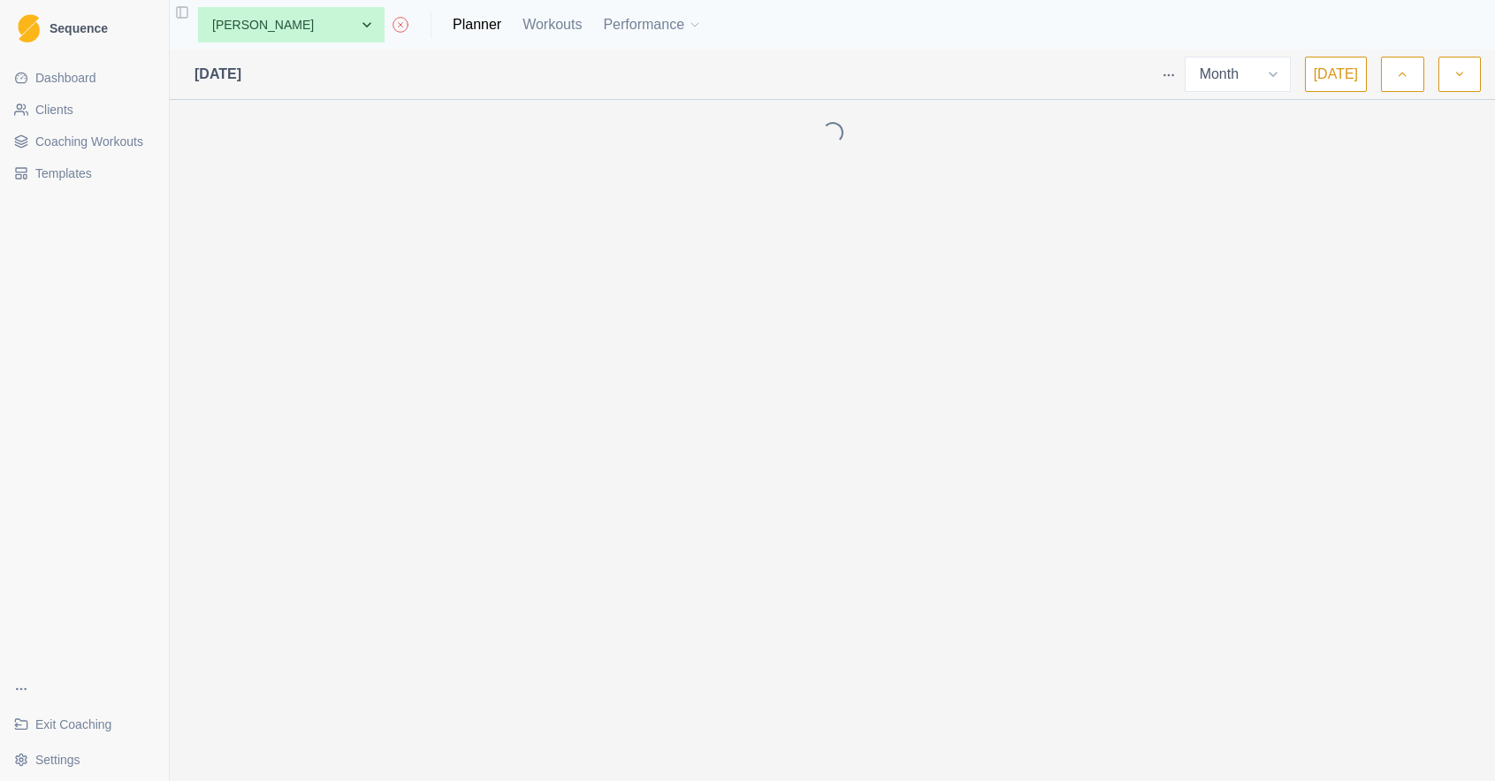
select select "month"
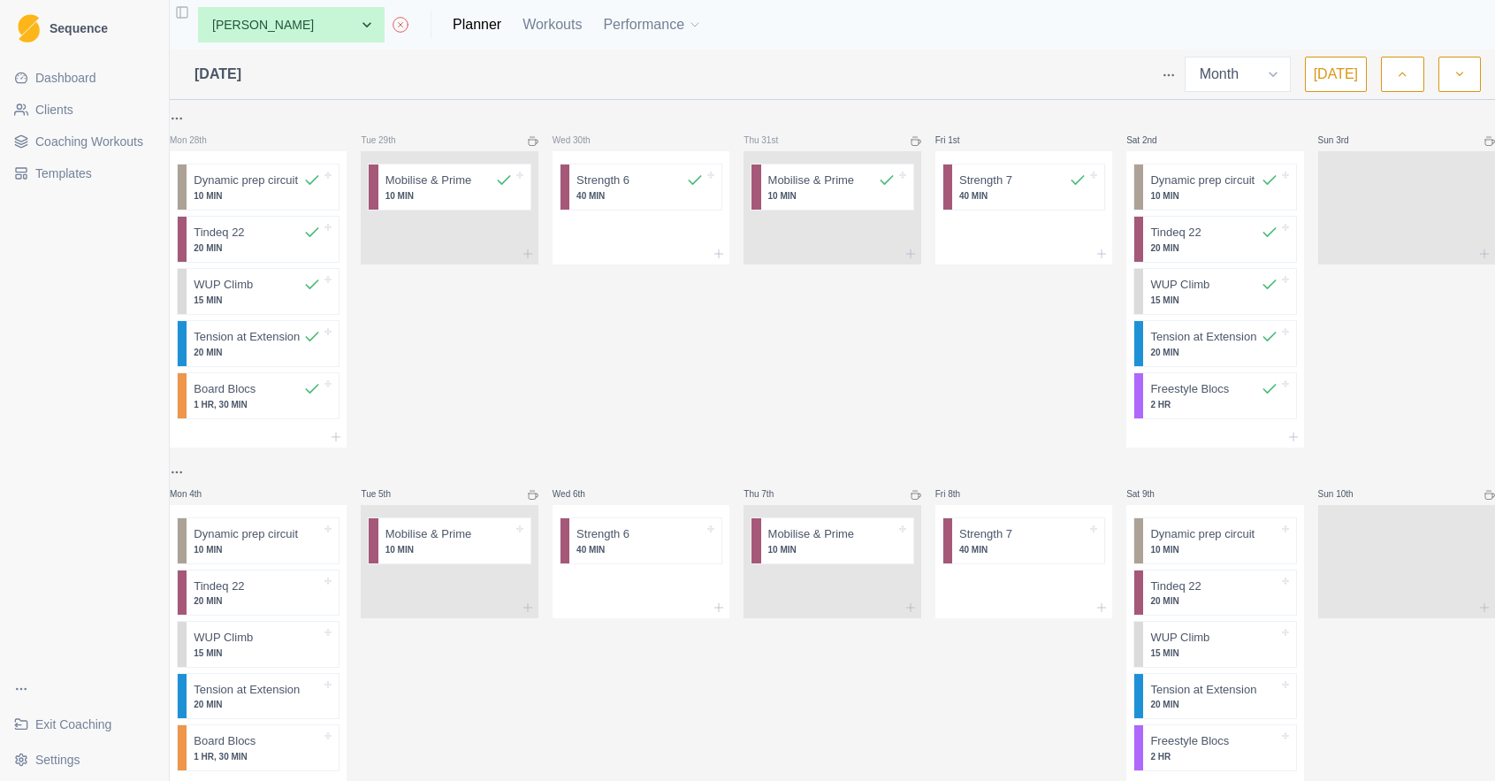
click at [1406, 70] on icon "button" at bounding box center [1402, 74] width 12 height 18
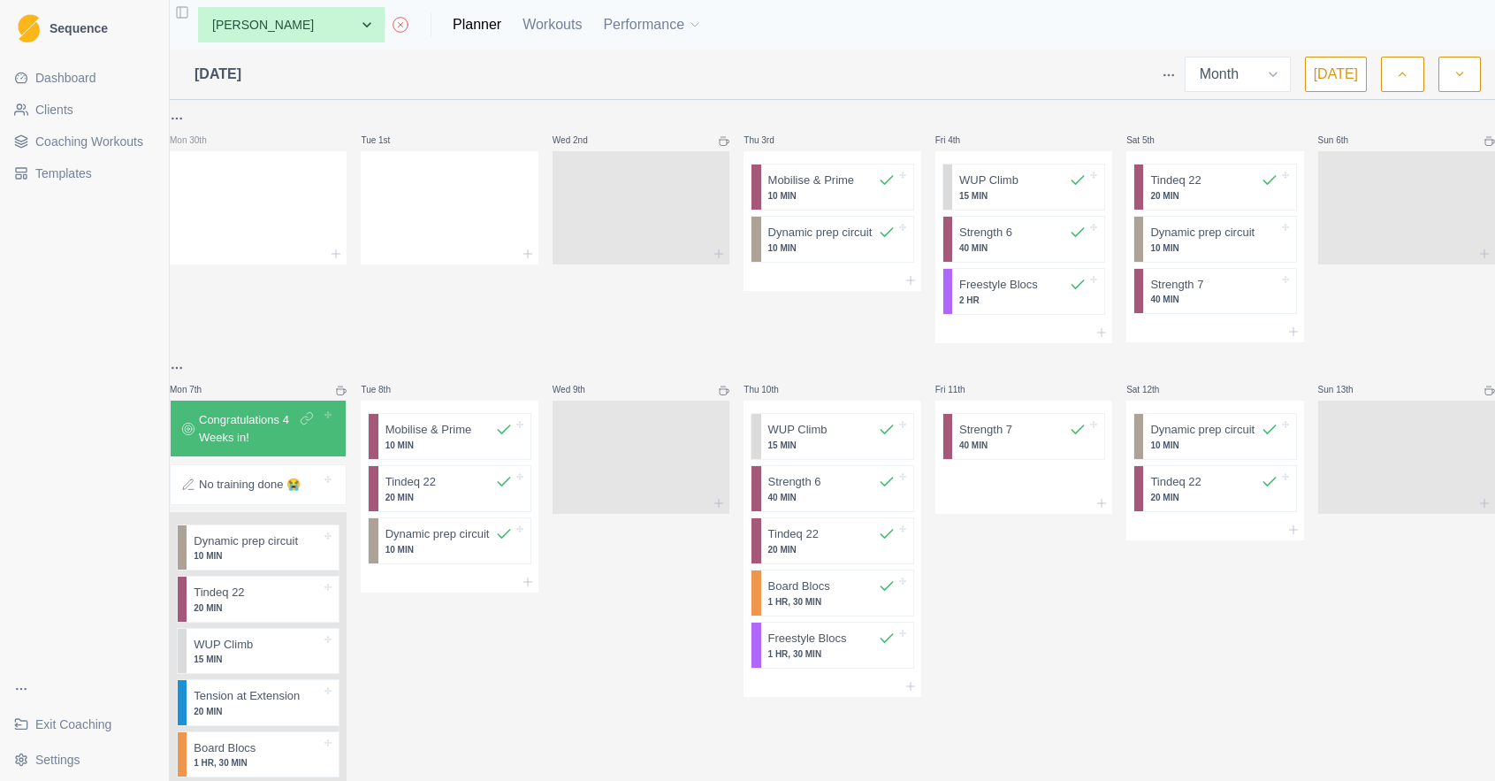
click at [1406, 72] on icon "button" at bounding box center [1402, 74] width 12 height 18
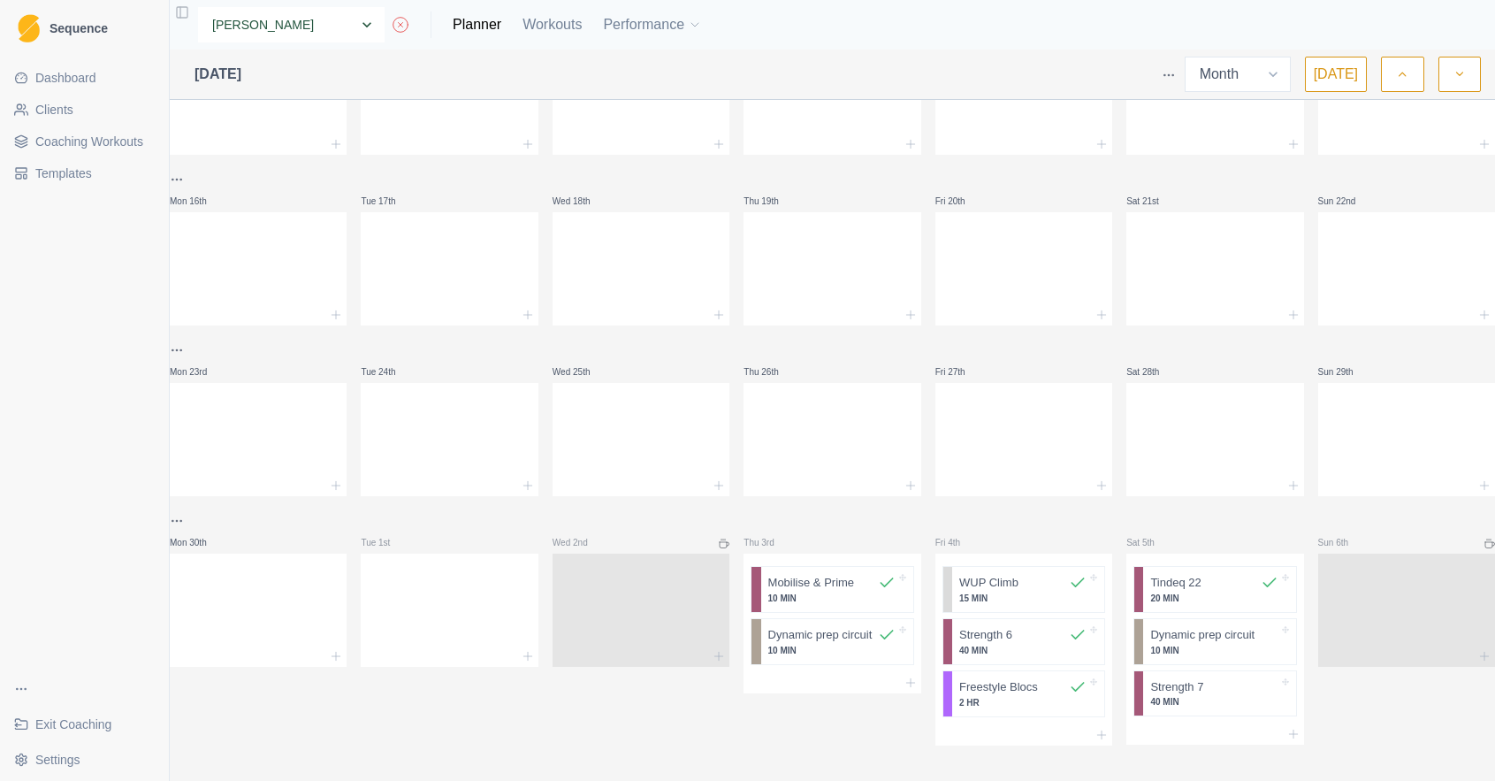
select select "506e32b8-dcc7-4945-aadc-dddbf563e2a5"
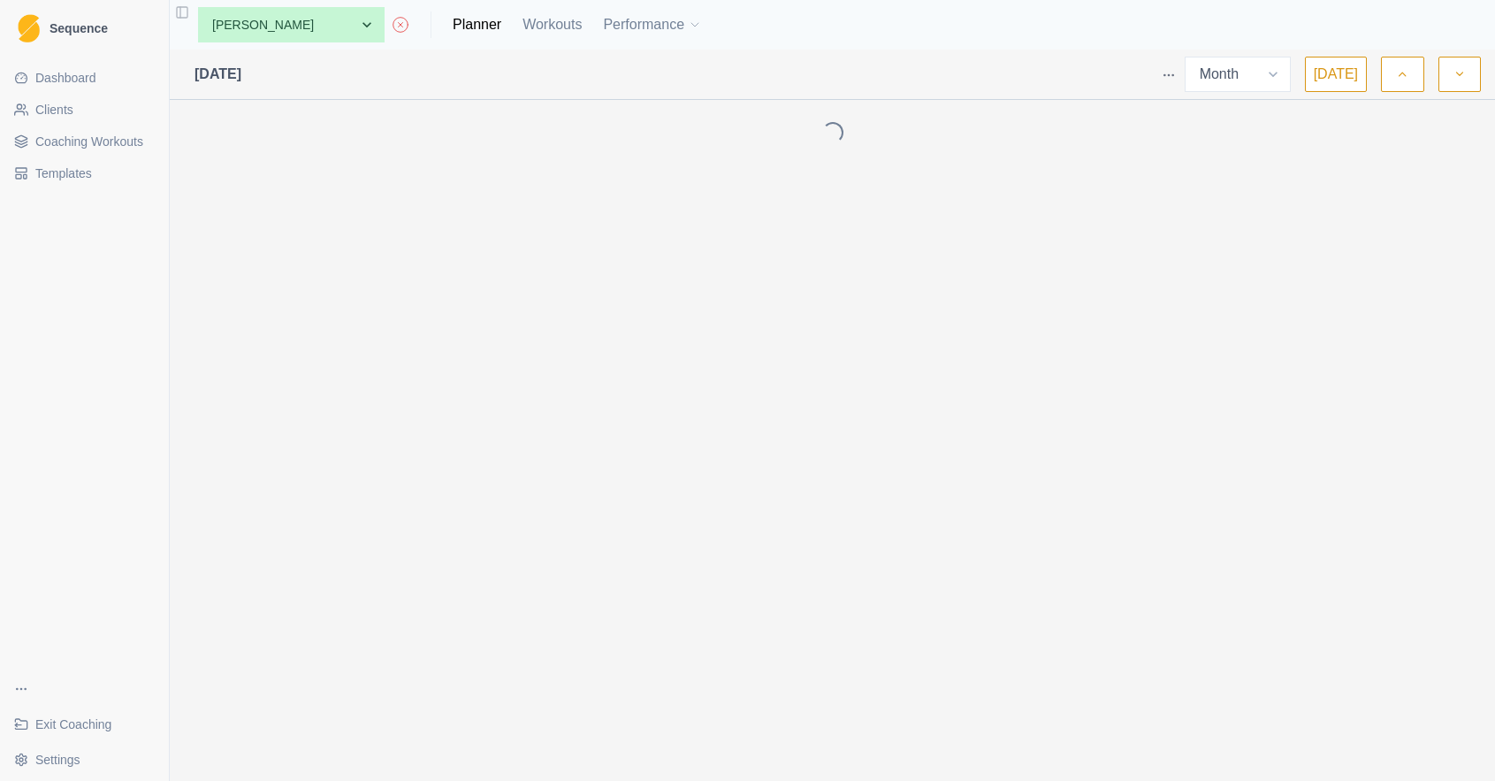
select select "month"
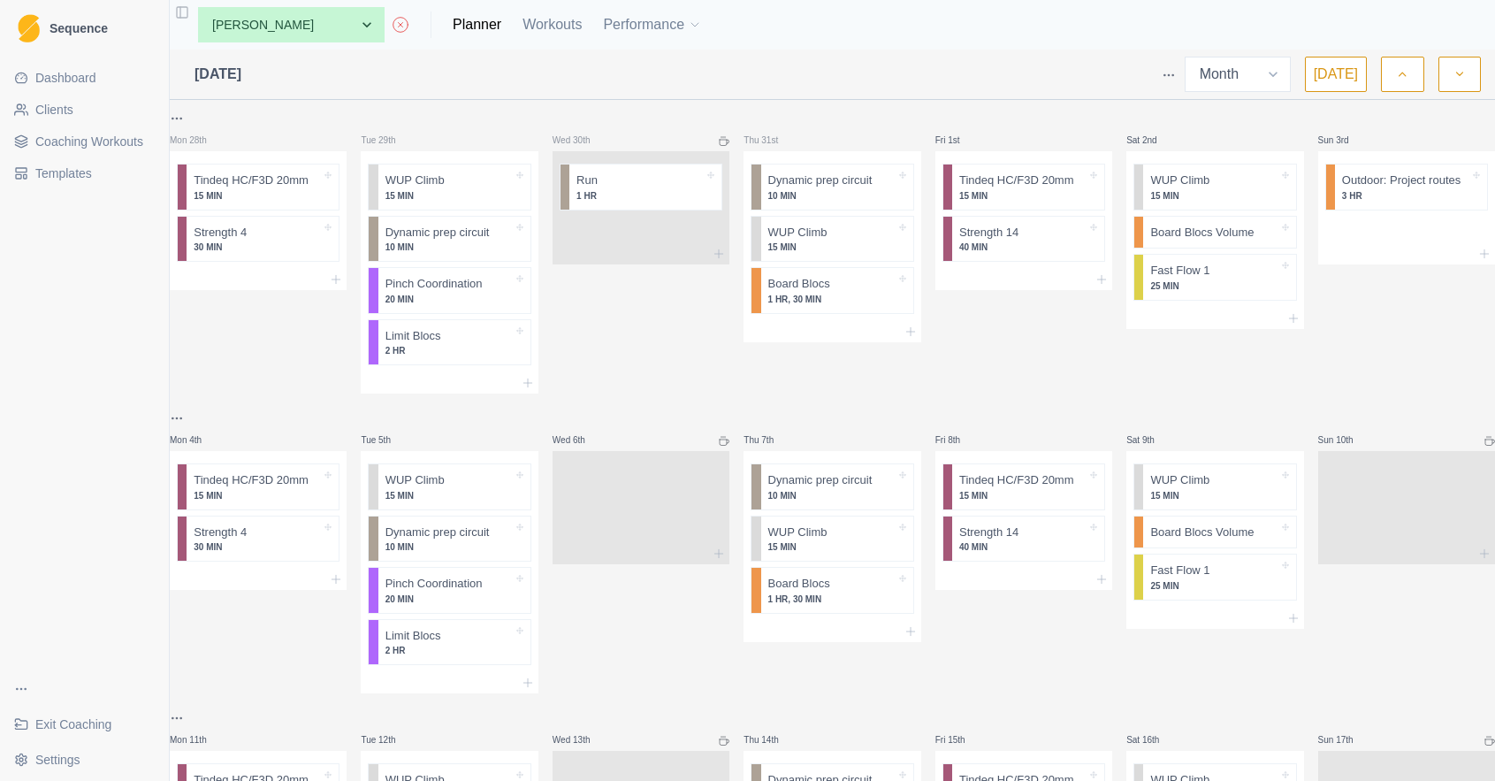
drag, startPoint x: 1409, startPoint y: 66, endPoint x: 1195, endPoint y: 298, distance: 315.4
click at [1408, 67] on icon "button" at bounding box center [1402, 74] width 12 height 18
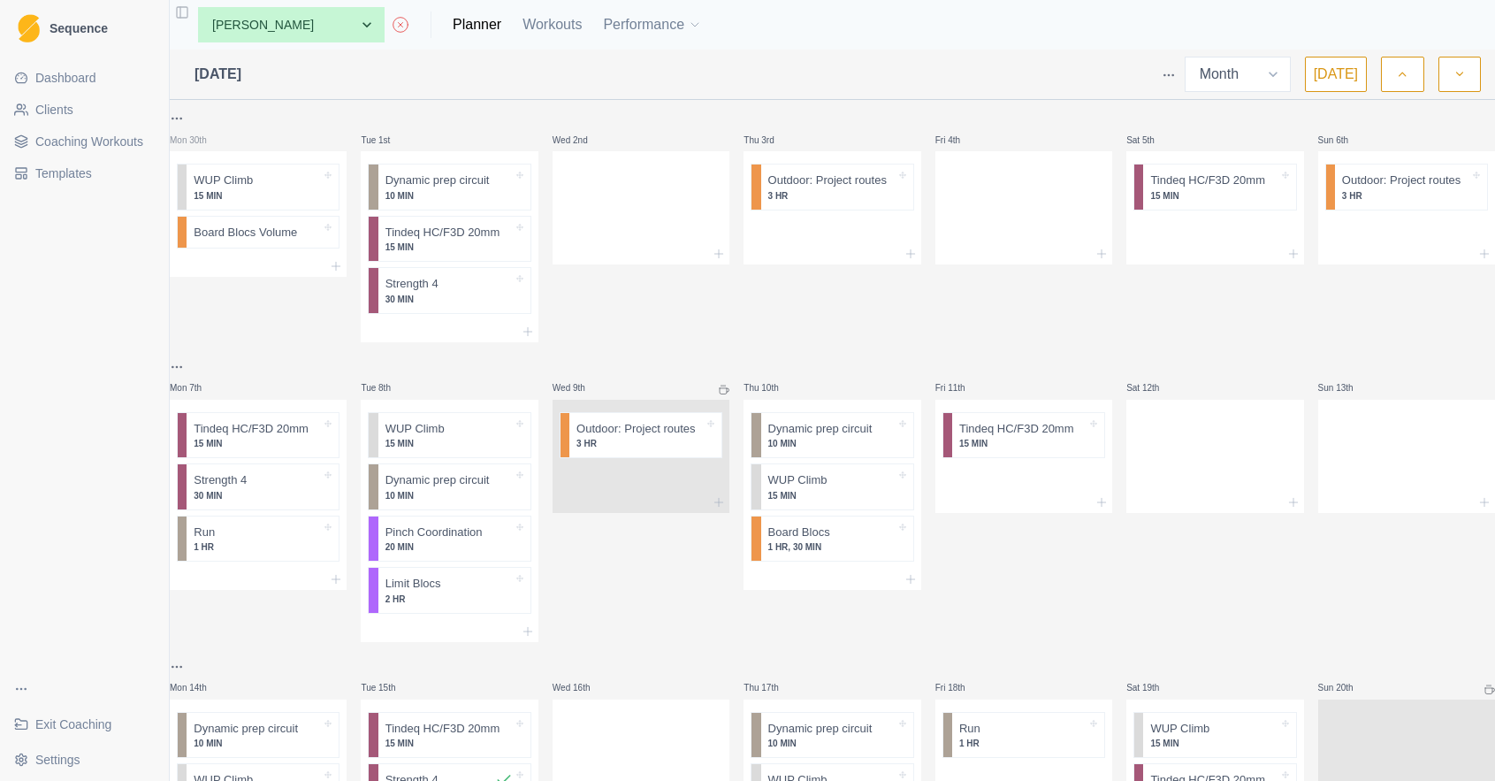
click at [1393, 78] on button "button" at bounding box center [1402, 74] width 42 height 35
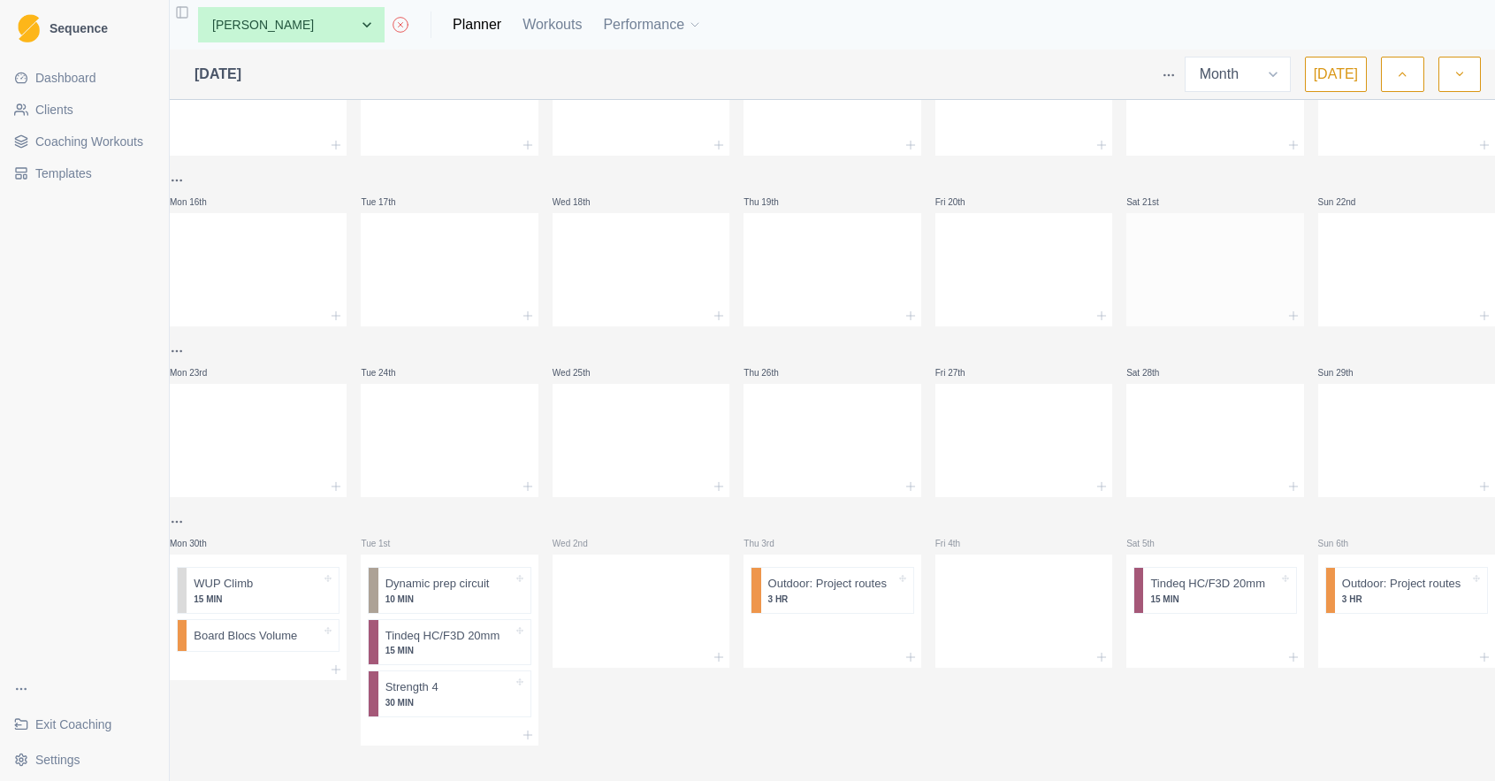
scroll to position [462, 0]
select select "11191b8d-7b47-4dd4-9d2d-7d9f9d030d39"
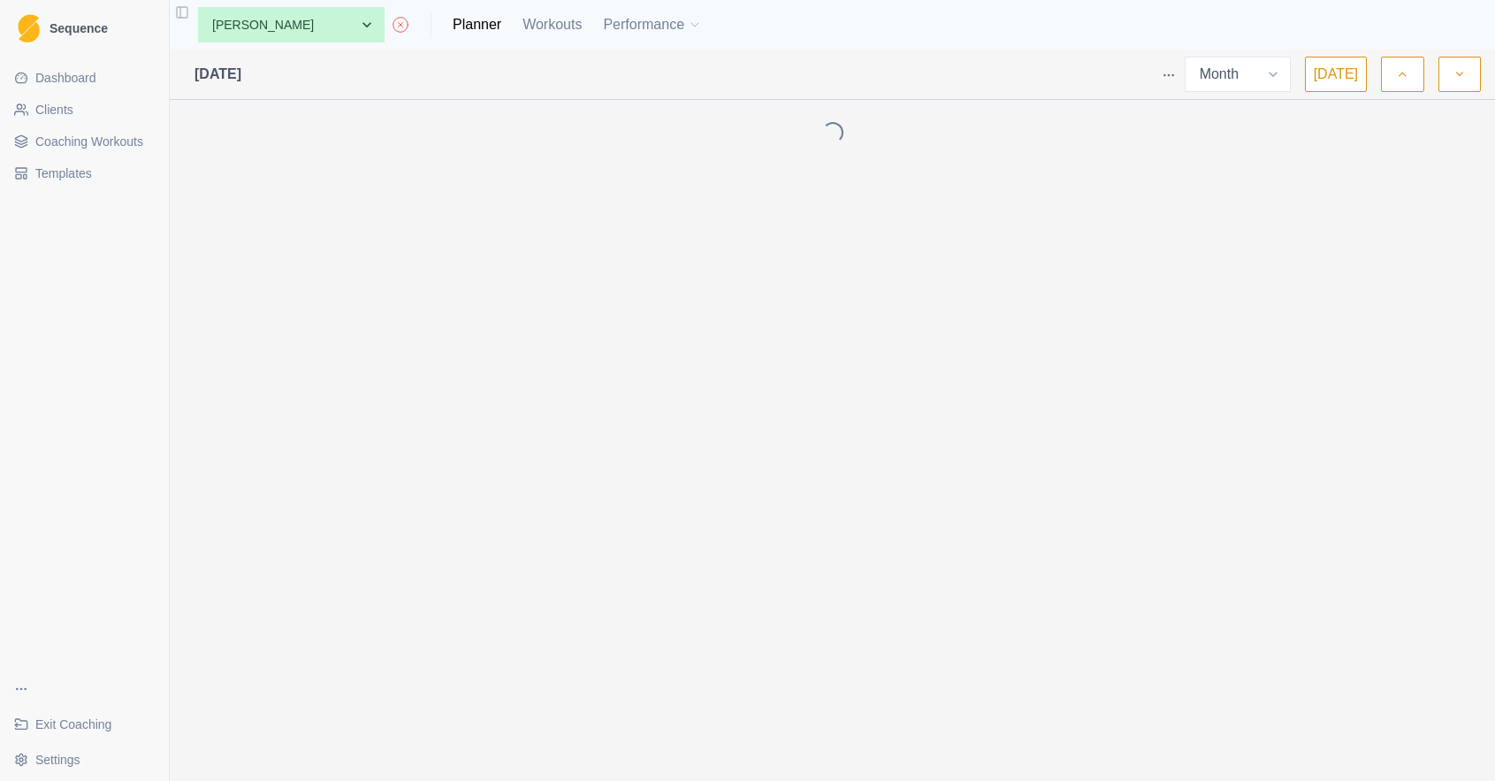
select select "month"
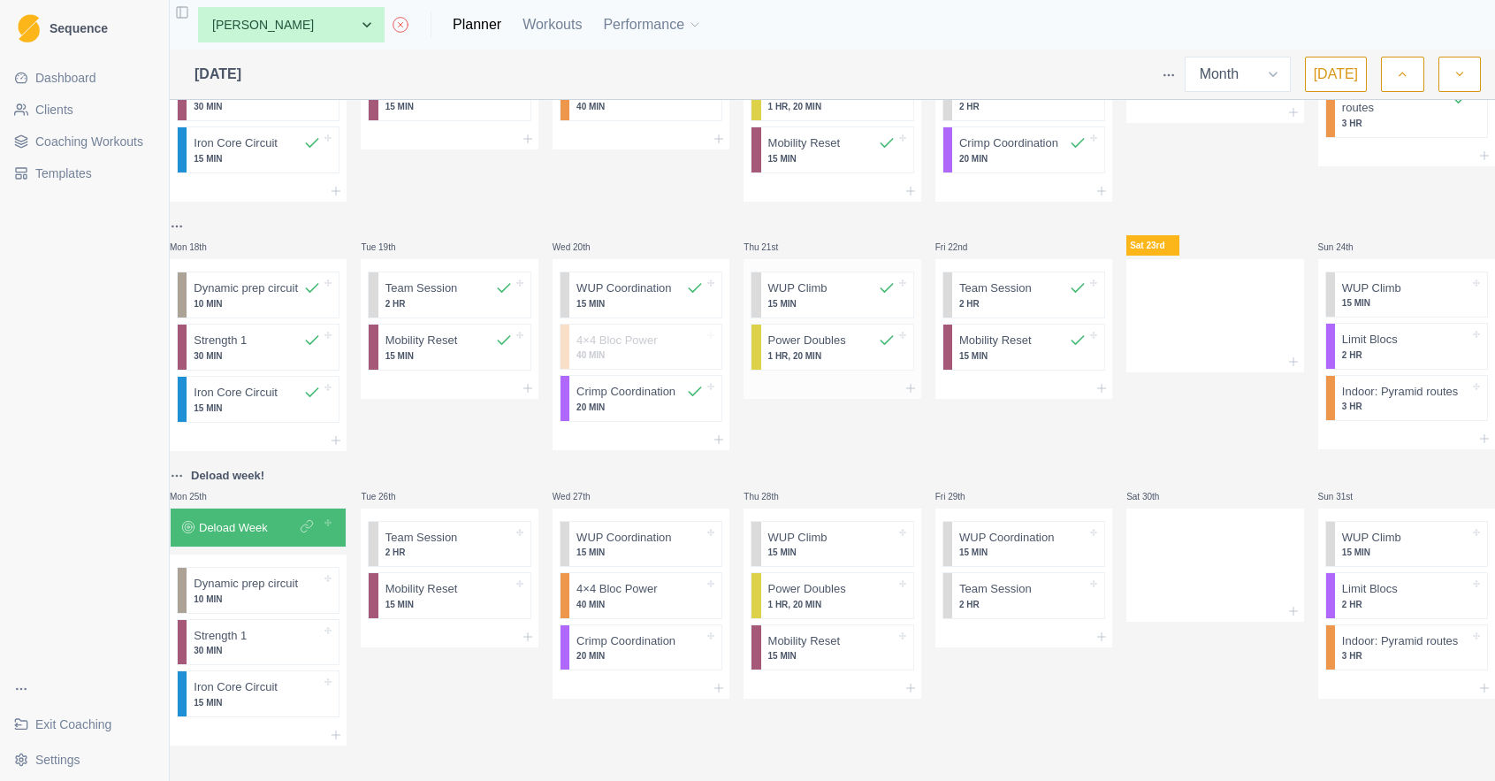
scroll to position [746, 0]
